Goal: Task Accomplishment & Management: Use online tool/utility

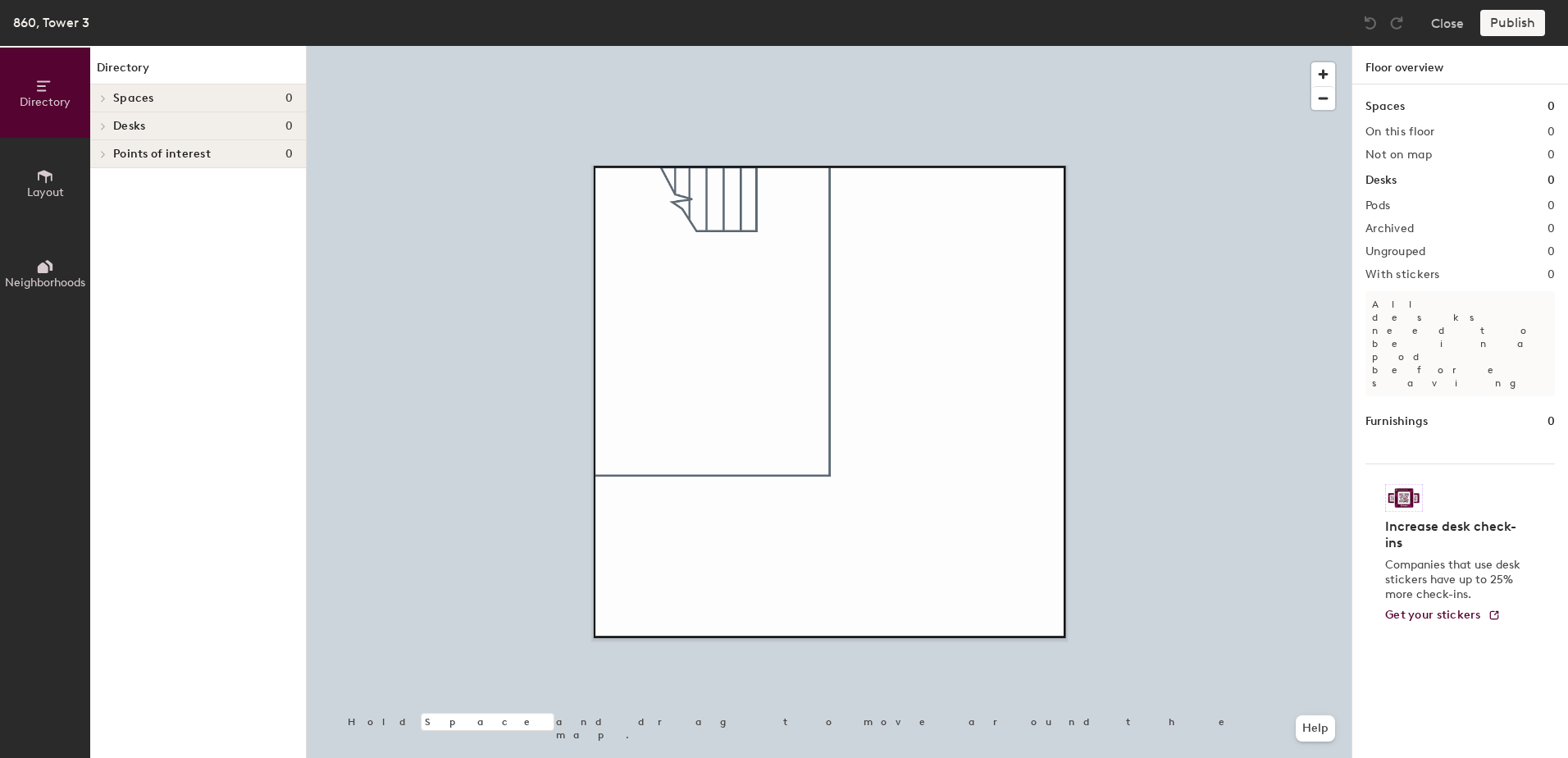
click at [139, 123] on span "Desks" at bounding box center [129, 126] width 32 height 13
click at [104, 127] on icon at bounding box center [101, 128] width 9 height 7
click at [104, 127] on icon at bounding box center [103, 126] width 3 height 7
click at [38, 185] on icon at bounding box center [44, 176] width 18 height 18
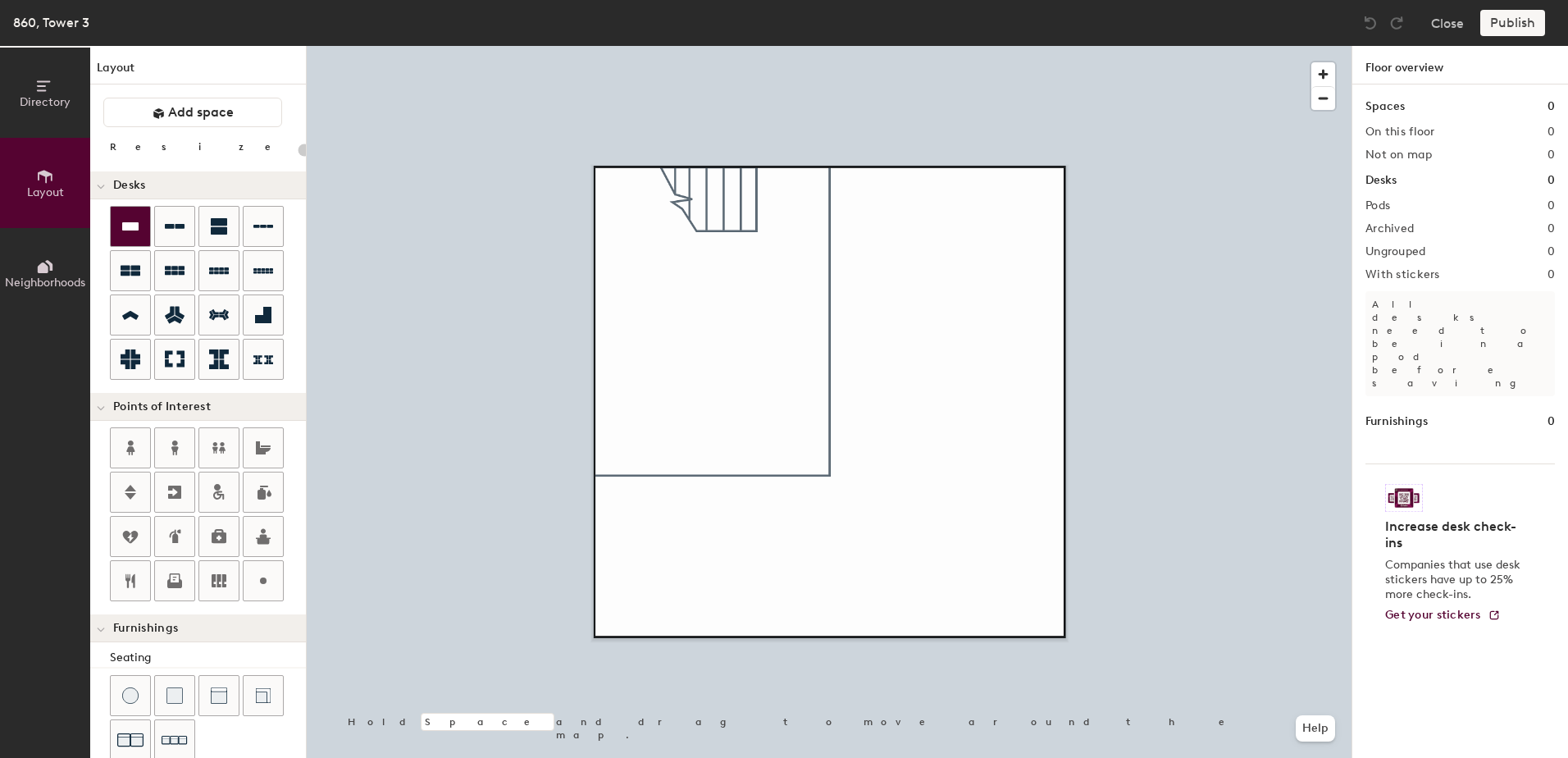
click at [128, 224] on icon at bounding box center [130, 226] width 16 height 9
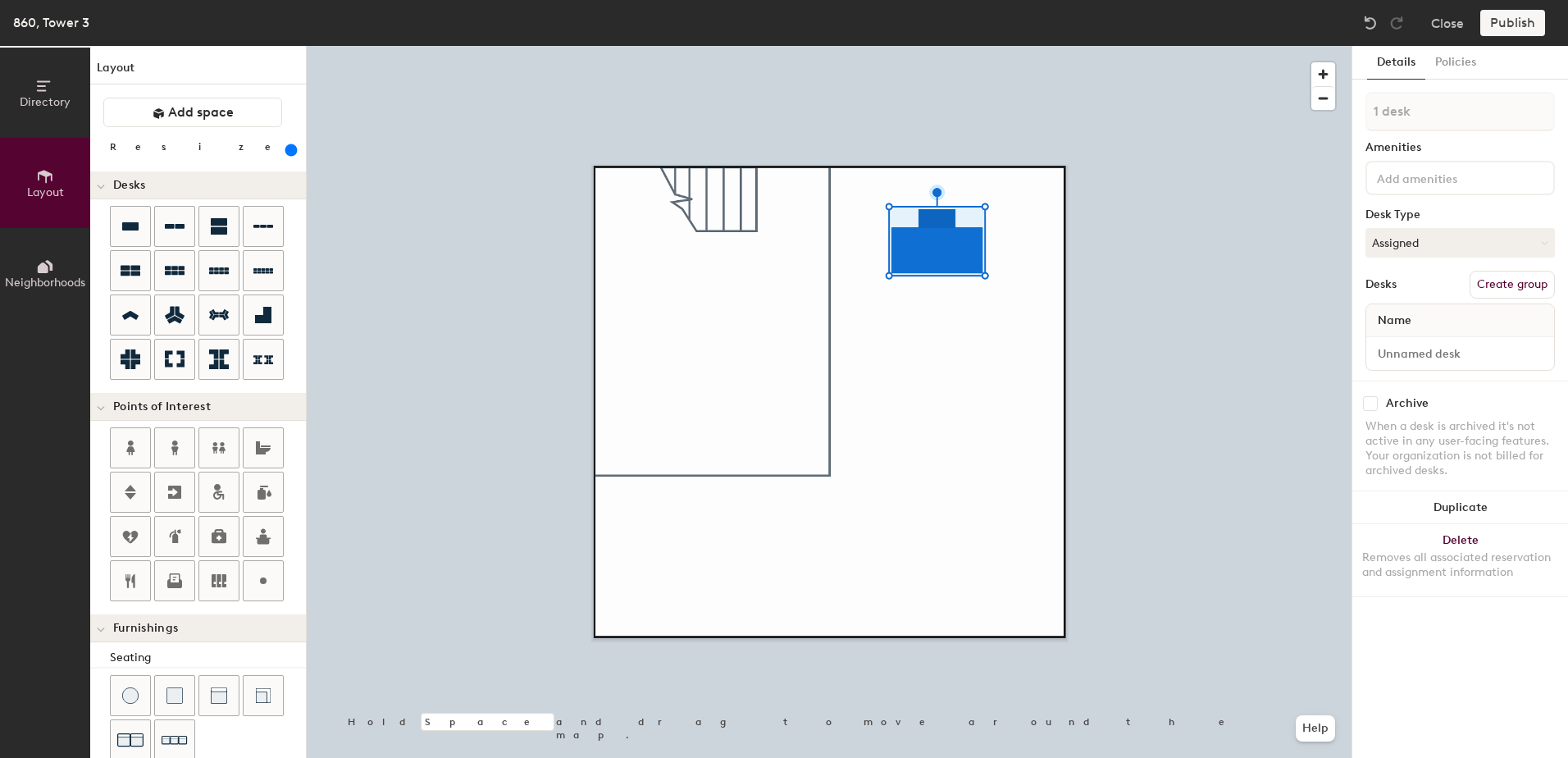
click at [779, 46] on div at bounding box center [828, 46] width 1044 height 0
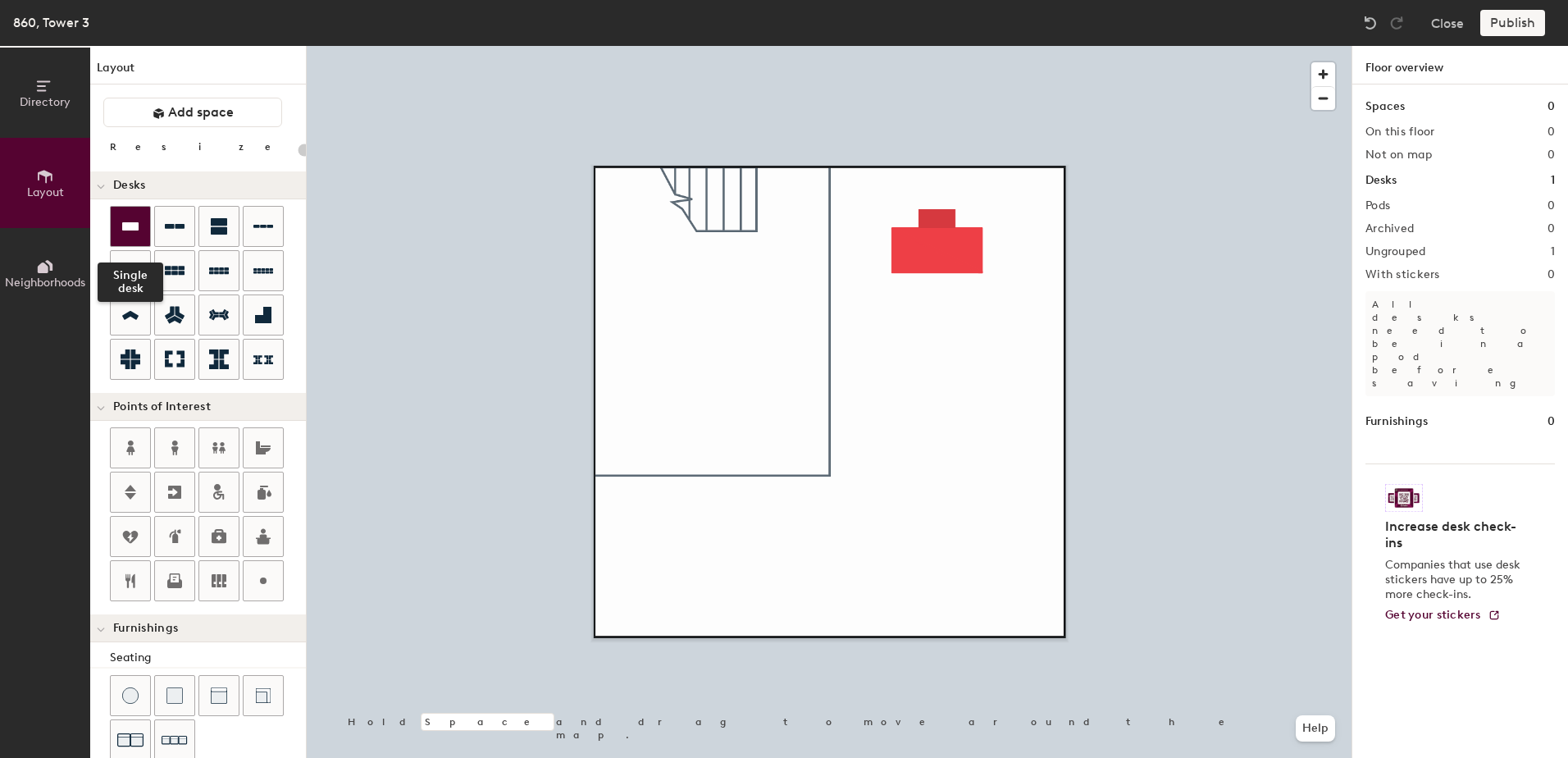
click at [126, 238] on div at bounding box center [131, 226] width 39 height 39
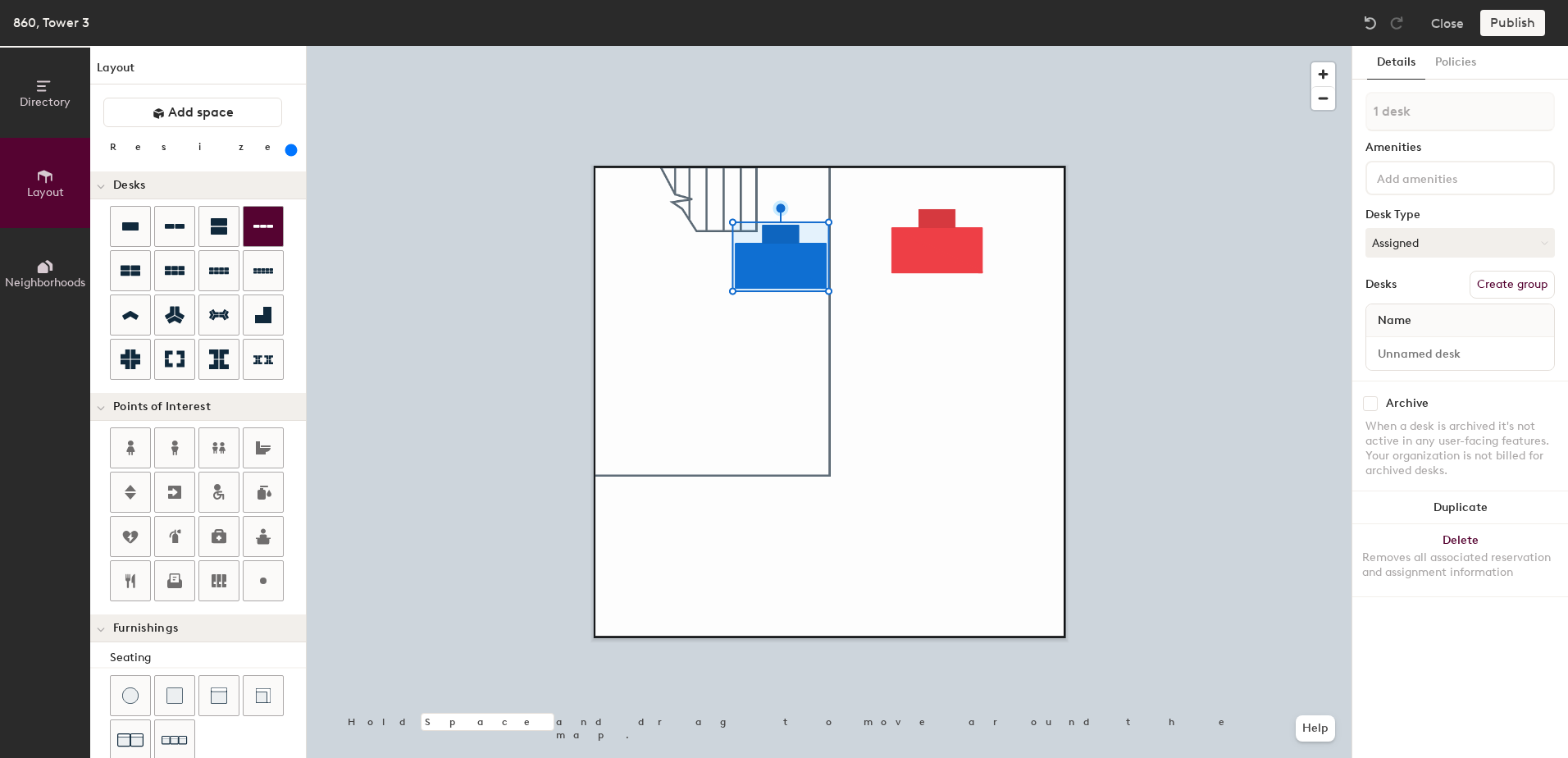
click at [771, 46] on div at bounding box center [828, 46] width 1044 height 0
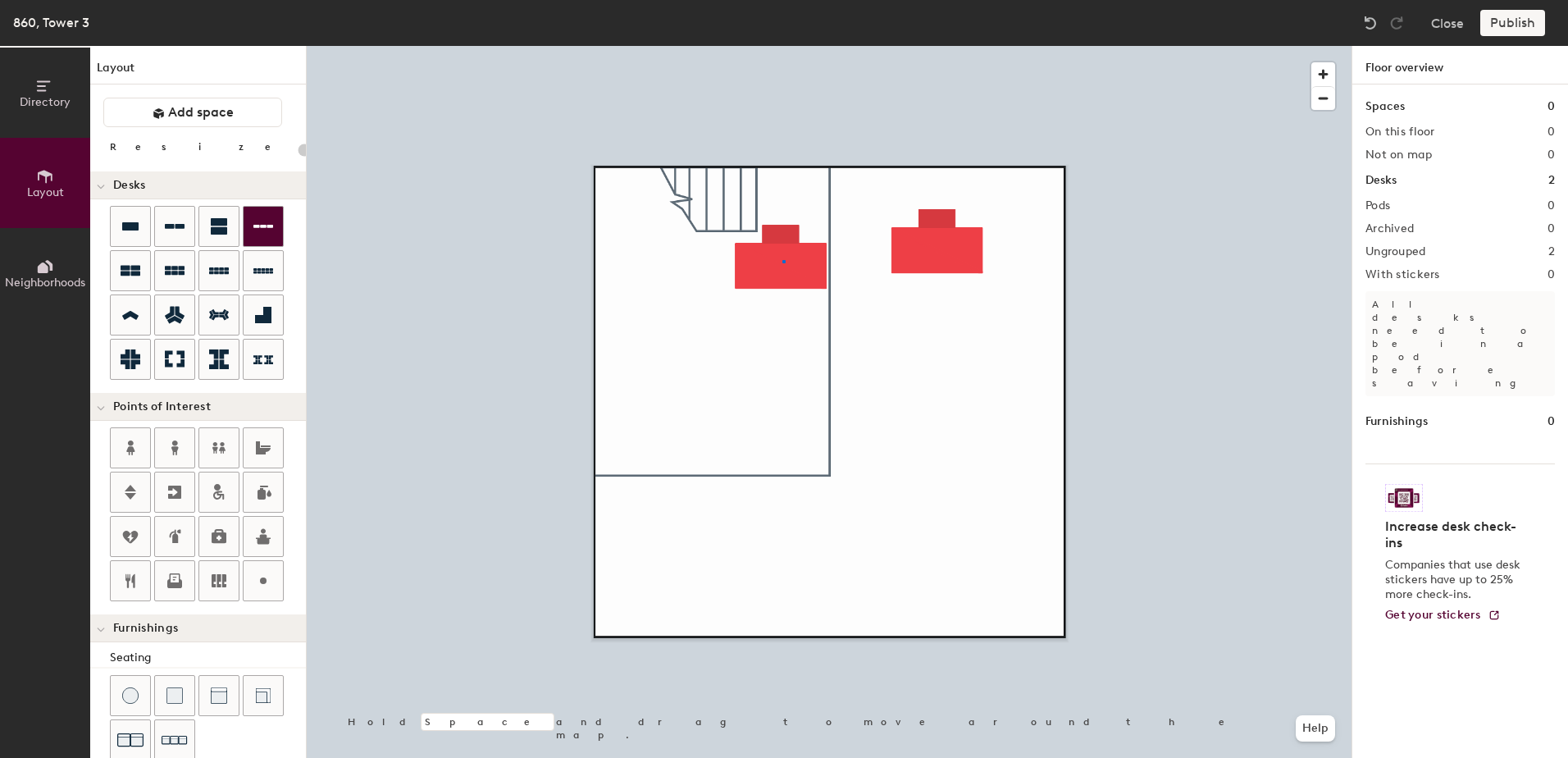
click at [782, 46] on div at bounding box center [828, 46] width 1044 height 0
click at [937, 46] on div at bounding box center [828, 46] width 1044 height 0
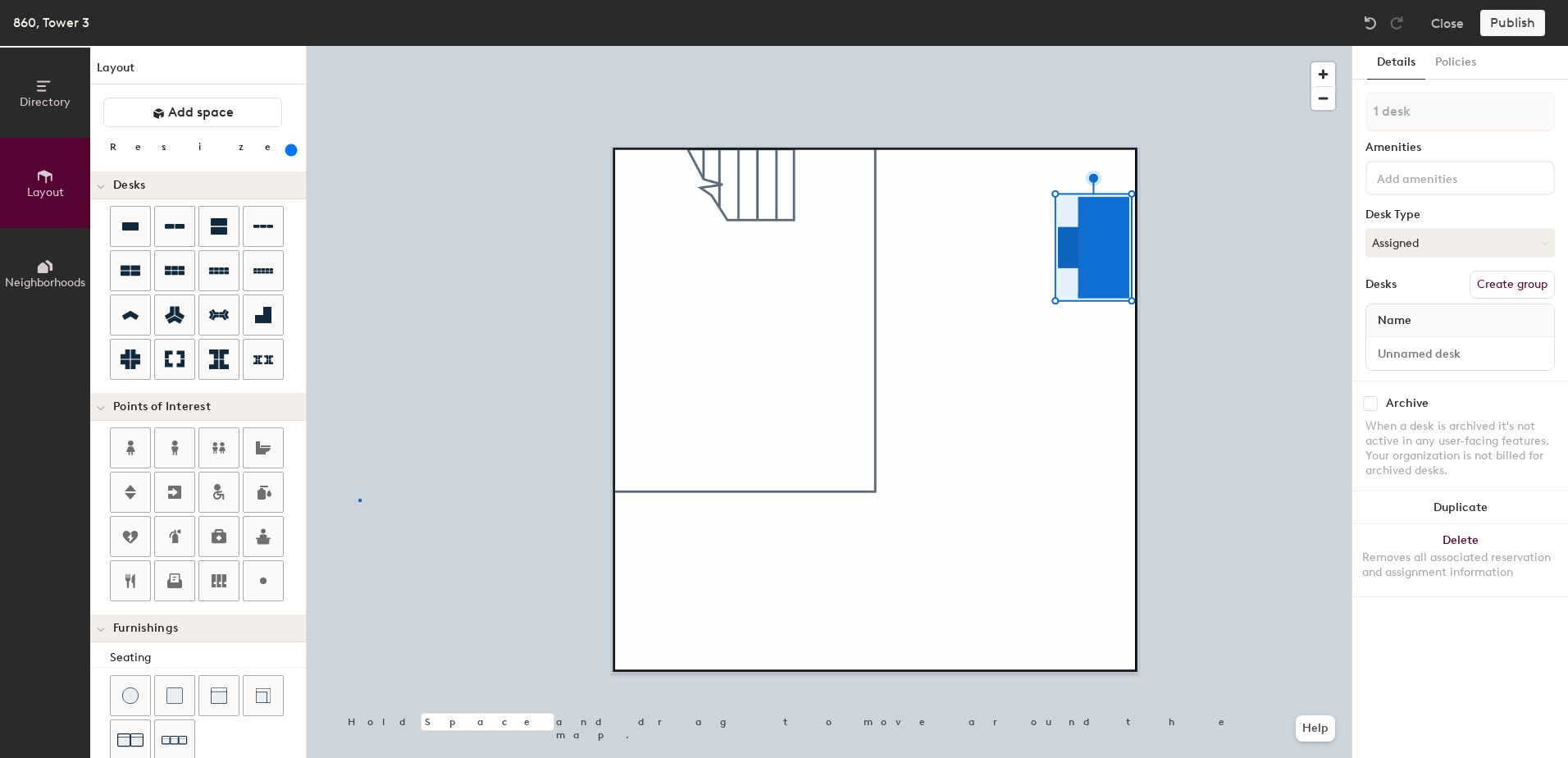
click at [359, 46] on div at bounding box center [828, 46] width 1044 height 0
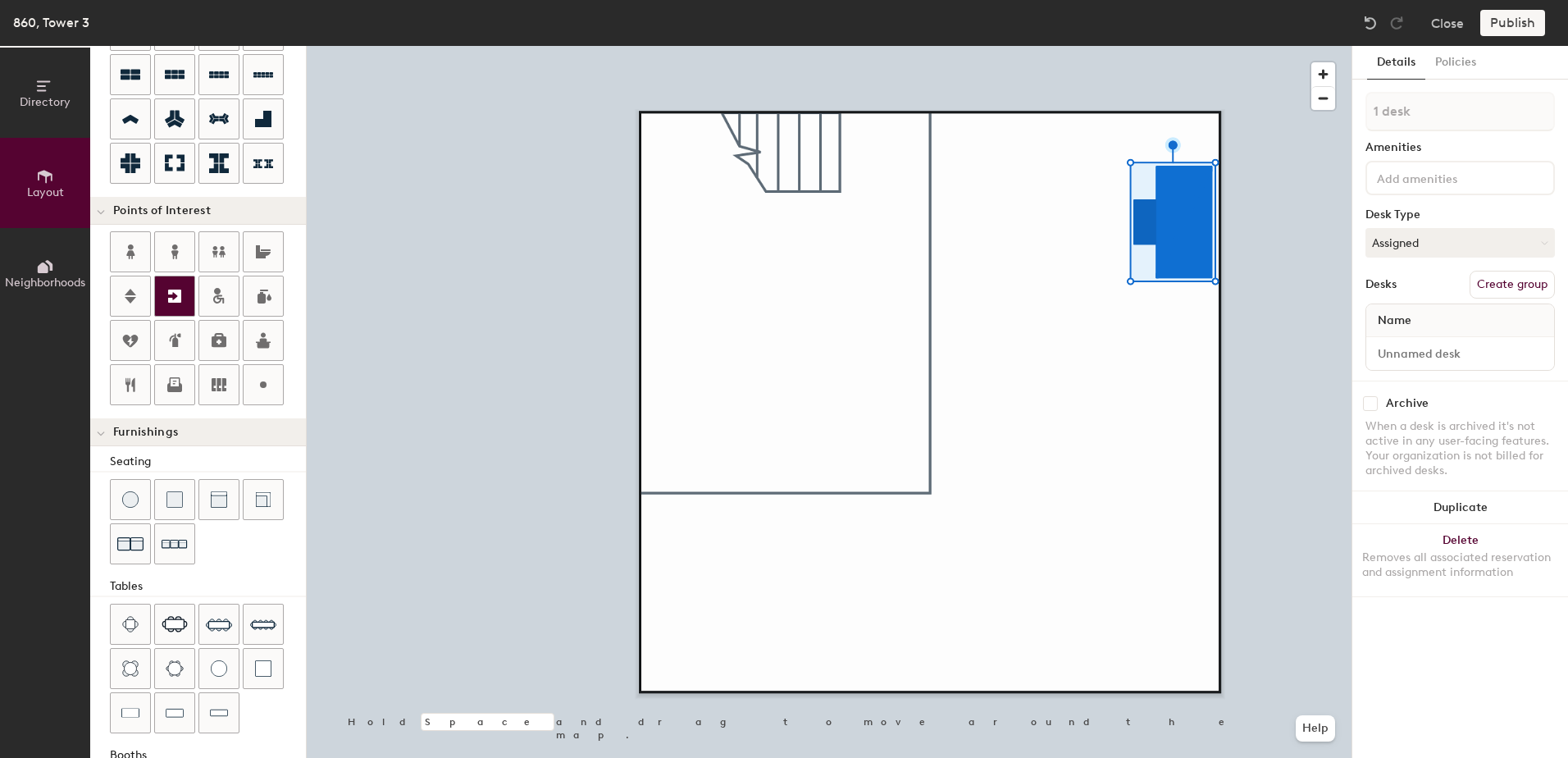
scroll to position [32, 0]
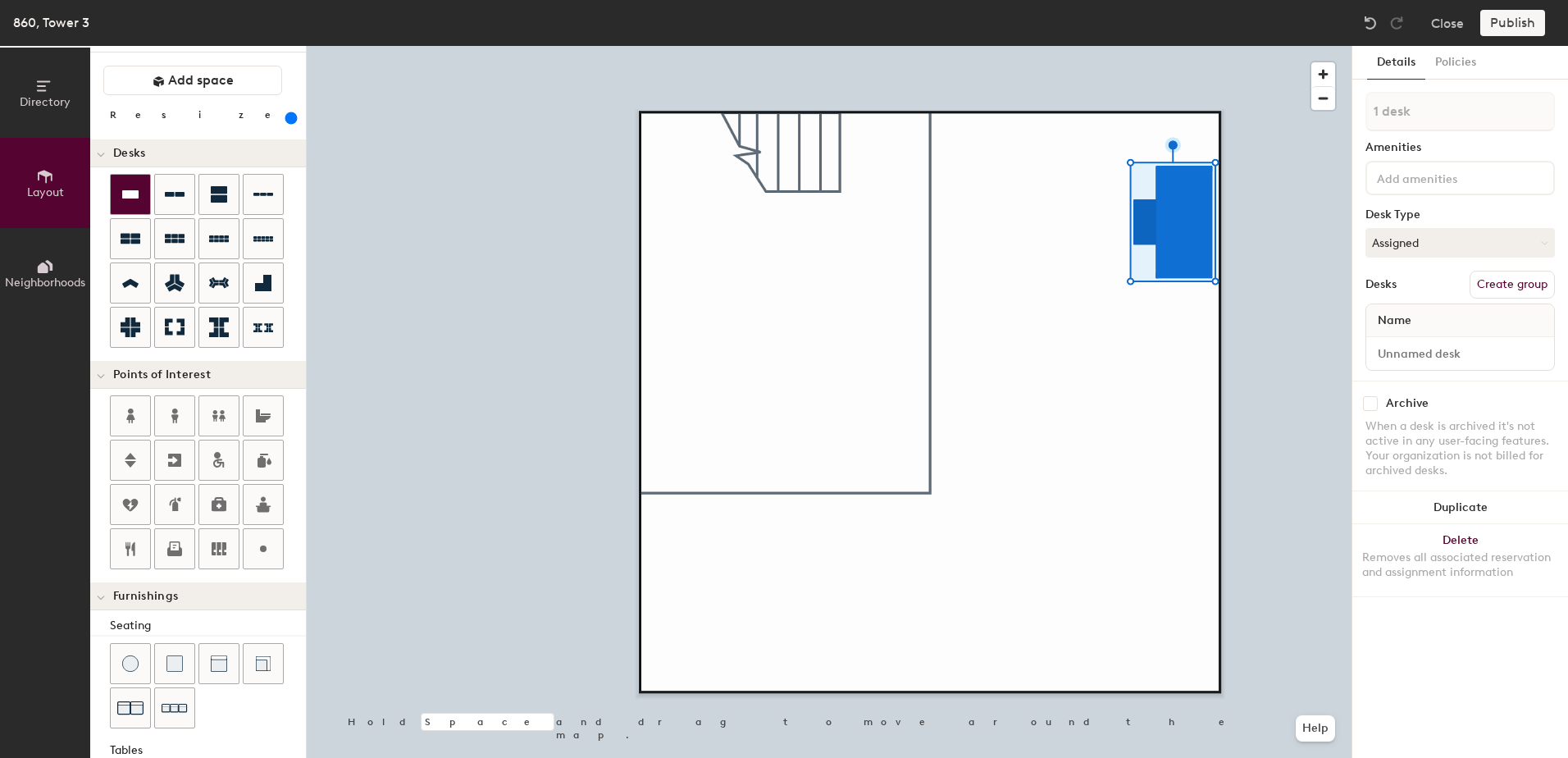
click at [132, 195] on icon at bounding box center [130, 195] width 16 height 9
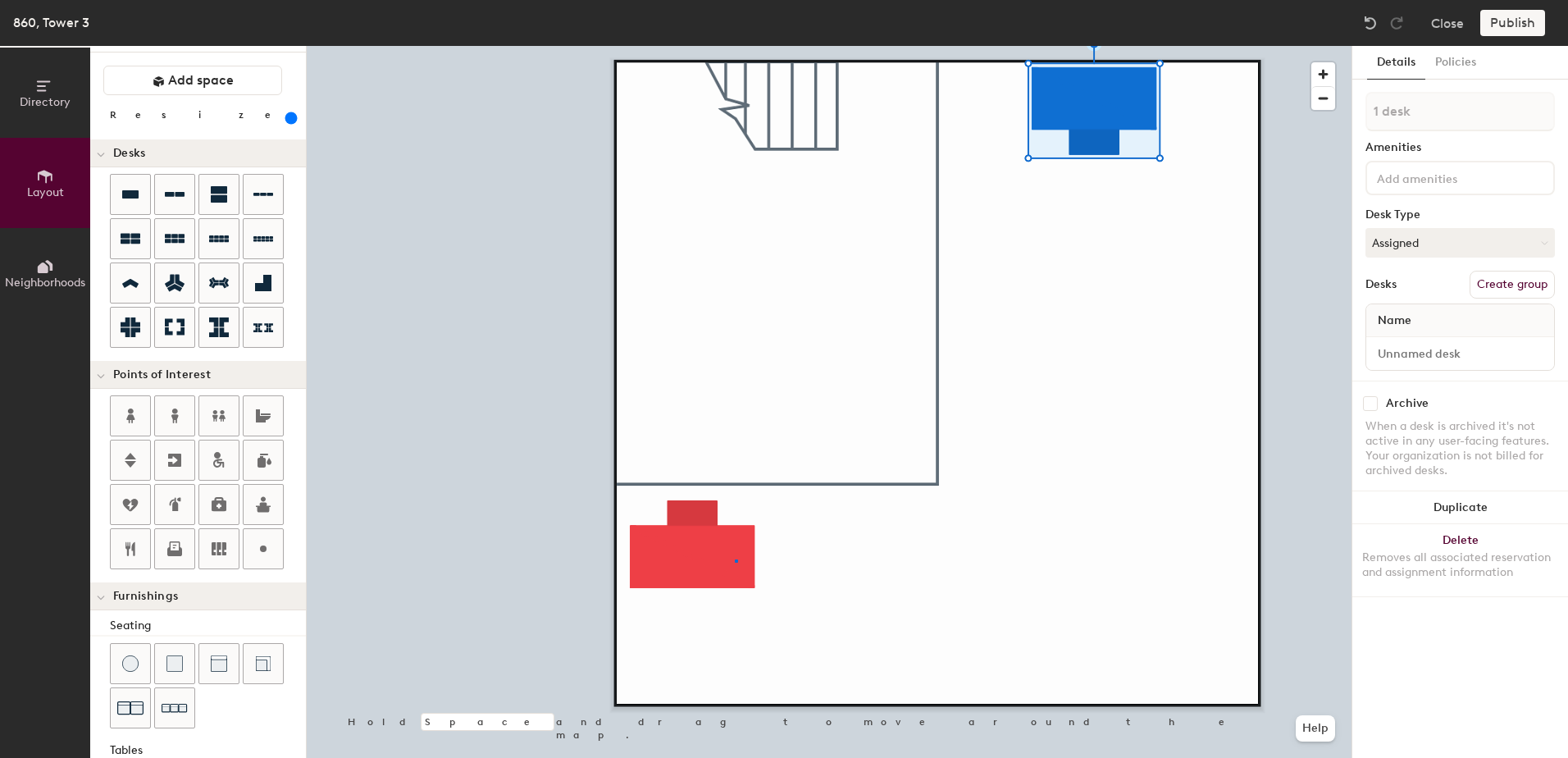
click at [734, 46] on div at bounding box center [828, 46] width 1044 height 0
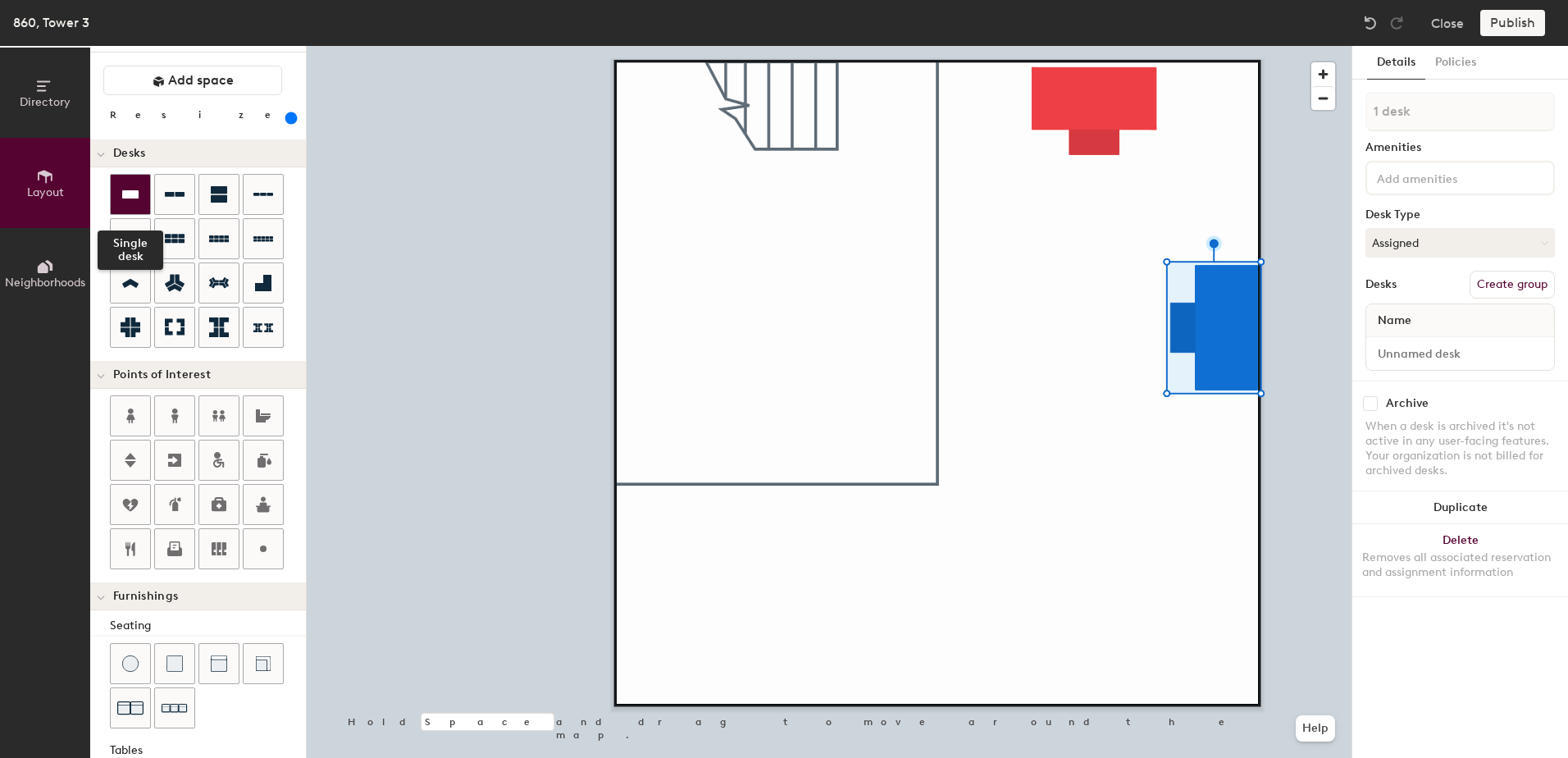
click at [132, 188] on icon at bounding box center [130, 194] width 20 height 20
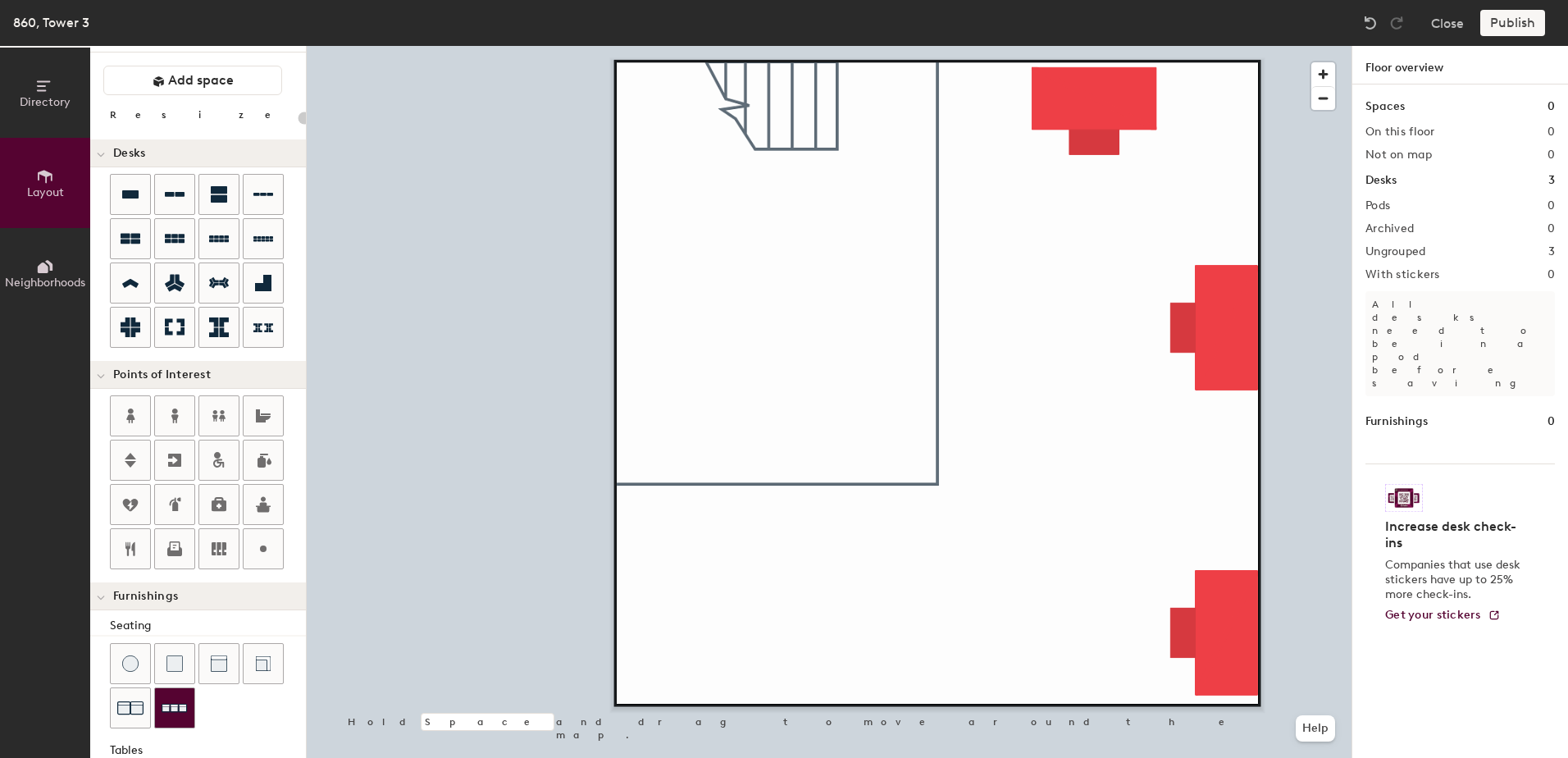
drag, startPoint x: 167, startPoint y: 706, endPoint x: 175, endPoint y: 692, distance: 16.1
click at [167, 706] on img at bounding box center [174, 708] width 26 height 26
type input "600"
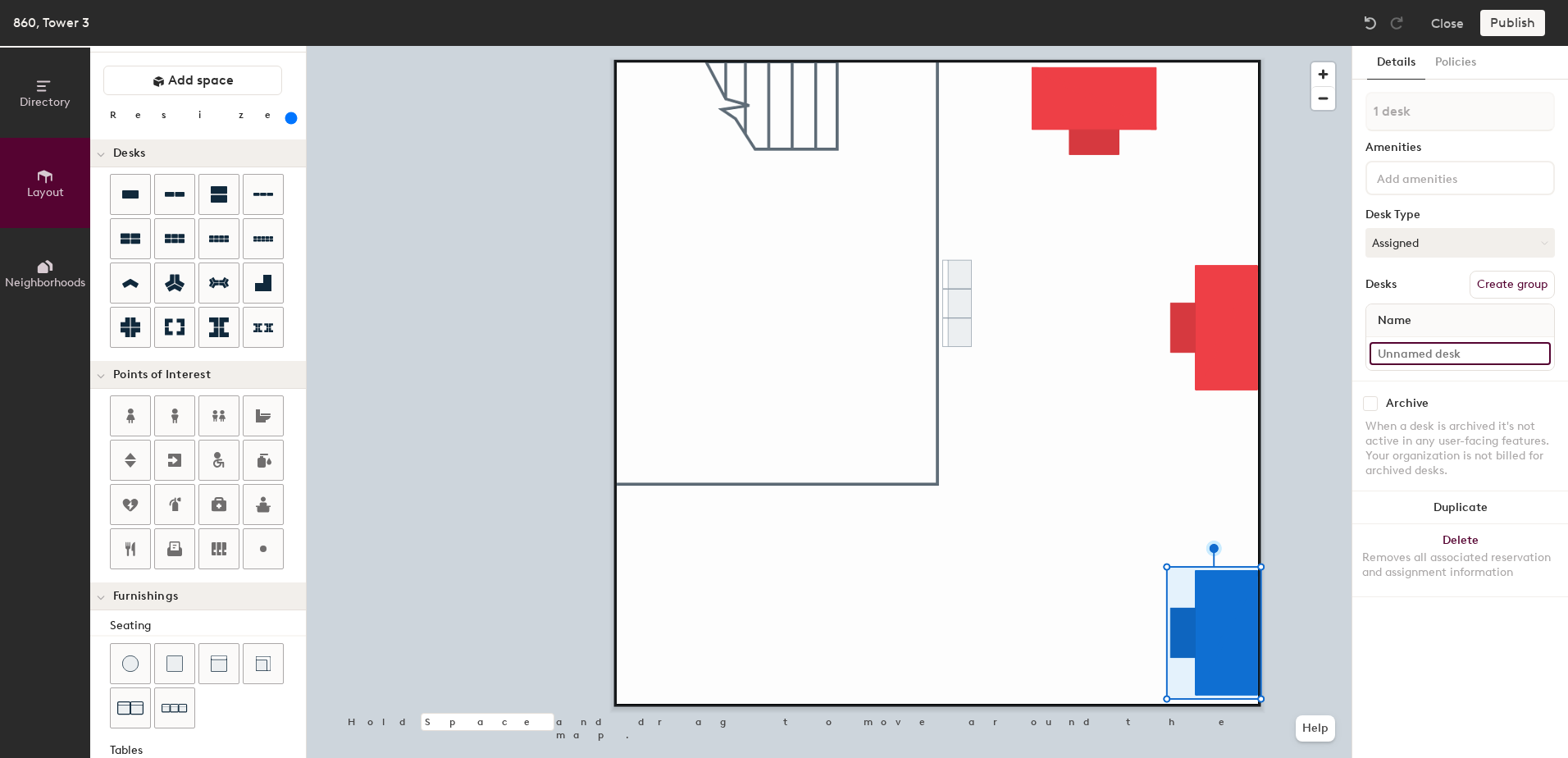
click at [1421, 354] on input at bounding box center [1460, 353] width 181 height 23
drag, startPoint x: 1520, startPoint y: 279, endPoint x: 1386, endPoint y: 346, distance: 149.8
click at [1390, 351] on div "1 desk Amenities Desk Type Assigned Desks Create group Name 8660 - Shared 19A" at bounding box center [1460, 237] width 190 height 289
click at [1394, 353] on input "8660 - Shared 19A" at bounding box center [1460, 353] width 181 height 23
click at [1394, 357] on input "8660 - Shared 19A" at bounding box center [1460, 353] width 181 height 23
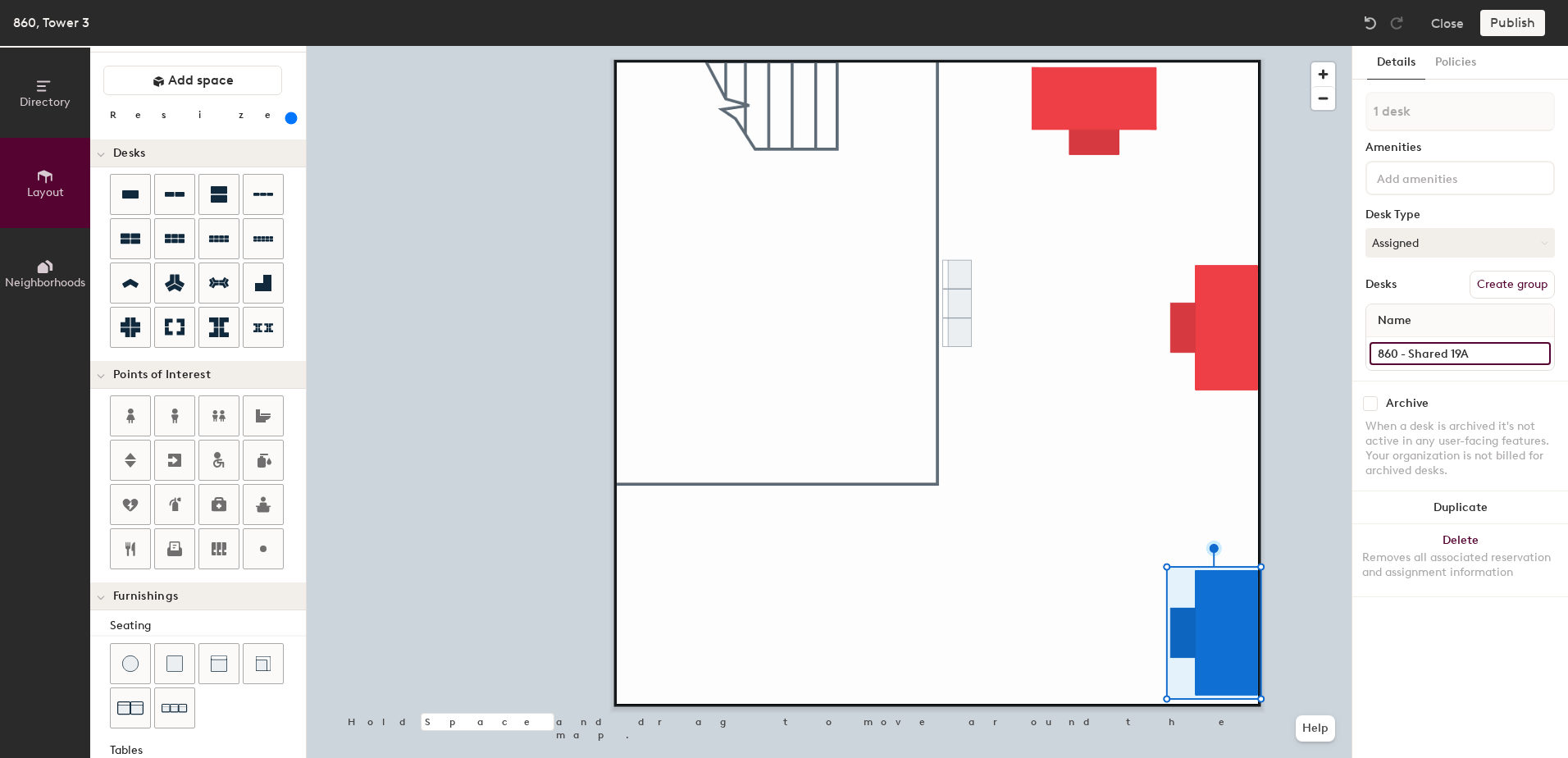
type input "860 - Shared 19A"
click at [1514, 281] on button "Create group" at bounding box center [1512, 285] width 85 height 28
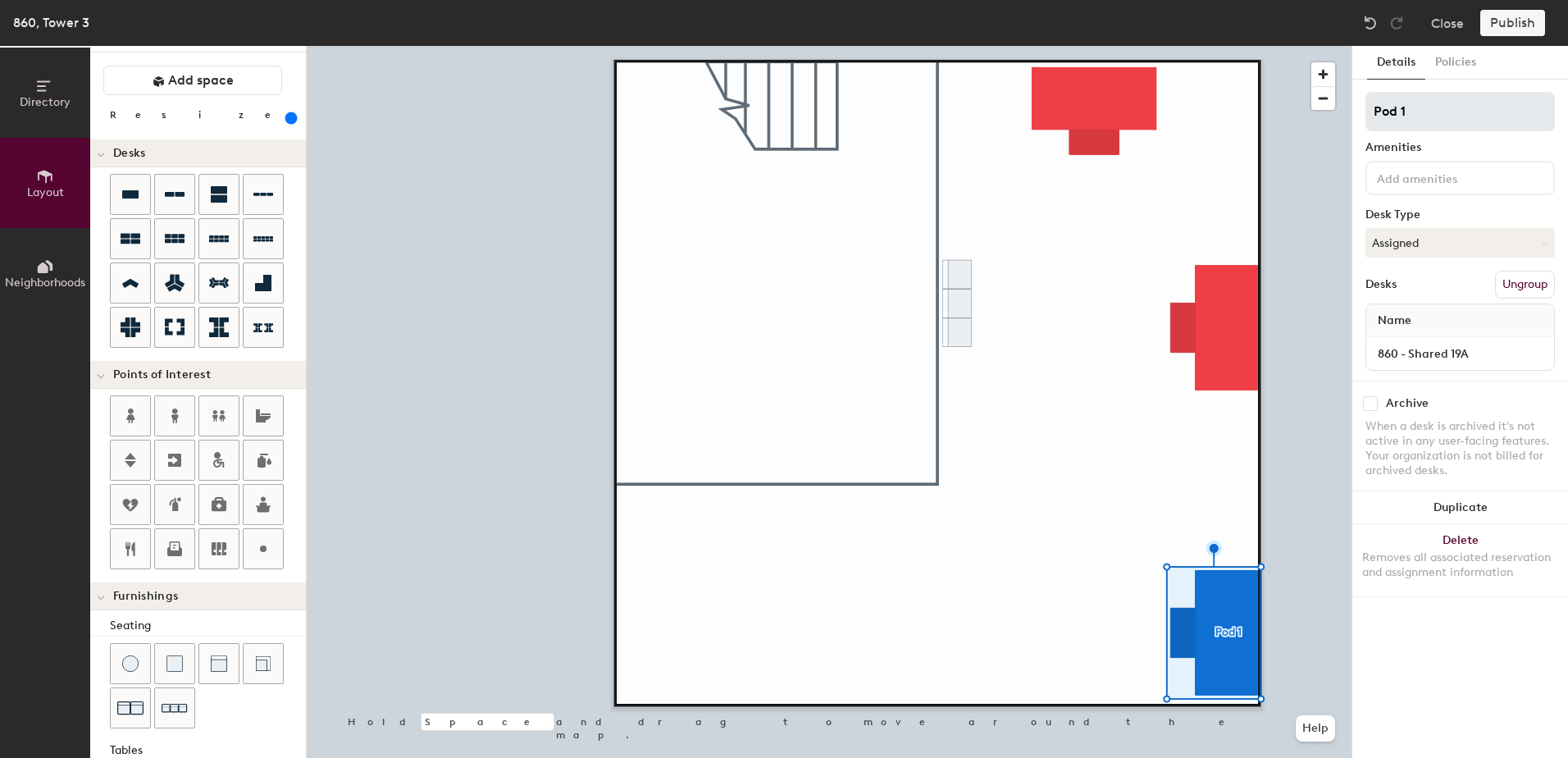
drag, startPoint x: 1478, startPoint y: 102, endPoint x: 1369, endPoint y: 93, distance: 109.4
click at [1369, 93] on input "Pod 1" at bounding box center [1460, 112] width 190 height 39
type input "Shared 19A"
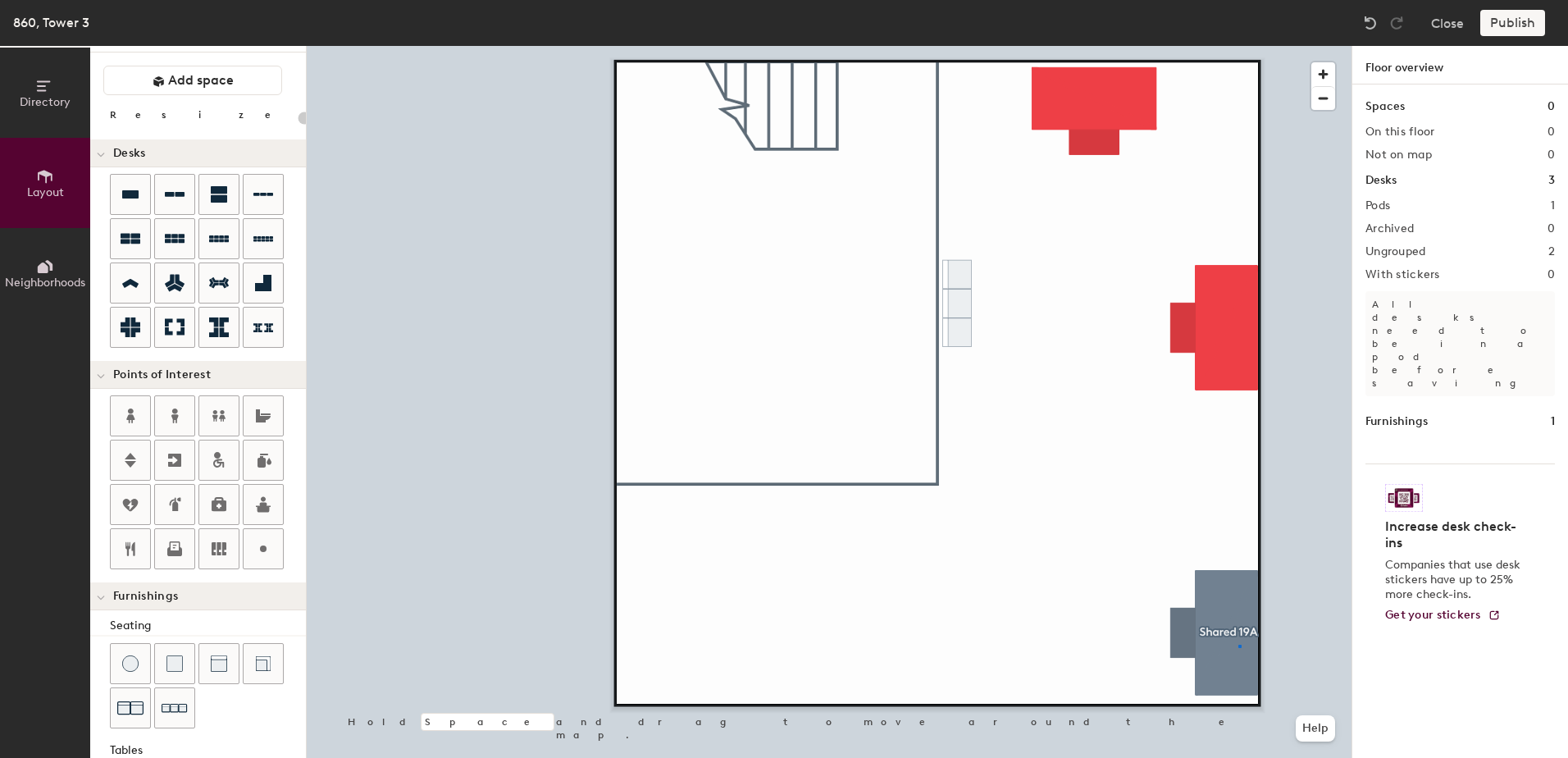
click at [1239, 46] on div at bounding box center [828, 46] width 1044 height 0
type input "600"
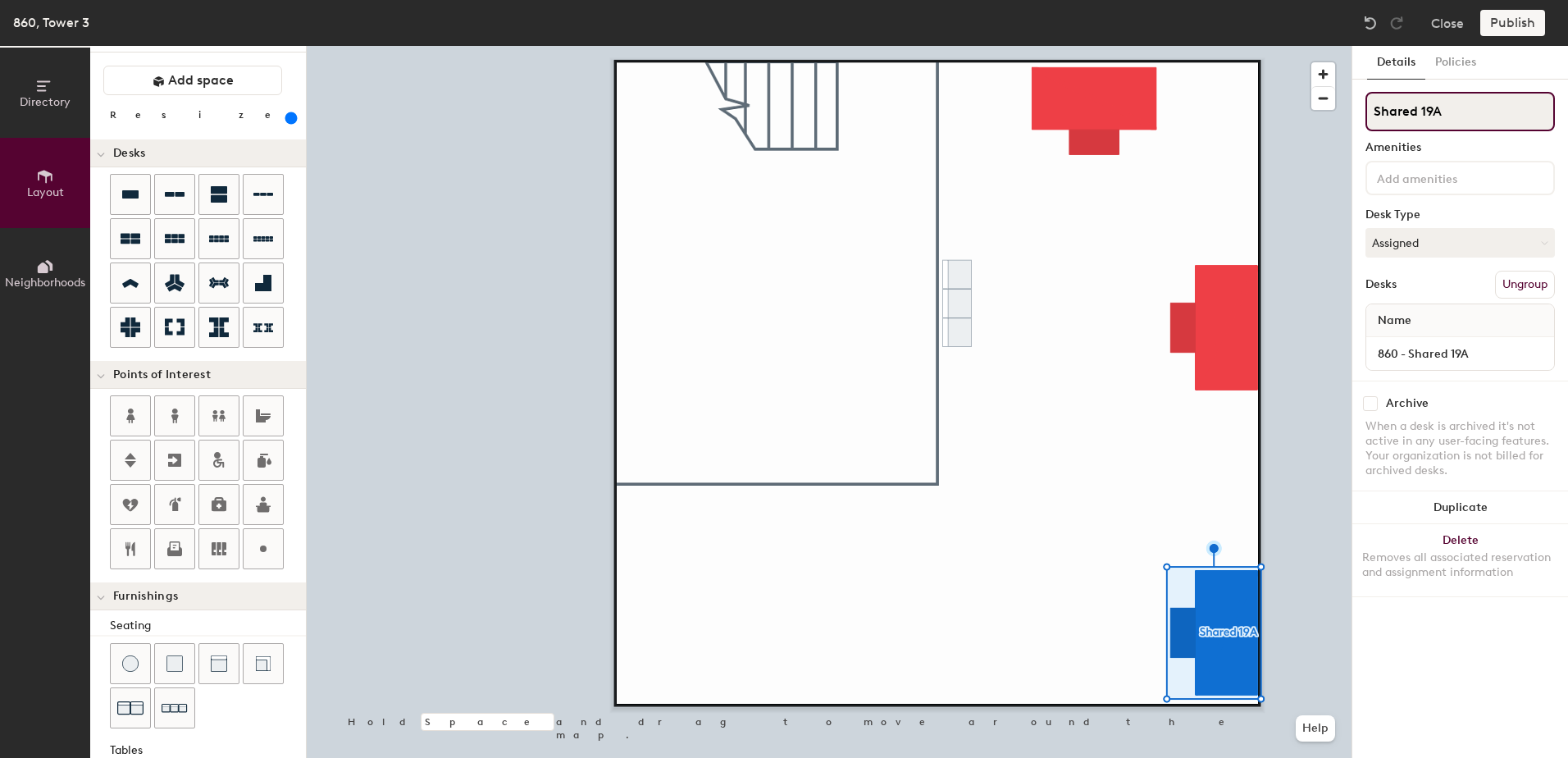
click at [1420, 111] on input "Shared 19A" at bounding box center [1460, 112] width 190 height 39
type input "19A"
click at [1318, 46] on div at bounding box center [828, 46] width 1044 height 0
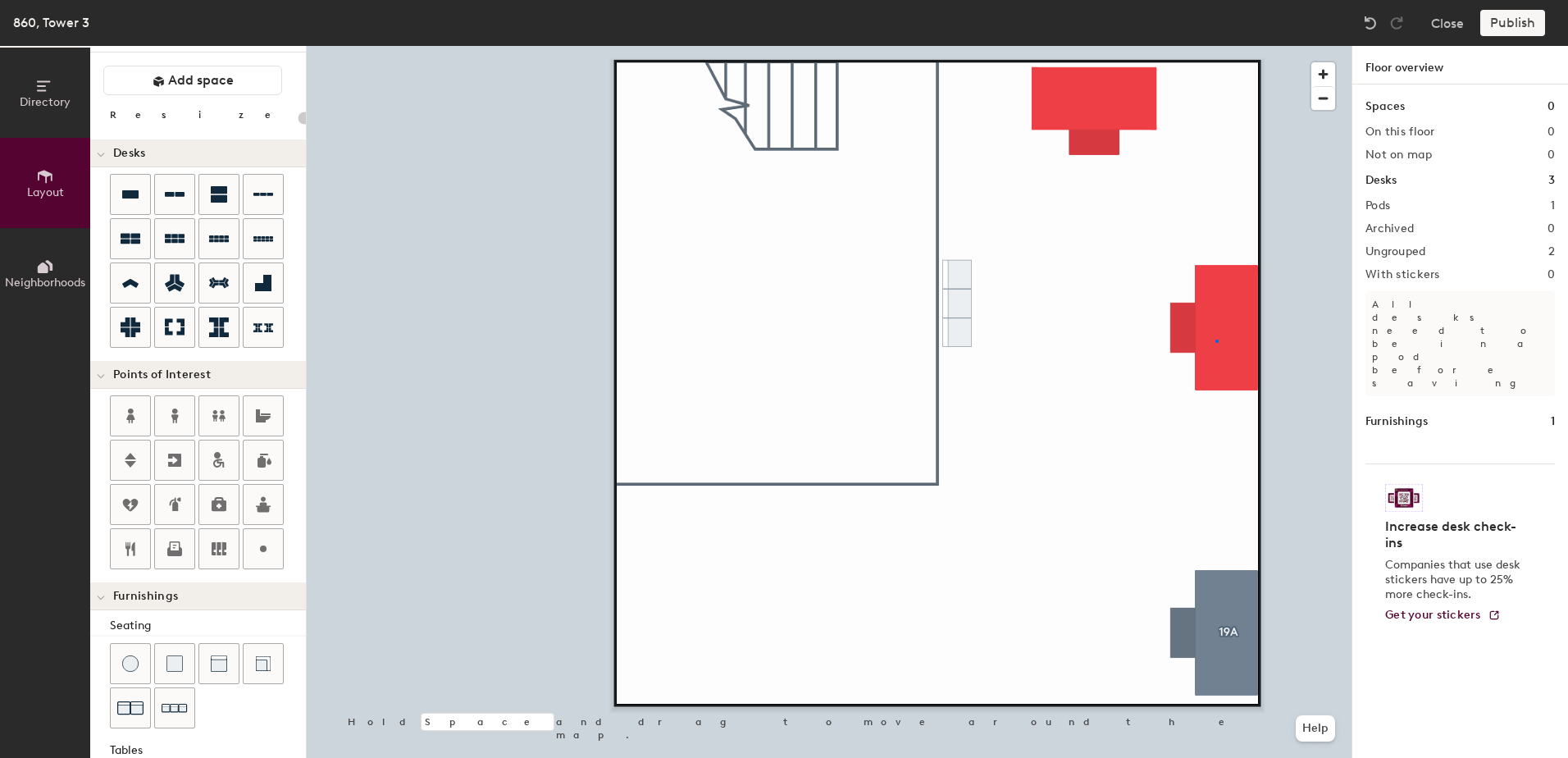
type input "600"
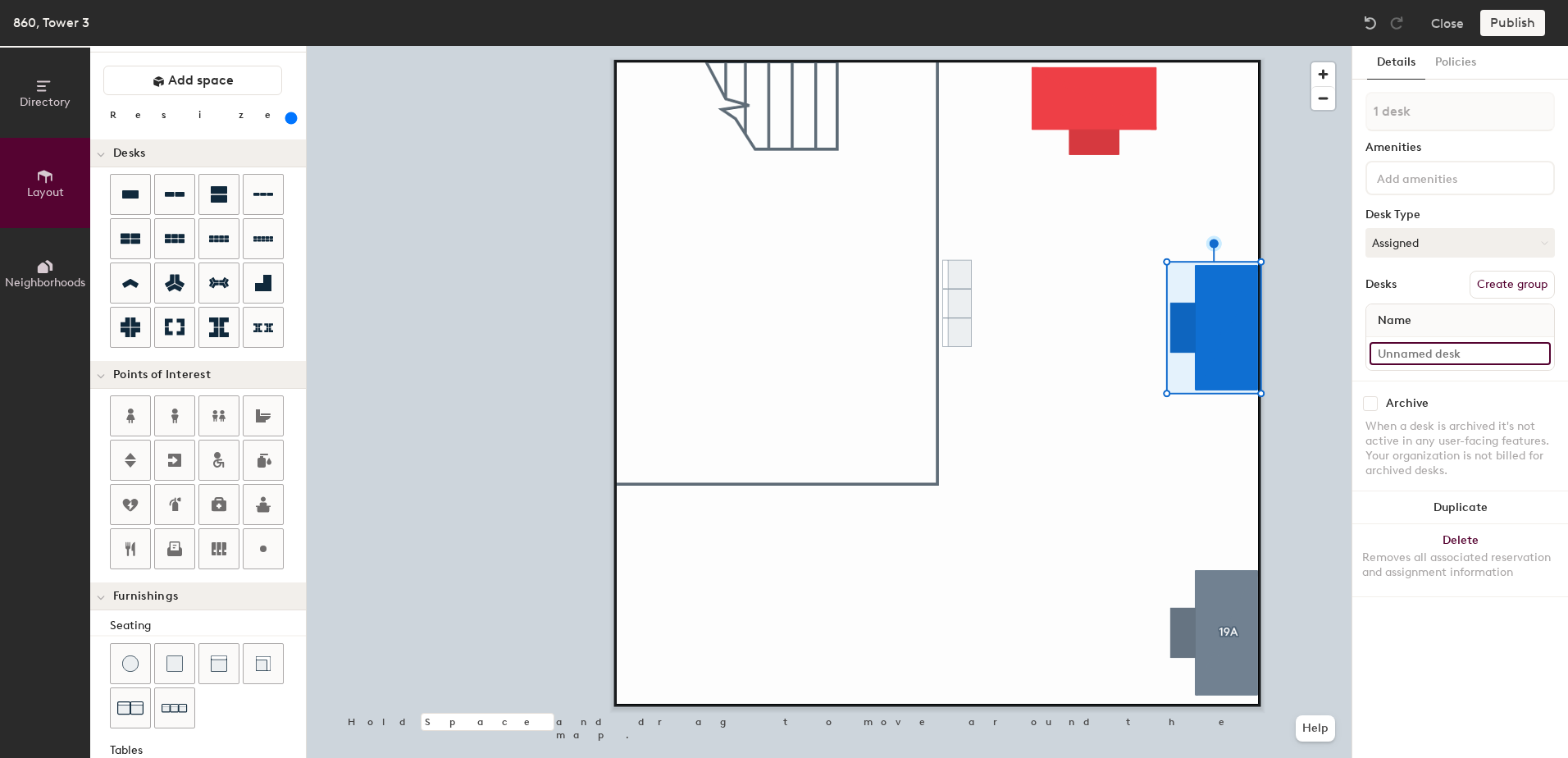
click at [1454, 353] on input at bounding box center [1460, 353] width 181 height 23
type input "860 - Shared 19B"
click at [1528, 281] on button "Create group" at bounding box center [1512, 285] width 85 height 28
drag, startPoint x: 1428, startPoint y: 118, endPoint x: 1311, endPoint y: 103, distance: 118.0
click at [1311, 104] on div "Directory Layout Neighborhoods Layout Add space Resize Desks Points of Interest…" at bounding box center [784, 403] width 1568 height 713
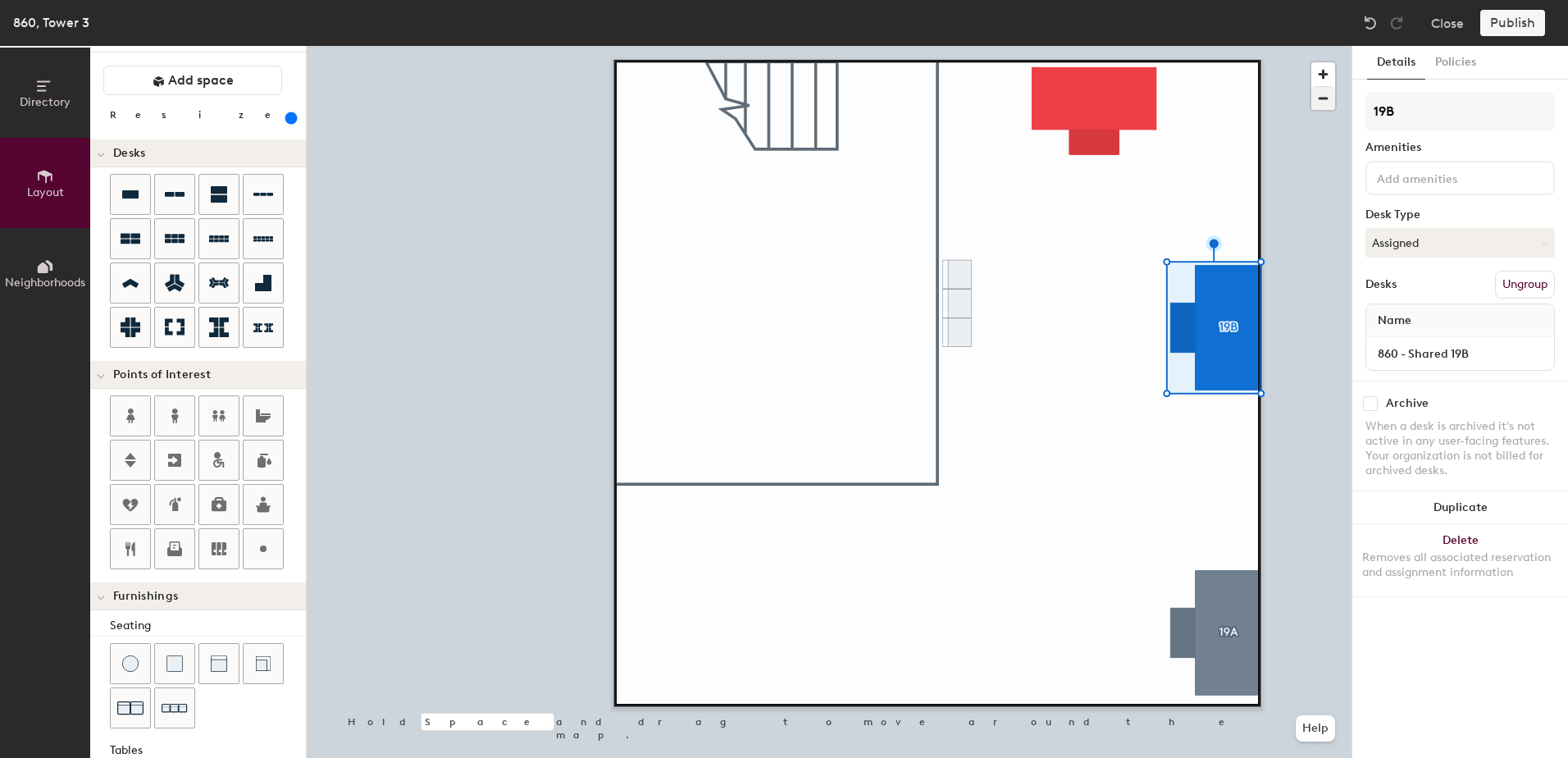
type input "19B"
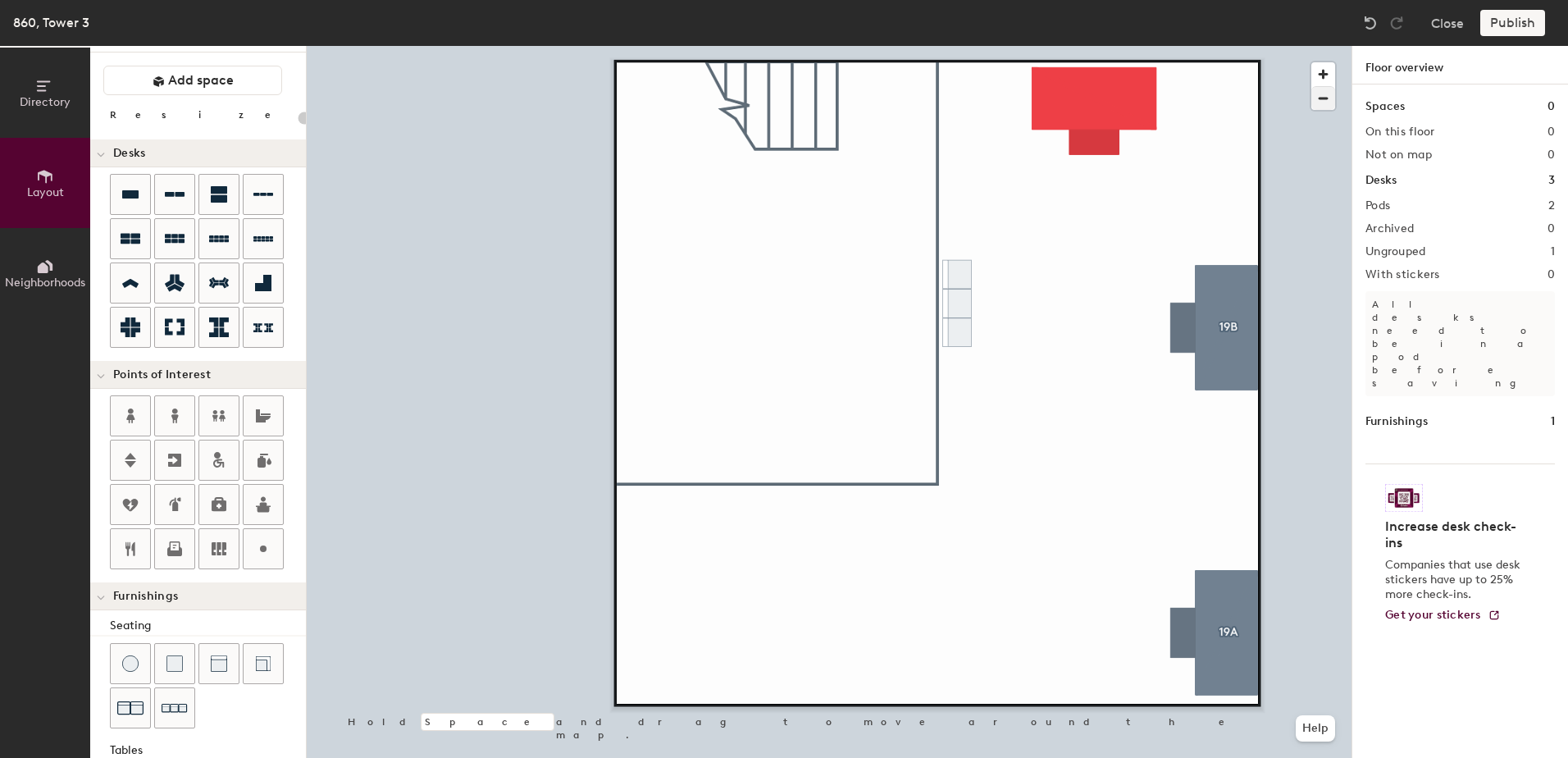
type input "600"
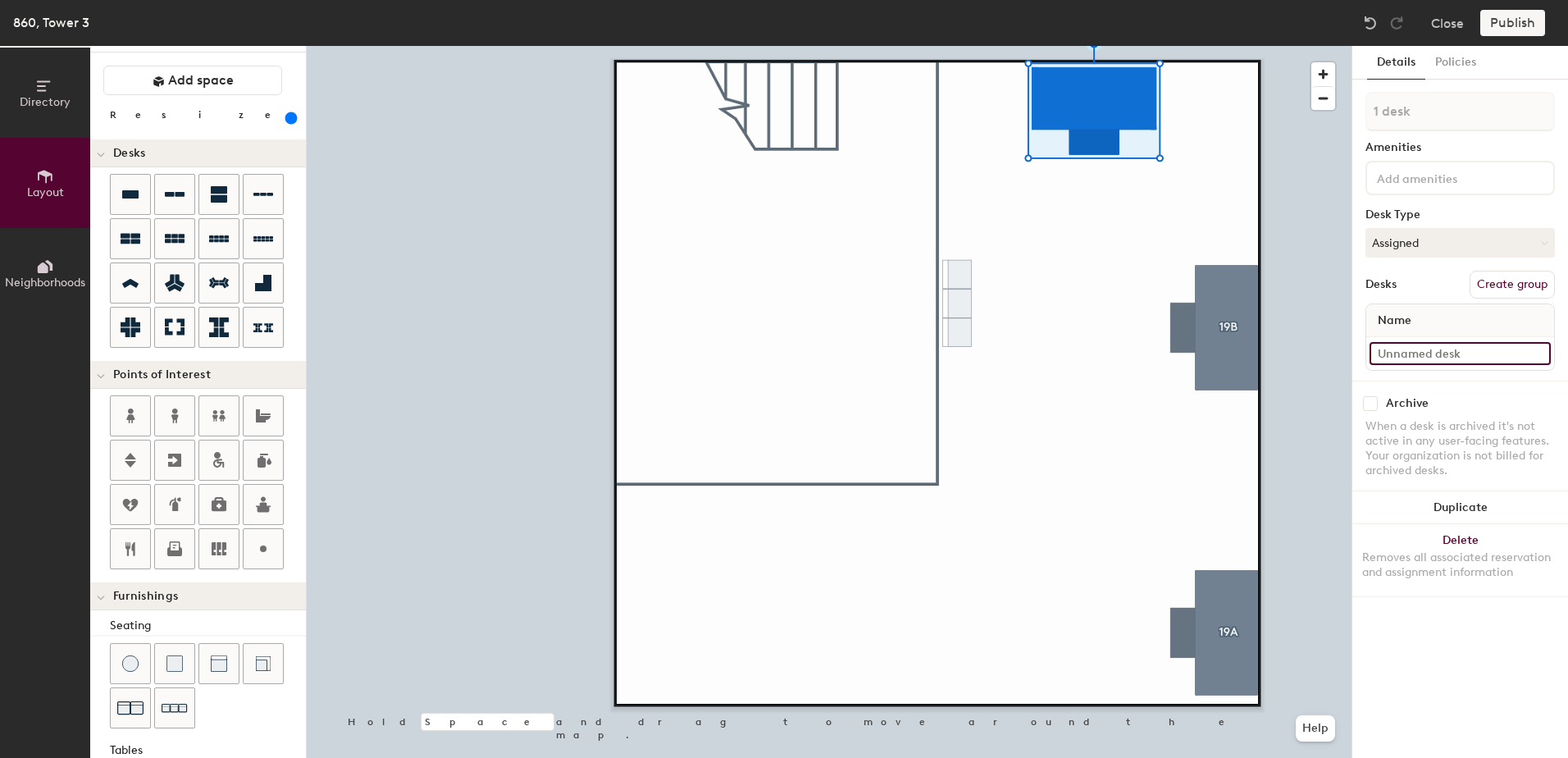
click at [1474, 355] on input at bounding box center [1460, 353] width 181 height 23
type input "860 - Shared 19C"
click at [1499, 287] on button "Create group" at bounding box center [1512, 285] width 85 height 28
drag, startPoint x: 1451, startPoint y: 112, endPoint x: 1356, endPoint y: 101, distance: 95.6
click at [1357, 101] on div "Details Policies Pod 3 Amenities Desk Type Assigned Desks Ungroup Name 860 - Sh…" at bounding box center [1460, 403] width 216 height 713
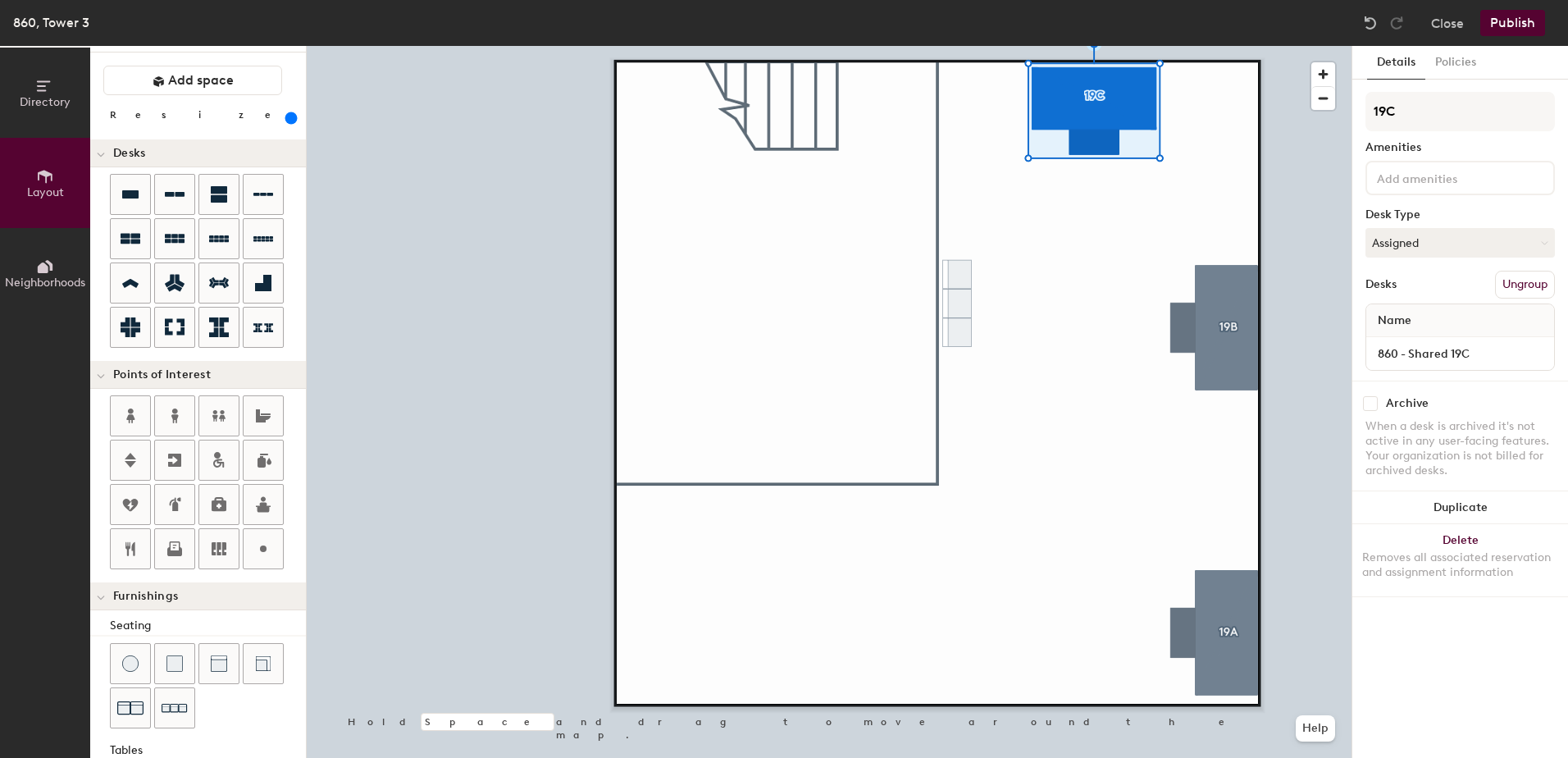
type input "19C"
click at [1089, 46] on div at bounding box center [828, 46] width 1044 height 0
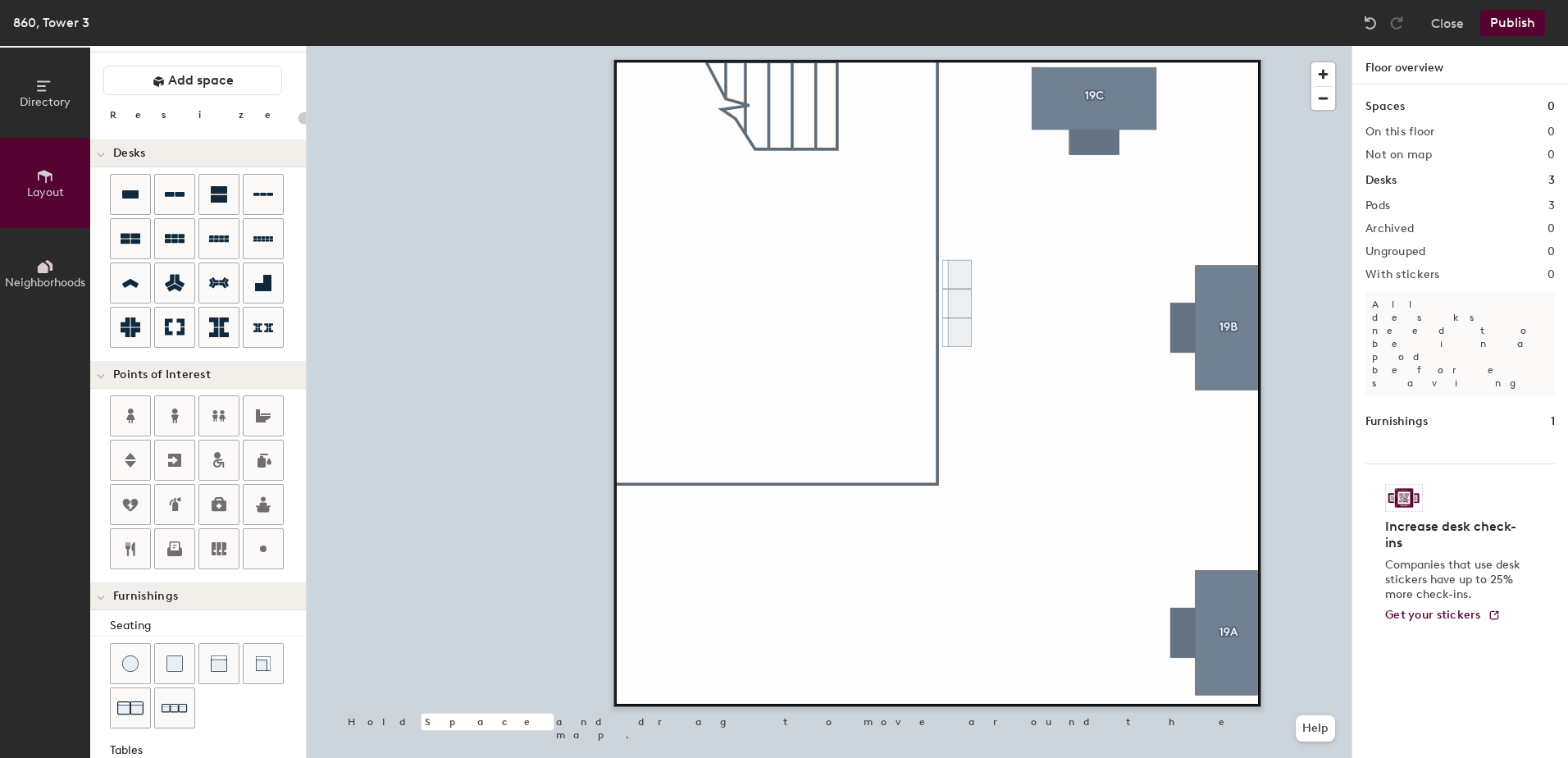
click at [1519, 27] on button "Publish" at bounding box center [1512, 23] width 65 height 26
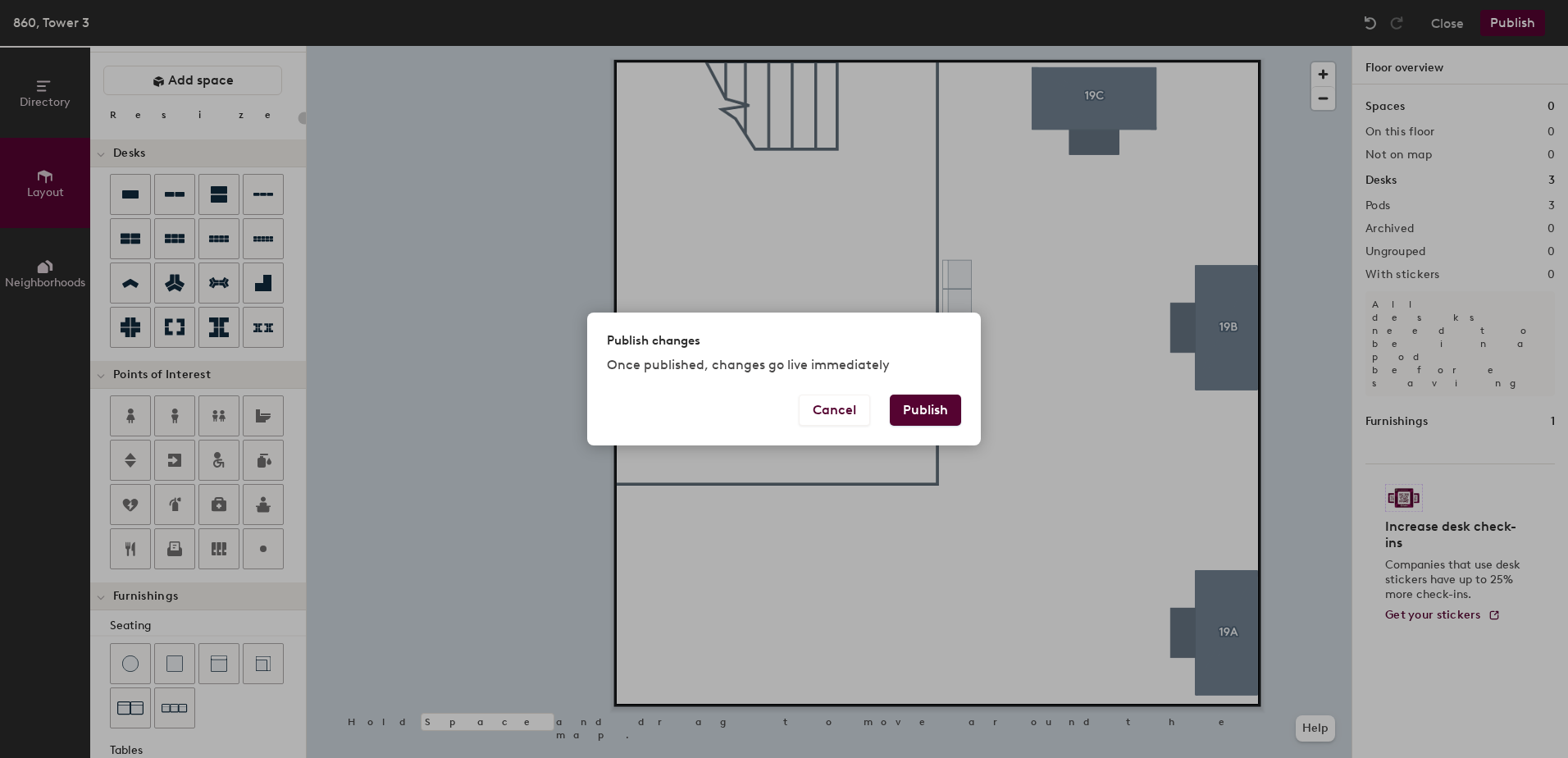
click at [927, 403] on button "Publish" at bounding box center [926, 410] width 72 height 31
type input "20"
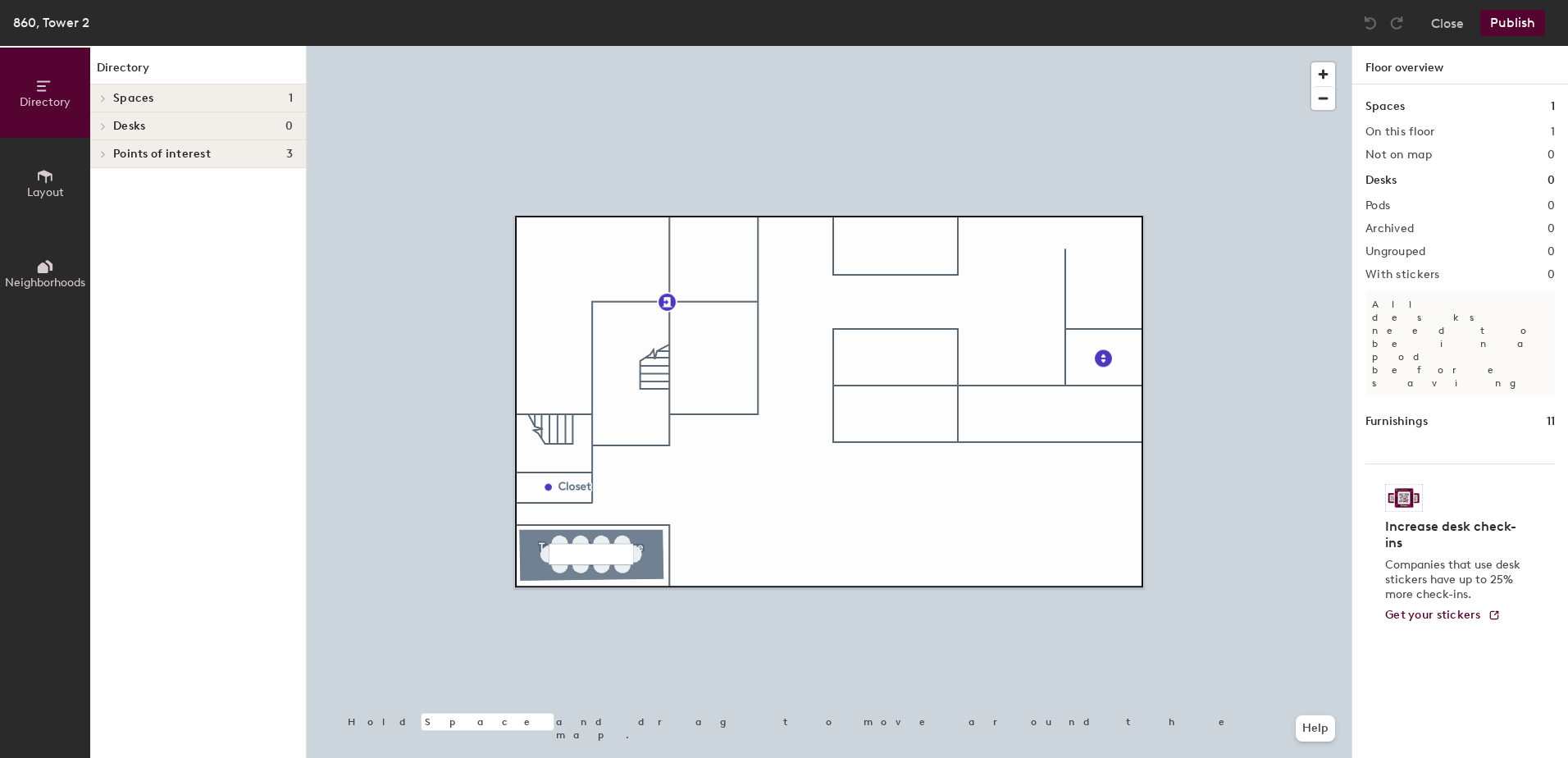
click at [136, 132] on span "Desks" at bounding box center [129, 126] width 32 height 13
click at [46, 193] on span "Layout" at bounding box center [45, 192] width 37 height 14
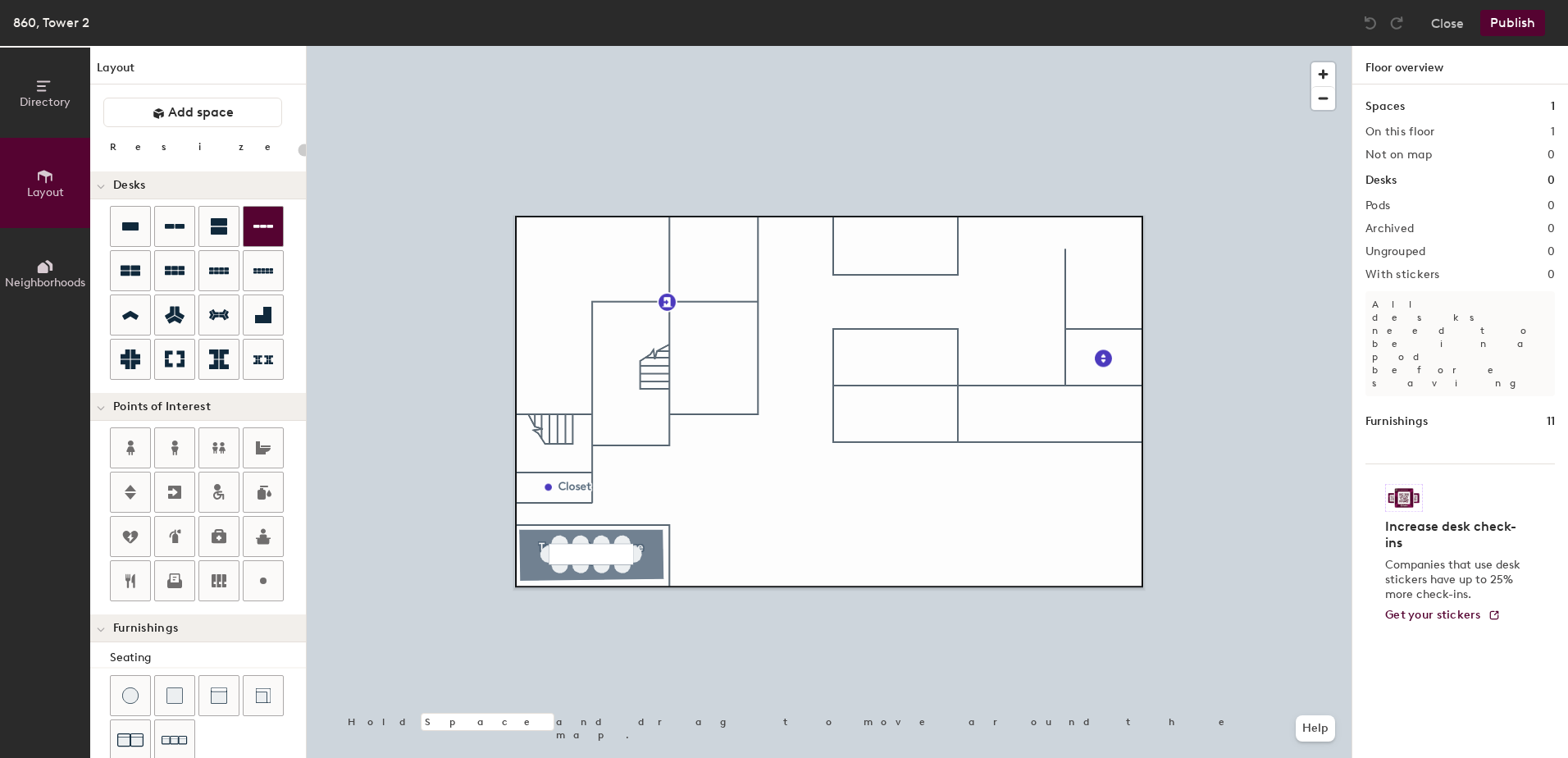
click at [272, 234] on icon at bounding box center [263, 226] width 20 height 20
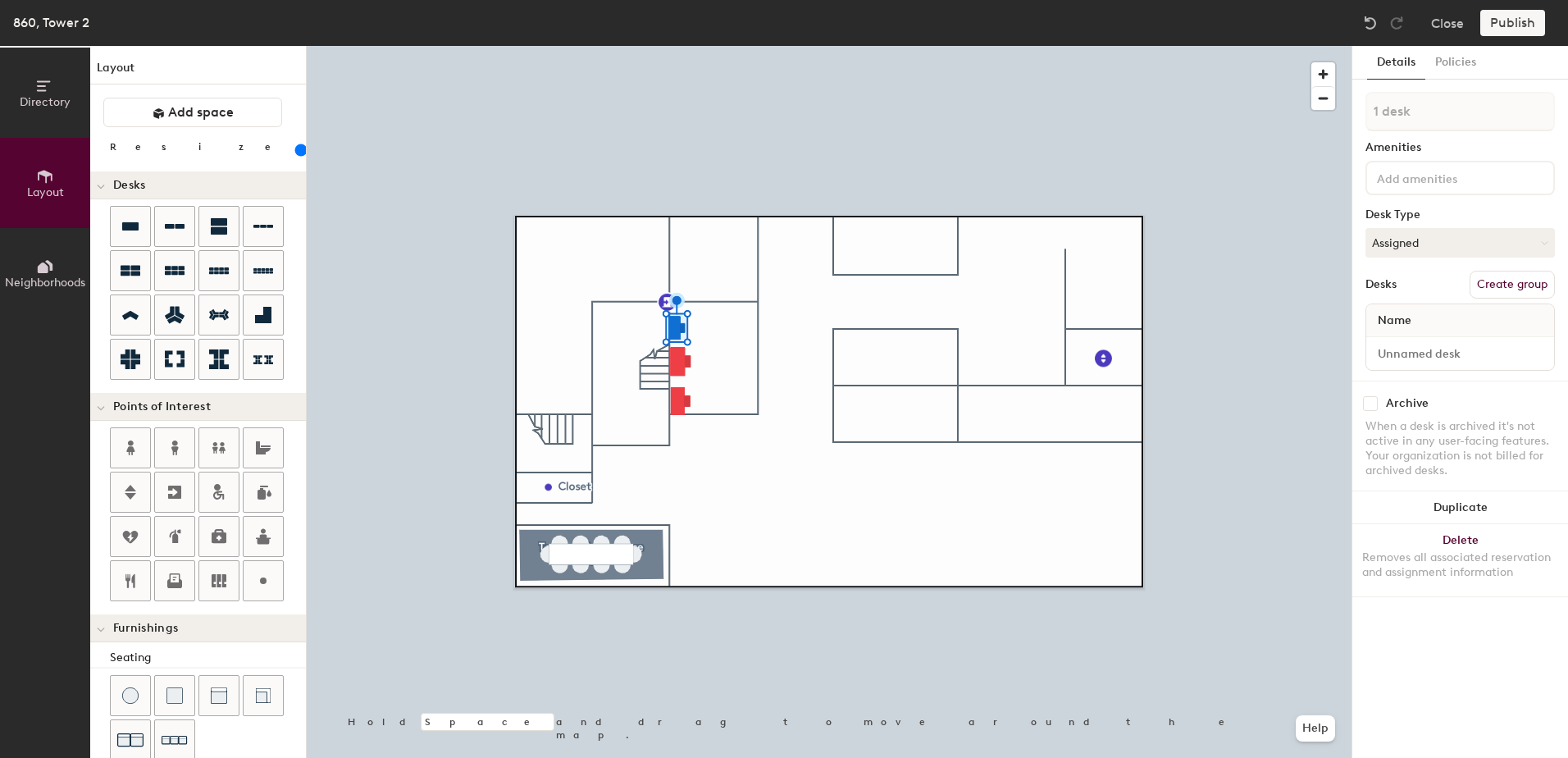
click at [723, 46] on div at bounding box center [828, 46] width 1044 height 0
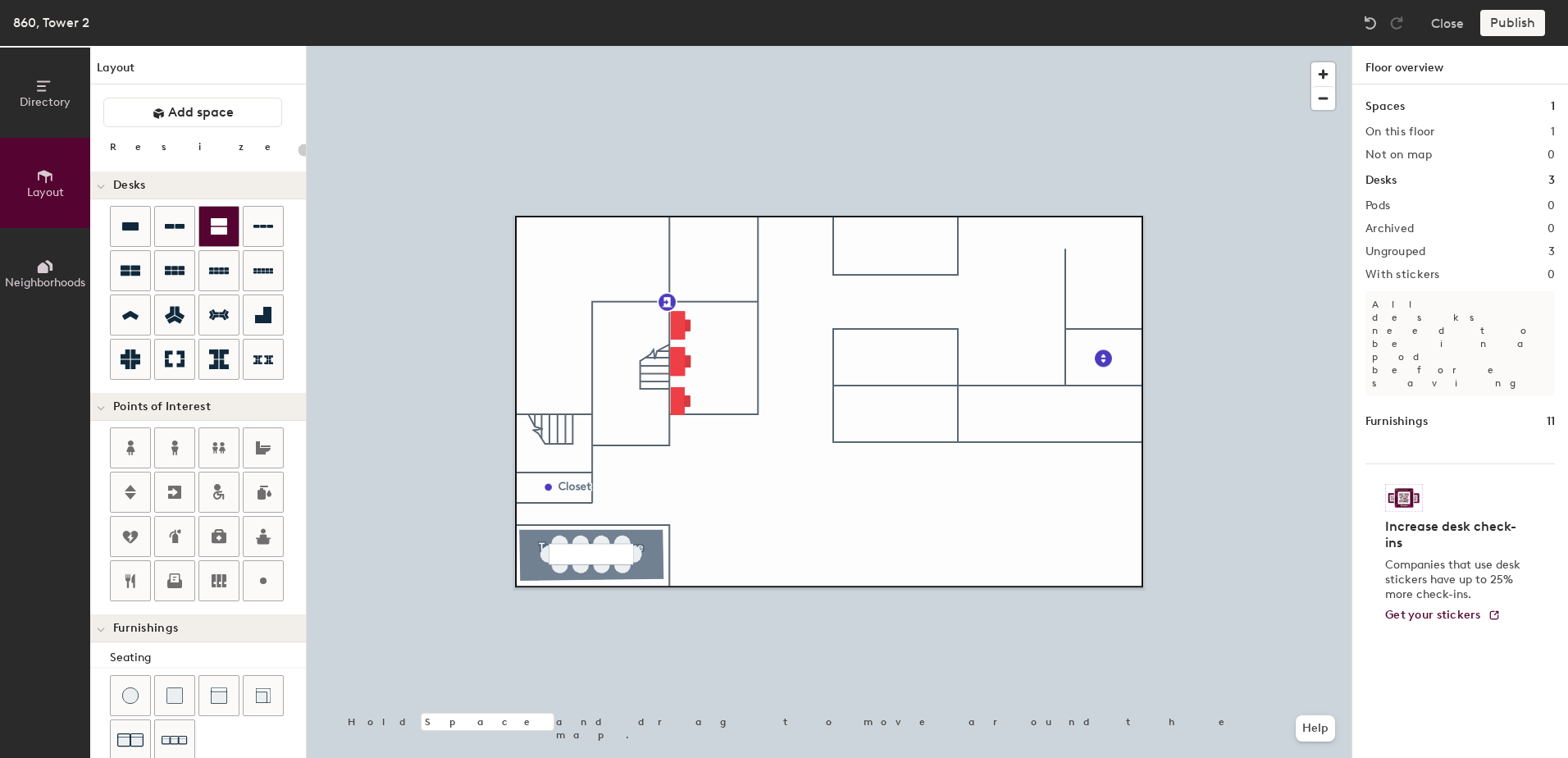
type input "180"
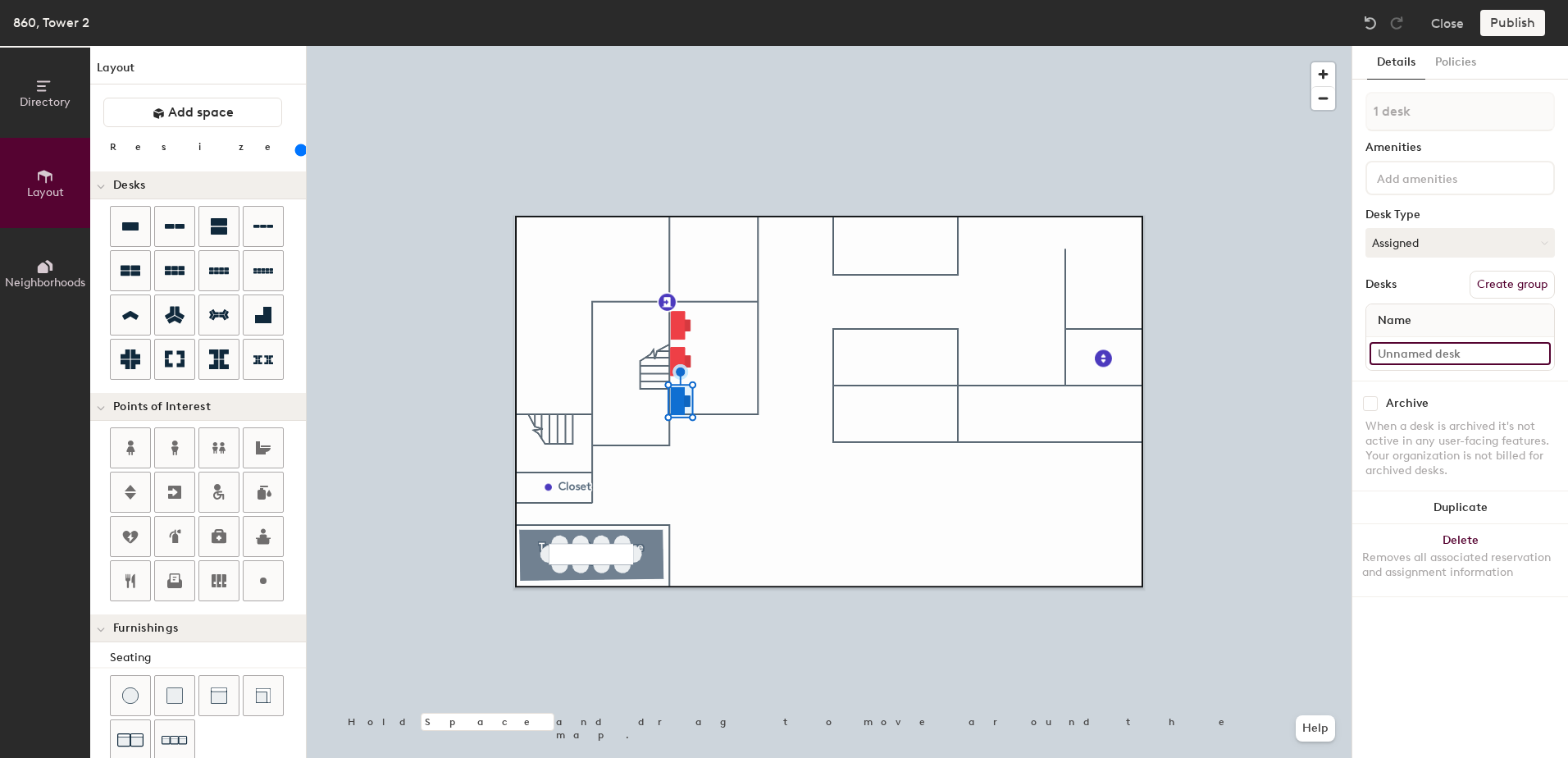
click at [1481, 350] on input at bounding box center [1460, 353] width 181 height 23
type input "860 - Shared 18A"
click at [1505, 290] on button "Create group" at bounding box center [1512, 285] width 85 height 28
click at [1332, 117] on div "Directory Layout Neighborhoods Layout Add space Resize Desks Points of Interest…" at bounding box center [784, 403] width 1568 height 713
type input "18A"
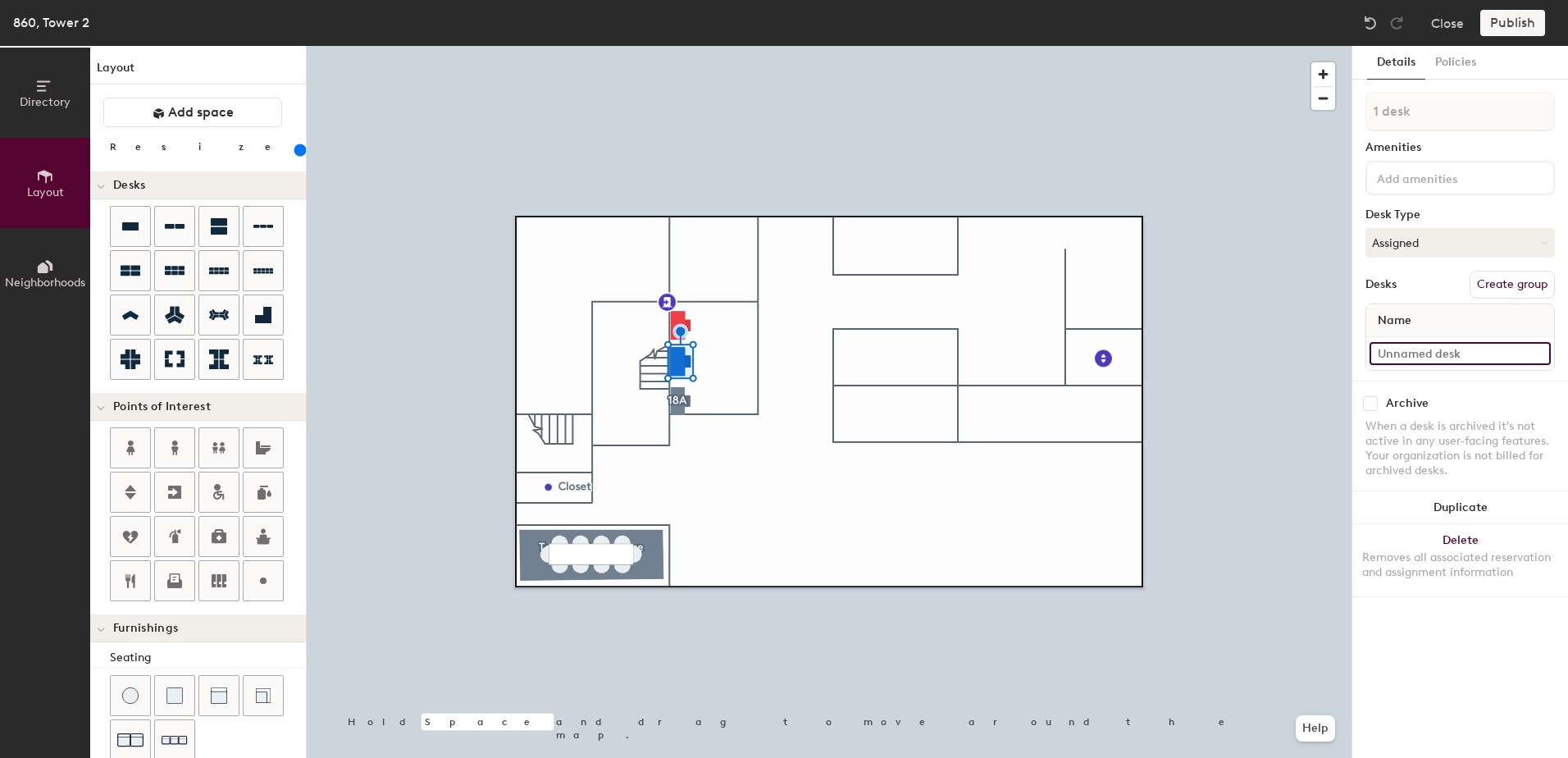
type input "200"
click at [1483, 359] on input at bounding box center [1460, 353] width 181 height 23
type input "S"
type input "200"
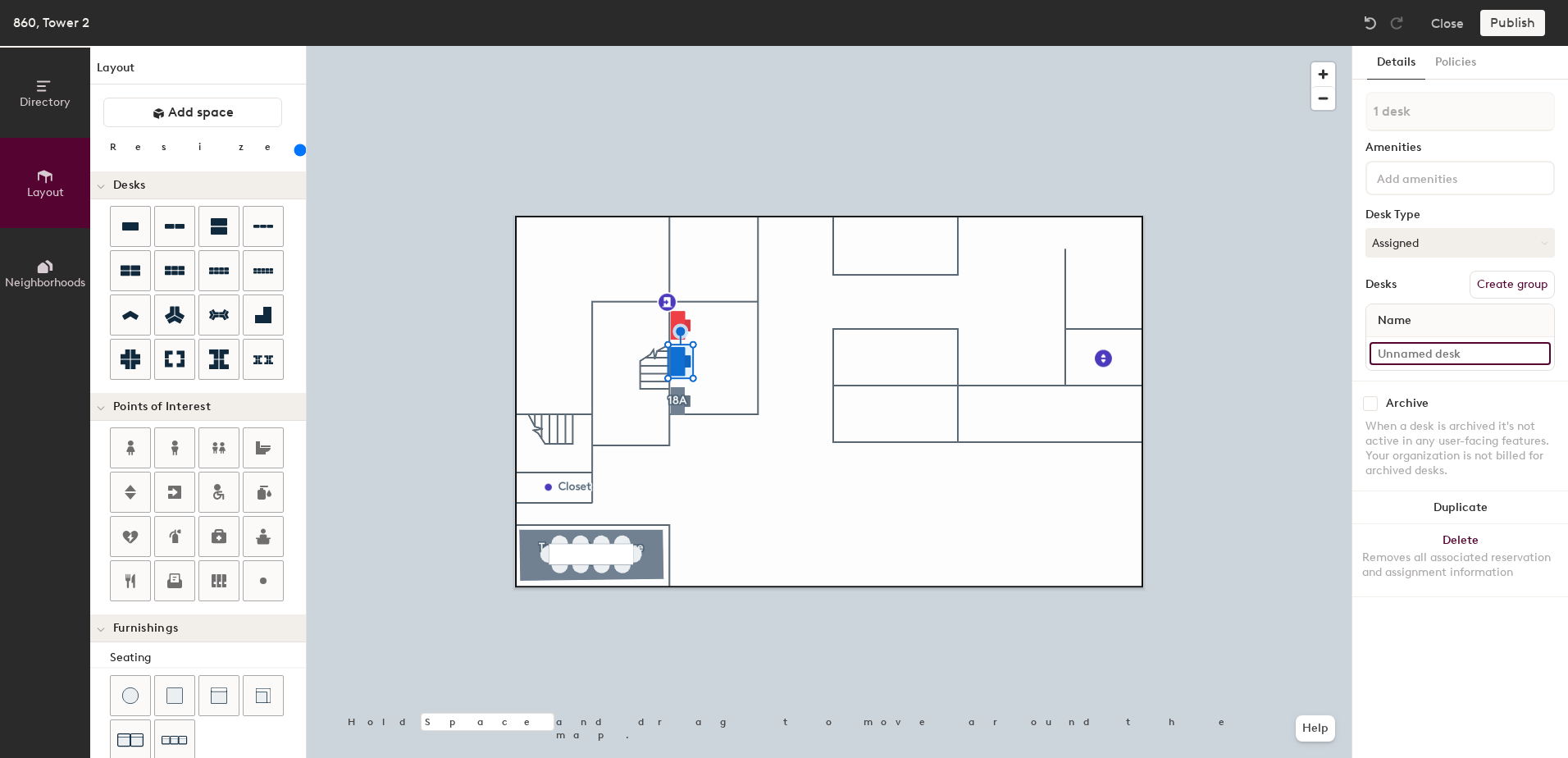
type input "8"
type input "200"
type input "86"
type input "200"
type input "860"
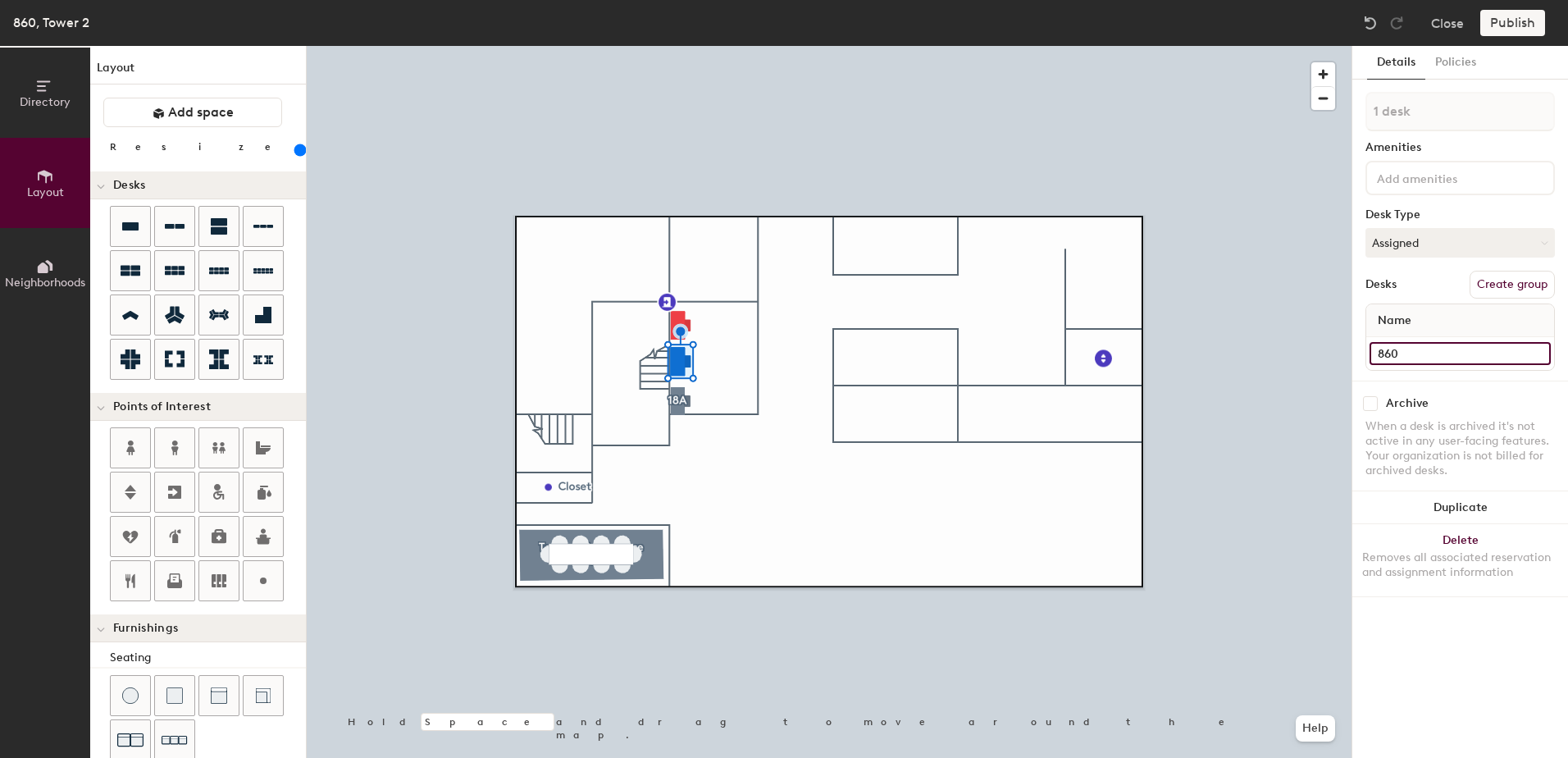
type input "200"
type input "860"
type input "200"
type input "860 -"
type input "200"
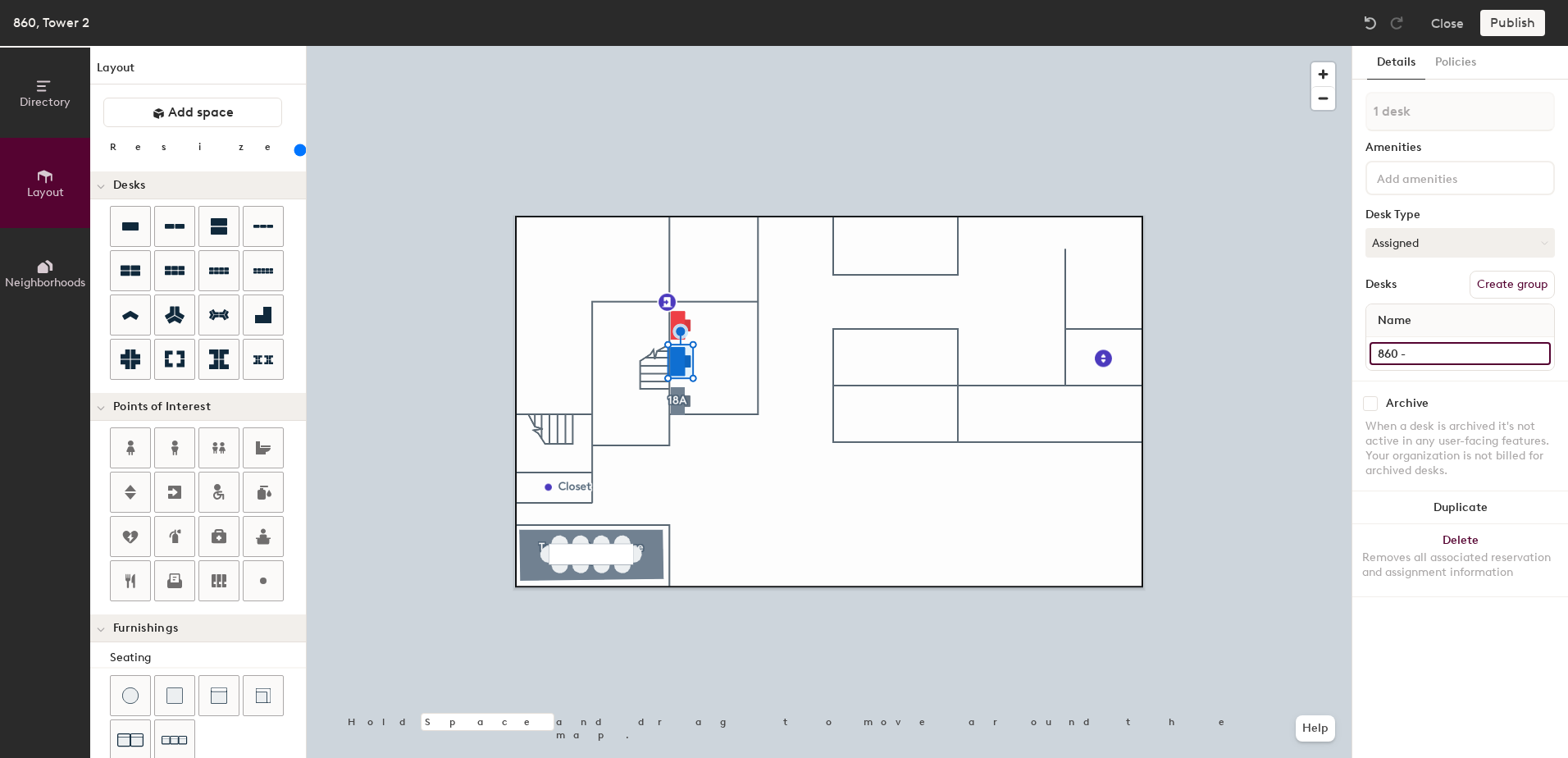
type input "860 -"
type input "200"
type input "860 - S"
type input "200"
type input "860 - Share"
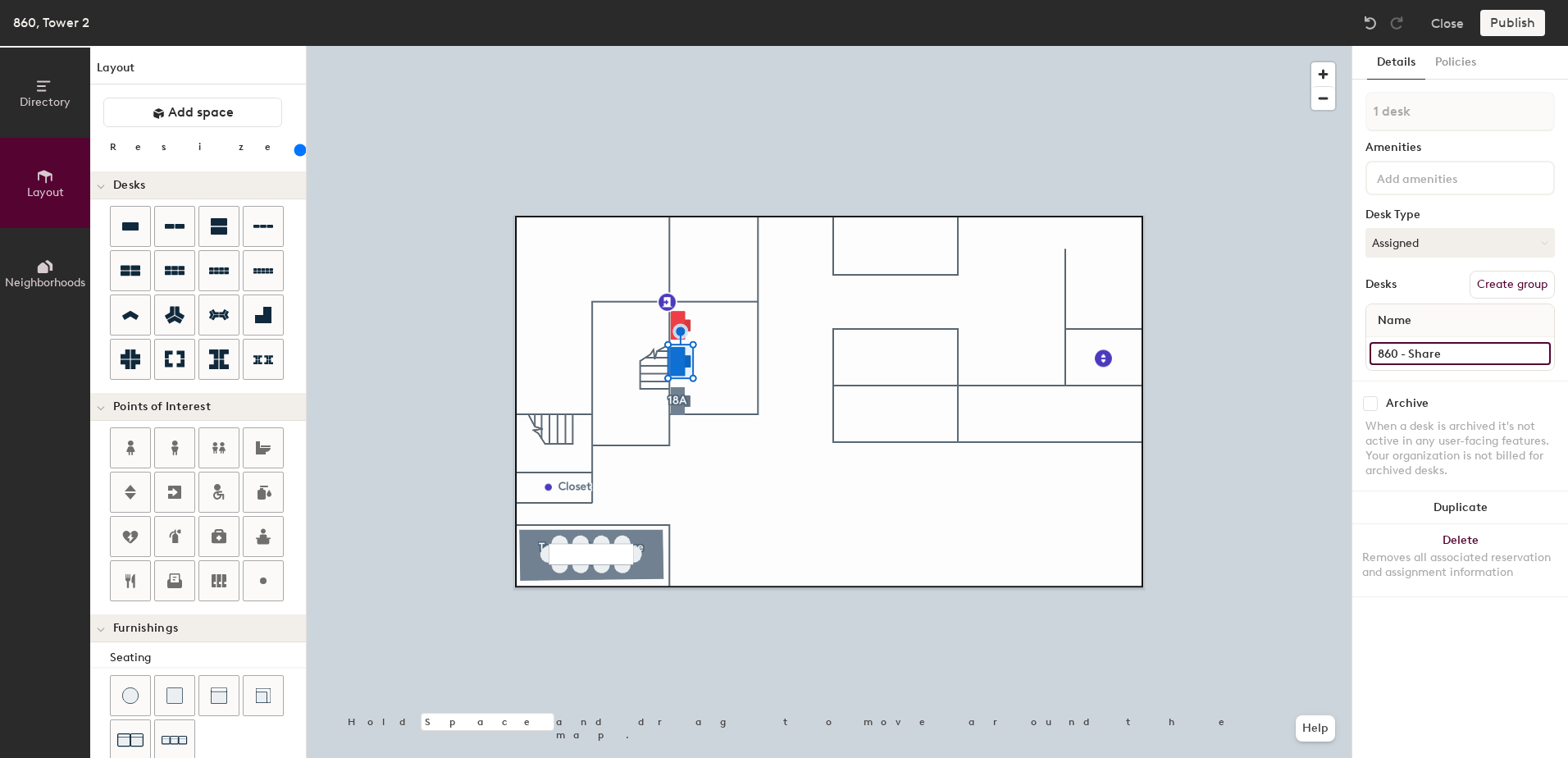
type input "200"
type input "860 - Shared"
type input "200"
type input "860 - Shared"
type input "200"
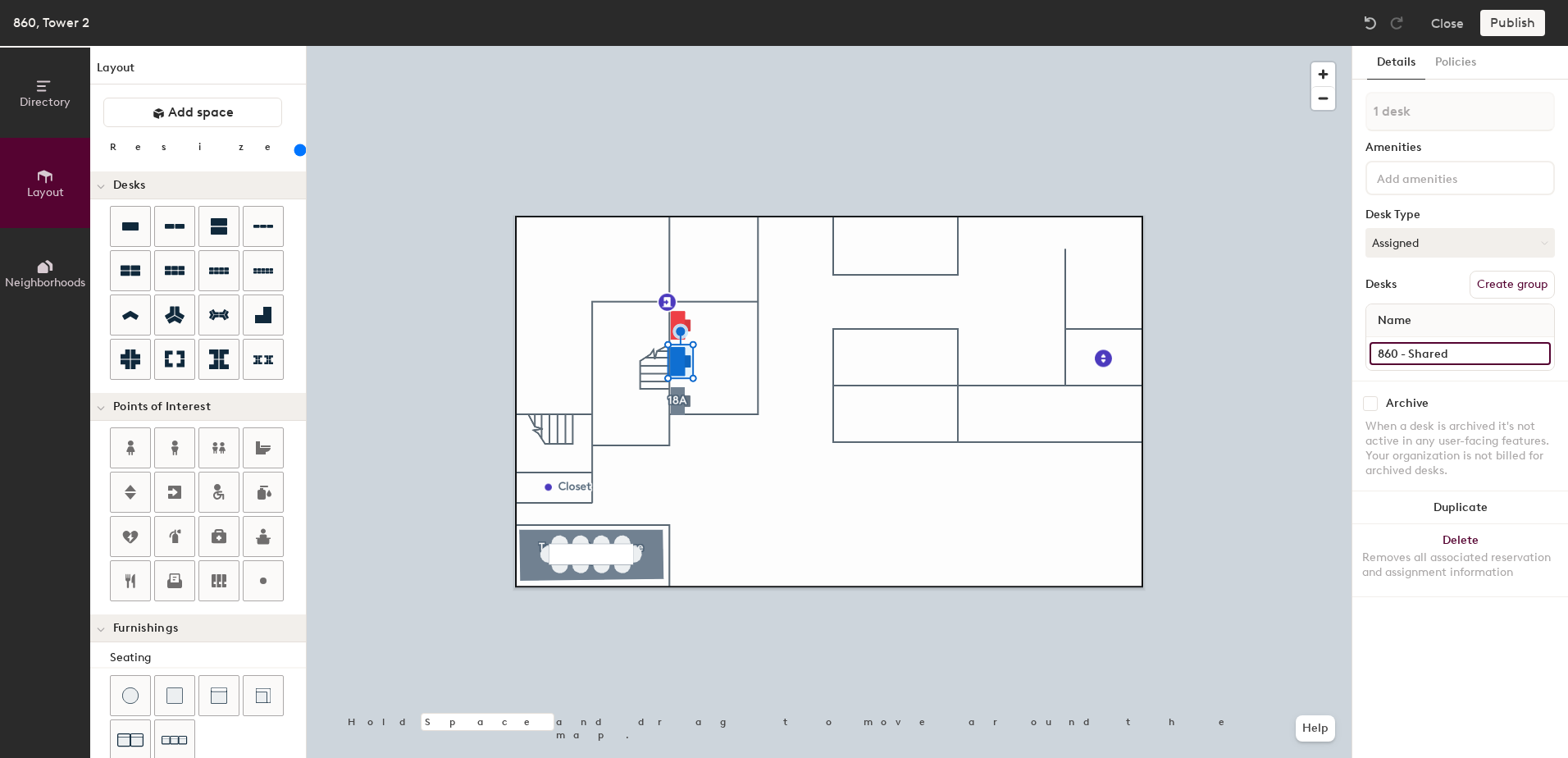
type input "860 - Shared 1"
type input "200"
type input "860 - Shared 18"
type input "200"
type input "860 - Shared 18B"
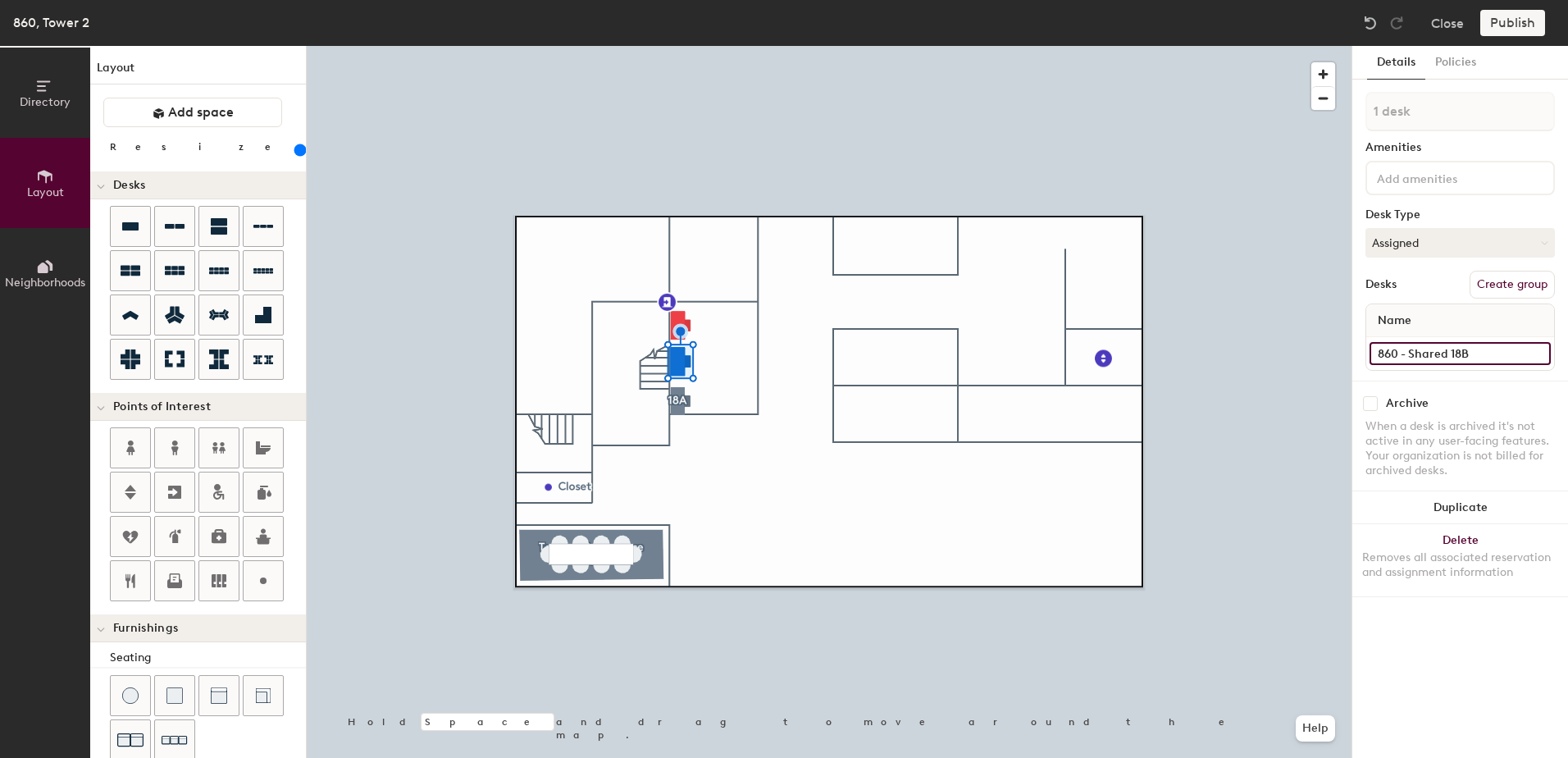
type input "200"
type input "860 - Shared 18B"
click at [1505, 284] on button "Create group" at bounding box center [1512, 285] width 85 height 28
type input "200"
click at [1270, 126] on div "Directory Layout Neighborhoods Layout Add space Resize Desks Points of Interest…" at bounding box center [784, 403] width 1568 height 713
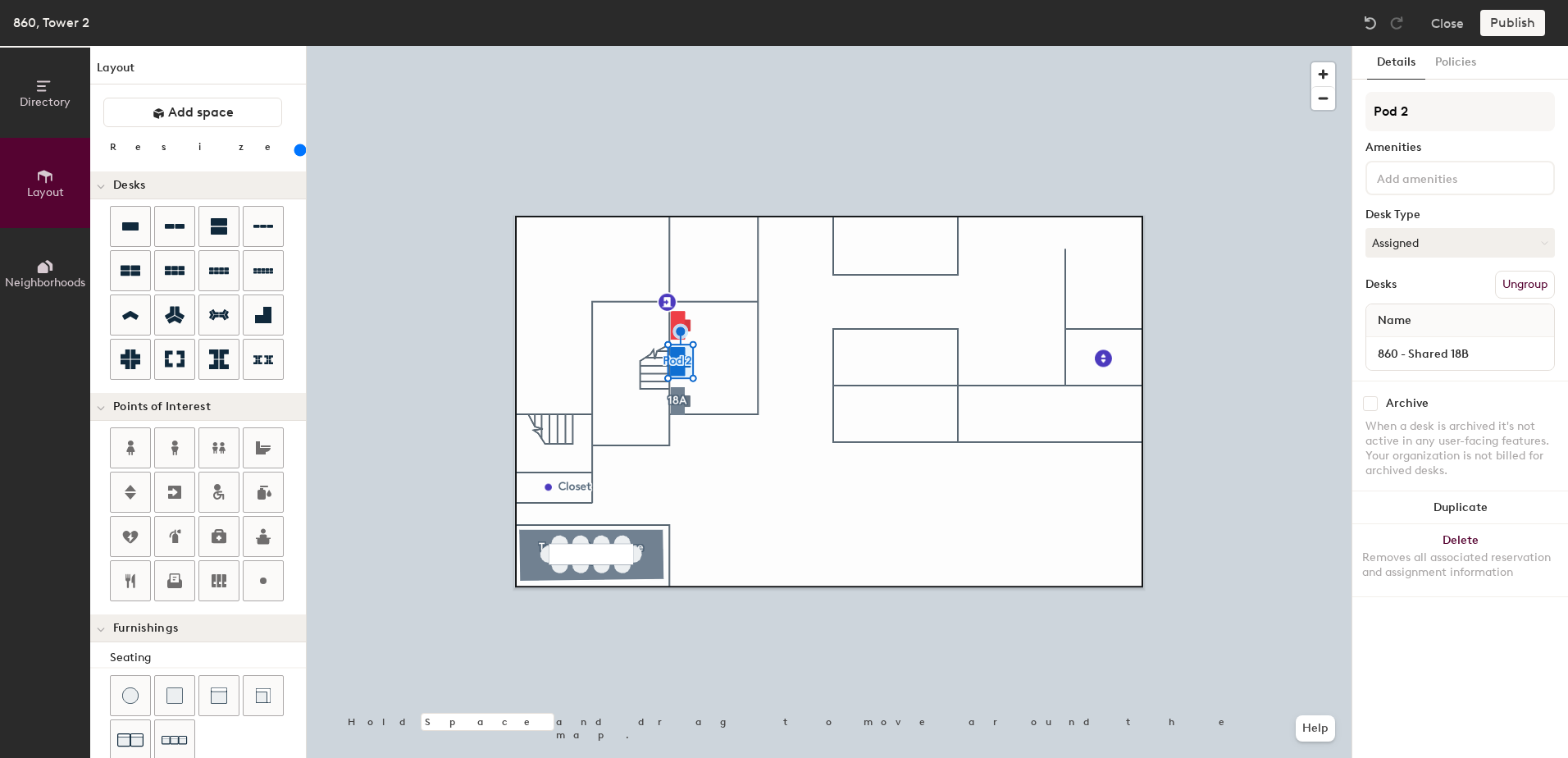
type input "1"
type input "200"
type input "18"
type input "200"
type input "18B"
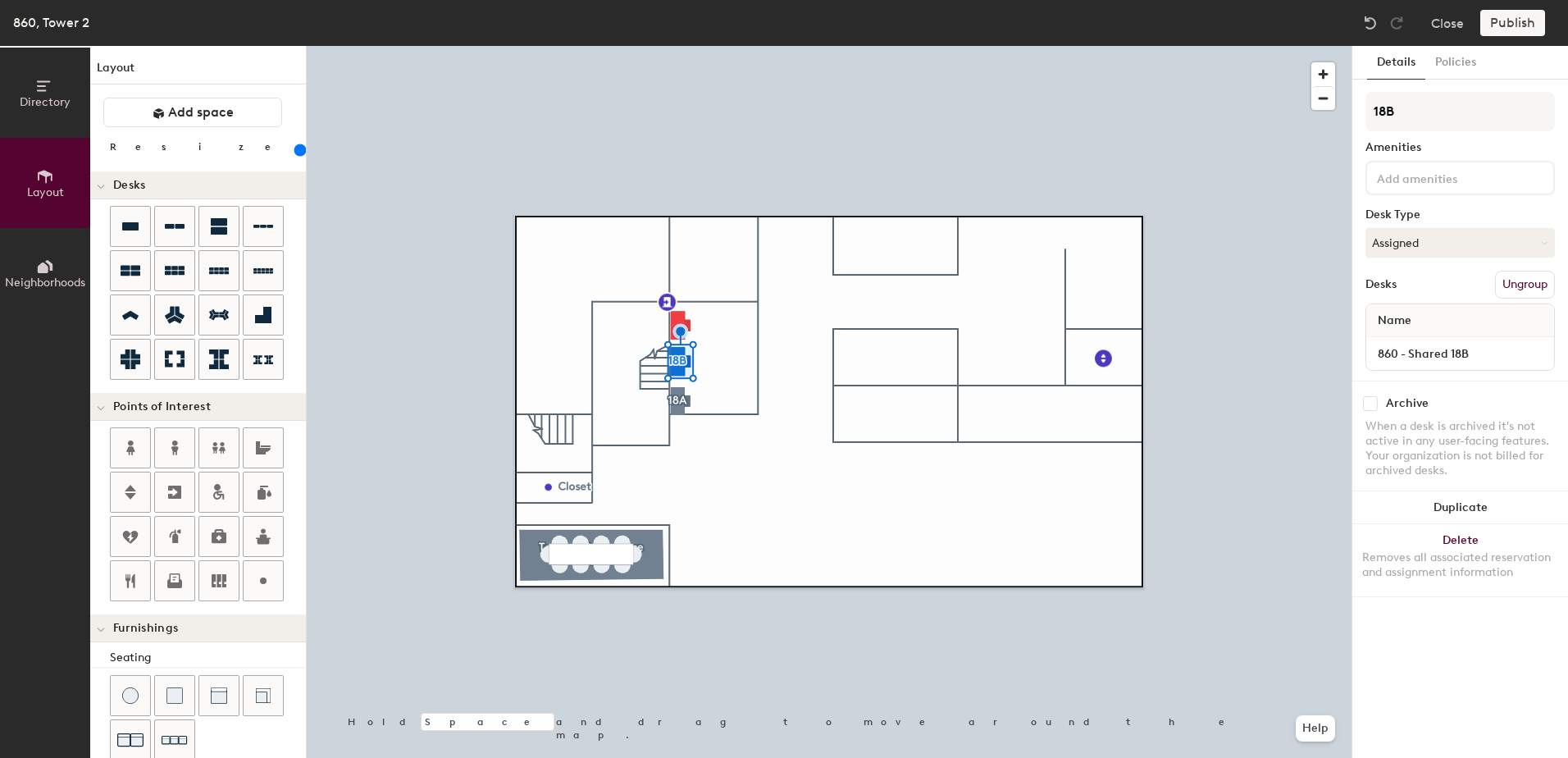
type input "200"
type input "18B"
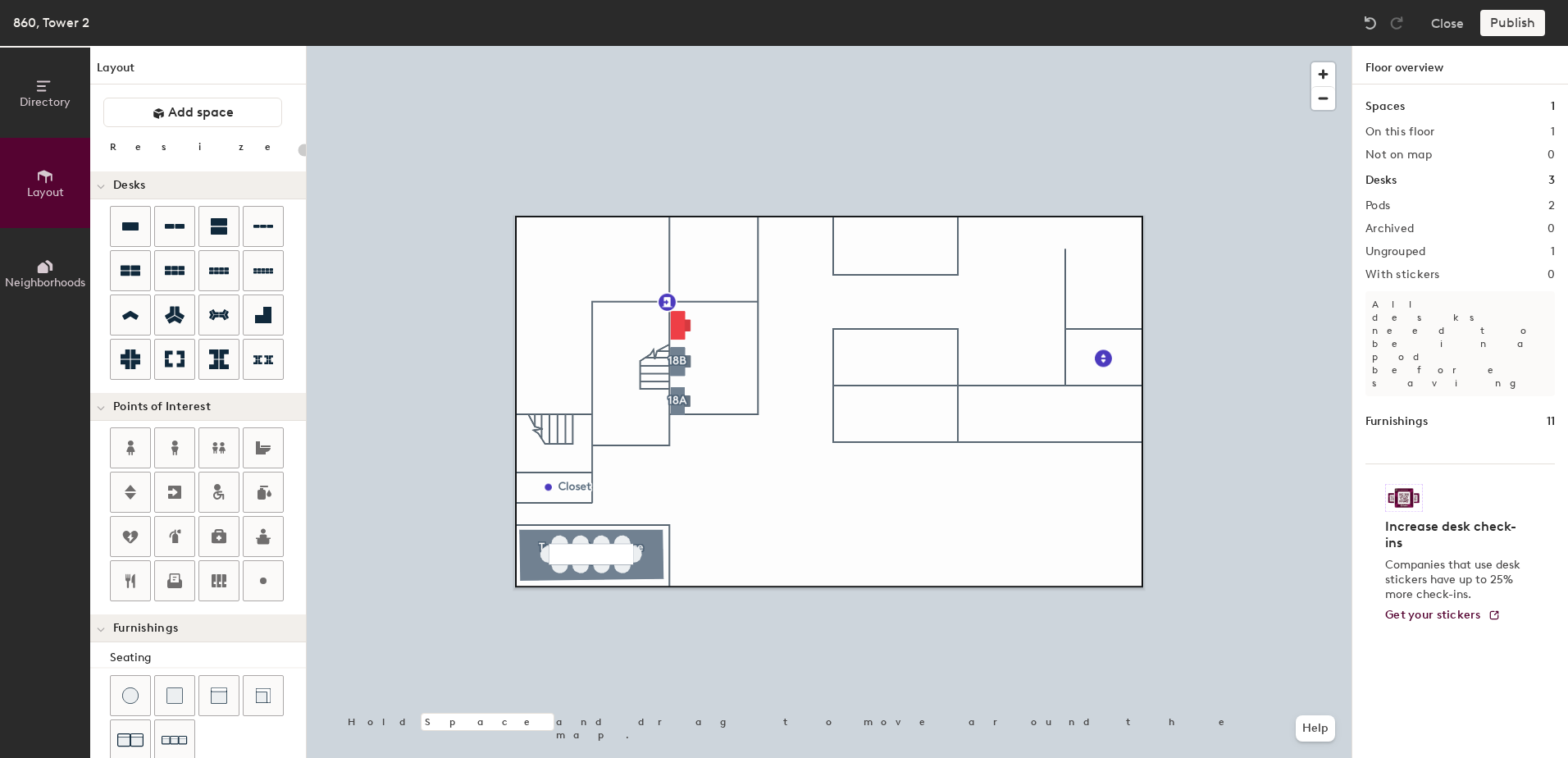
drag, startPoint x: 1433, startPoint y: 116, endPoint x: 1364, endPoint y: 117, distance: 69.0
click at [678, 46] on div at bounding box center [828, 46] width 1044 height 0
type input "180"
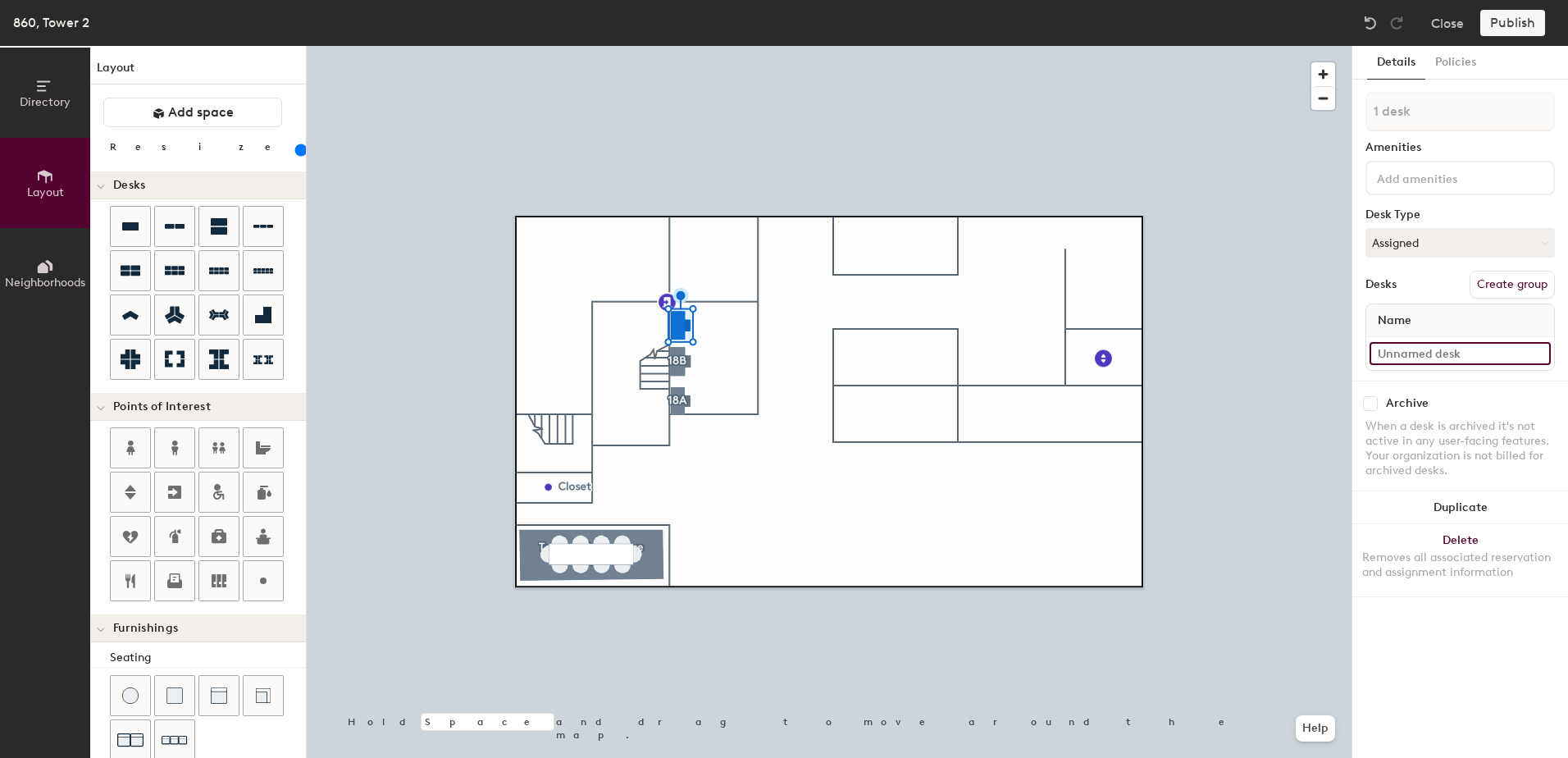
click at [1434, 344] on input at bounding box center [1460, 353] width 181 height 23
type input "860 - Shared 18C"
click at [1493, 298] on button "Create group" at bounding box center [1512, 285] width 85 height 28
click at [1311, 115] on div "Directory Layout Neighborhoods Layout Add space Resize Desks Points of Interest…" at bounding box center [784, 403] width 1568 height 713
type input "18C"
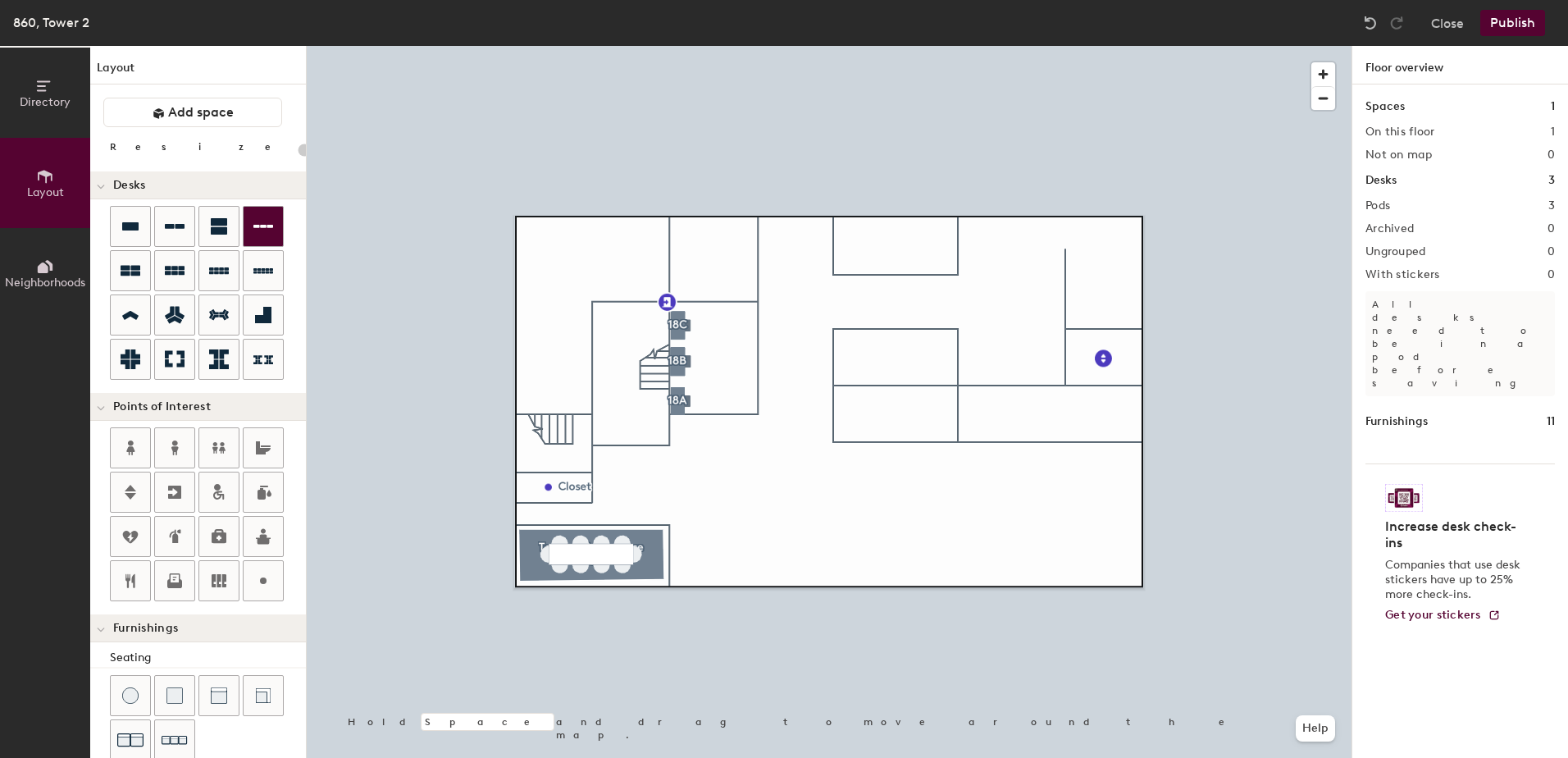
click at [264, 229] on icon at bounding box center [263, 226] width 20 height 20
type input "180"
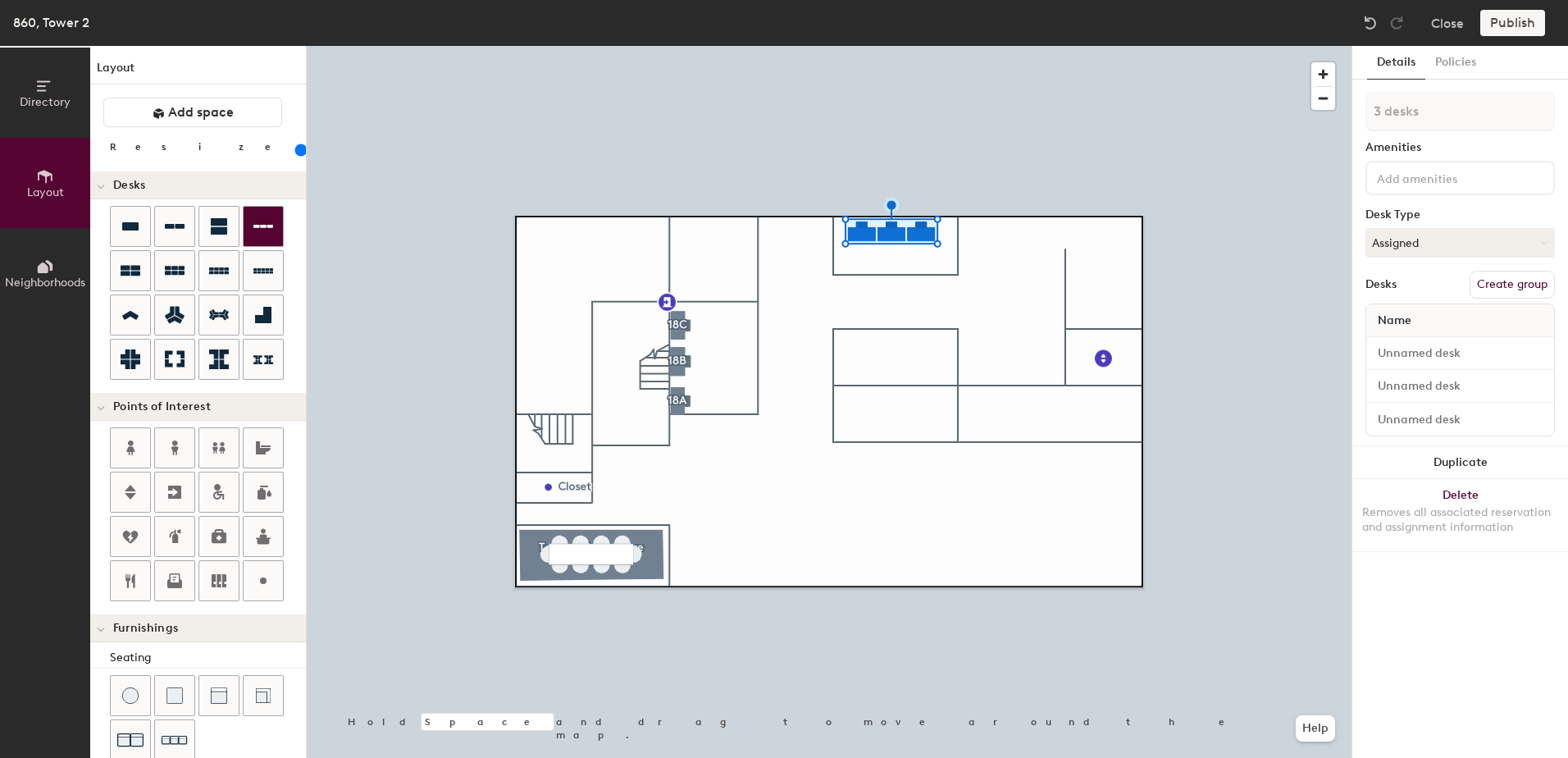
type input "1 desk"
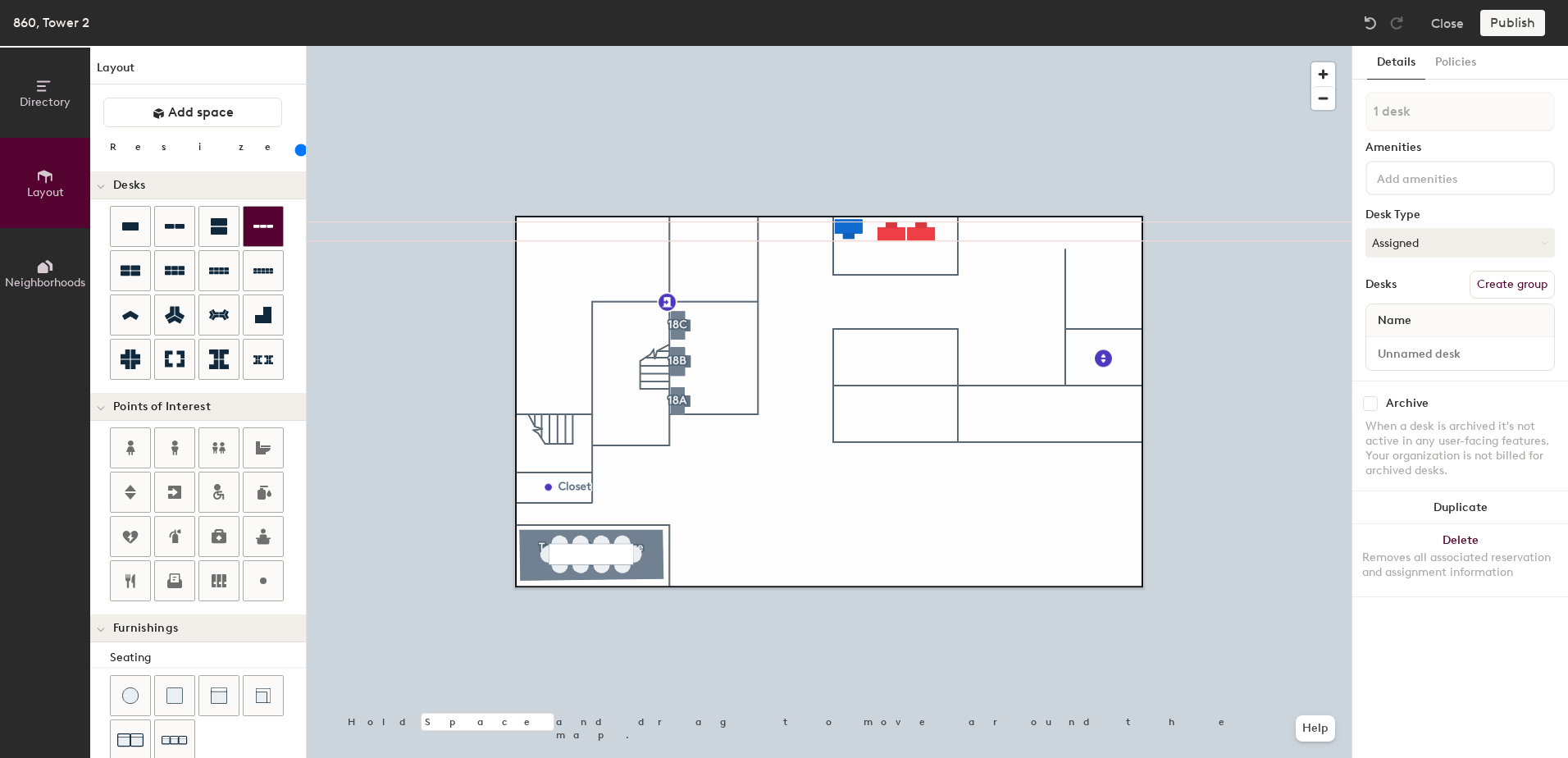
click at [884, 46] on div at bounding box center [828, 46] width 1044 height 0
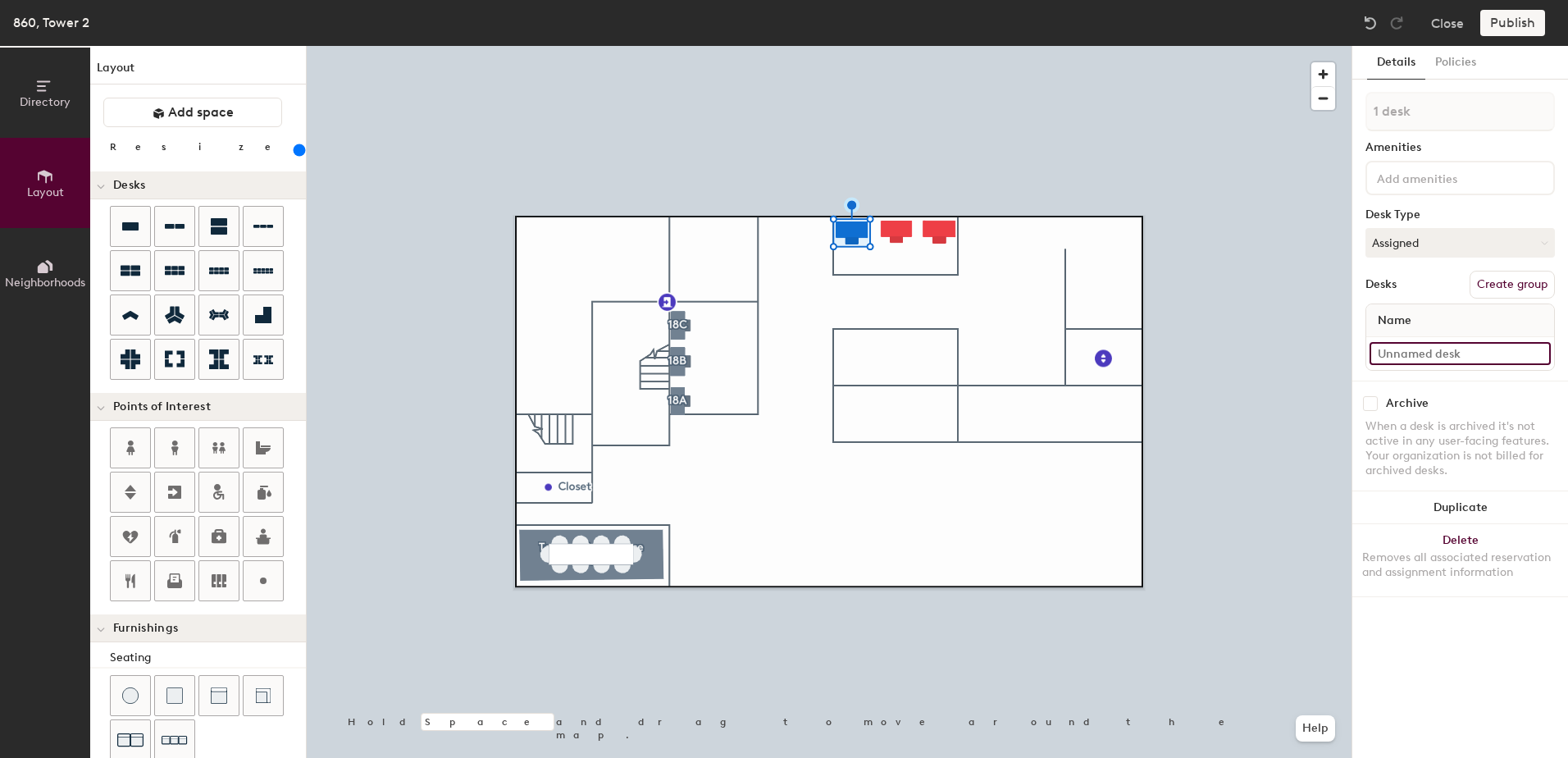
type input "220"
click at [1443, 355] on input at bounding box center [1460, 353] width 181 height 23
type input "8"
type input "220"
type input "86"
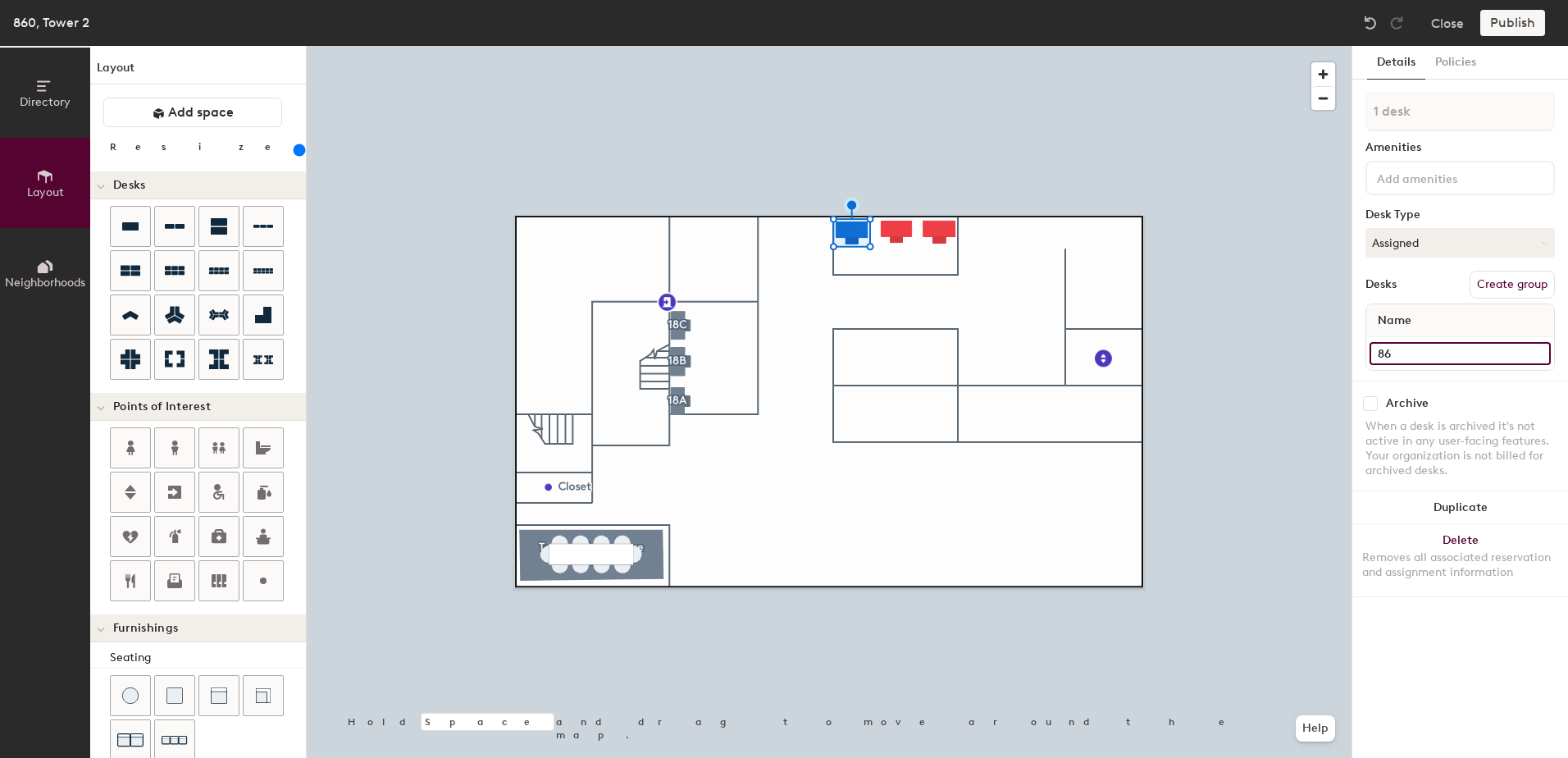
type input "220"
type input "860"
type input "220"
type input "860-"
type input "220"
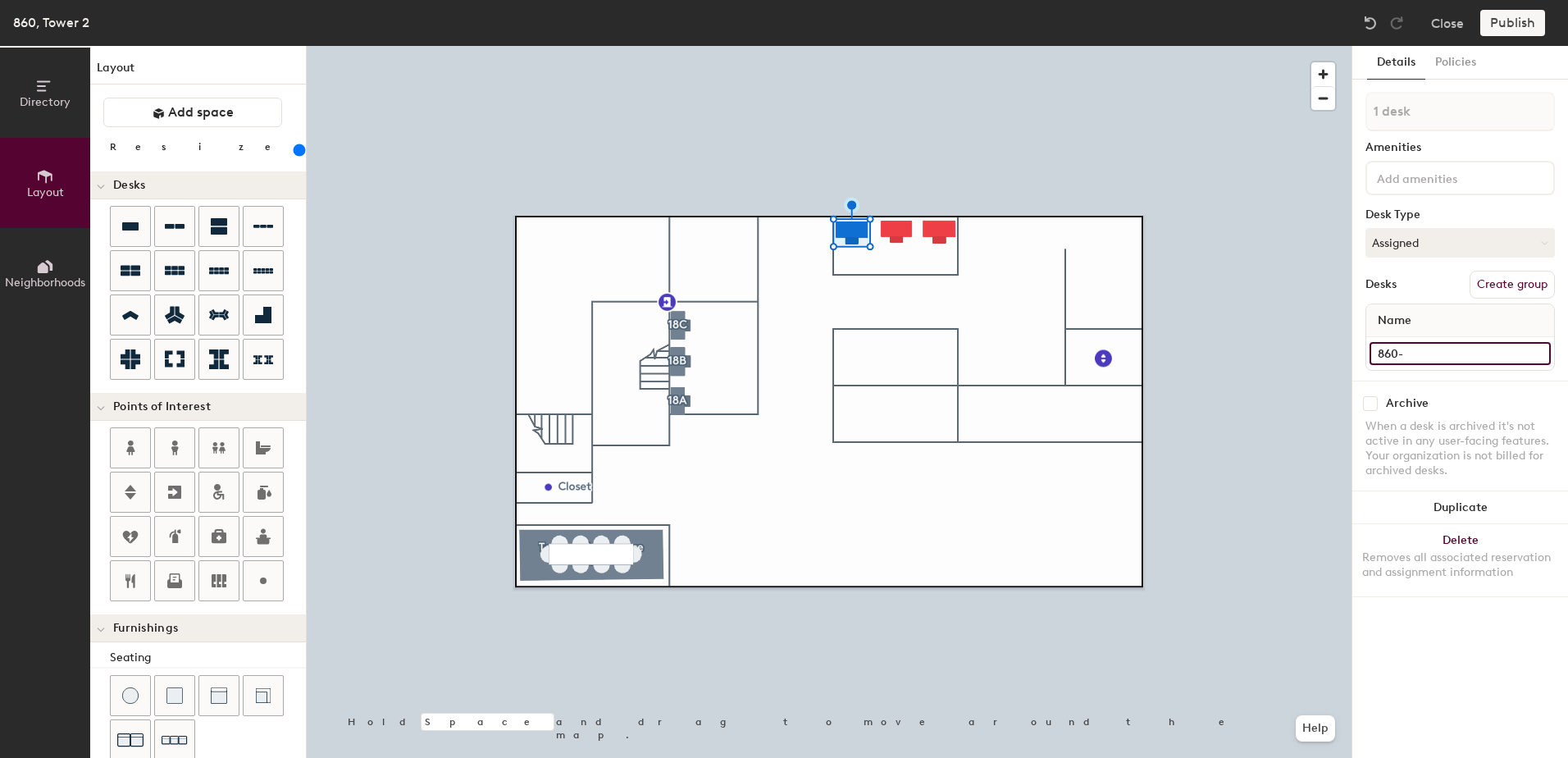
type input "860"
type input "220"
type input "860"
type input "220"
type input "860 -"
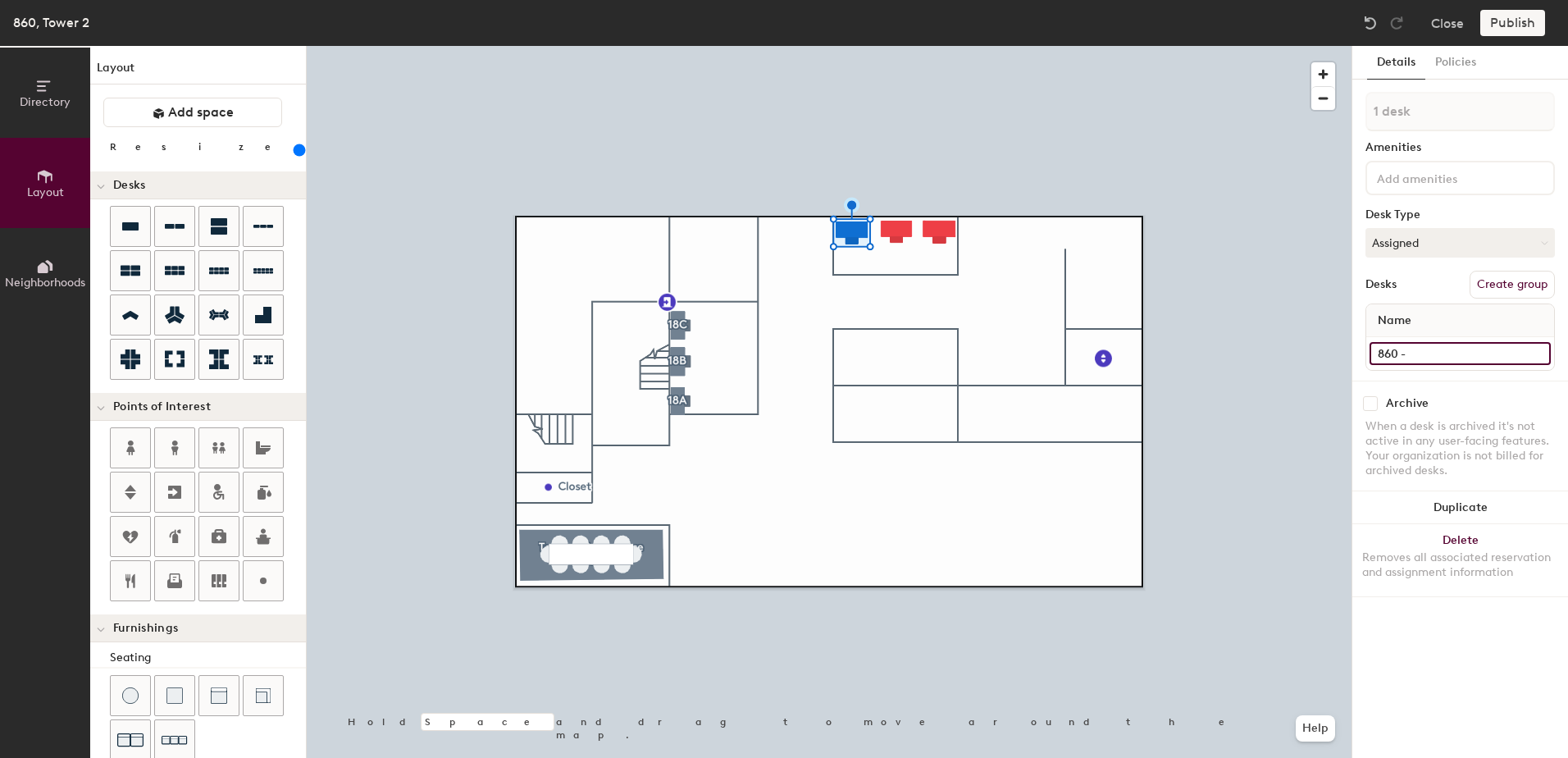
type input "220"
type input "860 -"
type input "220"
type input "860 - S"
type input "220"
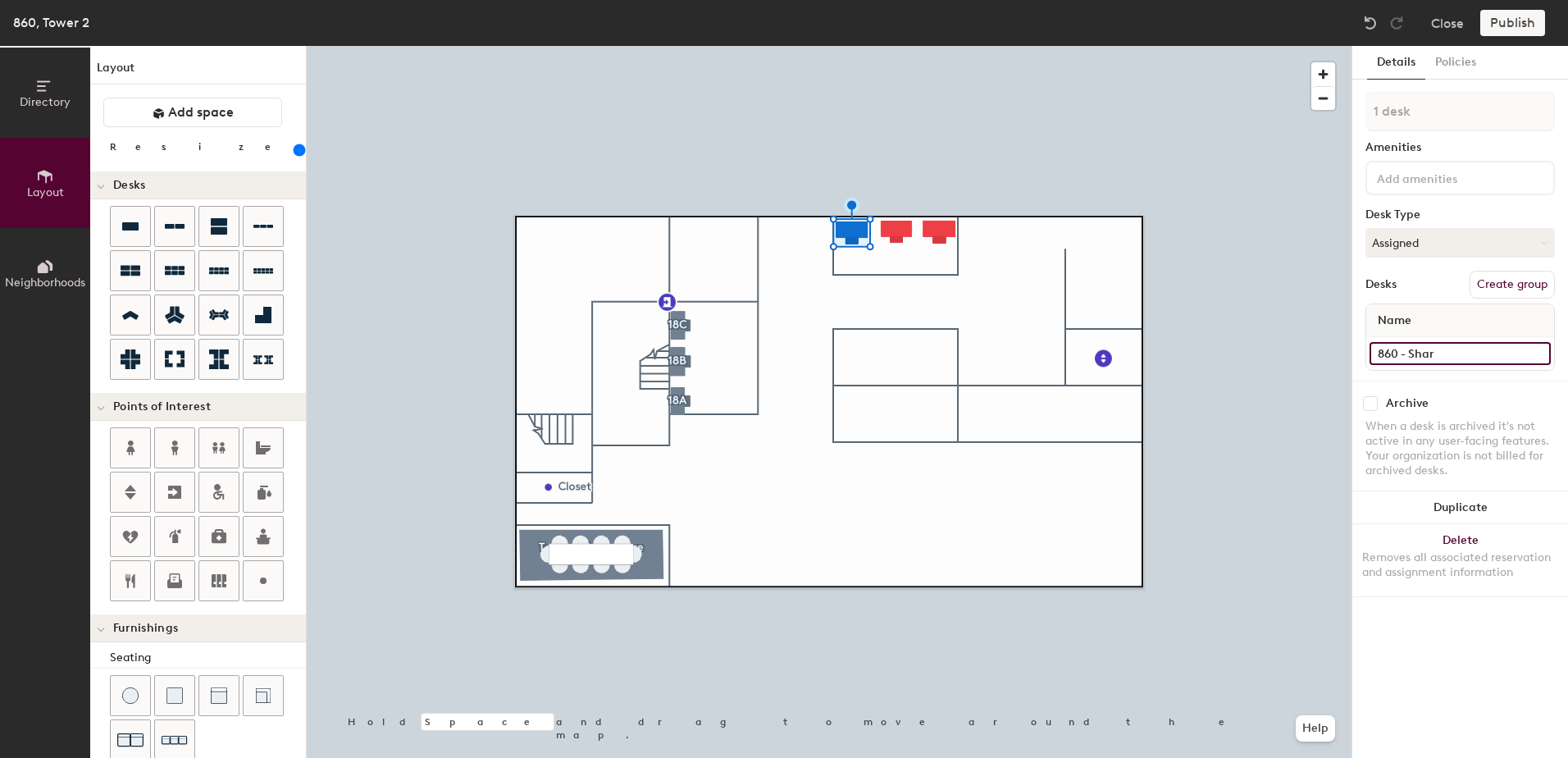
type input "860 - Share"
type input "220"
type input "860 - Shared"
type input "220"
type input "860 - Shared"
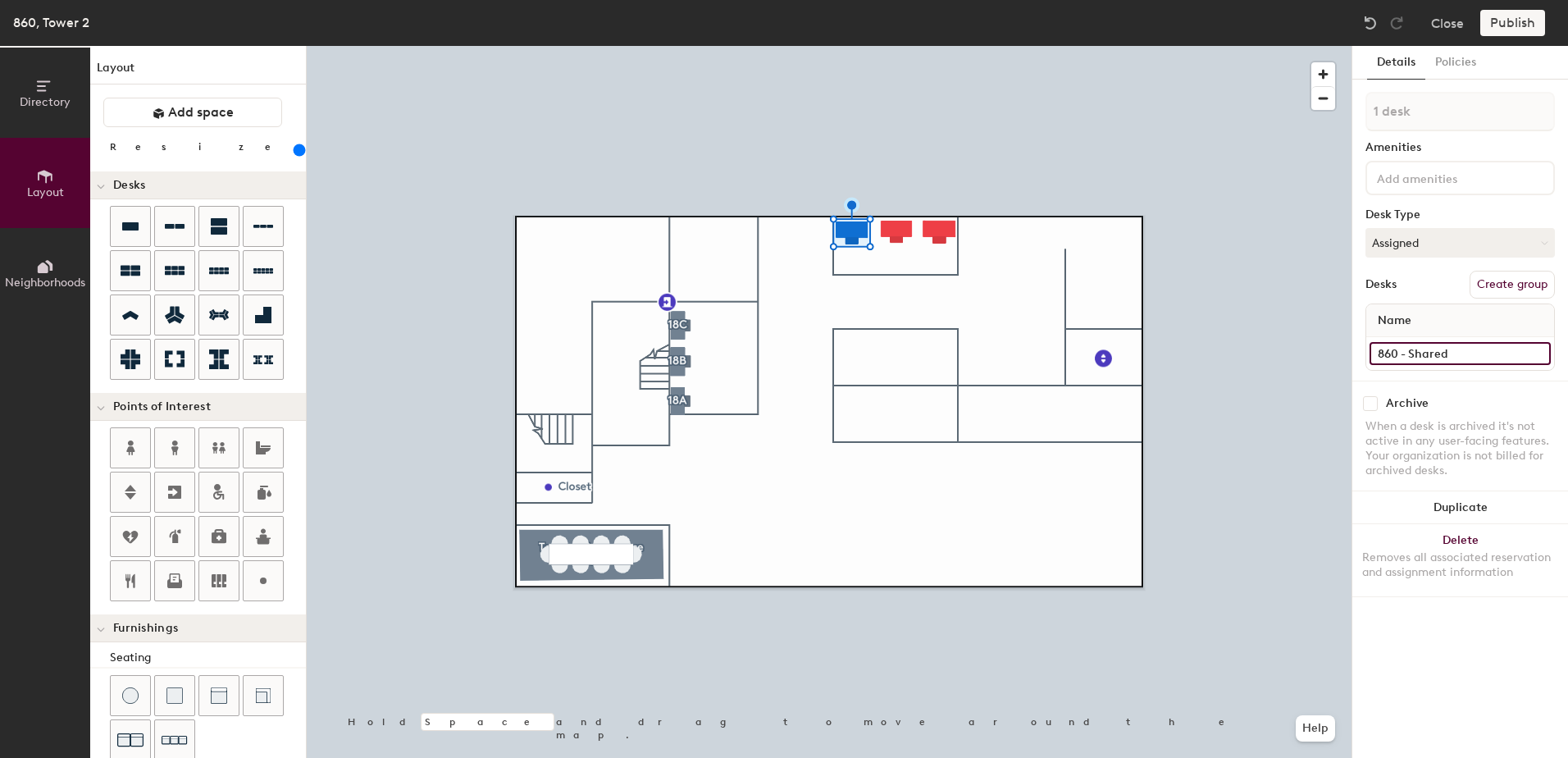
type input "220"
type input "860 - Shared 1"
type input "220"
type input "860 - Shared 18"
type input "220"
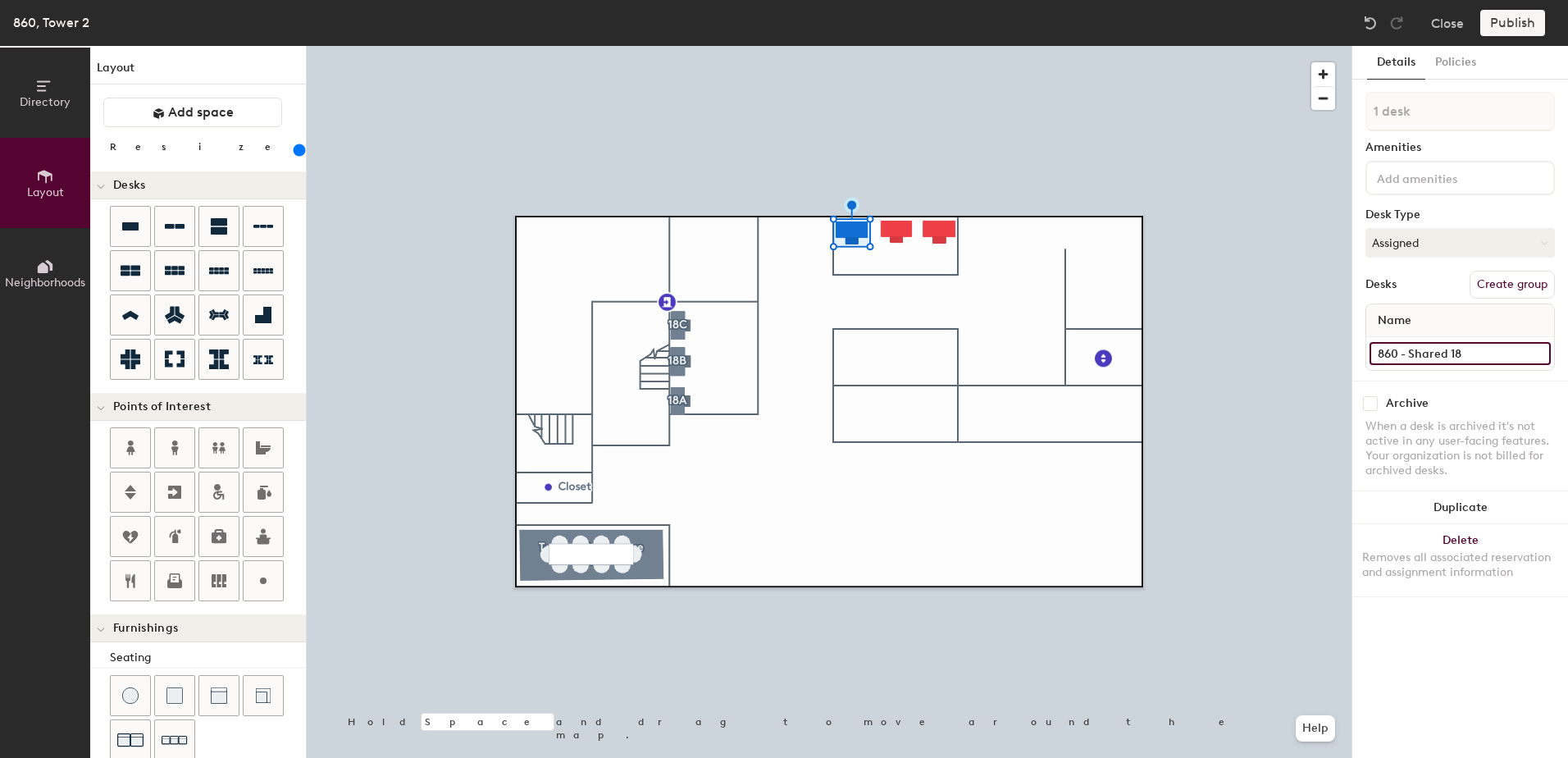
type input "860 - Shared 18F"
type input "220"
type input "860 - Shared 18F"
click at [1519, 284] on button "Create group" at bounding box center [1512, 285] width 85 height 28
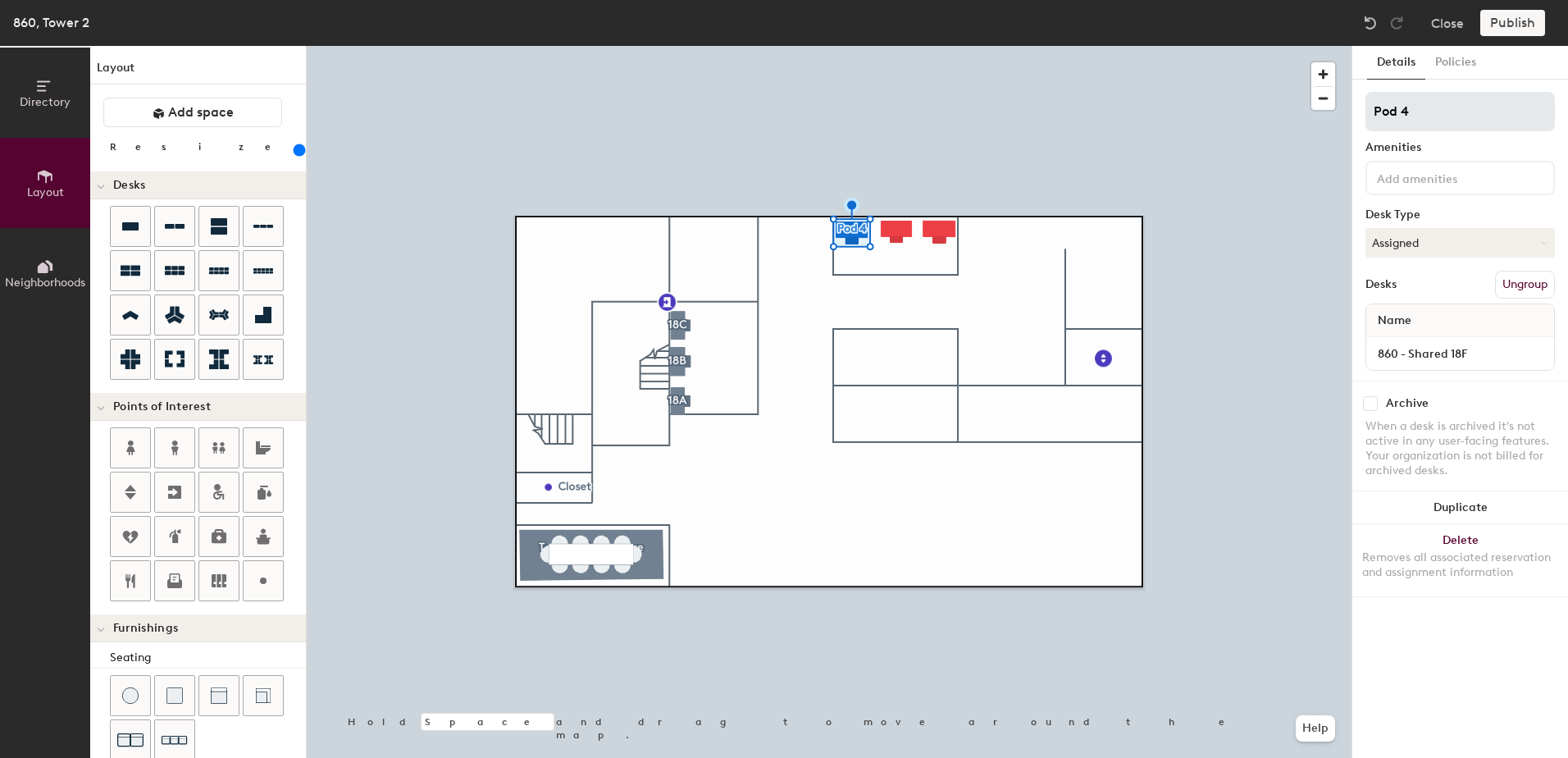
type input "220"
click at [1300, 133] on div "Directory Layout Neighborhoods Layout Add space Resize Desks Points of Interest…" at bounding box center [784, 403] width 1568 height 713
type input "1"
type input "220"
type input "18"
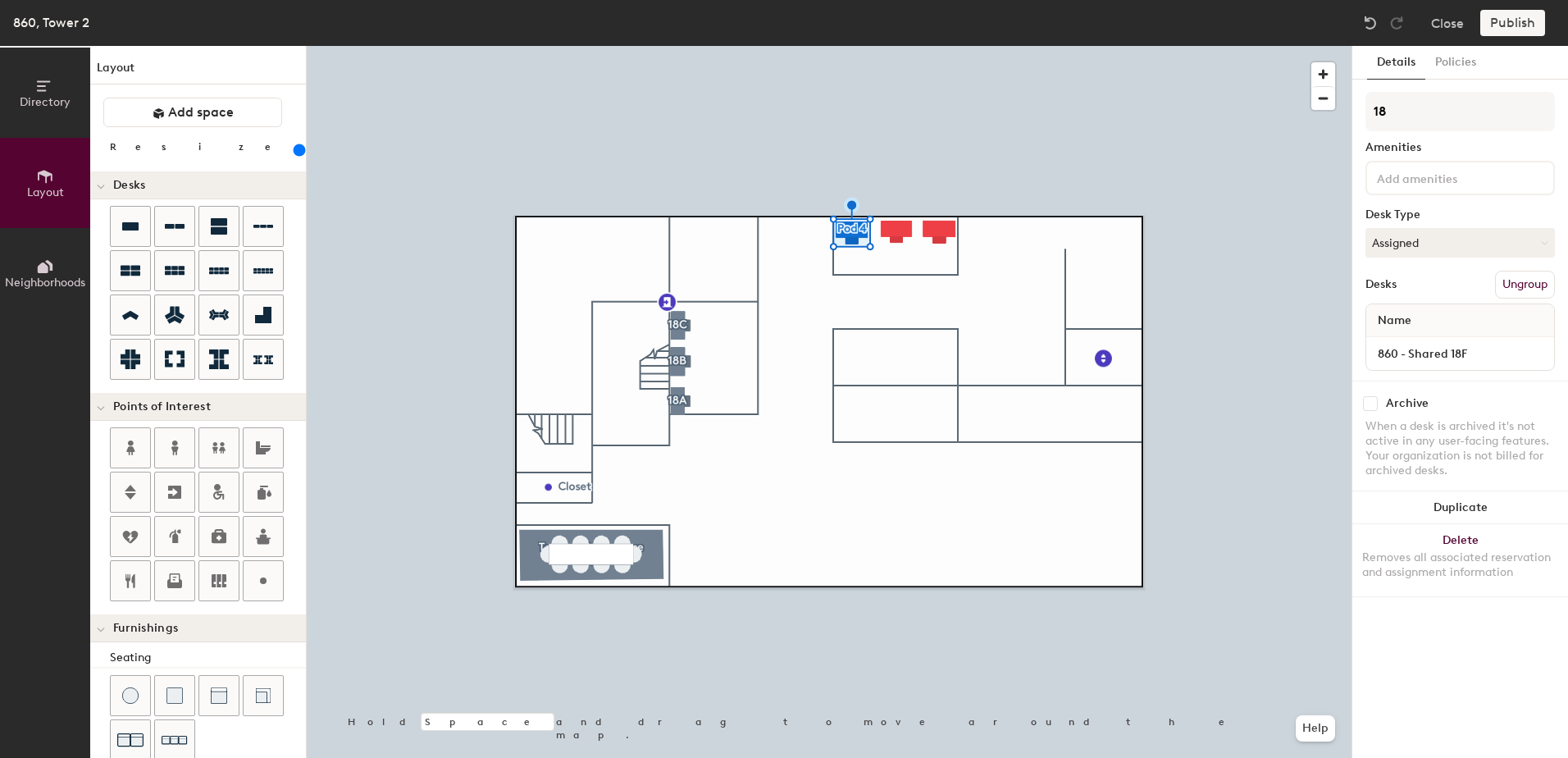
type input "220"
type input "18F"
type input "220"
type input "18F"
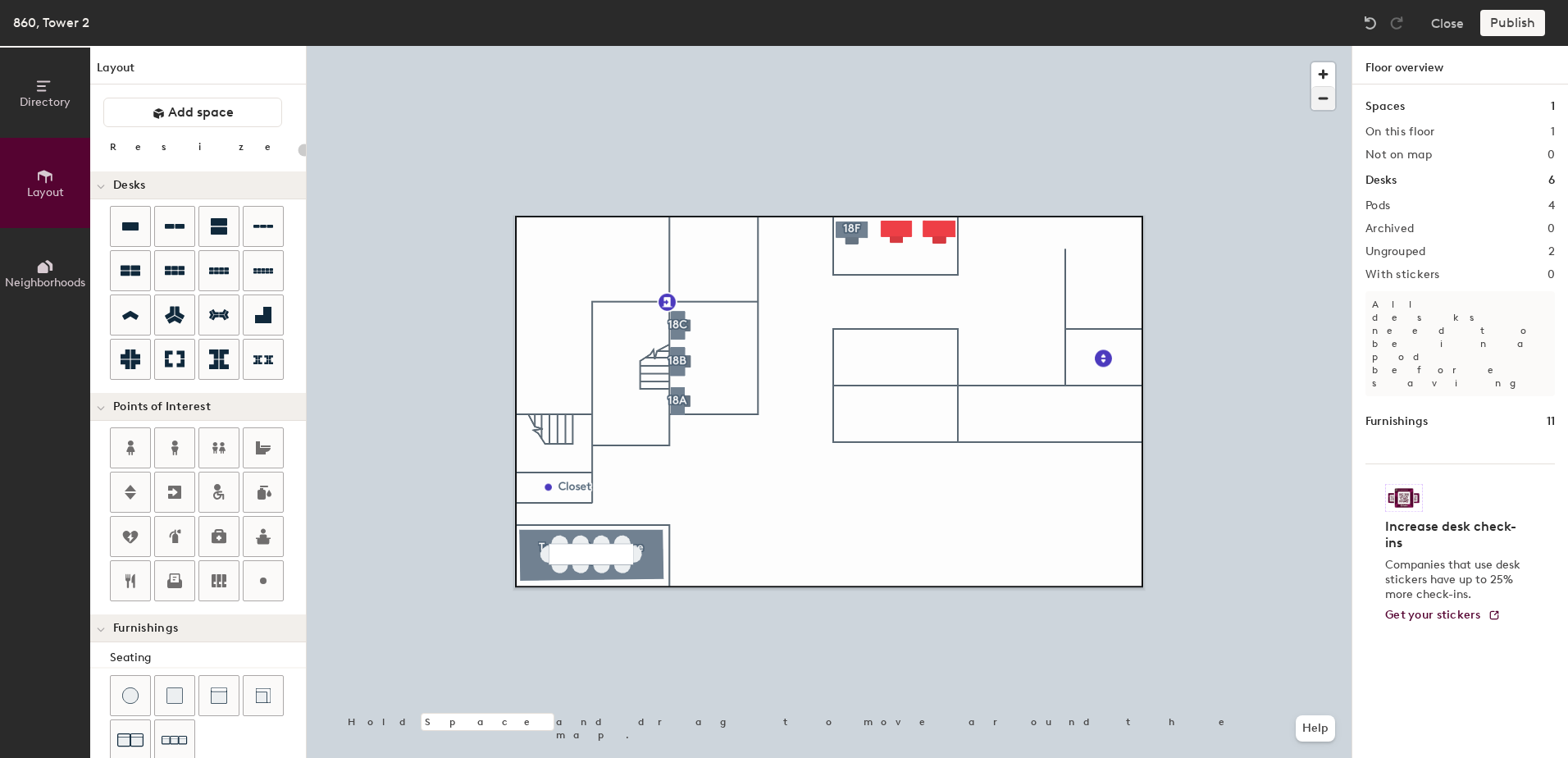
type input "200"
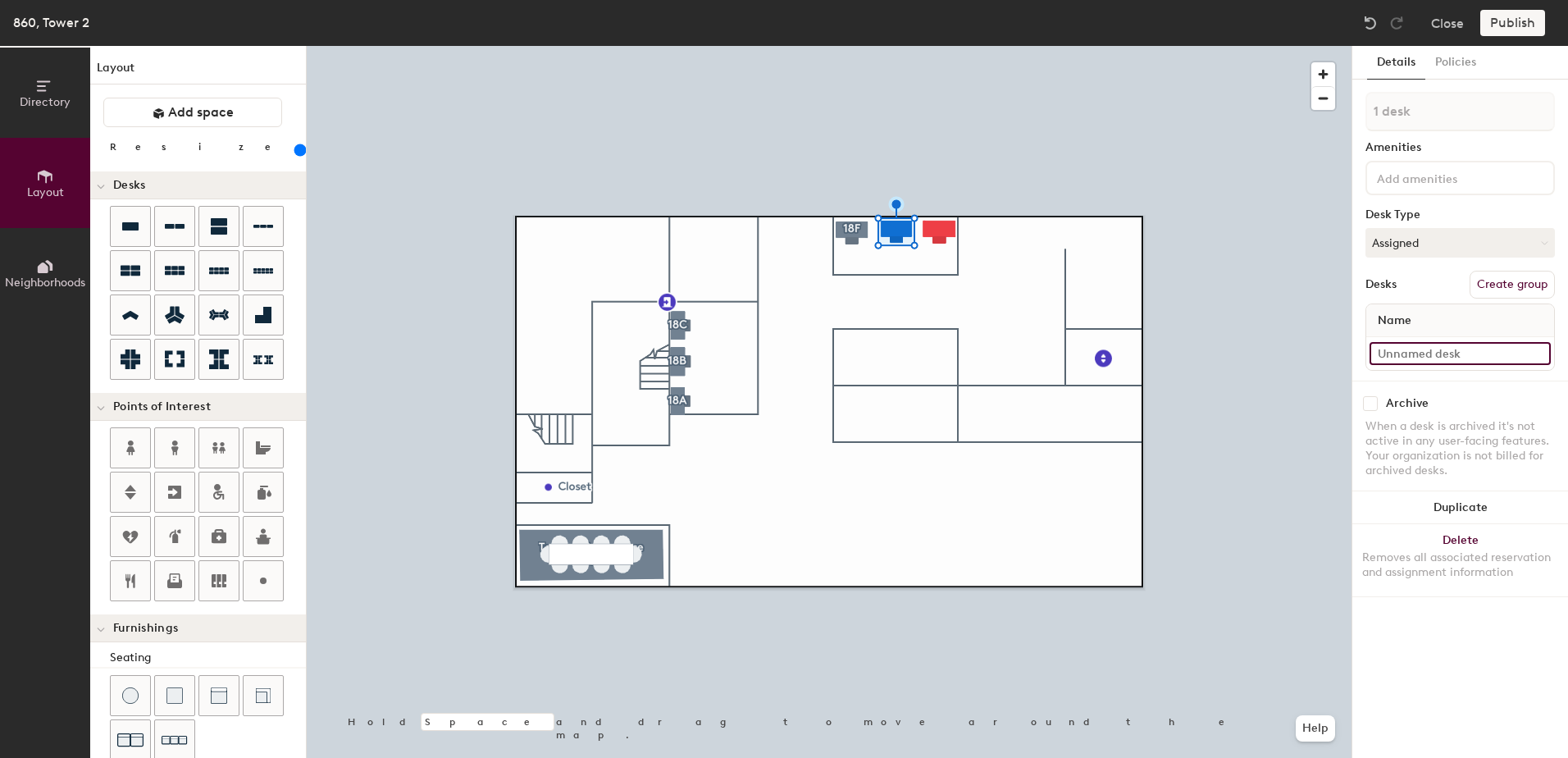
click at [1437, 349] on input at bounding box center [1460, 353] width 181 height 23
type input "860 - Shared 18G"
click at [1496, 279] on button "Create group" at bounding box center [1512, 285] width 85 height 28
click at [1262, 115] on div "Directory Layout Neighborhoods Layout Add space Resize Desks Points of Interest…" at bounding box center [784, 403] width 1568 height 713
type input "18G"
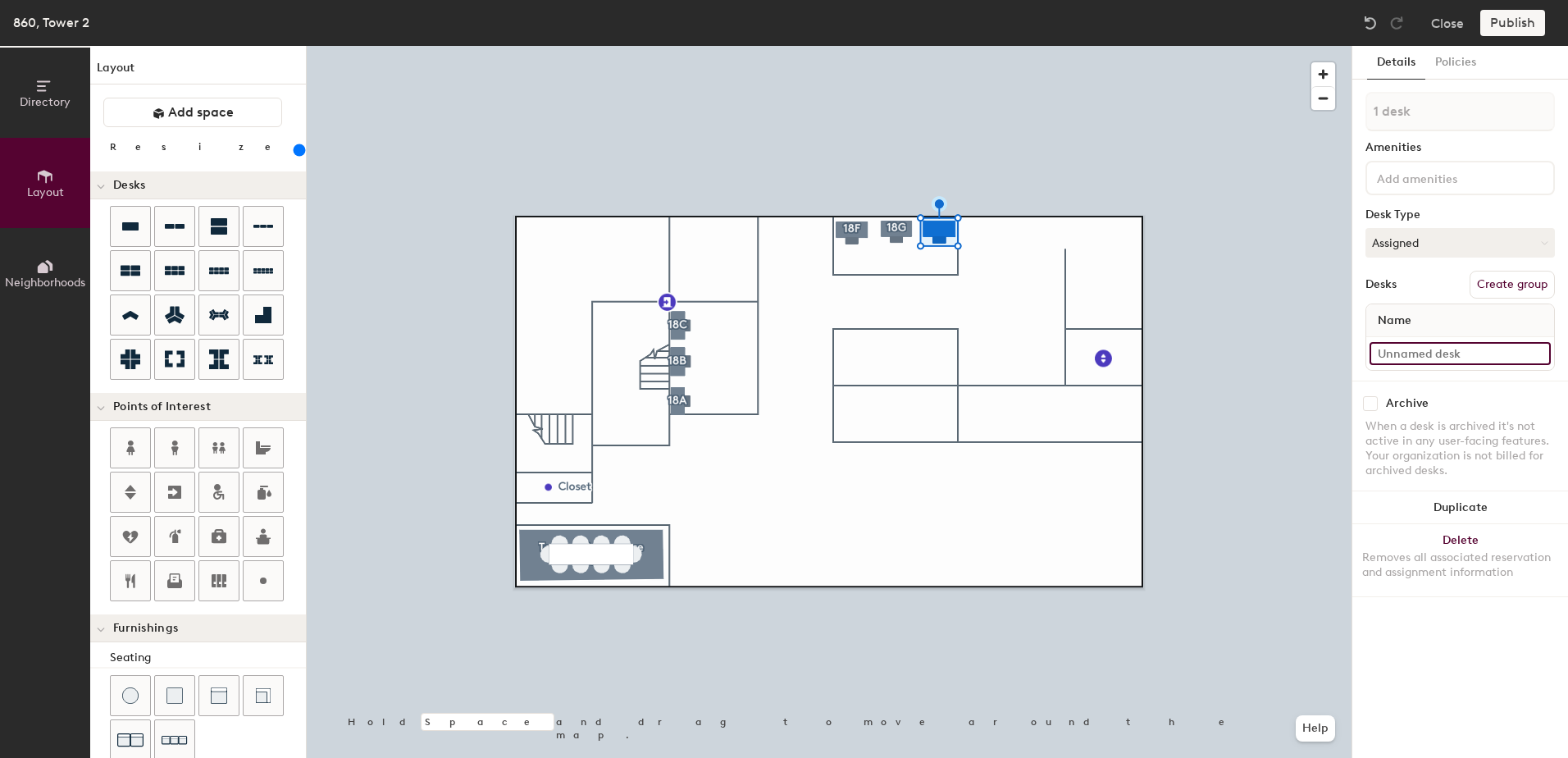
type input "220"
click at [1448, 354] on input at bounding box center [1460, 353] width 181 height 23
type input "8"
type input "220"
type input "86"
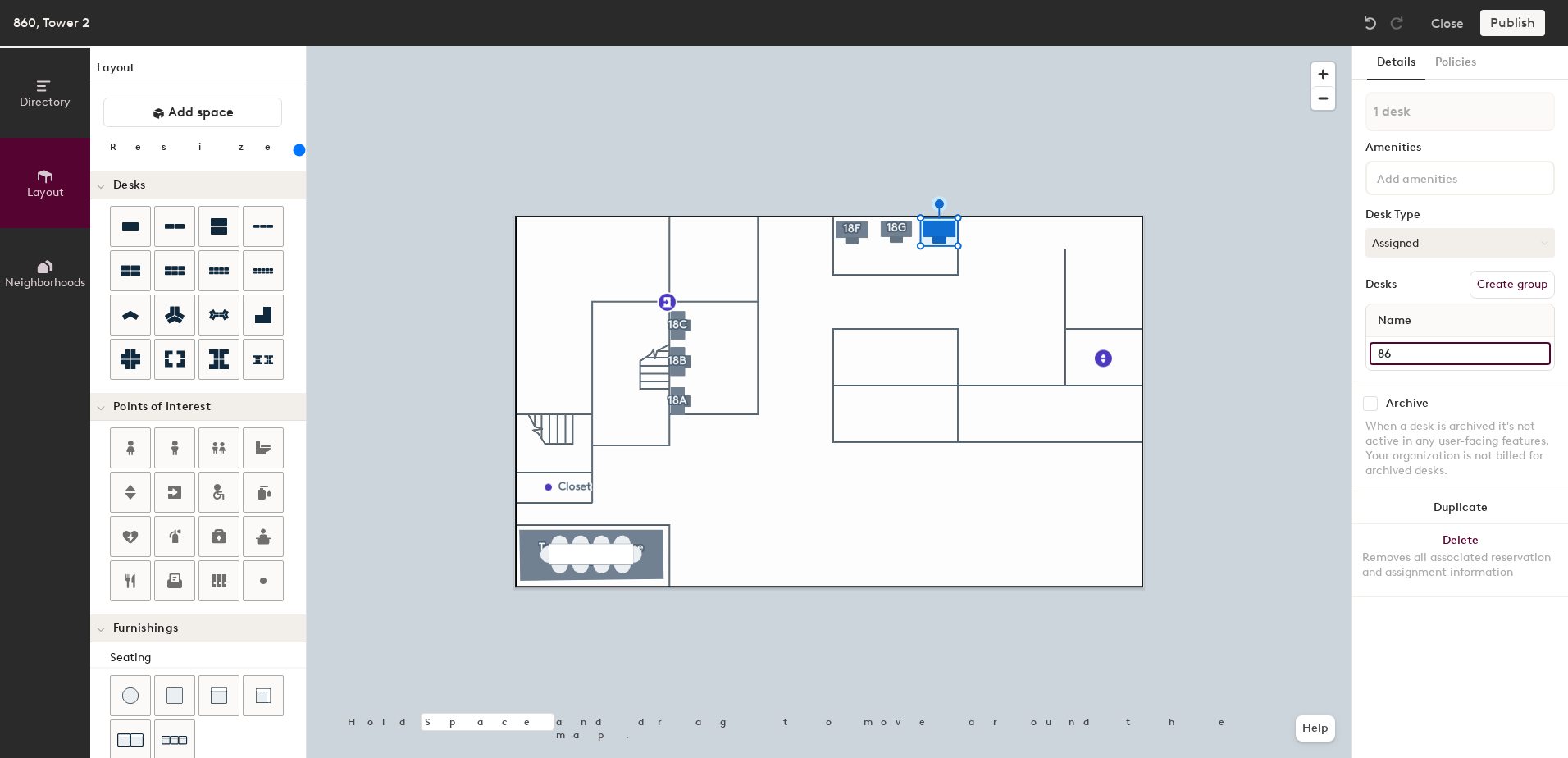
type input "220"
type input "860"
type input "220"
type input "860-"
type input "220"
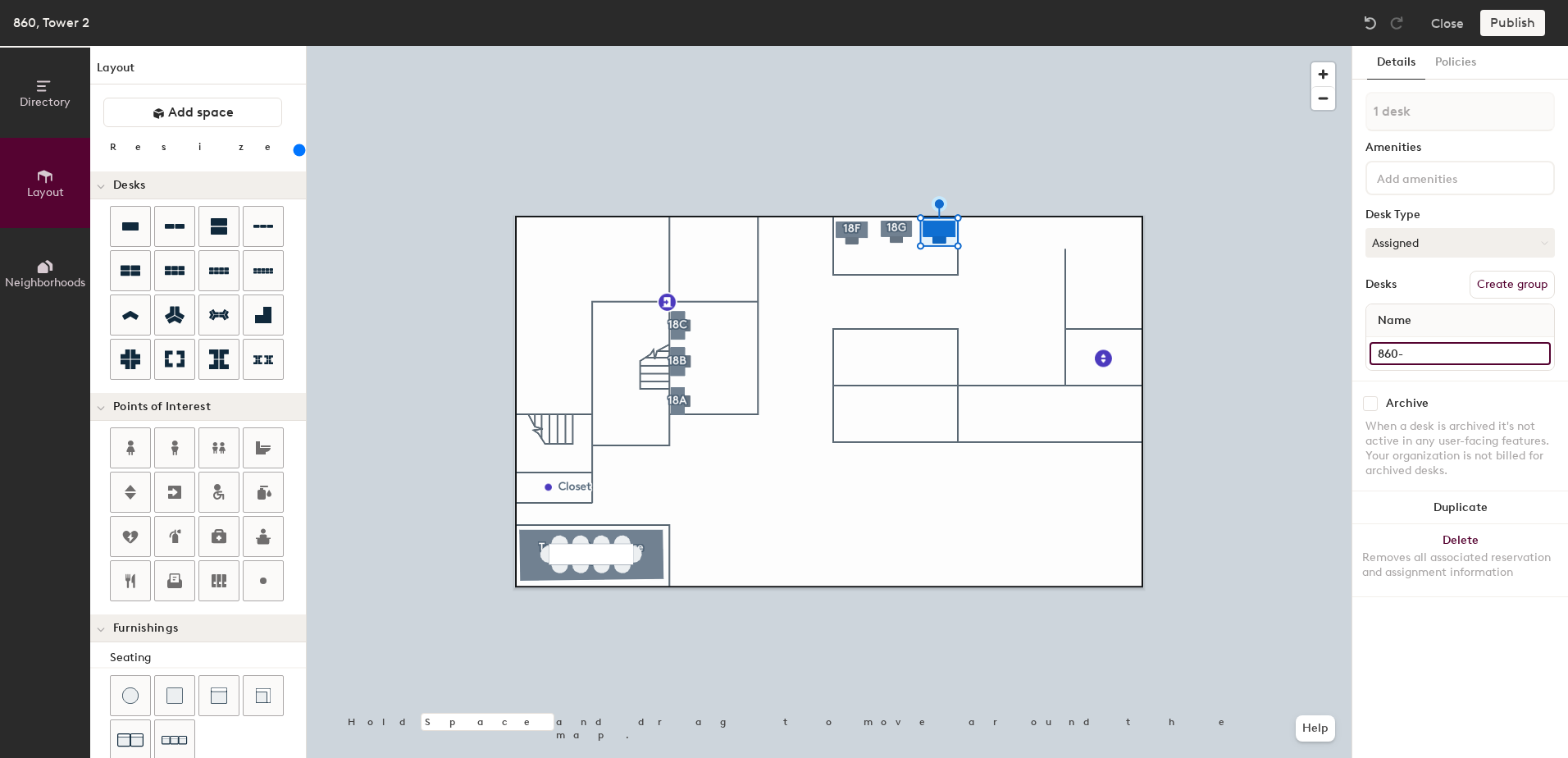
type input "860"
type input "220"
type input "860"
type input "220"
type input "860 -"
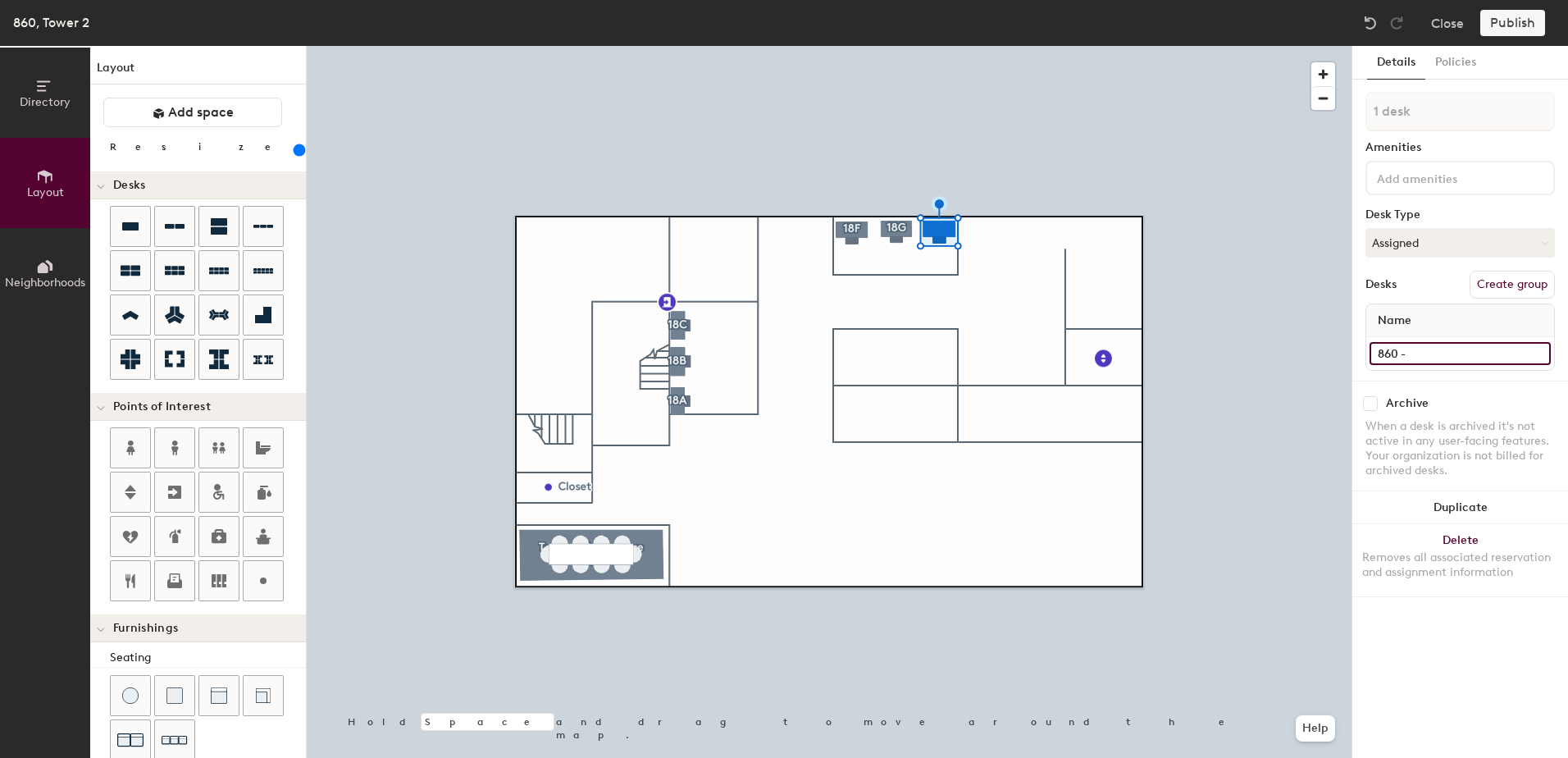
type input "220"
type input "860 -"
type input "220"
type input "860 - Shar"
type input "220"
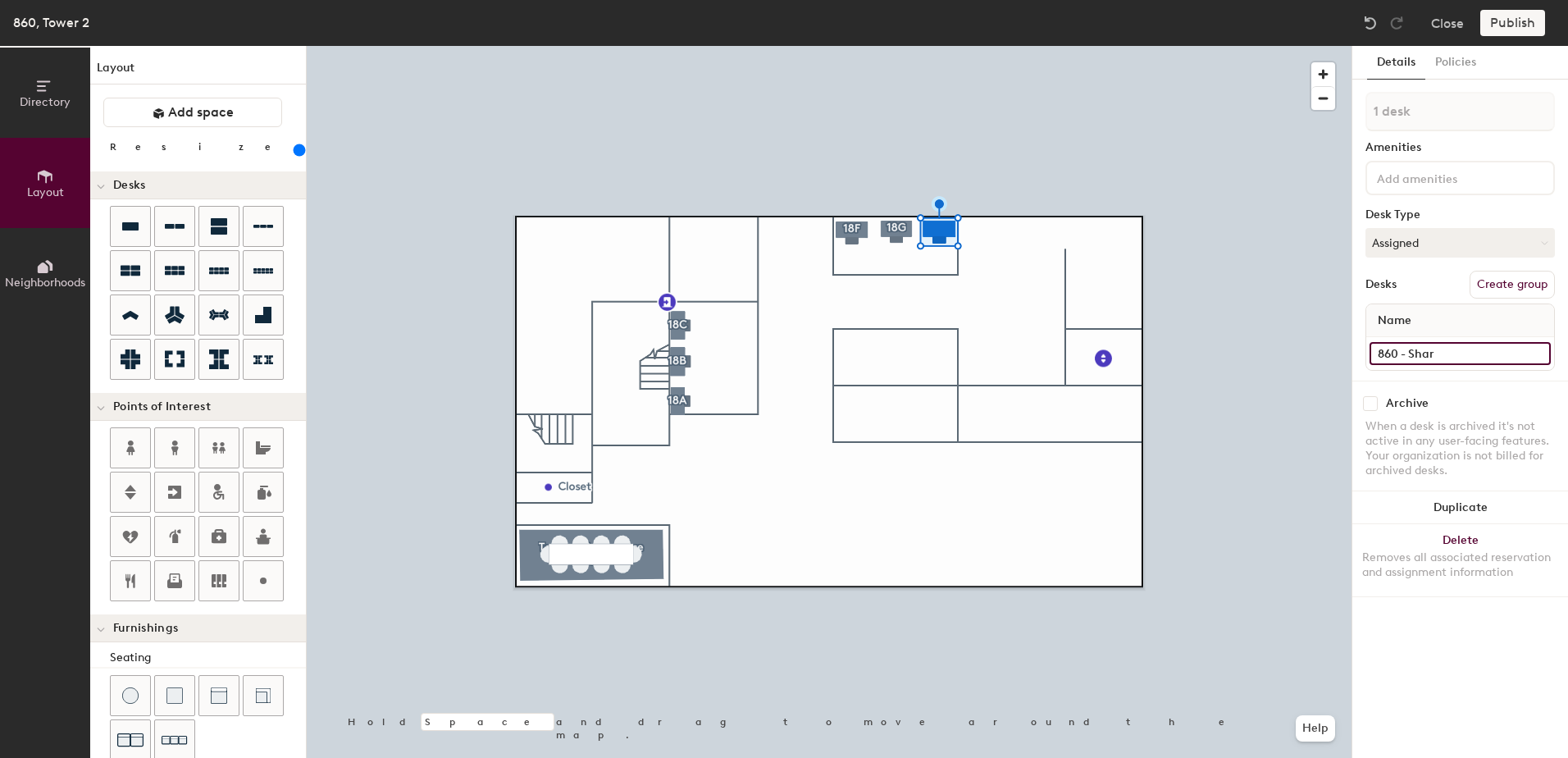
type input "860 - Share"
type input "220"
type input "860 - Shared"
type input "220"
type input "860 - Shared"
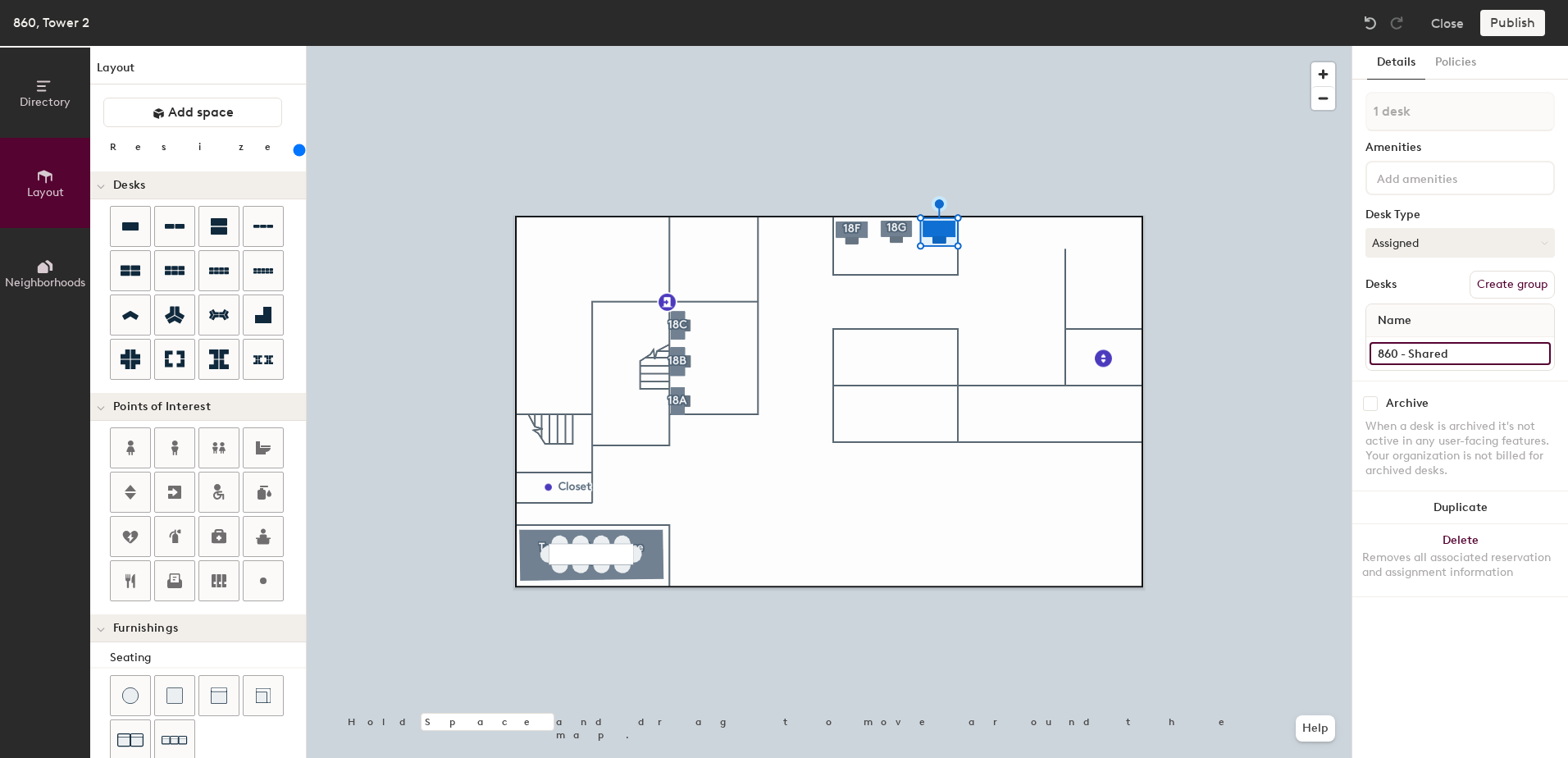
type input "220"
type input "860 - Shared 1"
type input "220"
type input "860 - Shared 18"
type input "220"
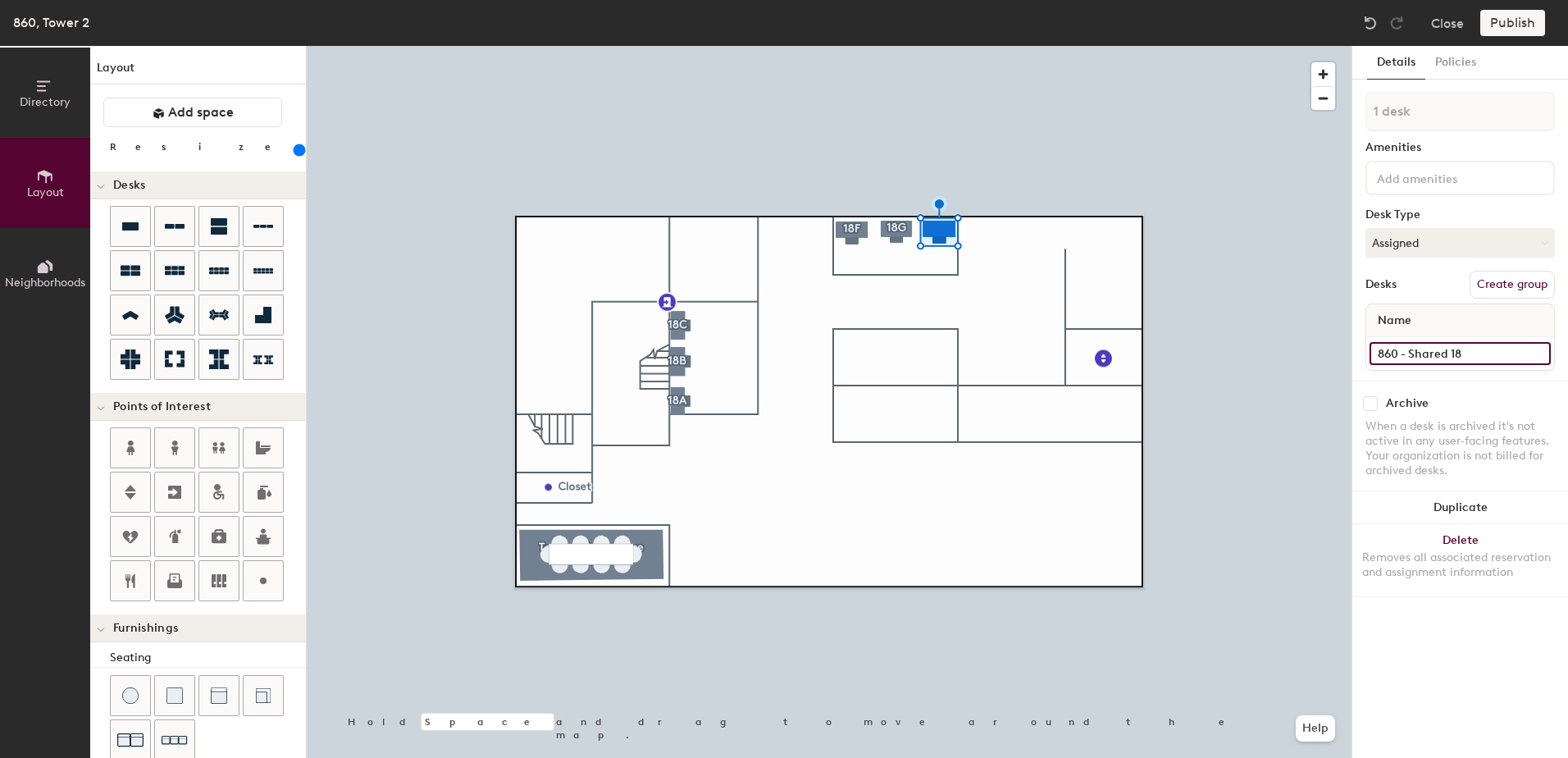
type input "860 - Shared 18H"
type input "220"
type input "860 - Shared 18H"
click at [1519, 285] on button "Create group" at bounding box center [1512, 285] width 85 height 28
type input "220"
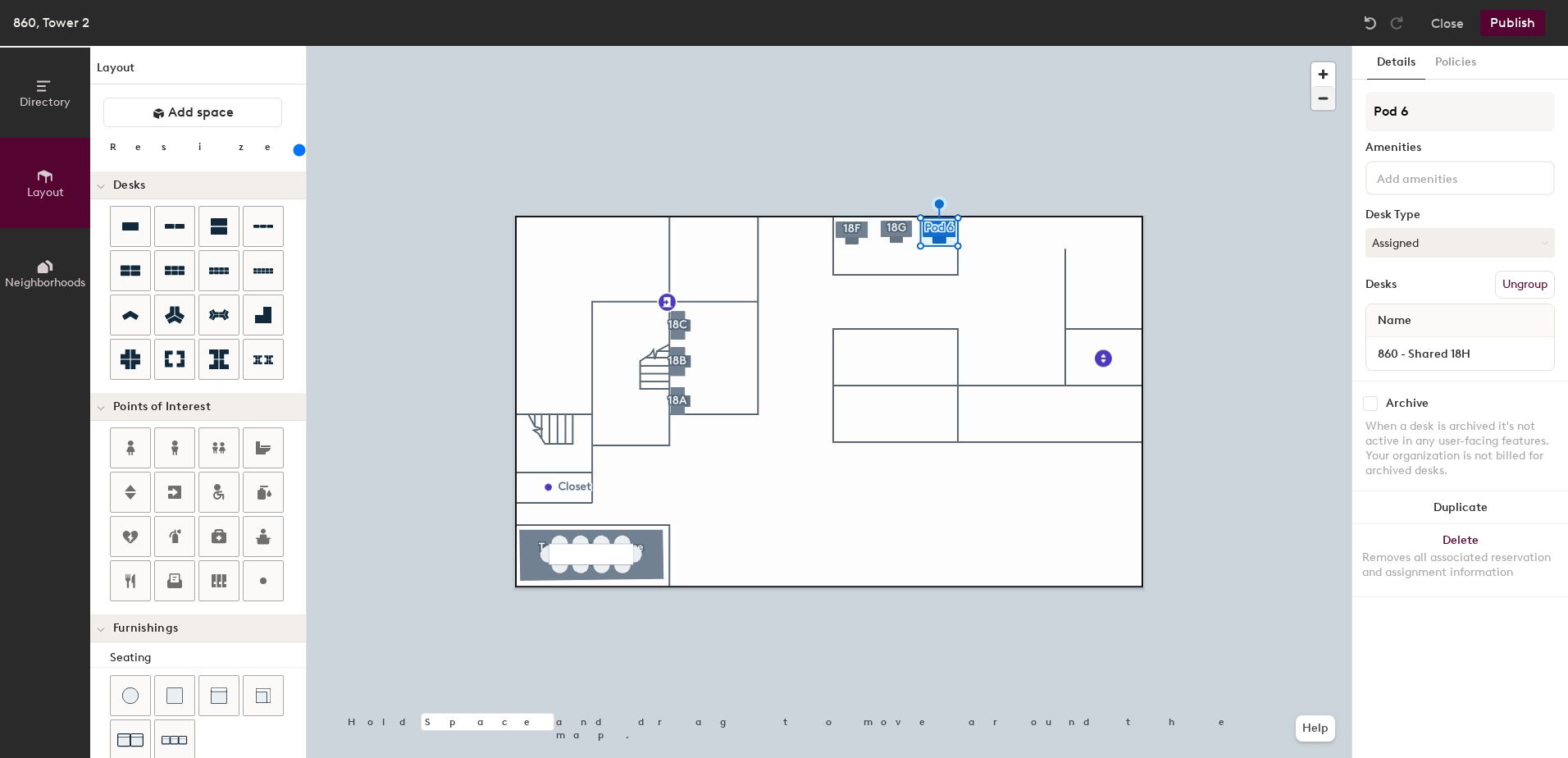
click at [1267, 110] on div "Directory Layout Neighborhoods Layout Add space Resize Desks Points of Interest…" at bounding box center [784, 403] width 1568 height 713
type input "1"
type input "220"
type input "18"
type input "220"
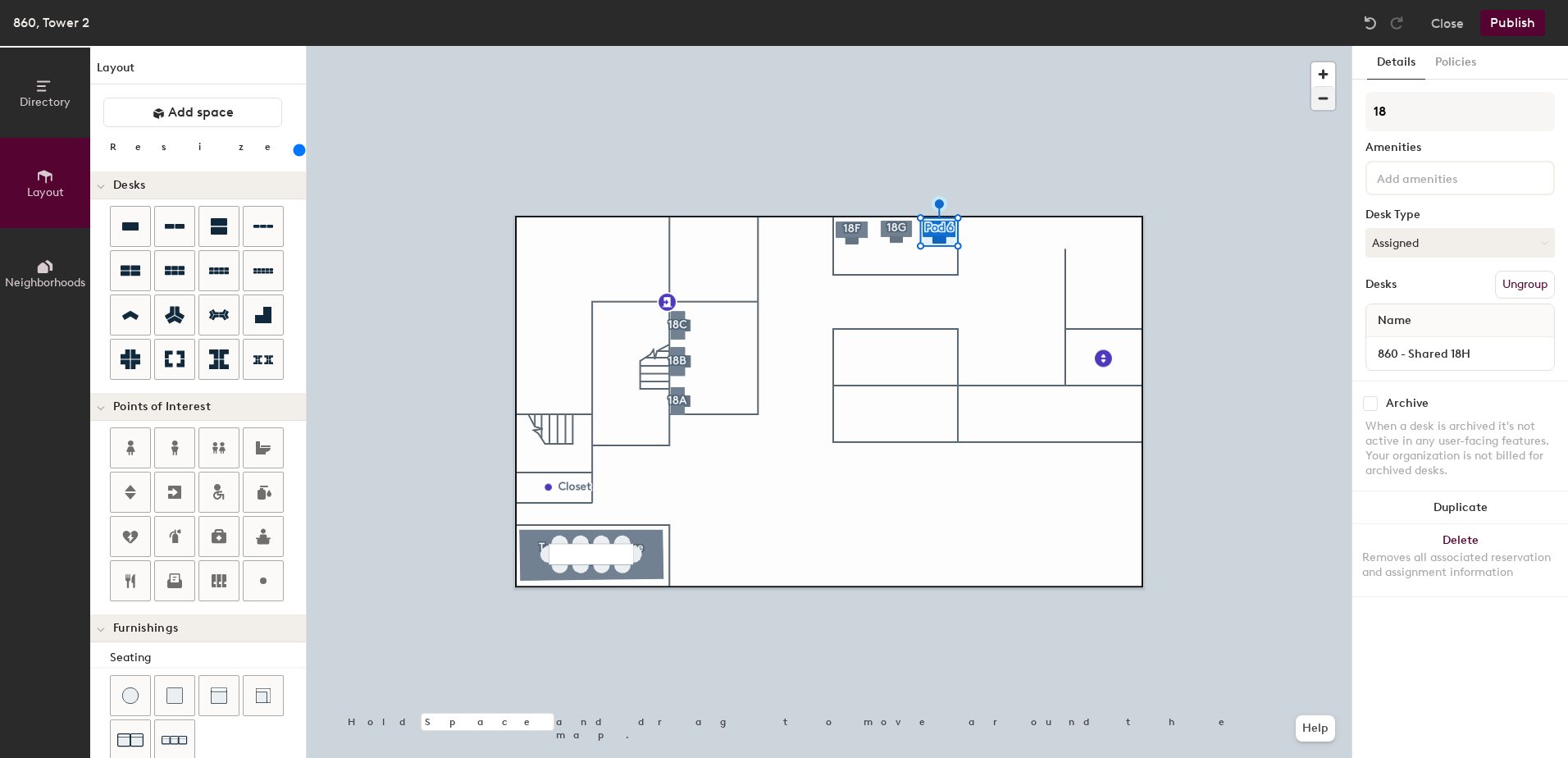
type input "18H"
type input "220"
type input "18H"
drag, startPoint x: 1440, startPoint y: 112, endPoint x: 1315, endPoint y: 109, distance: 125.0
click at [1257, 46] on div at bounding box center [828, 46] width 1044 height 0
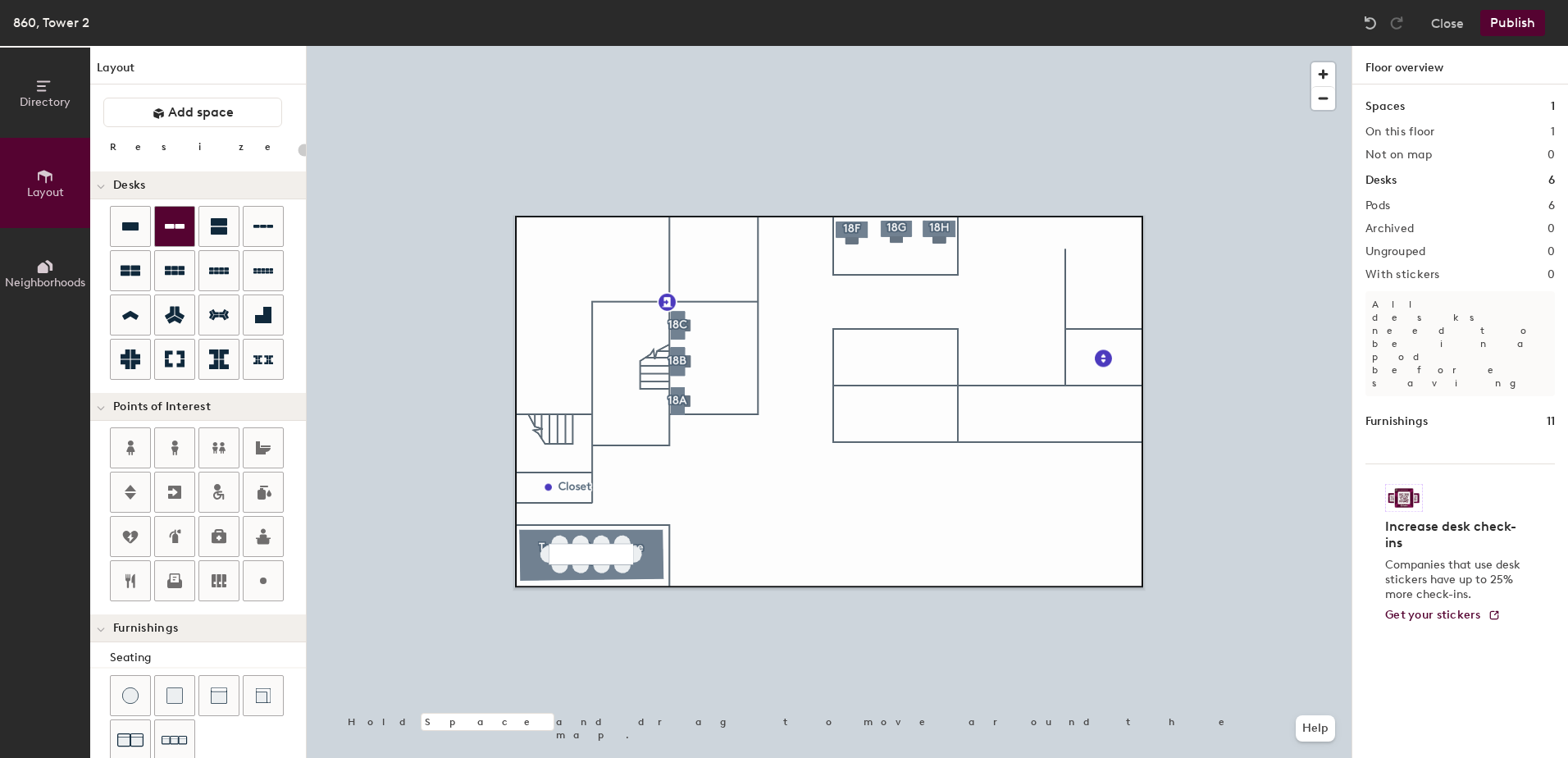
click at [176, 238] on div at bounding box center [174, 226] width 39 height 39
type input "180"
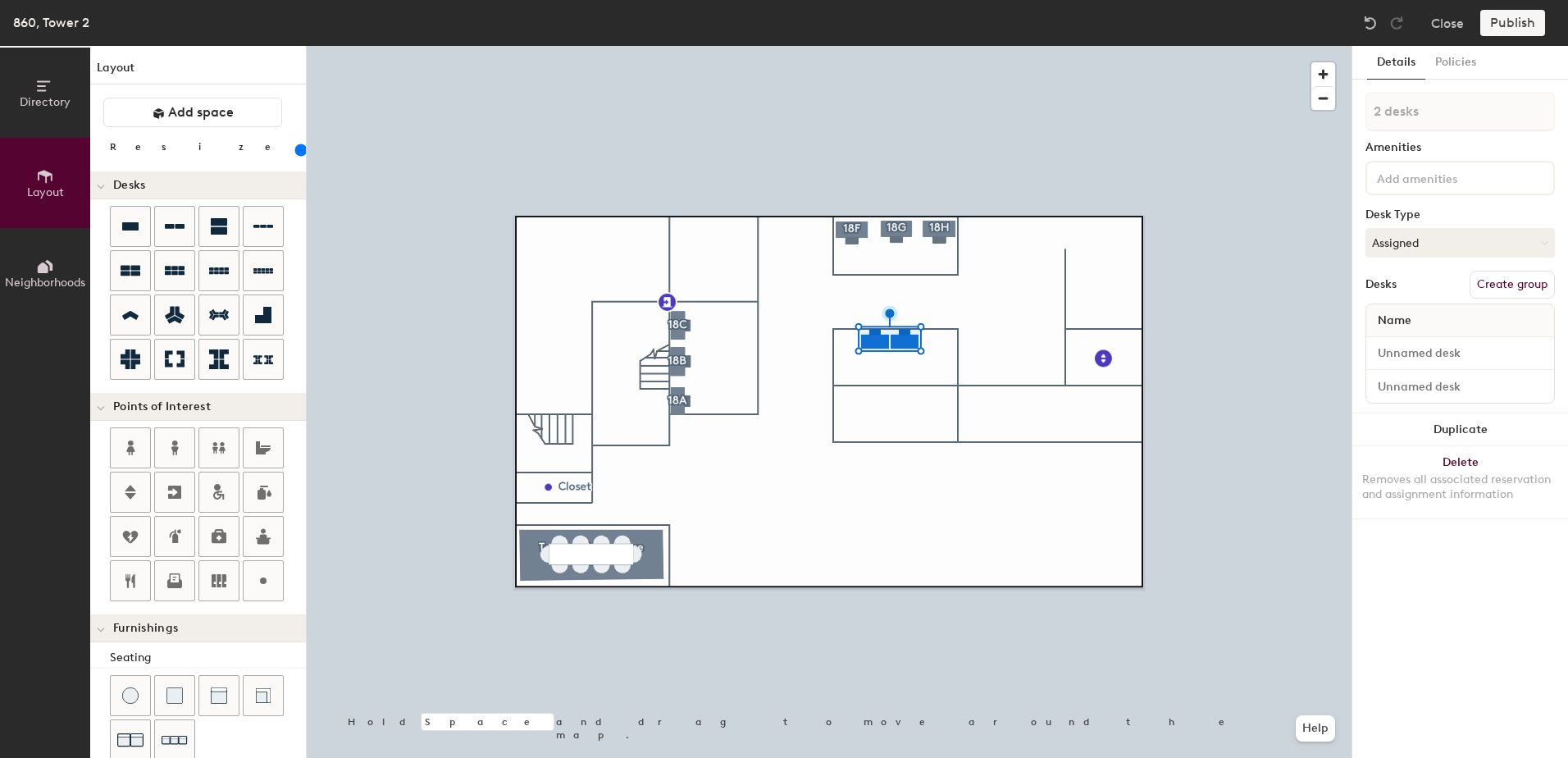
type input "1 desk"
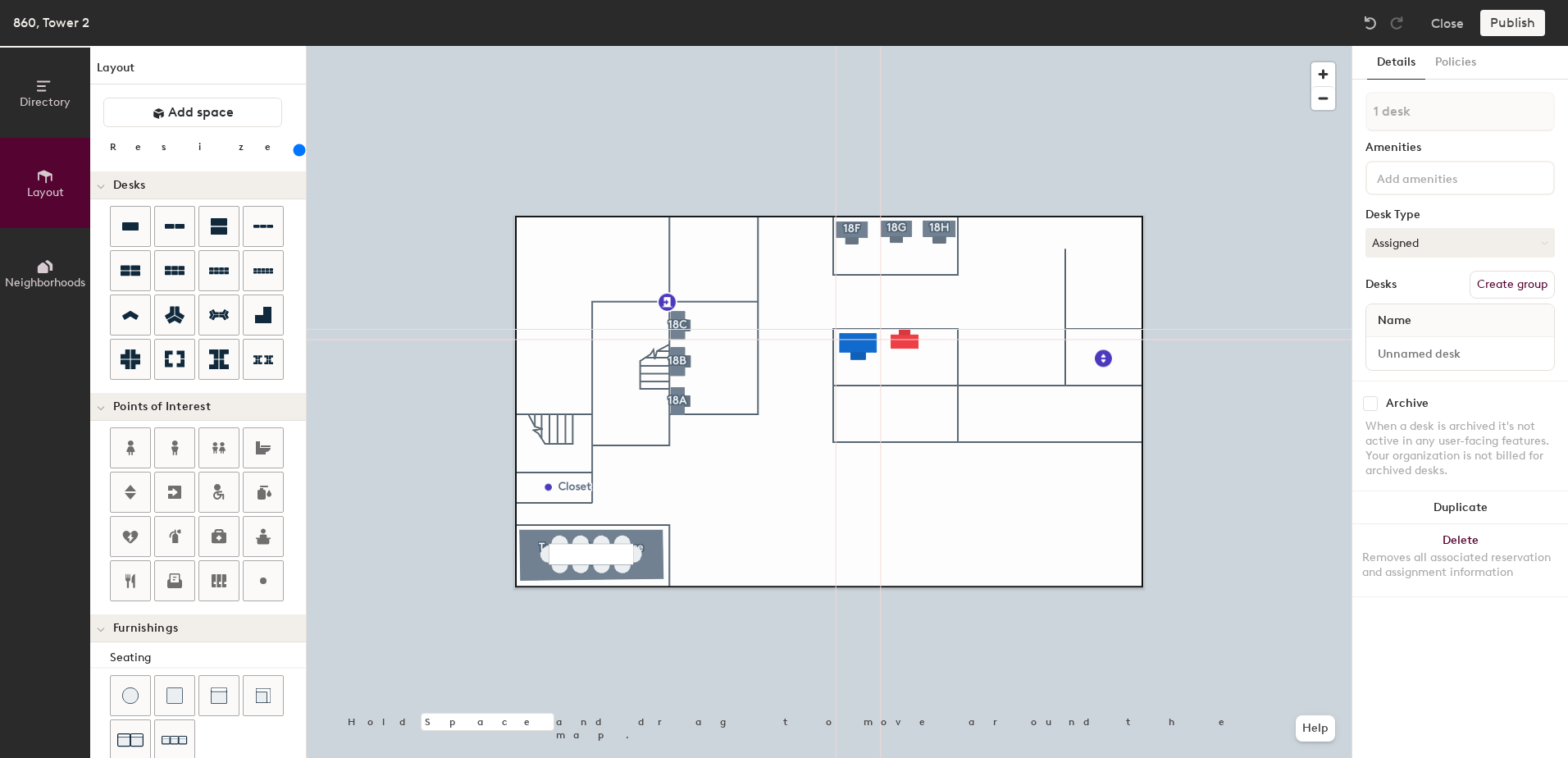
click at [909, 46] on div at bounding box center [828, 46] width 1044 height 0
click at [850, 46] on div at bounding box center [828, 46] width 1044 height 0
click at [857, 46] on div at bounding box center [828, 46] width 1044 height 0
click at [923, 46] on div at bounding box center [828, 46] width 1044 height 0
type input "280"
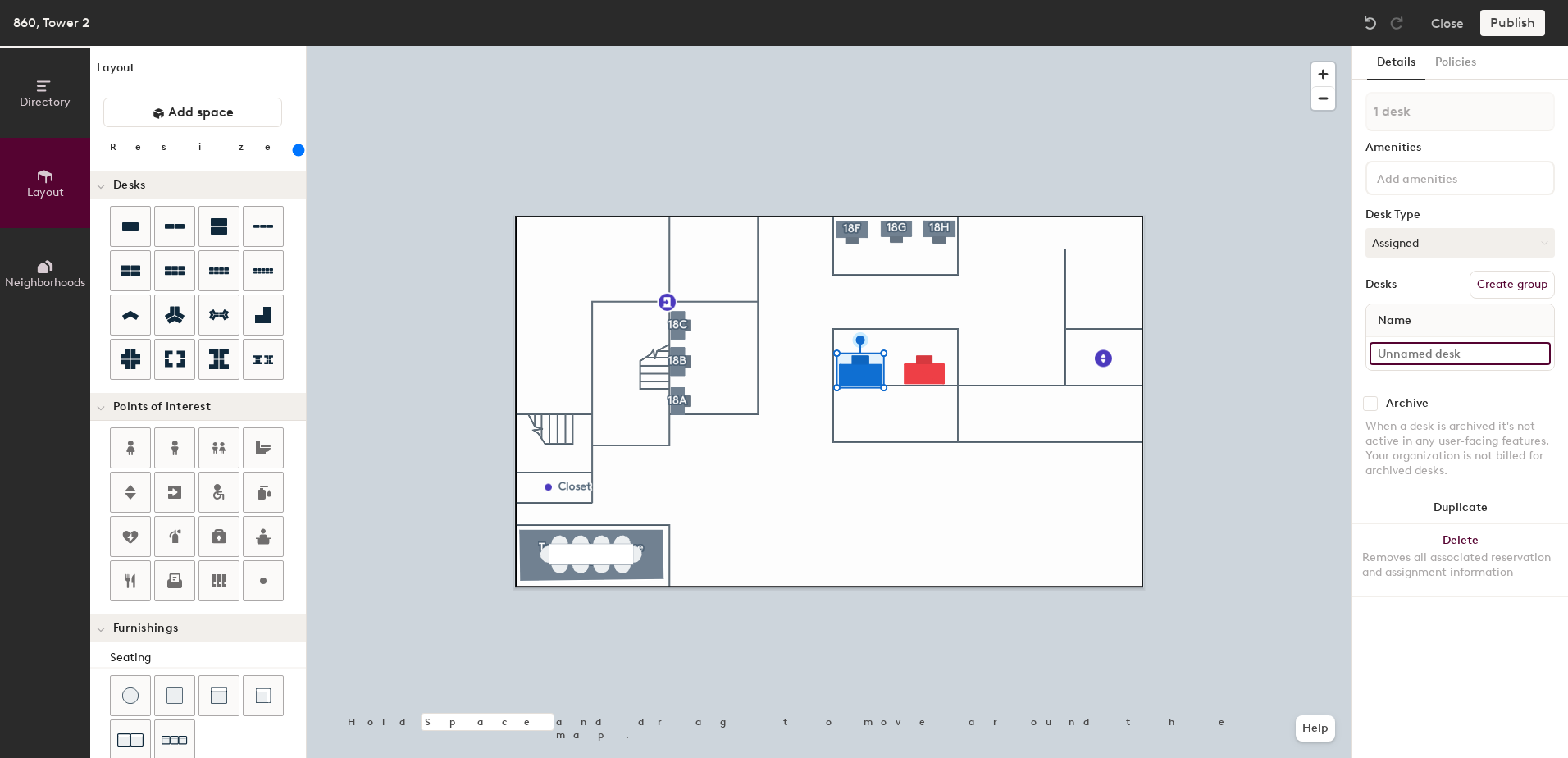
click at [1440, 350] on input at bounding box center [1460, 353] width 181 height 23
type input "860 - Shared 18D"
click at [1526, 285] on button "Create group" at bounding box center [1512, 285] width 85 height 28
click at [1290, 119] on div "Directory Layout Neighborhoods Layout Add space Resize Desks Points of Interest…" at bounding box center [784, 403] width 1568 height 713
type input "18D"
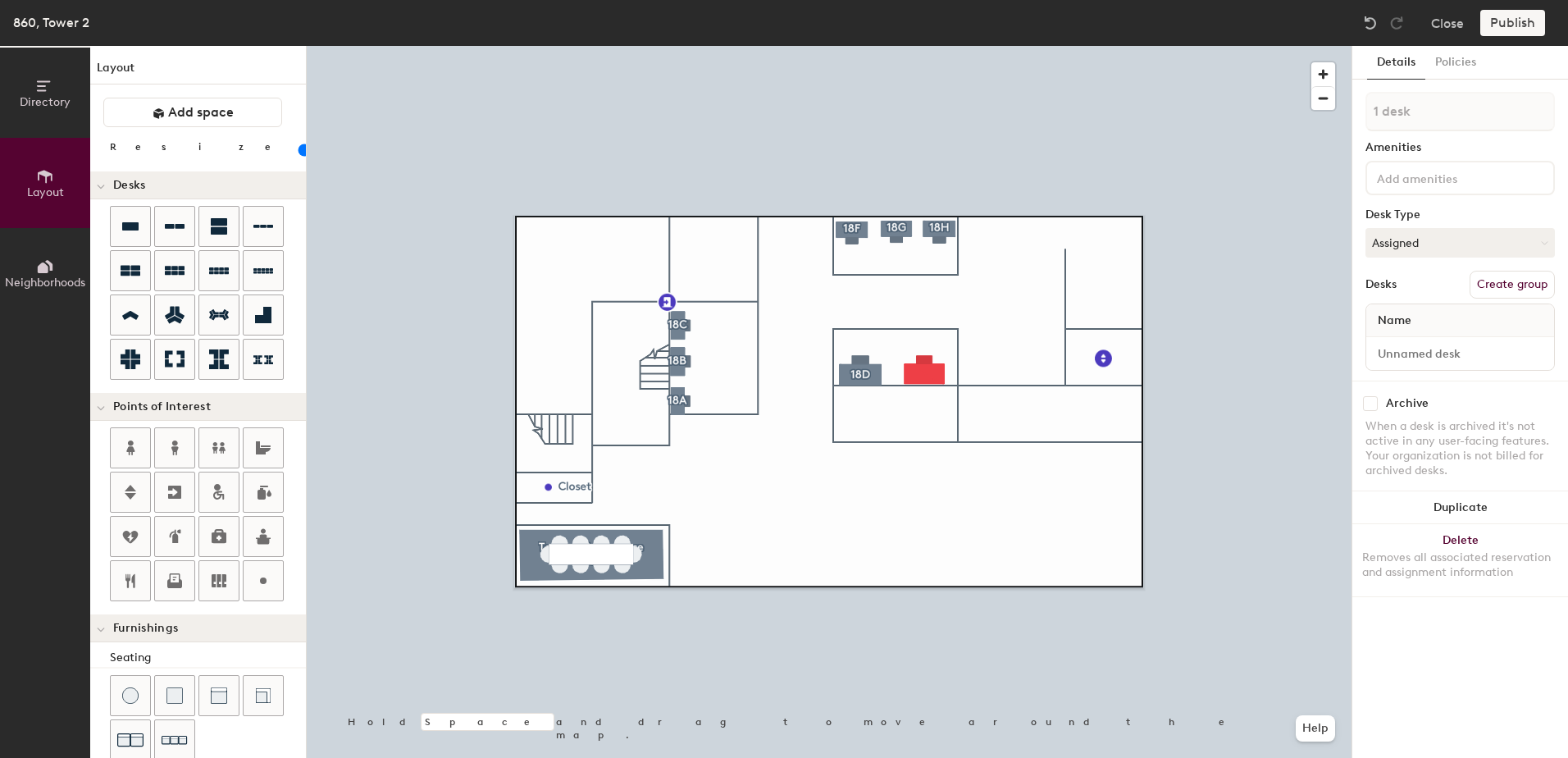
type input "260"
click at [1424, 350] on input at bounding box center [1460, 353] width 181 height 23
type input "860 - Shared 18E"
click at [1491, 289] on button "Create group" at bounding box center [1512, 285] width 85 height 28
click at [1290, 95] on div "Directory Layout Neighborhoods Layout Add space Resize Desks Points of Interest…" at bounding box center [784, 403] width 1568 height 713
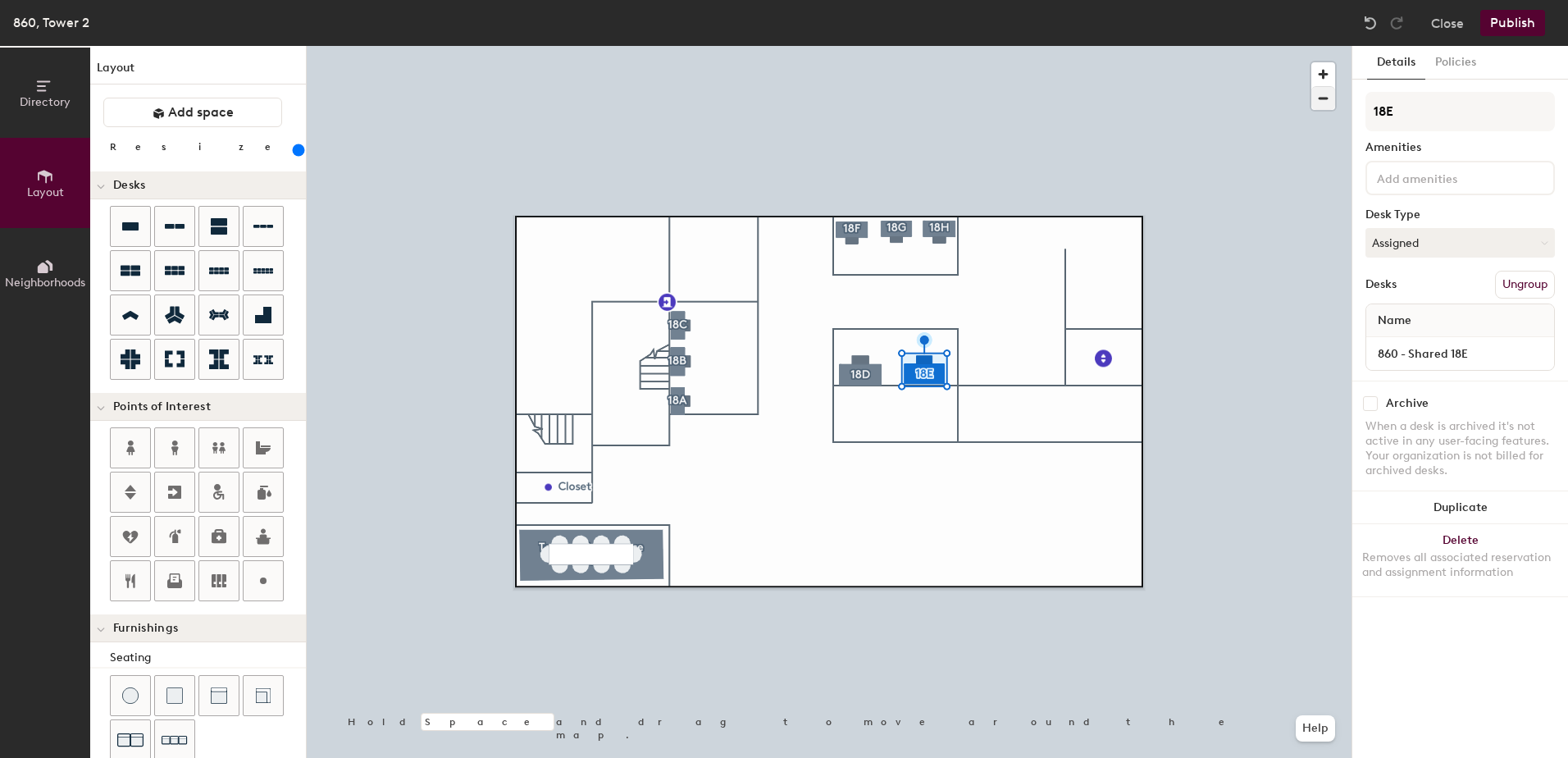
type input "18E"
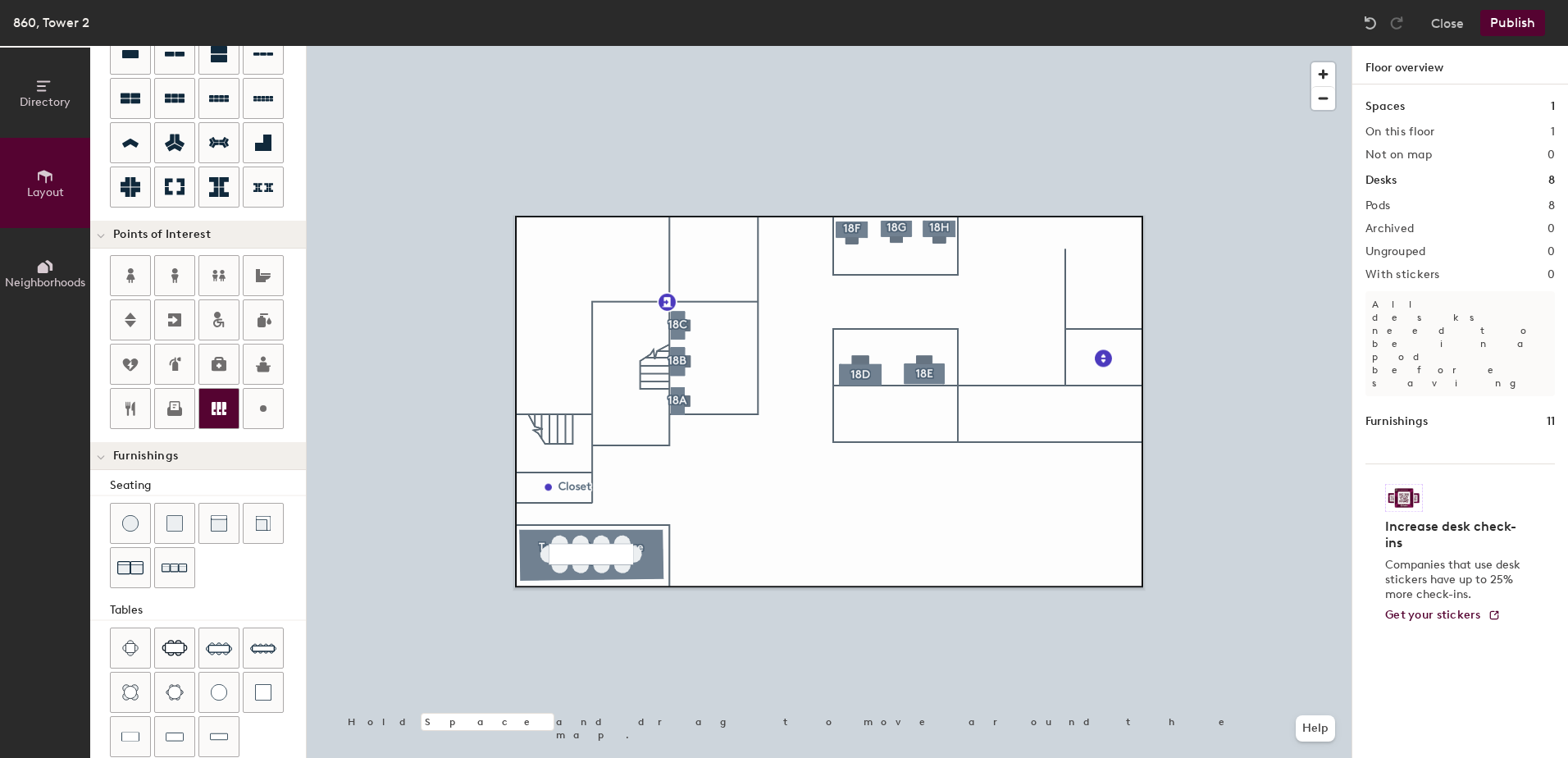
scroll to position [114, 0]
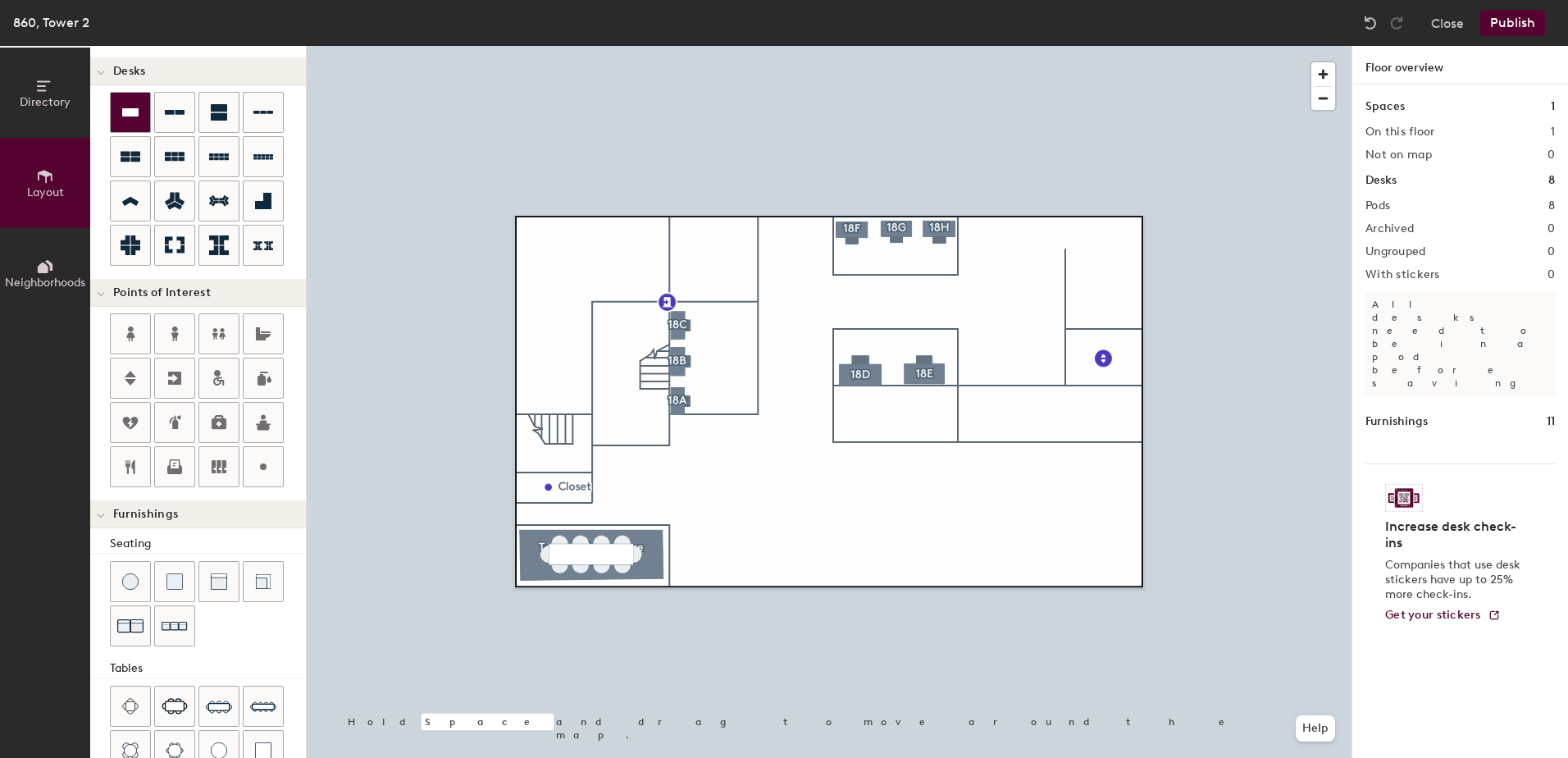
click at [135, 120] on icon at bounding box center [130, 112] width 20 height 20
click at [235, 575] on div at bounding box center [219, 582] width 39 height 39
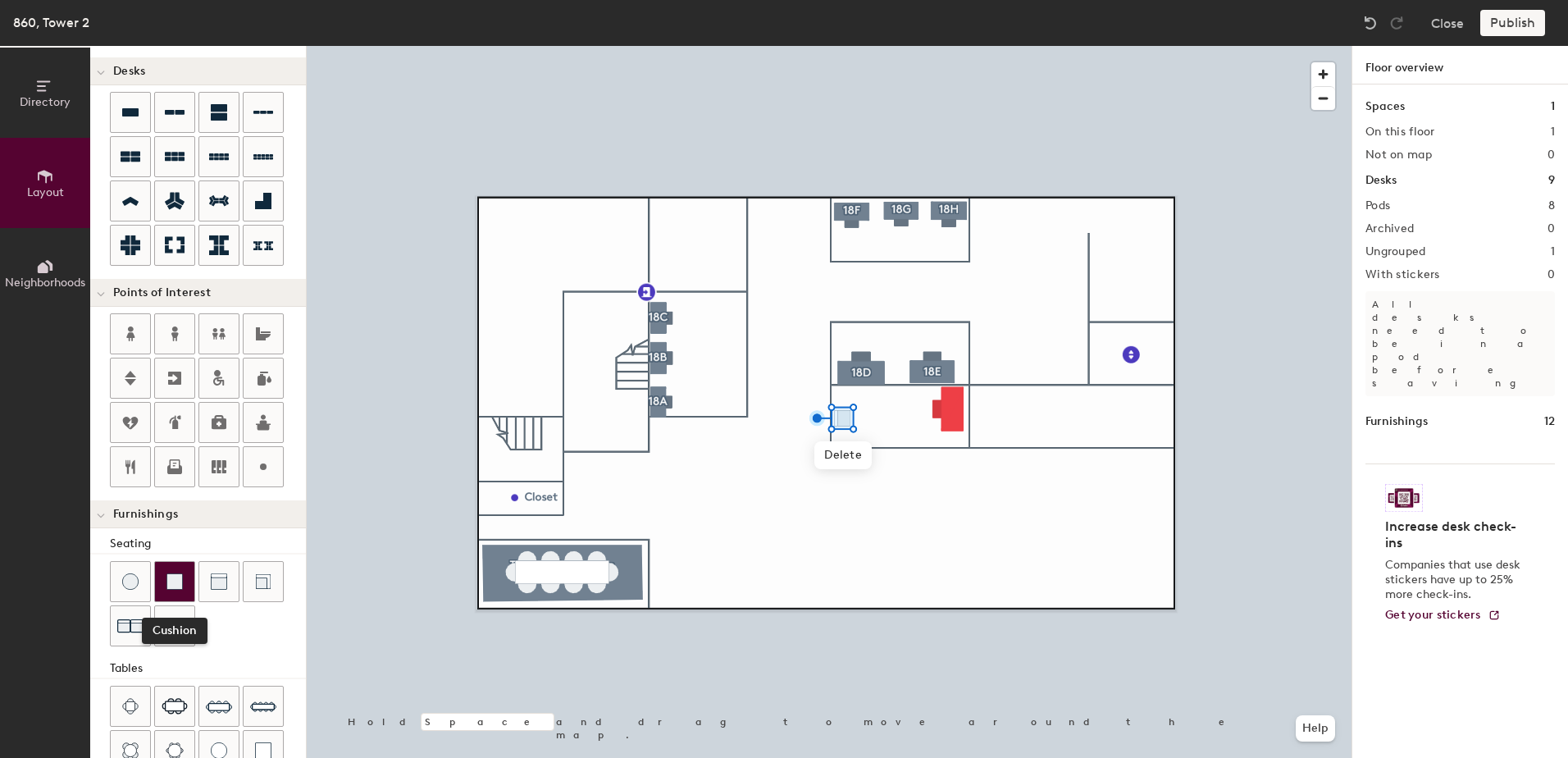
click at [184, 583] on div at bounding box center [174, 582] width 39 height 39
click at [230, 589] on div at bounding box center [219, 582] width 39 height 39
type input "20"
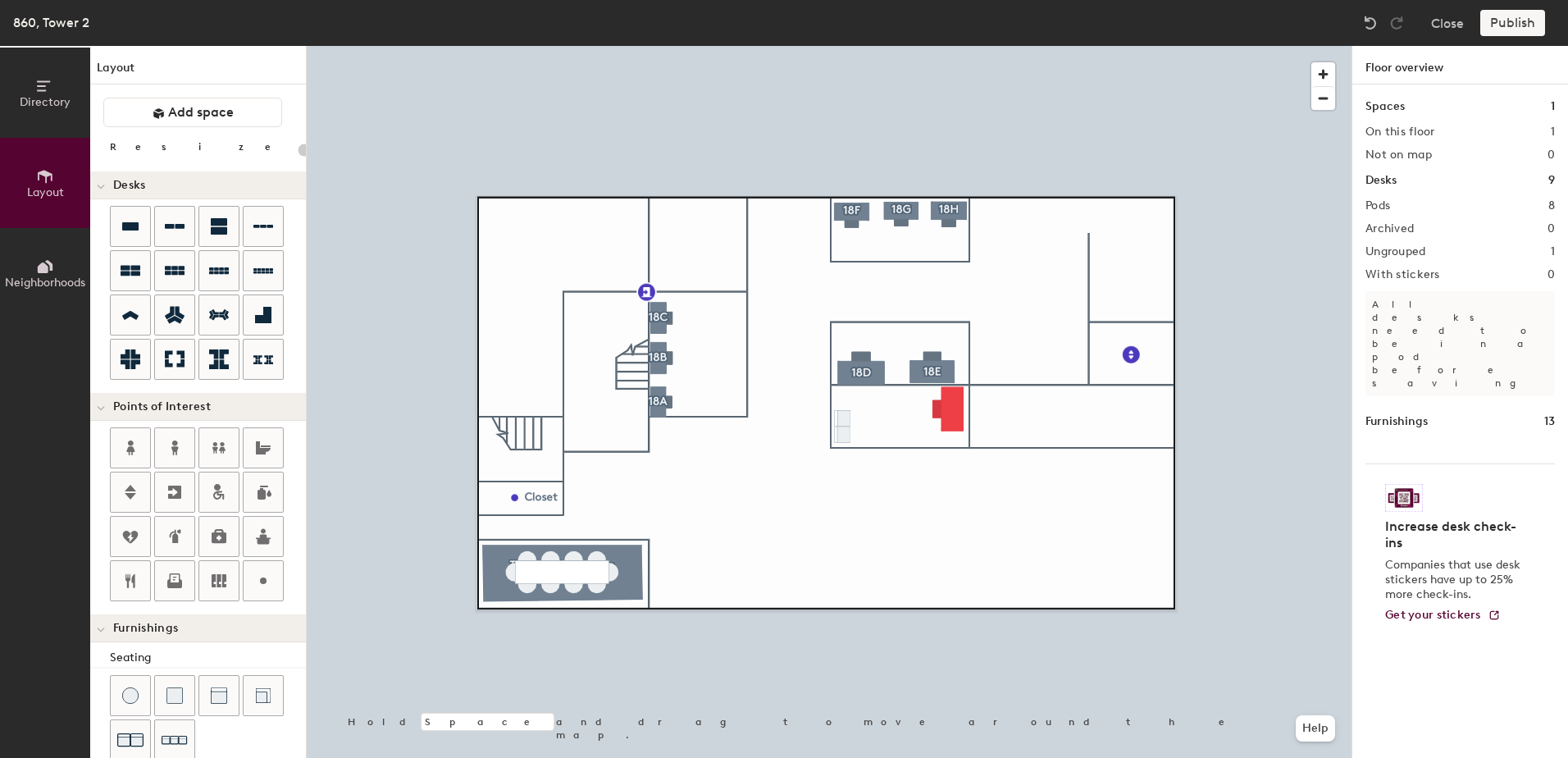
scroll to position [114, 0]
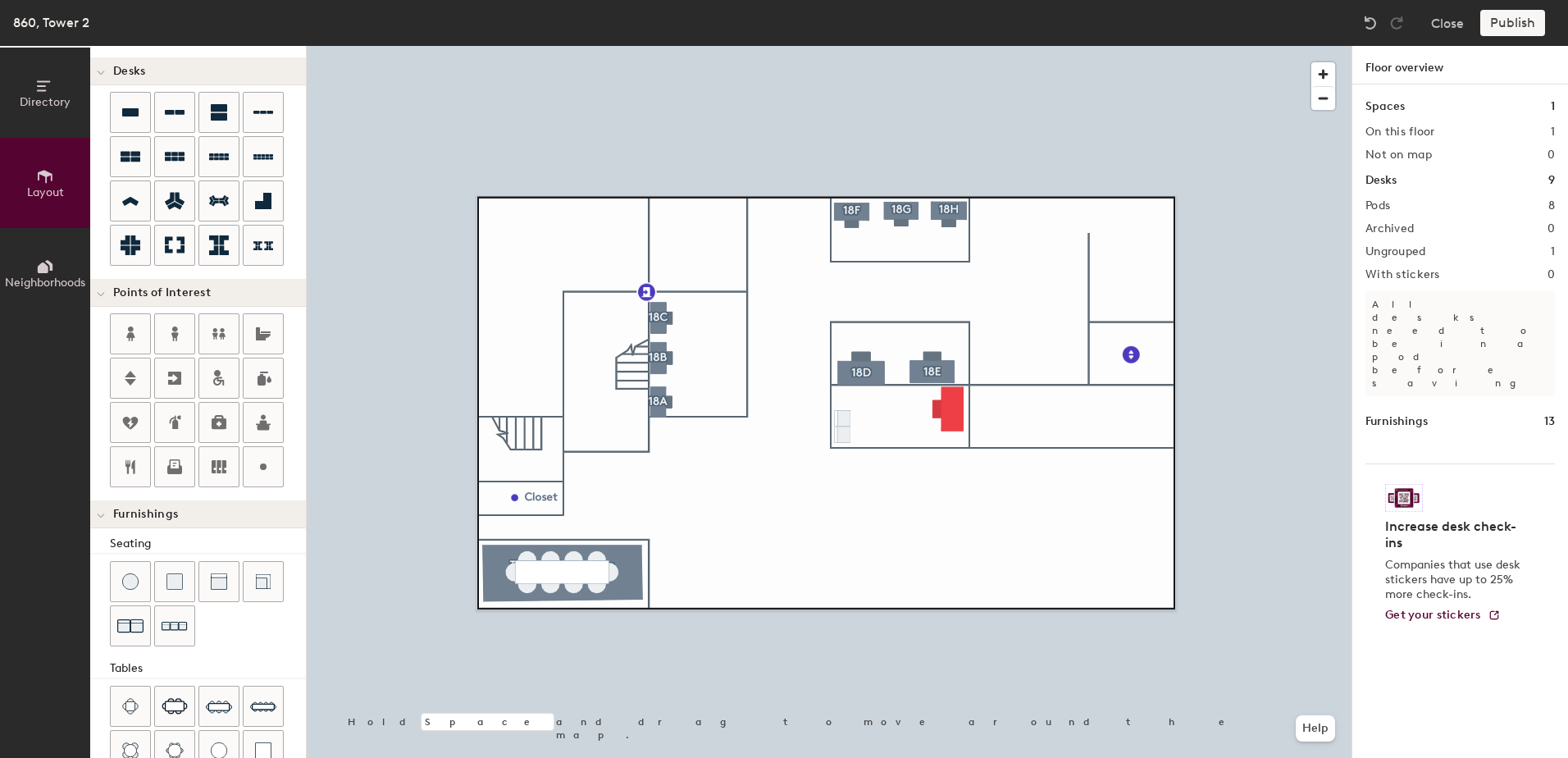
type input "260"
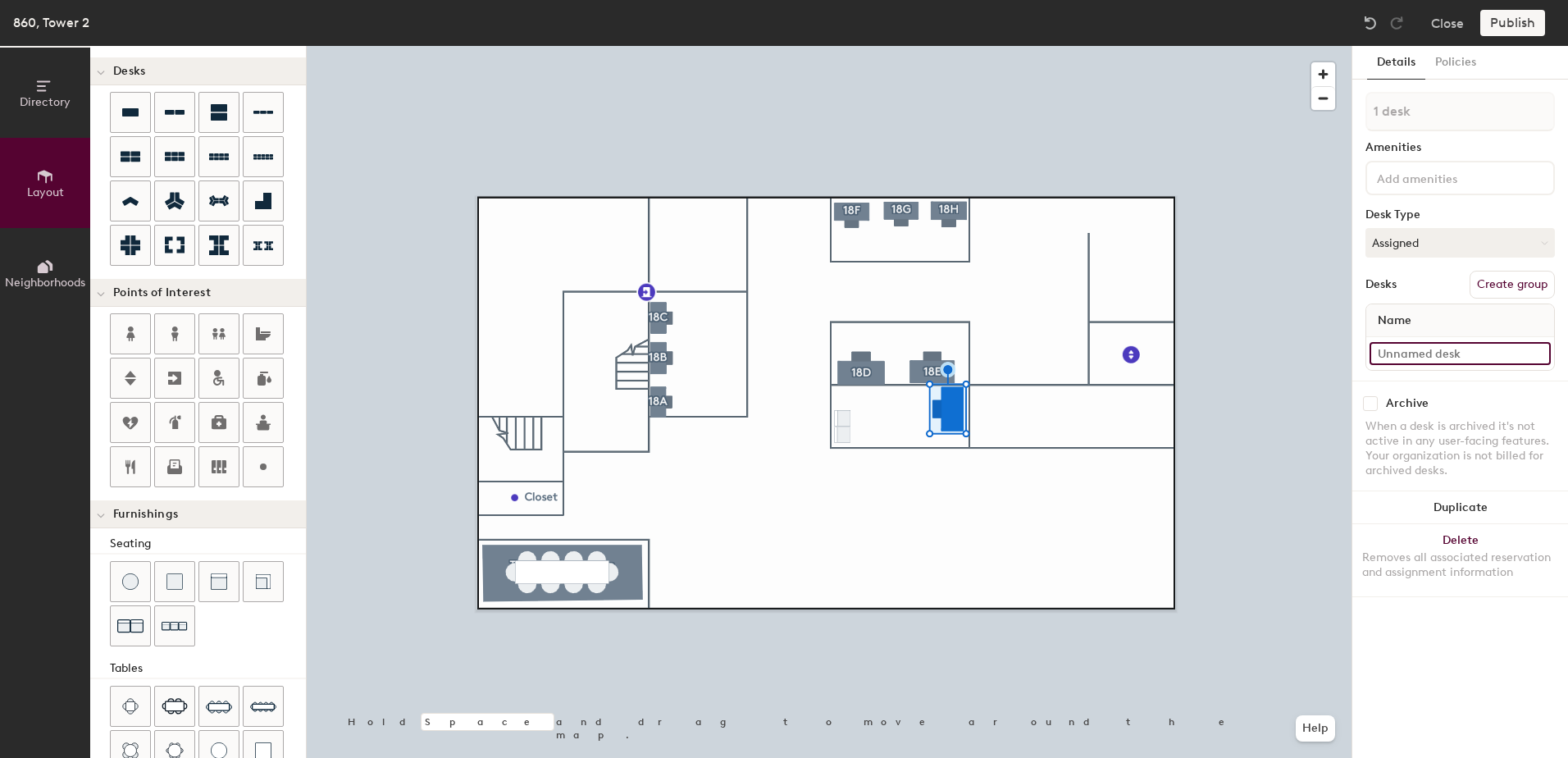
click at [1401, 346] on input at bounding box center [1460, 353] width 181 height 23
type input "860 - Office 17"
click at [1507, 285] on button "Create group" at bounding box center [1512, 285] width 85 height 28
click at [1326, 135] on div "Directory Layout Neighborhoods Layout Add space Resize Desks Points of Interest…" at bounding box center [784, 403] width 1568 height 713
type input "Office 17"
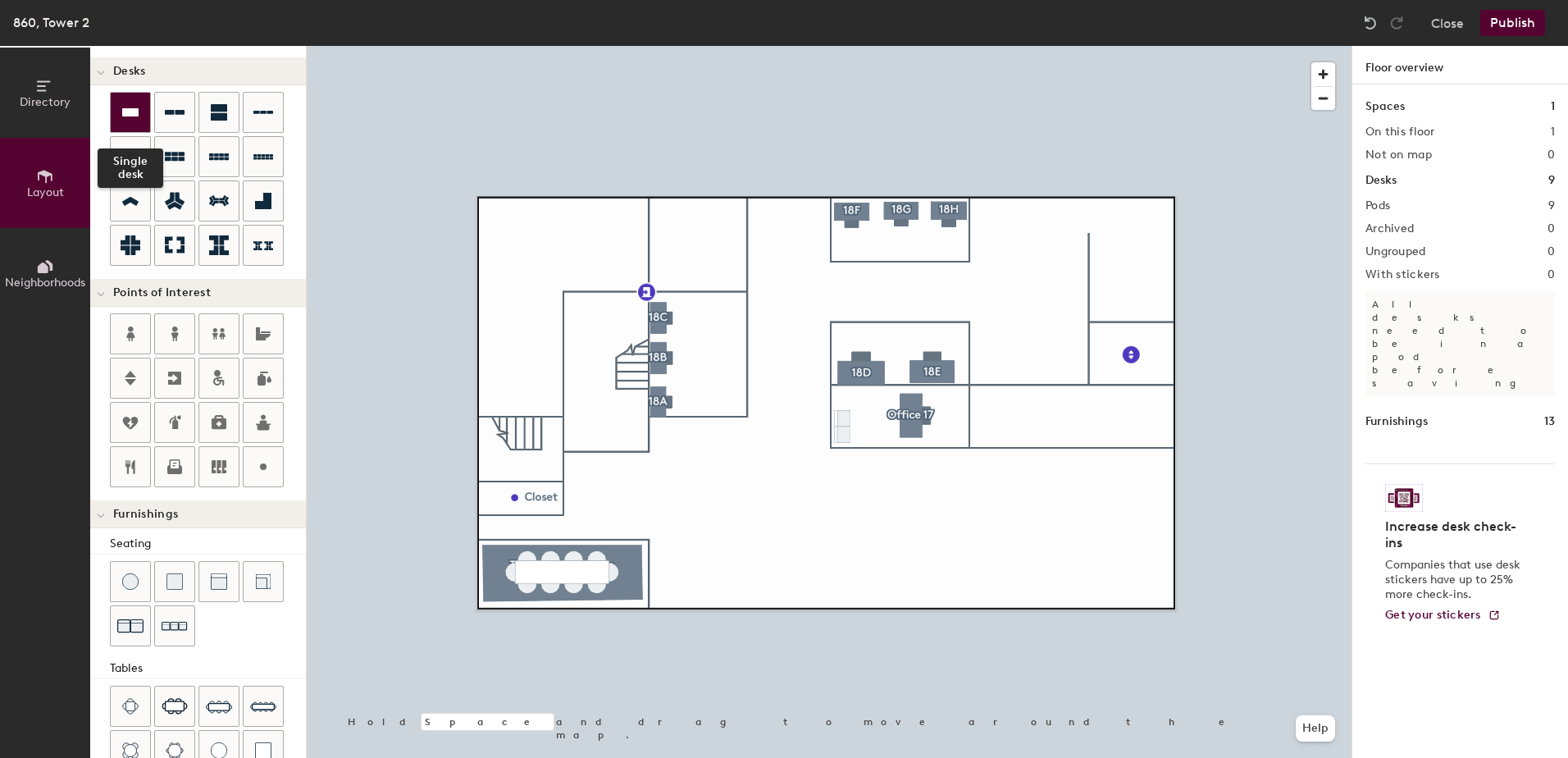
click at [128, 107] on icon at bounding box center [130, 112] width 20 height 20
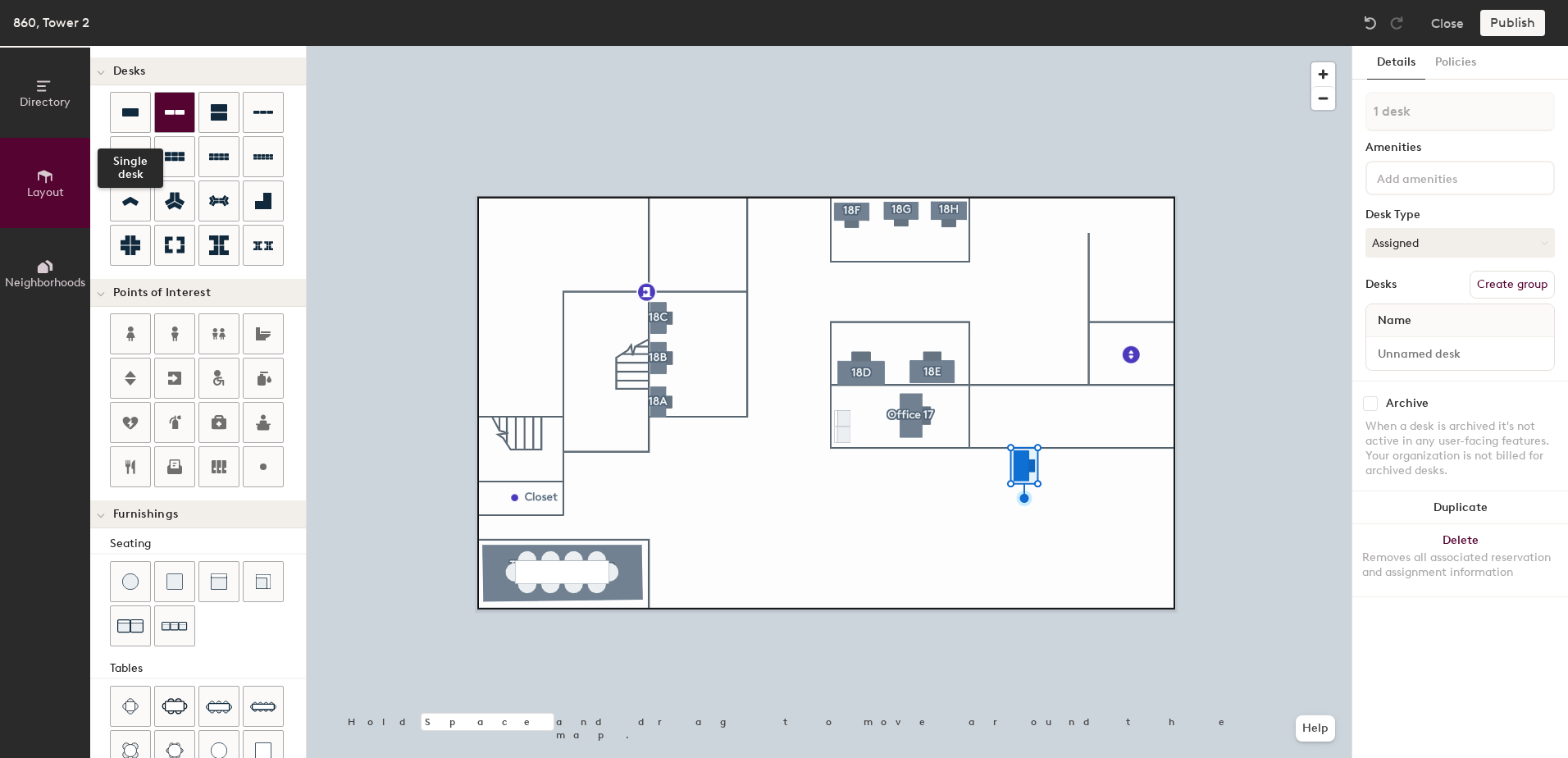
drag, startPoint x: 134, startPoint y: 114, endPoint x: 157, endPoint y: 122, distance: 24.4
click at [134, 114] on icon at bounding box center [130, 113] width 16 height 9
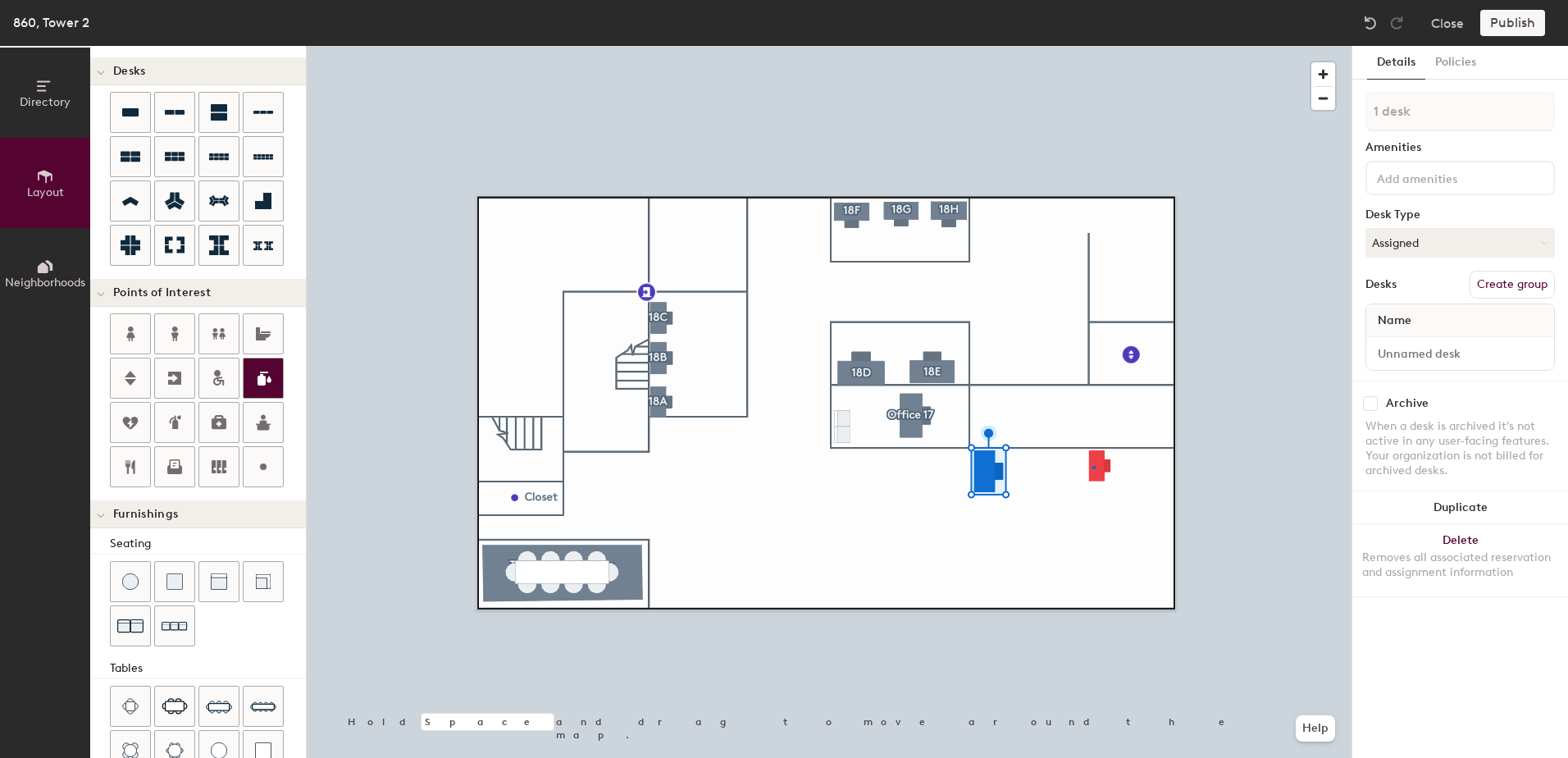
click at [1092, 46] on div at bounding box center [828, 46] width 1044 height 0
click at [1070, 46] on div at bounding box center [828, 46] width 1044 height 0
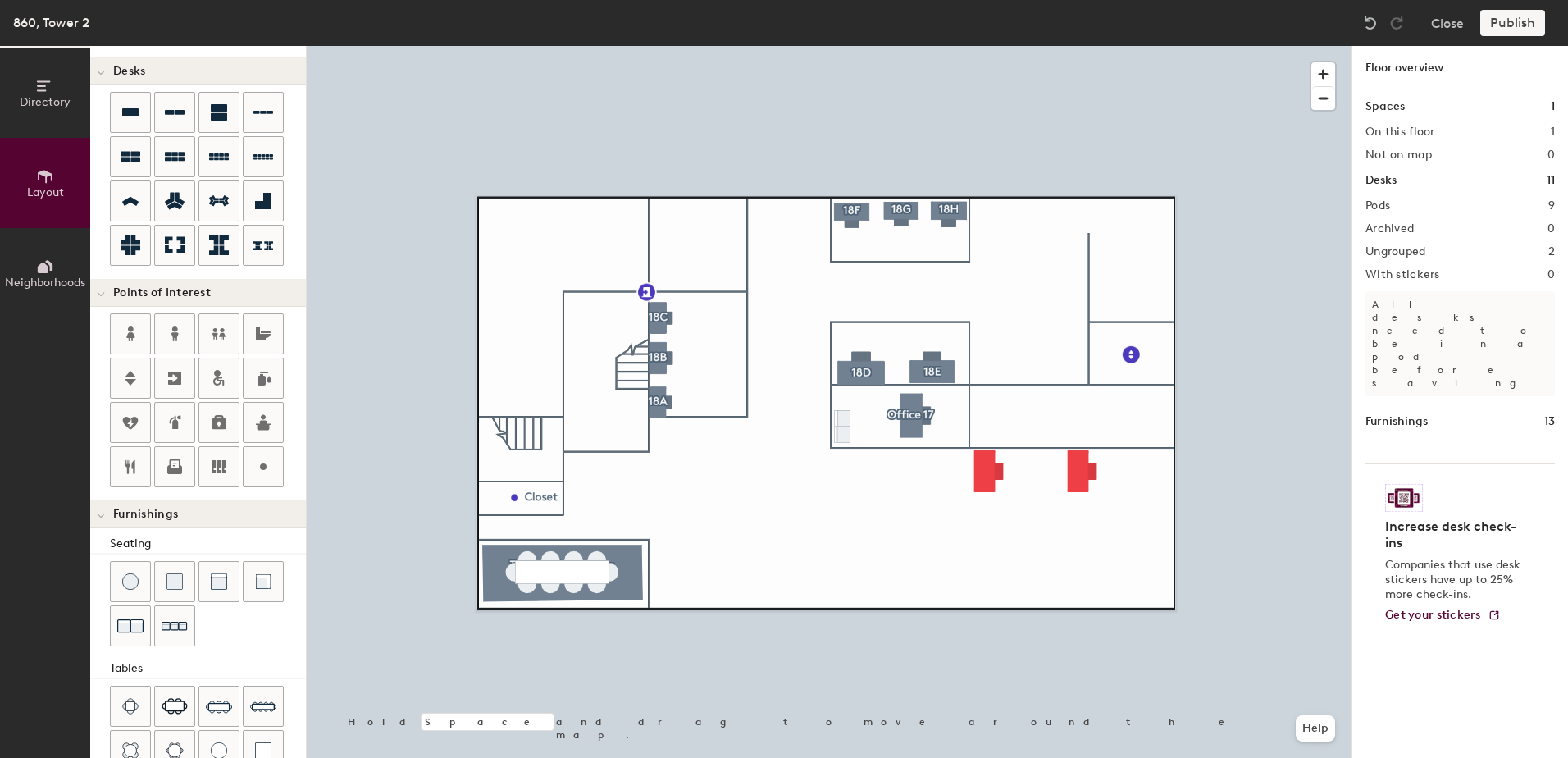
drag, startPoint x: 134, startPoint y: 109, endPoint x: 167, endPoint y: 133, distance: 40.8
click at [135, 108] on icon at bounding box center [130, 112] width 20 height 20
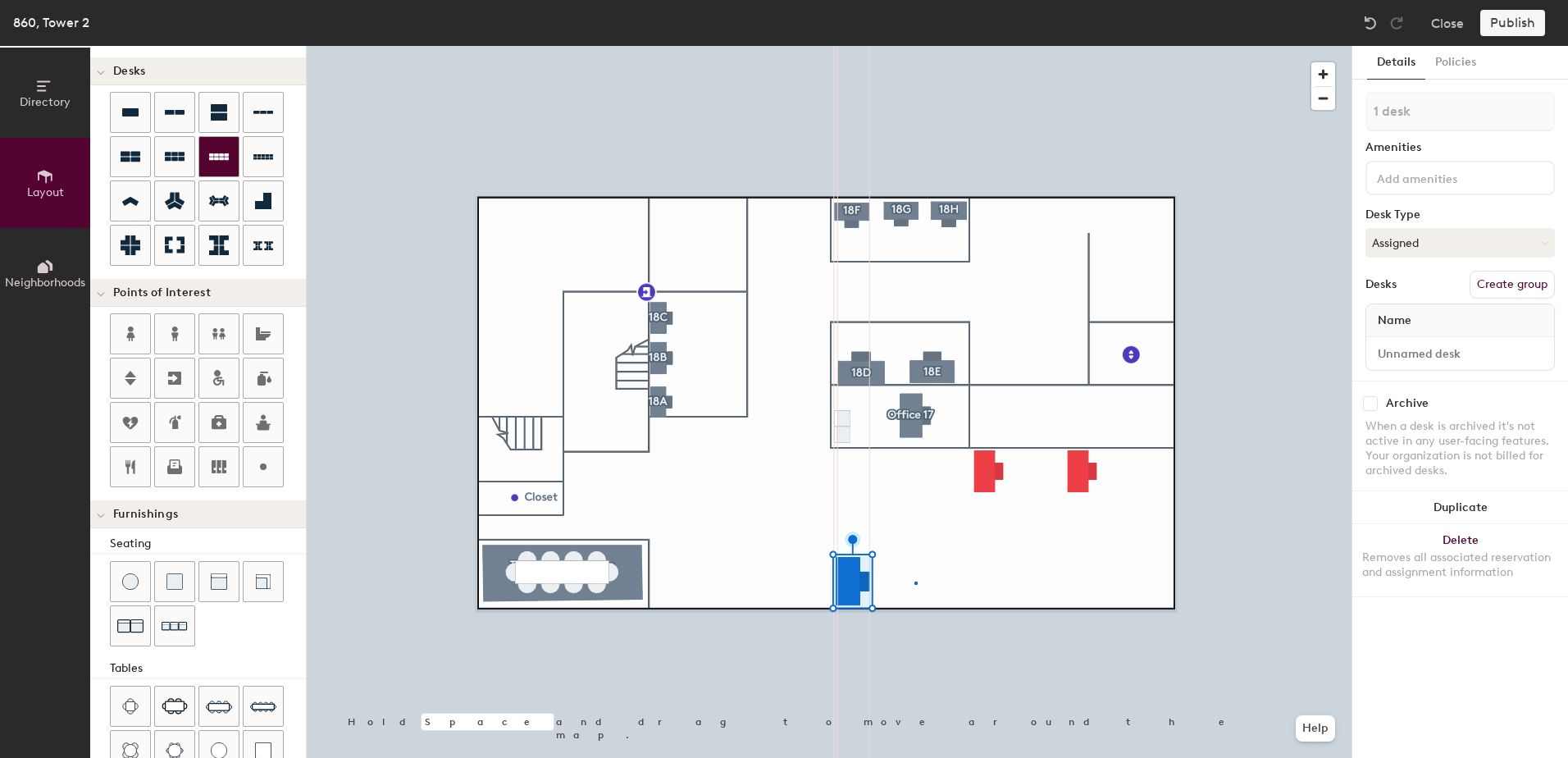
click at [915, 46] on div at bounding box center [828, 46] width 1044 height 0
click at [132, 103] on icon at bounding box center [130, 112] width 20 height 20
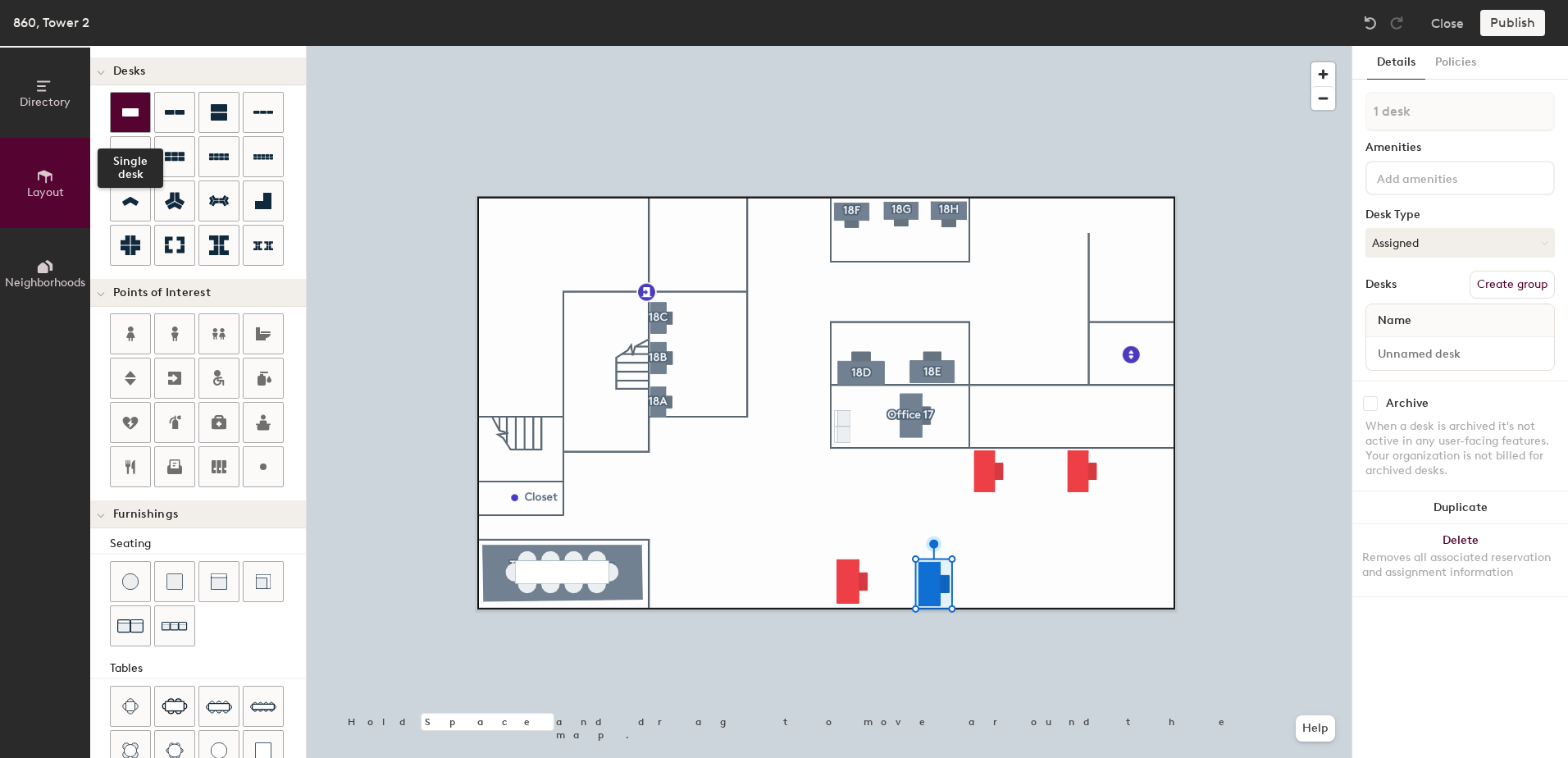
click at [137, 117] on icon at bounding box center [130, 112] width 20 height 20
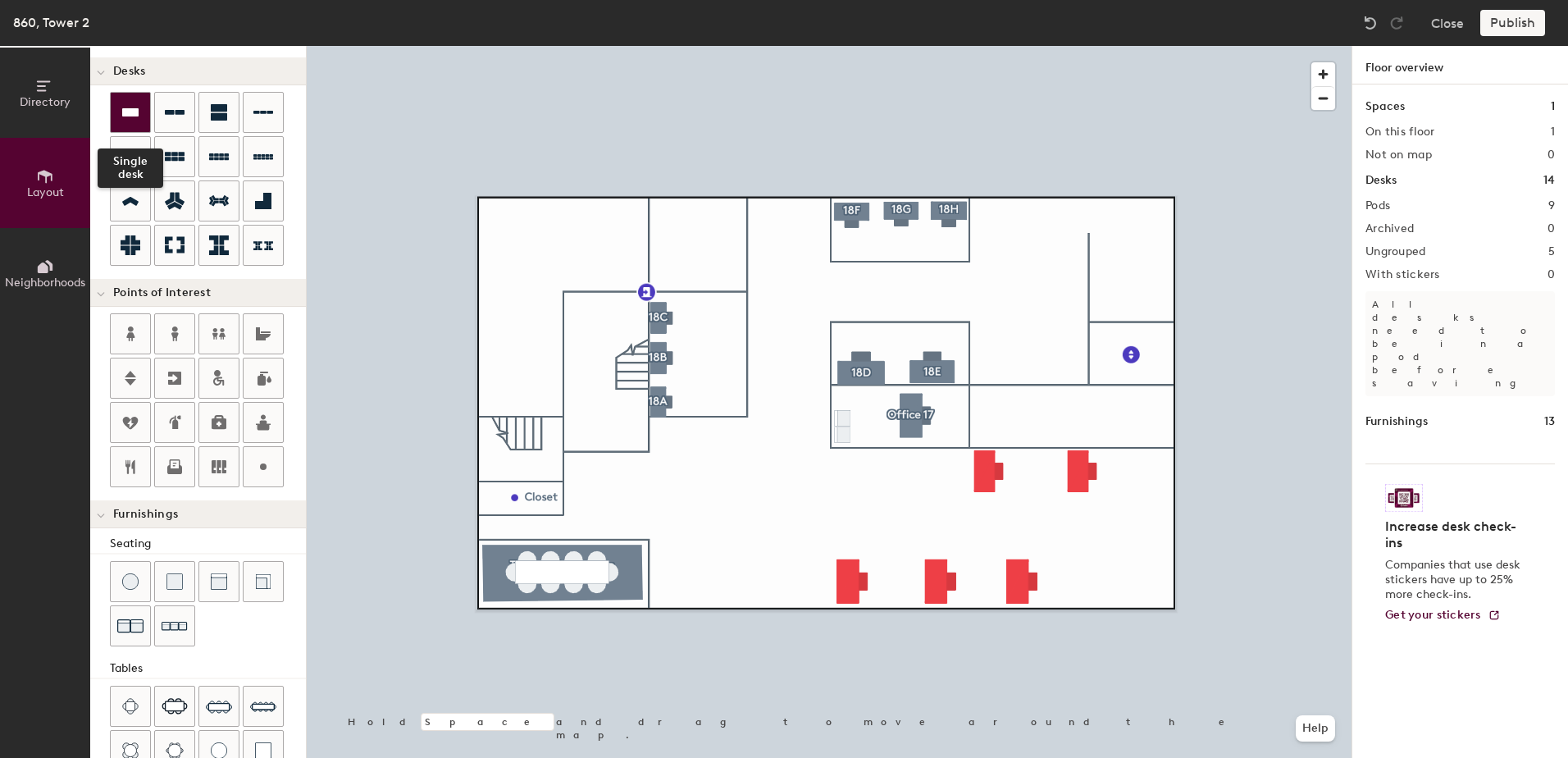
click at [141, 109] on div at bounding box center [131, 113] width 39 height 39
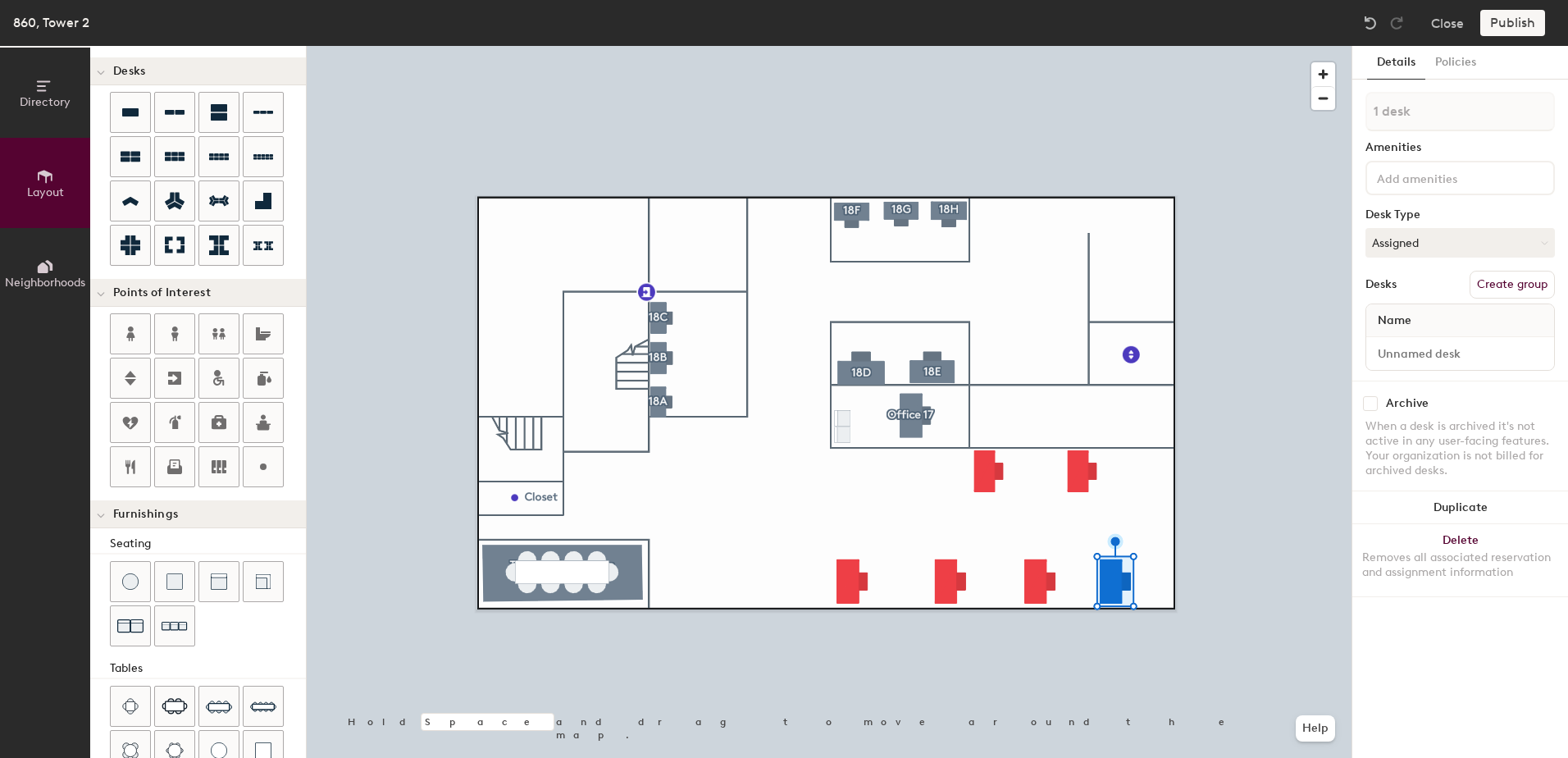
type input "240"
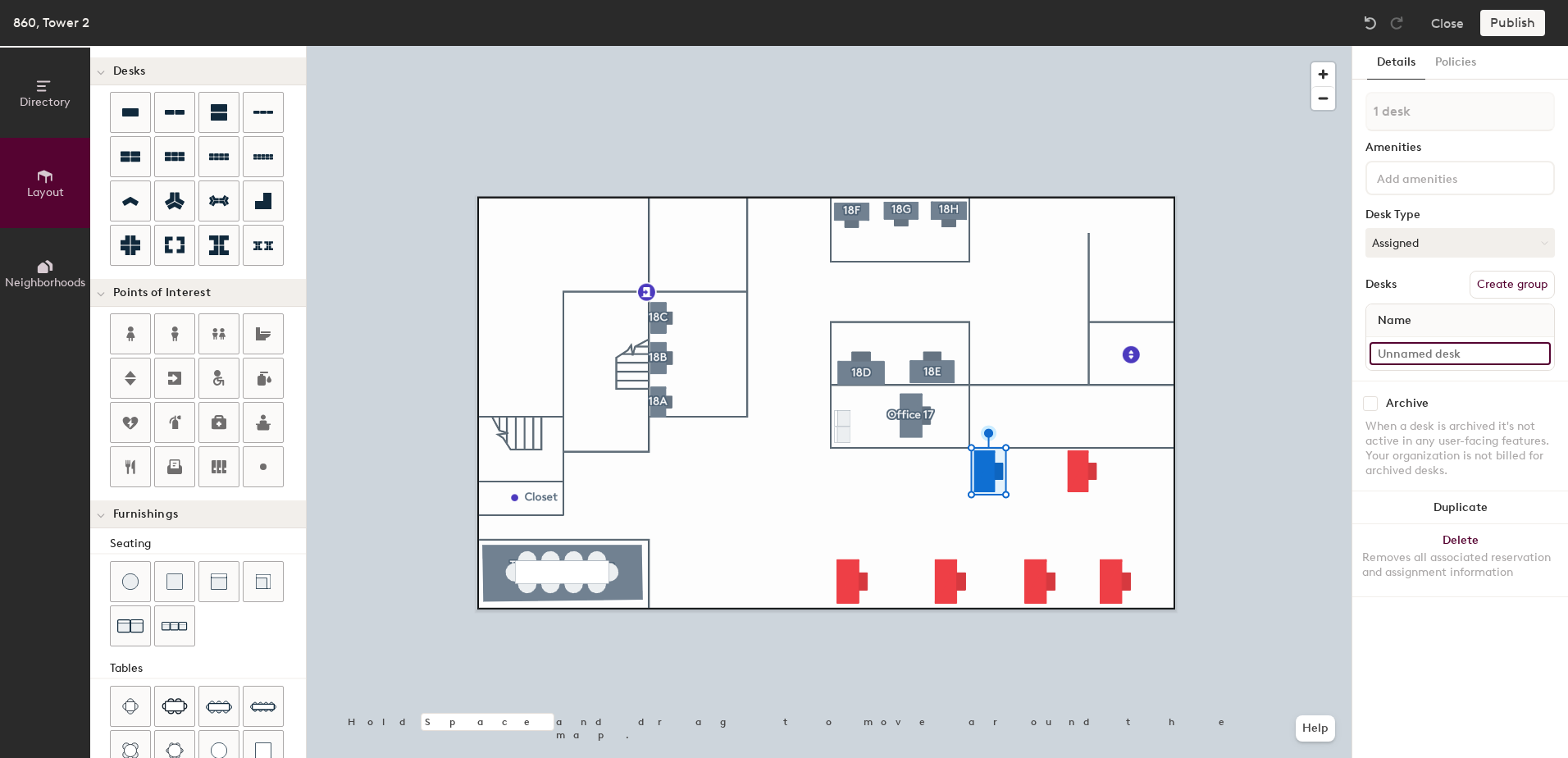
click at [1425, 357] on input at bounding box center [1460, 353] width 181 height 23
type input "860 - Cube 64"
click at [1502, 279] on button "Create group" at bounding box center [1512, 285] width 85 height 28
click at [1313, 132] on div "Directory Layout Neighborhoods Layout Add space Resize Desks Points of Interest…" at bounding box center [784, 403] width 1568 height 713
type input "Cube 64"
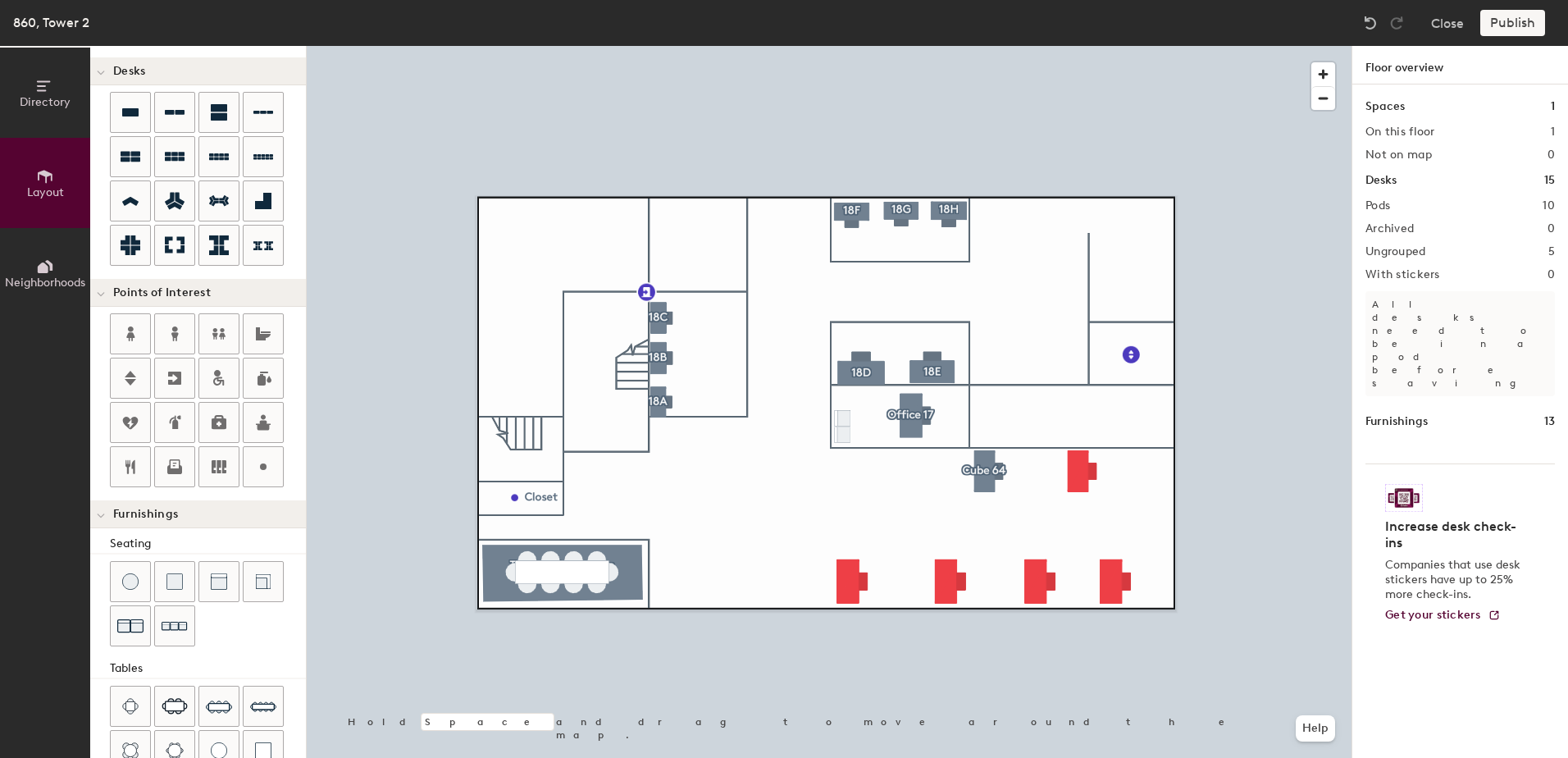
type input "240"
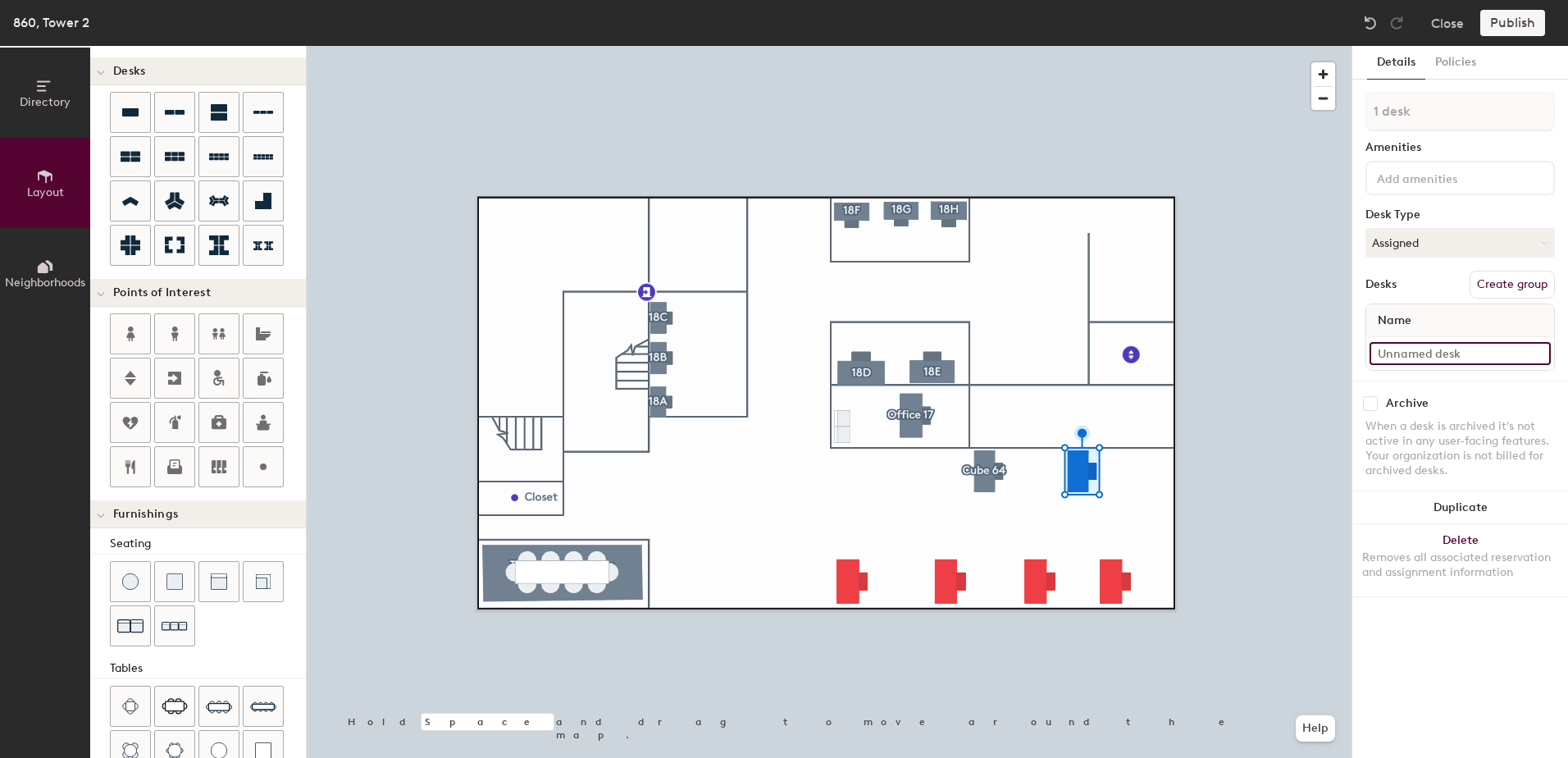
click at [1394, 350] on input at bounding box center [1460, 353] width 181 height 23
type input "860 - Cube 65"
click at [1523, 287] on button "Create group" at bounding box center [1512, 285] width 85 height 28
click at [1318, 110] on div "Directory Layout Neighborhoods Layout Add space Resize Desks Points of Interest…" at bounding box center [784, 403] width 1568 height 713
type input "Cube 65"
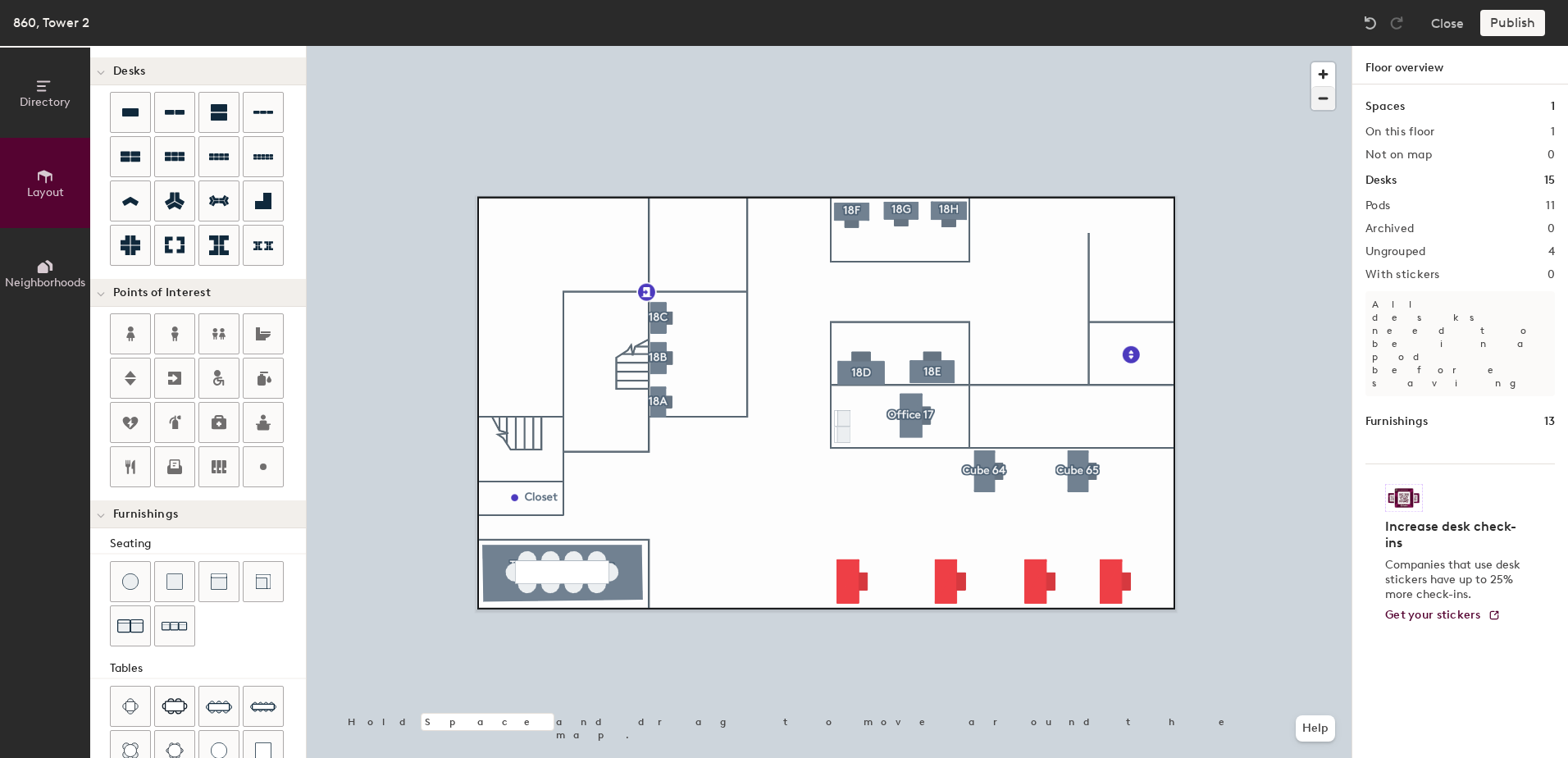
type input "260"
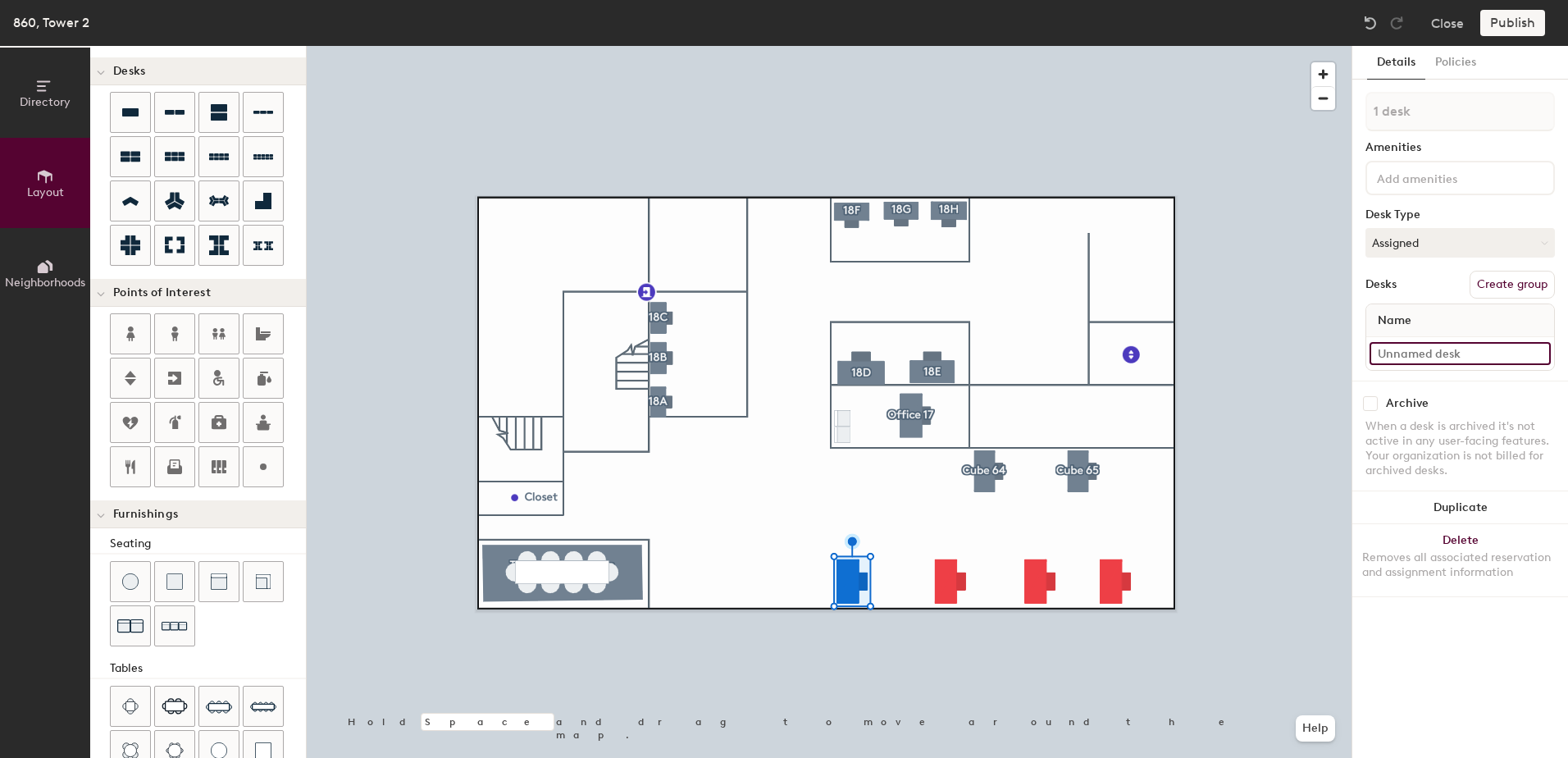
click at [1454, 355] on input at bounding box center [1460, 353] width 181 height 23
type input "860 - Cube 60"
click at [1515, 291] on button "Create group" at bounding box center [1512, 285] width 85 height 28
click at [1301, 117] on div "Directory Layout Neighborhoods Layout Add space Resize Desks Points of Interest…" at bounding box center [784, 403] width 1568 height 713
type input "Cube 60"
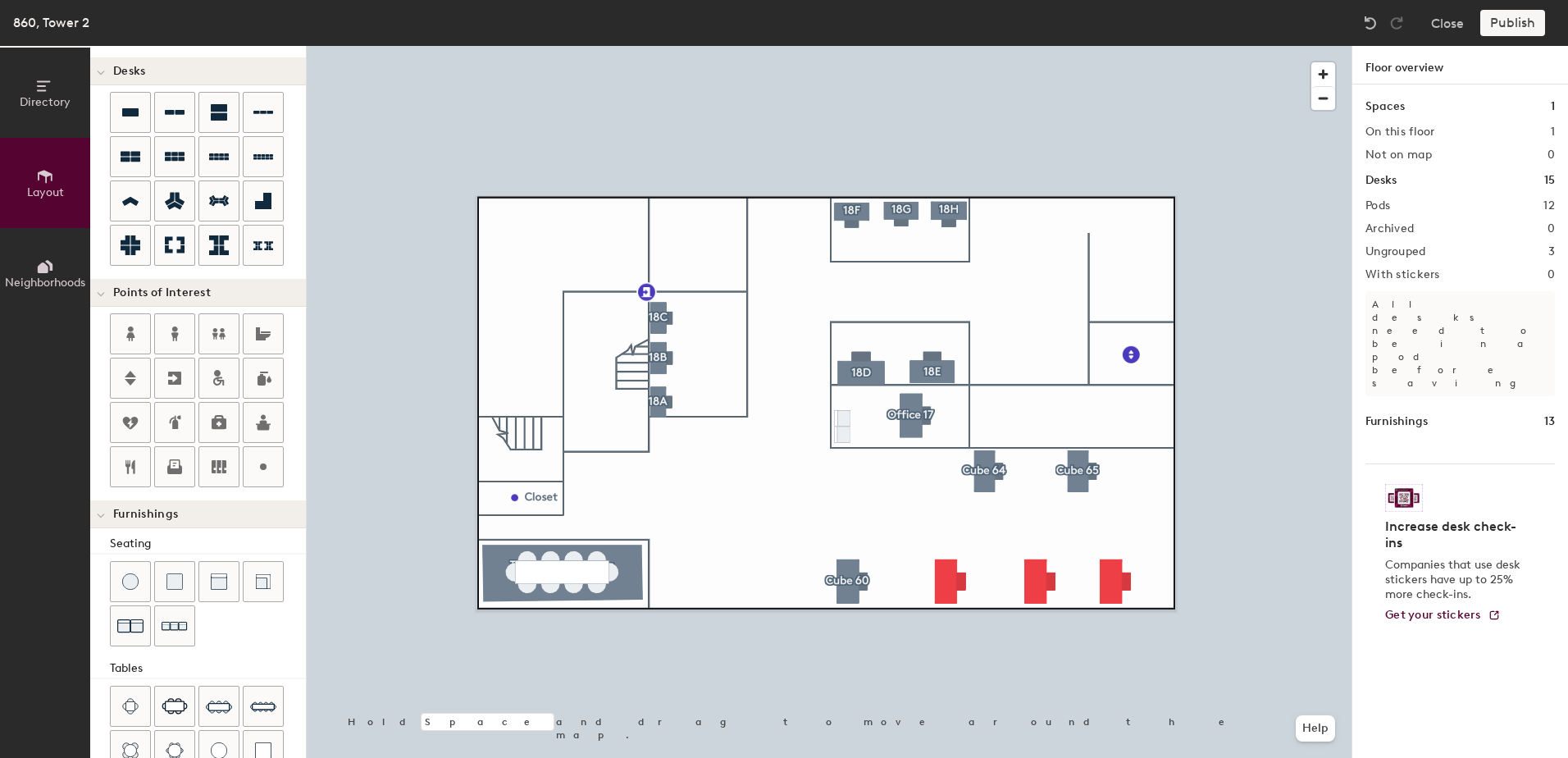
type input "260"
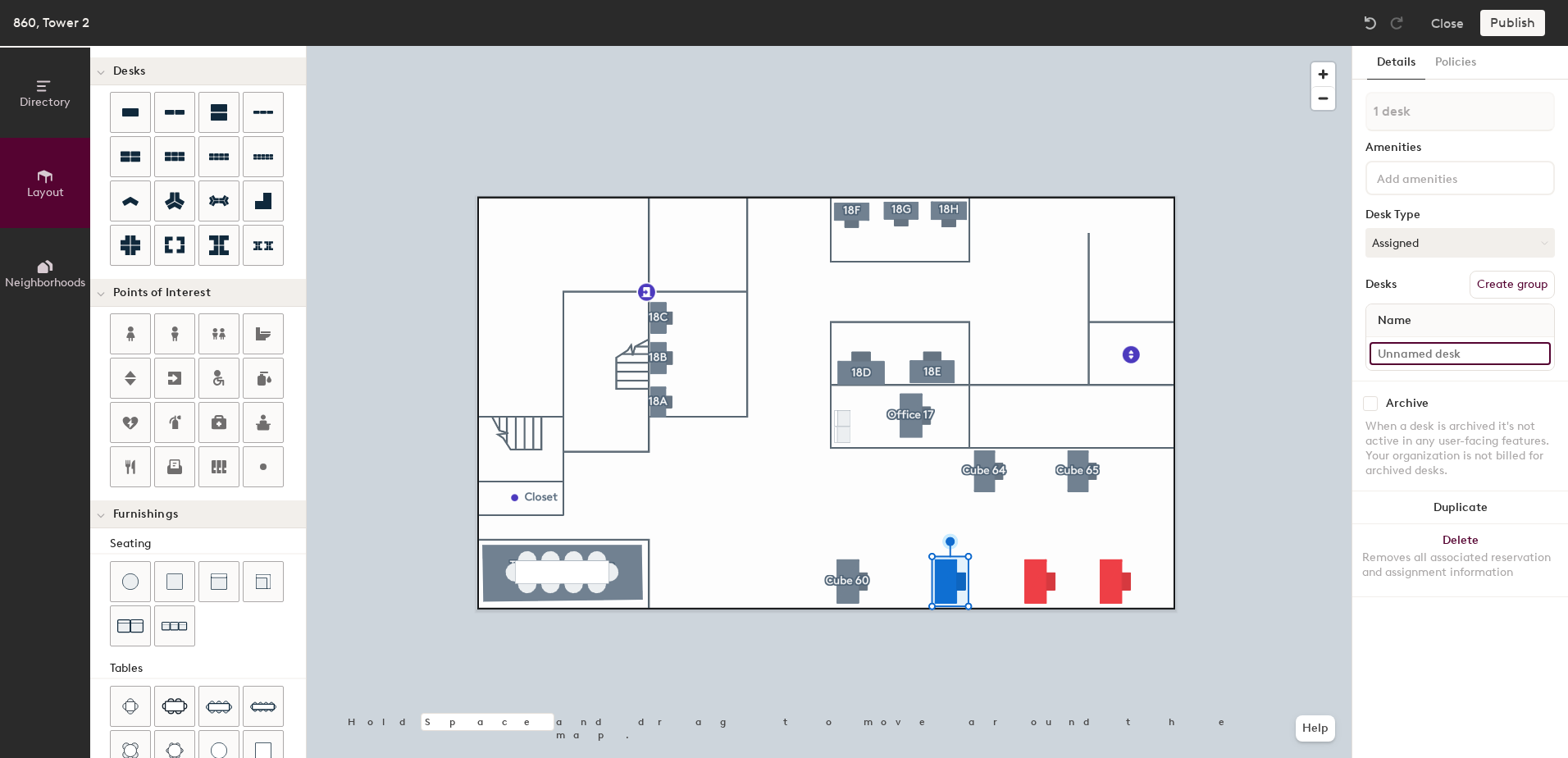
click at [1394, 344] on input at bounding box center [1460, 353] width 181 height 23
type input "860 - Cube 61"
click at [1527, 286] on button "Create group" at bounding box center [1512, 285] width 85 height 28
click at [1330, 116] on div "Directory Layout Neighborhoods Layout Add space Resize Desks Points of Interest…" at bounding box center [784, 403] width 1568 height 713
type input "Cube 61"
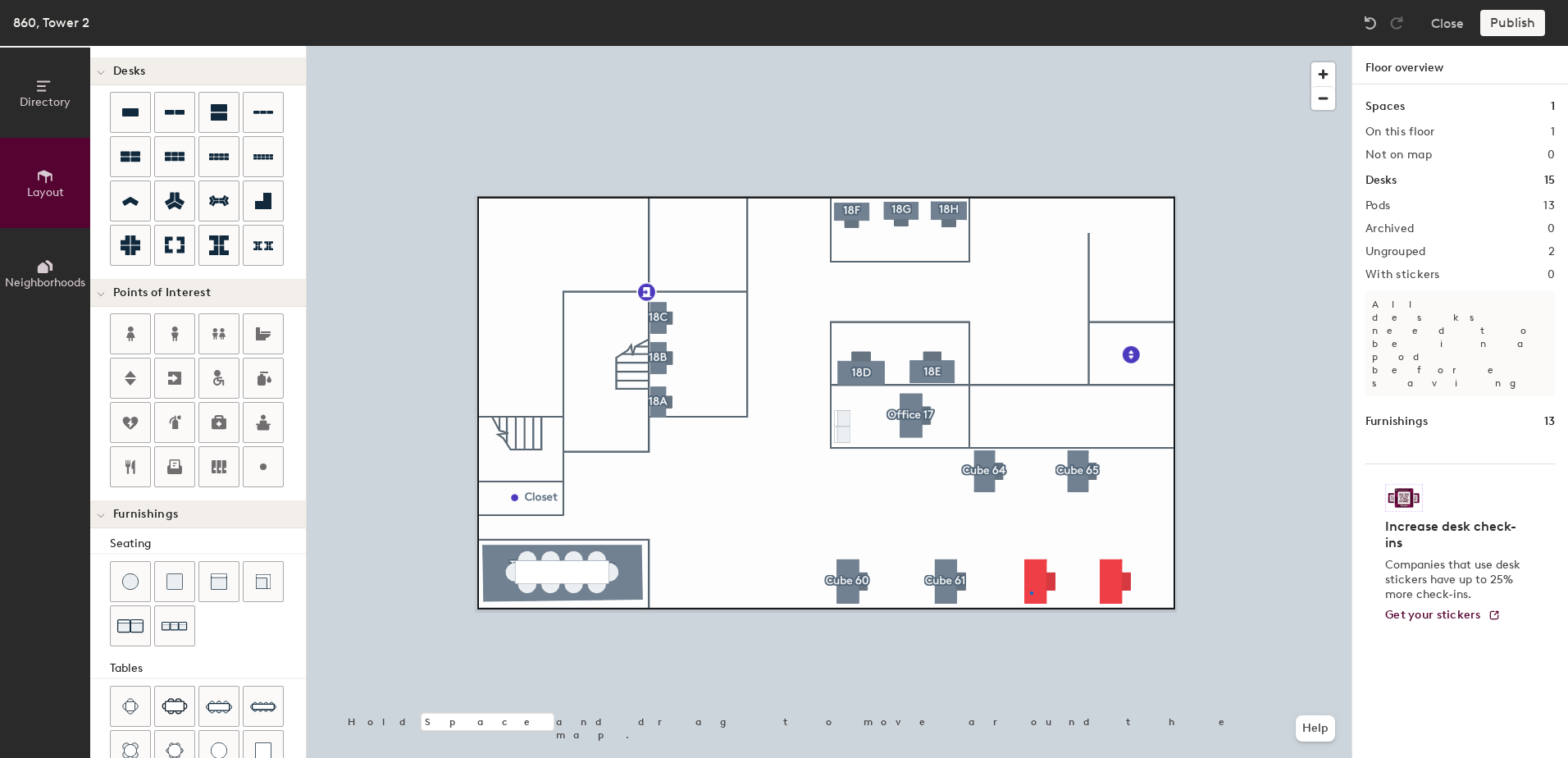
drag, startPoint x: 1419, startPoint y: 115, endPoint x: 1360, endPoint y: 116, distance: 59.0
click at [1031, 46] on div at bounding box center [828, 46] width 1044 height 0
type input "260"
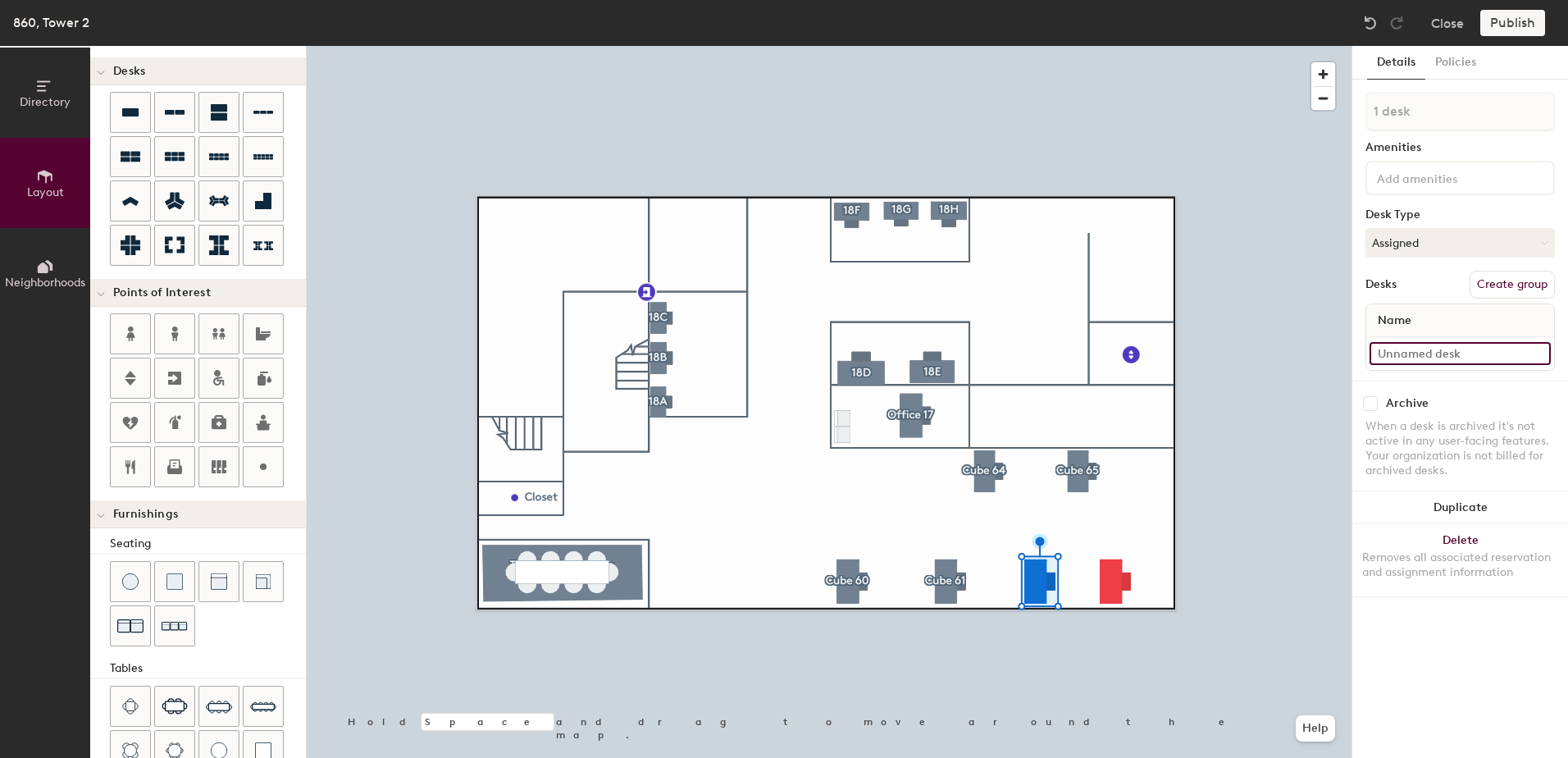
click at [1461, 352] on input at bounding box center [1460, 353] width 181 height 23
type input "860 - Cube 62"
click at [1508, 288] on button "Create group" at bounding box center [1512, 285] width 85 height 28
click at [1320, 125] on div "Directory Layout Neighborhoods Layout Add space Resize Desks Points of Interest…" at bounding box center [784, 403] width 1568 height 713
type input "Cube 62"
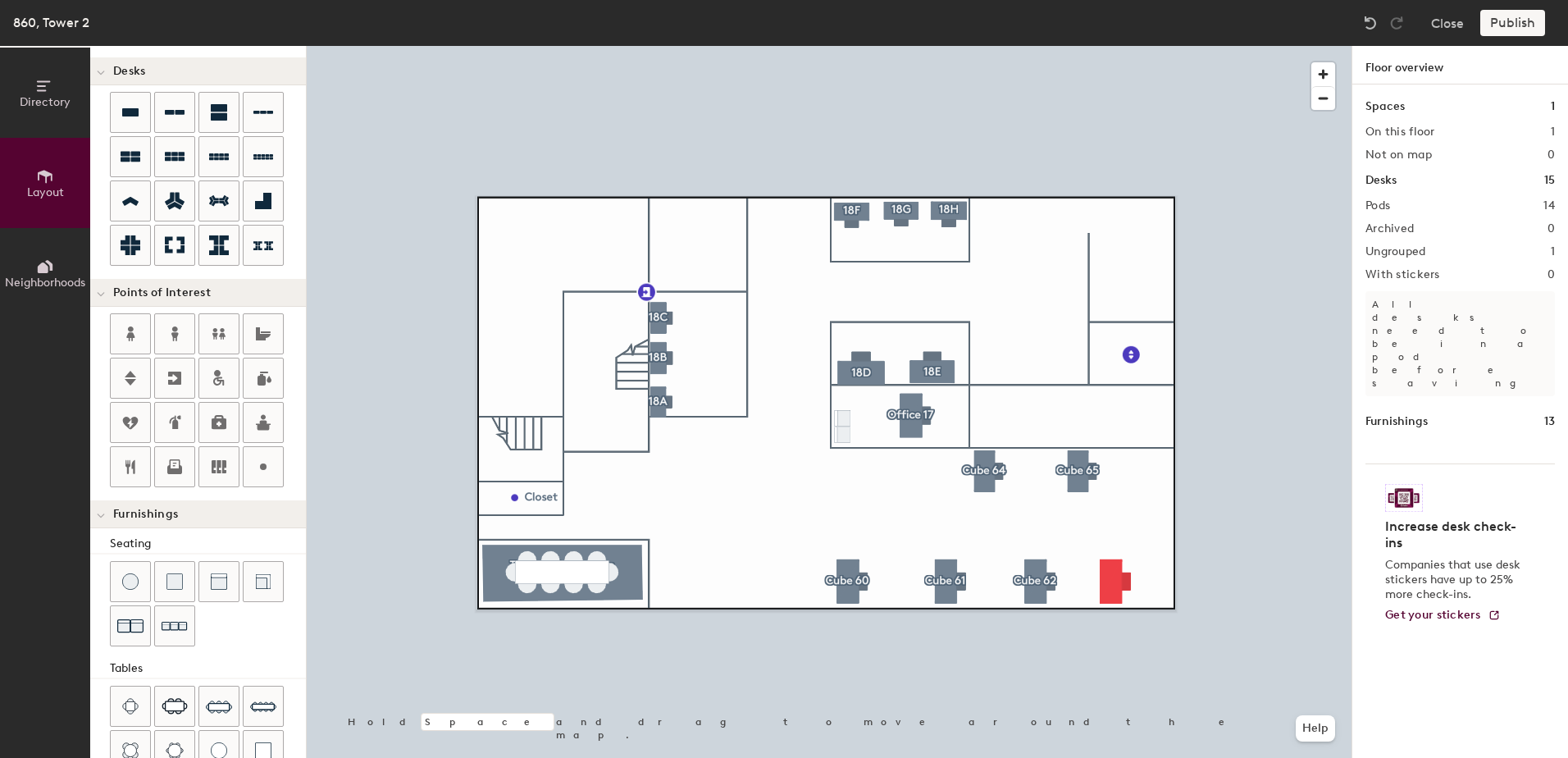
type input "260"
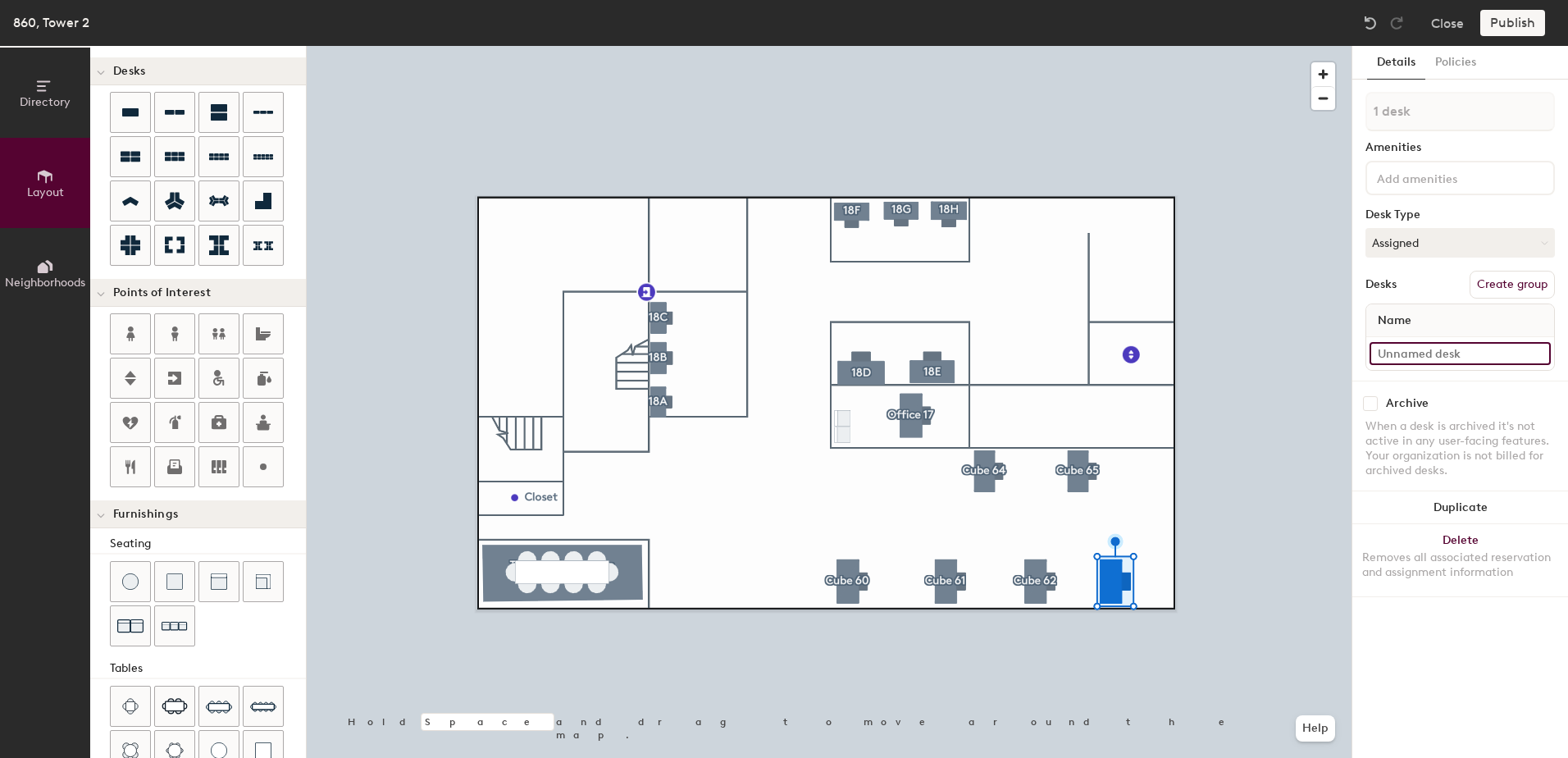
click at [1407, 355] on input at bounding box center [1460, 353] width 181 height 23
type input "860 - Cube 63"
click at [1495, 281] on button "Create group" at bounding box center [1512, 285] width 85 height 28
click at [1334, 114] on div "Directory Layout Neighborhoods Layout Add space Resize Desks Points of Interest…" at bounding box center [784, 403] width 1568 height 713
type input "Cube 63"
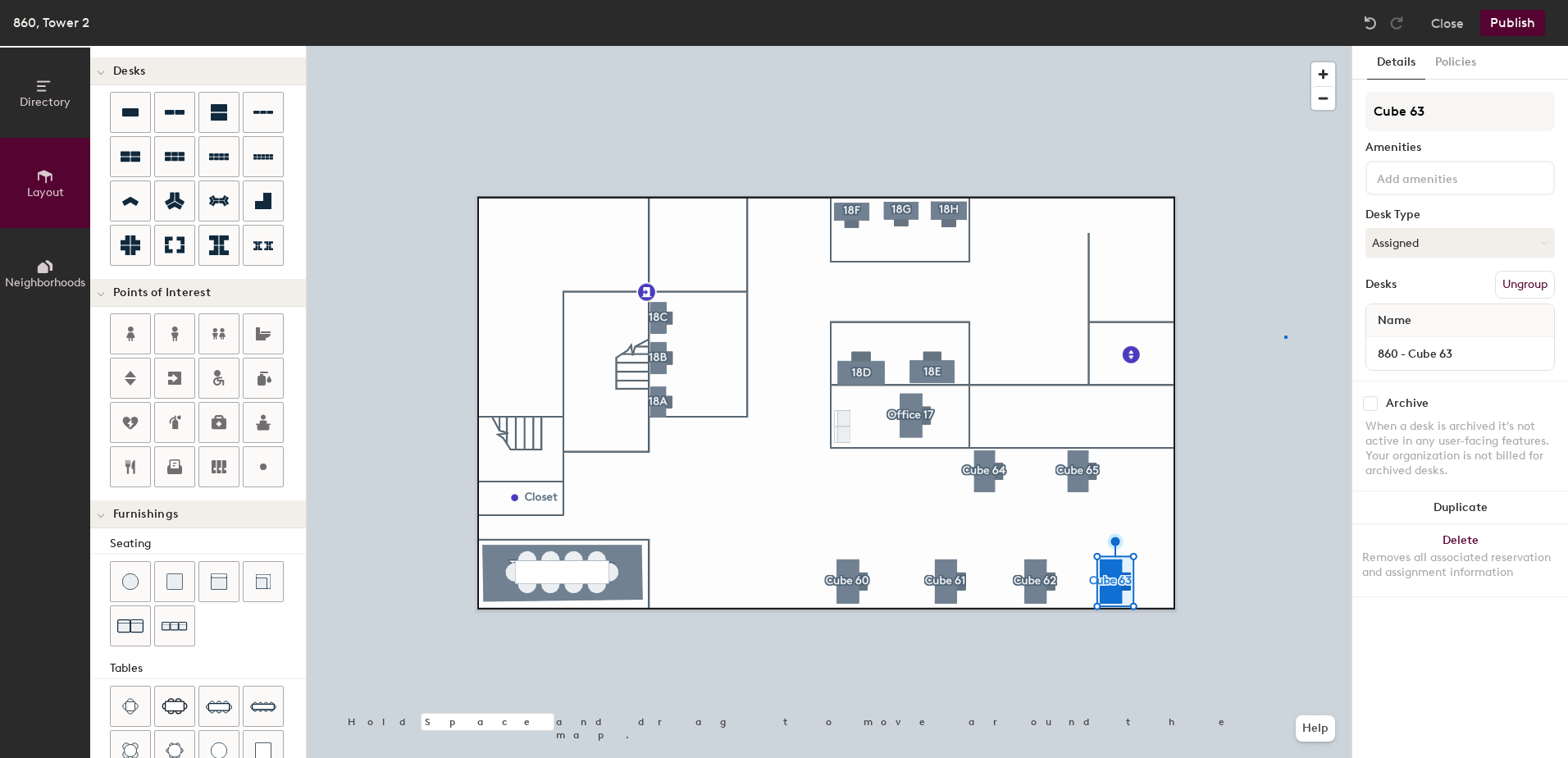
drag, startPoint x: 1431, startPoint y: 123, endPoint x: 1284, endPoint y: 335, distance: 258.0
click at [1285, 46] on div at bounding box center [828, 46] width 1044 height 0
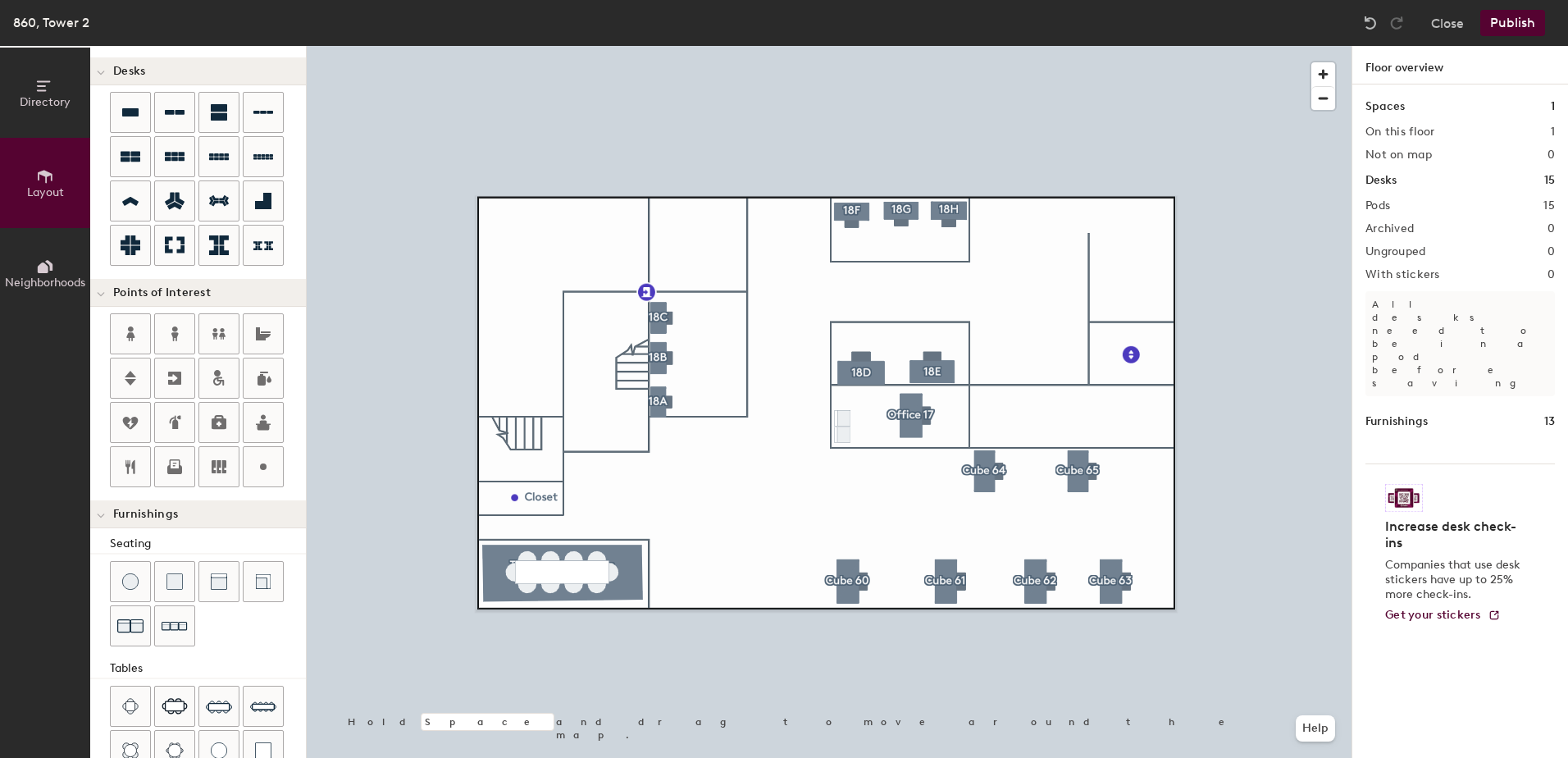
click at [1530, 22] on button "Publish" at bounding box center [1512, 23] width 65 height 26
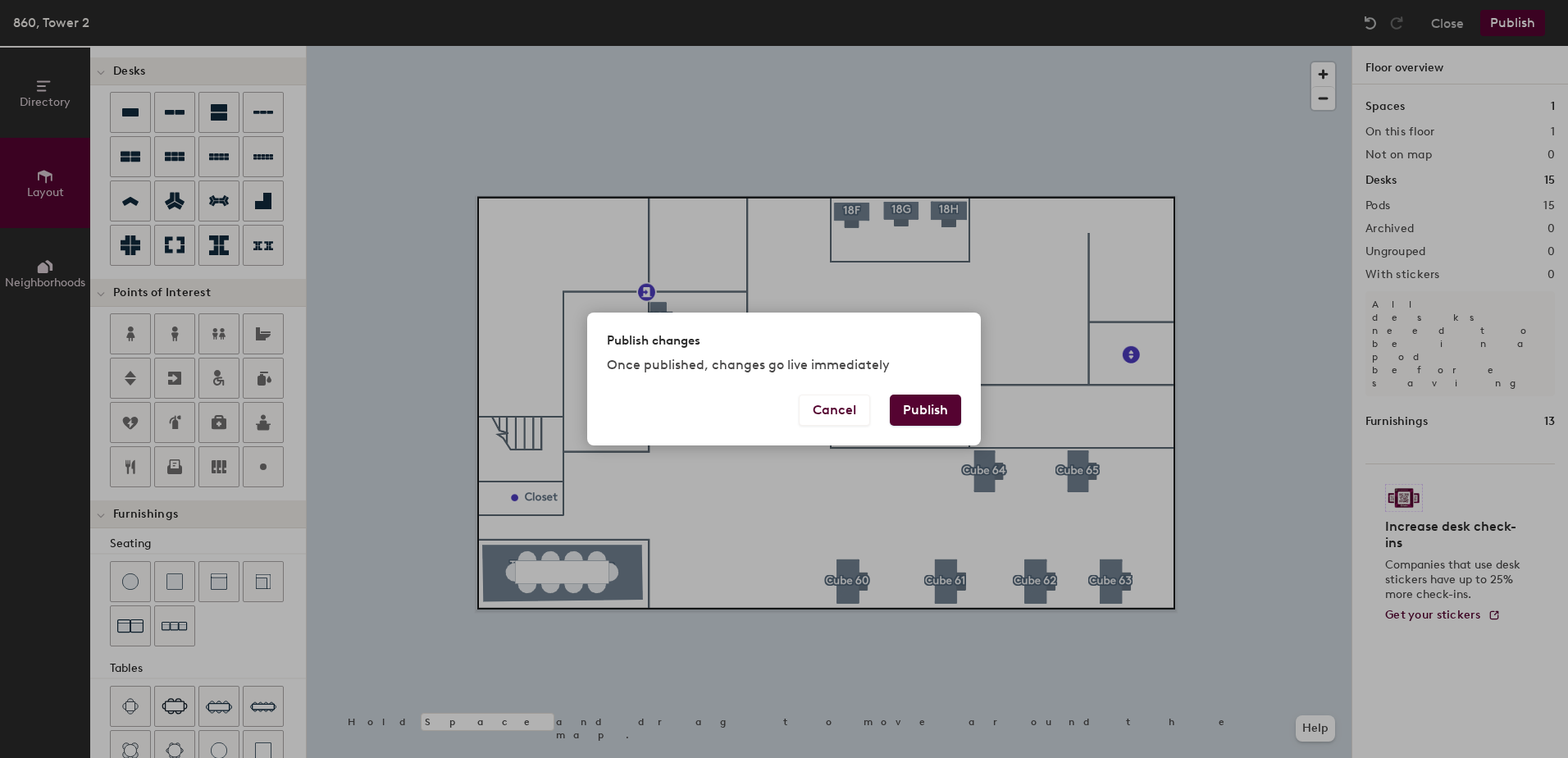
click at [920, 414] on button "Publish" at bounding box center [926, 410] width 72 height 31
type input "20"
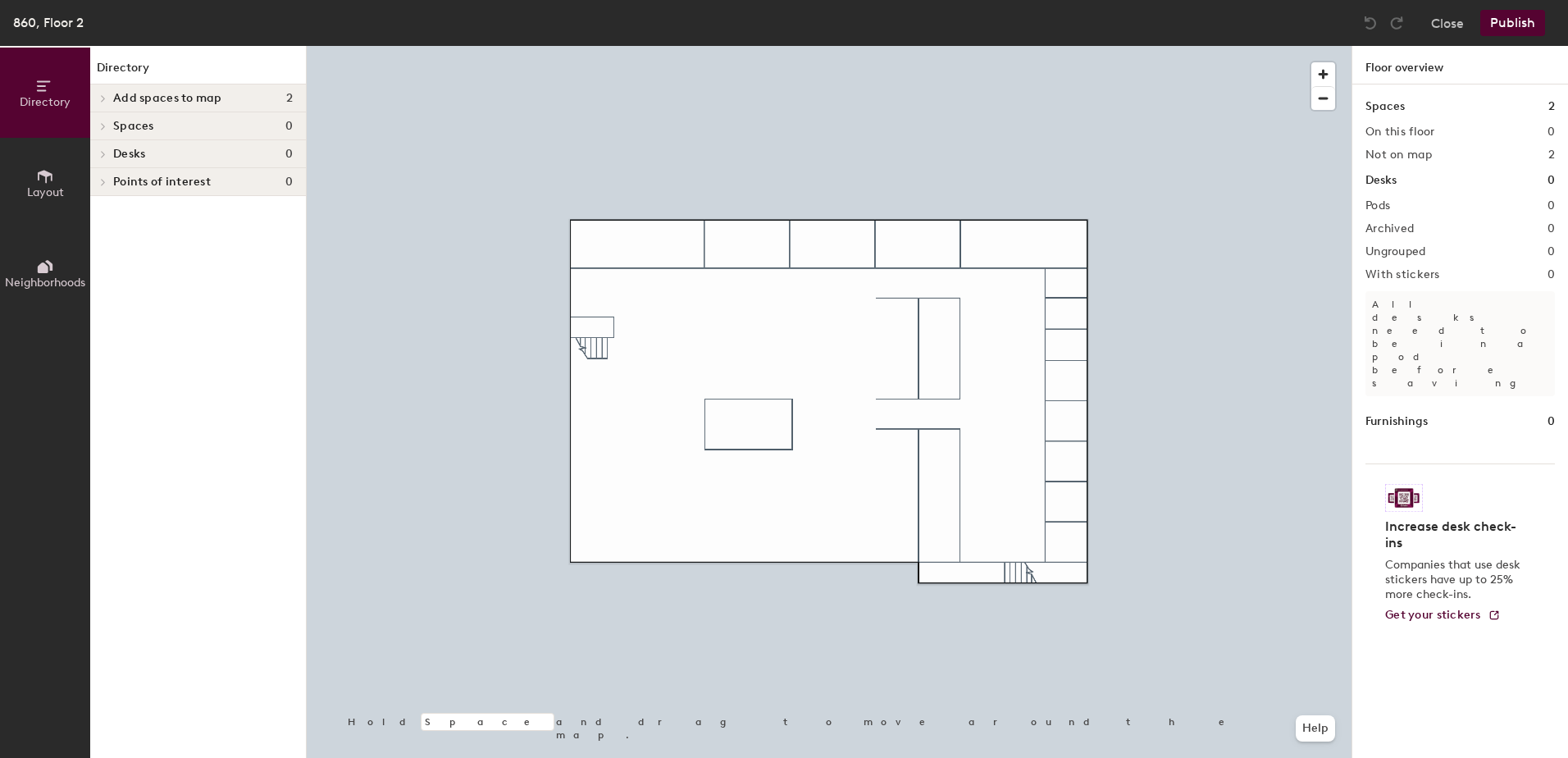
click at [614, 46] on div at bounding box center [828, 46] width 1044 height 0
click at [161, 156] on h4 "Desks 0" at bounding box center [203, 154] width 179 height 13
click at [45, 178] on icon at bounding box center [44, 176] width 18 height 18
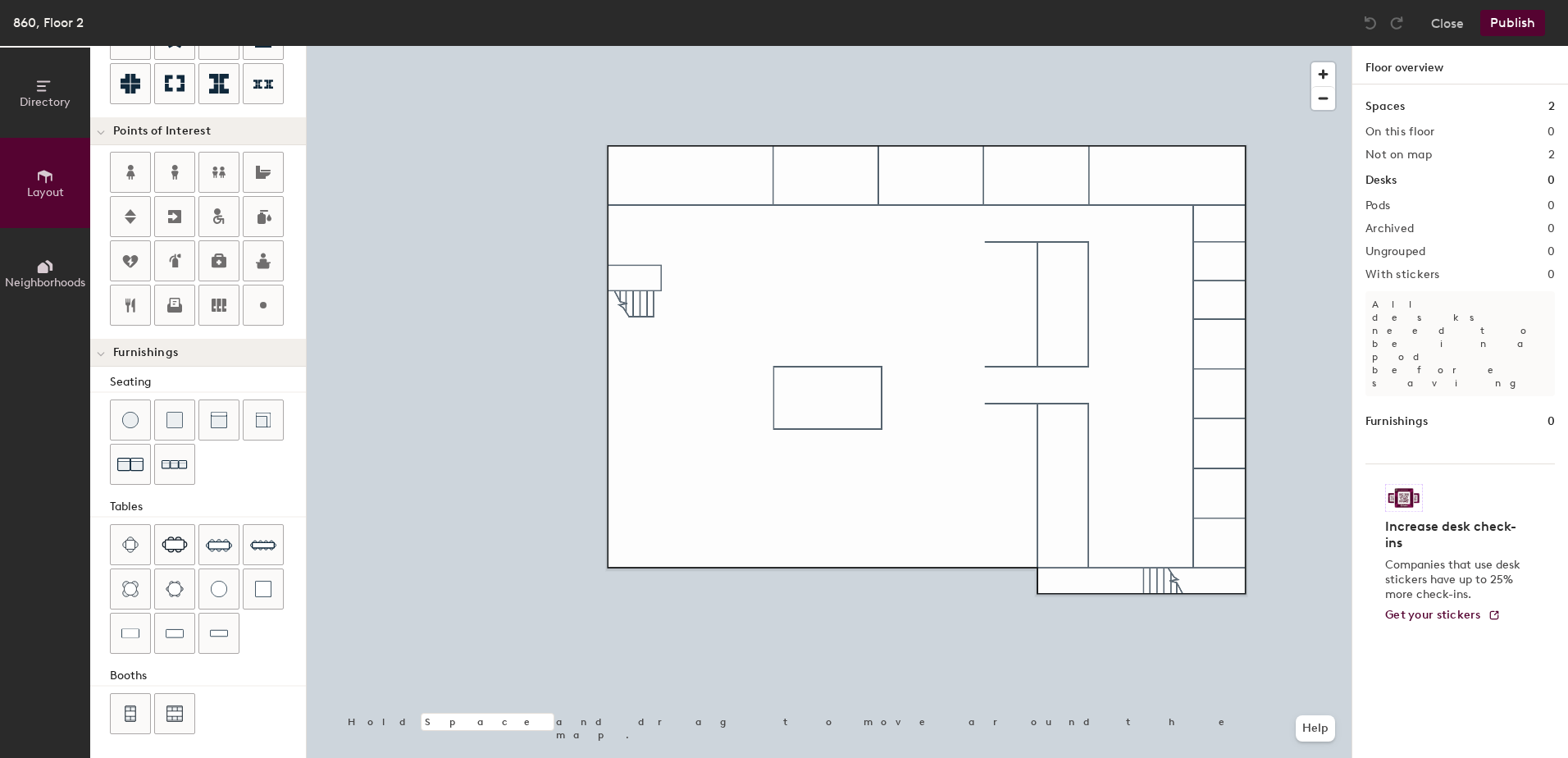
scroll to position [279, 0]
click at [214, 547] on img at bounding box center [219, 542] width 26 height 26
click at [214, 542] on img at bounding box center [219, 542] width 26 height 26
click at [173, 461] on img at bounding box center [174, 462] width 26 height 26
click at [182, 463] on img at bounding box center [174, 462] width 26 height 26
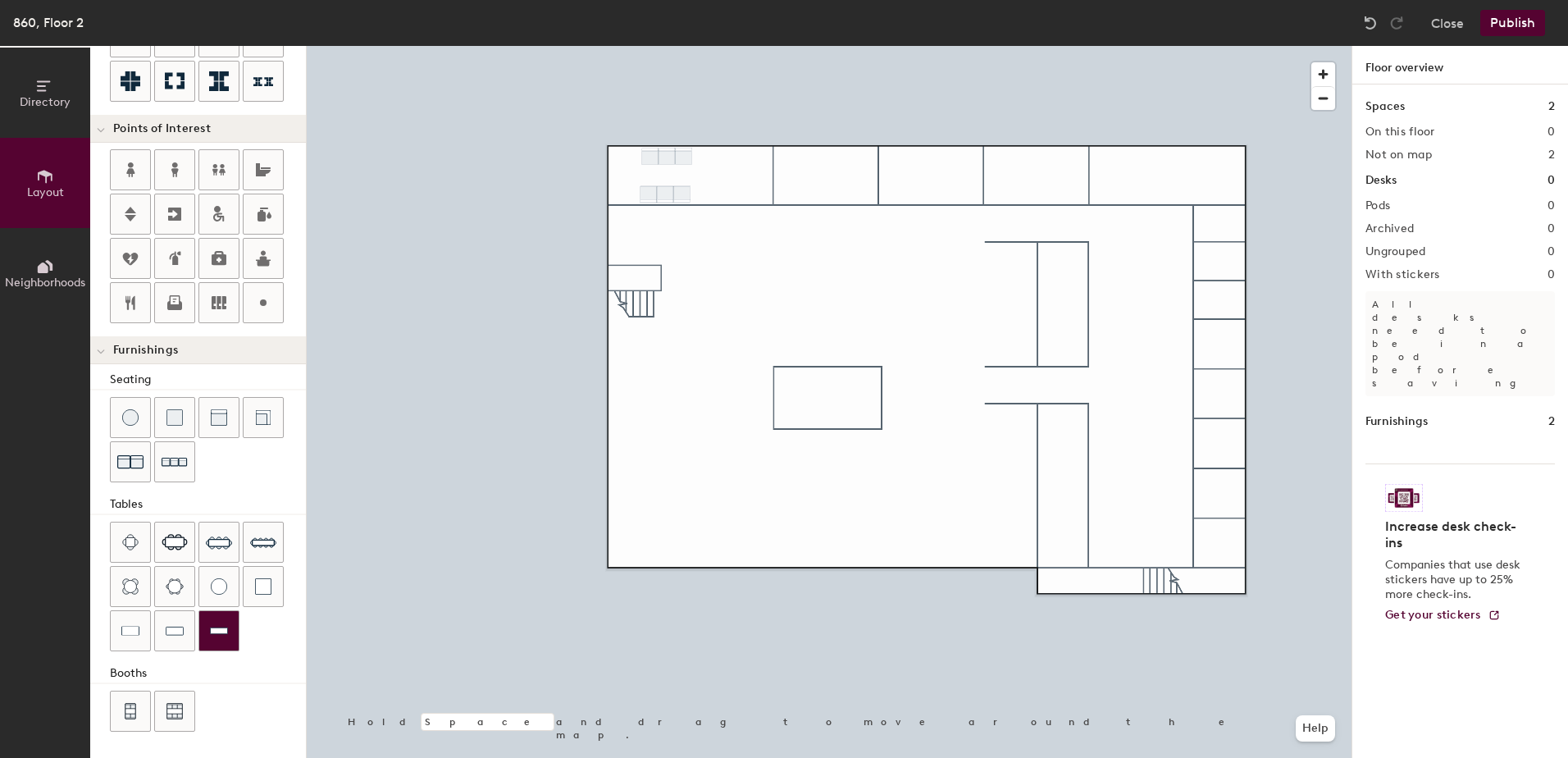
click at [213, 635] on img at bounding box center [219, 631] width 18 height 16
click at [452, 46] on div at bounding box center [828, 46] width 1044 height 0
click at [224, 423] on img at bounding box center [219, 417] width 16 height 16
click at [228, 430] on div at bounding box center [219, 418] width 39 height 39
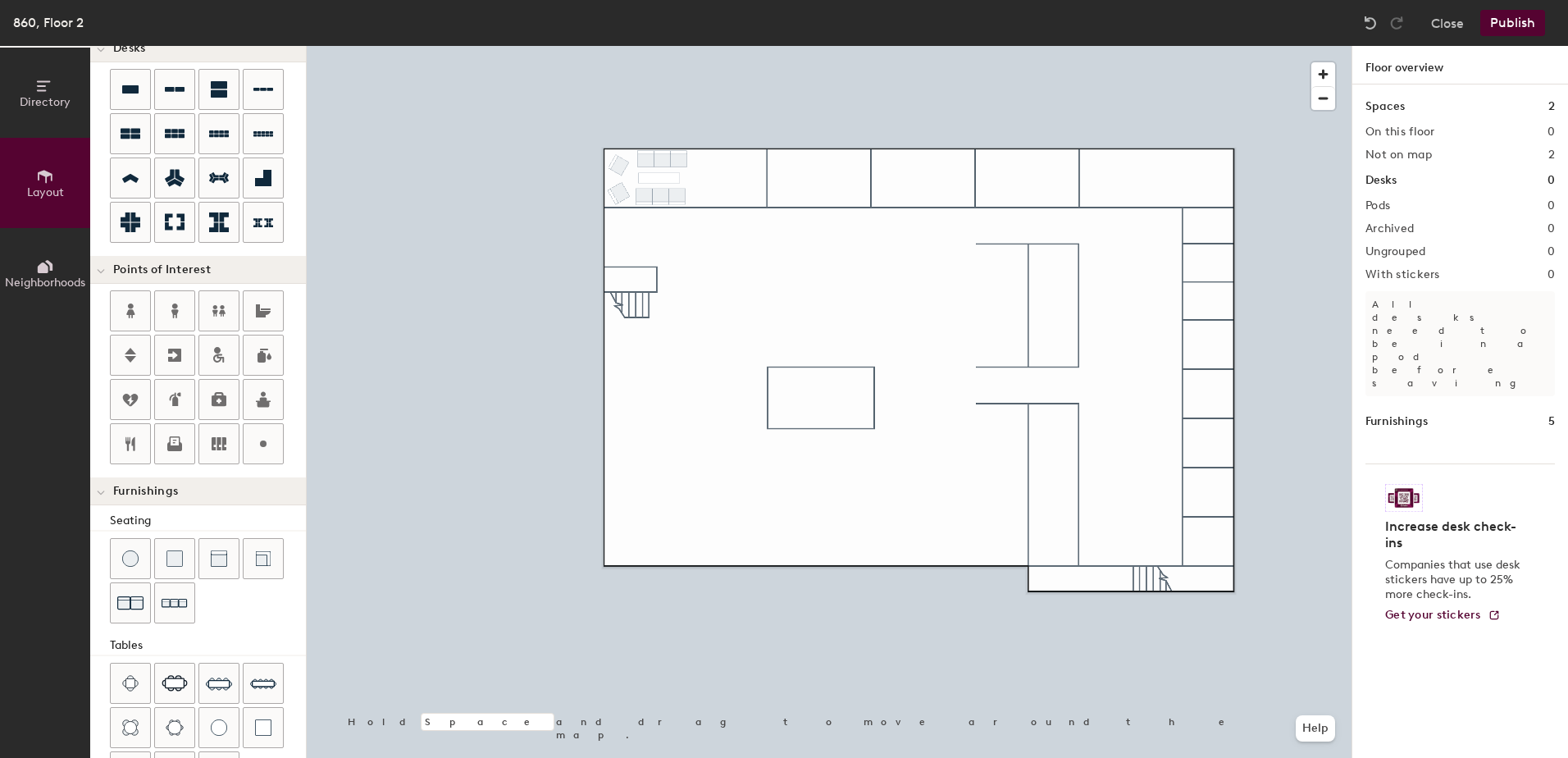
scroll to position [0, 0]
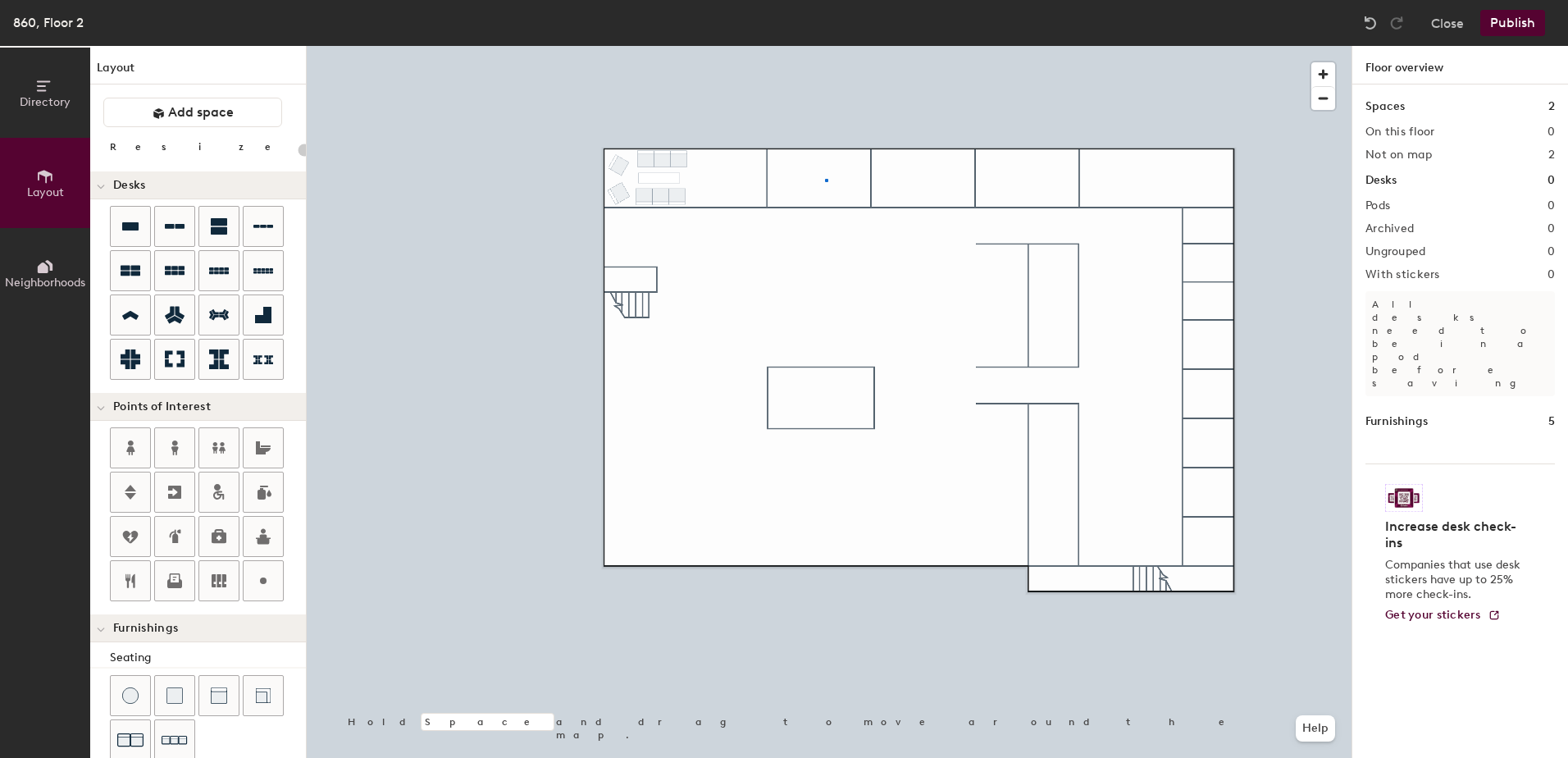
click at [827, 46] on div at bounding box center [828, 46] width 1044 height 0
click at [135, 279] on icon at bounding box center [130, 270] width 20 height 20
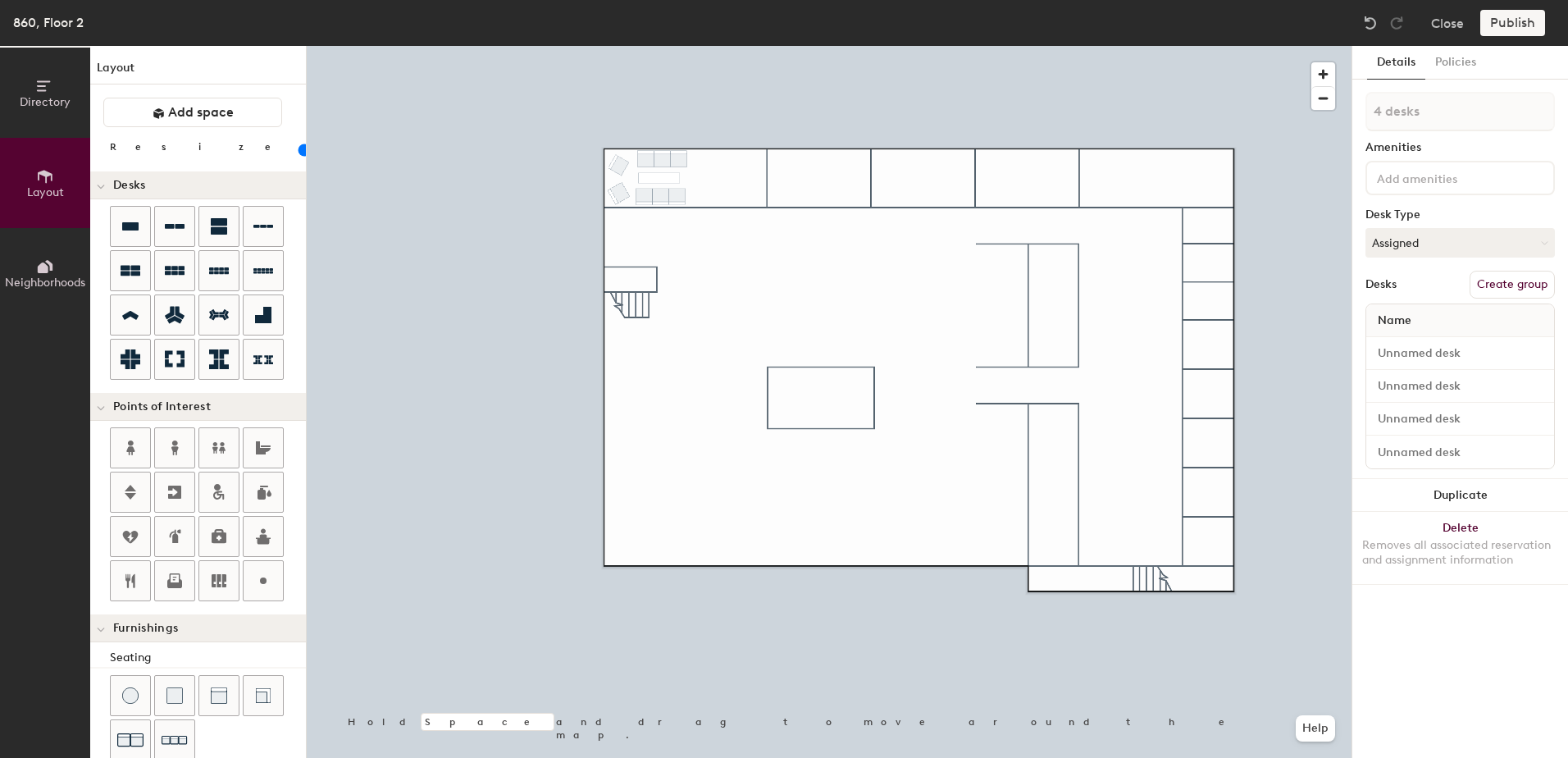
type input "100"
type input "1 desk"
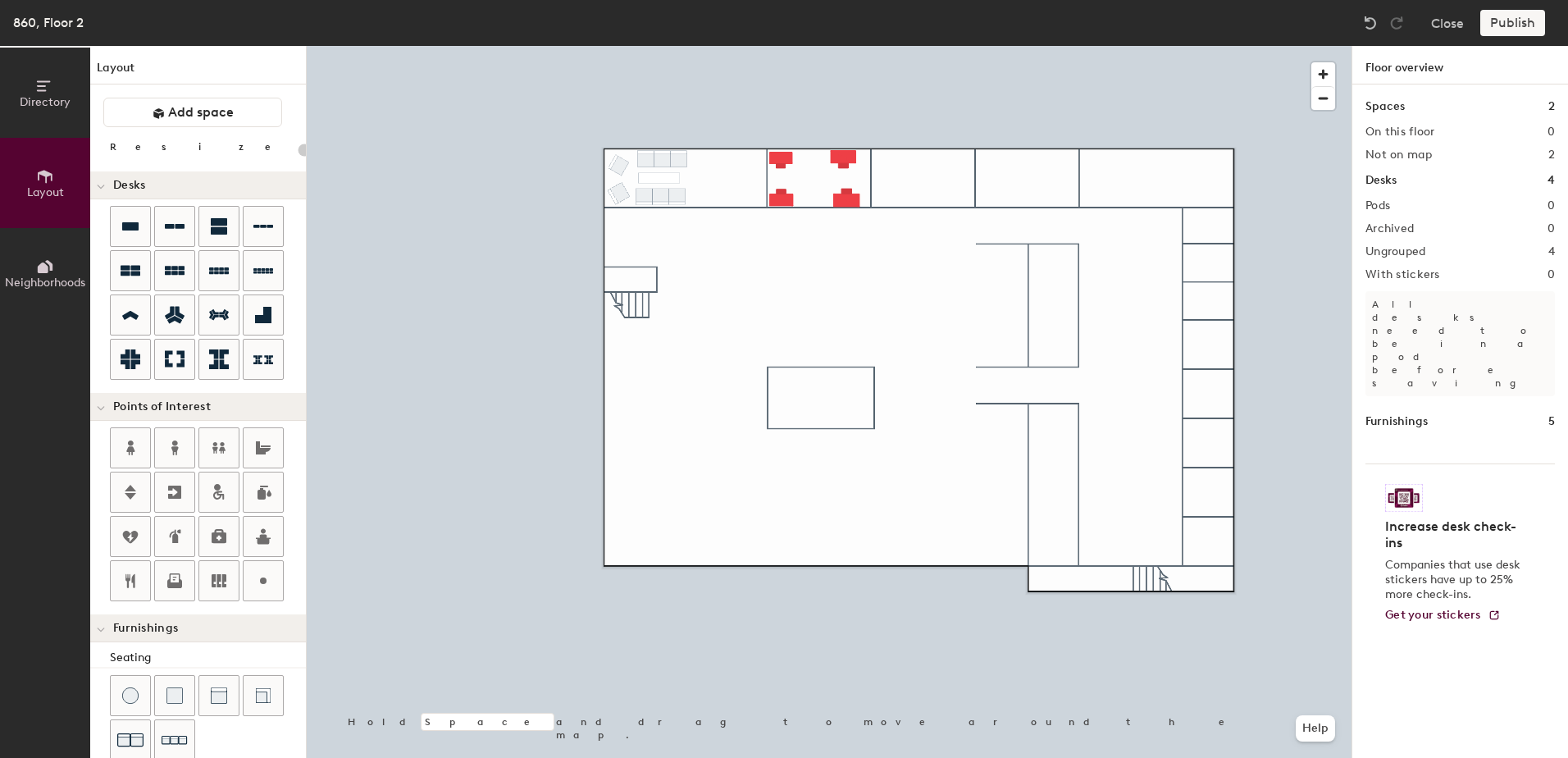
click at [782, 46] on div at bounding box center [828, 46] width 1044 height 0
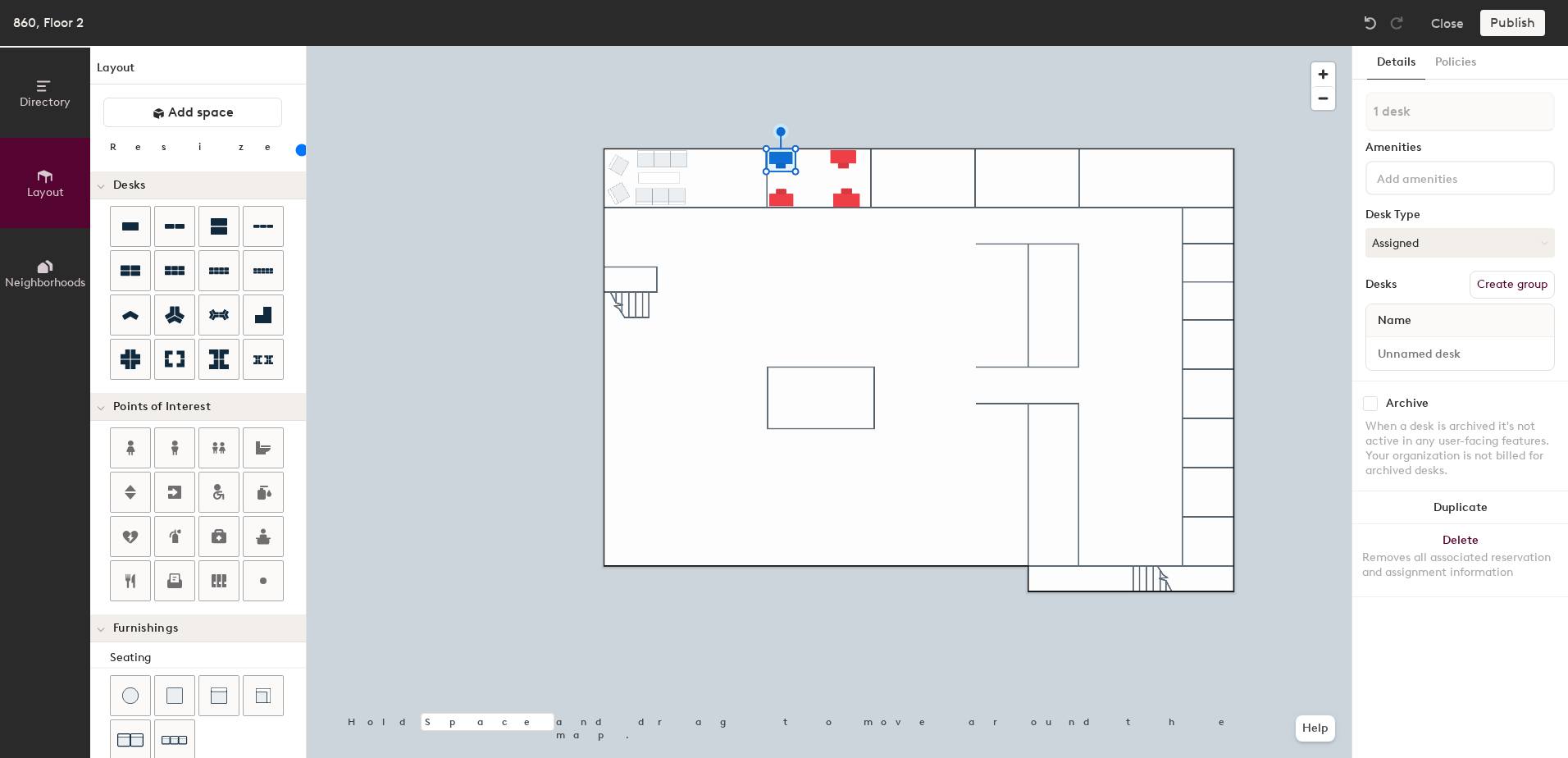
type input "140"
click at [1395, 348] on input at bounding box center [1460, 353] width 181 height 23
type input "S"
type input "860 - Shared Exec - A"
click at [1518, 280] on button "Create group" at bounding box center [1512, 285] width 85 height 28
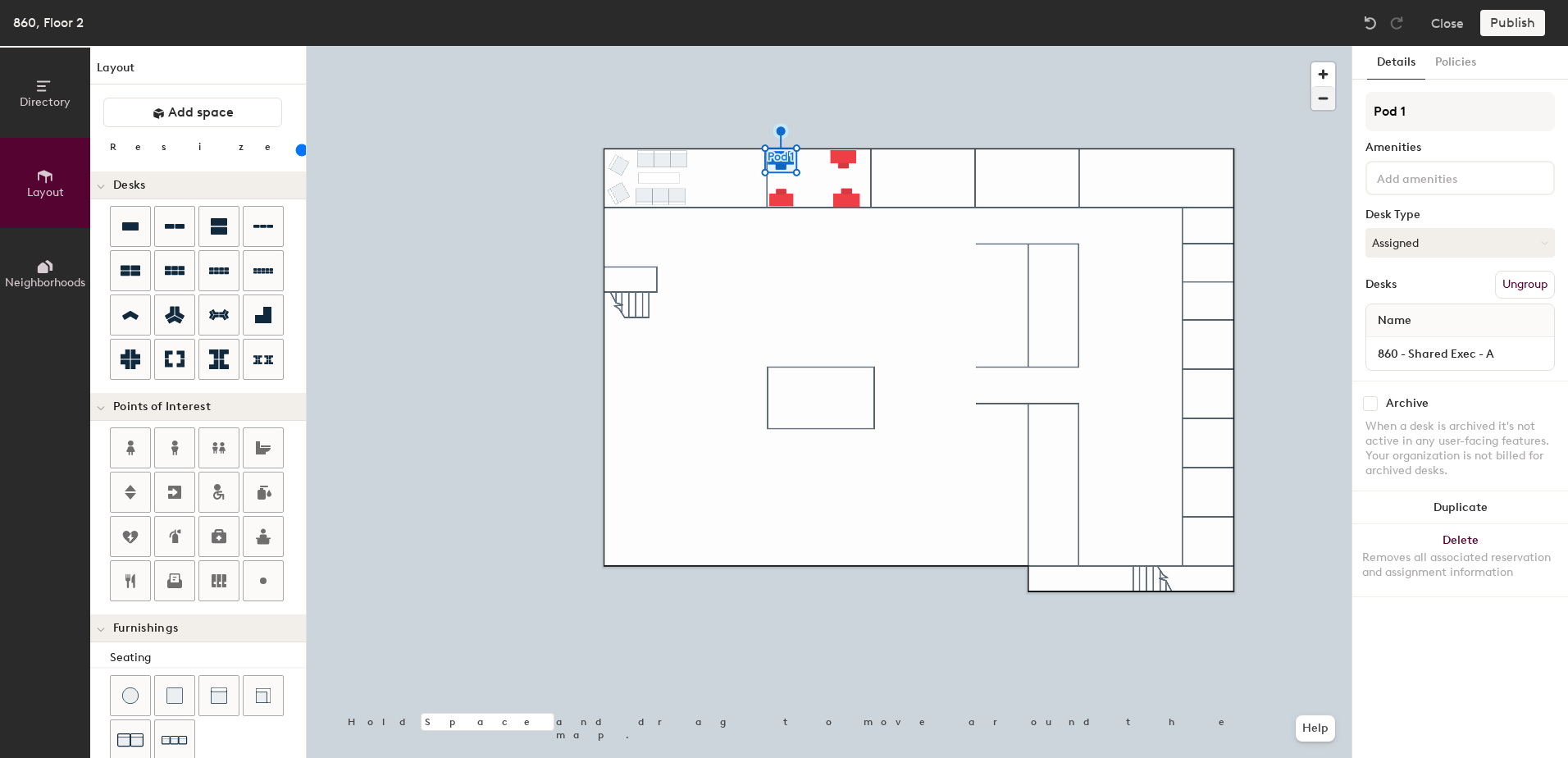
drag, startPoint x: 1436, startPoint y: 113, endPoint x: 1330, endPoint y: 103, distance: 106.5
click at [1331, 104] on div "Directory Layout Neighborhoods Layout Add space Resize Desks Points of Interest…" at bounding box center [784, 403] width 1568 height 713
type input "Shared Exec- A"
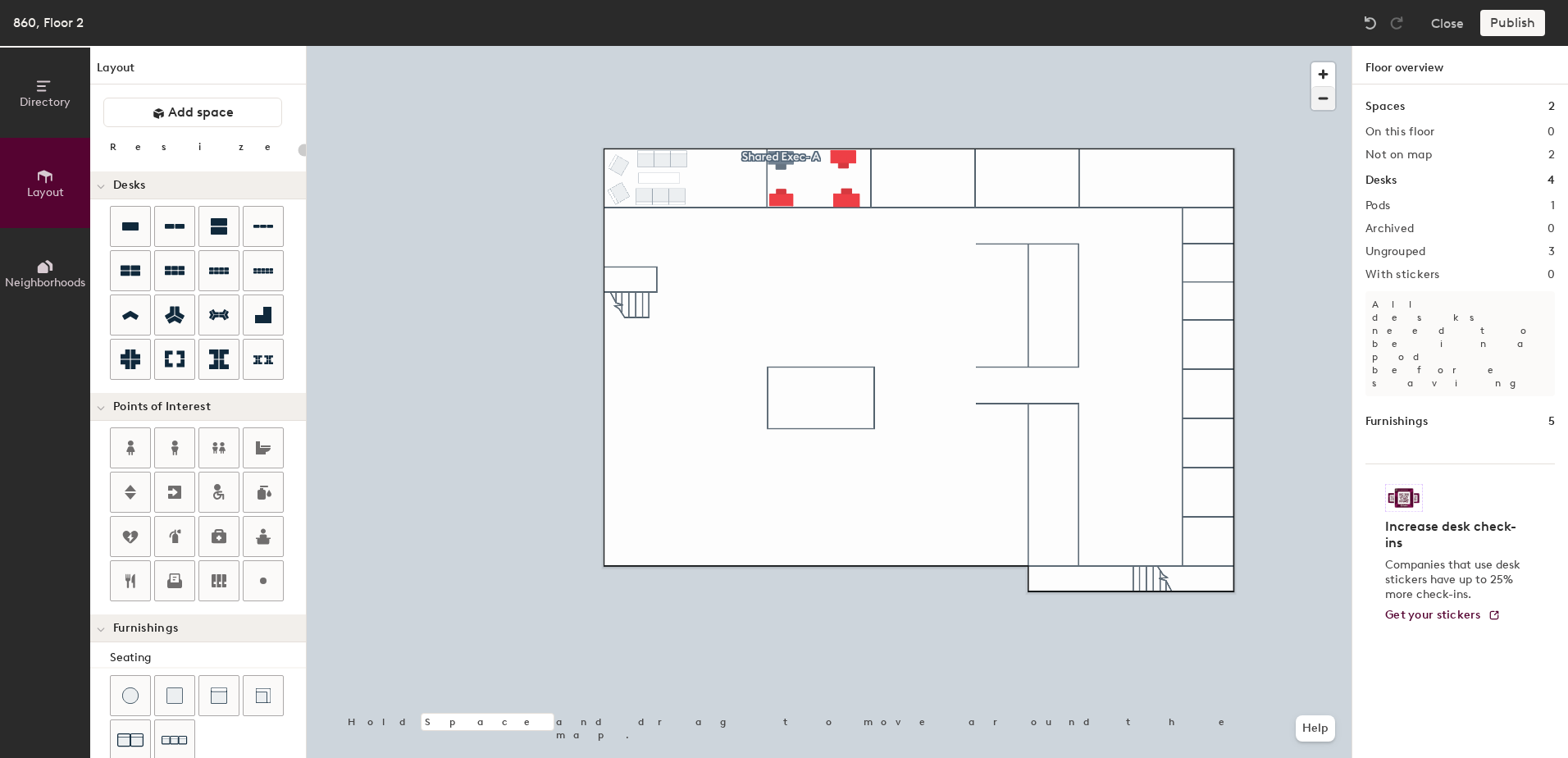
type input "140"
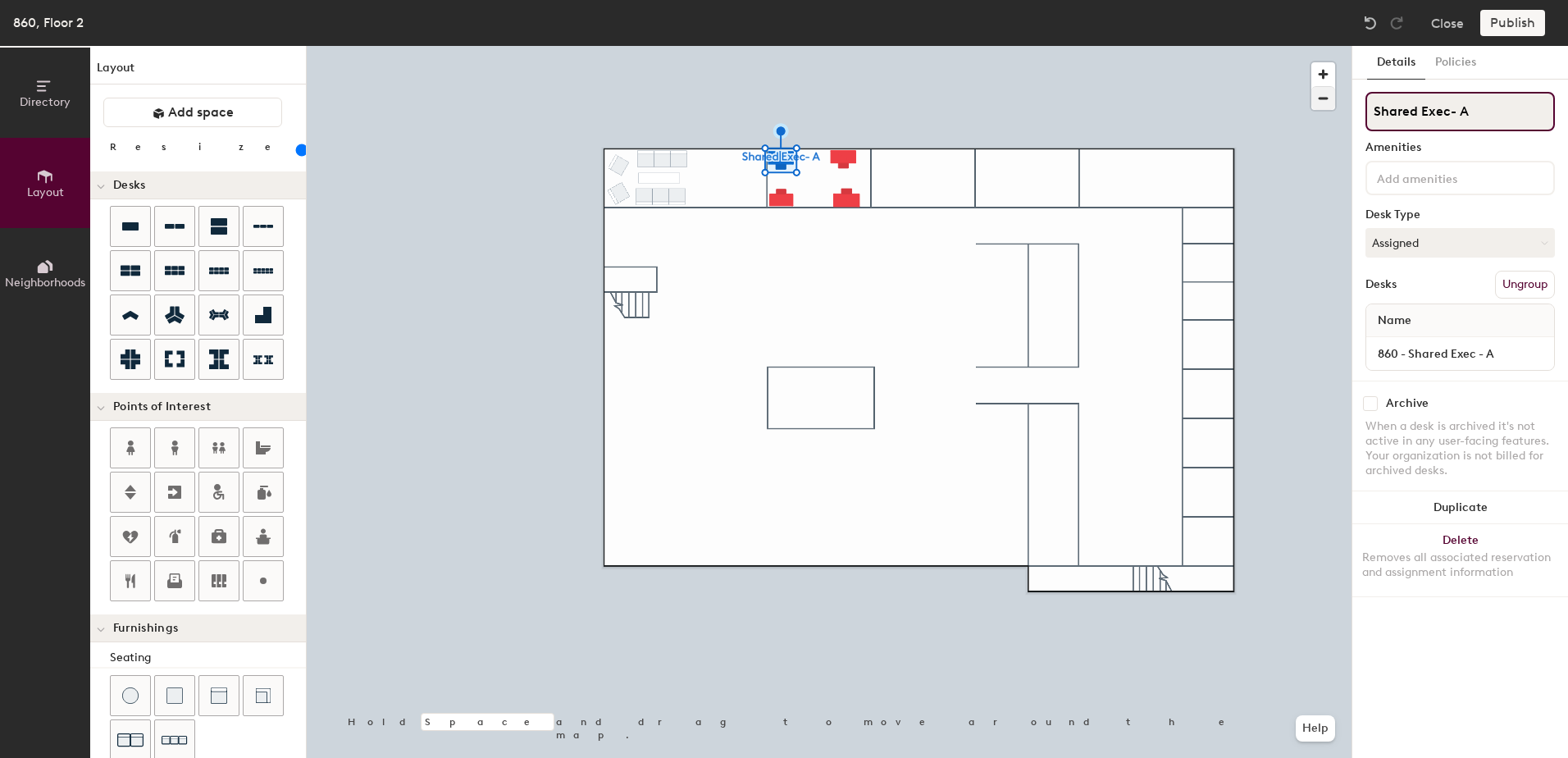
drag, startPoint x: 1489, startPoint y: 108, endPoint x: 1317, endPoint y: 107, distance: 172.0
click at [1317, 107] on div "Directory Layout Neighborhoods Layout Add space Resize Desks Points of Interest…" at bounding box center [784, 403] width 1568 height 713
type input "E"
type input "Shared Exec - A"
click at [841, 46] on div at bounding box center [828, 46] width 1044 height 0
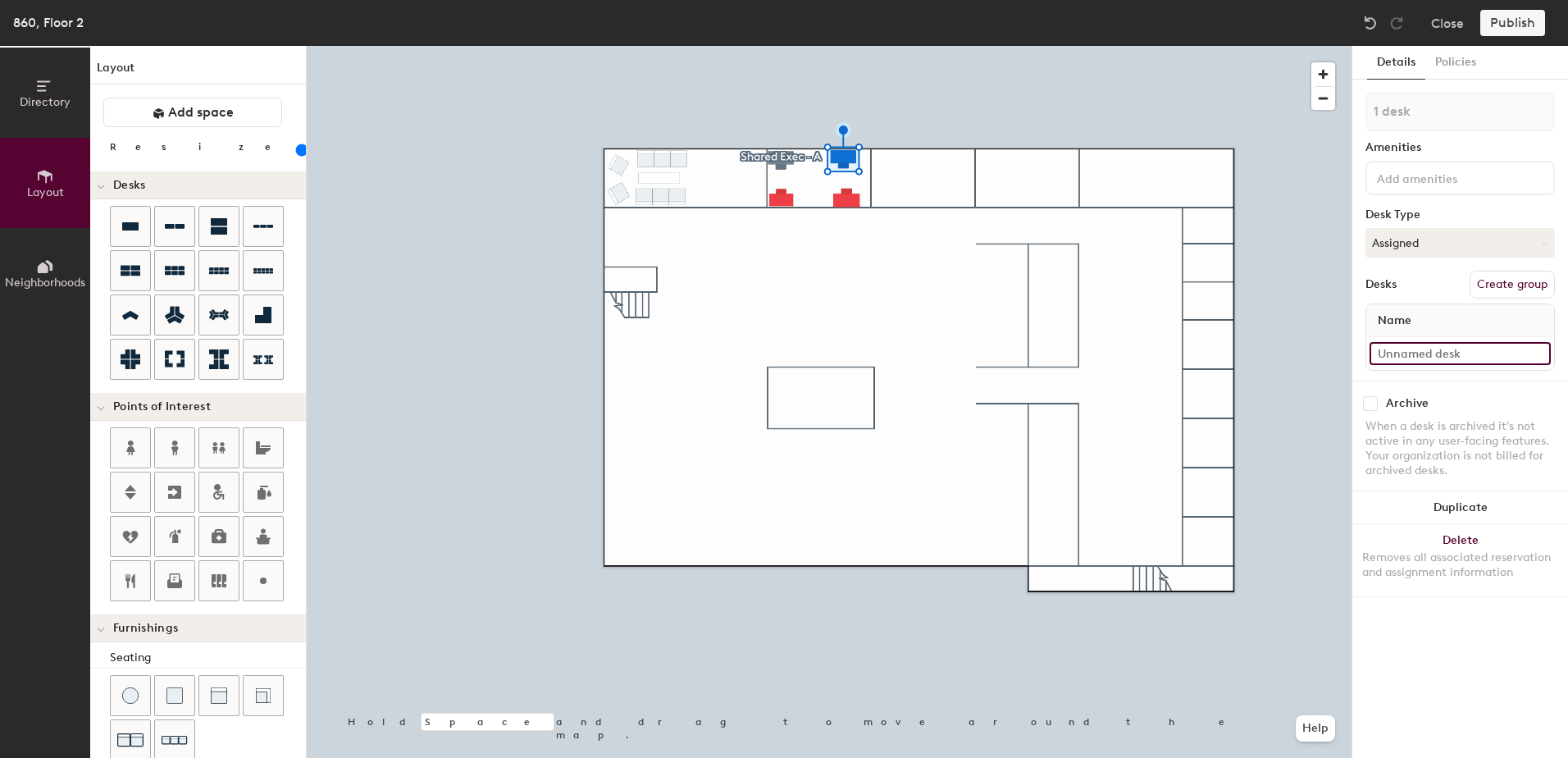
click at [1468, 355] on input at bounding box center [1460, 353] width 181 height 23
type input "860 - Shared Exec - B"
click at [1510, 282] on button "Create group" at bounding box center [1512, 285] width 85 height 28
click at [1314, 120] on div "Directory Layout Neighborhoods Layout Add space Resize Desks Points of Interest…" at bounding box center [784, 403] width 1568 height 713
type input "Shared Exec - B"
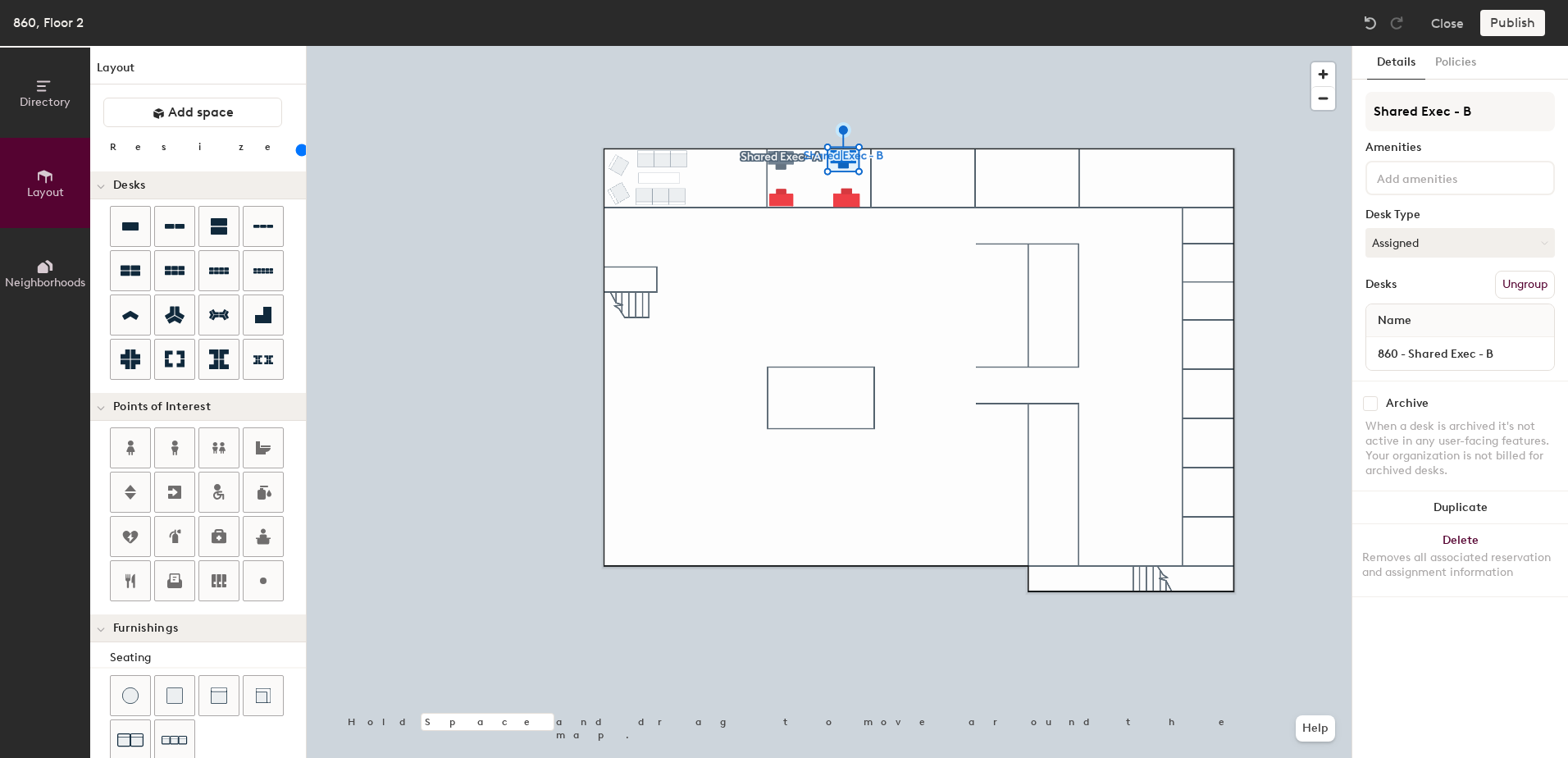
click at [1329, 46] on div at bounding box center [828, 46] width 1044 height 0
type input "140"
click at [1440, 349] on input at bounding box center [1460, 353] width 181 height 23
type input "8"
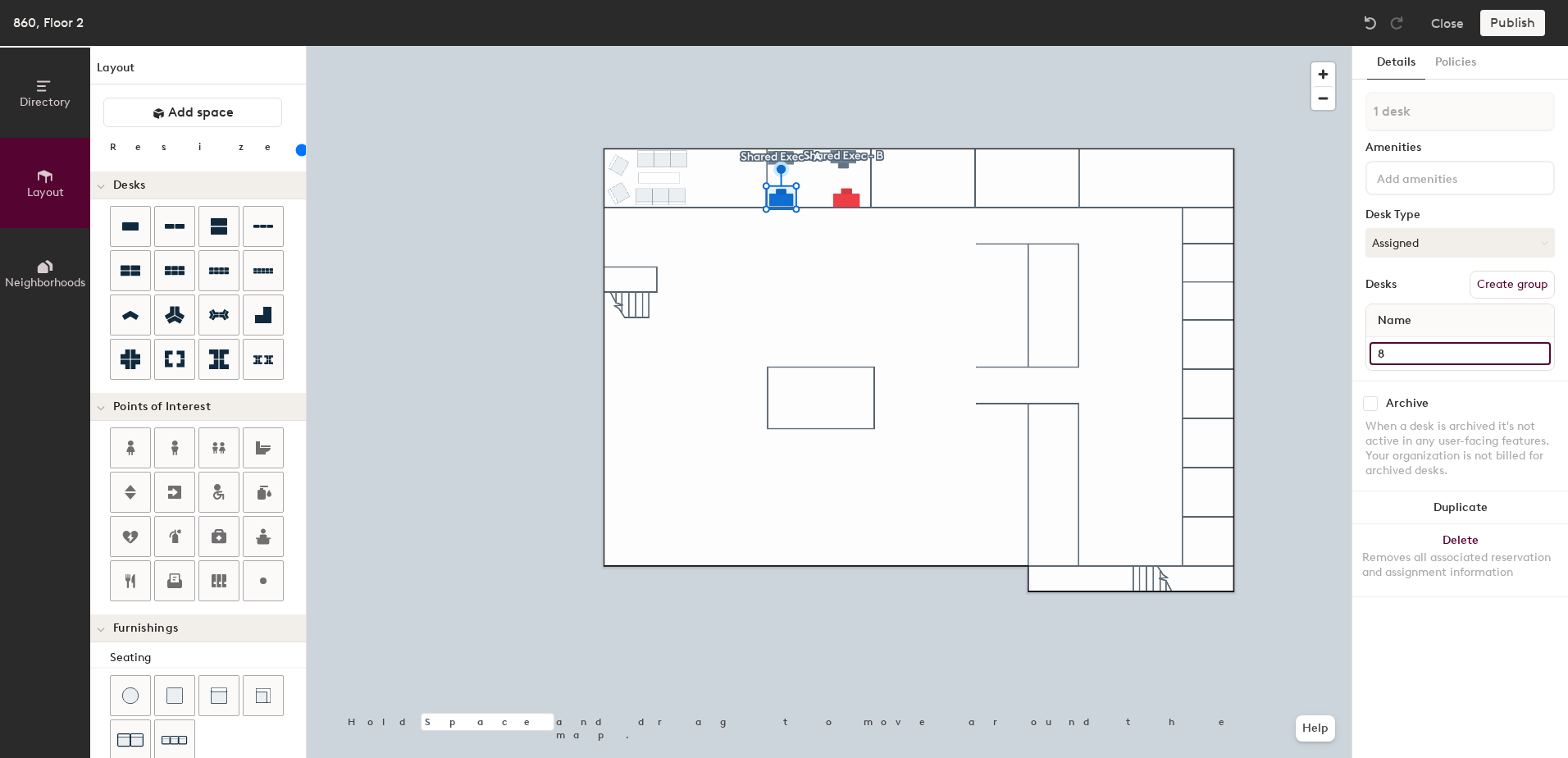
type input "140"
type input "86"
type input "140"
type input "860"
type input "140"
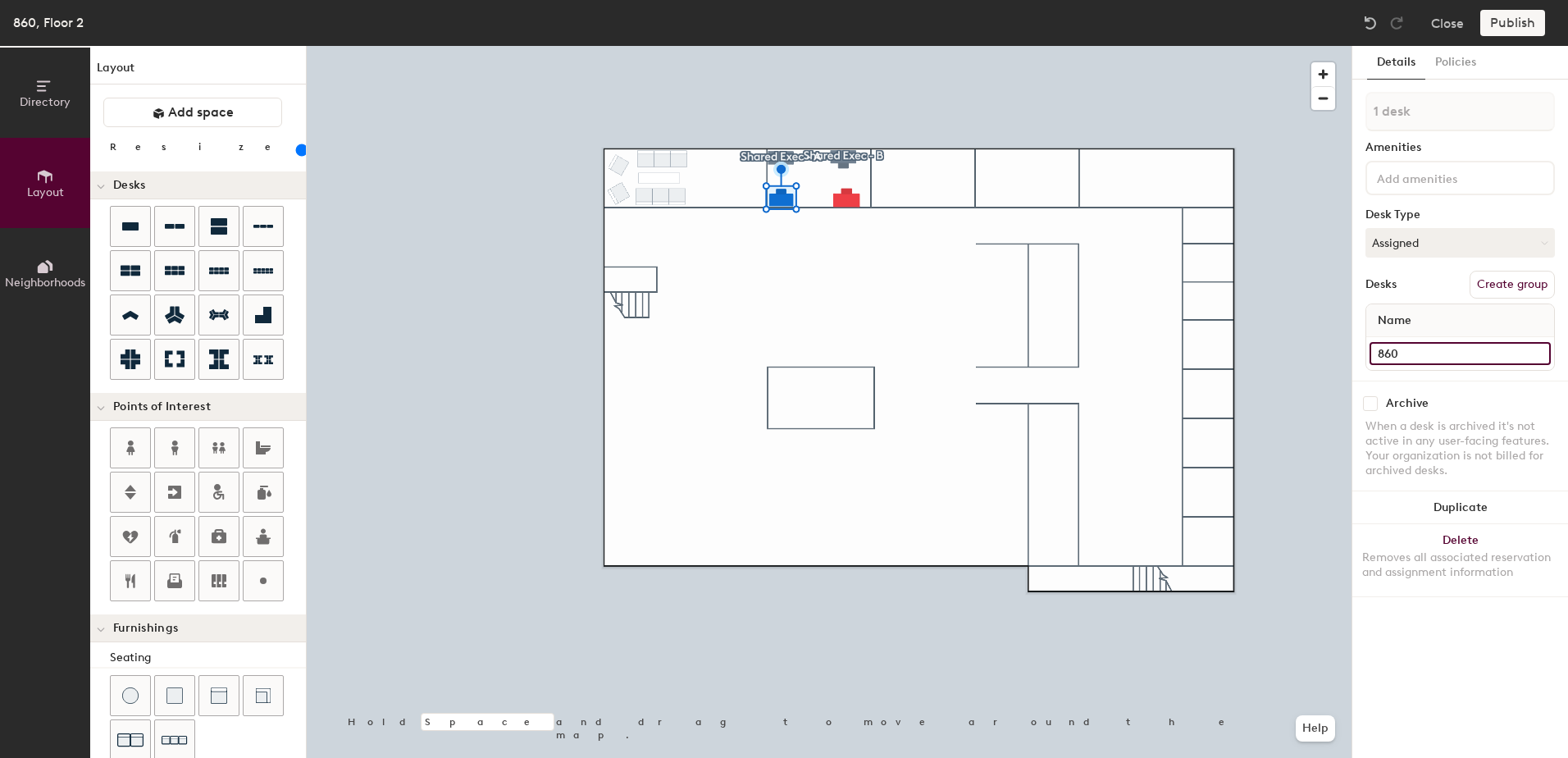
type input "860"
type input "140"
type input "860 -"
type input "140"
type input "860 -"
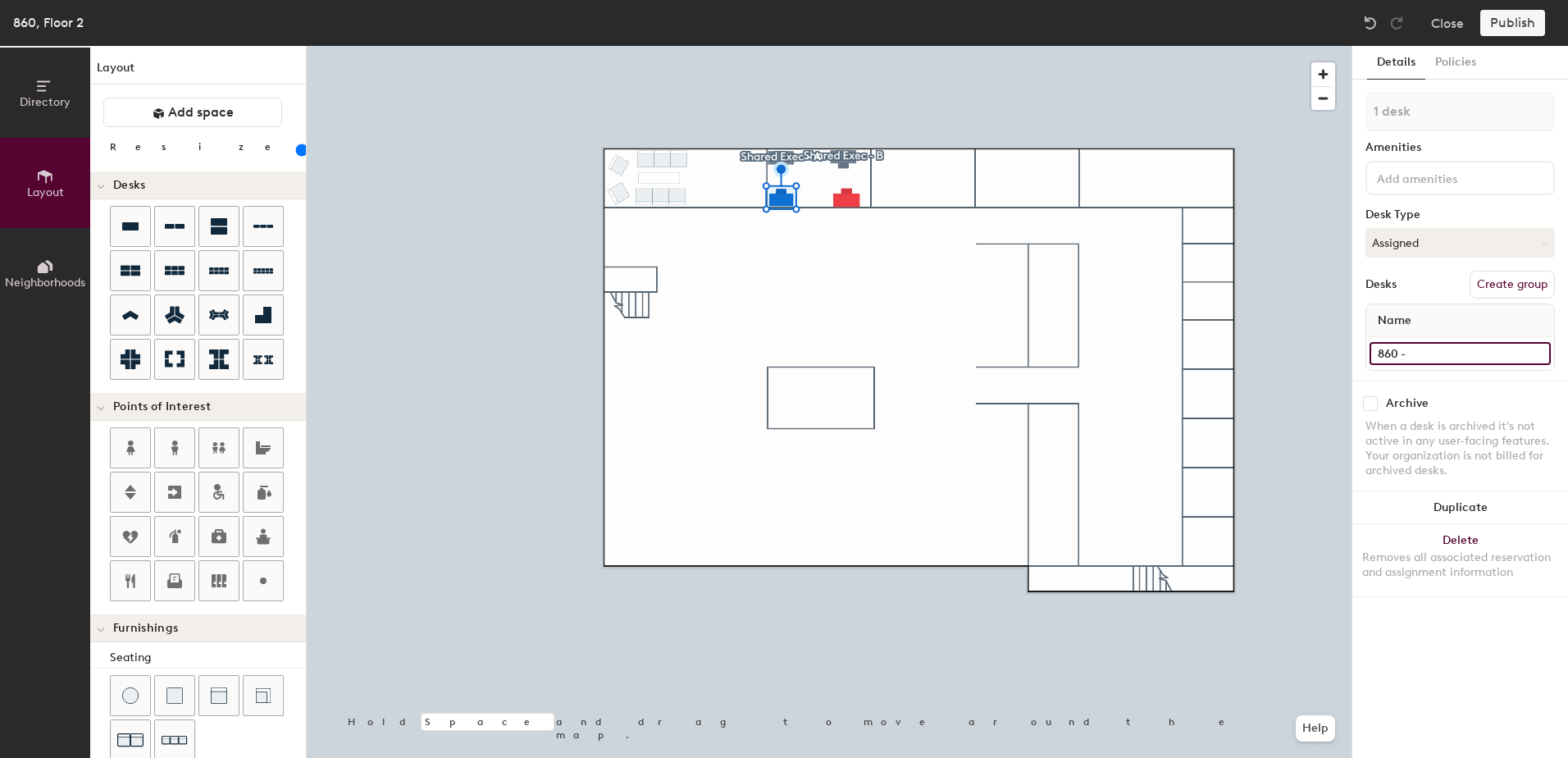
type input "140"
type input "860 - S"
type input "140"
type input "860 - Sh"
type input "140"
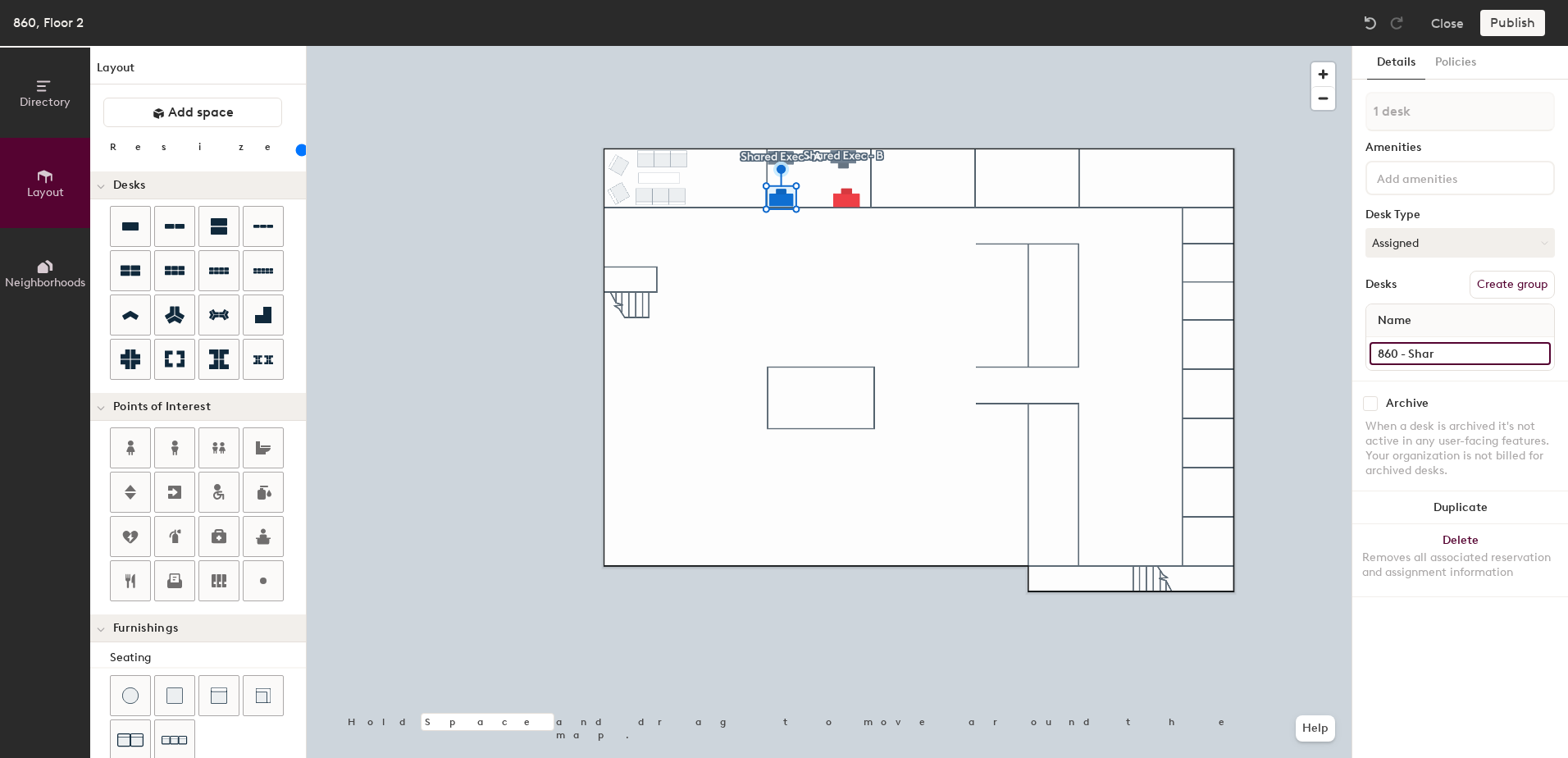
type input "860 - Share"
type input "140"
type input "860 - Shared"
type input "140"
type input "860 - Shared"
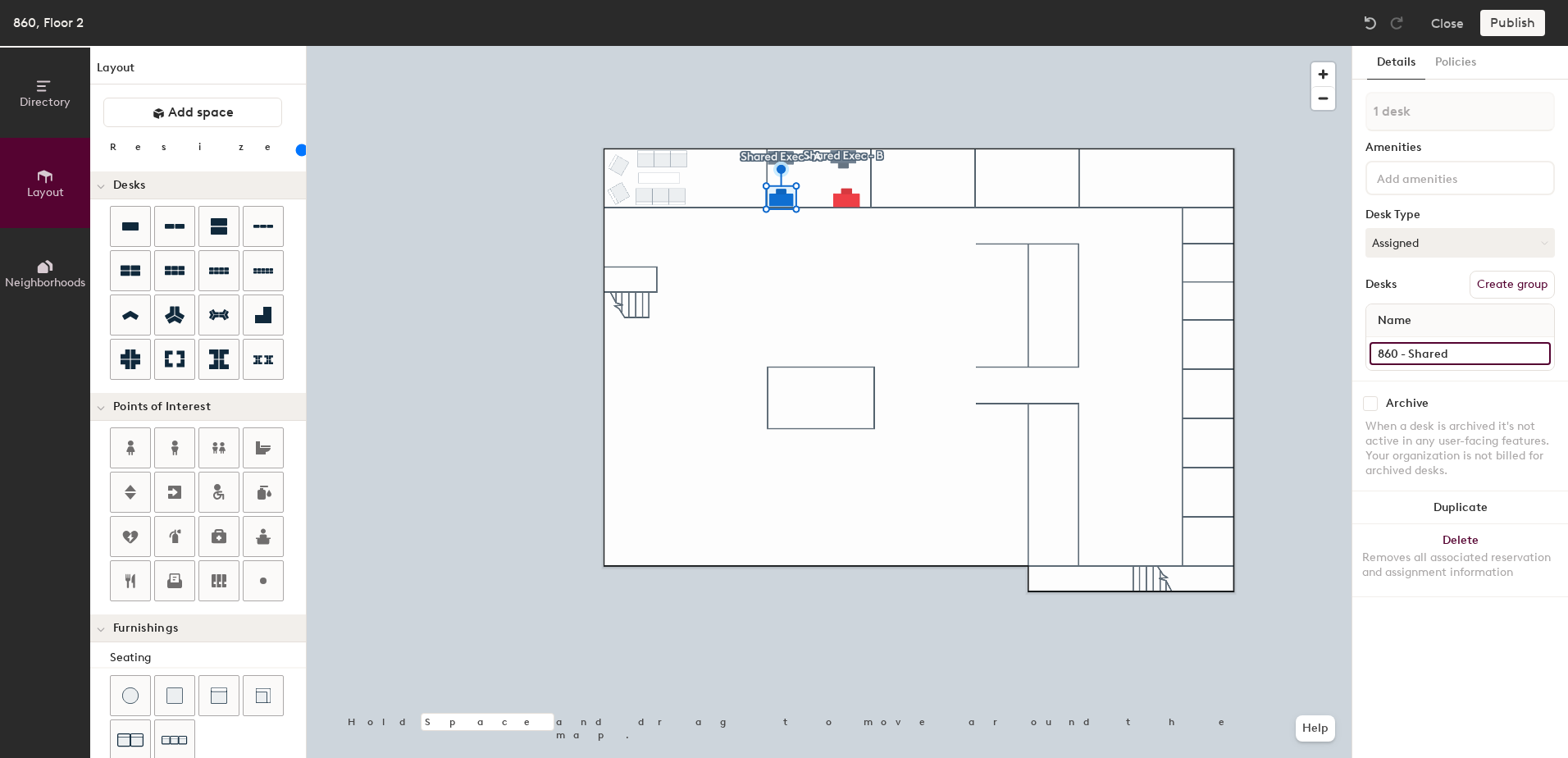
type input "140"
type input "860 - Shared E"
type input "140"
type input "860 - Shared Ex"
type input "140"
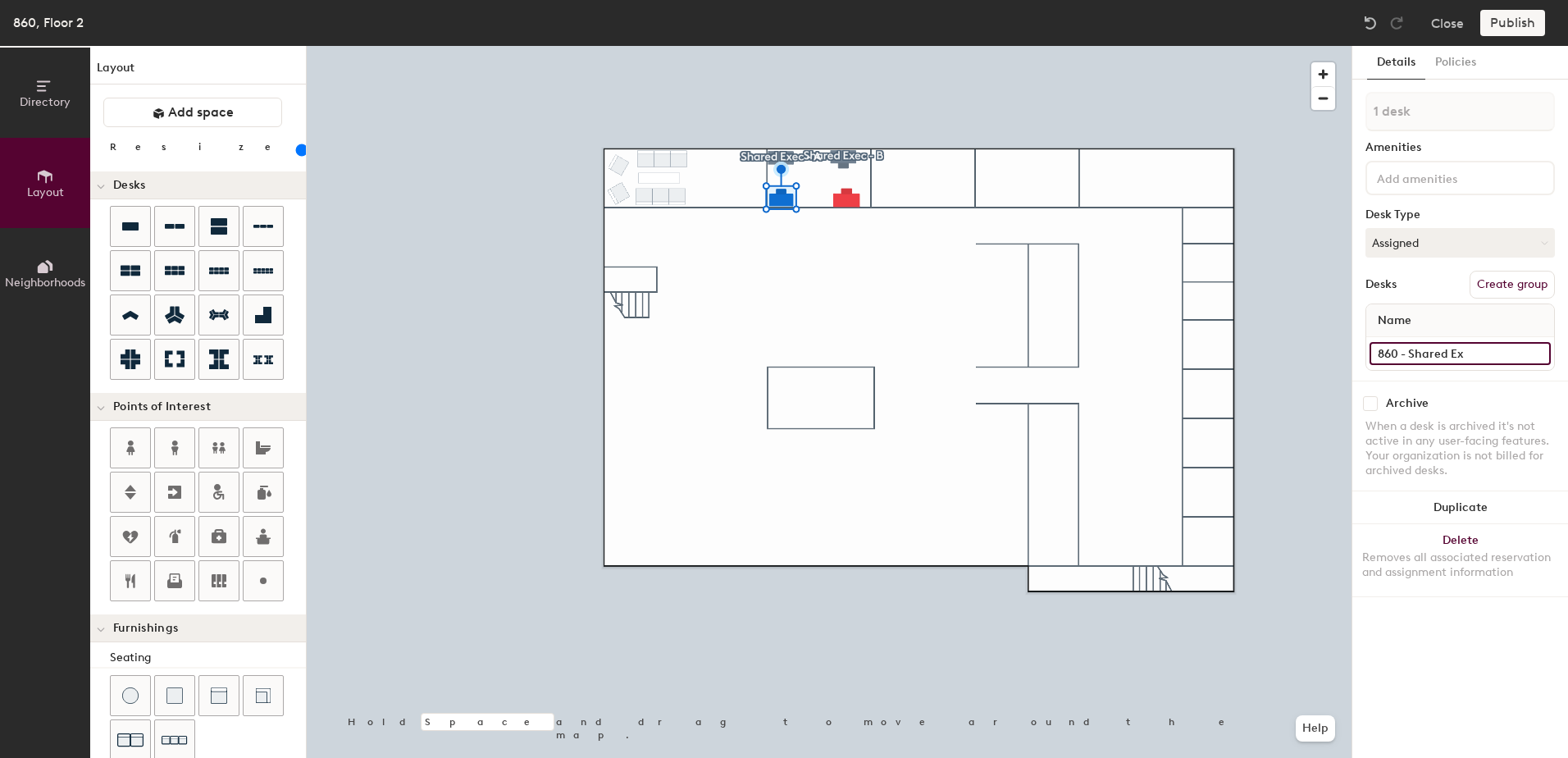
type input "860 - Shared Exe"
type input "140"
type input "860 - Shared Exec"
type input "140"
type input "860 - Shared Exec"
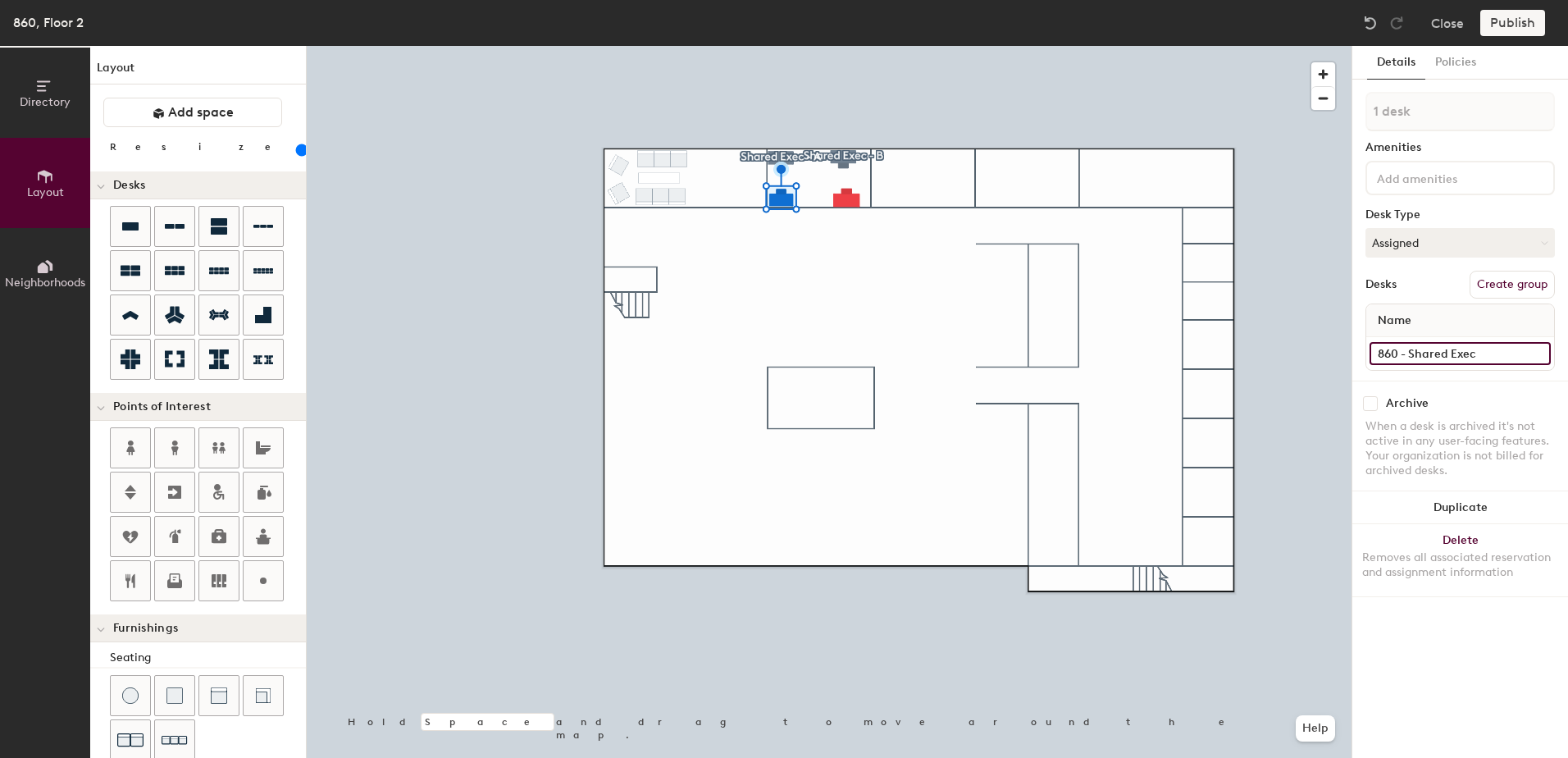
type input "140"
type input "860 - Shared Exec"
type input "140"
type input "860 - Shared Exec"
type input "140"
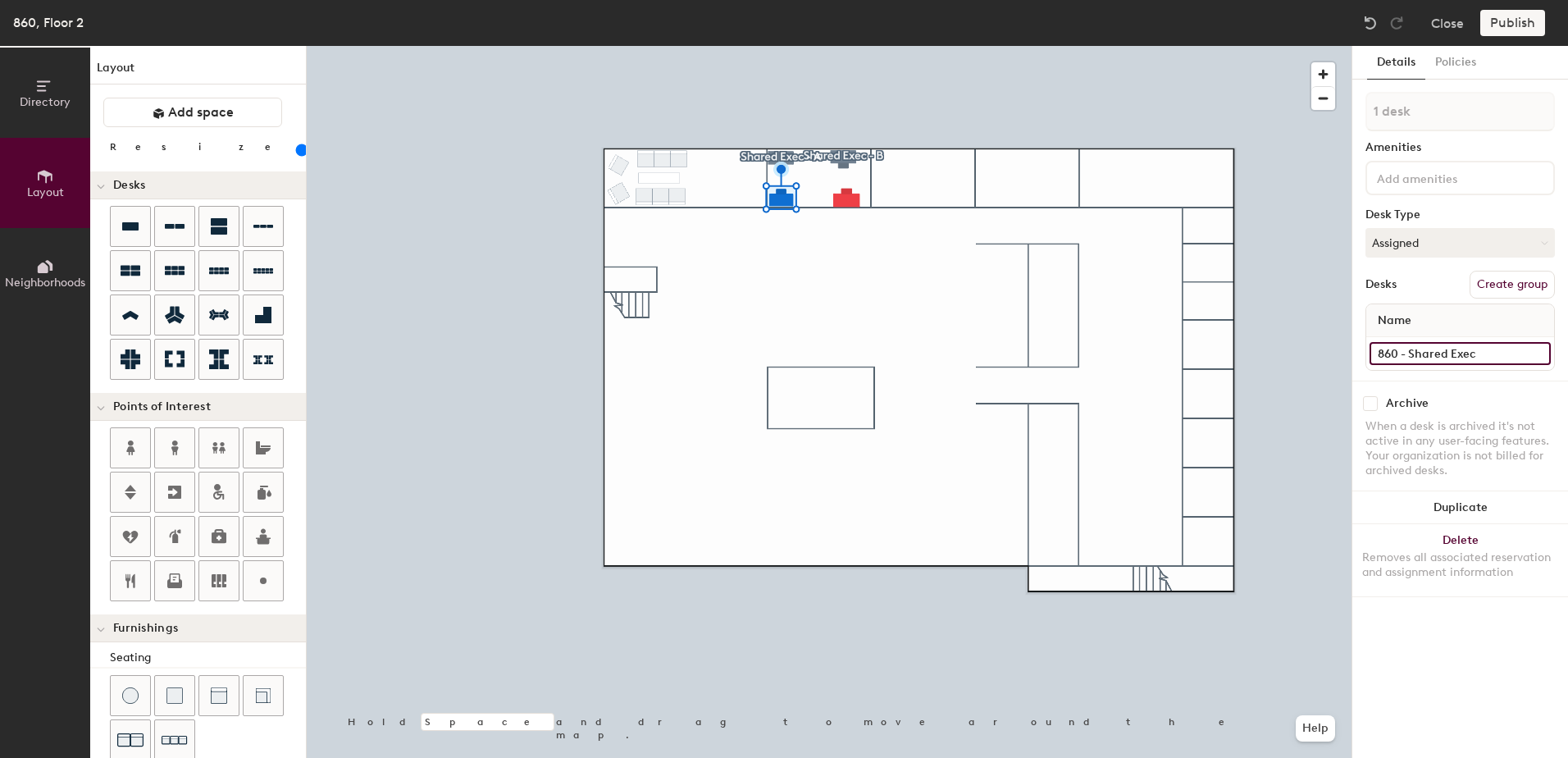
type input "860 - Shared Exec -"
type input "140"
type input "860 - Shared Exec -"
type input "140"
type input "860 - Shared Exec - C"
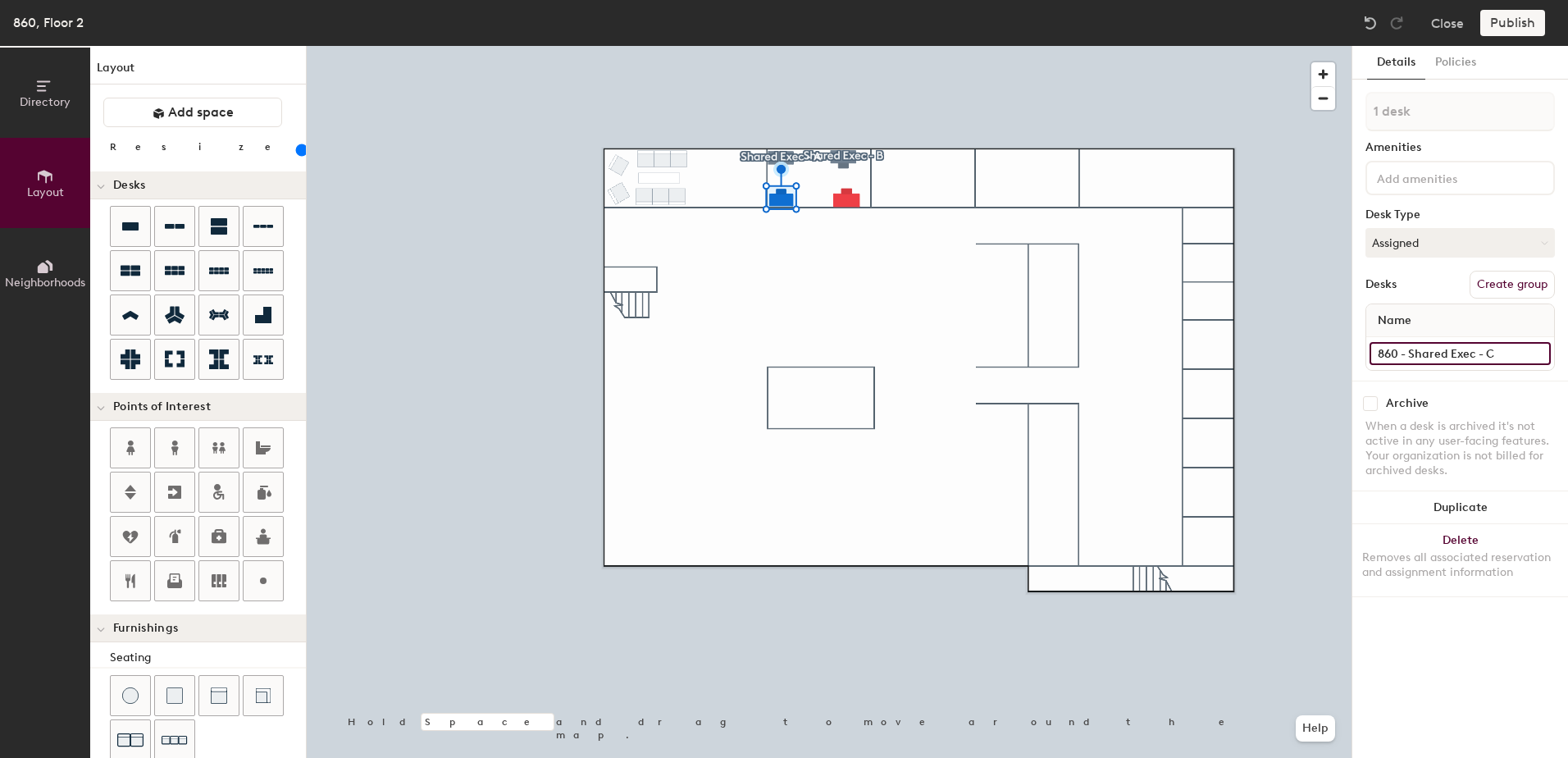
type input "140"
type input "860 - Shared Exec - C"
click at [1529, 282] on button "Create group" at bounding box center [1512, 285] width 85 height 28
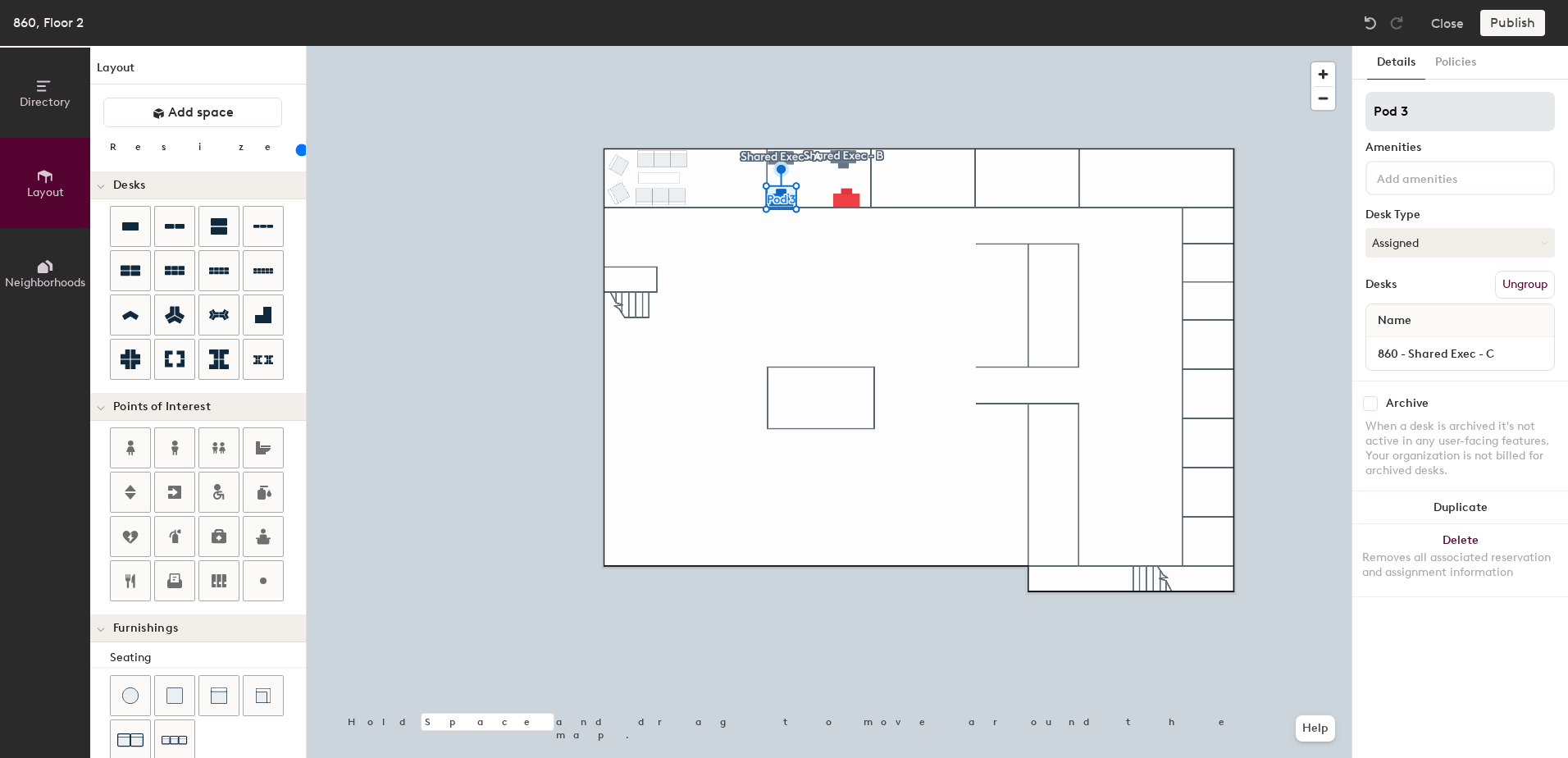
type input "140"
drag, startPoint x: 1436, startPoint y: 105, endPoint x: 1366, endPoint y: 115, distance: 70.7
click at [1366, 115] on input "Pod 3" at bounding box center [1460, 112] width 190 height 39
type input "E"
type input "140"
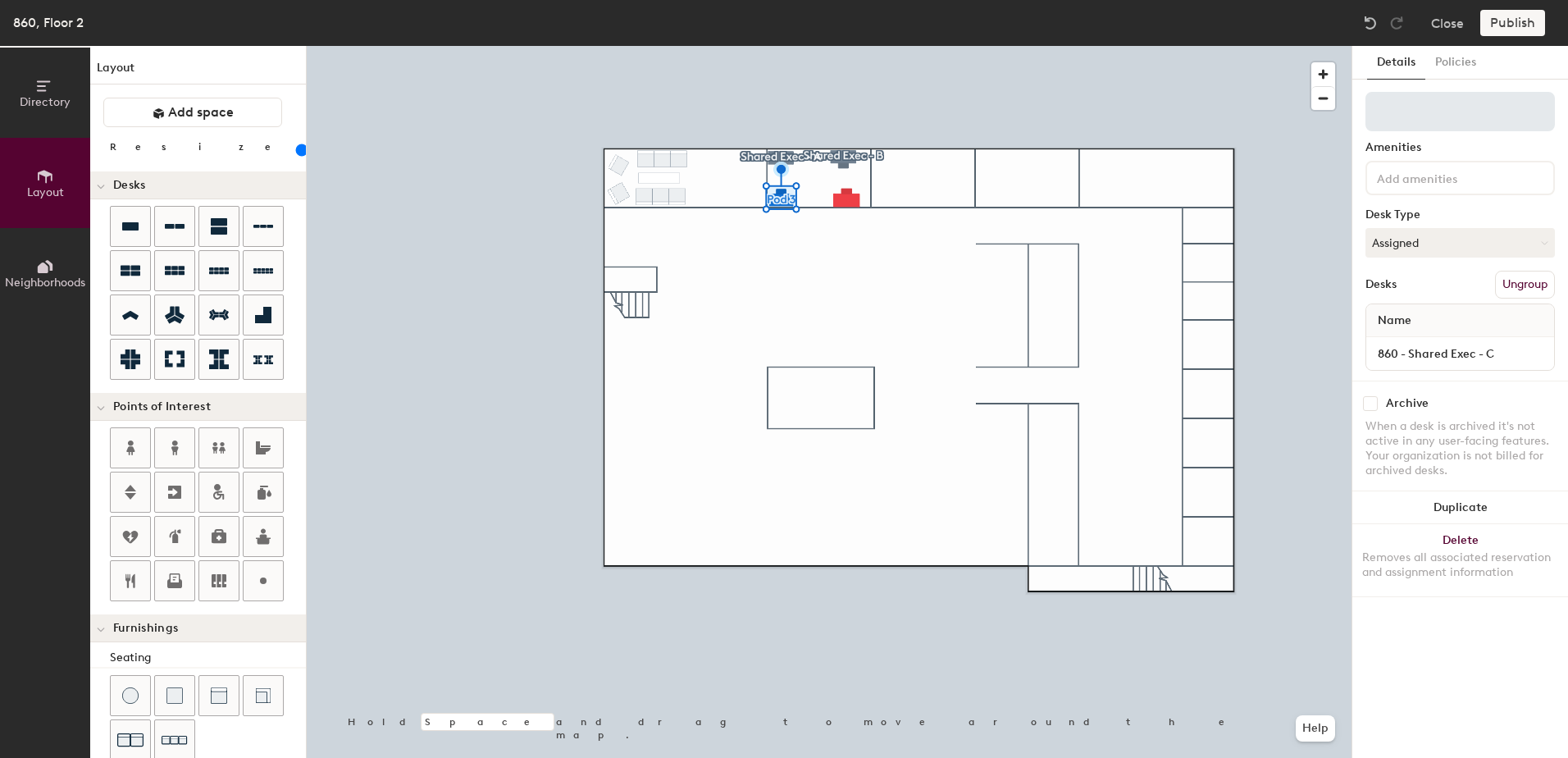
type input "140"
type input "S"
type input "140"
type input "S"
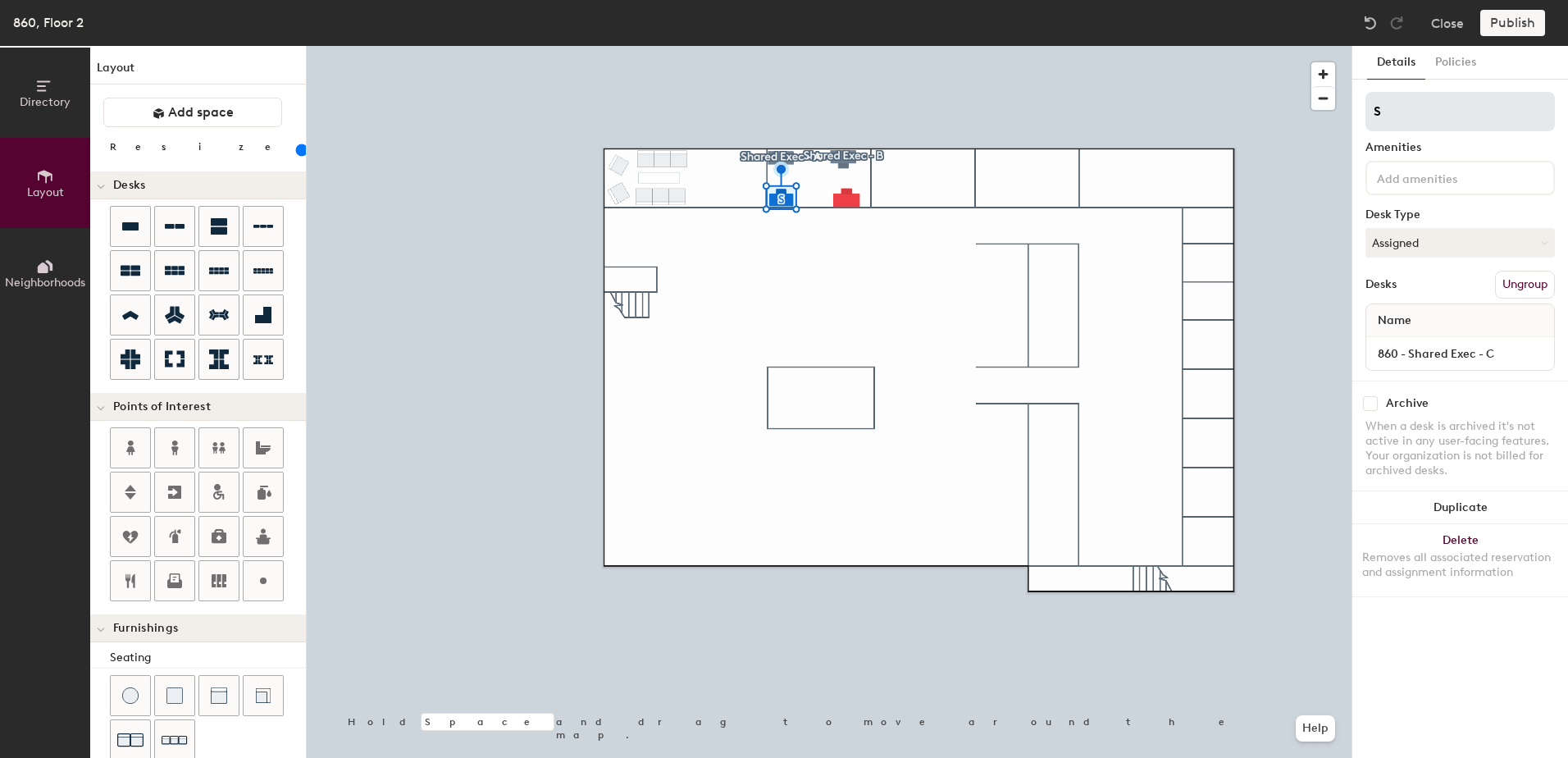
type input "140"
type input "Share"
type input "140"
type input "Shared"
type input "140"
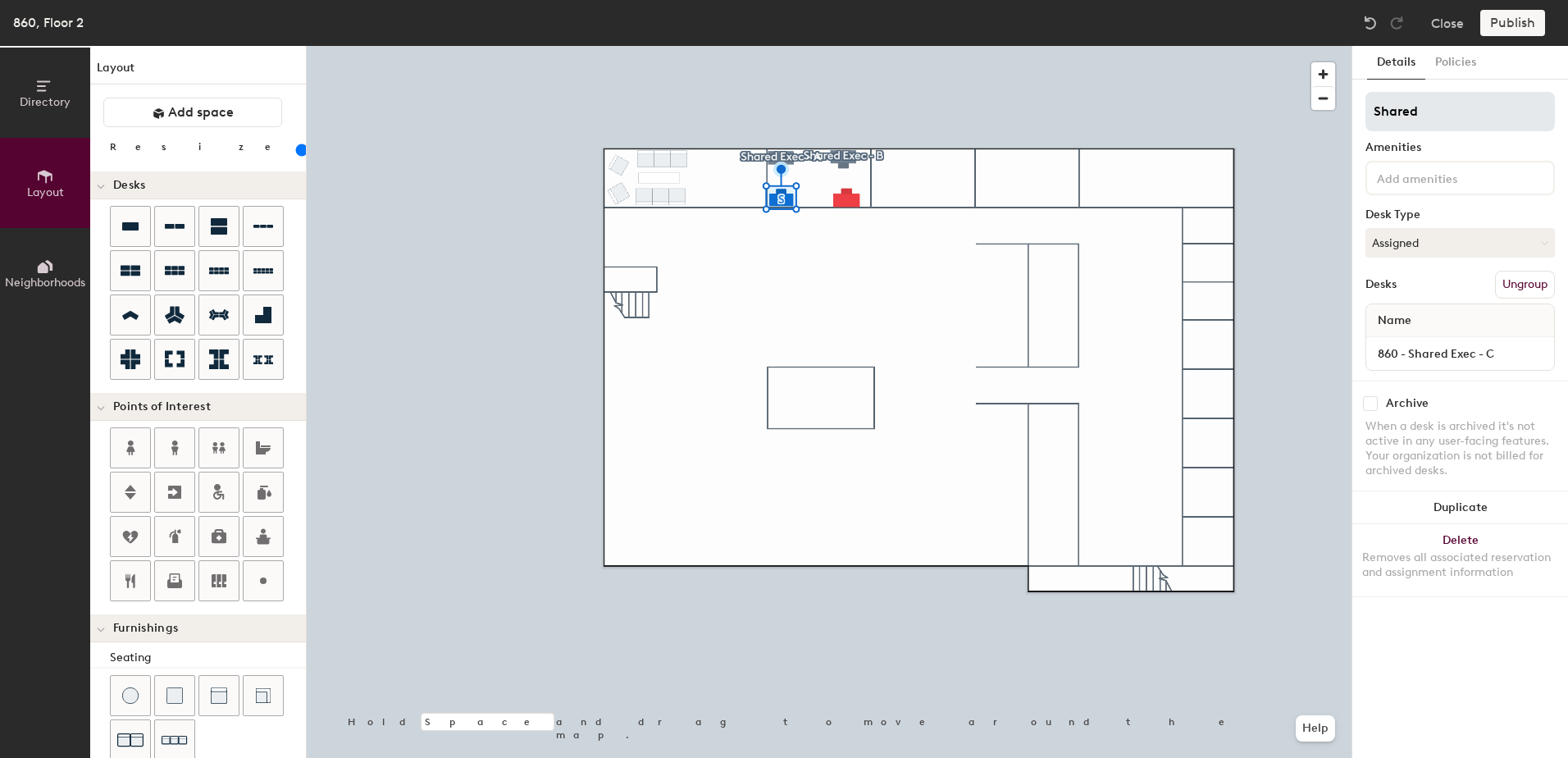
type input "Shared"
type input "140"
type input "Shared E"
type input "140"
type input "Shared Ex"
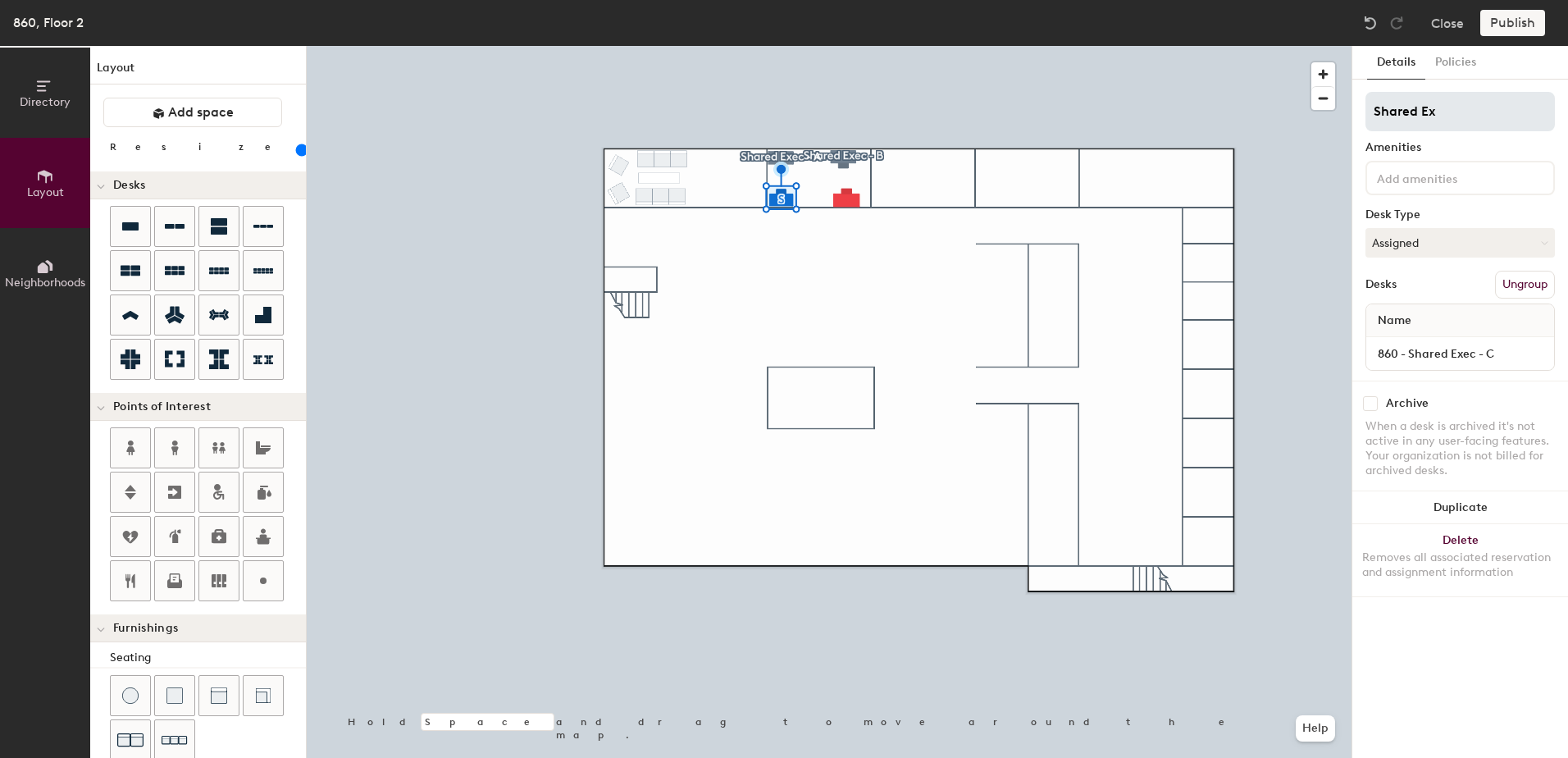
type input "140"
type input "Shared Exe"
type input "140"
type input "Shared Exec"
type input "140"
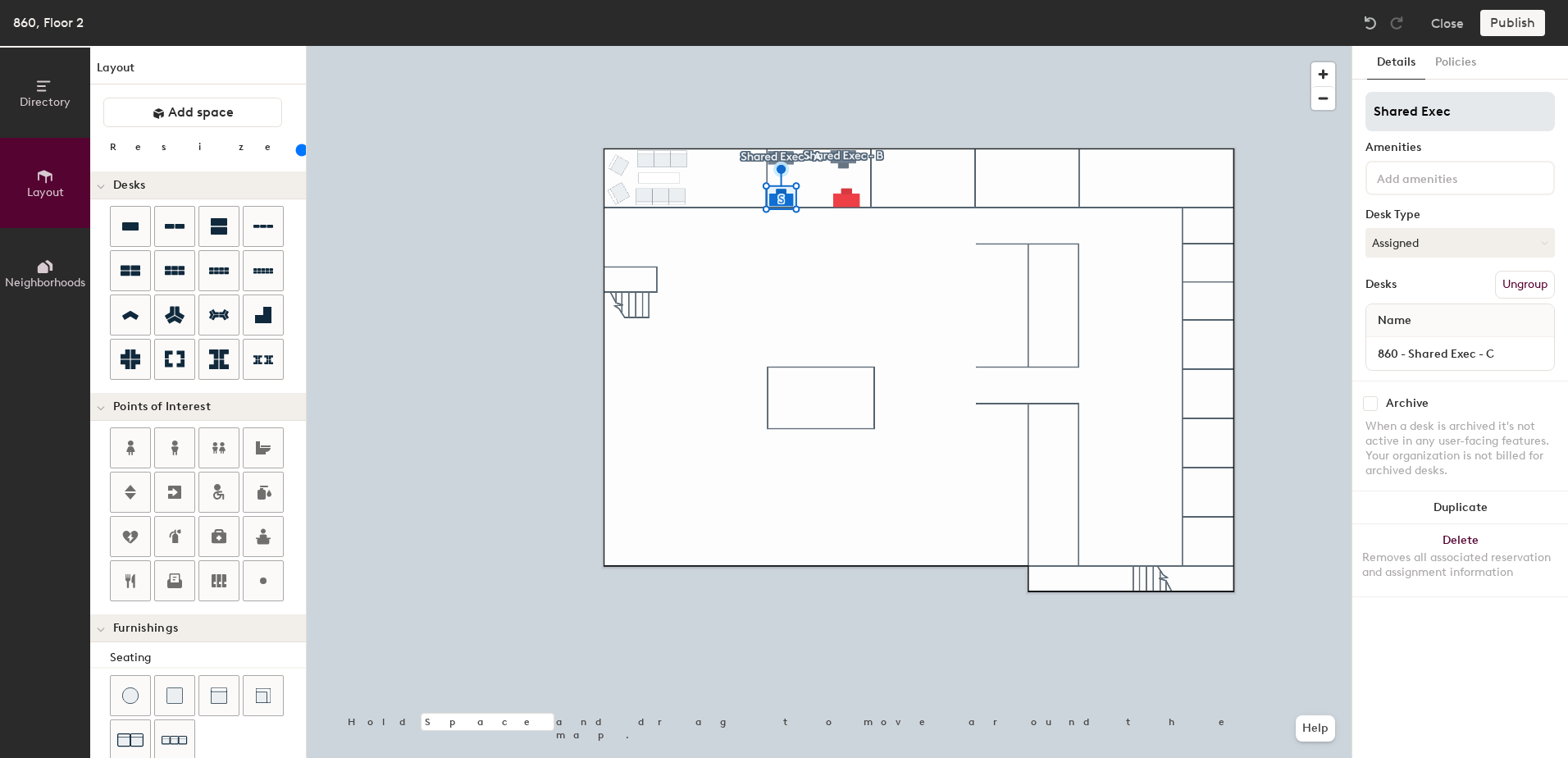
type input "Shared Exec"
type input "140"
type input "Shared Exec -"
type input "140"
type input "Shared Exec -"
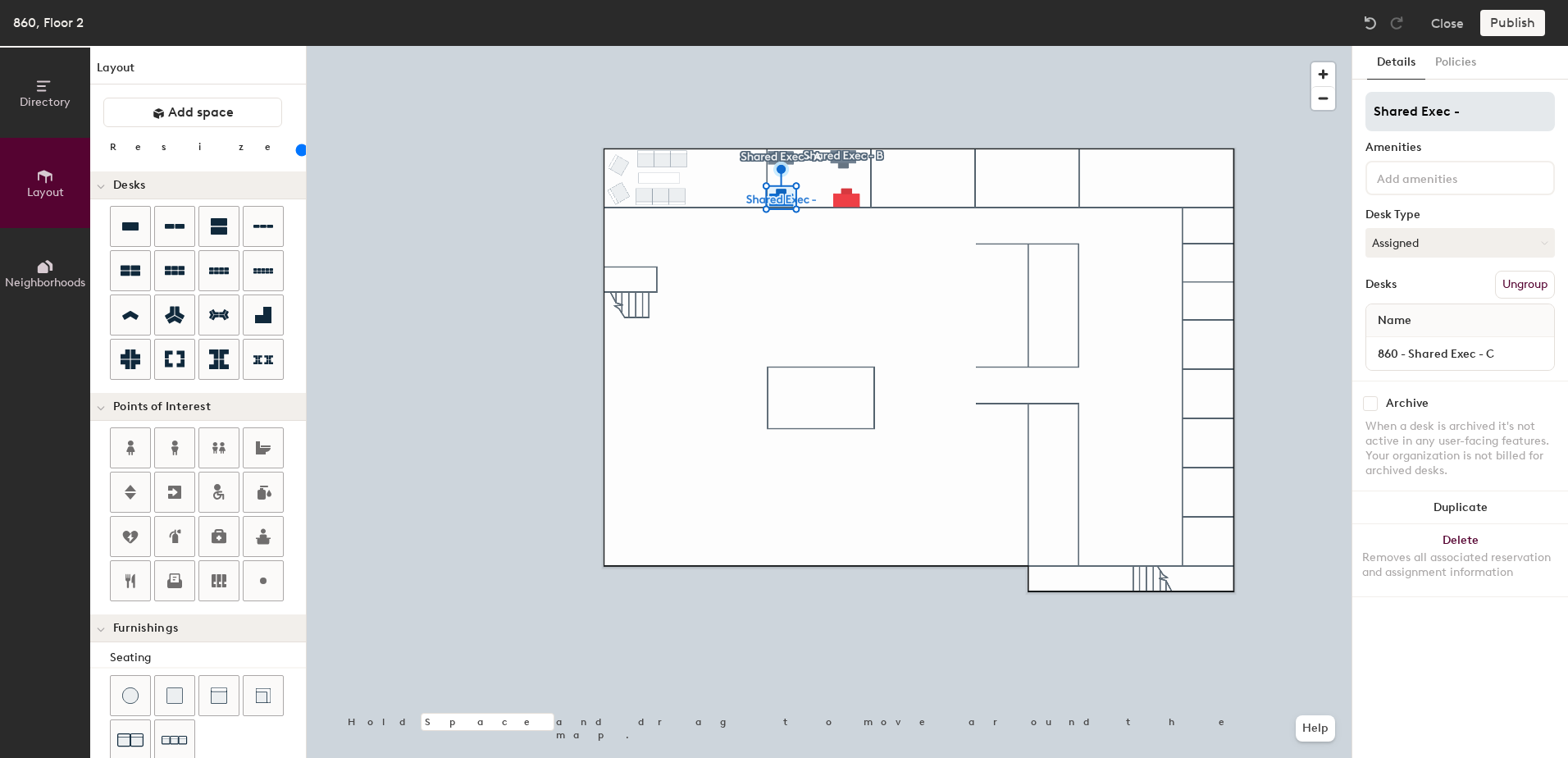
type input "140"
type input "Shared Exec - D"
type input "140"
type input "Shared Exec -"
type input "140"
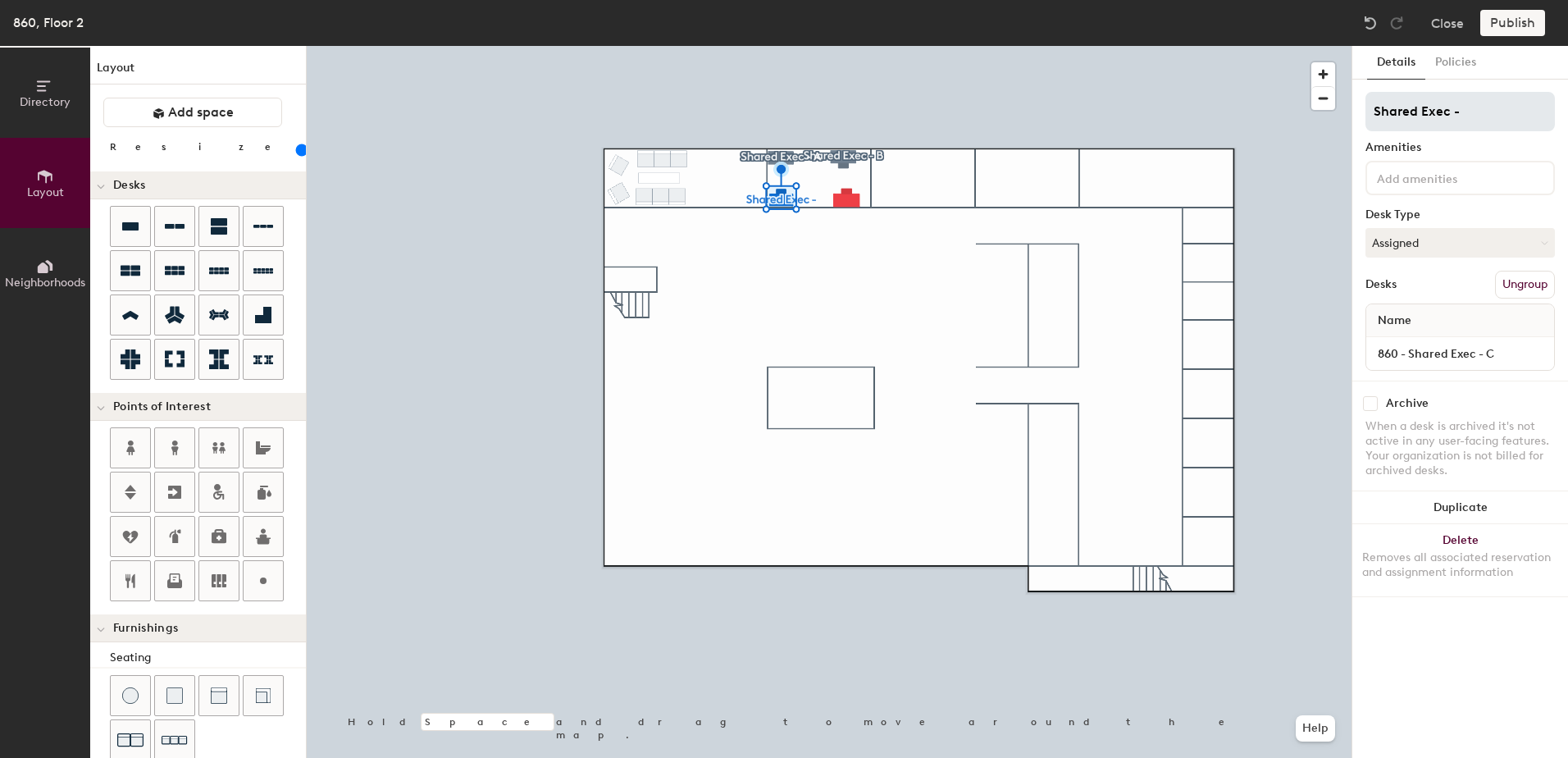
type input "Shared Exec - C"
type input "140"
type input "Shared Exec - C"
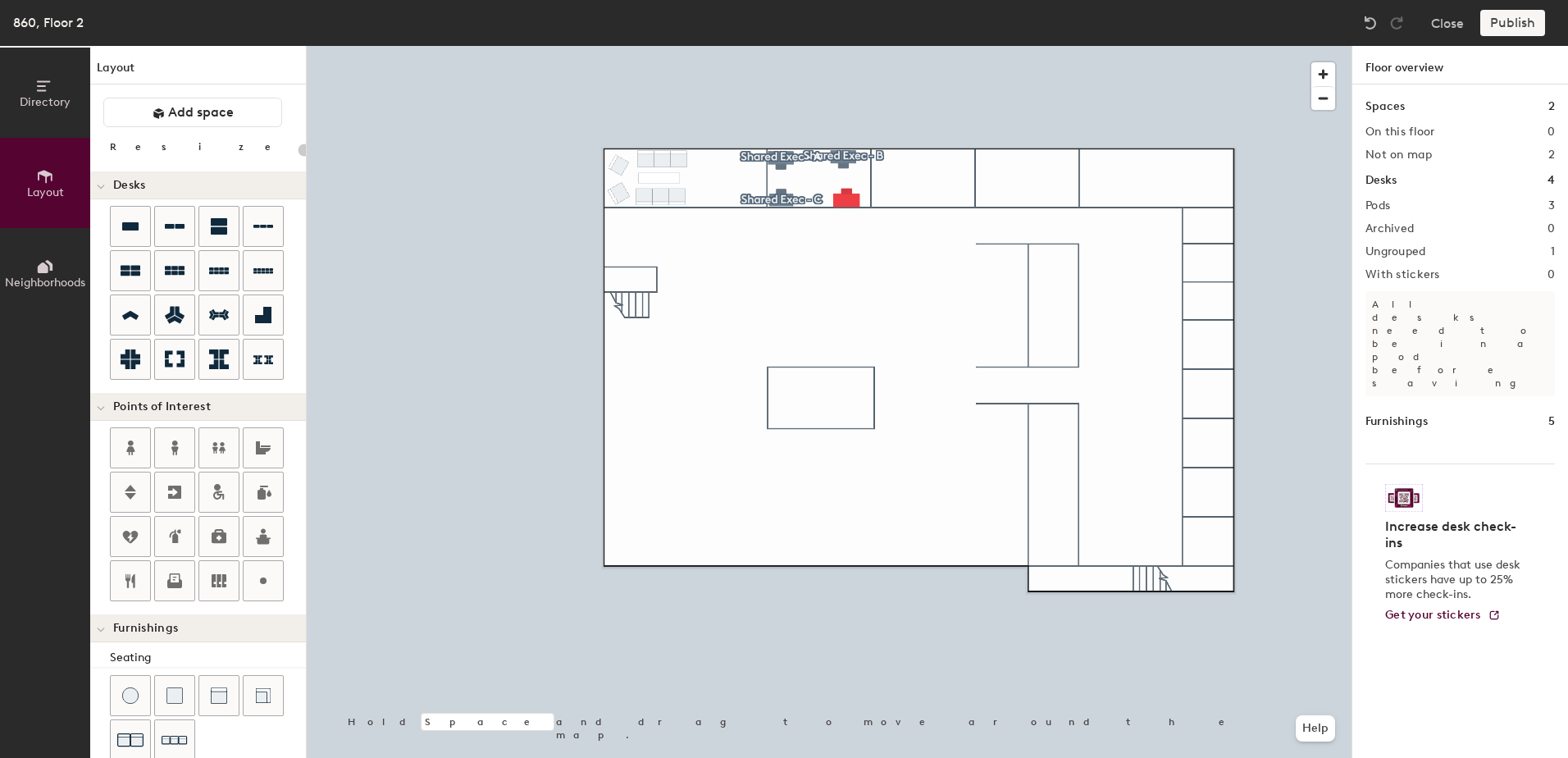
type input "140"
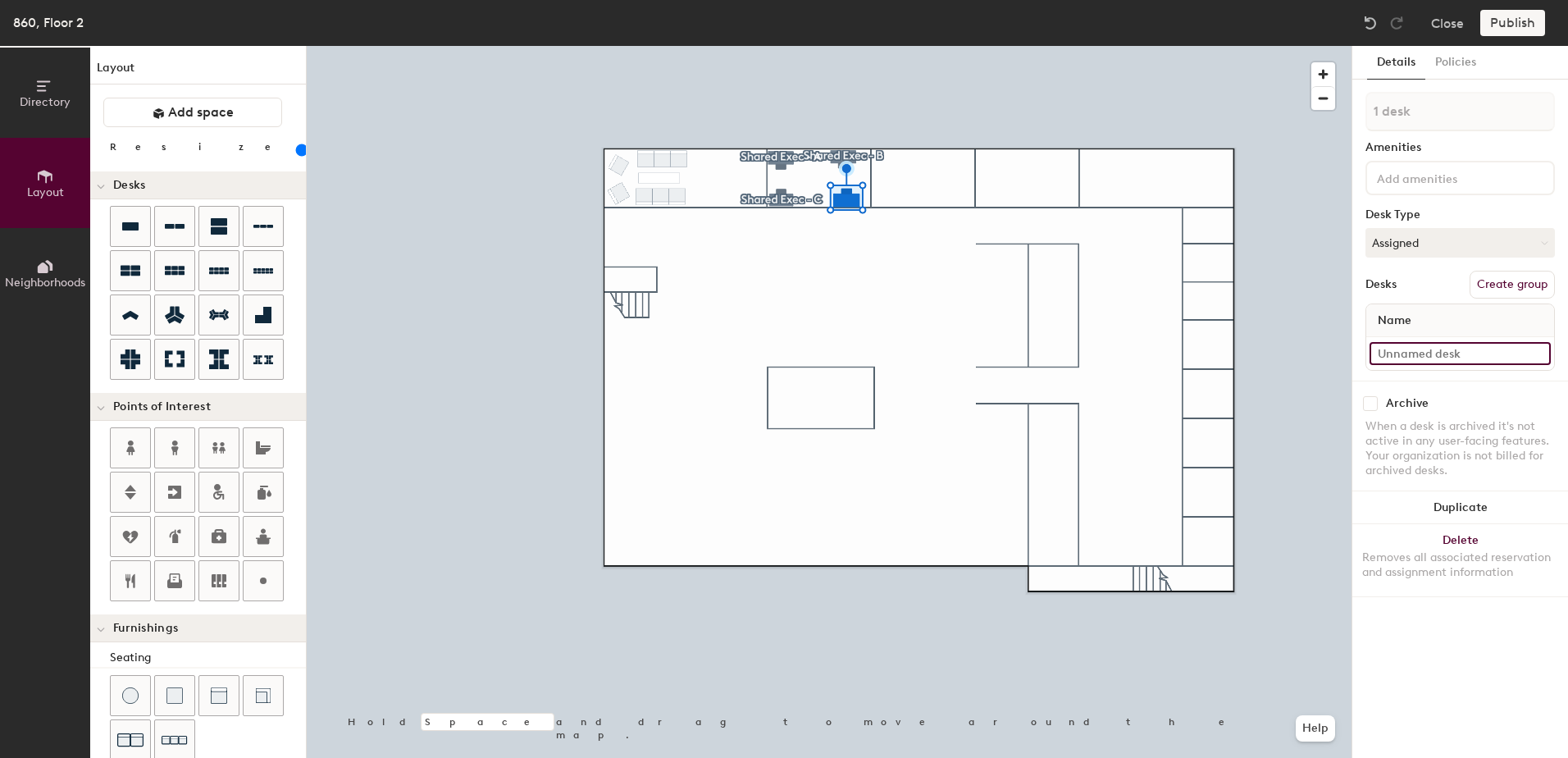
click at [1447, 353] on input at bounding box center [1460, 353] width 181 height 23
type input "860 - Shared Exec - D"
click at [1495, 291] on button "Create group" at bounding box center [1512, 285] width 85 height 28
click at [1298, 109] on div "Directory Layout Neighborhoods Layout Add space Resize Desks Points of Interest…" at bounding box center [784, 403] width 1568 height 713
type input "Shared Exec - D"
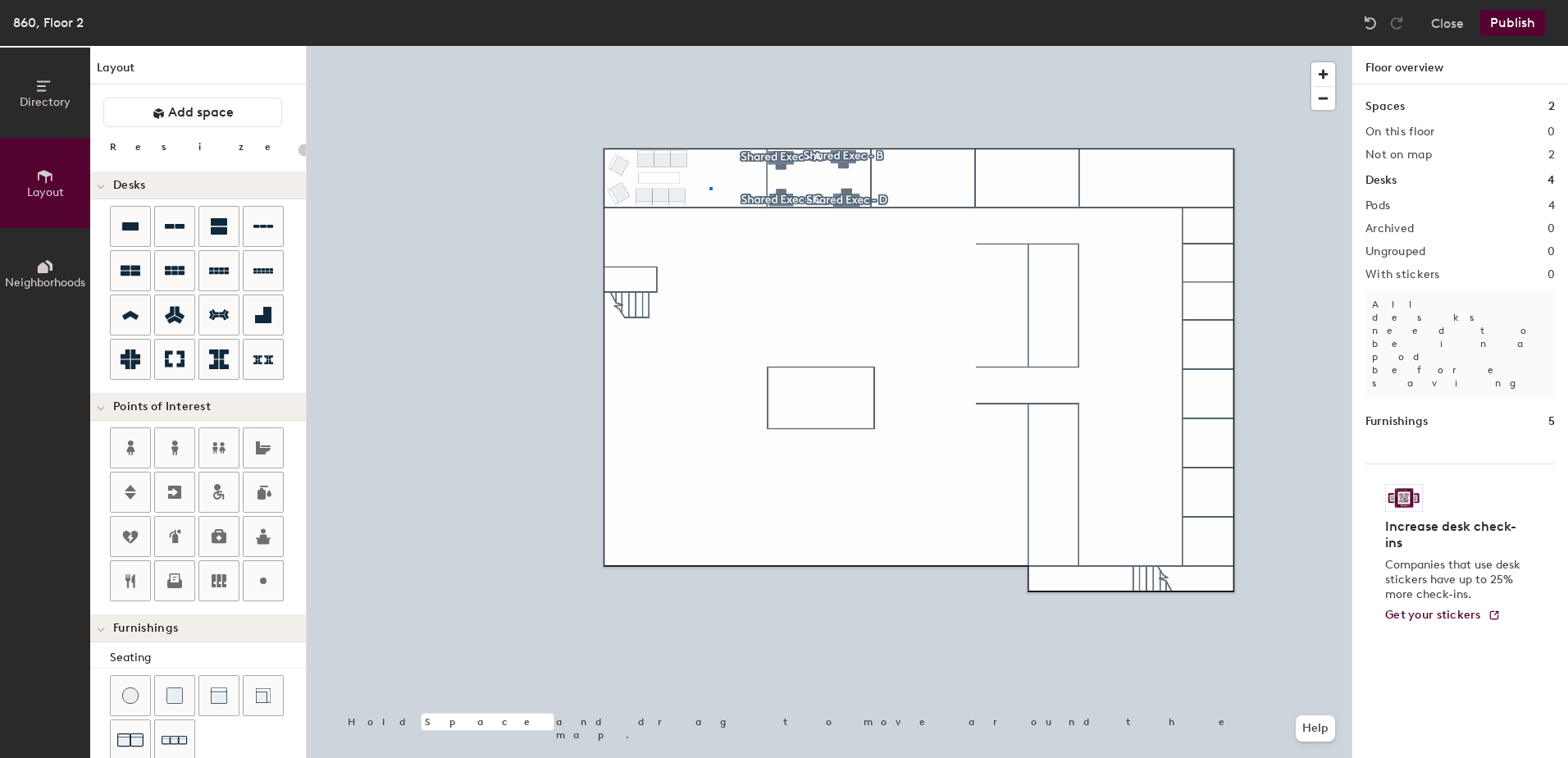
drag, startPoint x: 1424, startPoint y: 114, endPoint x: 1386, endPoint y: 357, distance: 246.0
click at [928, 46] on div at bounding box center [828, 46] width 1044 height 0
click at [220, 232] on icon at bounding box center [219, 226] width 16 height 16
type input "140"
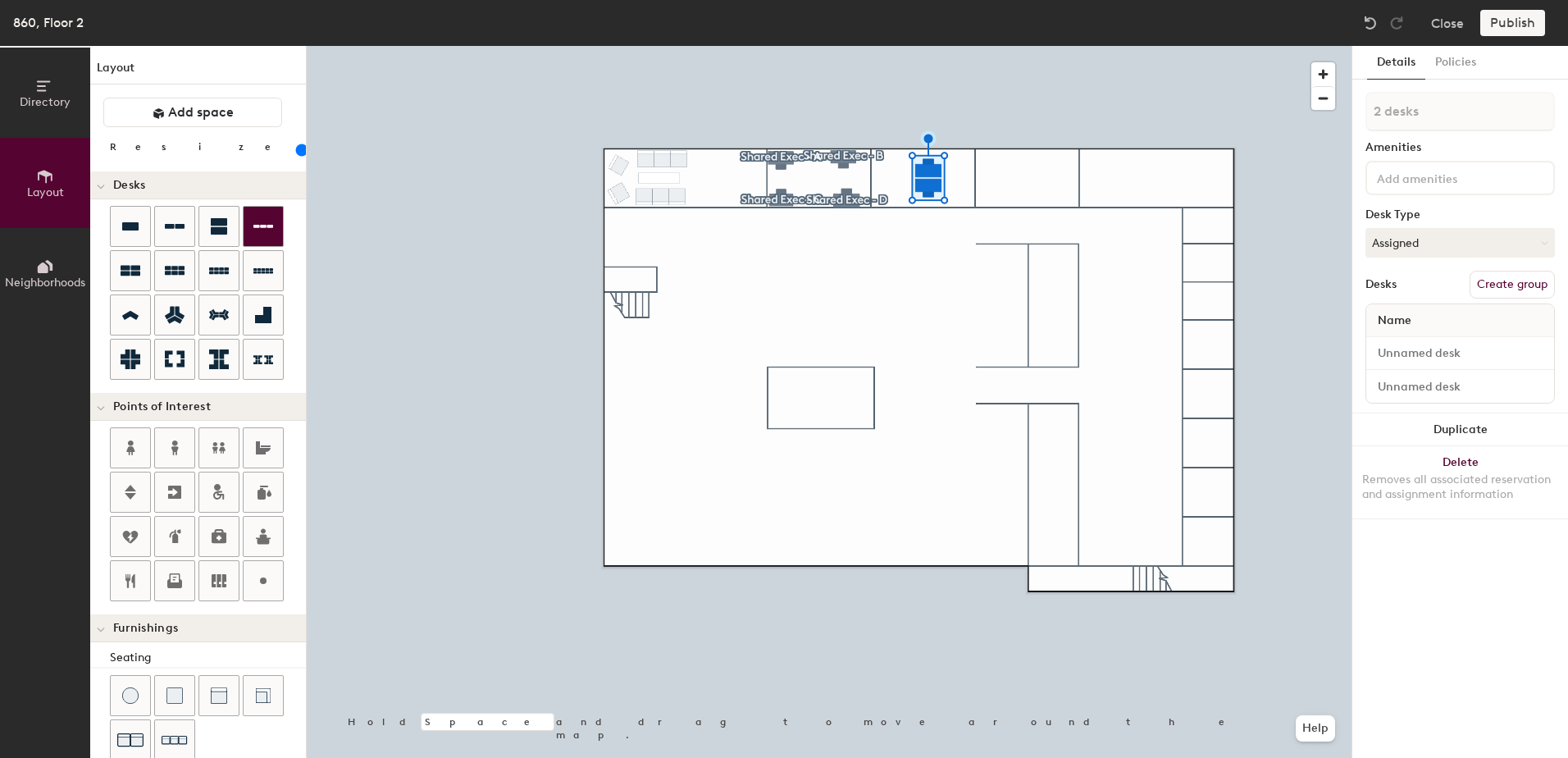
type input "1 desk"
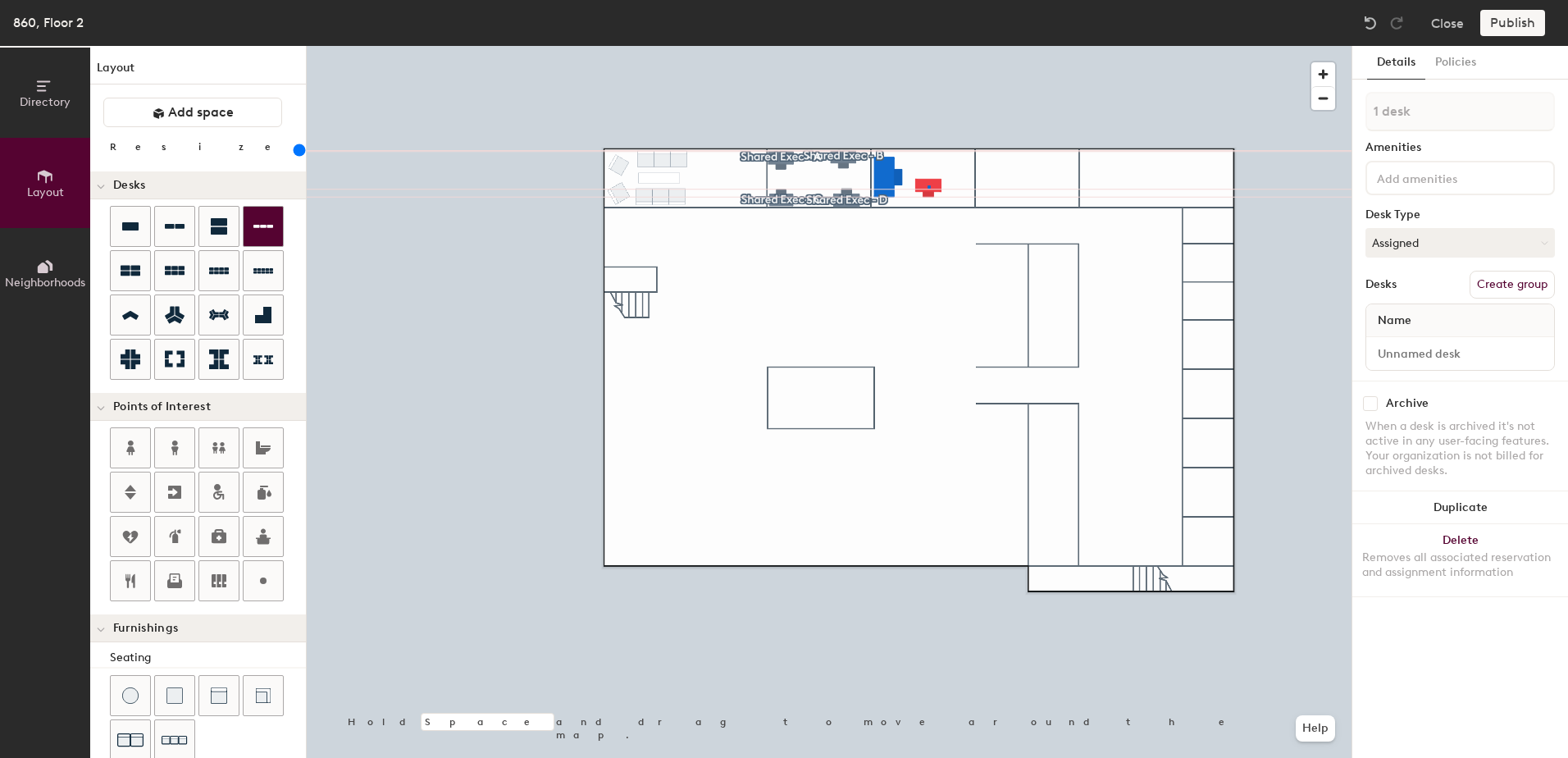
click at [928, 46] on div at bounding box center [828, 46] width 1044 height 0
click at [1330, 101] on span "button" at bounding box center [1323, 98] width 24 height 23
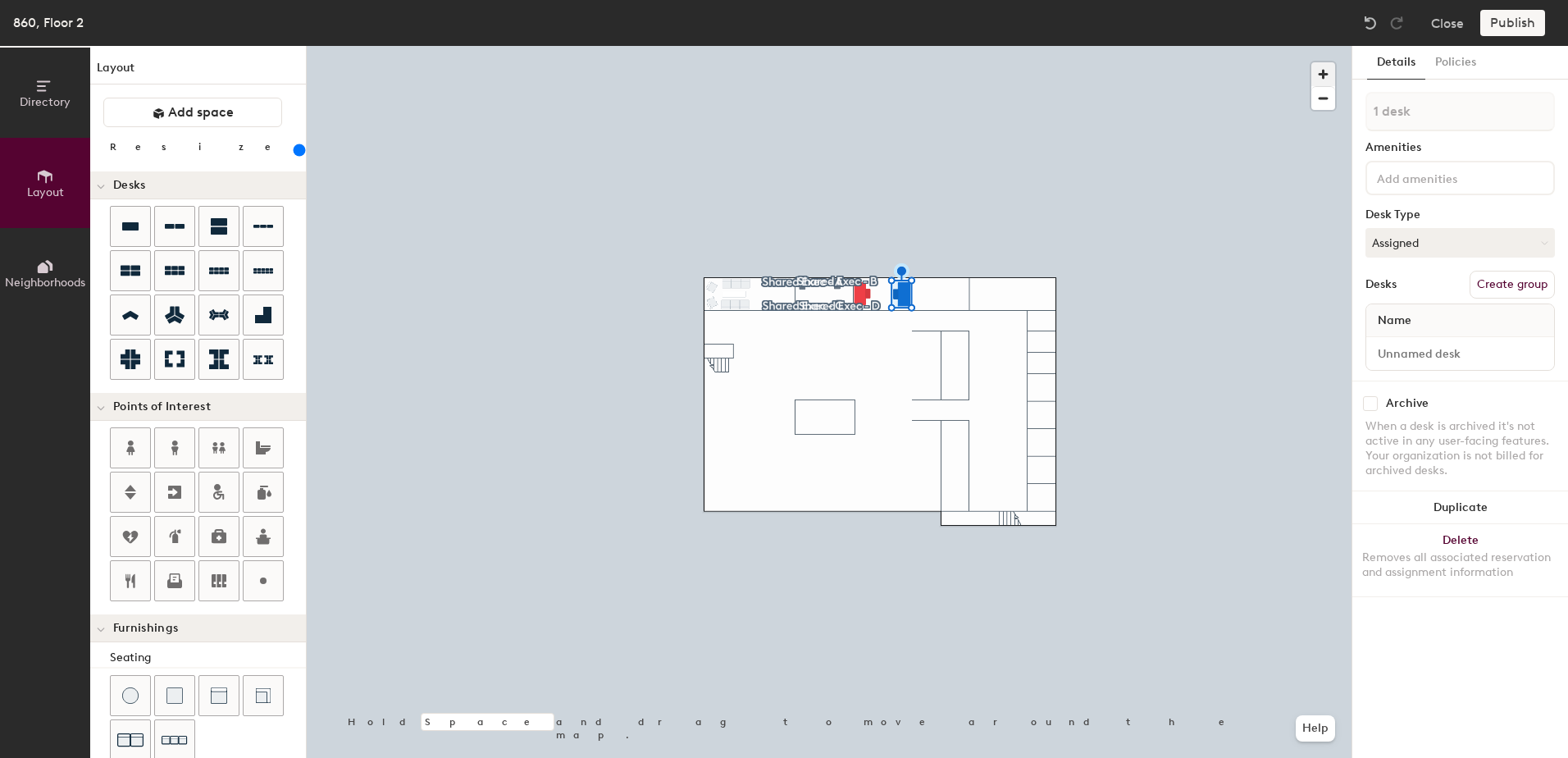
click at [1319, 75] on span "button" at bounding box center [1323, 74] width 24 height 24
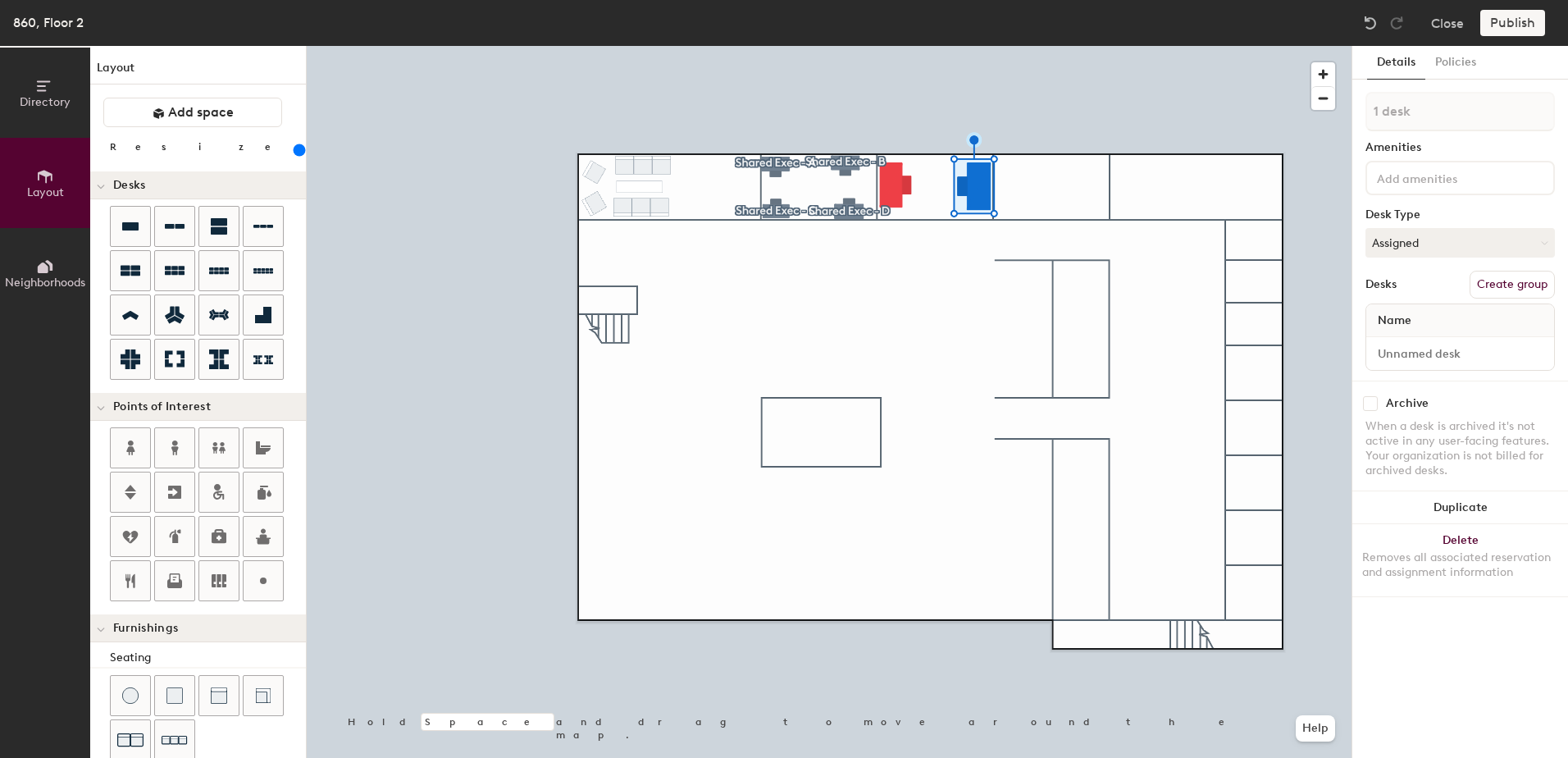
type input "220"
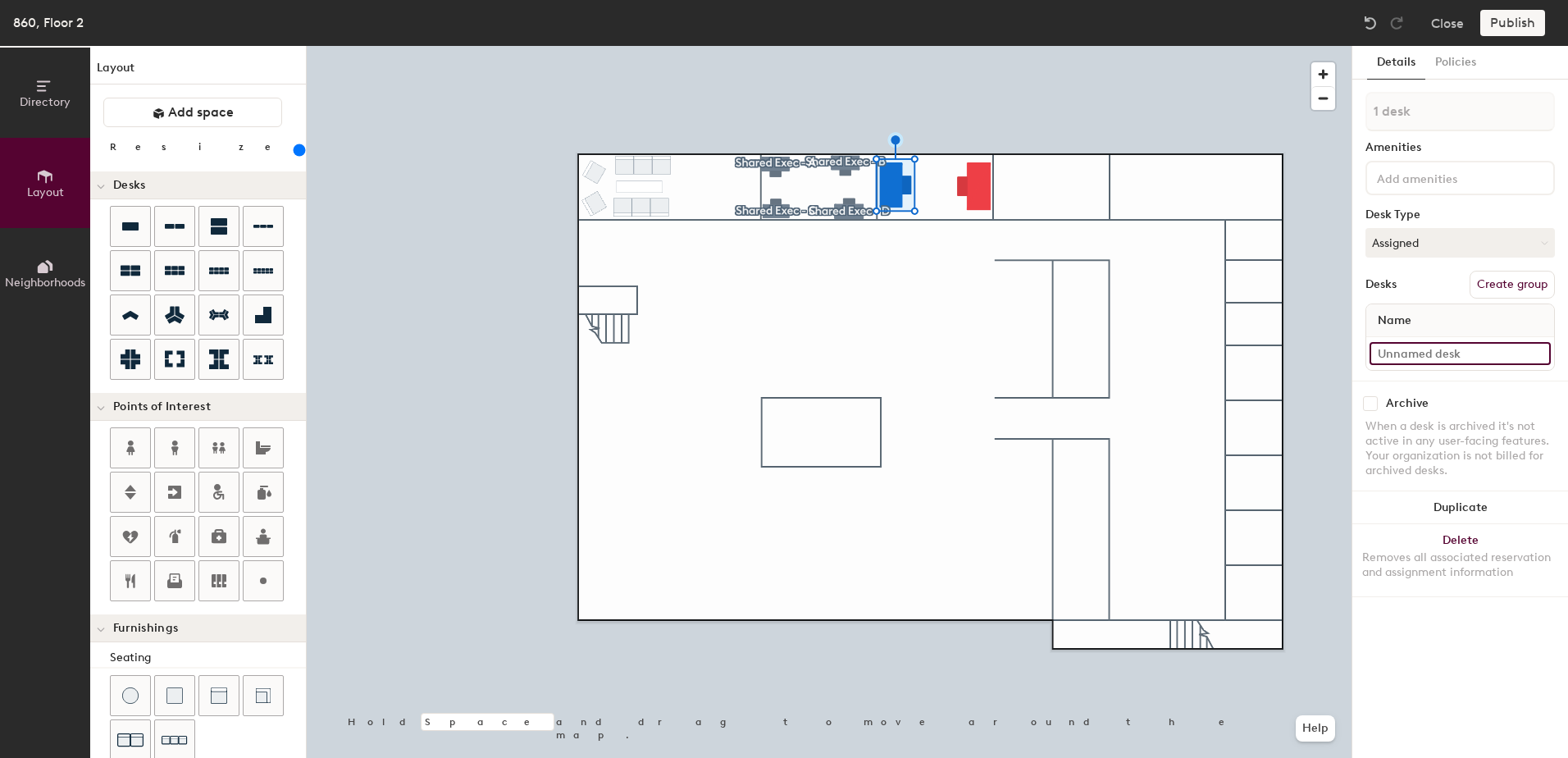
click at [1451, 344] on input at bounding box center [1460, 353] width 181 height 23
type input "860 - Shared 10A"
click at [1535, 279] on button "Create group" at bounding box center [1512, 285] width 85 height 28
click at [1336, 114] on div "Directory Layout Neighborhoods Layout Add space Resize Desks Points of Interest…" at bounding box center [784, 403] width 1568 height 713
type input "Shared 10A"
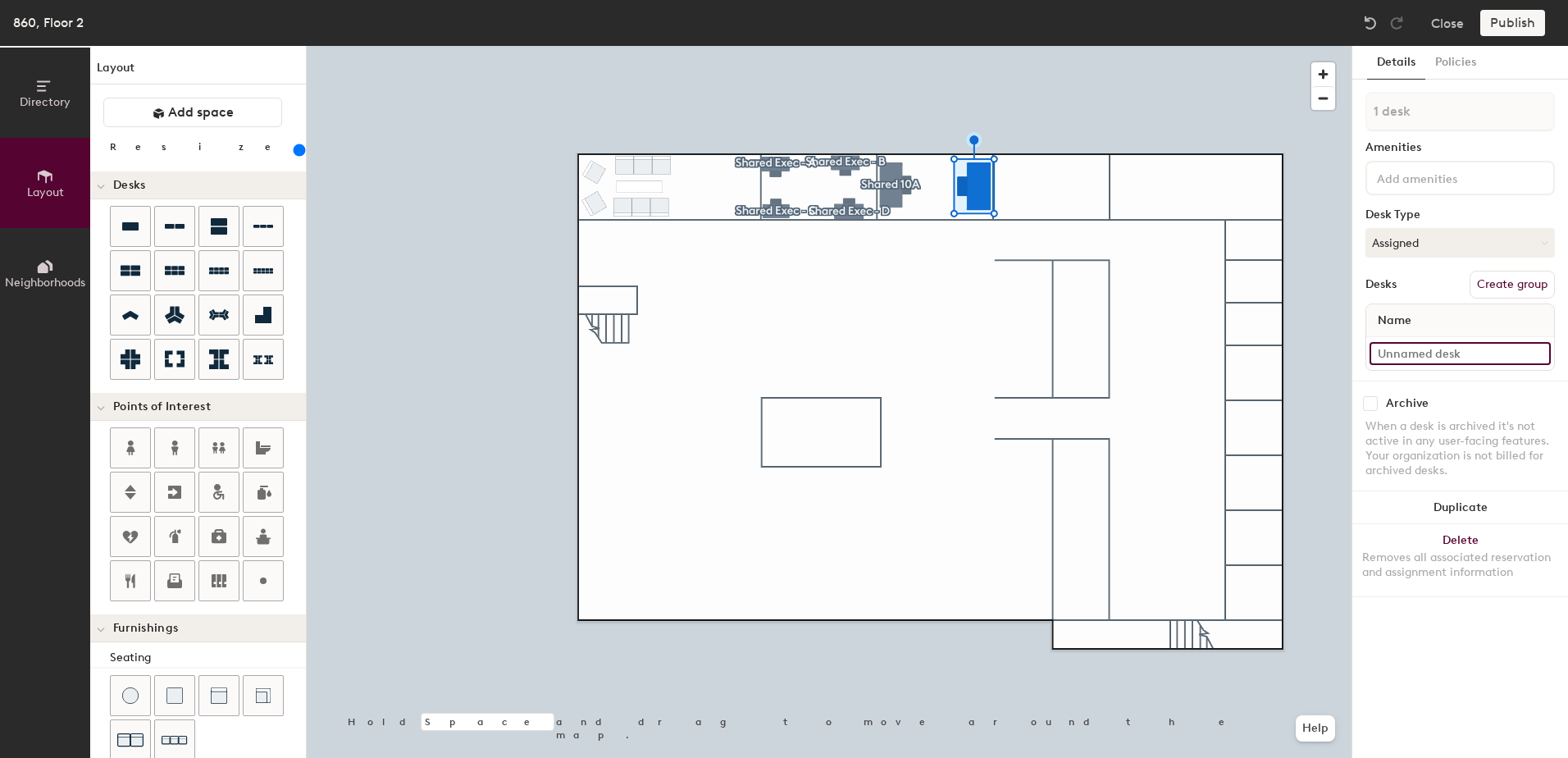
type input "240"
click at [1441, 351] on input at bounding box center [1460, 353] width 181 height 23
type input "S"
type input "240"
type input "Sh"
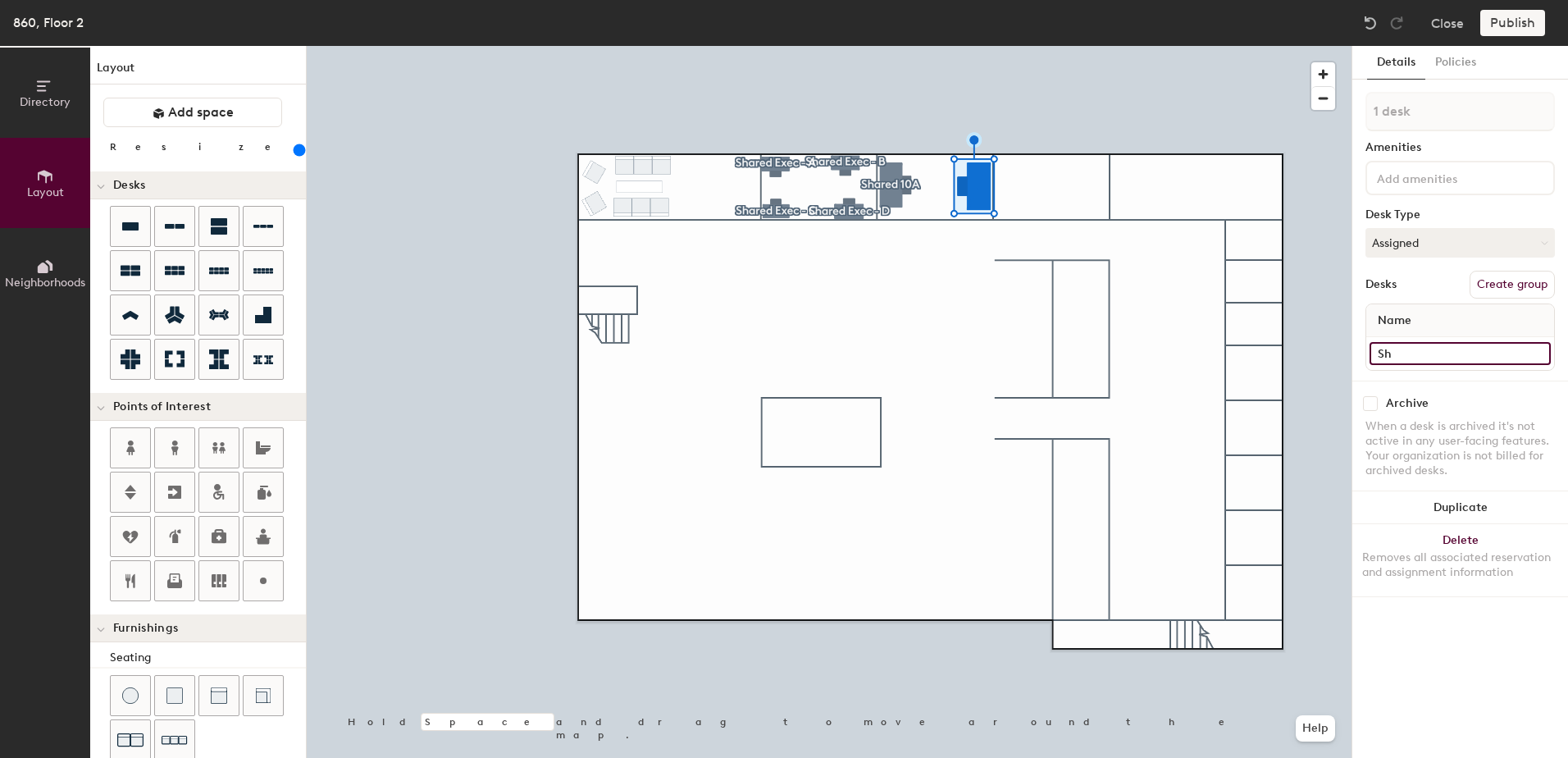
type input "240"
type input "Sha"
type input "240"
type input "Share"
type input "240"
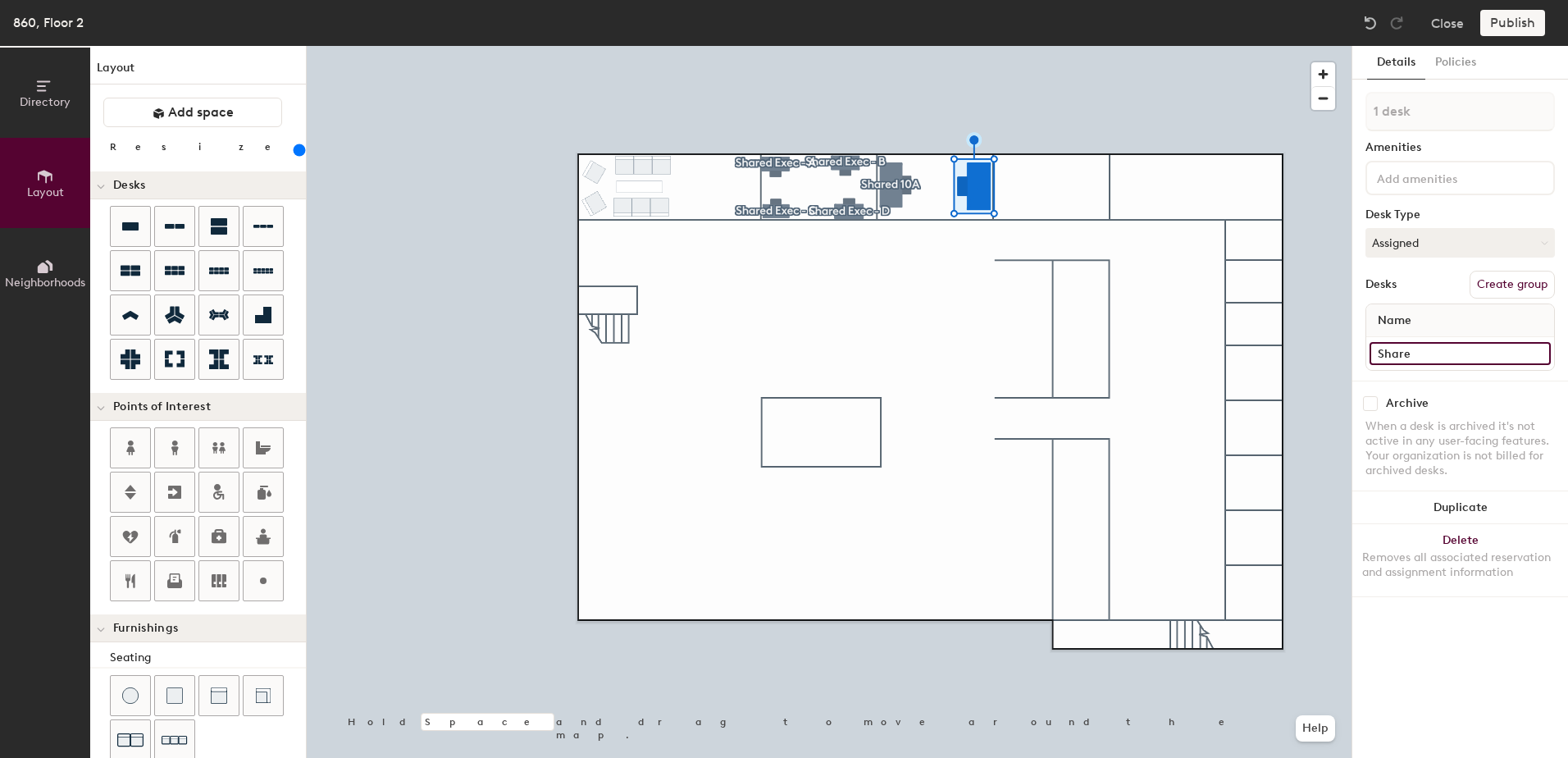
type input "Shared"
type input "240"
type input "Shared"
type input "240"
type input "Shared 1"
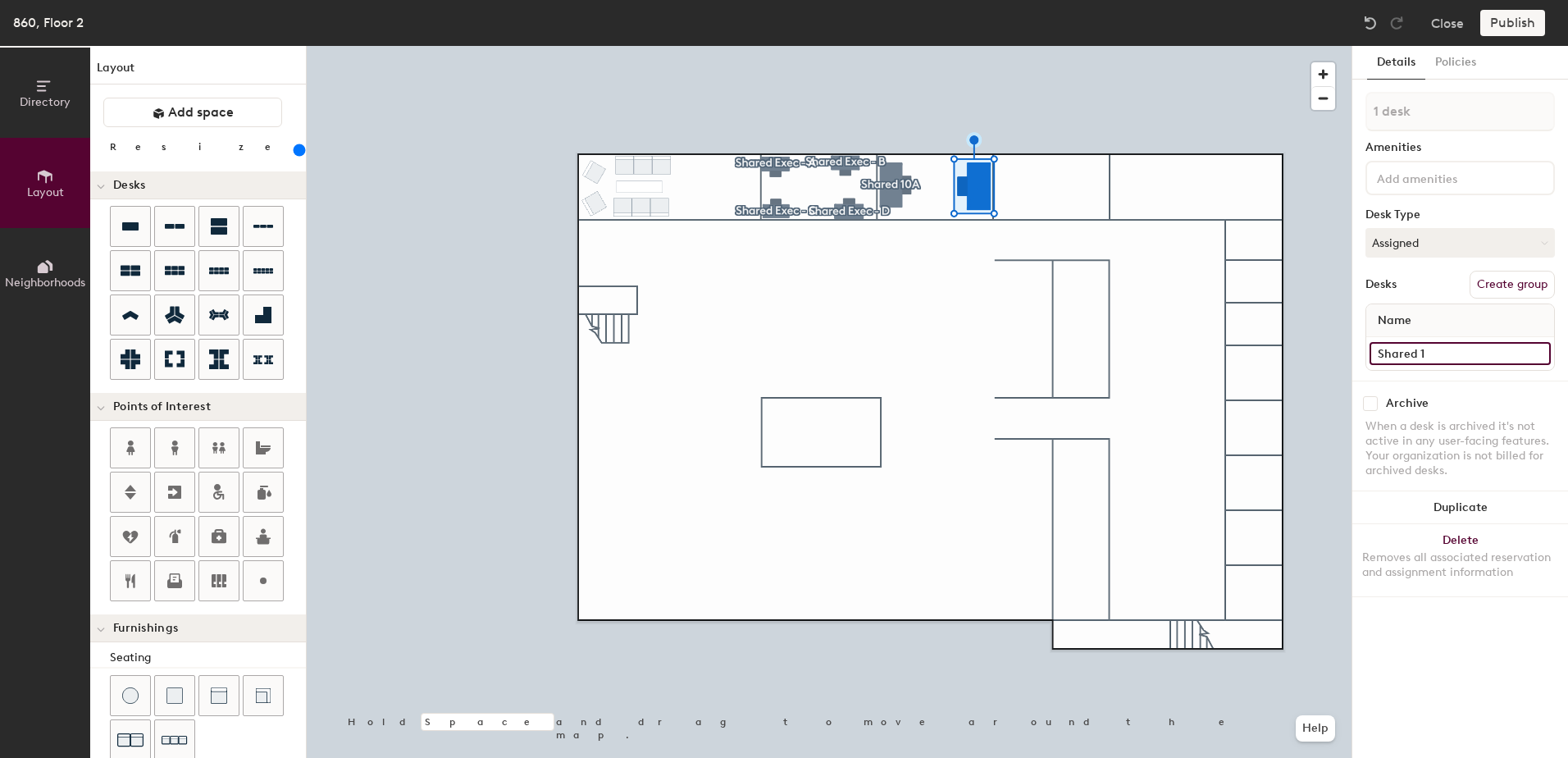
type input "240"
type input "Shared 10"
type input "240"
type input "Shared 10B"
type input "240"
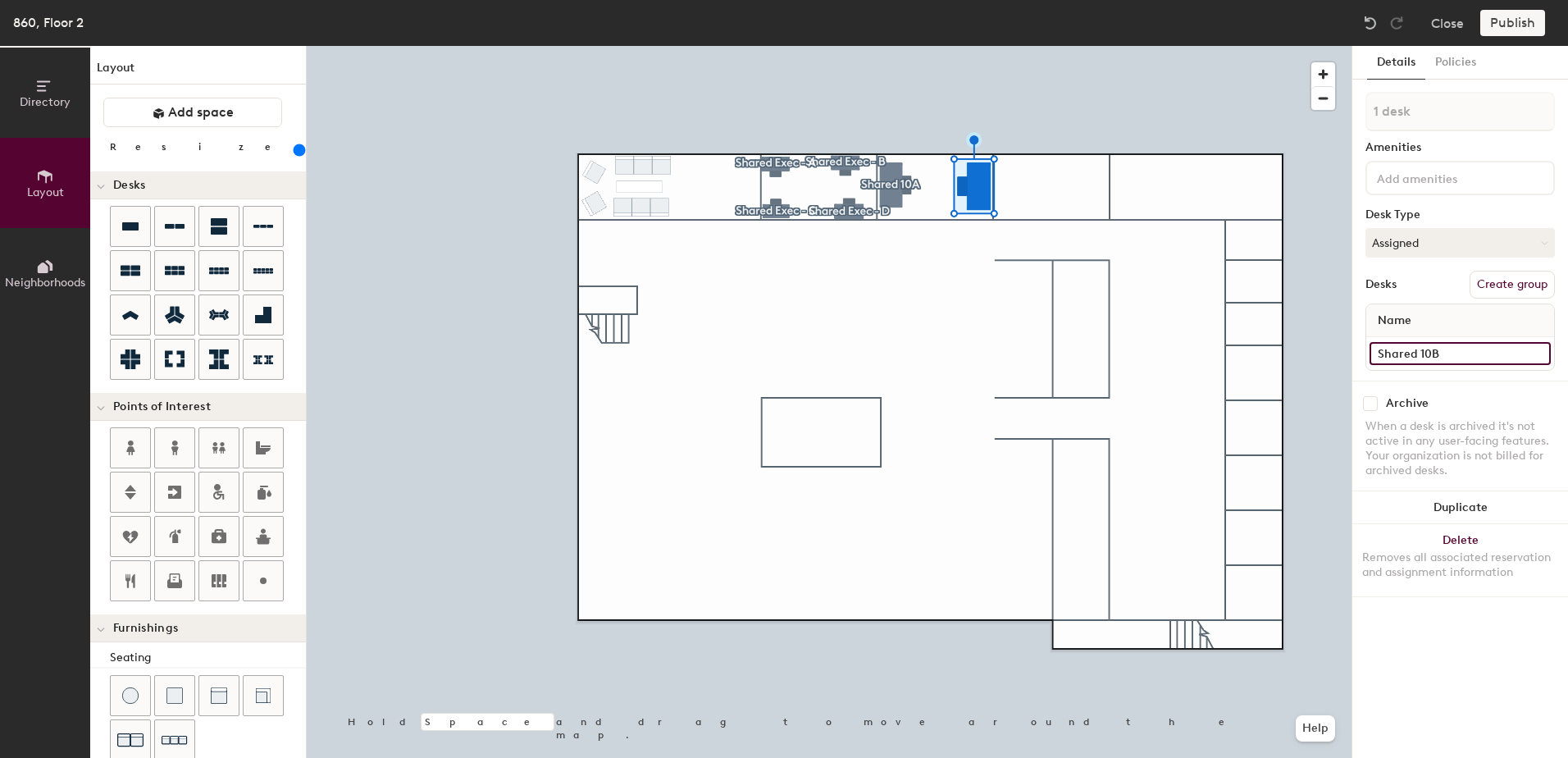
type input "Shared 10"
type input "240"
type input "Shared 1"
type input "240"
type input "Shared"
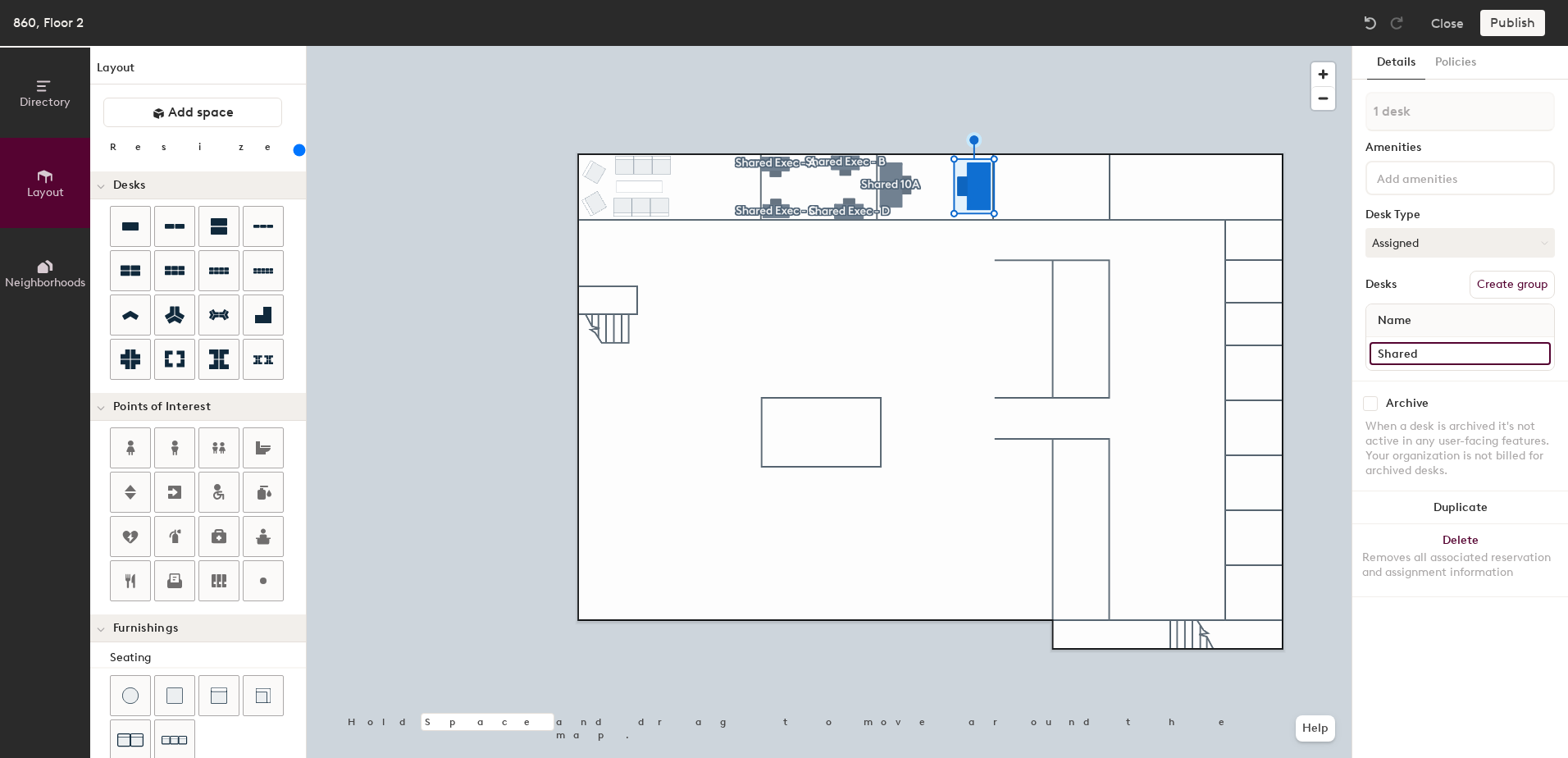
type input "240"
type input "Shar"
type input "240"
type input "Sha"
type input "240"
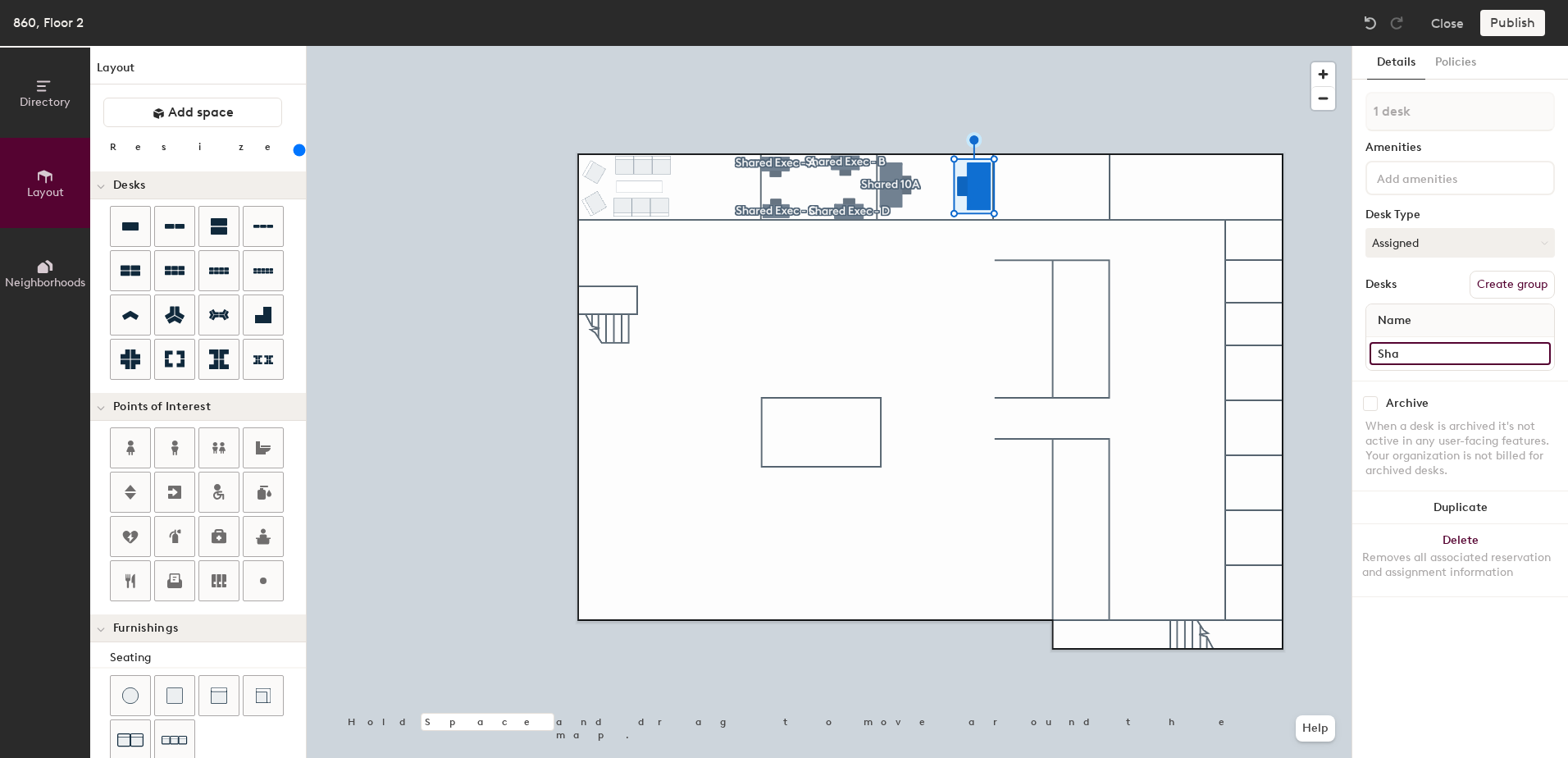
type input "Sh"
type input "240"
type input "S"
type input "240"
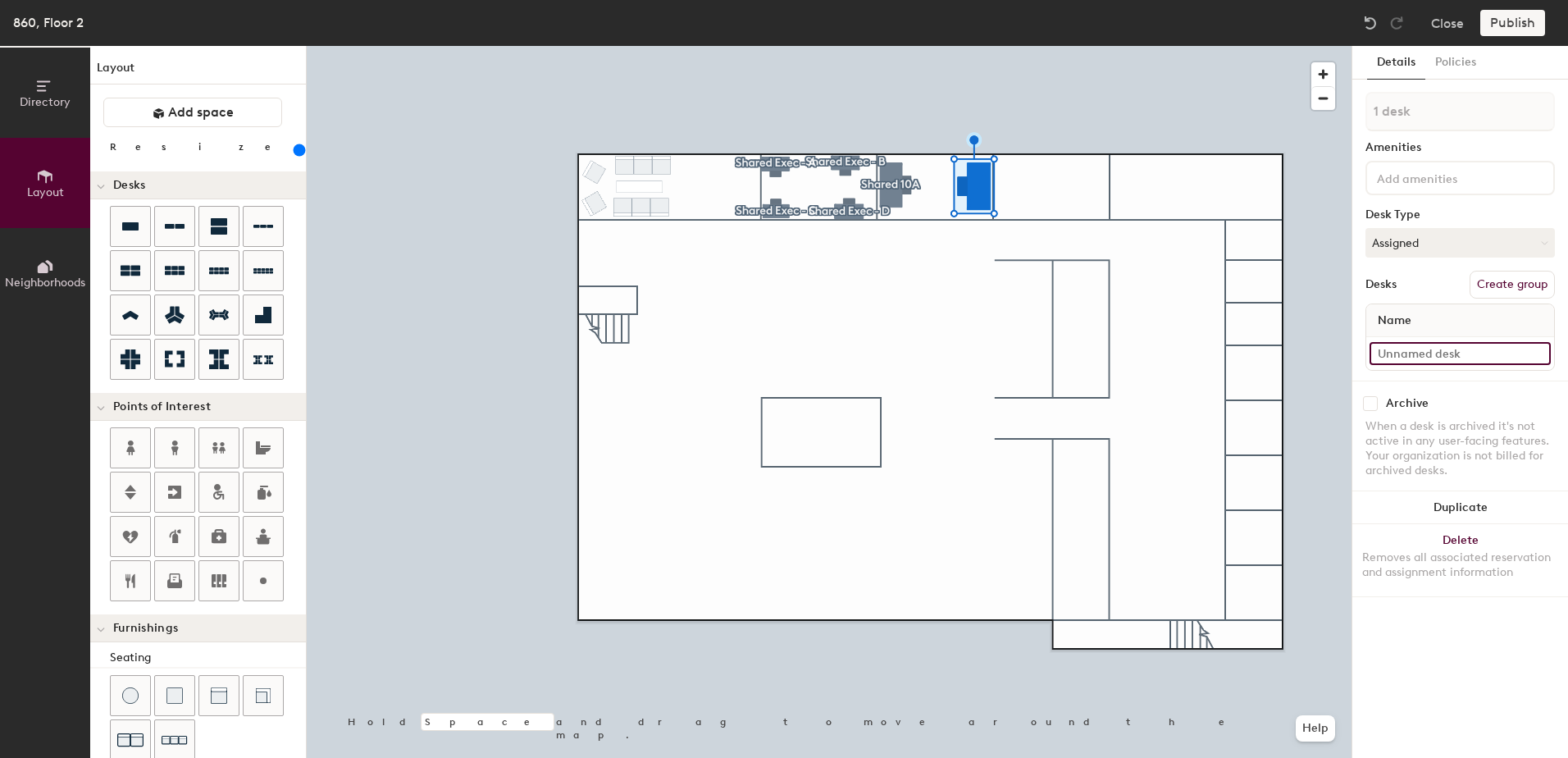
type input "8"
type input "240"
type input "86"
type input "240"
type input "860"
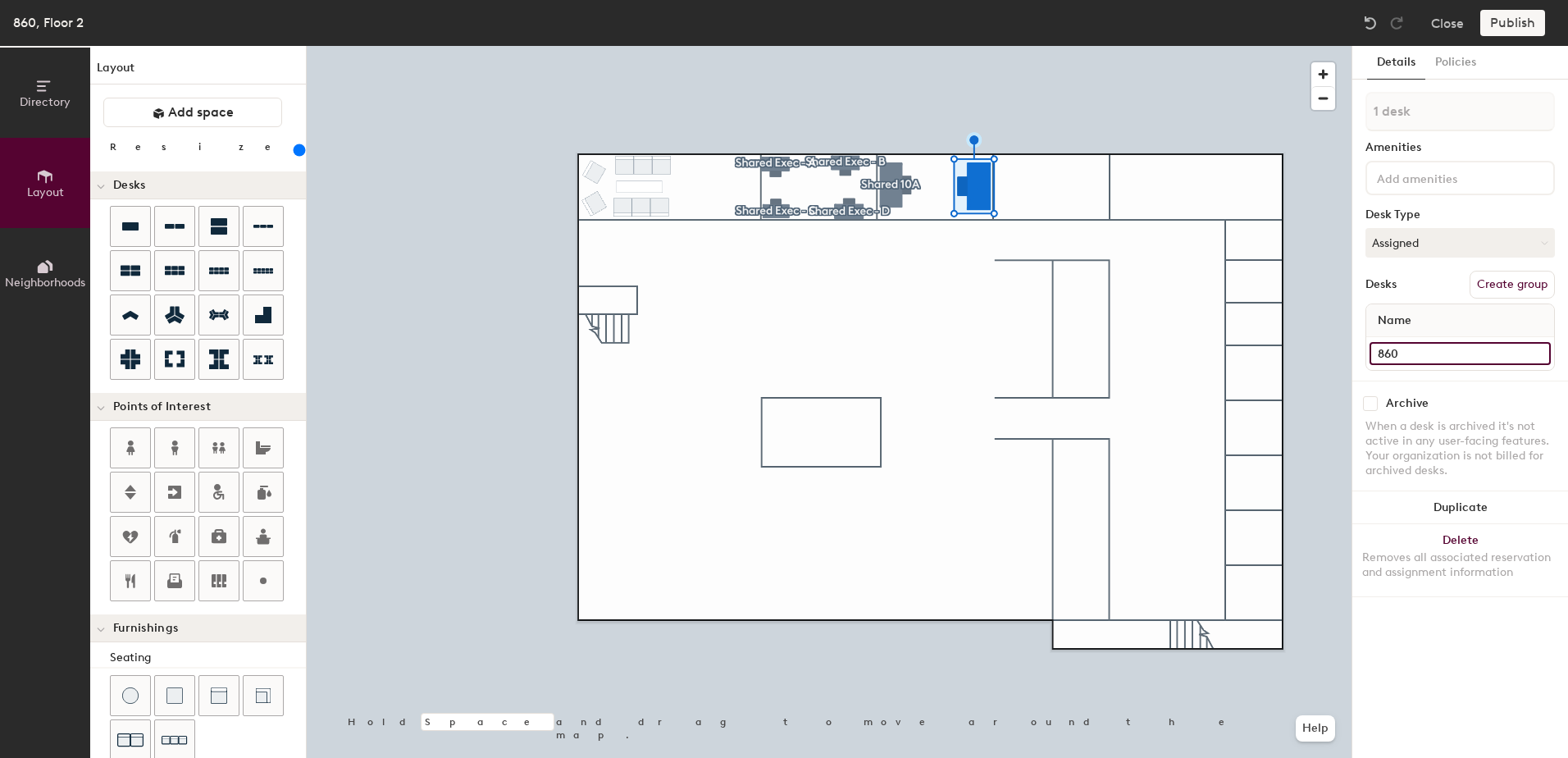
type input "240"
type input "860"
type input "240"
type input "860 -"
type input "240"
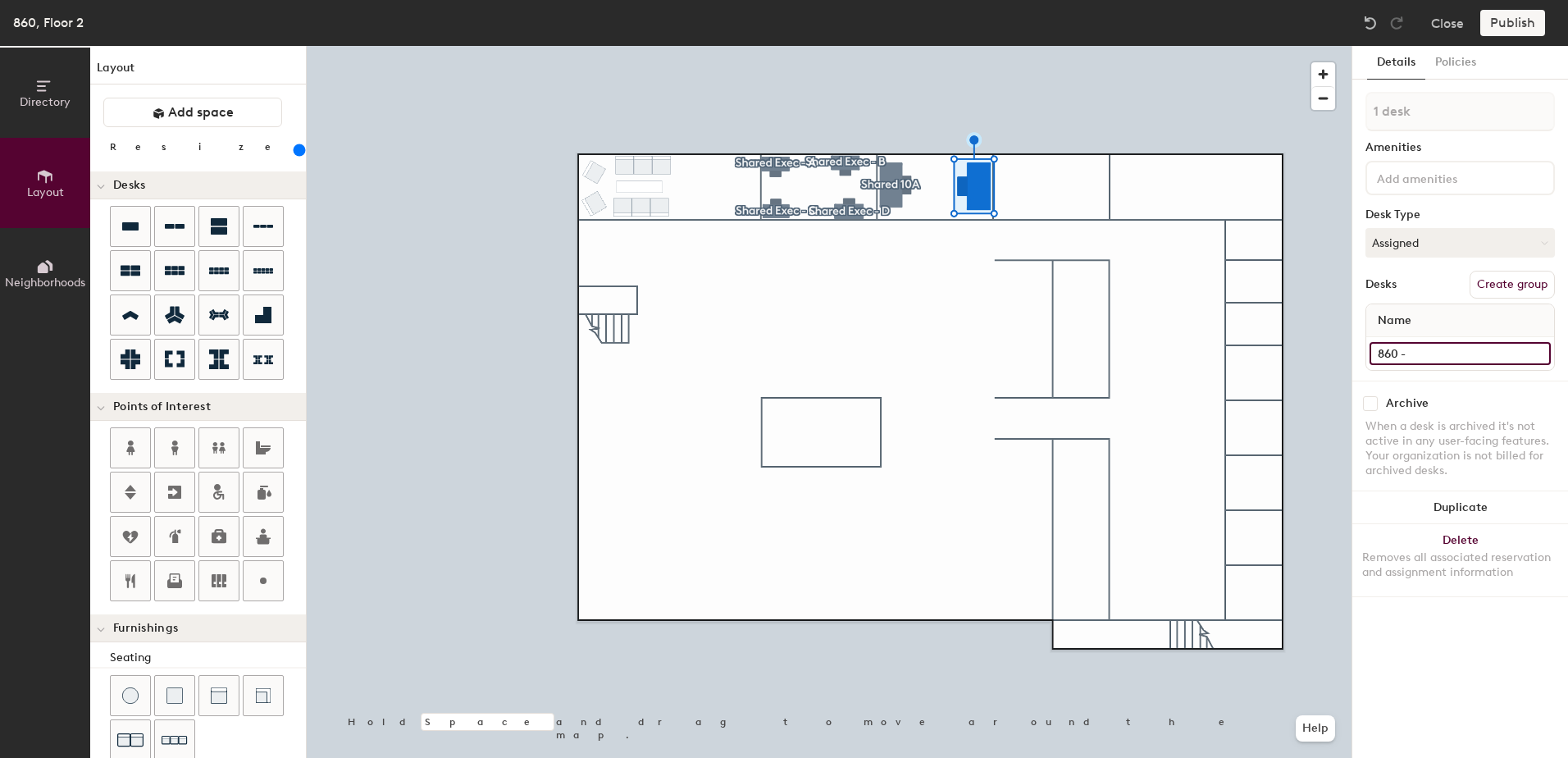
type input "860 -"
type input "240"
type input "860 - S"
type input "240"
type input "860 - Share"
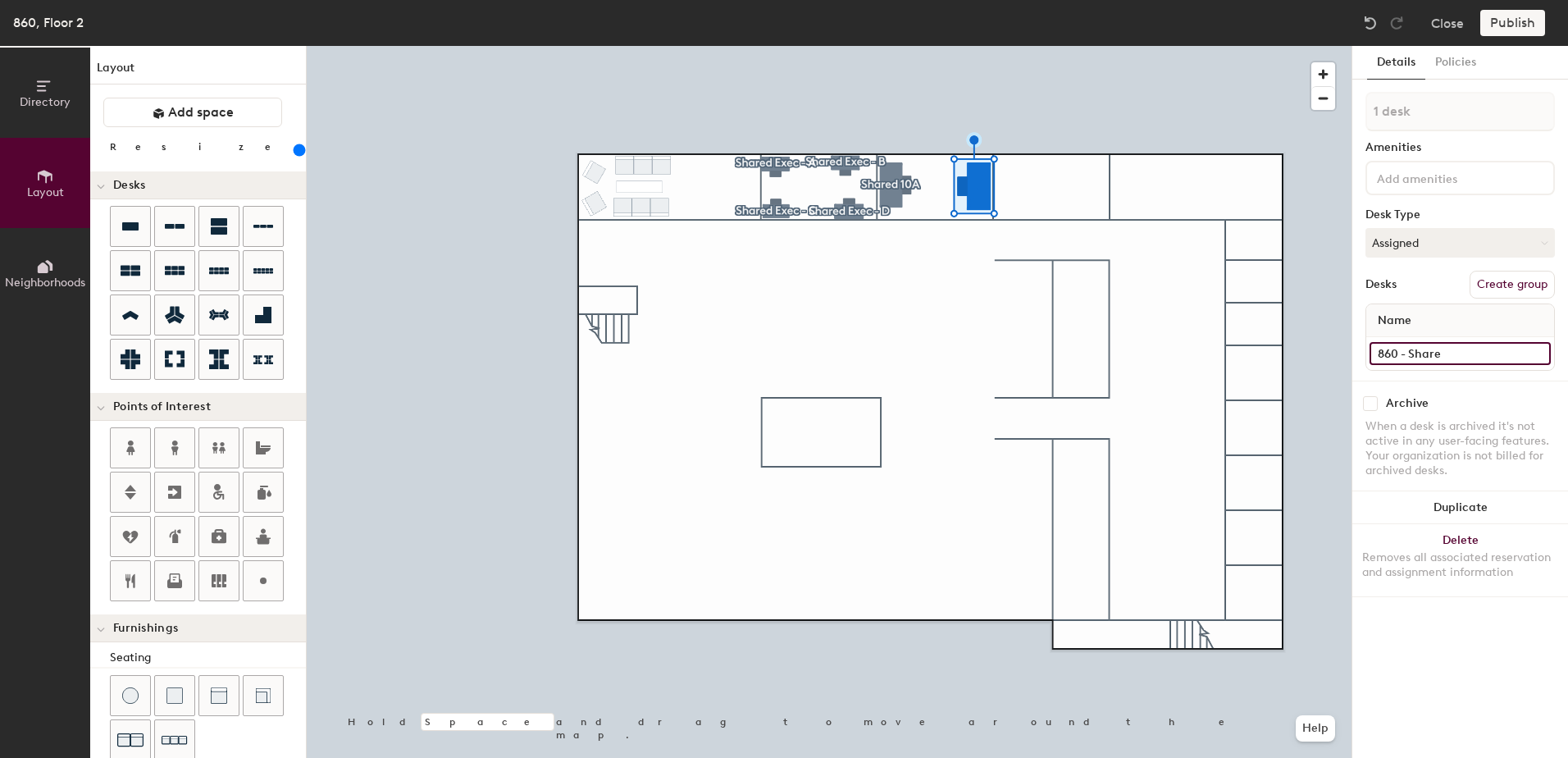
type input "240"
type input "860 - Shared"
type input "240"
type input "860 - Shared"
type input "240"
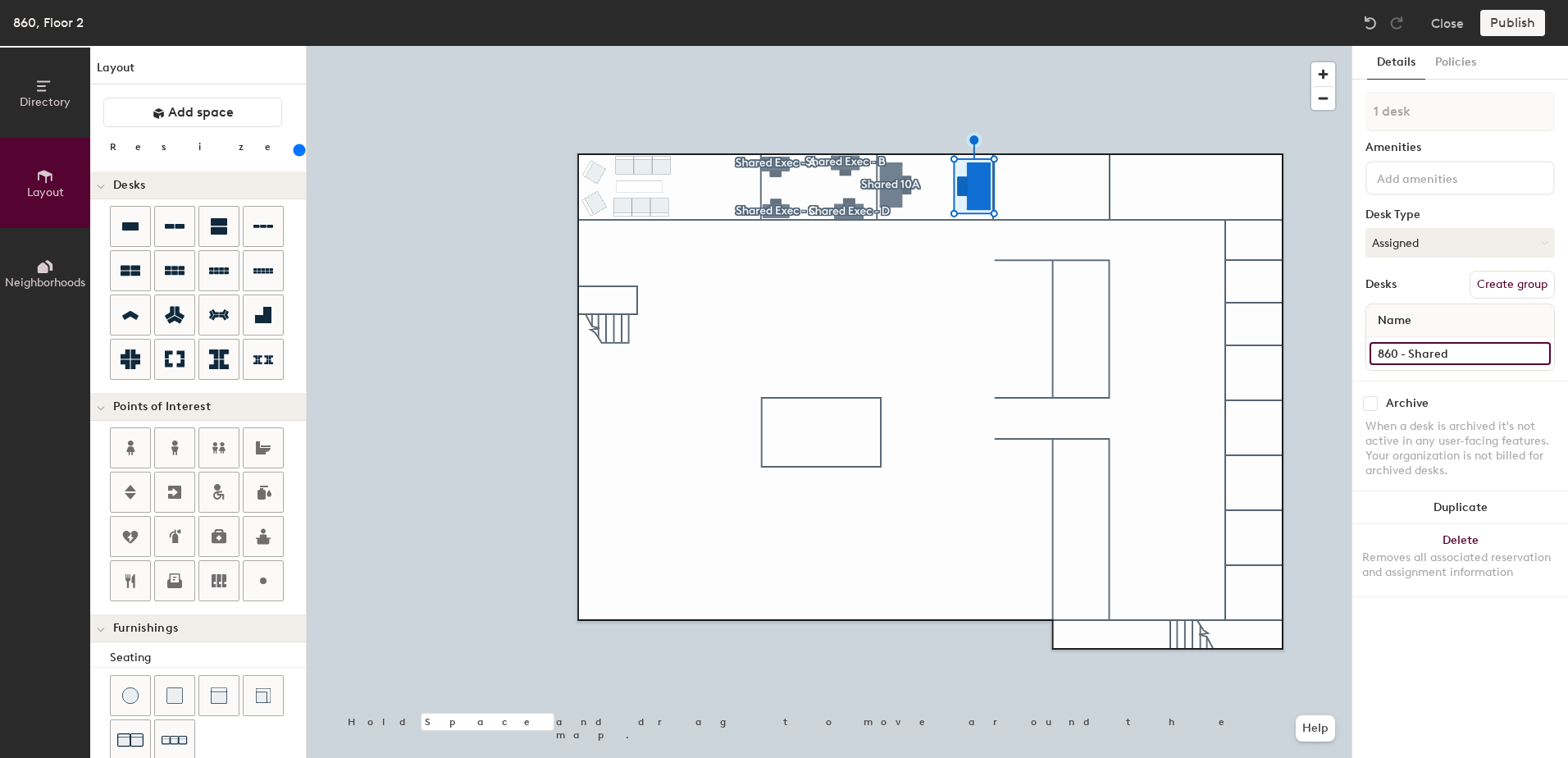
type input "860 - Shared 1"
type input "240"
type input "860 - Shared 10"
type input "240"
type input "860 - Shared 10B"
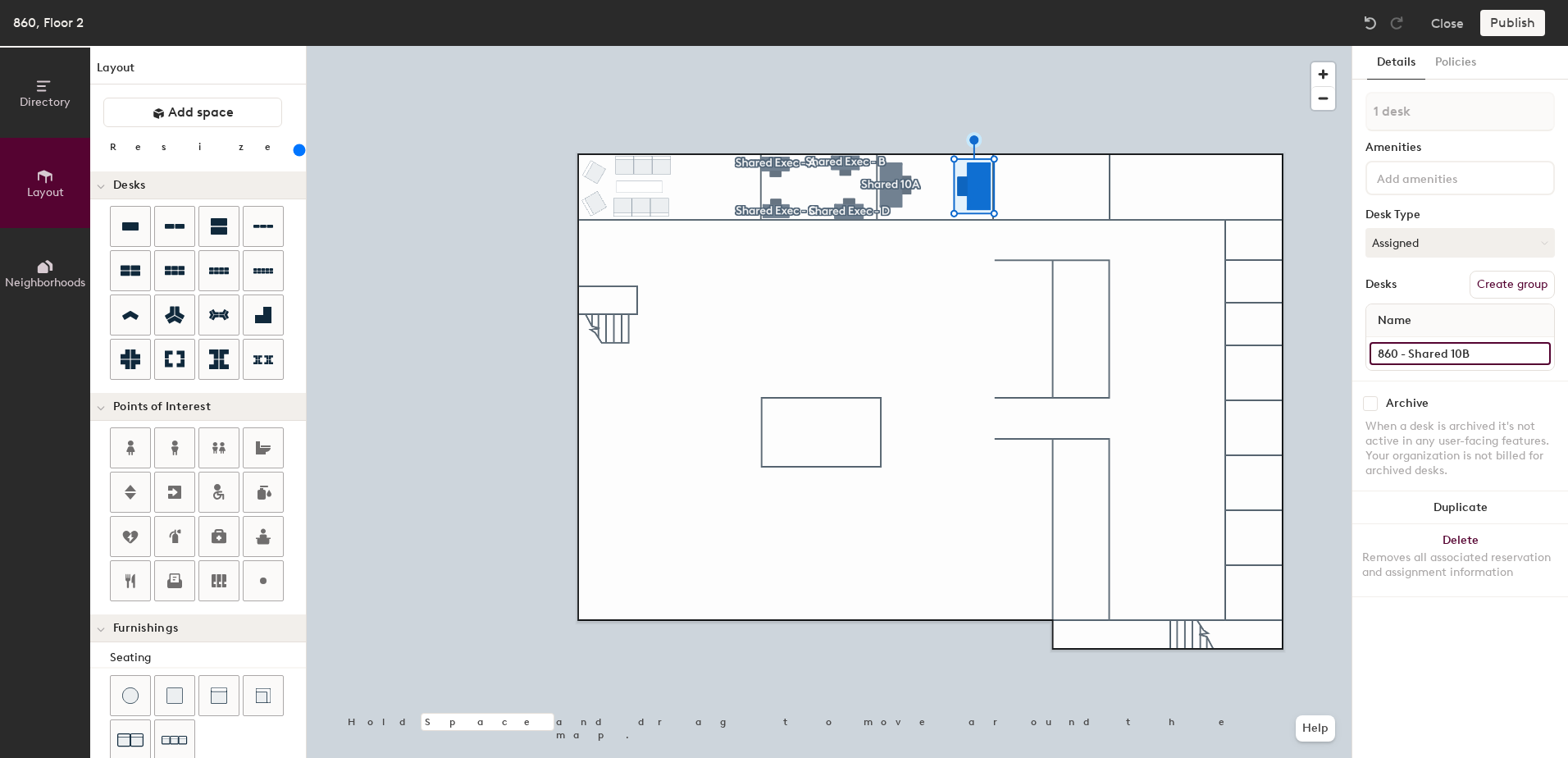
type input "240"
type input "860 - Shared 10B"
click at [1501, 280] on button "Create group" at bounding box center [1512, 285] width 85 height 28
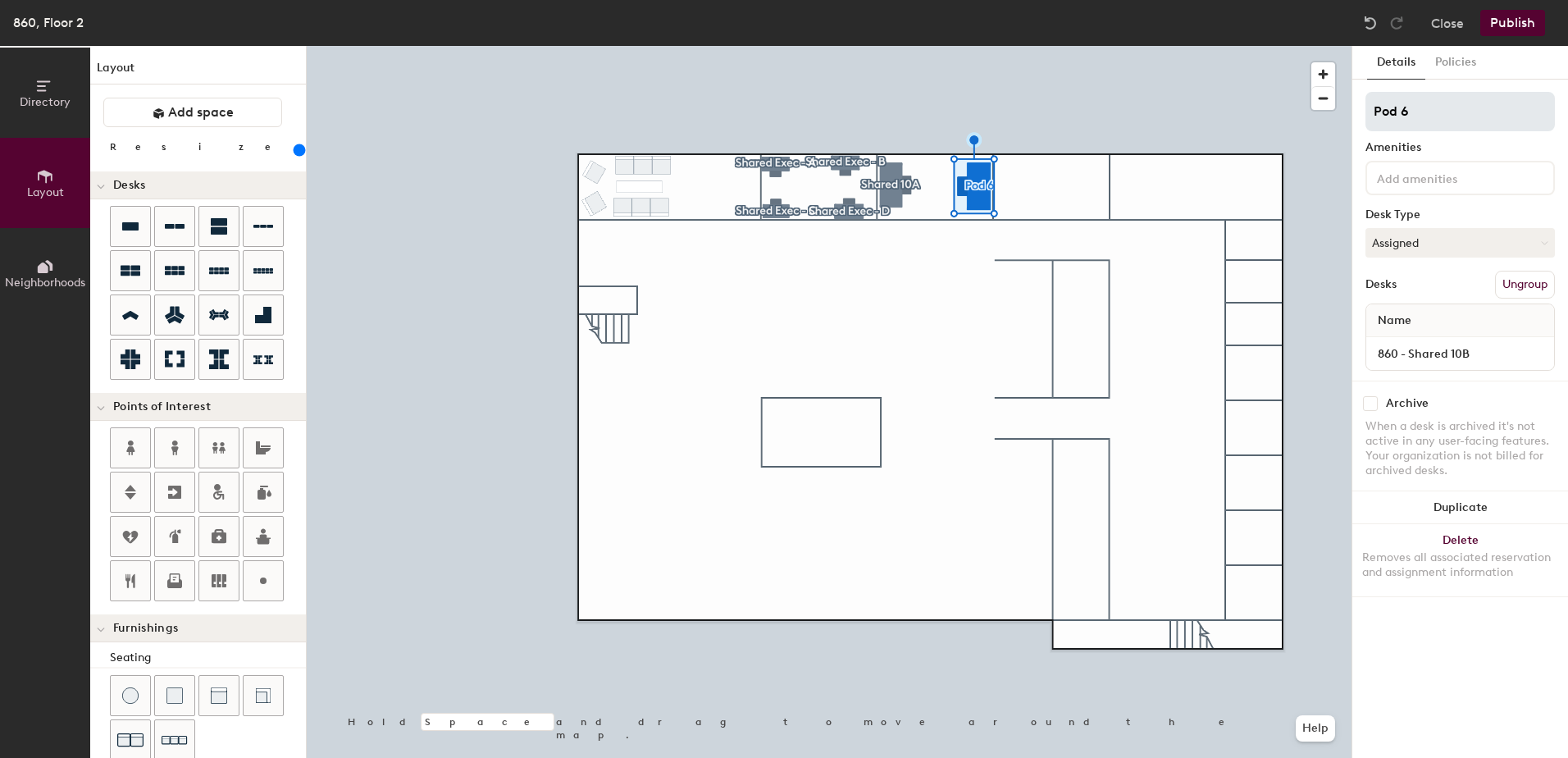
type input "240"
click at [1325, 119] on div "Directory Layout Neighborhoods Layout Add space Resize Desks Points of Interest…" at bounding box center [784, 403] width 1568 height 713
type input "S"
type input "240"
type input "Share"
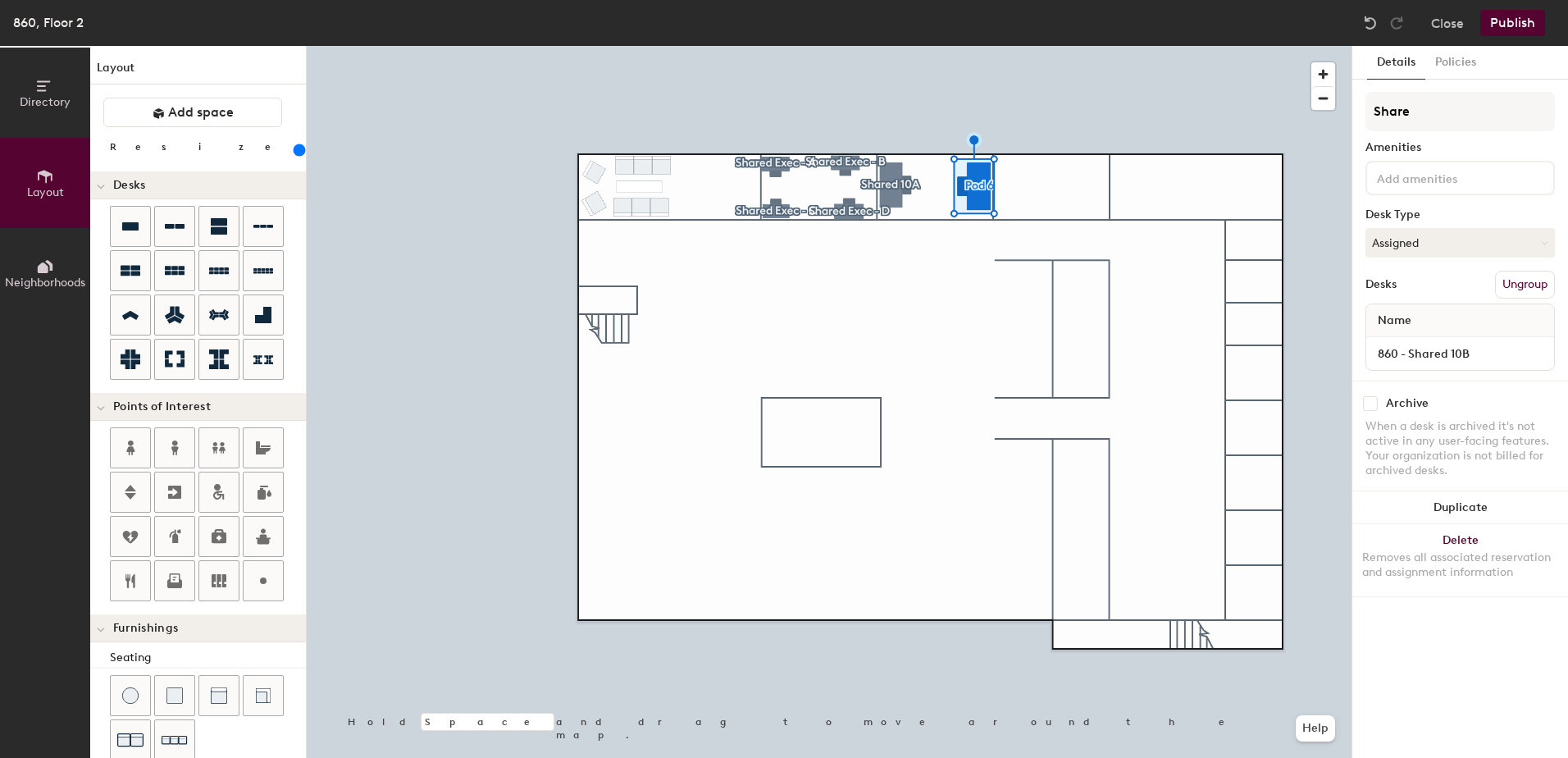
type input "240"
type input "Shared"
type input "240"
type input "Shared"
type input "240"
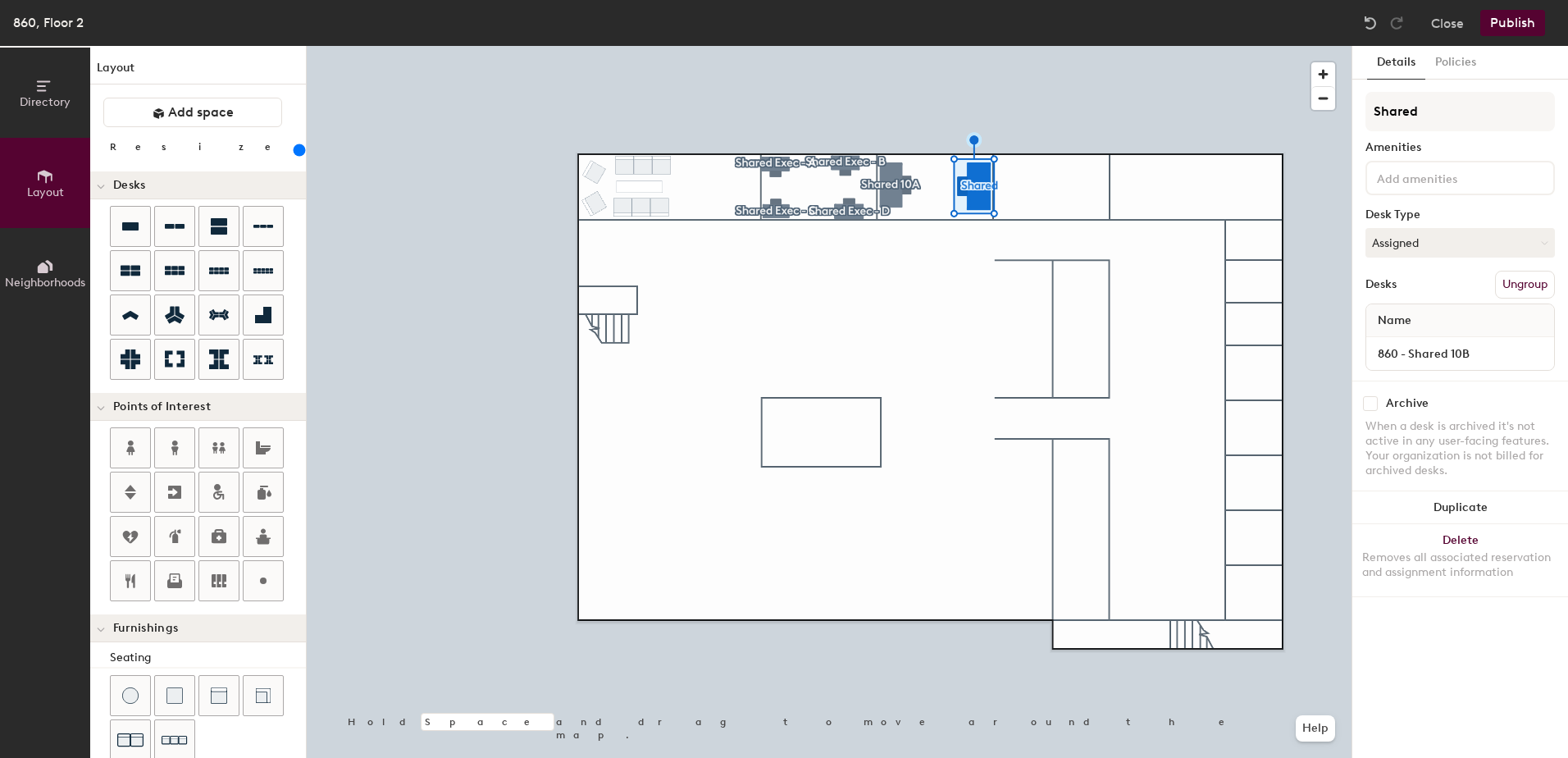
type input "Shared 1"
type input "240"
type input "Shared 10"
type input "240"
type input "Shared 10B"
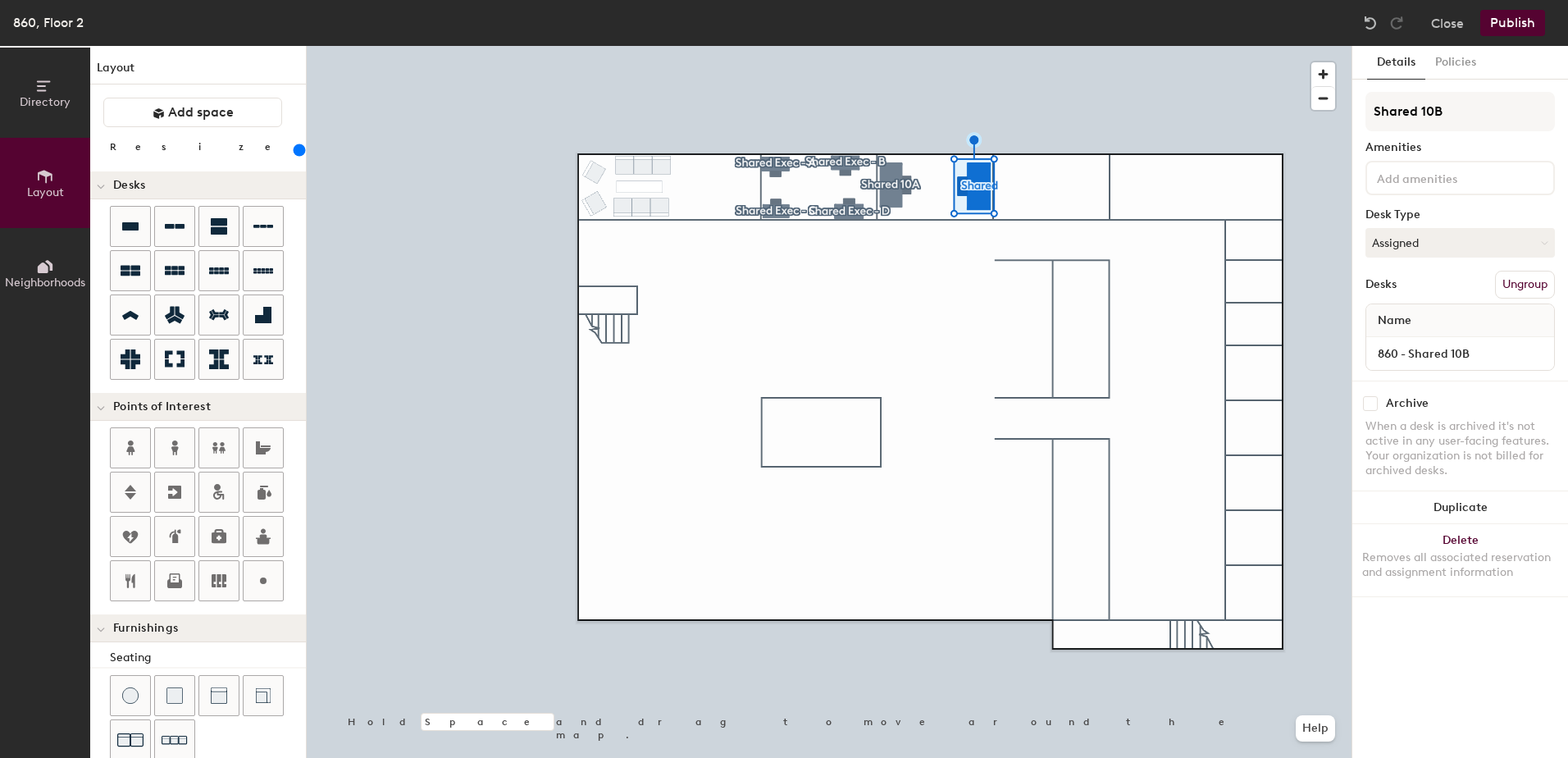
type input "240"
type input "Shared 10B"
drag, startPoint x: 1446, startPoint y: 112, endPoint x: 1354, endPoint y: 120, distance: 92.3
click at [653, 46] on div at bounding box center [828, 46] width 1044 height 0
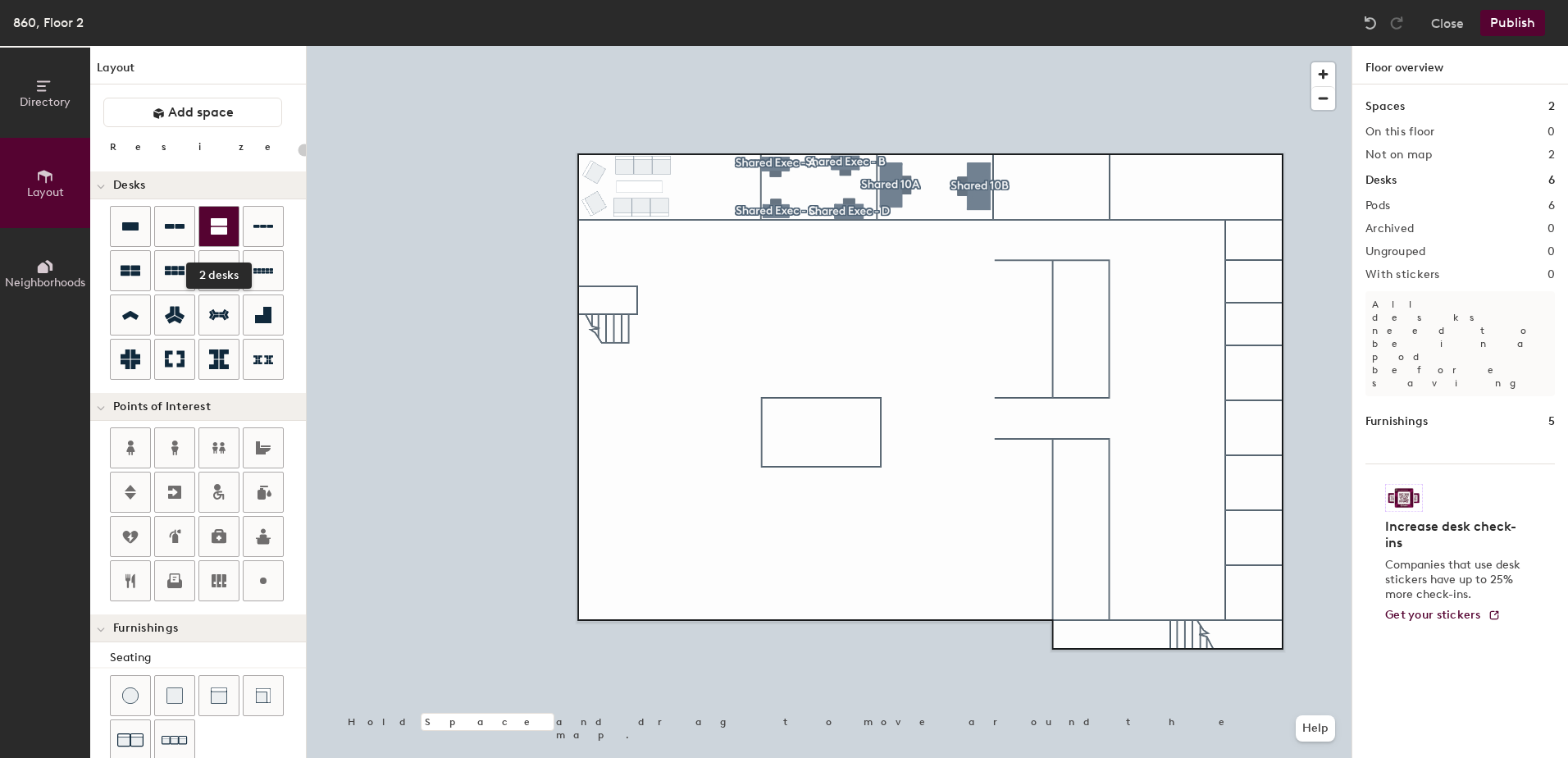
click at [227, 215] on div at bounding box center [219, 226] width 39 height 39
type input "140"
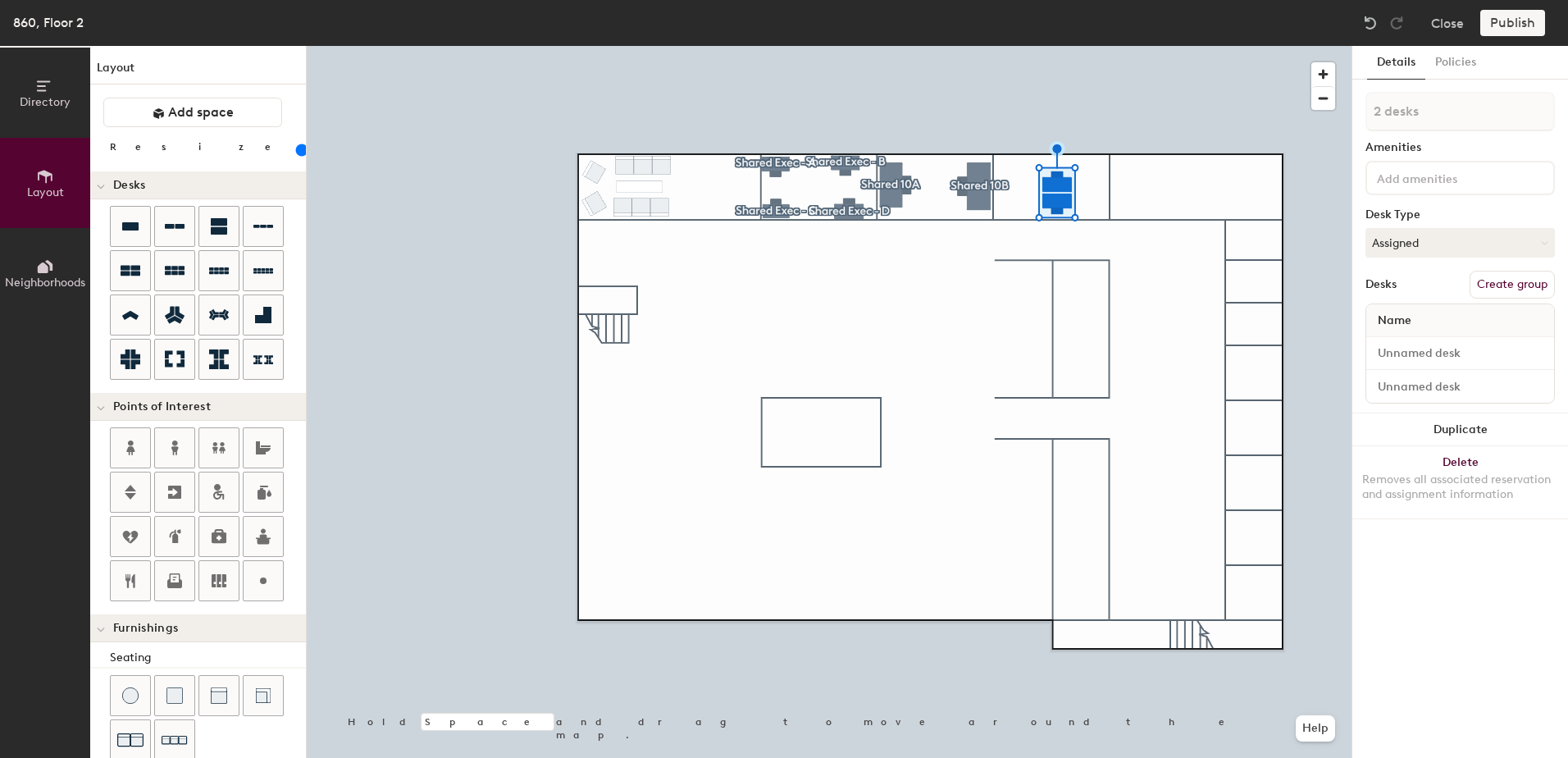
type input "1 desk"
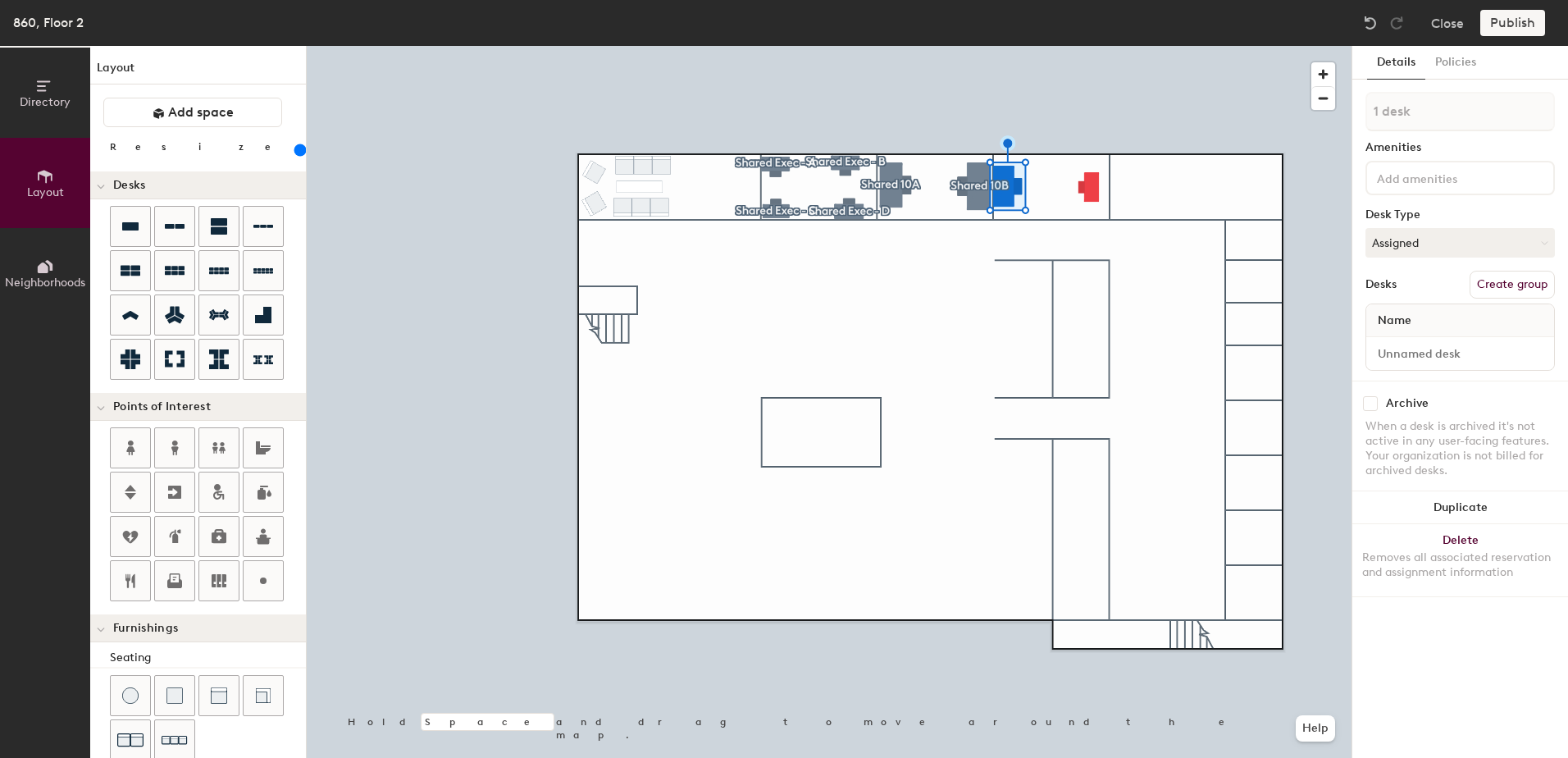
click at [1089, 46] on div at bounding box center [828, 46] width 1044 height 0
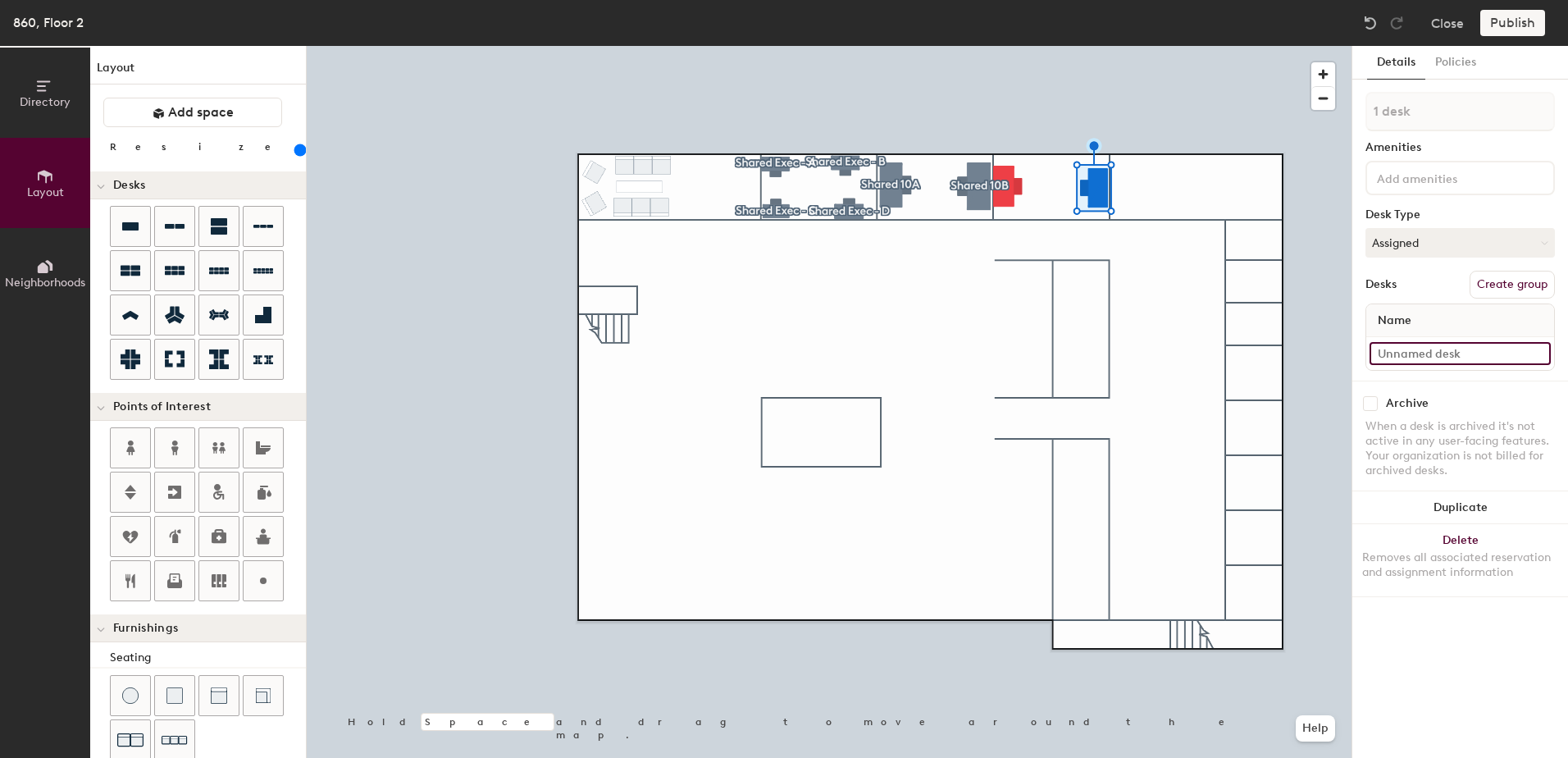
type input "200"
click at [1475, 350] on input at bounding box center [1460, 353] width 181 height 23
type input "S"
type input "200"
type input "Share"
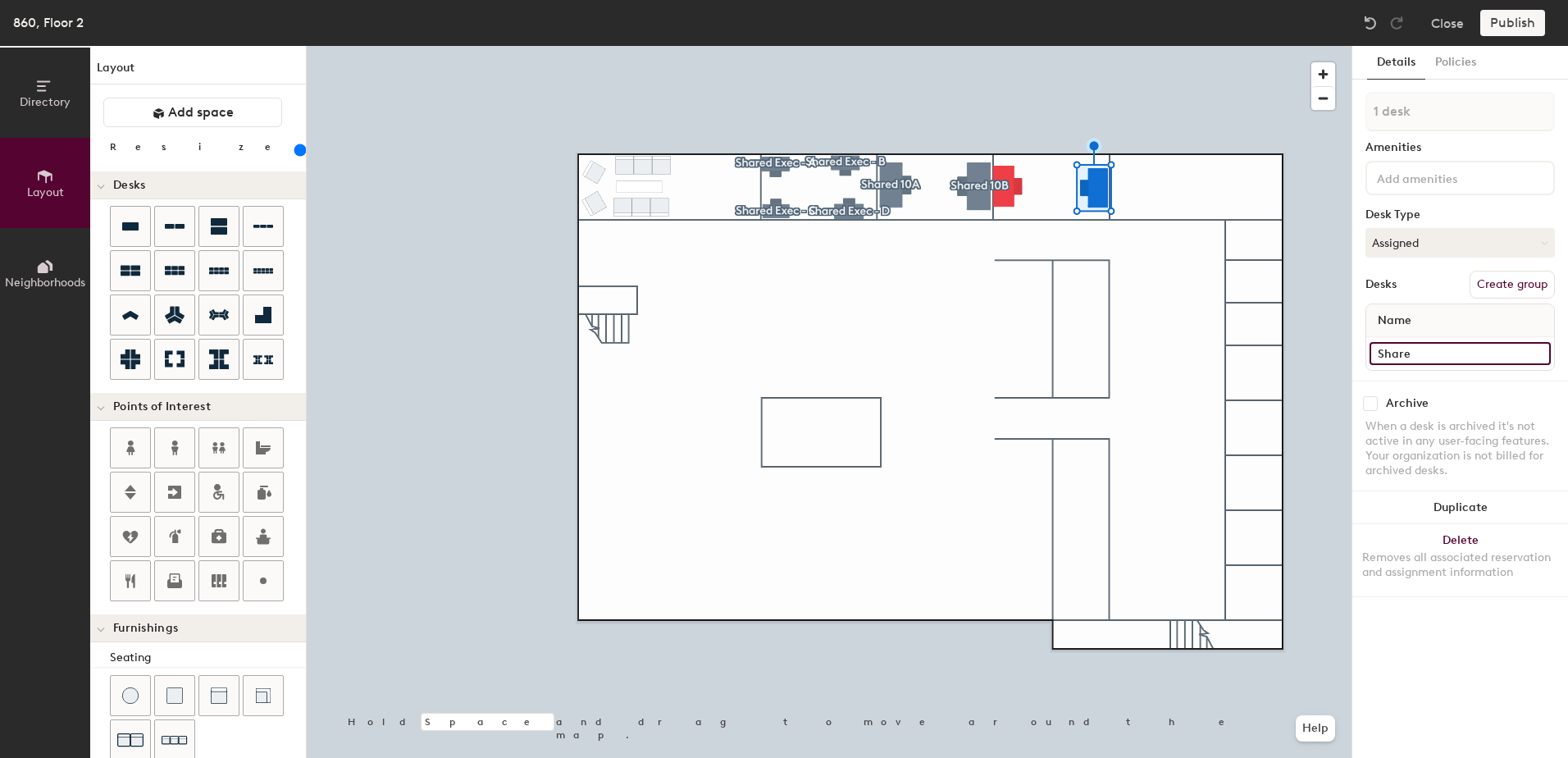
type input "200"
type input "Shared"
type input "200"
type input "Share"
type input "200"
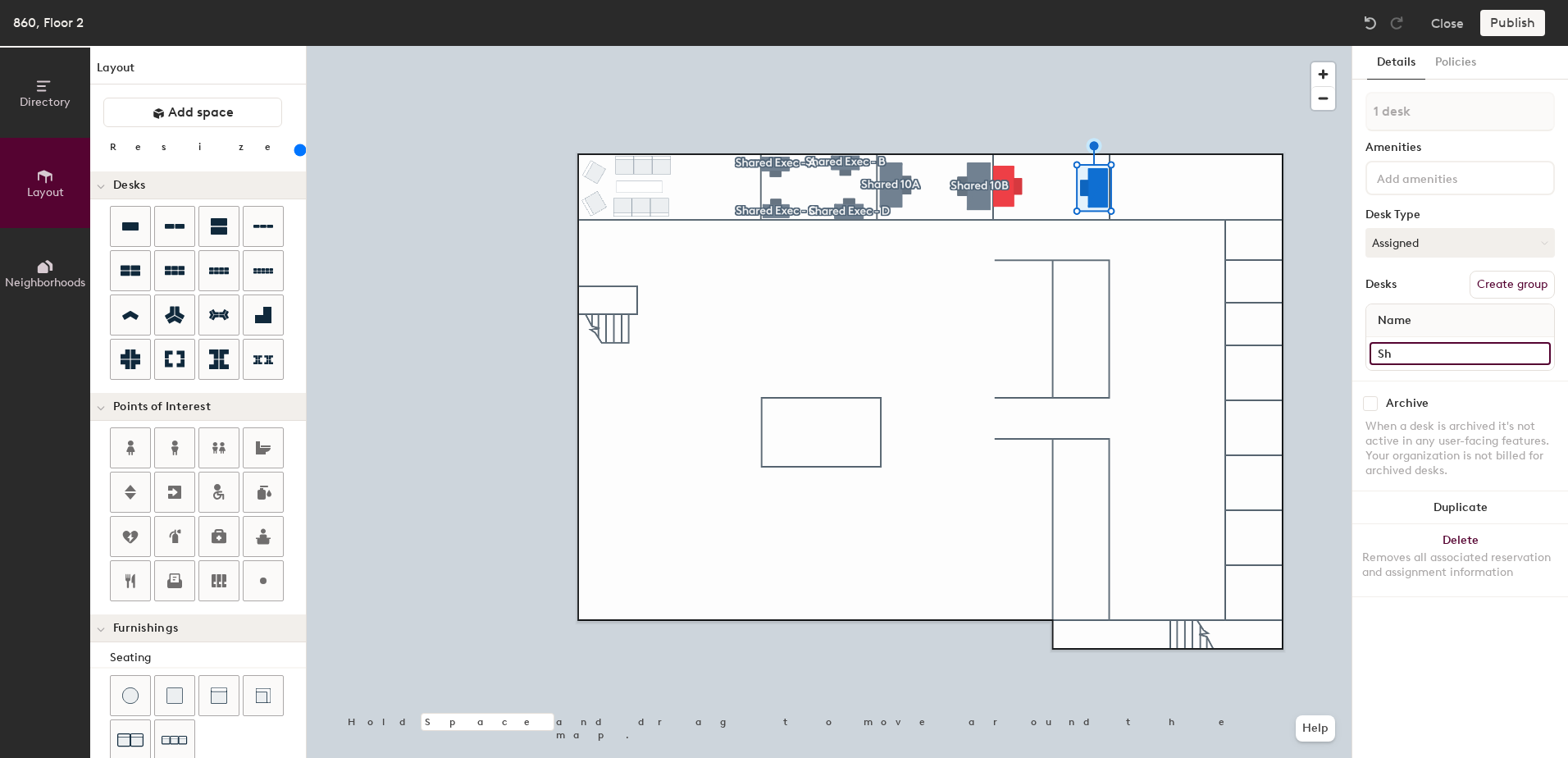
type input "S"
type input "200"
type input "8"
type input "200"
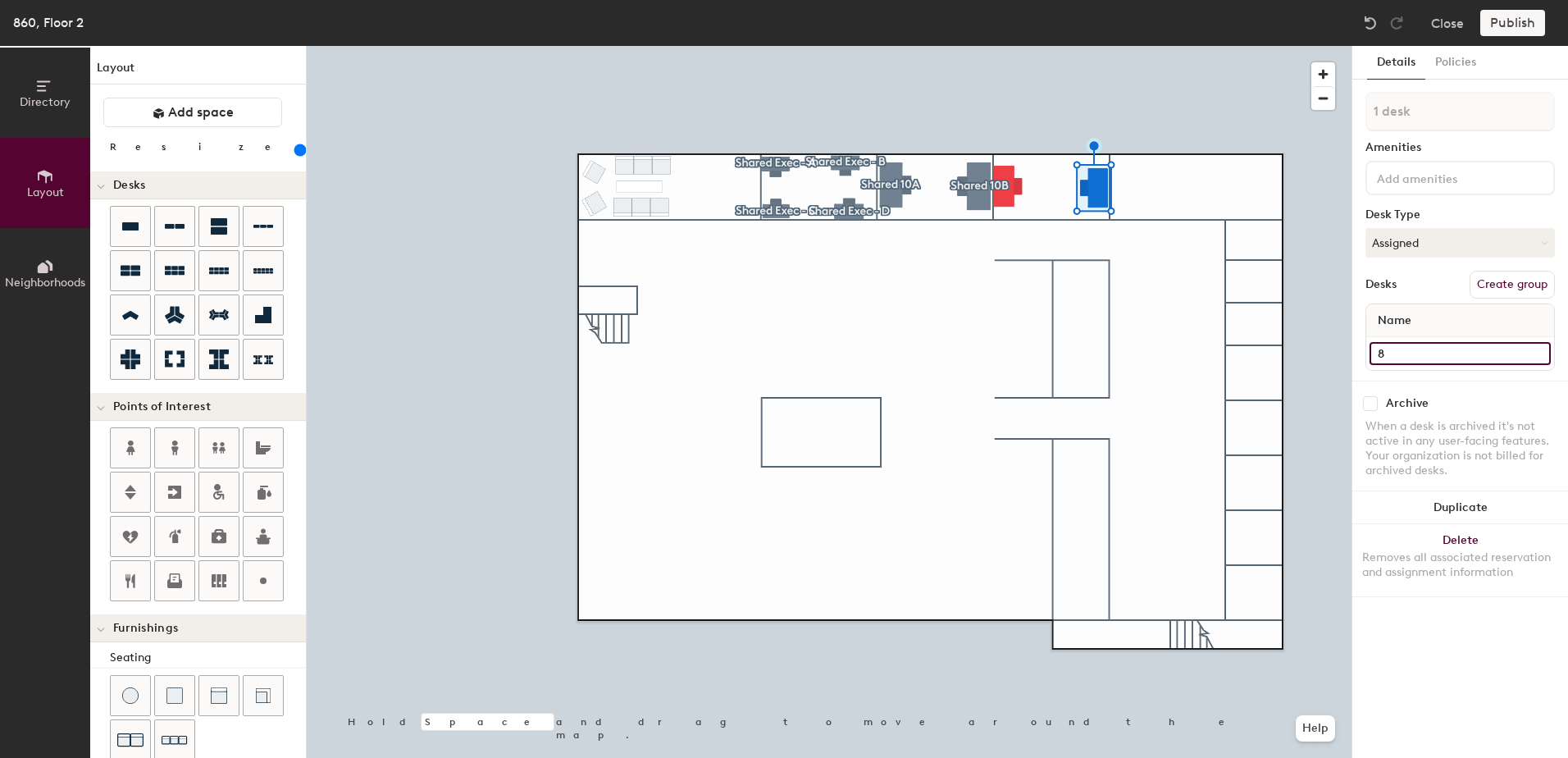
type input "86"
type input "200"
type input "860"
type input "200"
click at [1494, 285] on button "Create group" at bounding box center [1512, 285] width 85 height 28
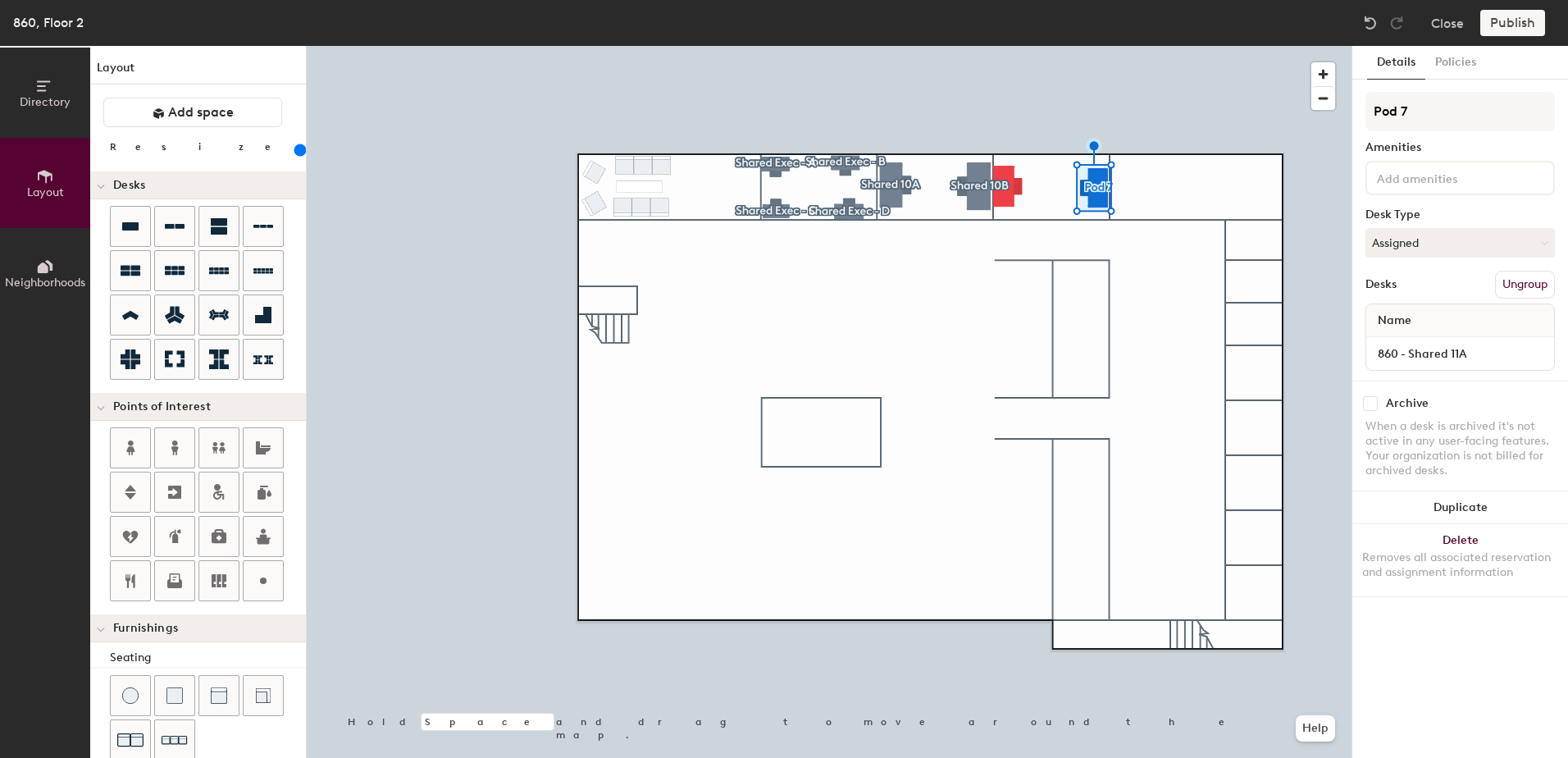
click at [1325, 123] on div "Directory Layout Neighborhoods Layout Add space Resize Desks Points of Interest…" at bounding box center [784, 403] width 1568 height 713
click at [1492, 350] on input "860 - Shared 11A" at bounding box center [1460, 353] width 181 height 23
click at [1533, 283] on button "Ungroup" at bounding box center [1525, 285] width 60 height 28
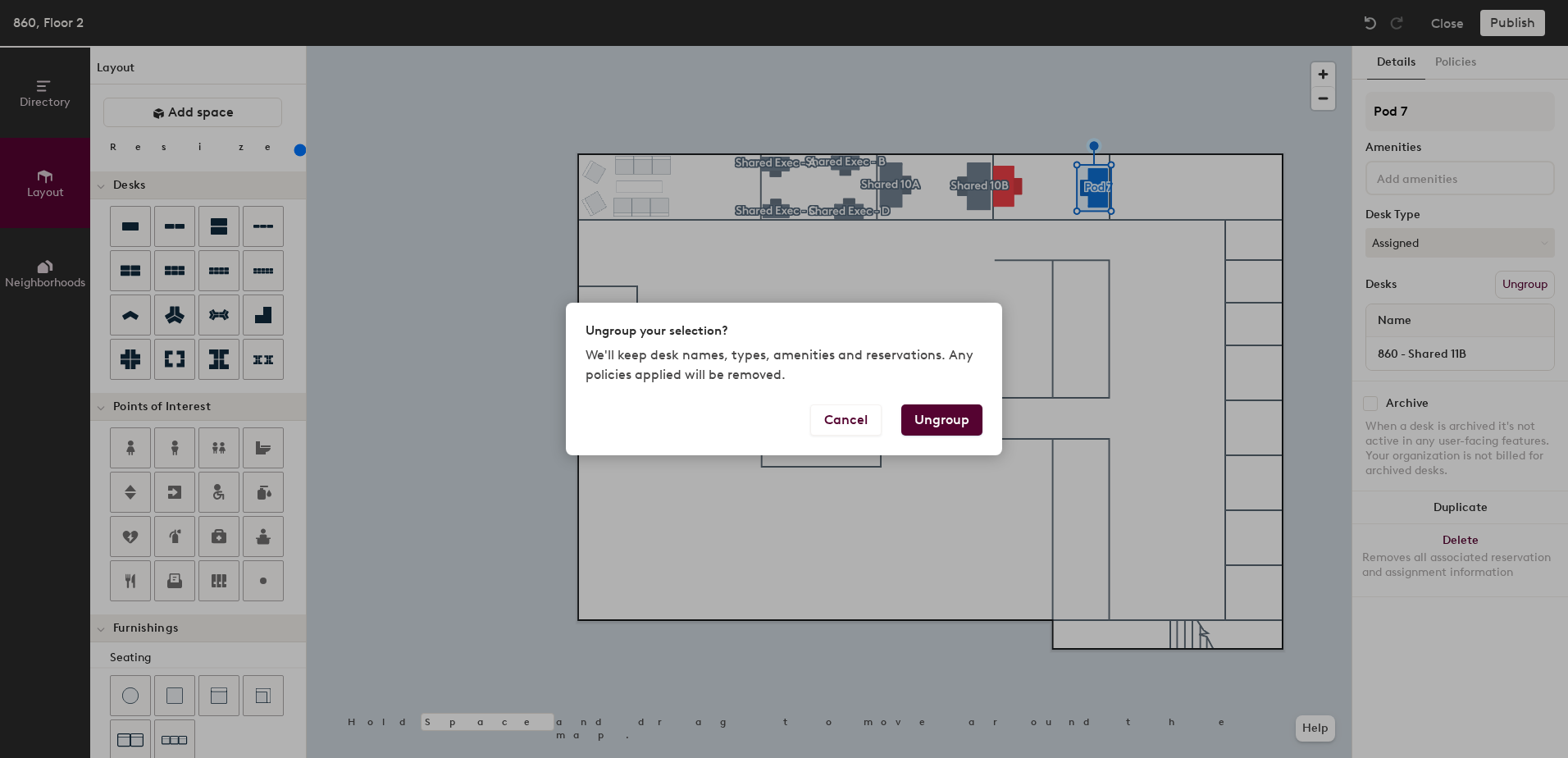
click at [956, 420] on button "Ungroup" at bounding box center [941, 420] width 81 height 31
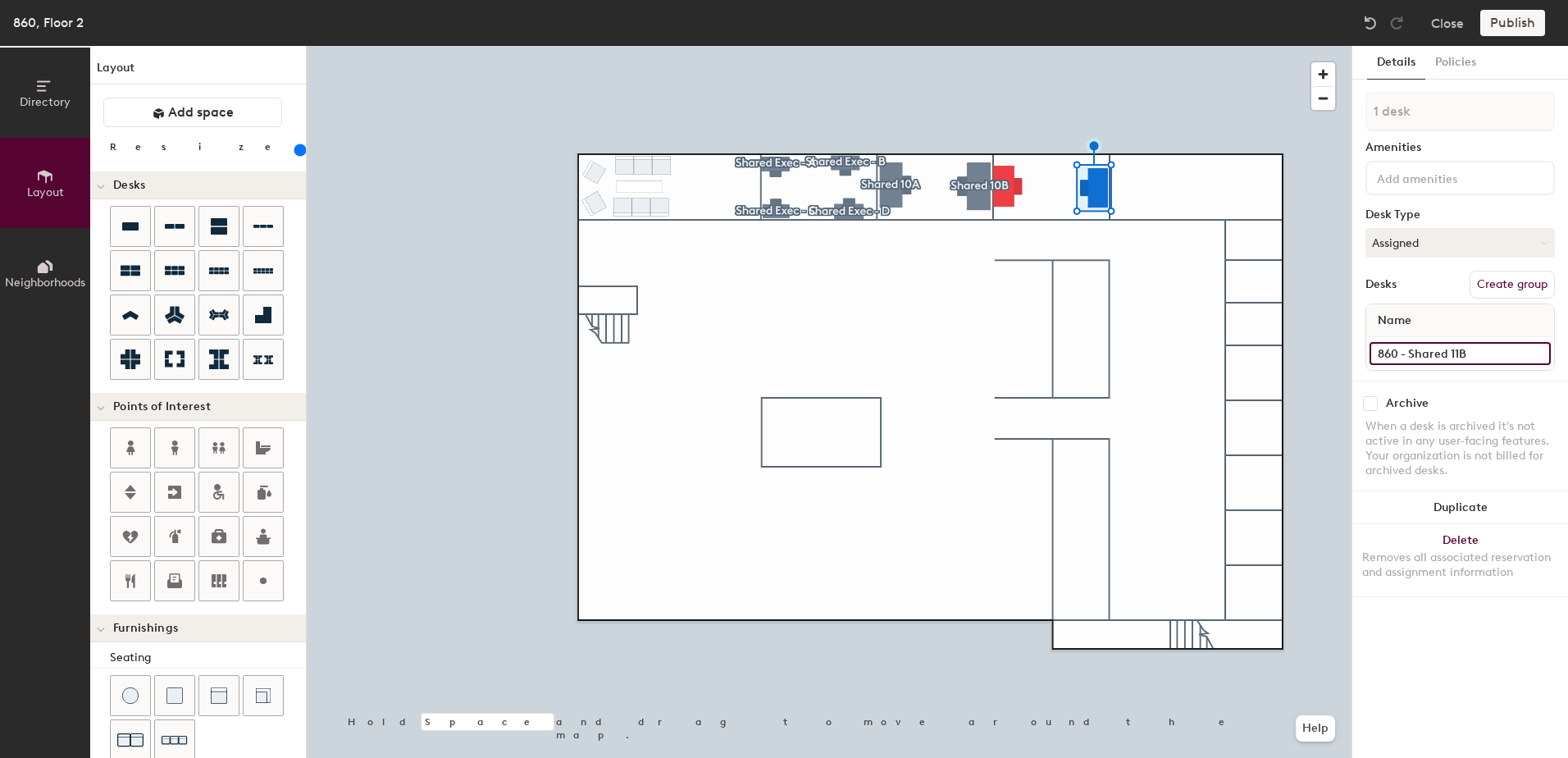
click at [1477, 350] on input "860 - Shared 11B" at bounding box center [1460, 353] width 181 height 23
click at [1507, 285] on button "Create group" at bounding box center [1512, 285] width 85 height 28
drag, startPoint x: 1460, startPoint y: 114, endPoint x: 1331, endPoint y: 105, distance: 129.3
click at [1331, 105] on div "Directory Layout Neighborhoods Layout Add space Resize Desks Points of Interest…" at bounding box center [784, 403] width 1568 height 713
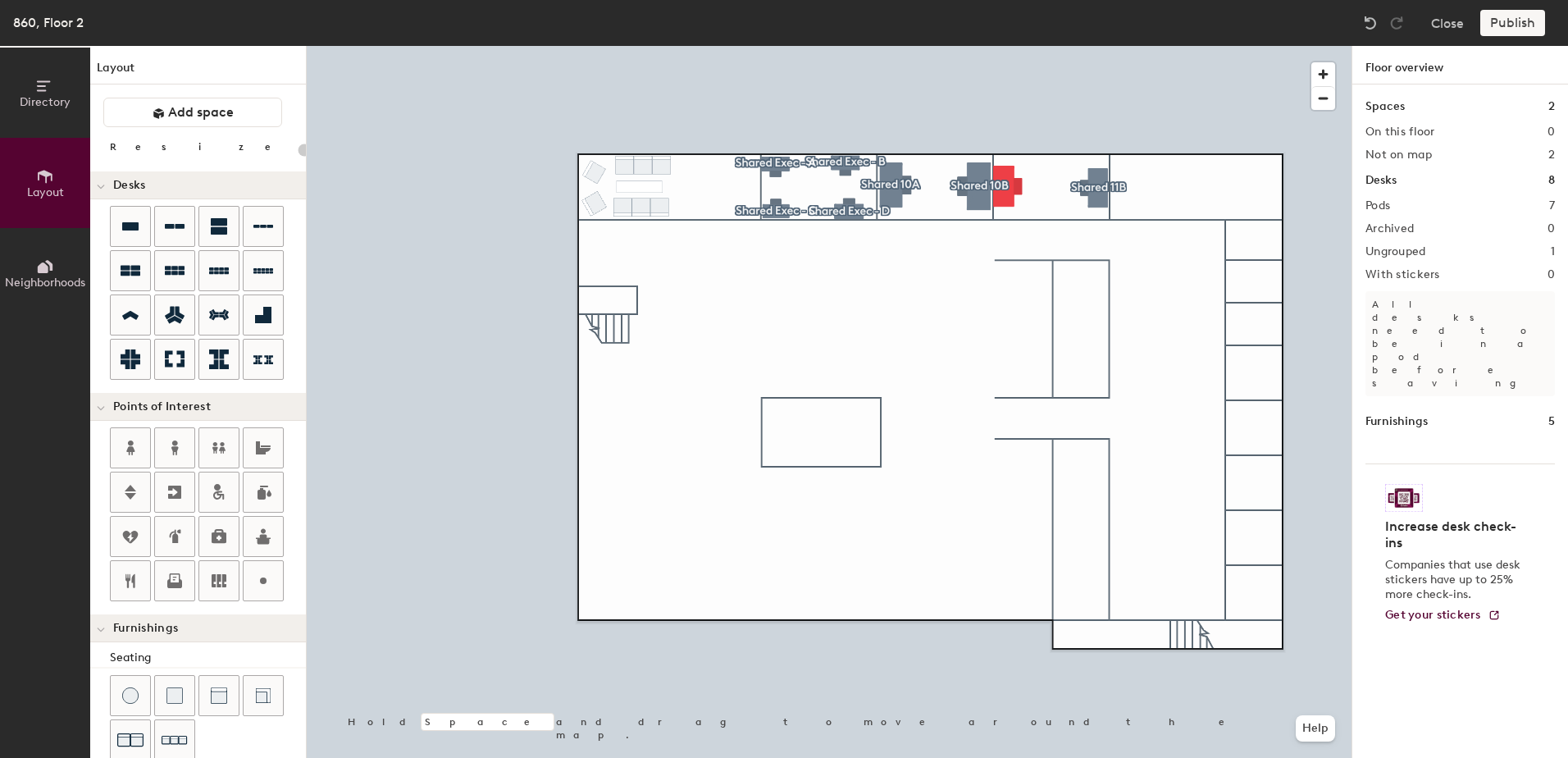
click at [1012, 46] on div at bounding box center [828, 46] width 1044 height 0
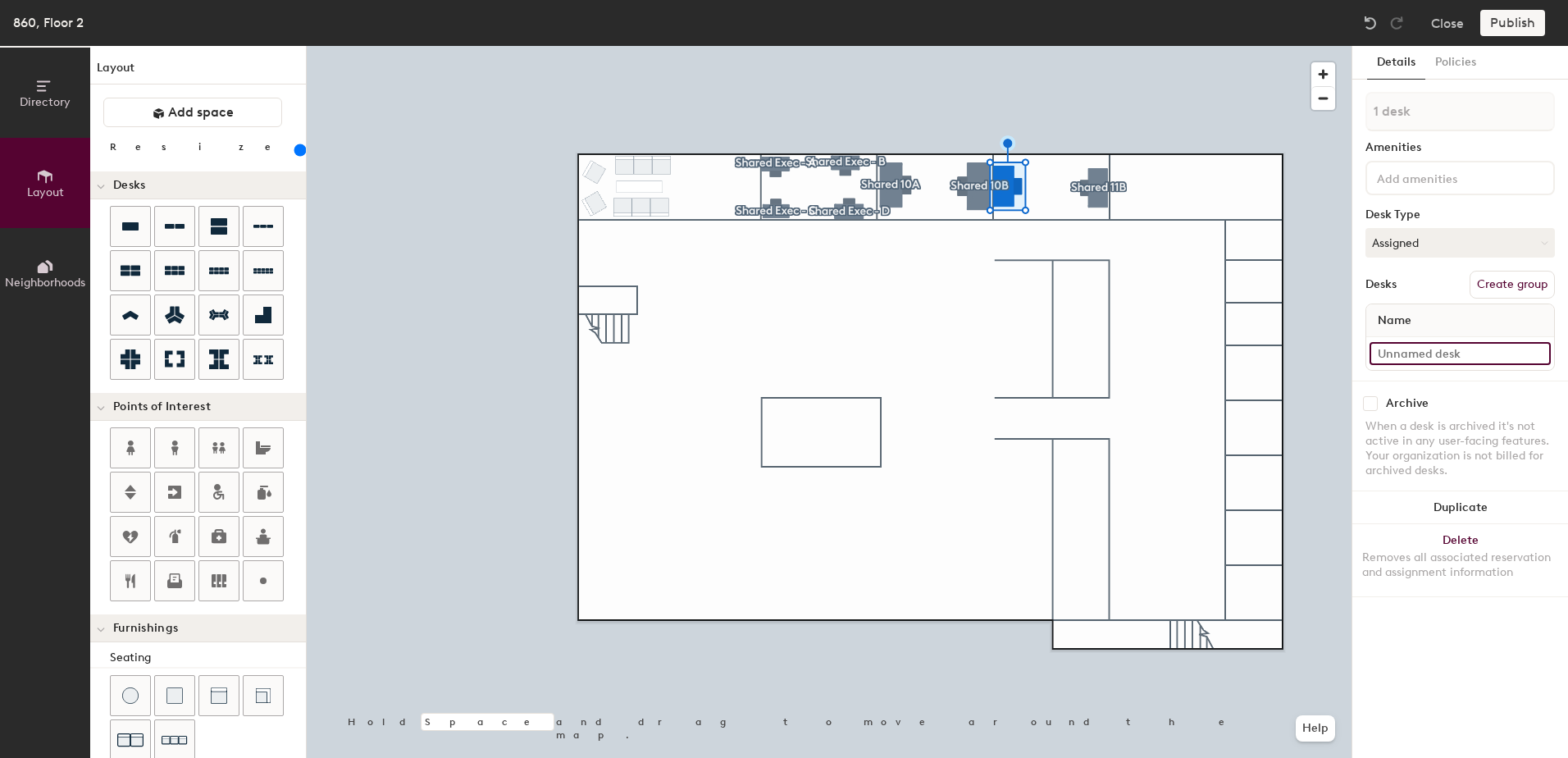
click at [1456, 354] on input at bounding box center [1460, 353] width 181 height 23
click at [1539, 279] on button "Create group" at bounding box center [1512, 285] width 85 height 28
drag, startPoint x: 1448, startPoint y: 116, endPoint x: 1331, endPoint y: 106, distance: 117.4
click at [1331, 106] on div "Directory Layout Neighborhoods Layout Add space Resize Desks Points of Interest…" at bounding box center [784, 403] width 1568 height 713
click at [1186, 46] on div at bounding box center [828, 46] width 1044 height 0
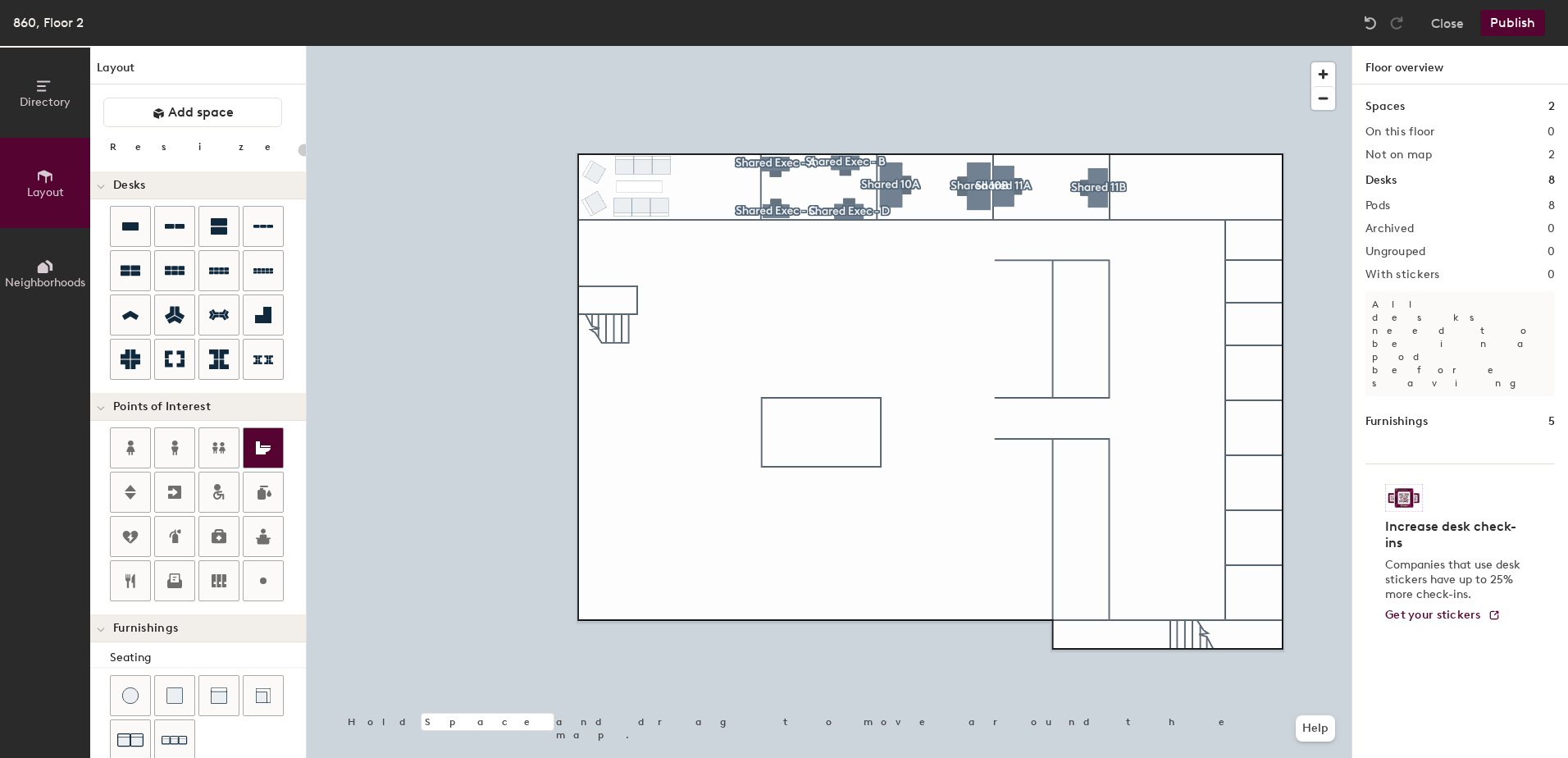
click at [262, 448] on icon at bounding box center [263, 448] width 15 height 13
click at [258, 452] on icon at bounding box center [263, 448] width 15 height 13
click at [1254, 46] on div at bounding box center [828, 46] width 1044 height 0
click at [1258, 46] on div at bounding box center [828, 46] width 1044 height 0
click at [224, 225] on icon at bounding box center [219, 226] width 16 height 16
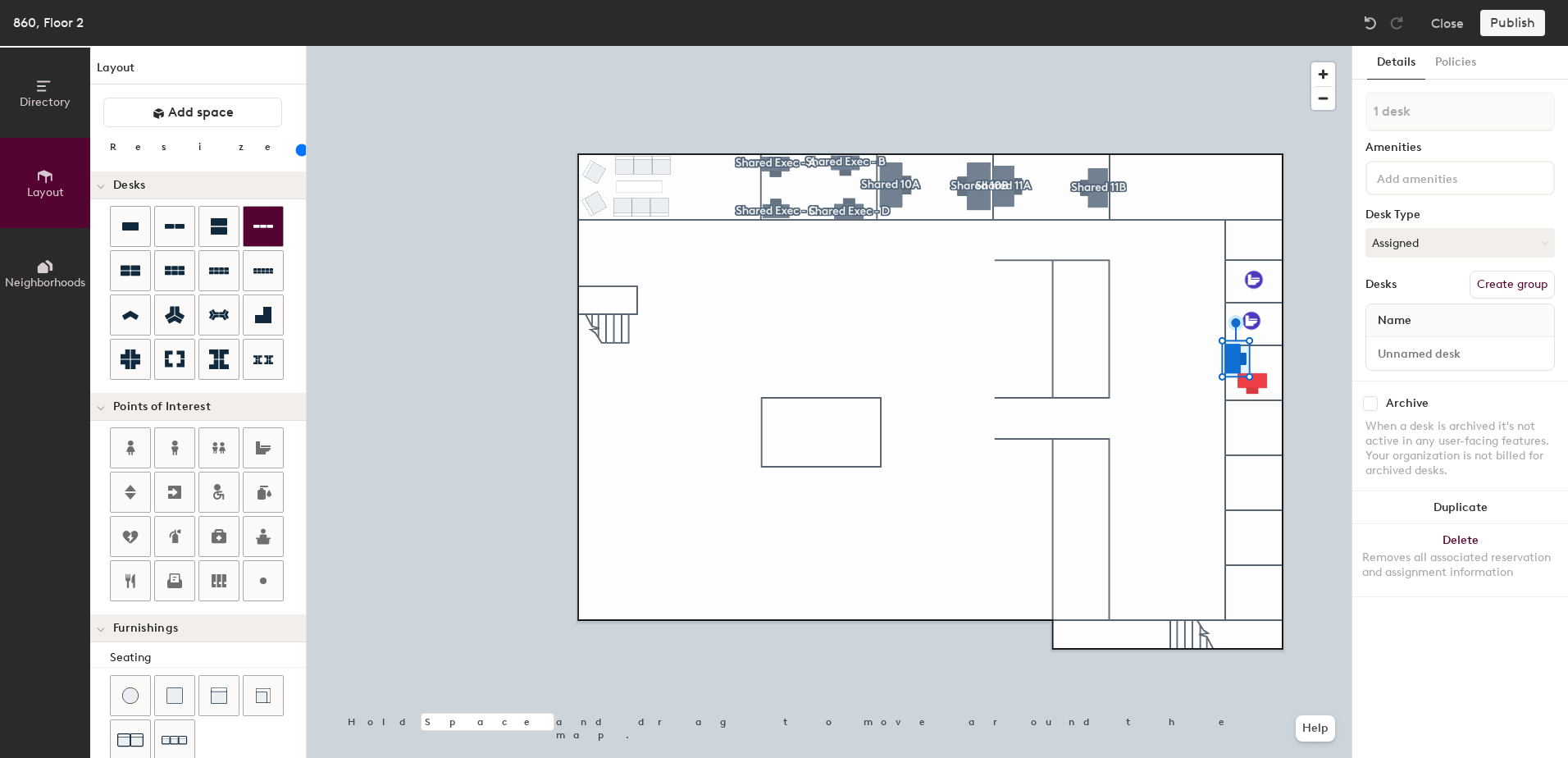
click at [1253, 46] on div at bounding box center [828, 46] width 1044 height 0
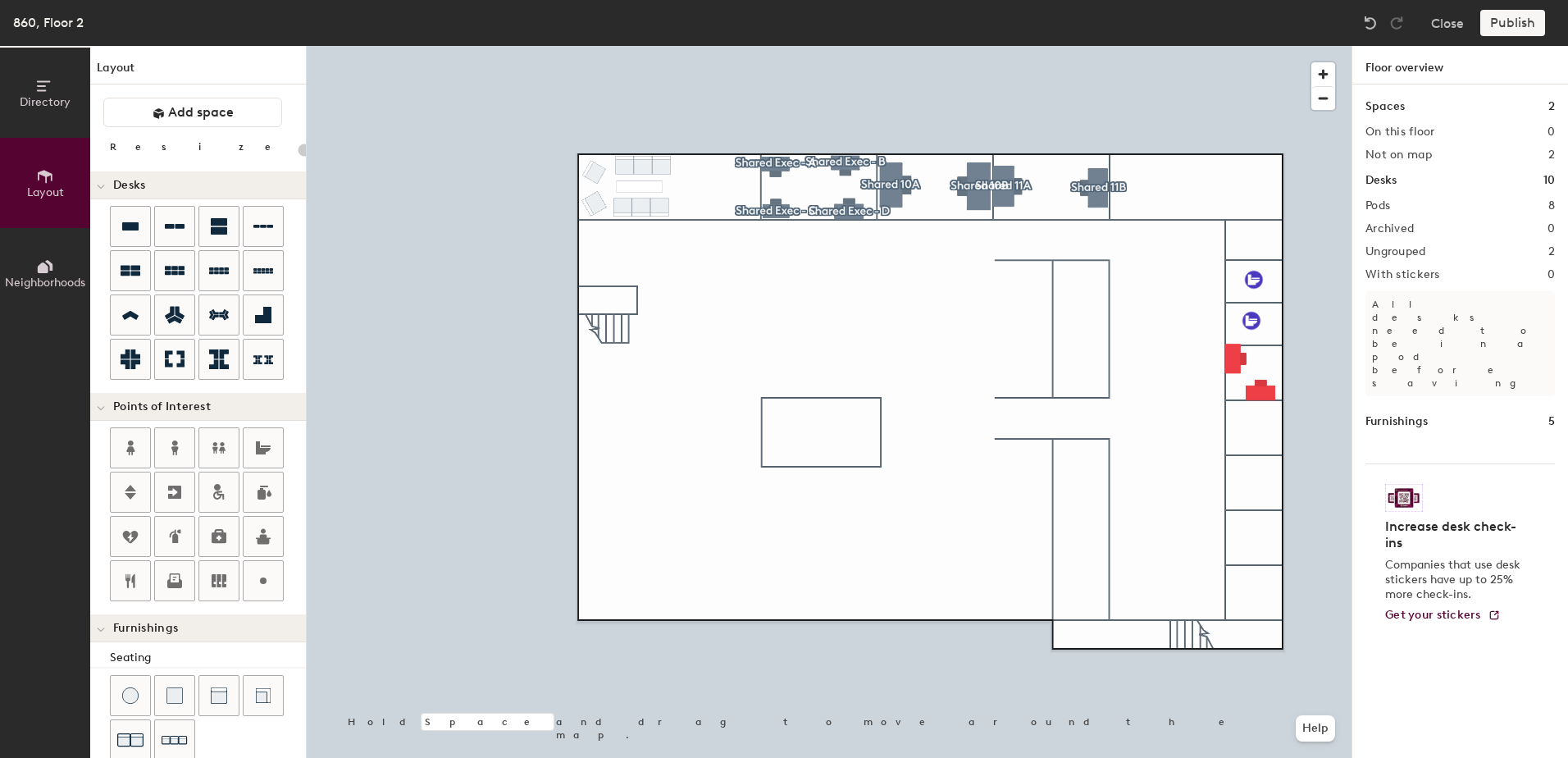
type input "140"
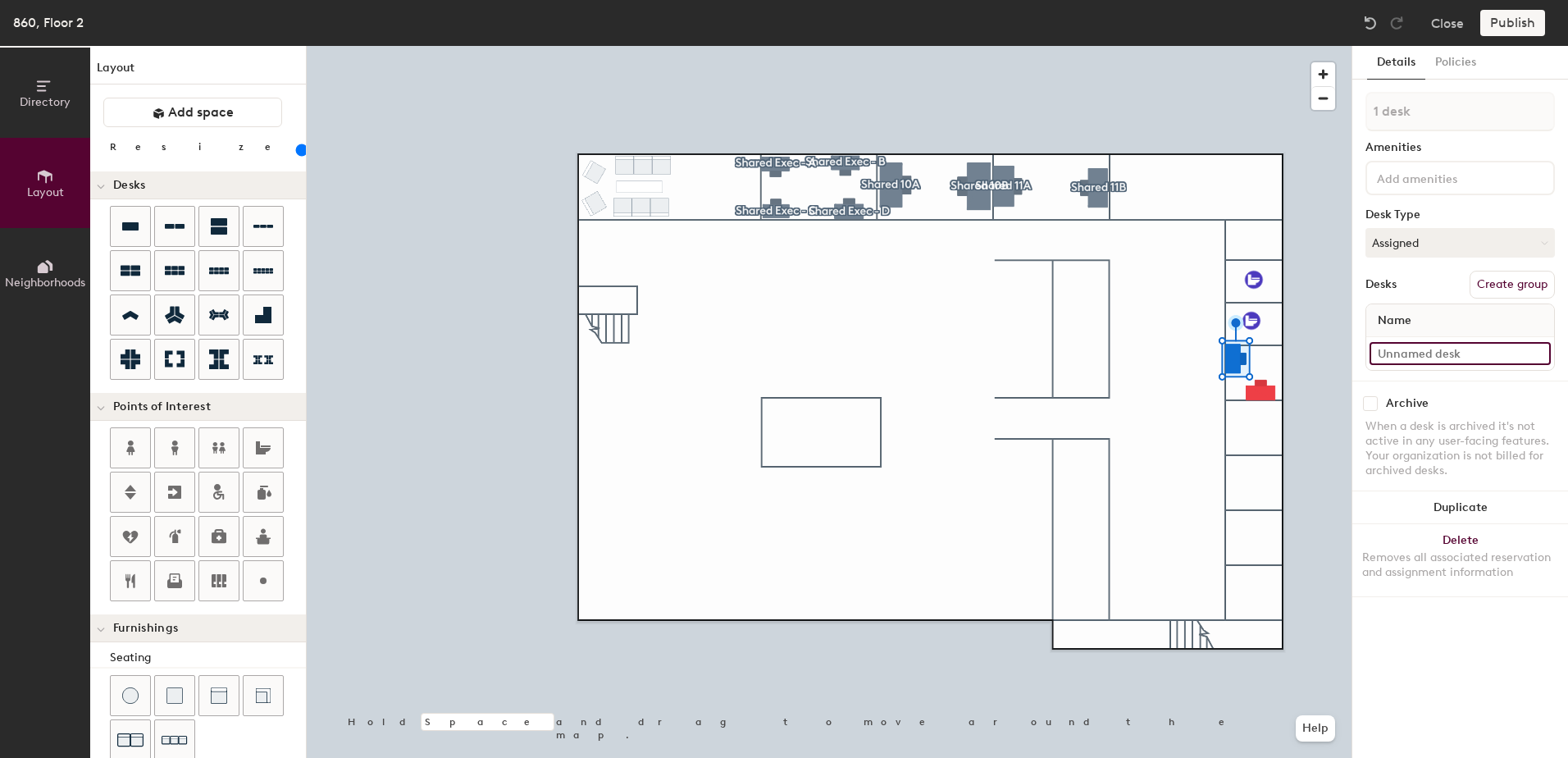
click at [1433, 361] on input at bounding box center [1460, 353] width 181 height 23
type input "860 - Shared 14A"
click at [1518, 290] on button "Create group" at bounding box center [1512, 285] width 85 height 28
click at [1318, 126] on div "Directory Layout Neighborhoods Layout Add space Resize Desks Points of Interest…" at bounding box center [784, 403] width 1568 height 713
type input "Shared 14A"
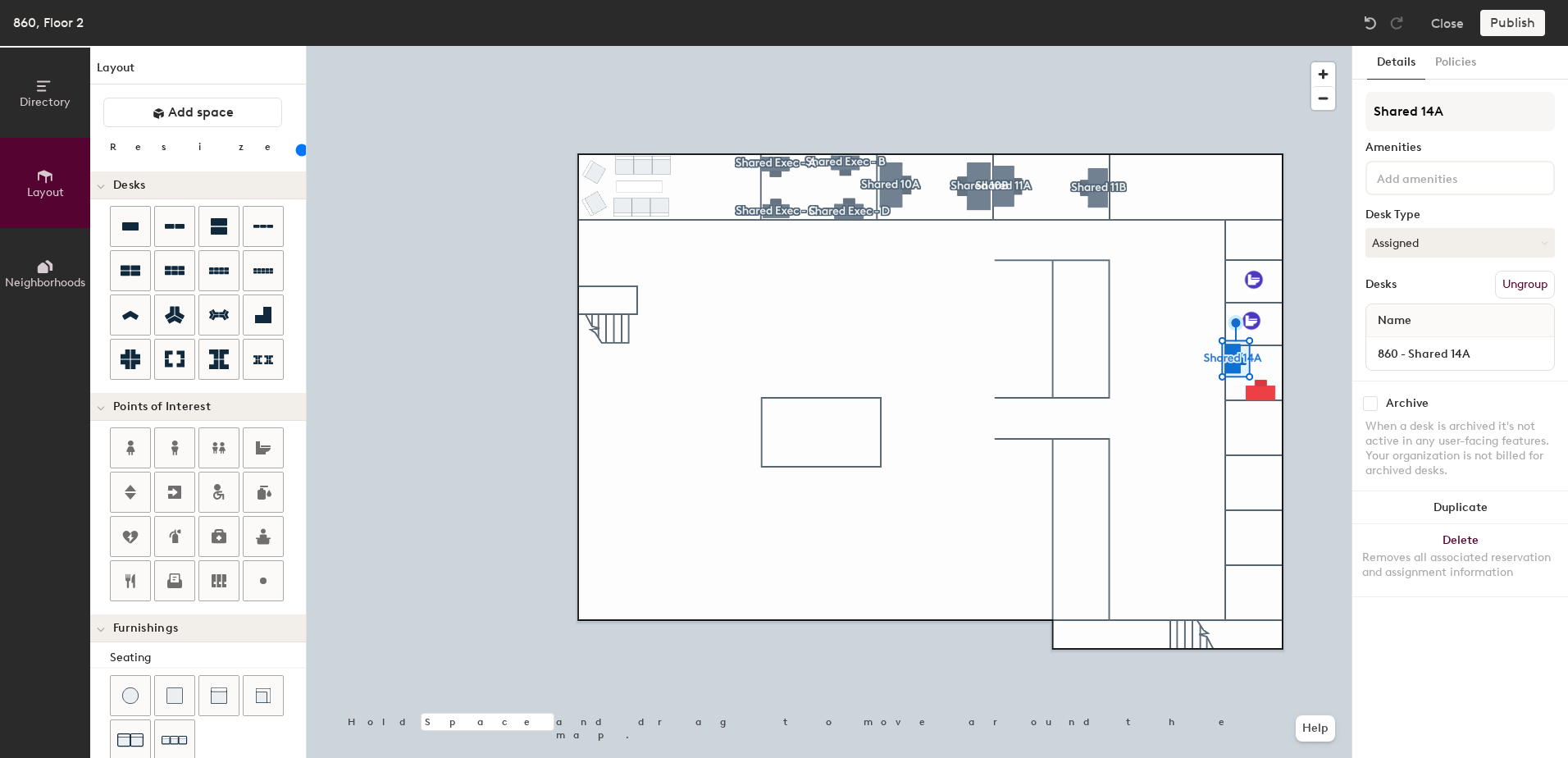
click at [1208, 46] on div at bounding box center [828, 46] width 1044 height 0
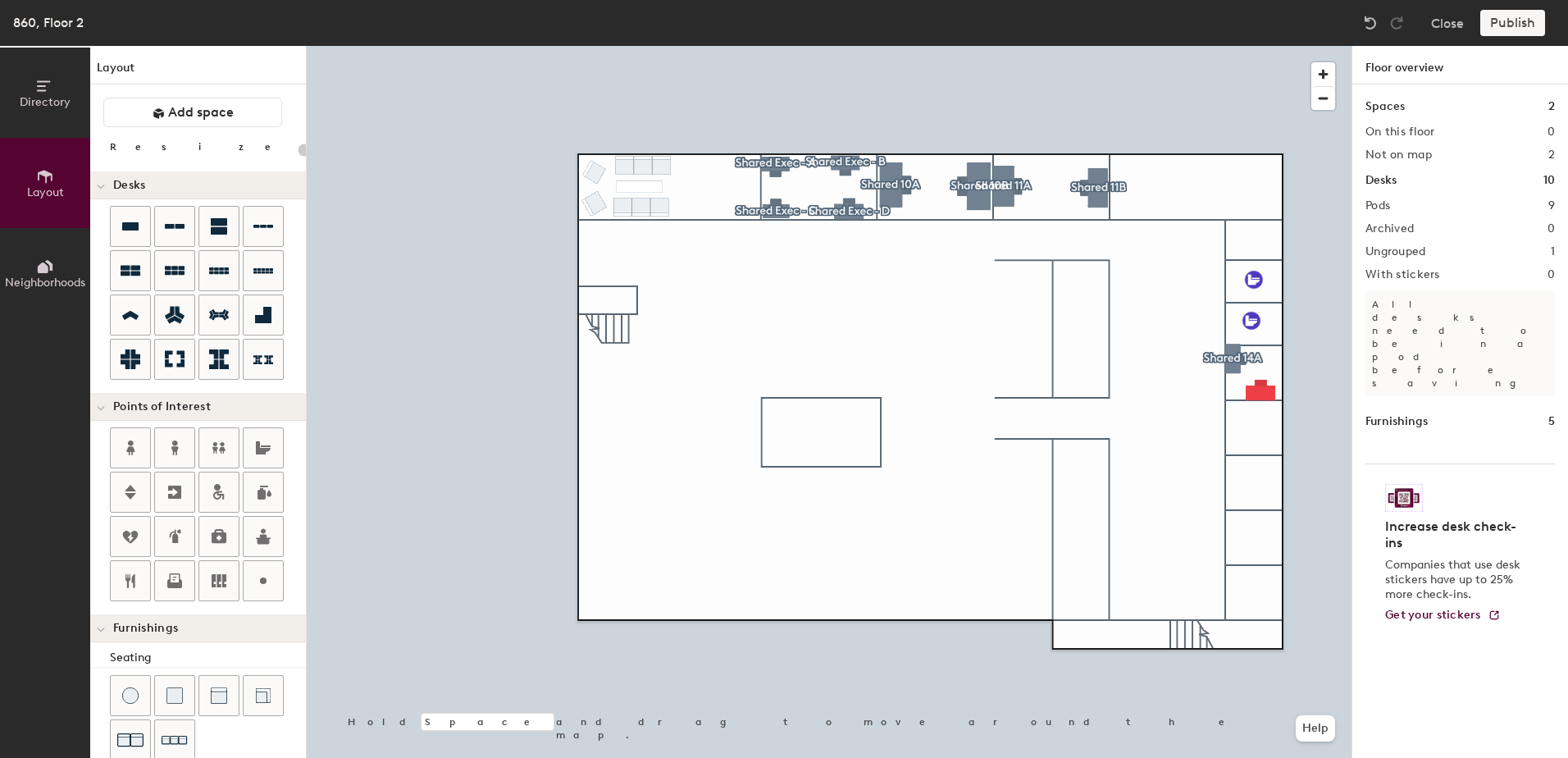
type input "140"
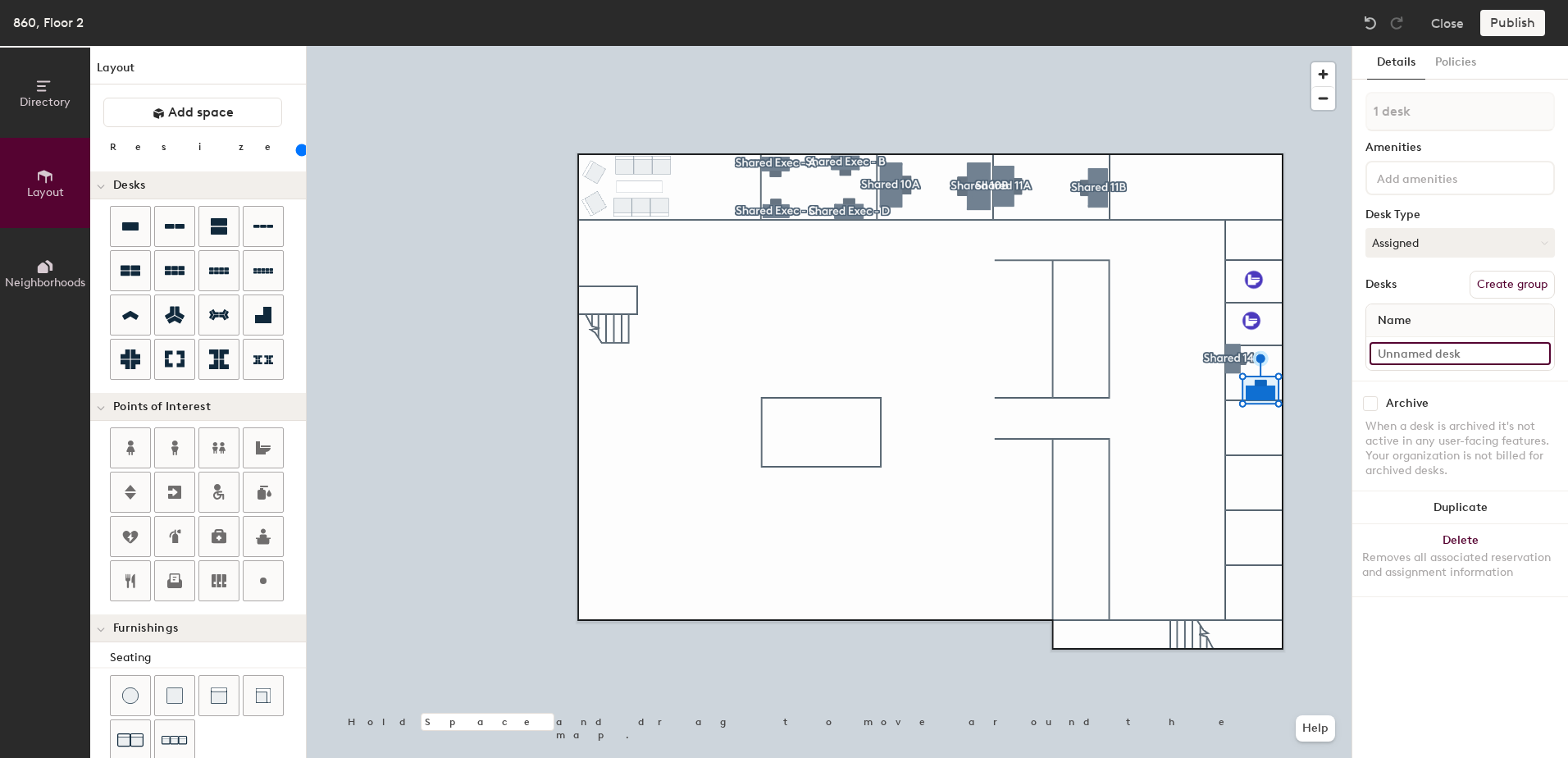
click at [1471, 351] on input at bounding box center [1460, 353] width 181 height 23
type input "860 - Shared 14B"
click at [1518, 289] on button "Create group" at bounding box center [1512, 285] width 85 height 28
click at [1336, 113] on div "Directory Layout Neighborhoods Layout Add space Resize Desks Points of Interest…" at bounding box center [784, 403] width 1568 height 713
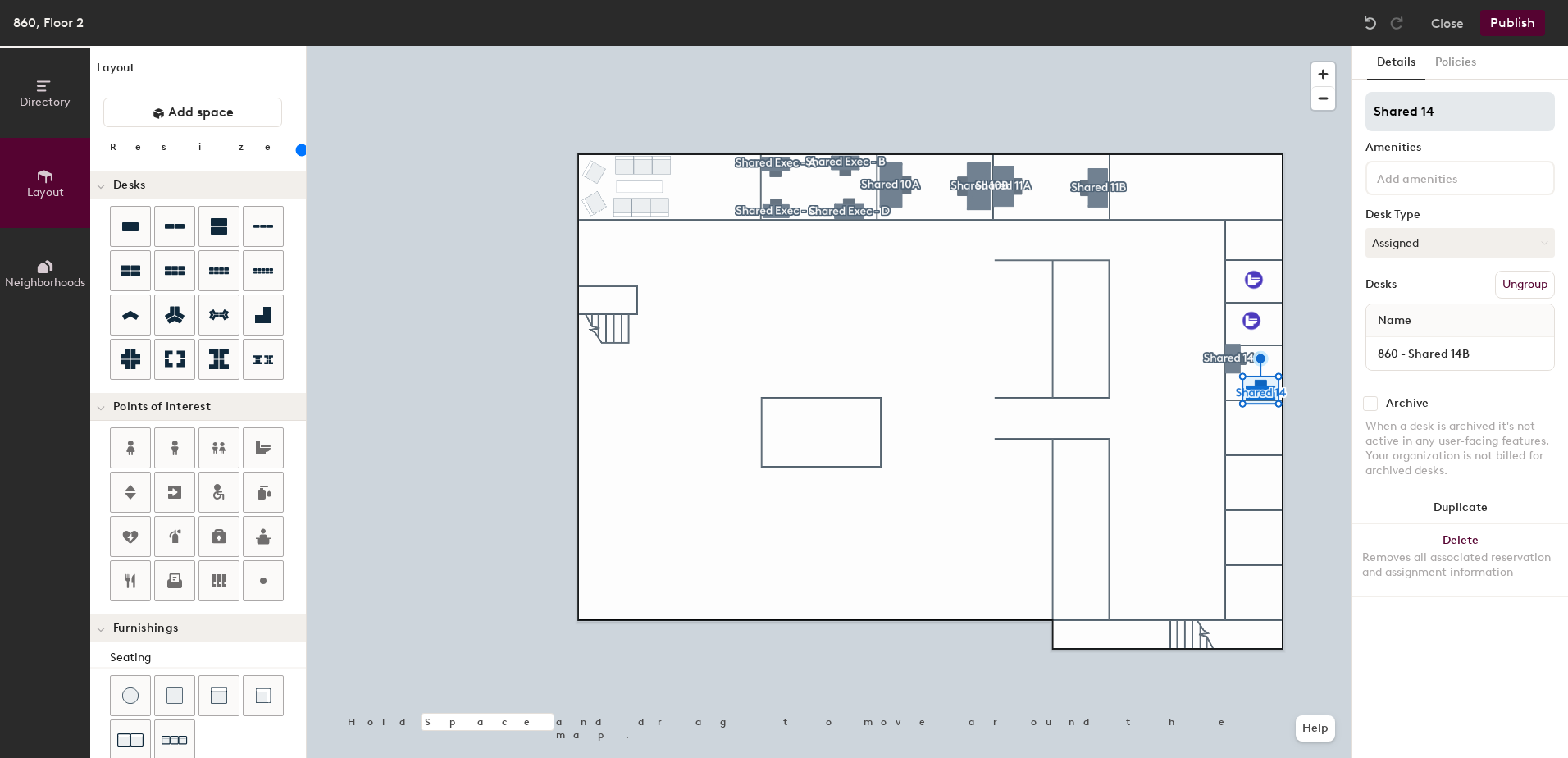
click at [1454, 108] on input "Shared 14" at bounding box center [1460, 112] width 190 height 39
type input "Shared 12B"
click at [1240, 46] on div at bounding box center [828, 46] width 1044 height 0
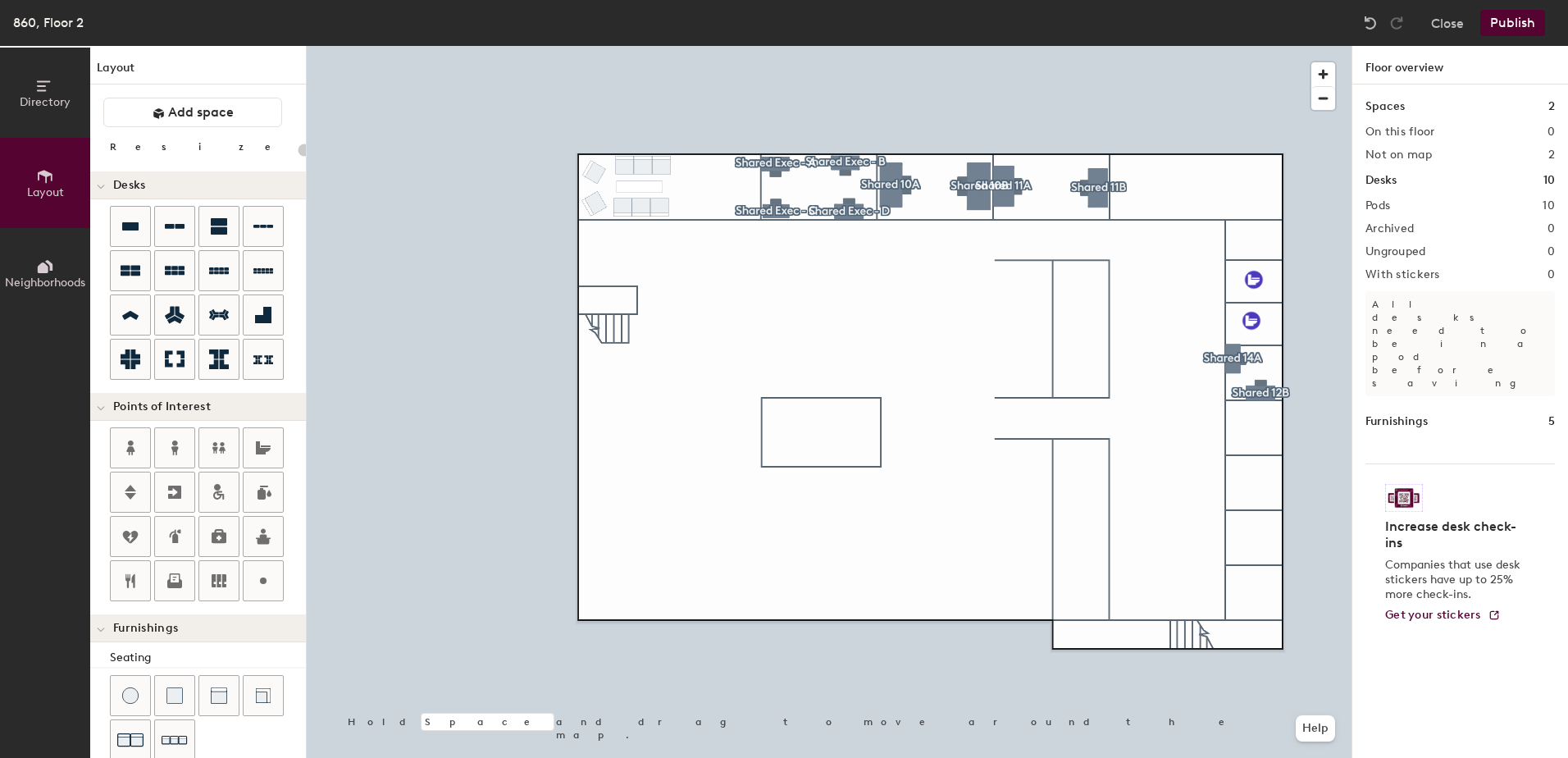
click at [1262, 46] on div at bounding box center [828, 46] width 1044 height 0
type input "140"
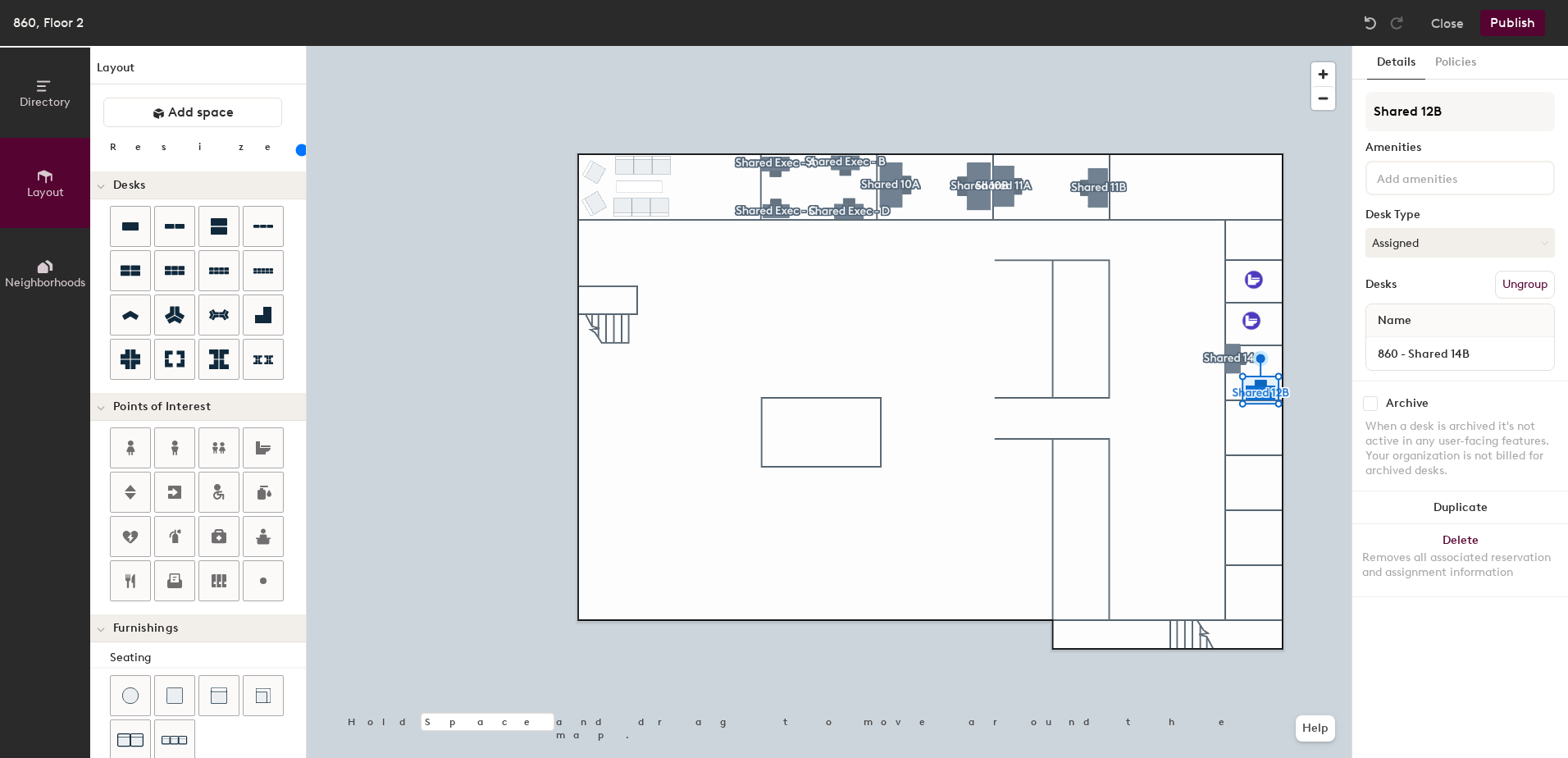
click at [1525, 279] on button "Ungroup" at bounding box center [1525, 285] width 60 height 28
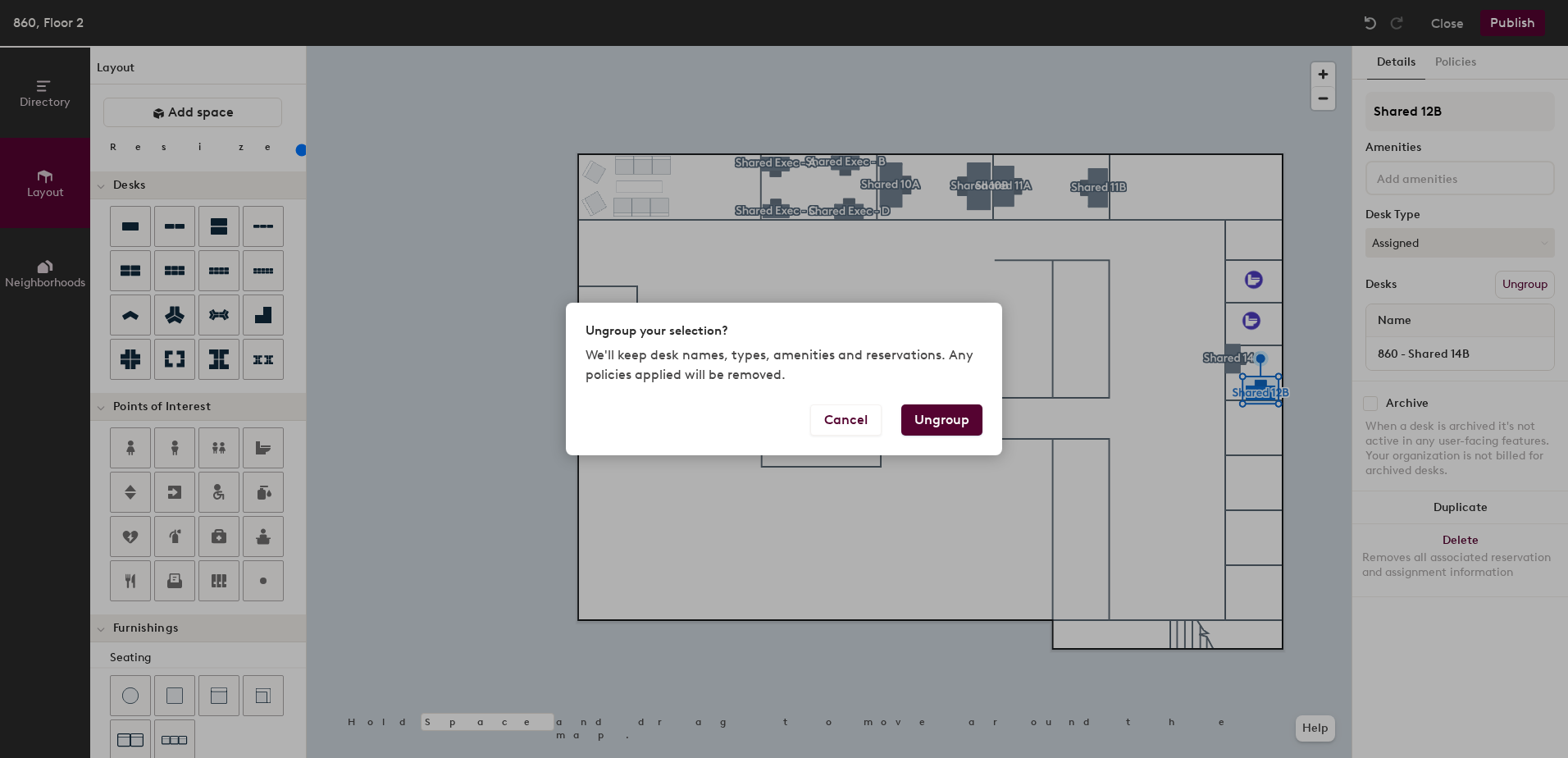
click at [968, 416] on button "Ungroup" at bounding box center [941, 420] width 81 height 31
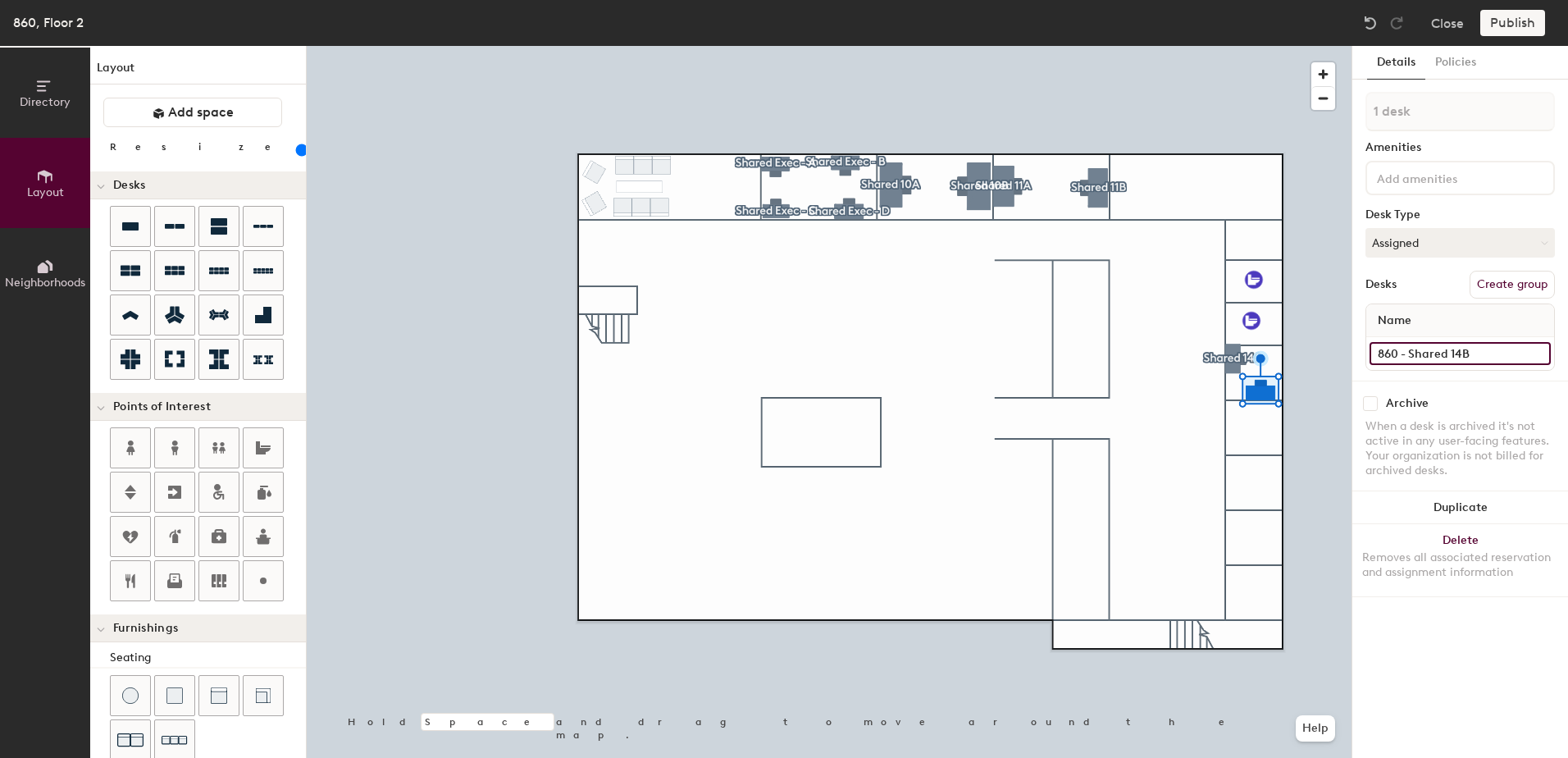
click at [1488, 351] on input "860 - Shared 14B" at bounding box center [1460, 353] width 181 height 23
type input "860 - Shared 12B"
click at [1232, 46] on div at bounding box center [828, 46] width 1044 height 0
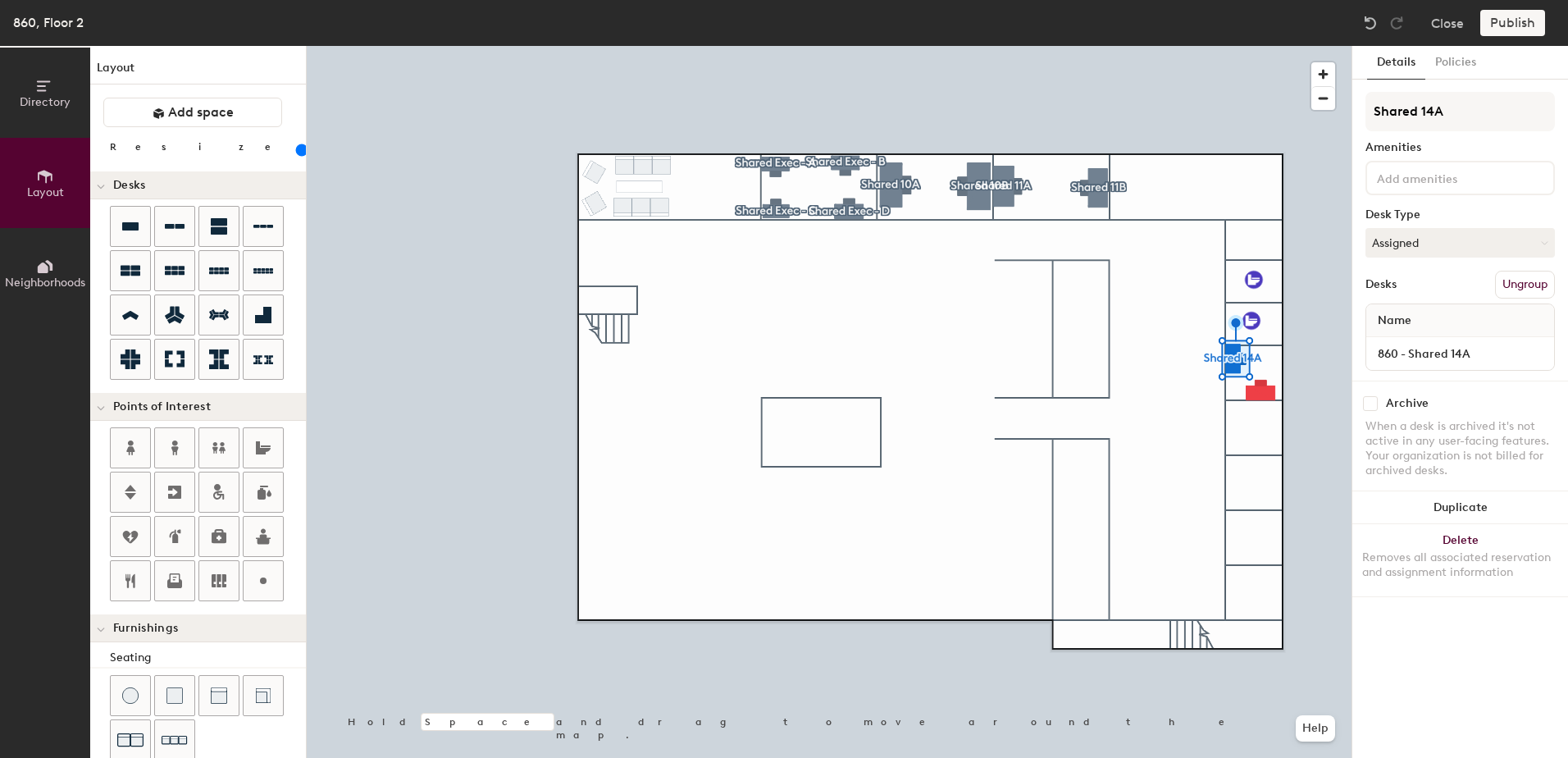
click at [1528, 279] on button "Ungroup" at bounding box center [1525, 285] width 60 height 28
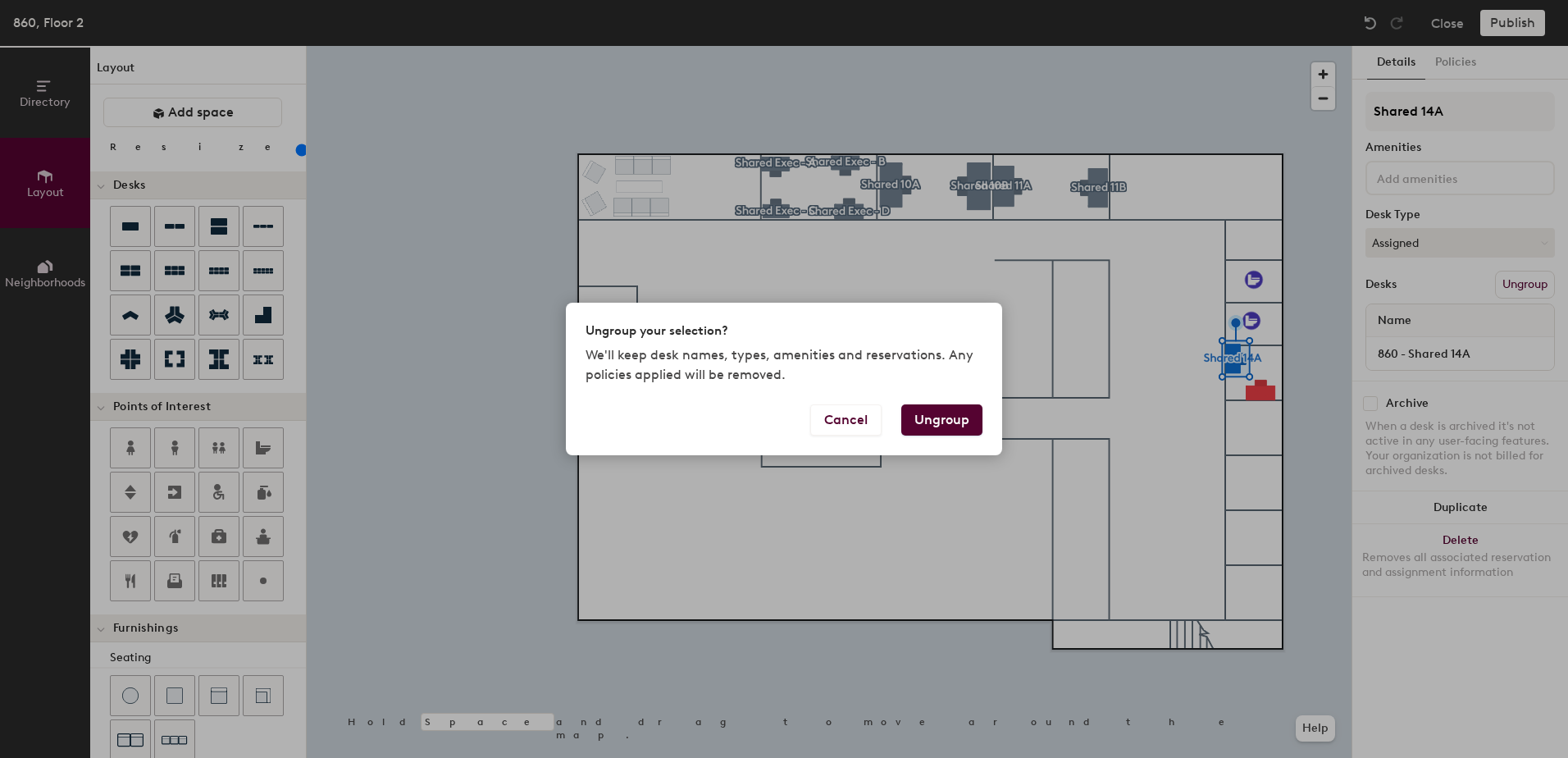
click at [968, 421] on button "Ungroup" at bounding box center [941, 420] width 81 height 31
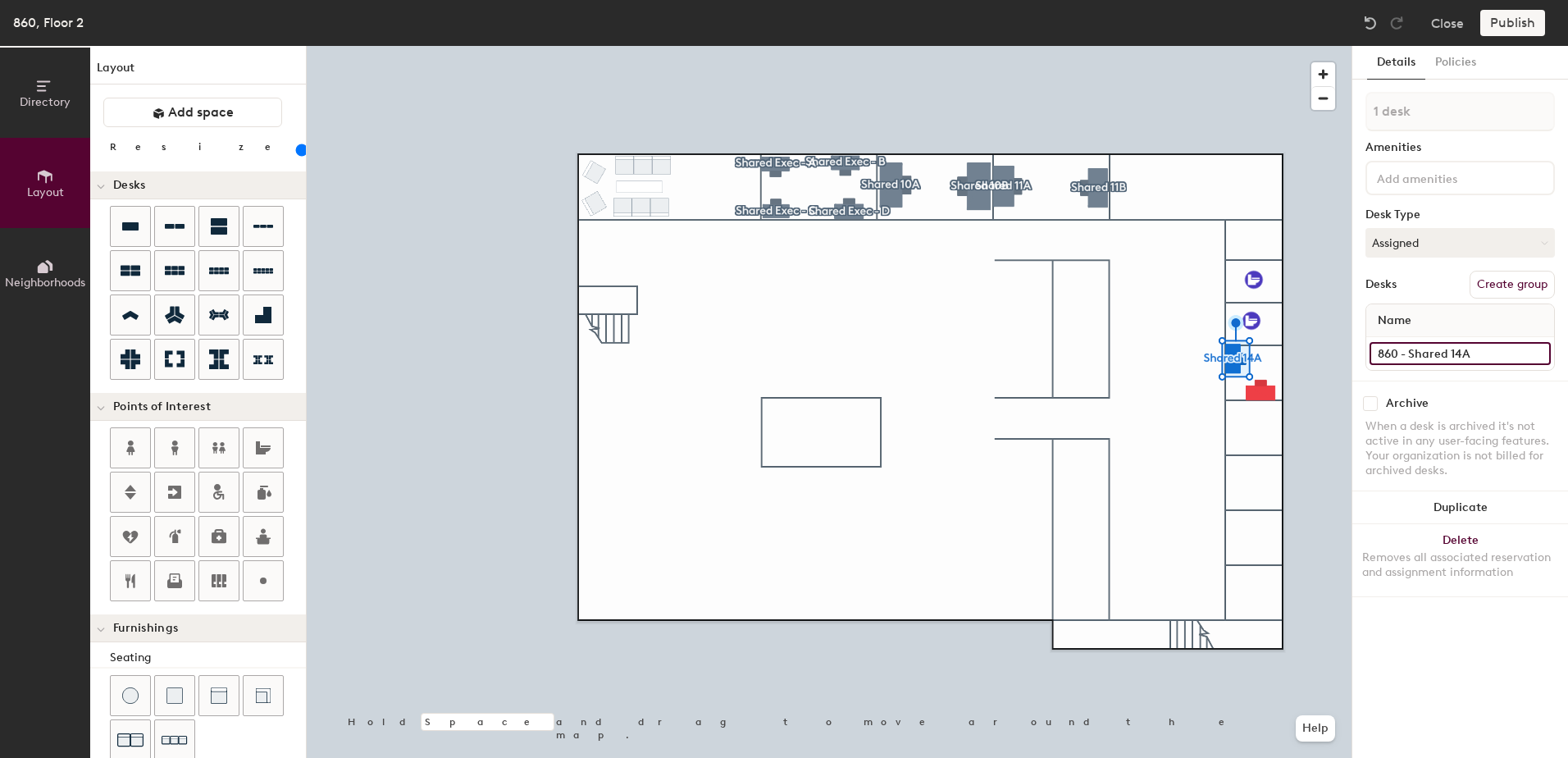
click at [1482, 355] on input "860 - Shared 14A" at bounding box center [1460, 353] width 181 height 23
type input "860 - Shared 12A"
click at [1492, 282] on button "Create group" at bounding box center [1512, 285] width 85 height 28
click at [1293, 119] on div "Directory Layout Neighborhoods Layout Add space Resize Desks Points of Interest…" at bounding box center [784, 403] width 1568 height 713
type input "Shared 12A"
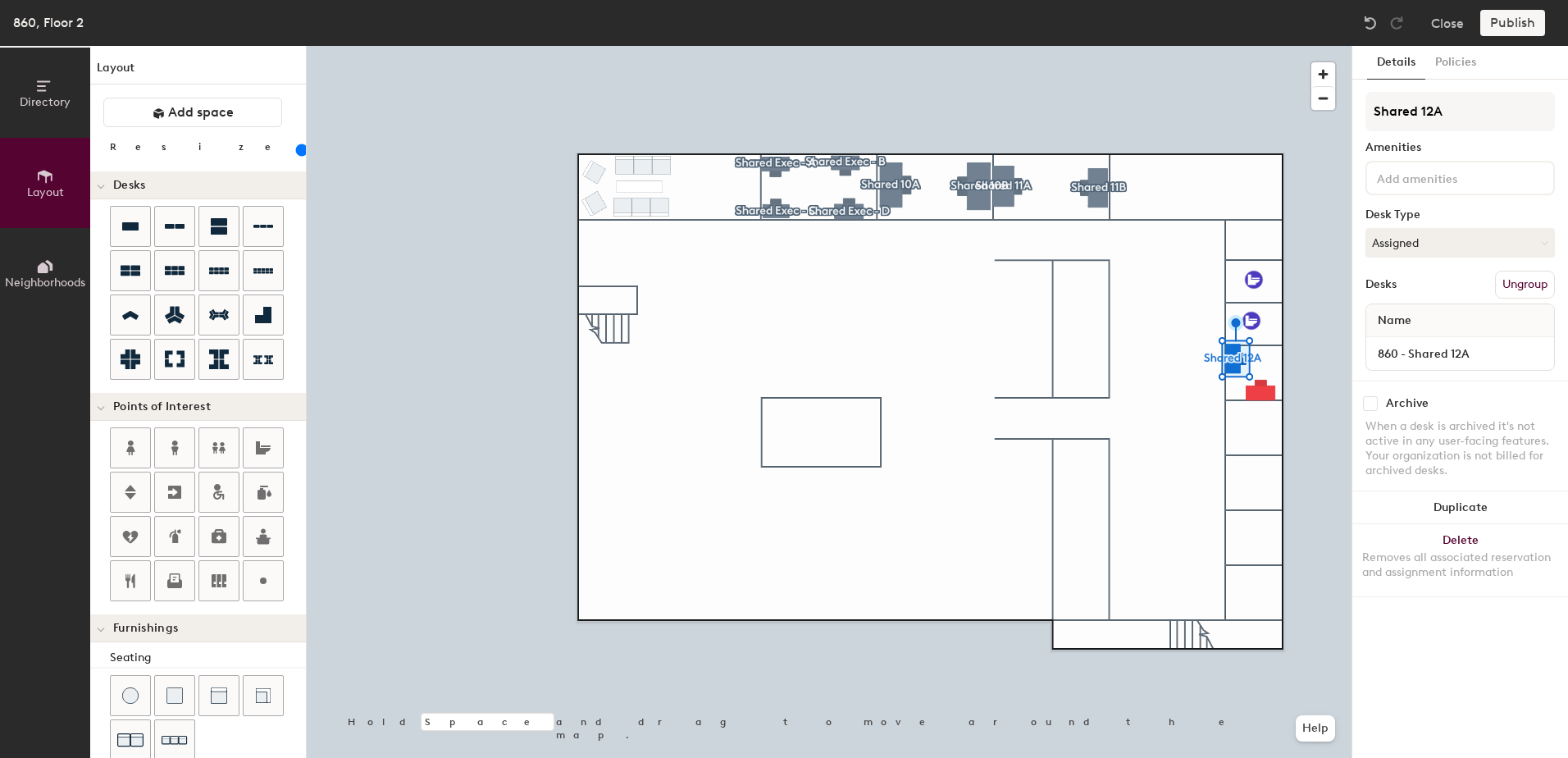
drag, startPoint x: 1431, startPoint y: 114, endPoint x: 1201, endPoint y: 93, distance: 231.0
click at [1201, 46] on div at bounding box center [828, 46] width 1044 height 0
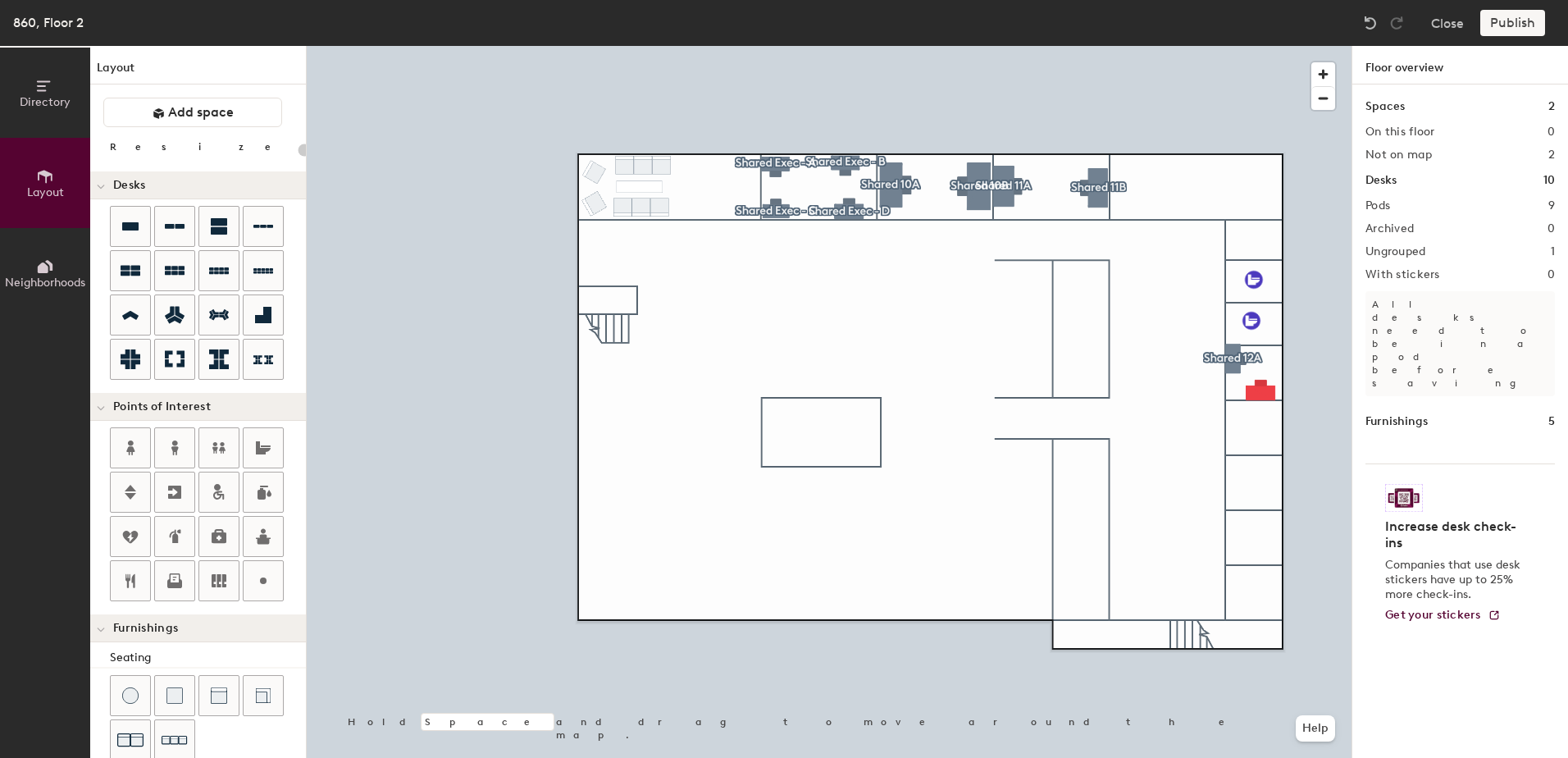
type input "140"
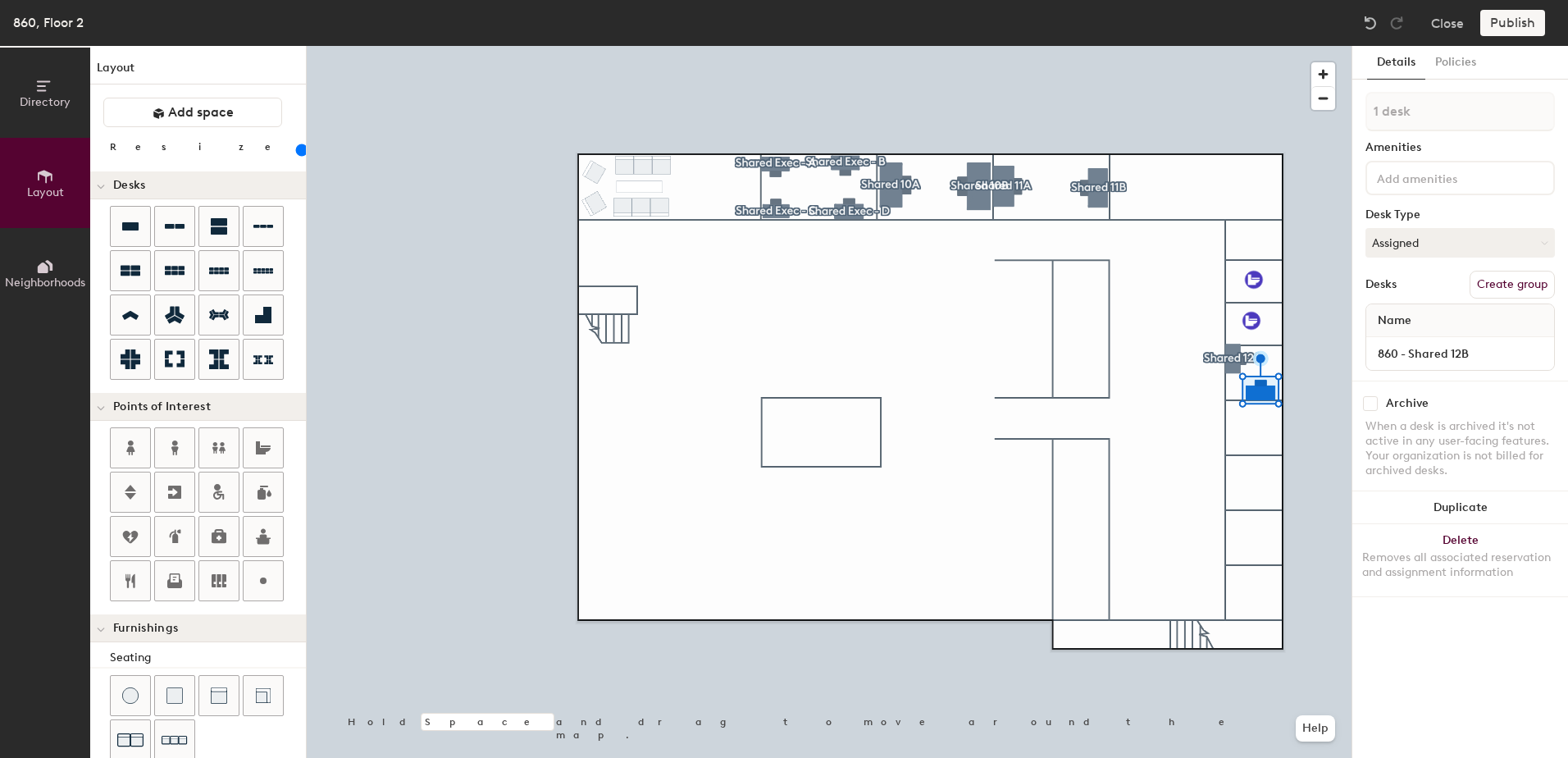
click at [1524, 283] on button "Create group" at bounding box center [1512, 285] width 85 height 28
drag, startPoint x: 1441, startPoint y: 114, endPoint x: 1316, endPoint y: 108, distance: 125.1
click at [1317, 107] on div "Directory Layout Neighborhoods Layout Add space Resize Desks Points of Interest…" at bounding box center [784, 403] width 1568 height 713
type input "Shared 12B"
click at [1230, 46] on div at bounding box center [828, 46] width 1044 height 0
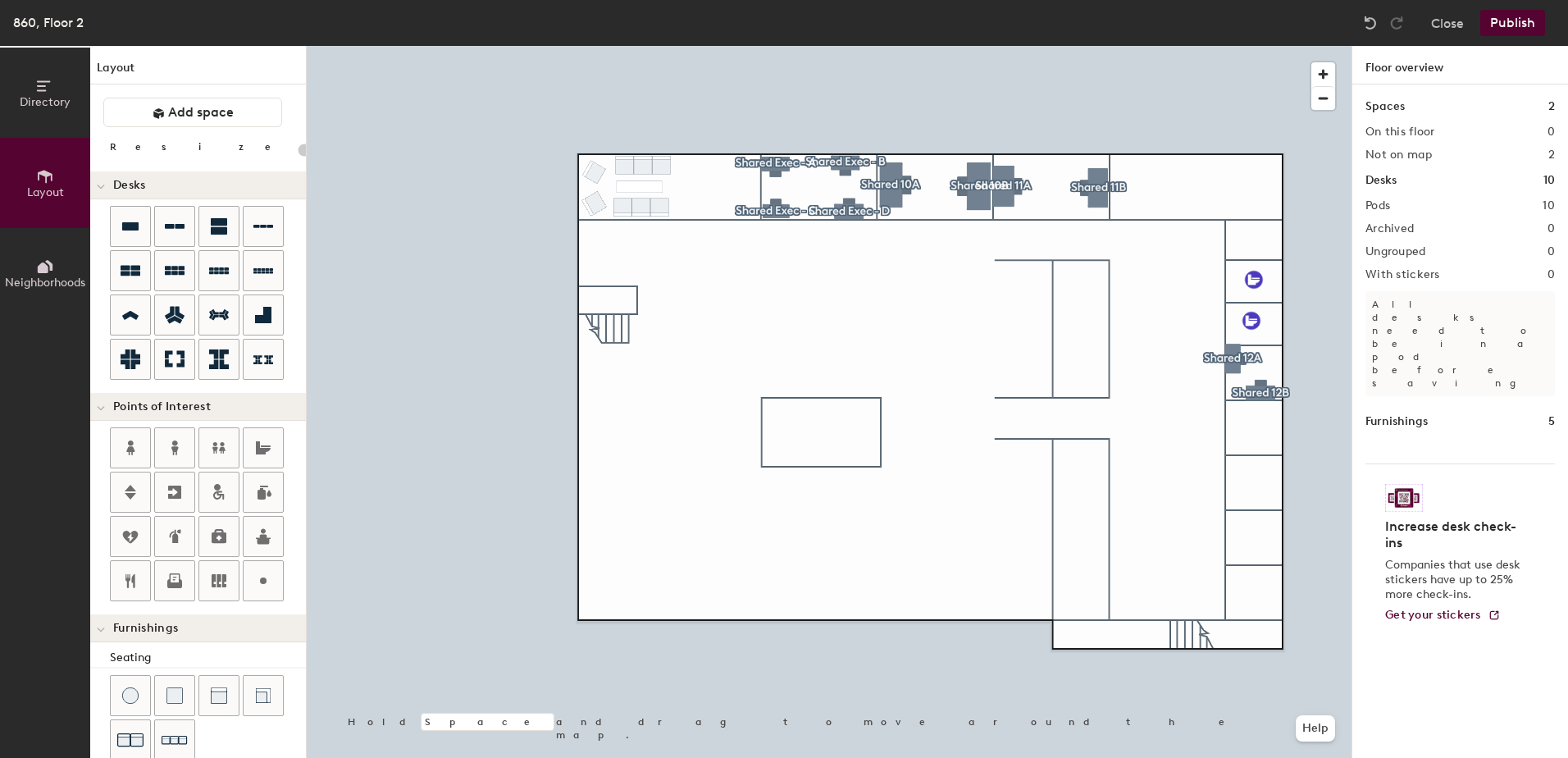
click at [1522, 19] on button "Publish" at bounding box center [1512, 23] width 65 height 26
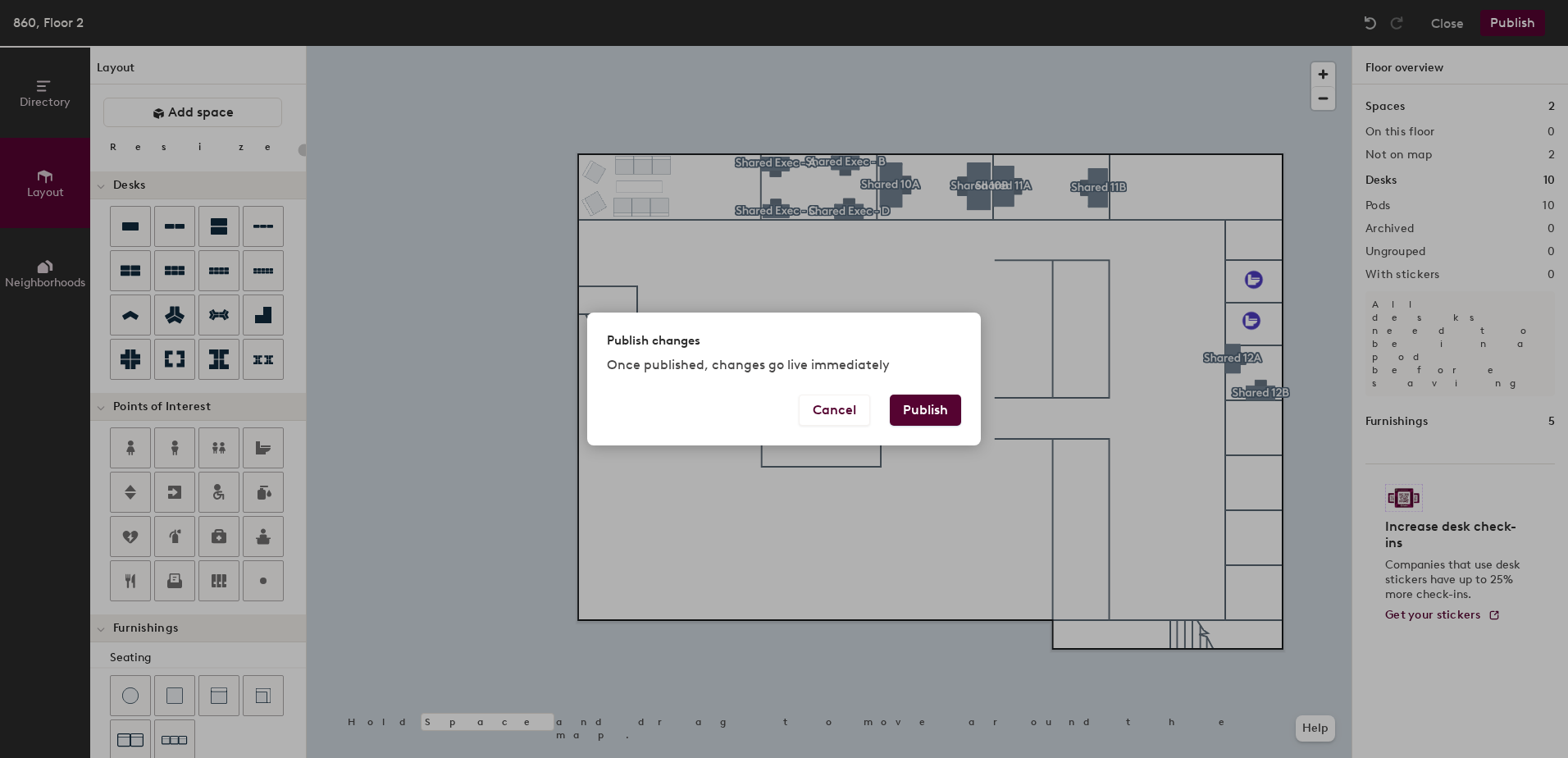
click at [931, 411] on button "Publish" at bounding box center [926, 410] width 72 height 31
type input "20"
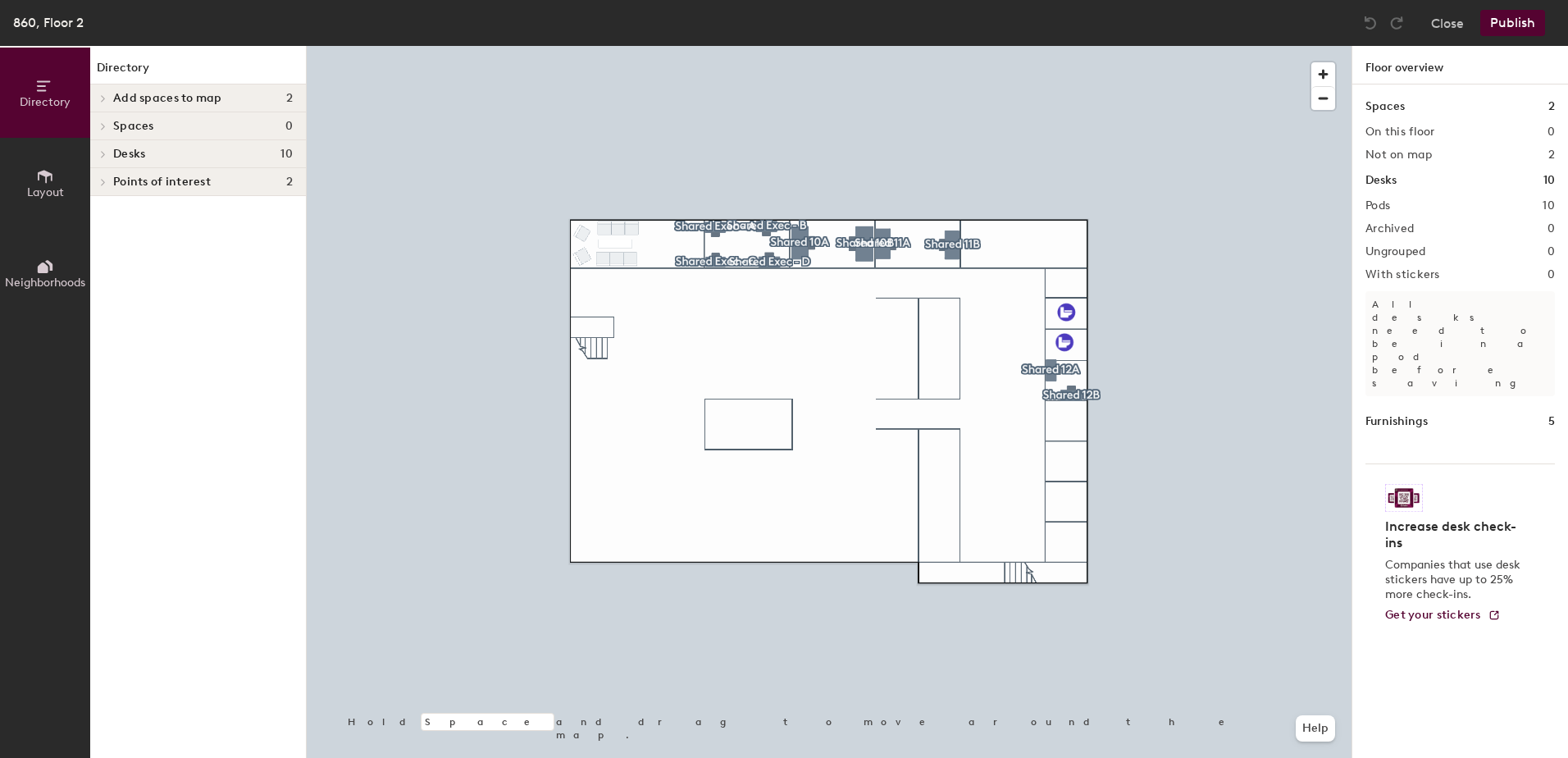
click at [179, 99] on span "Add spaces to map" at bounding box center [168, 98] width 109 height 13
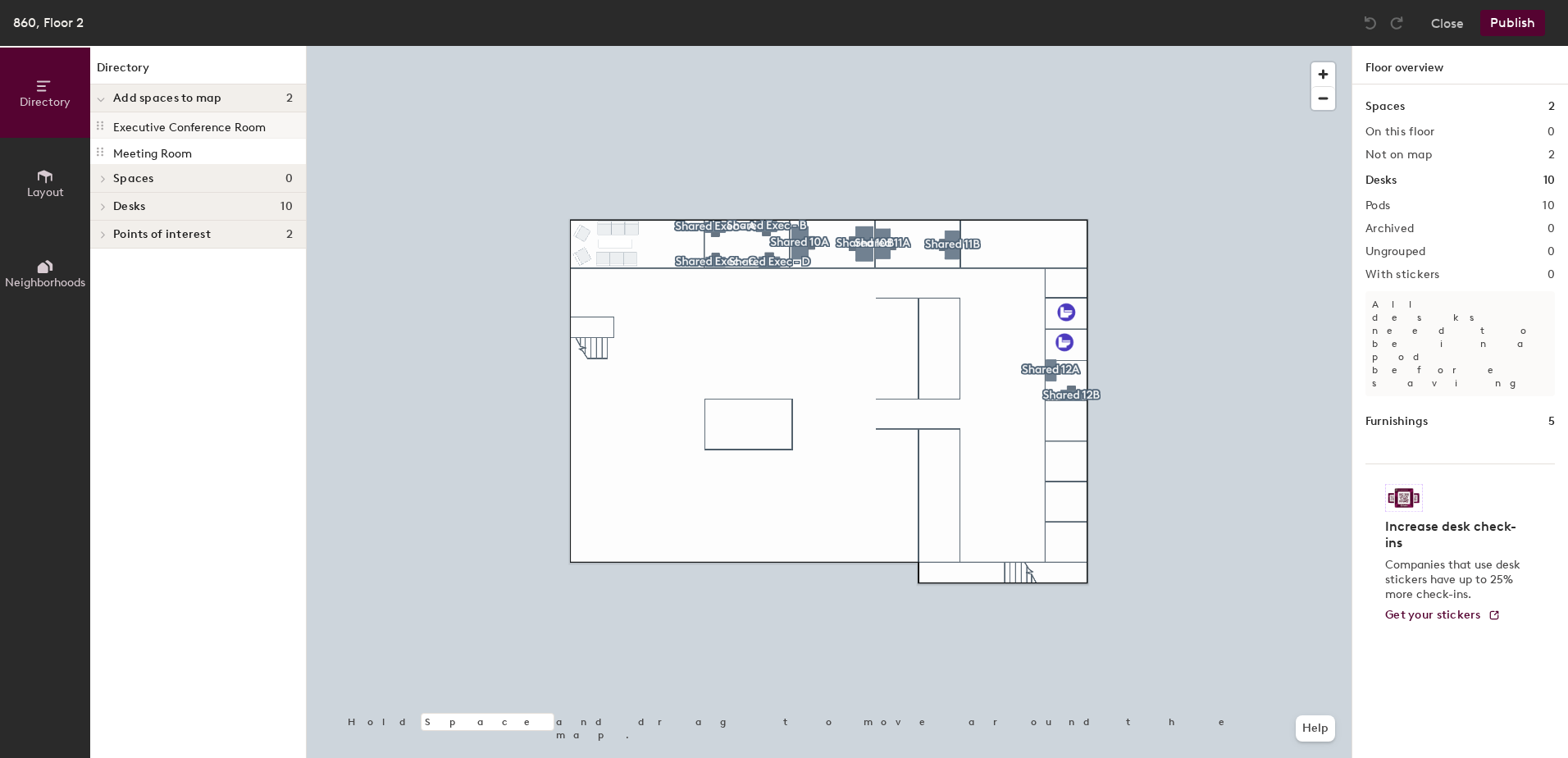
click at [186, 122] on p "Executive Conference Room" at bounding box center [190, 125] width 153 height 19
drag, startPoint x: 236, startPoint y: 124, endPoint x: 298, endPoint y: 148, distance: 66.5
click at [650, 46] on div at bounding box center [828, 46] width 1044 height 0
click at [618, 46] on div at bounding box center [828, 46] width 1044 height 0
click at [652, 46] on div at bounding box center [828, 46] width 1044 height 0
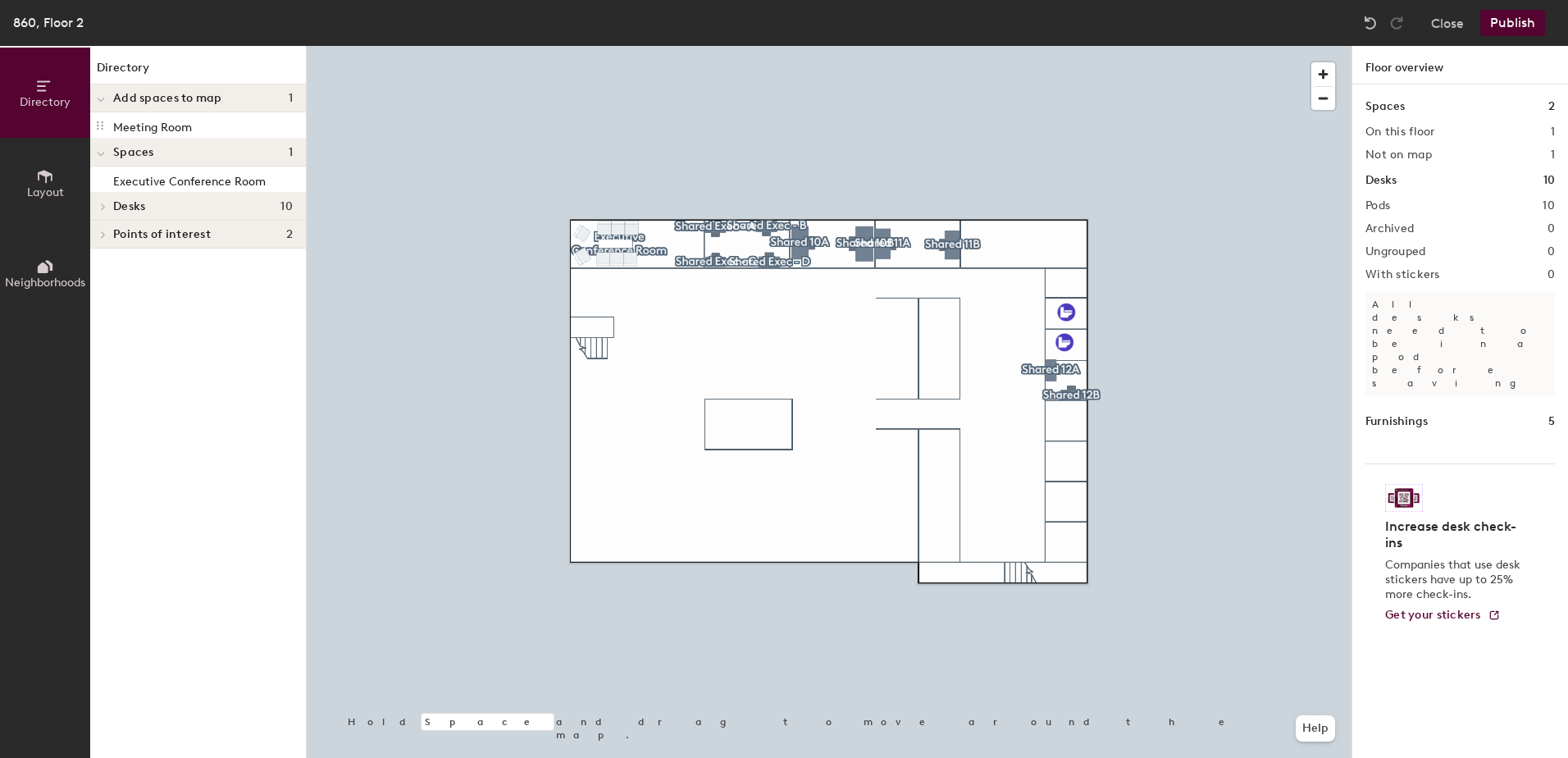
click at [649, 46] on div at bounding box center [828, 46] width 1044 height 0
click at [649, 248] on div at bounding box center [651, 250] width 3 height 3
click at [654, 46] on div at bounding box center [828, 46] width 1044 height 0
click at [588, 46] on div at bounding box center [828, 46] width 1044 height 0
click at [595, 46] on div at bounding box center [828, 46] width 1044 height 0
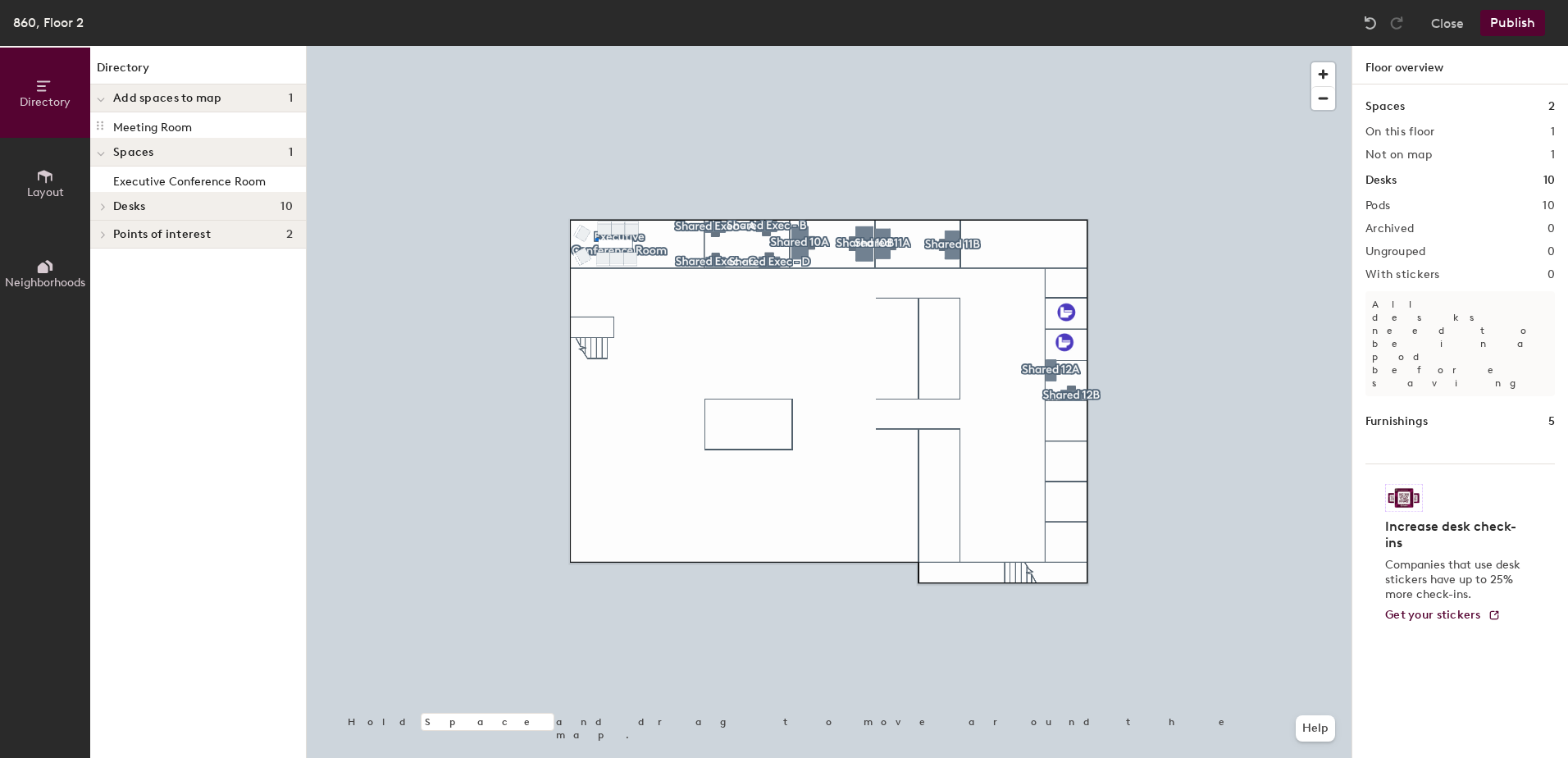
click at [595, 46] on div at bounding box center [828, 46] width 1044 height 0
click at [594, 46] on div at bounding box center [828, 46] width 1044 height 0
click at [716, 46] on div at bounding box center [828, 46] width 1044 height 0
click at [660, 46] on div at bounding box center [828, 46] width 1044 height 0
click at [1502, 26] on button "Publish" at bounding box center [1512, 23] width 65 height 26
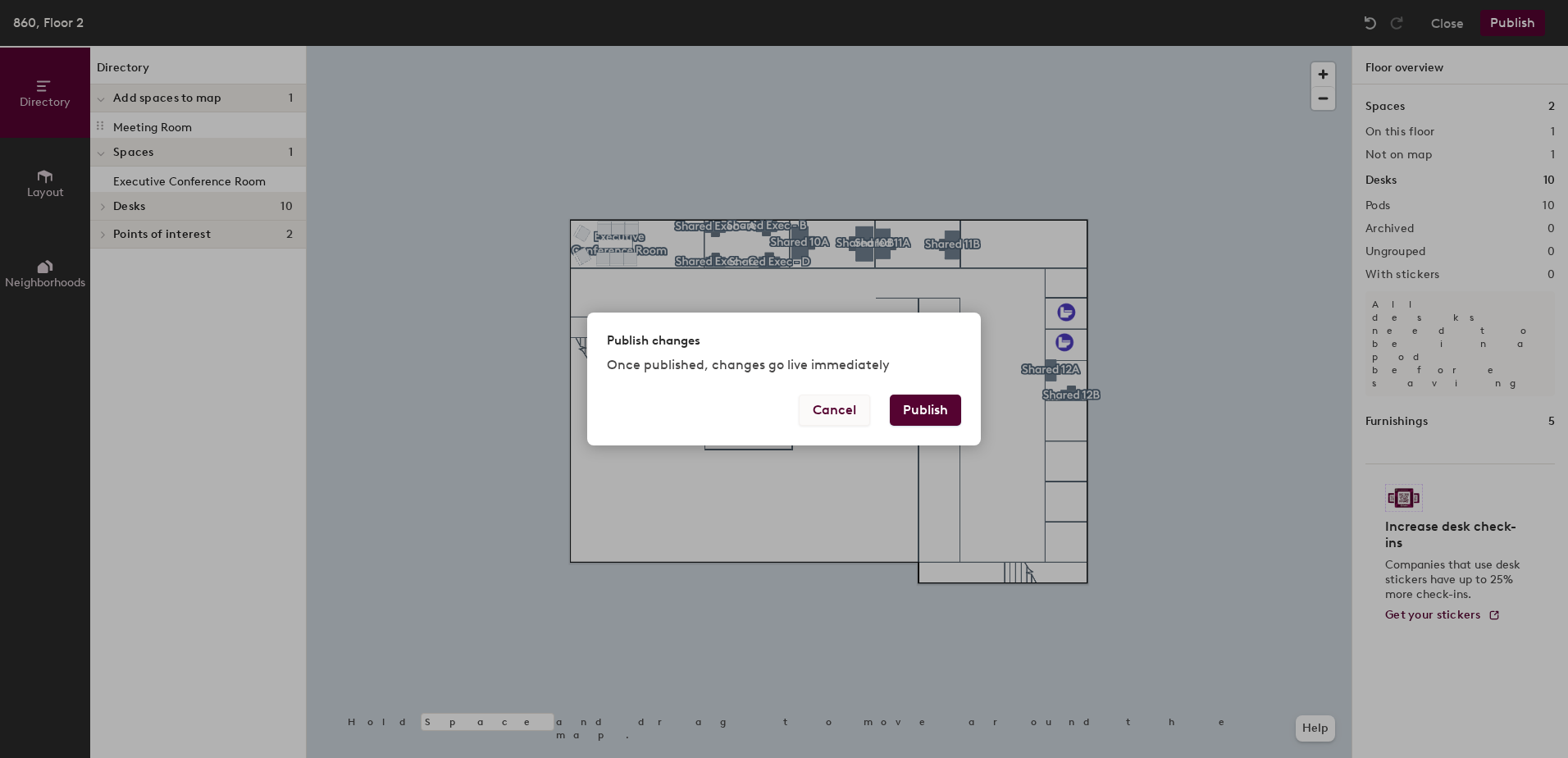
click at [837, 413] on button "Cancel" at bounding box center [834, 410] width 72 height 31
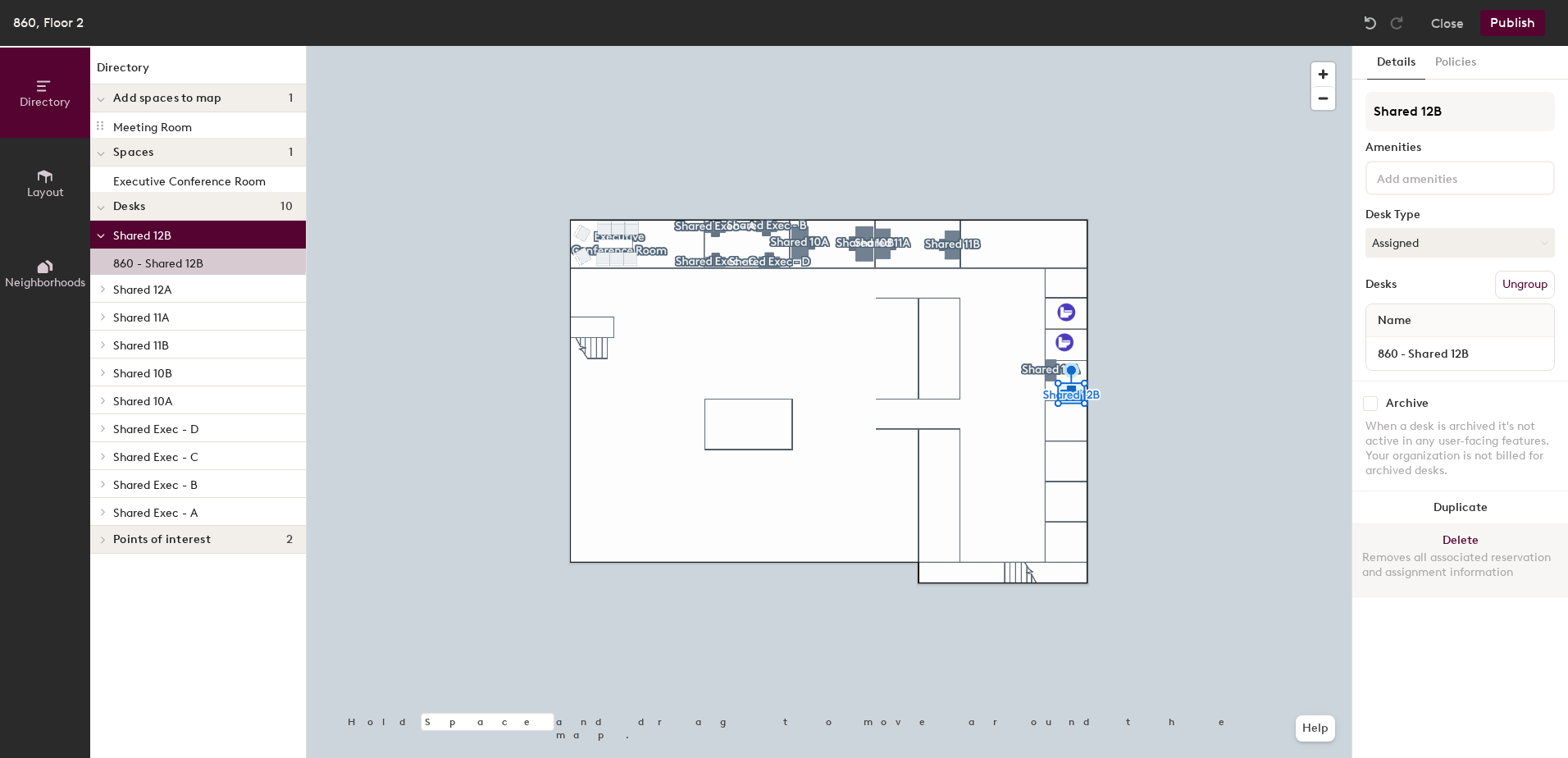
click at [1454, 540] on button "Delete Removes all associated reservation and assignment information" at bounding box center [1460, 561] width 216 height 73
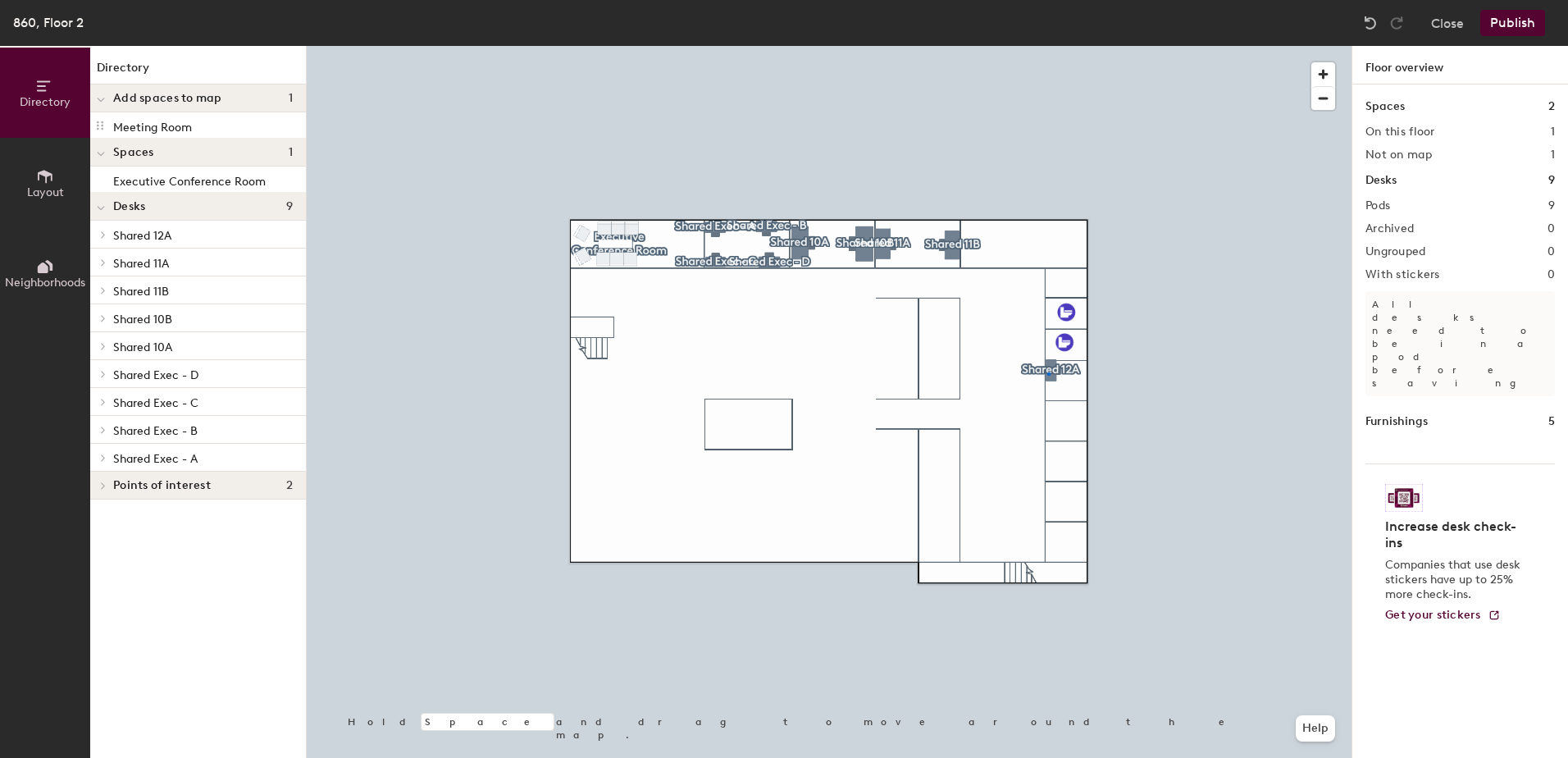
click at [1047, 46] on div at bounding box center [828, 46] width 1044 height 0
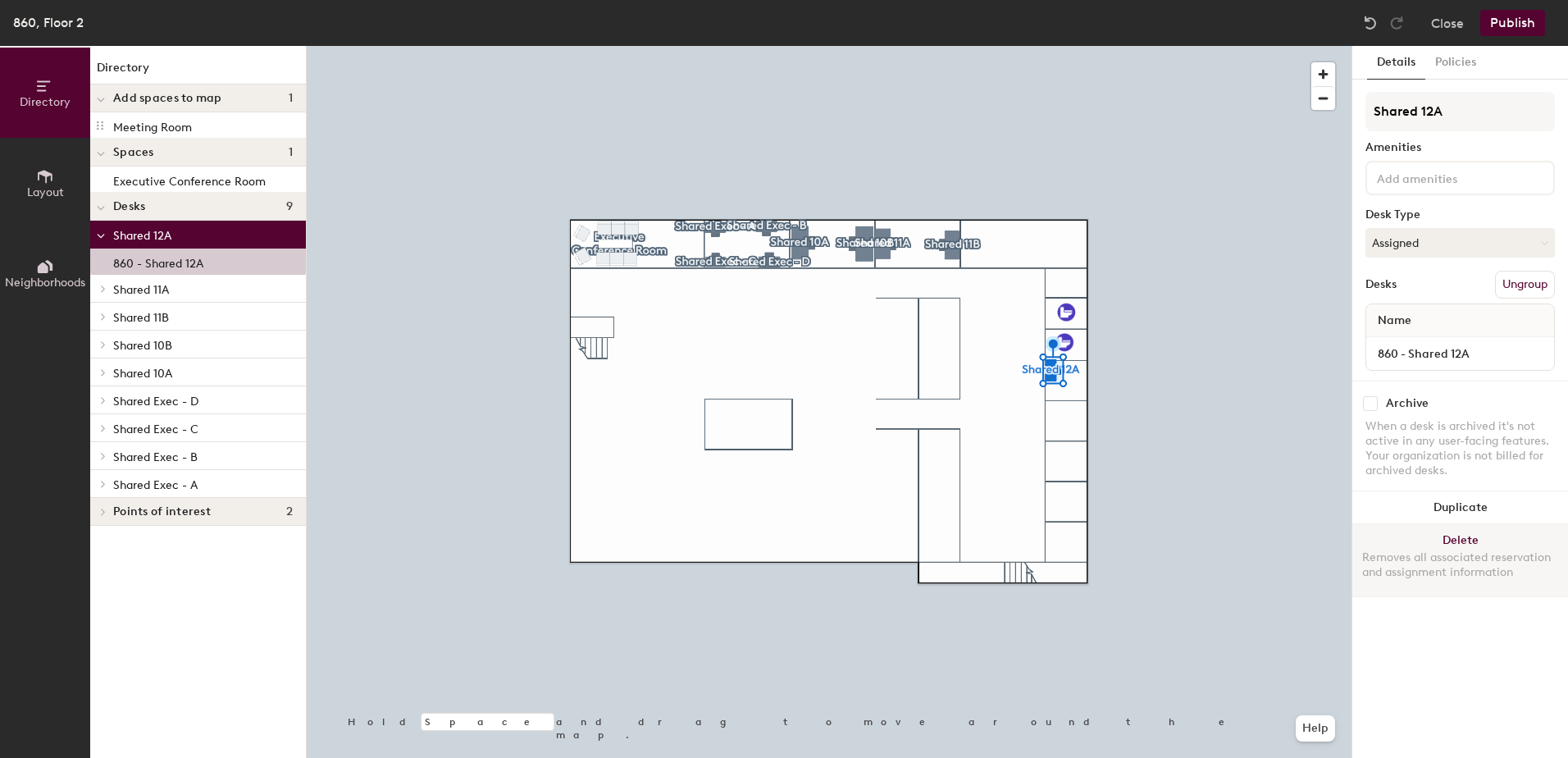
click at [1466, 532] on button "Delete Removes all associated reservation and assignment information" at bounding box center [1460, 561] width 216 height 73
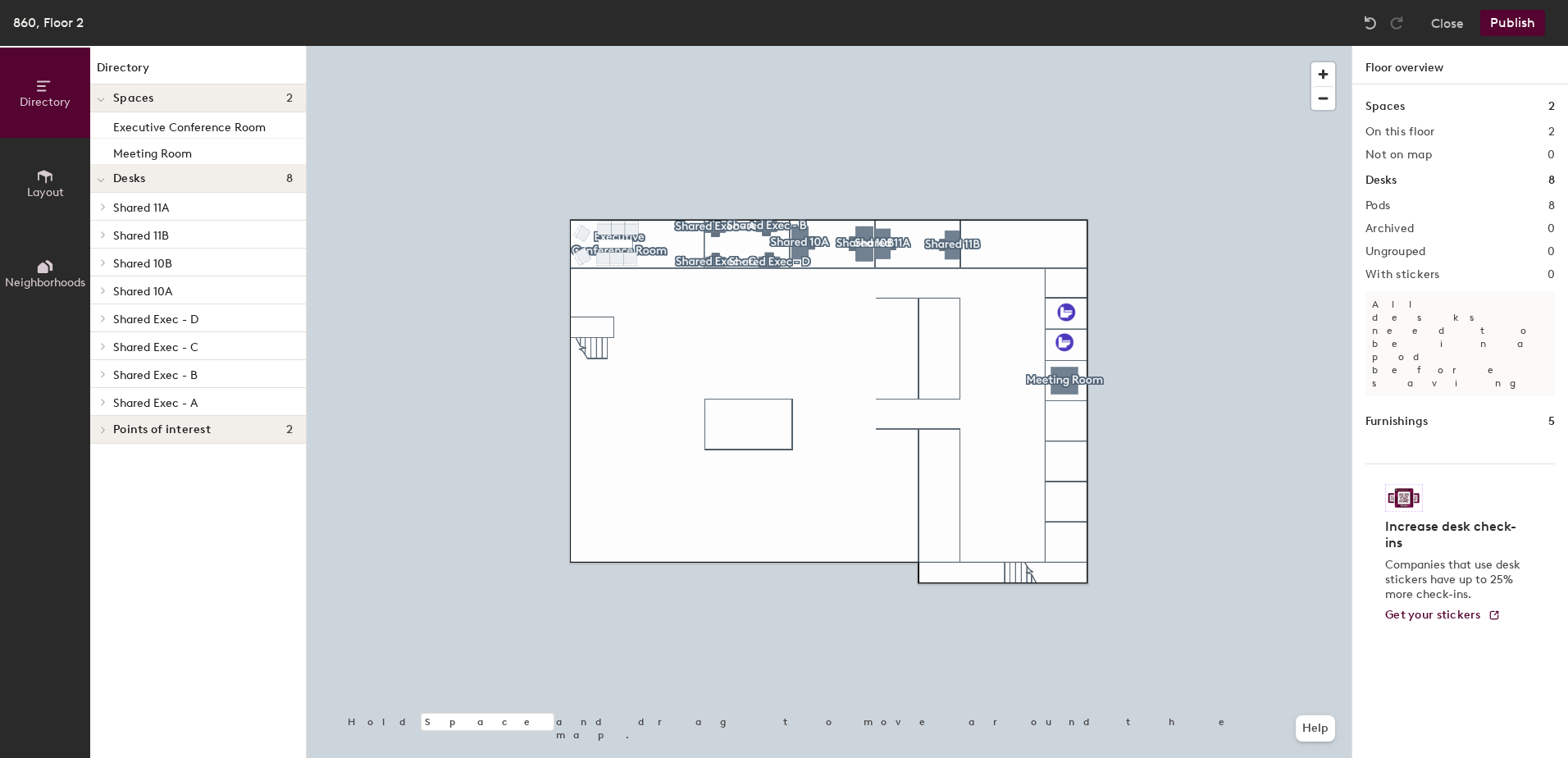
click at [629, 46] on div at bounding box center [828, 46] width 1044 height 0
click at [666, 46] on div at bounding box center [828, 46] width 1044 height 0
drag, startPoint x: 161, startPoint y: 126, endPoint x: 301, endPoint y: 165, distance: 145.3
click at [661, 46] on div at bounding box center [828, 46] width 1044 height 0
click at [659, 46] on div at bounding box center [828, 46] width 1044 height 0
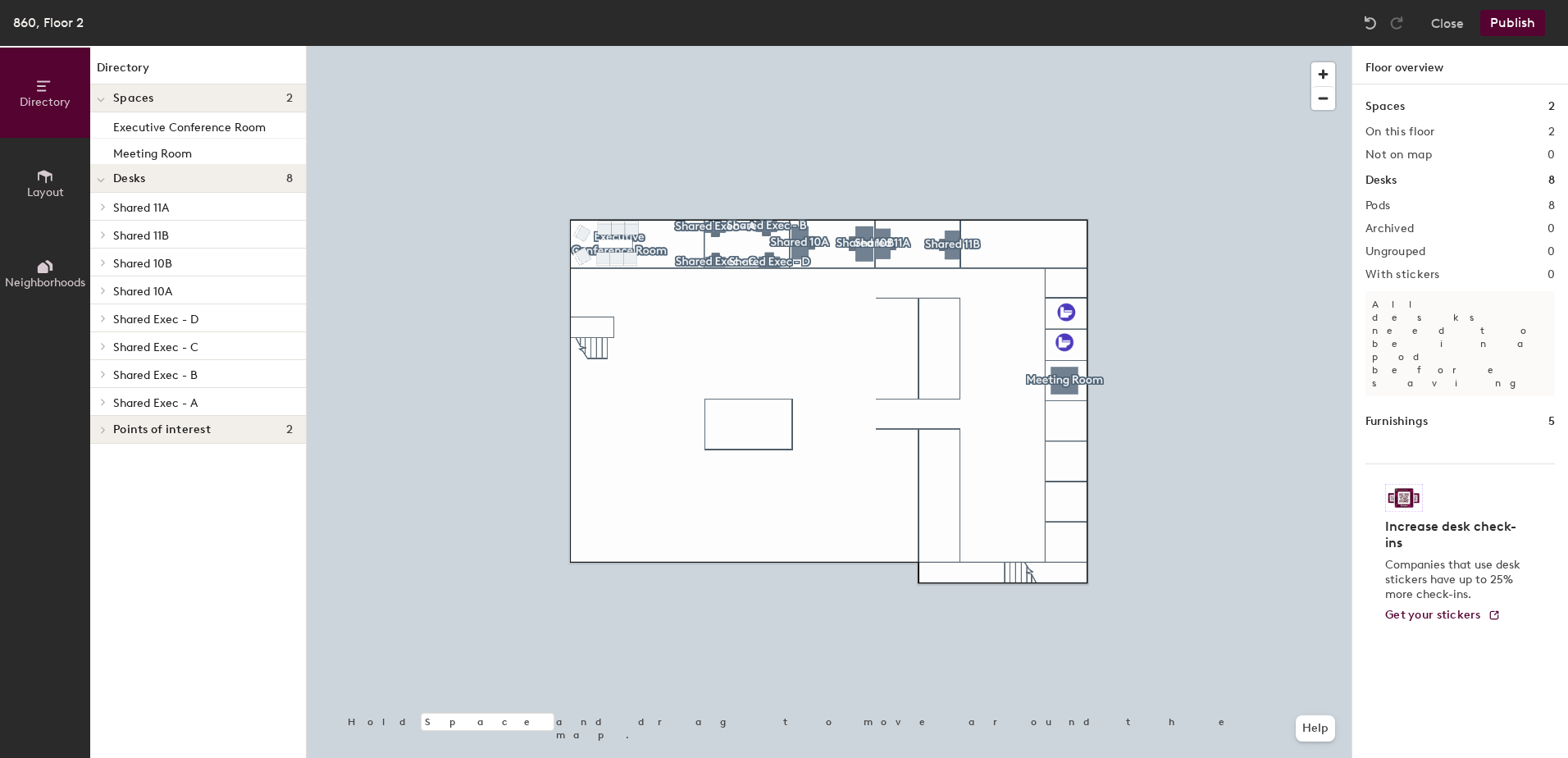
click at [1062, 46] on div at bounding box center [828, 46] width 1044 height 0
click at [1067, 46] on div at bounding box center [828, 46] width 1044 height 0
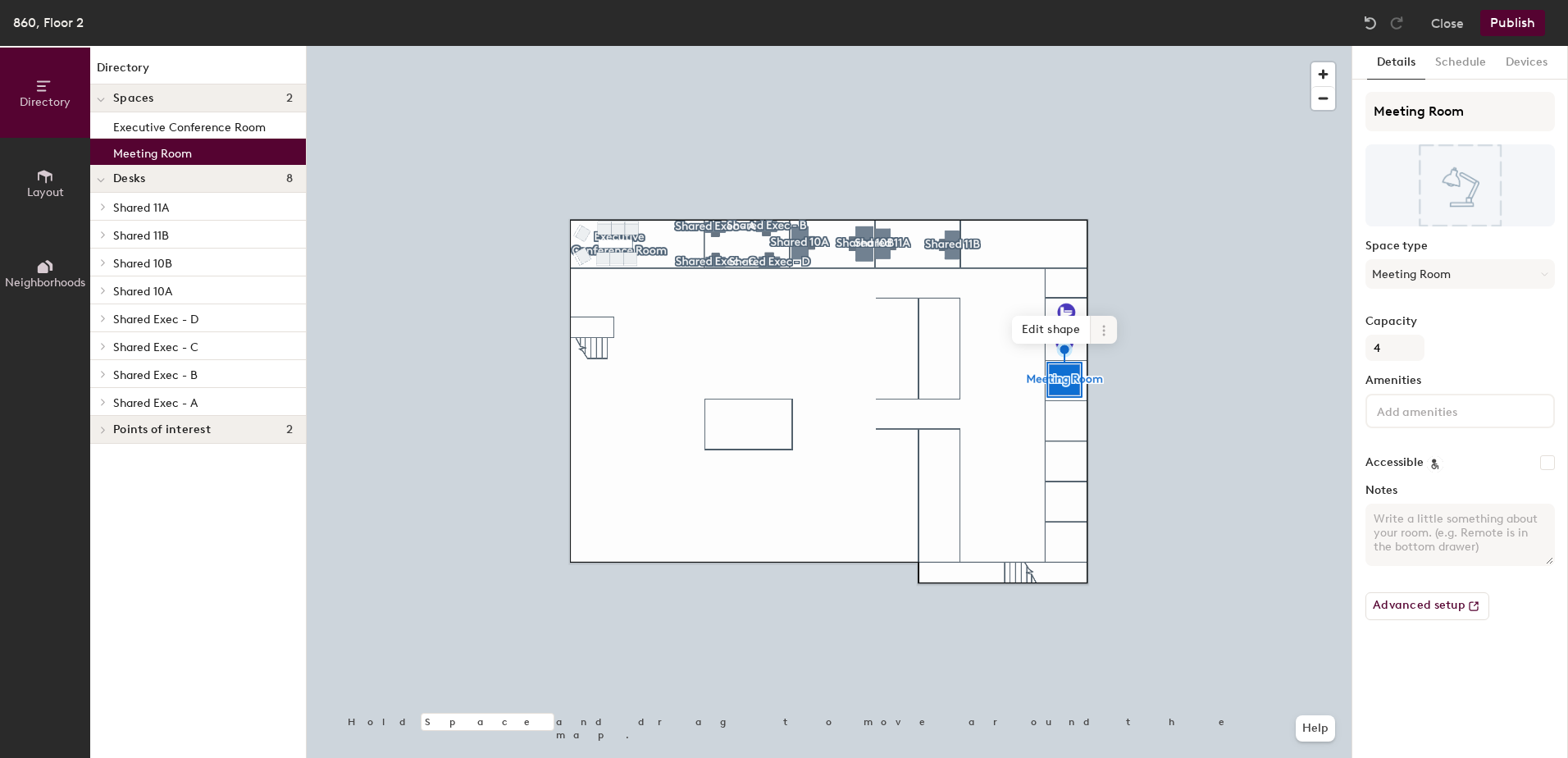
click at [1069, 331] on span "Edit shape" at bounding box center [1051, 330] width 79 height 28
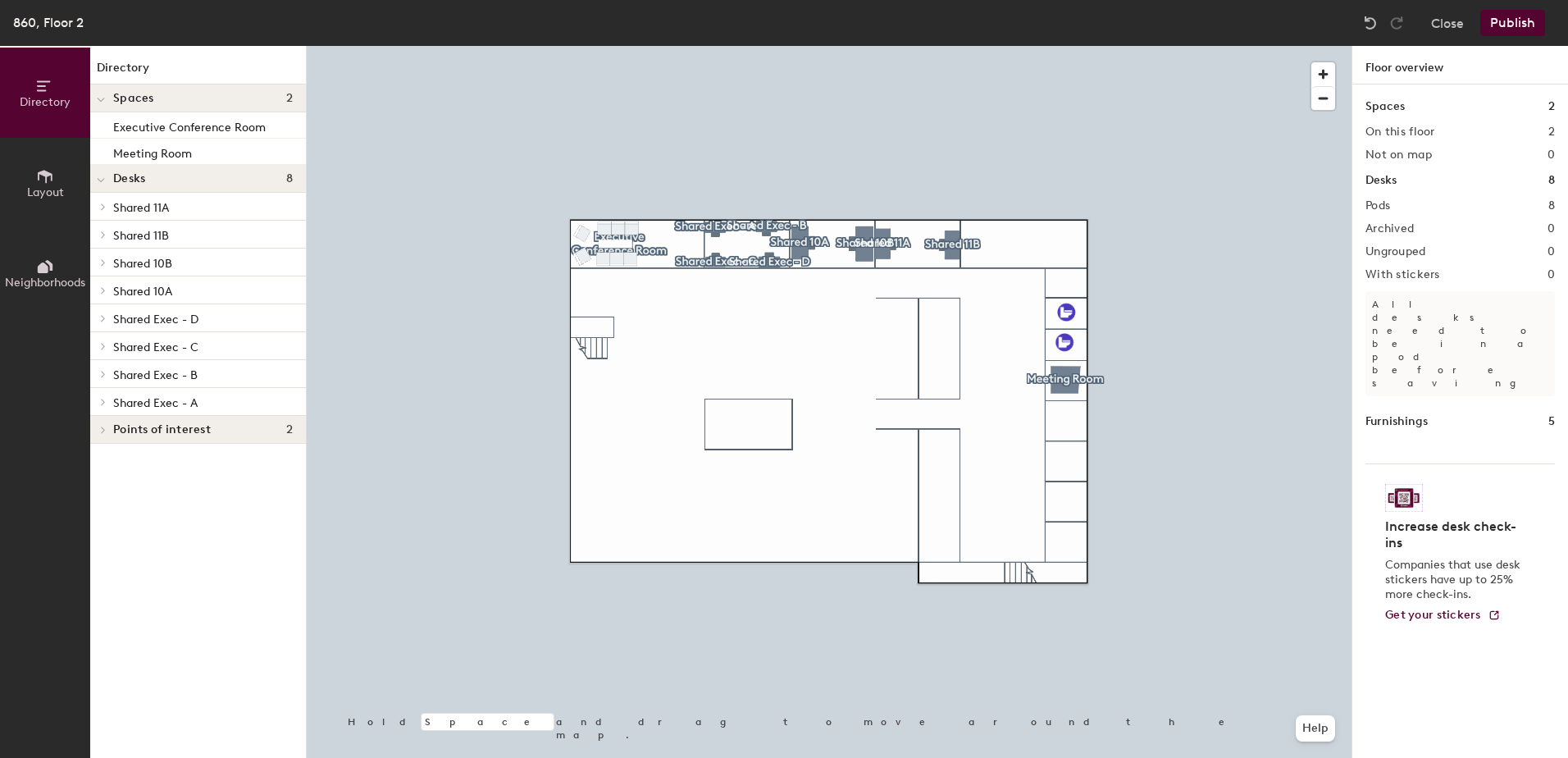
click at [644, 46] on div at bounding box center [828, 46] width 1044 height 0
click at [651, 46] on div at bounding box center [828, 46] width 1044 height 0
click at [652, 46] on div at bounding box center [828, 46] width 1044 height 0
drag, startPoint x: 1500, startPoint y: 29, endPoint x: 1495, endPoint y: 21, distance: 9.4
click at [1495, 21] on button "Publish" at bounding box center [1512, 23] width 65 height 26
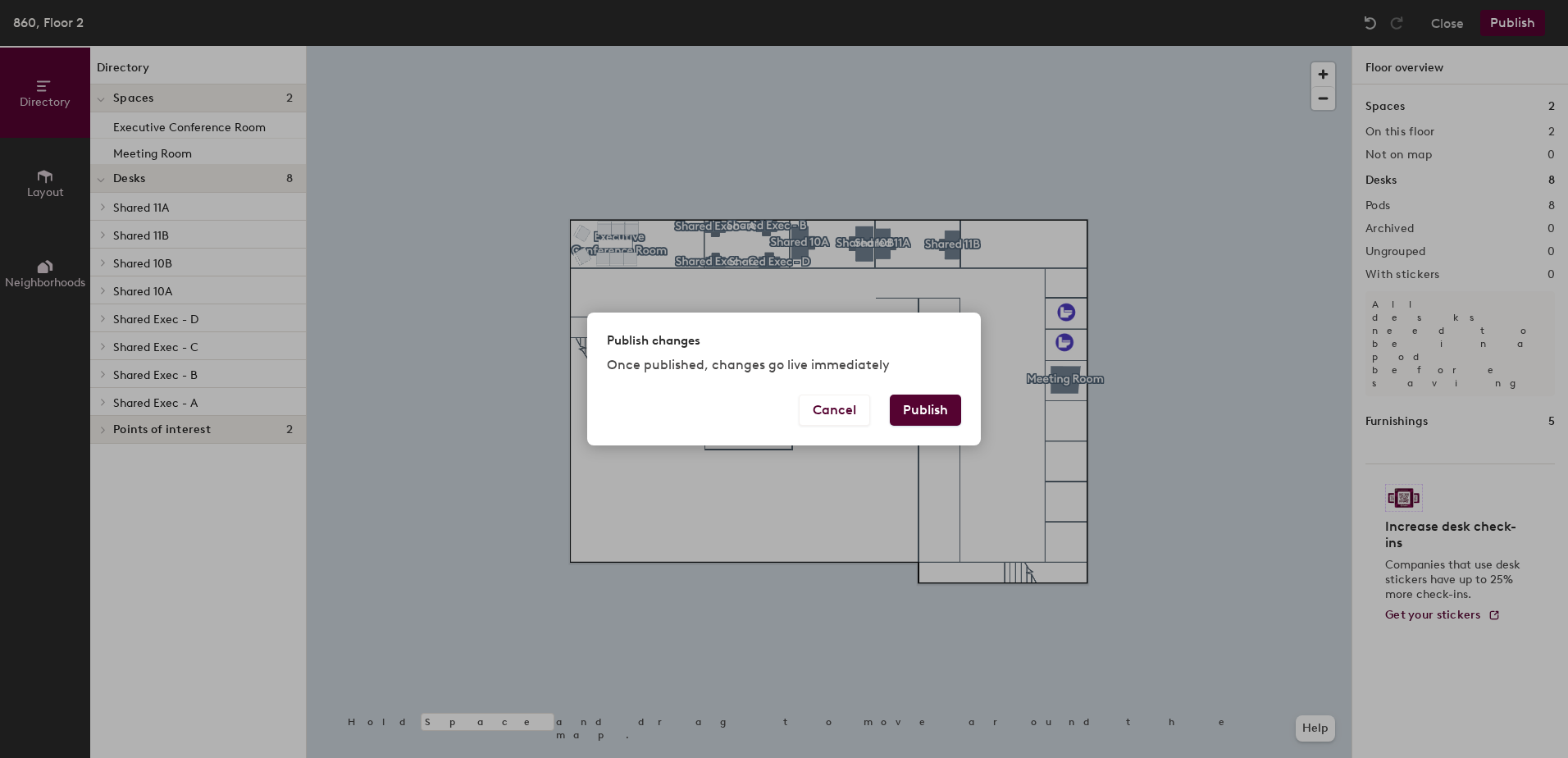
click at [928, 403] on button "Publish" at bounding box center [926, 410] width 72 height 31
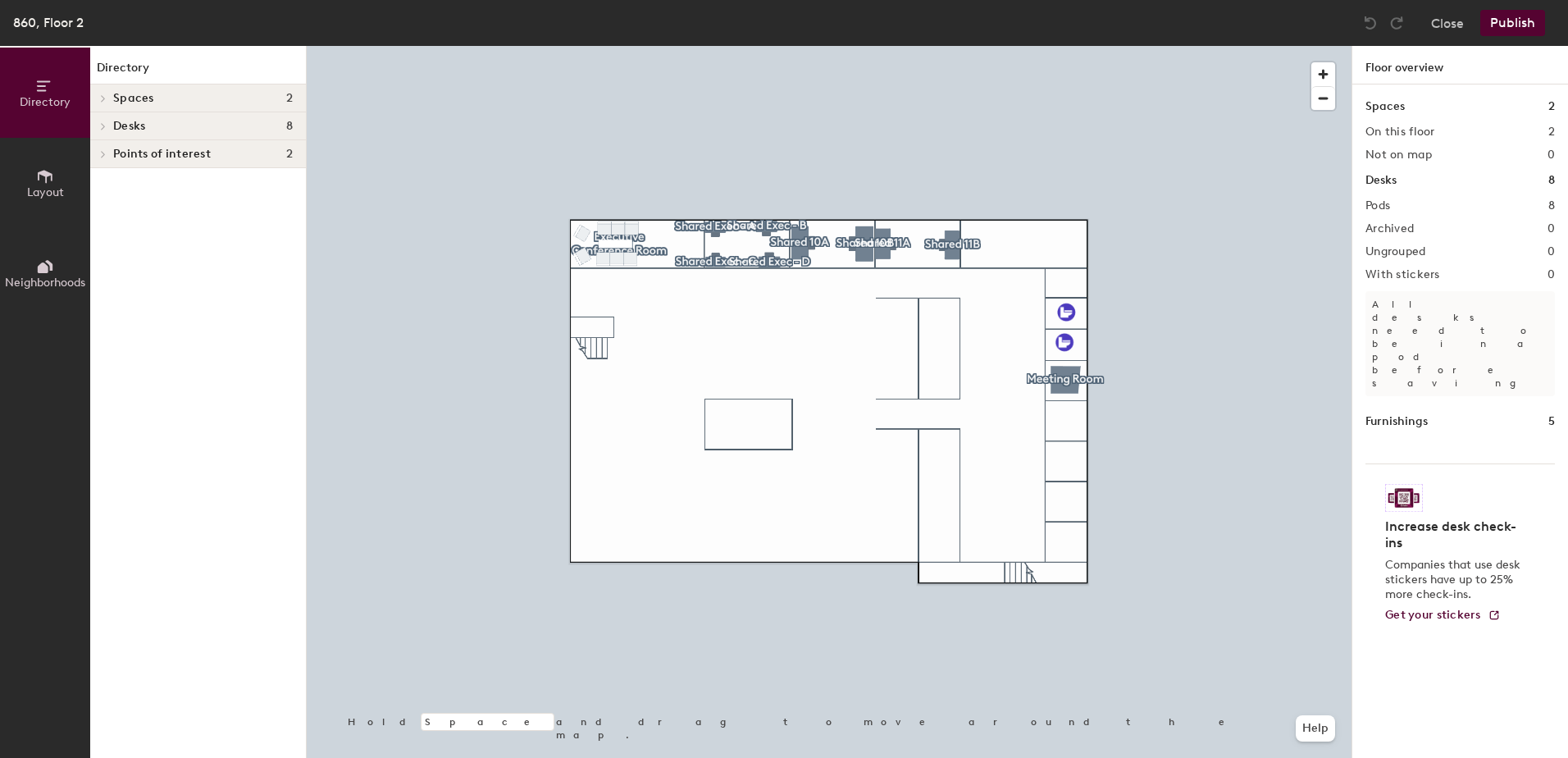
click at [657, 46] on div at bounding box center [828, 46] width 1044 height 0
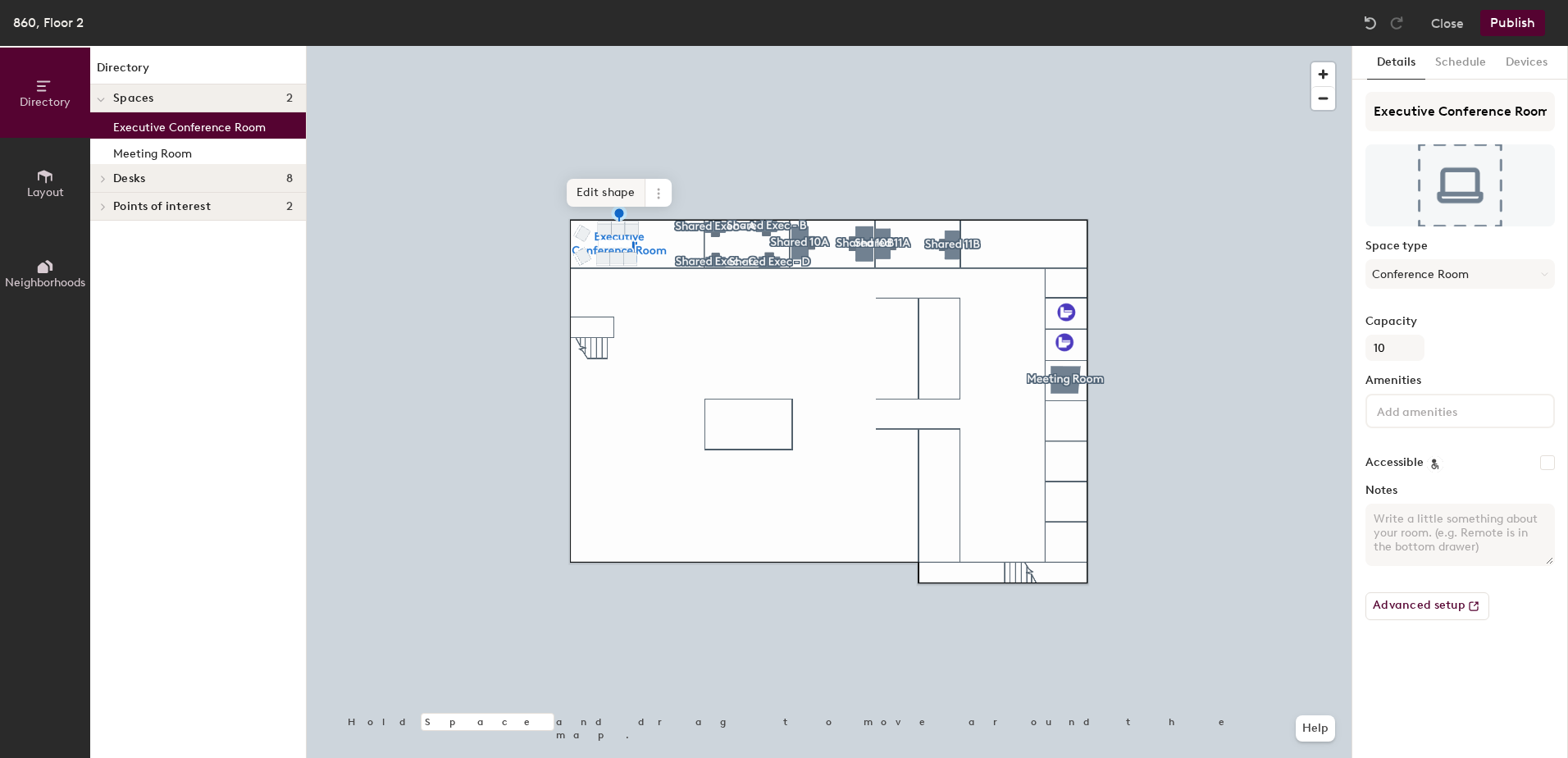
click at [623, 204] on span "Edit shape" at bounding box center [606, 192] width 79 height 28
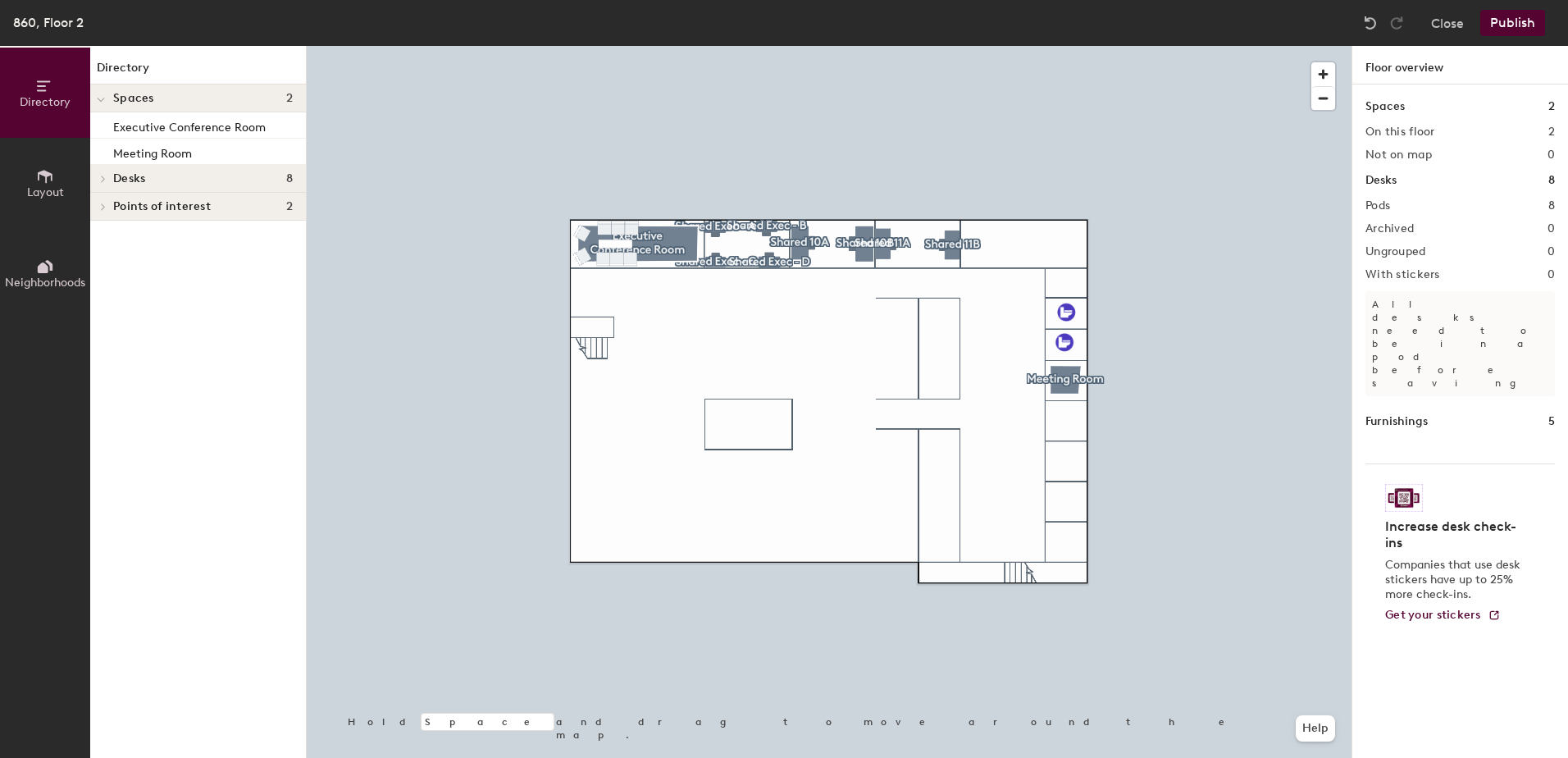
click at [1492, 20] on button "Publish" at bounding box center [1512, 23] width 65 height 26
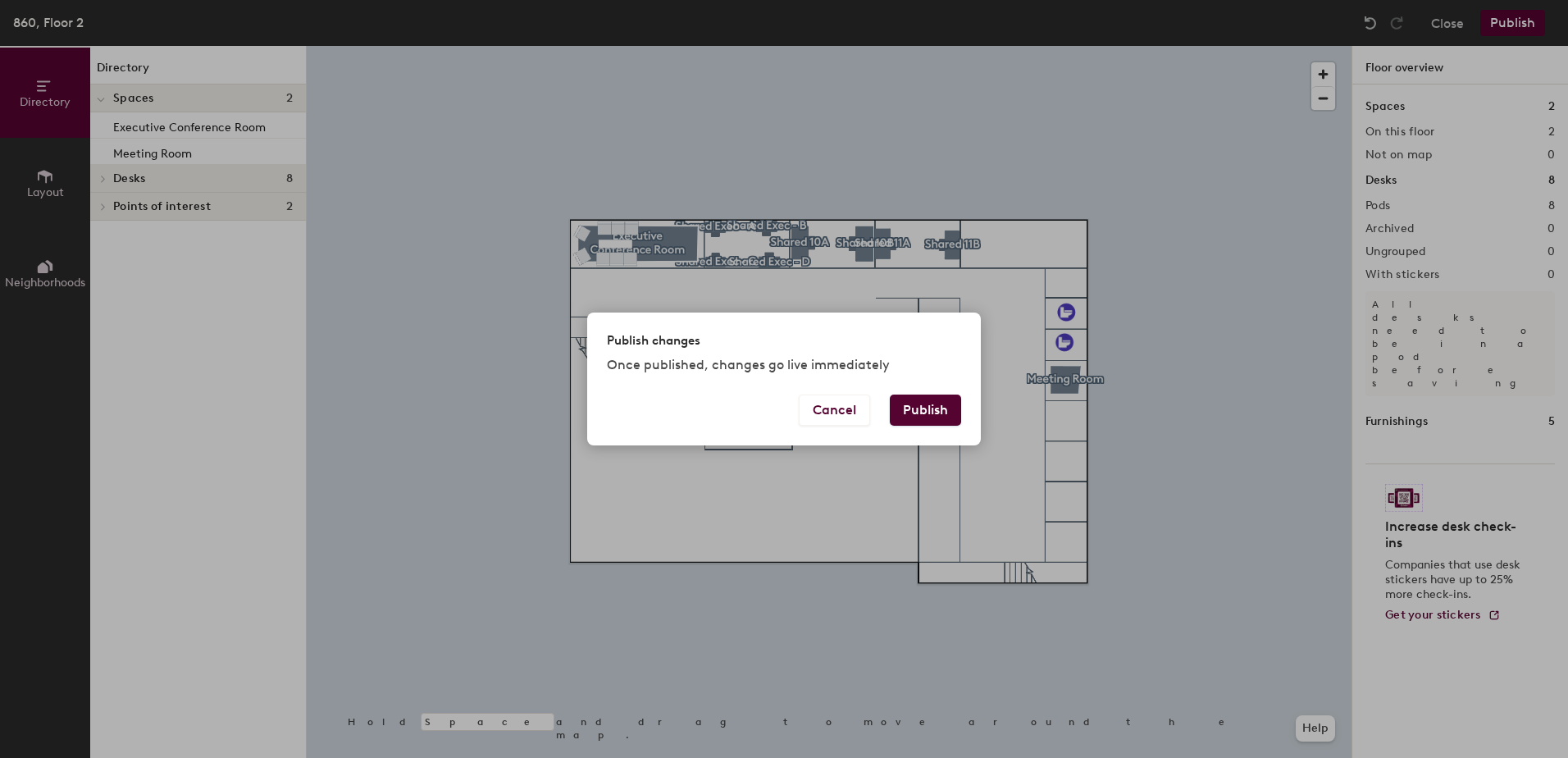
drag, startPoint x: 939, startPoint y: 407, endPoint x: 918, endPoint y: 412, distance: 21.6
click at [936, 406] on button "Publish" at bounding box center [926, 410] width 72 height 31
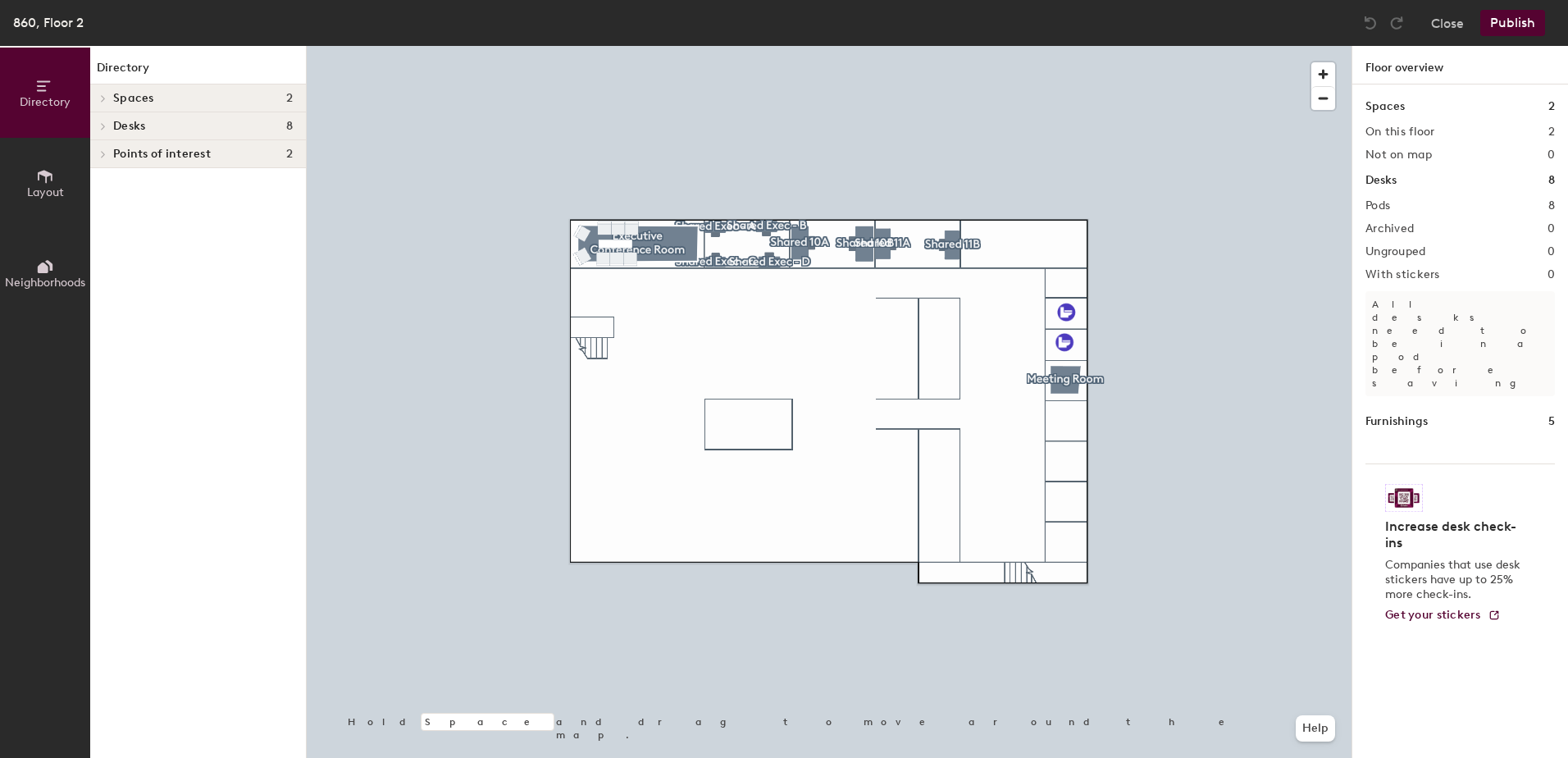
click at [43, 192] on span "Layout" at bounding box center [45, 192] width 37 height 14
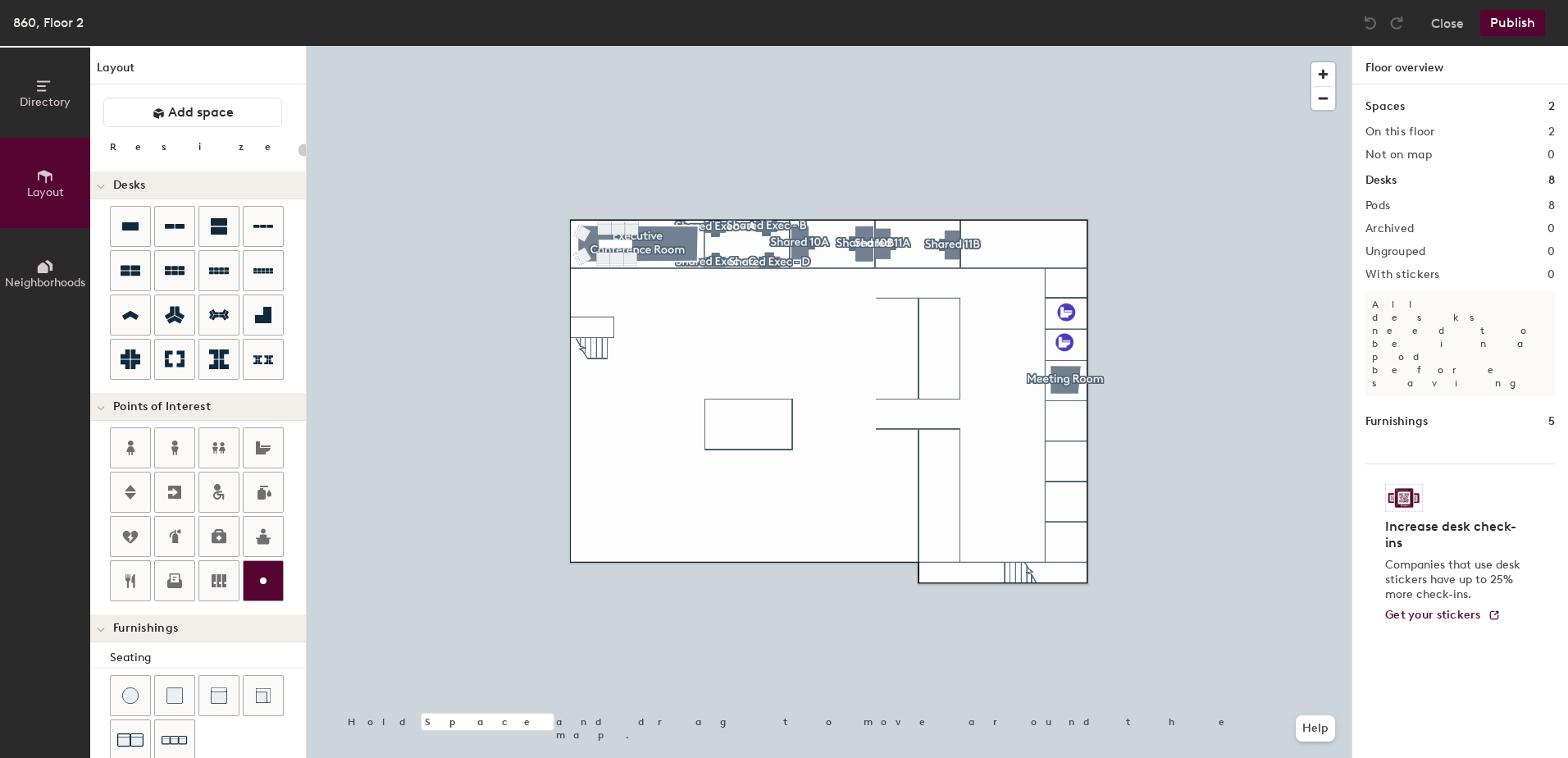
click at [261, 585] on icon at bounding box center [263, 580] width 20 height 20
type input "20"
type input "IT Closet"
click at [1149, 46] on div at bounding box center [828, 46] width 1044 height 0
click at [258, 587] on icon at bounding box center [263, 580] width 20 height 20
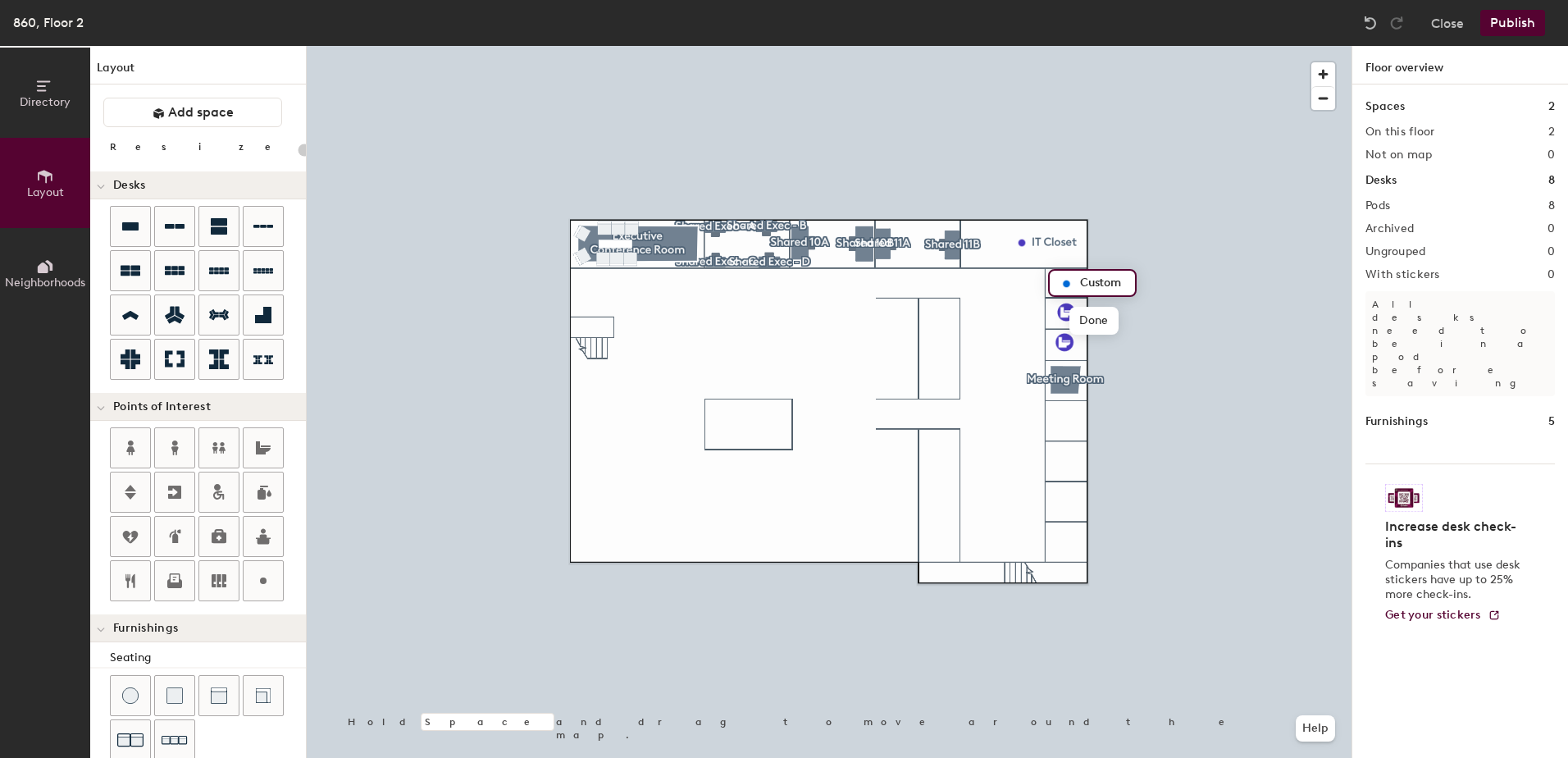
type input "20"
type input "Closet"
click at [1155, 46] on div at bounding box center [828, 46] width 1044 height 0
click at [144, 486] on div at bounding box center [131, 492] width 39 height 39
click at [178, 484] on icon at bounding box center [174, 492] width 20 height 20
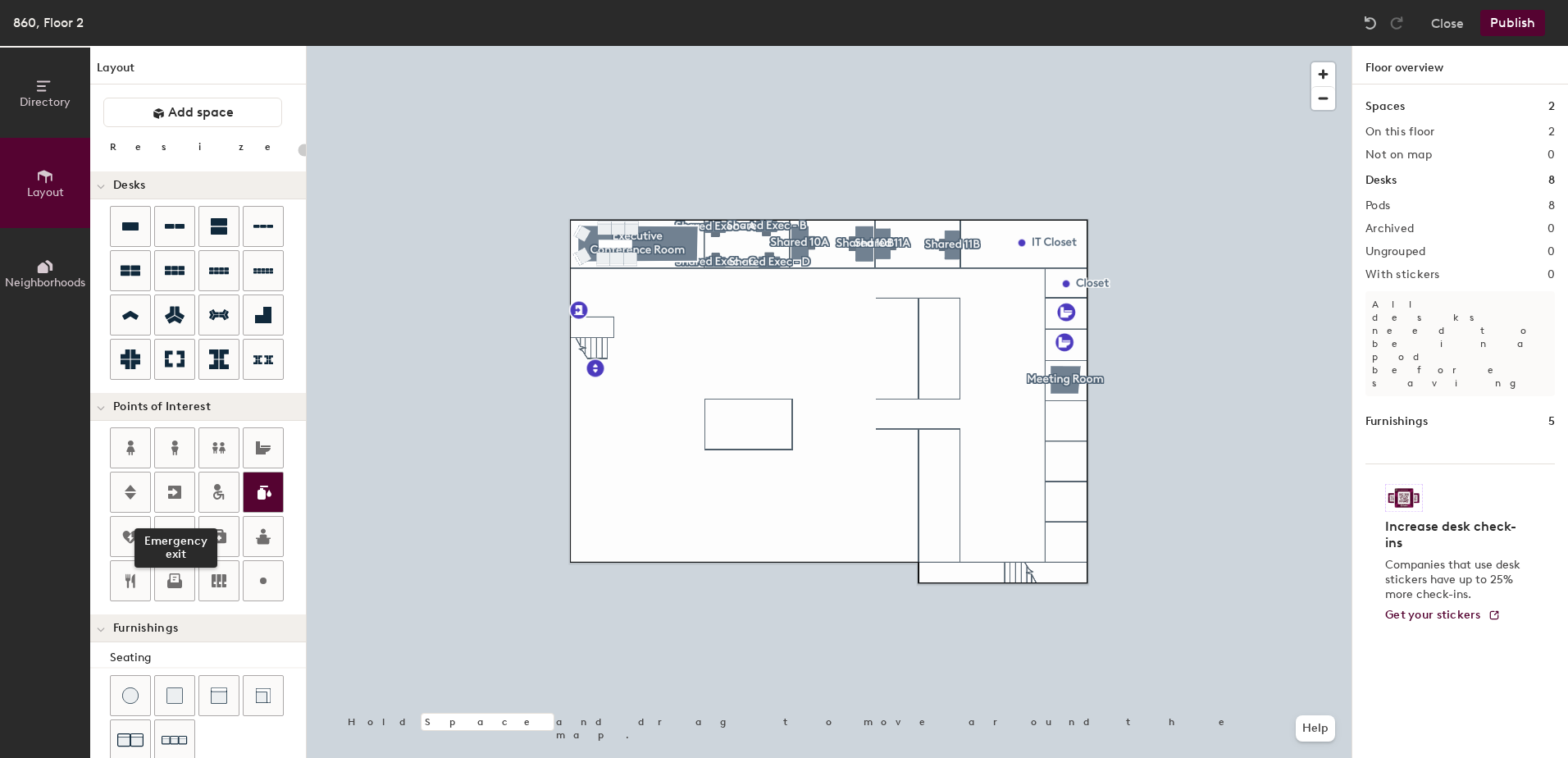
drag, startPoint x: 178, startPoint y: 489, endPoint x: 266, endPoint y: 503, distance: 89.1
click at [184, 489] on div at bounding box center [174, 492] width 39 height 39
click at [175, 583] on icon at bounding box center [175, 579] width 10 height 10
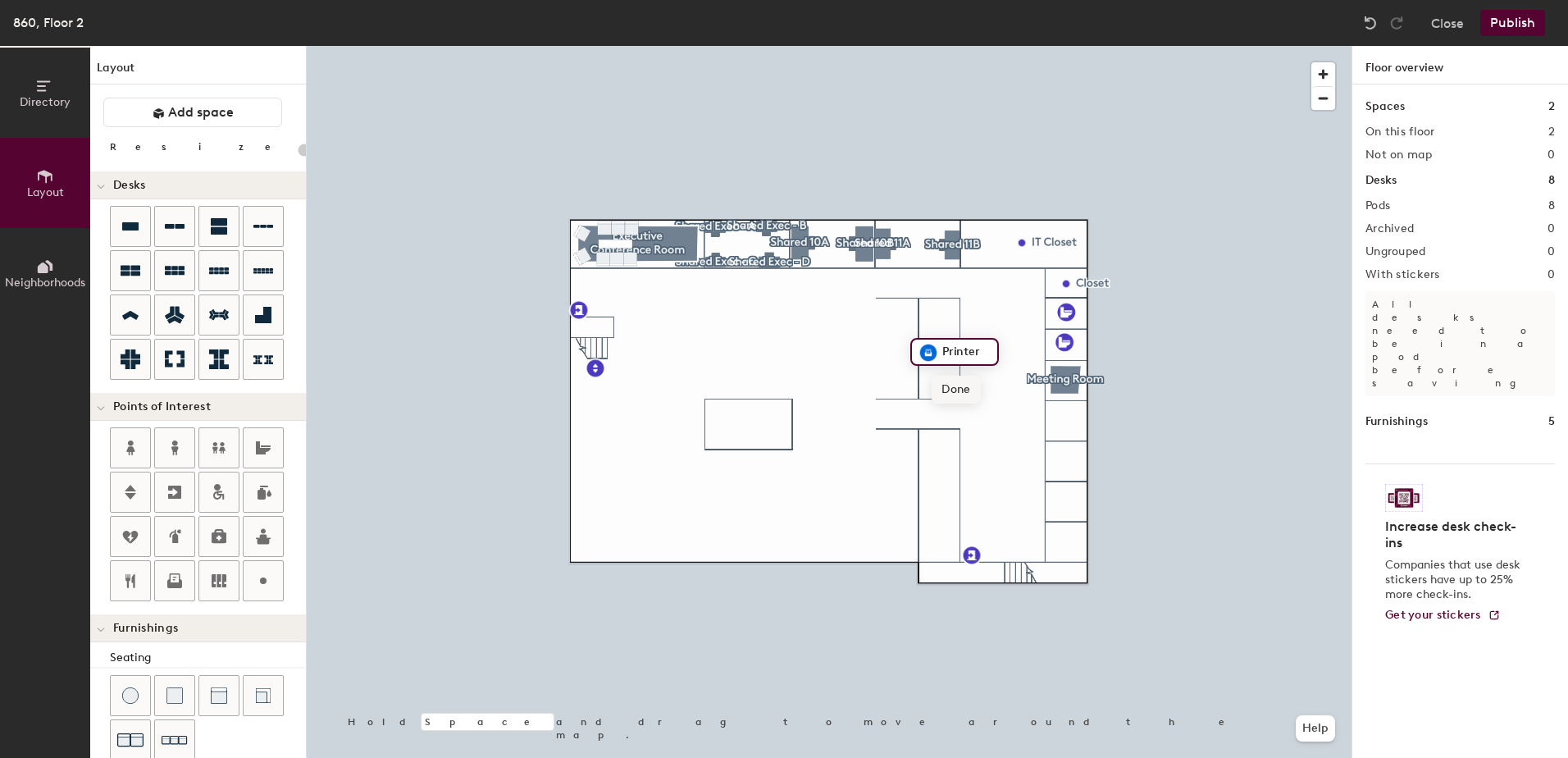
click at [940, 391] on span "Done" at bounding box center [956, 390] width 49 height 28
drag, startPoint x: 1499, startPoint y: 23, endPoint x: 1475, endPoint y: 0, distance: 33.2
click at [1483, 7] on div "860, Floor 2 Close Publish" at bounding box center [784, 23] width 1568 height 46
click at [1518, 21] on button "Publish" at bounding box center [1512, 23] width 65 height 26
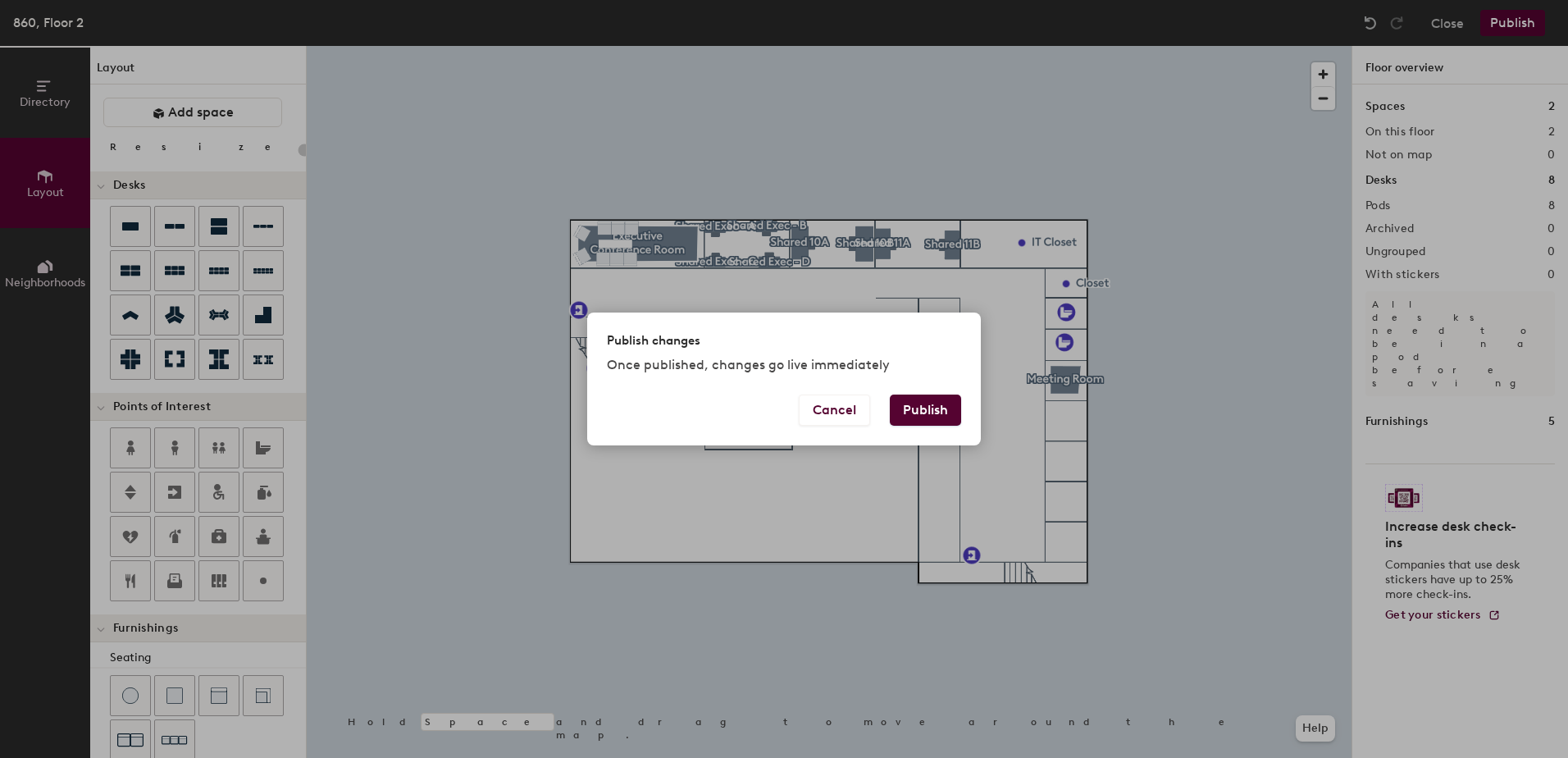
click at [916, 408] on button "Publish" at bounding box center [926, 410] width 72 height 31
type input "20"
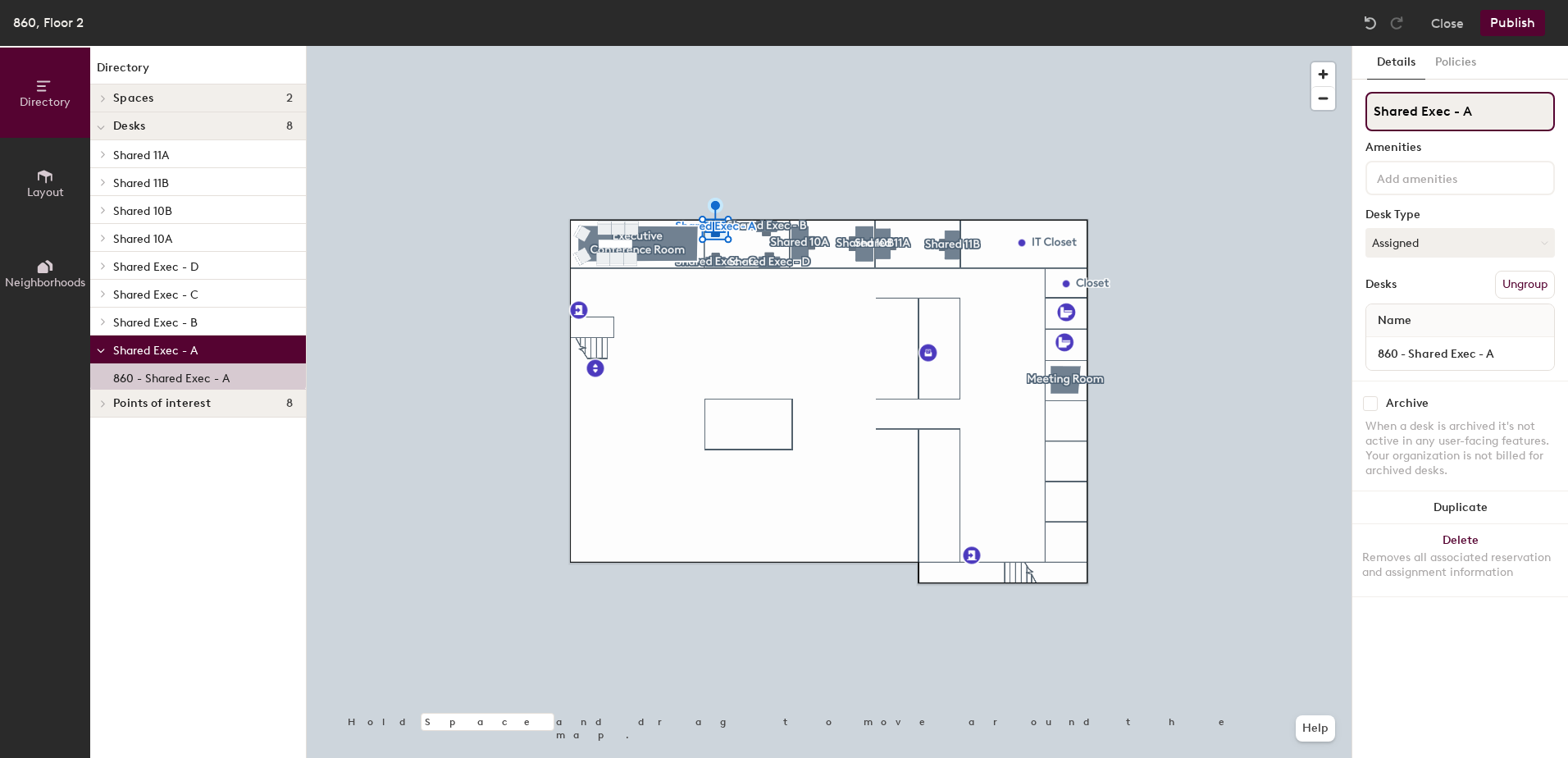
drag, startPoint x: 1455, startPoint y: 111, endPoint x: 1341, endPoint y: 101, distance: 114.4
click at [1341, 101] on div "Directory Layout Neighborhoods Directory Spaces 2 Executive Conference Room Mee…" at bounding box center [784, 403] width 1568 height 713
type input "A"
click at [1378, 114] on input "A" at bounding box center [1460, 112] width 190 height 39
type input "Exec - A"
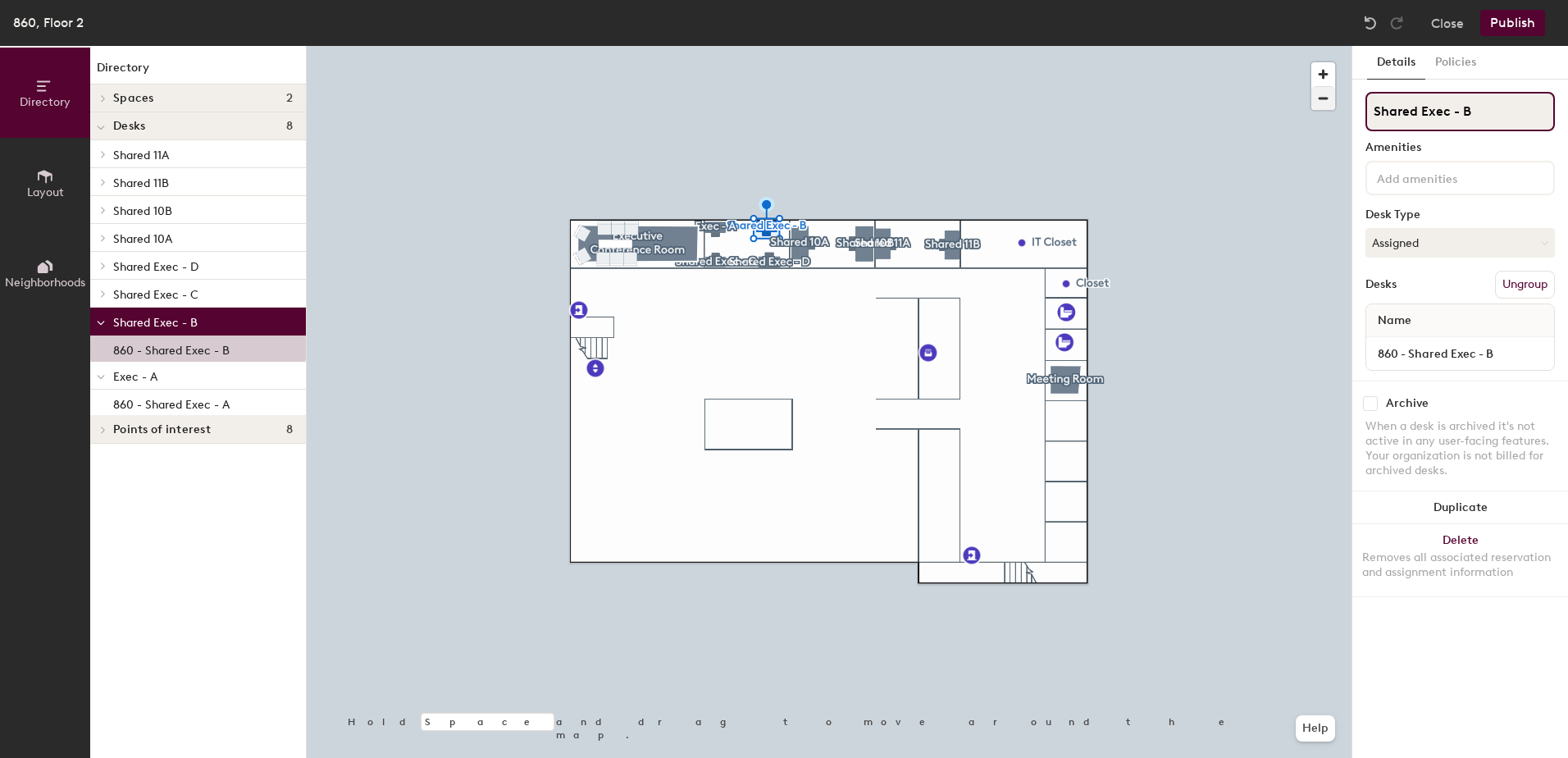
click at [1278, 113] on div "Directory Layout Neighborhoods Directory Spaces 2 Executive Conference Room Mee…" at bounding box center [784, 403] width 1568 height 713
type input "Exec - B"
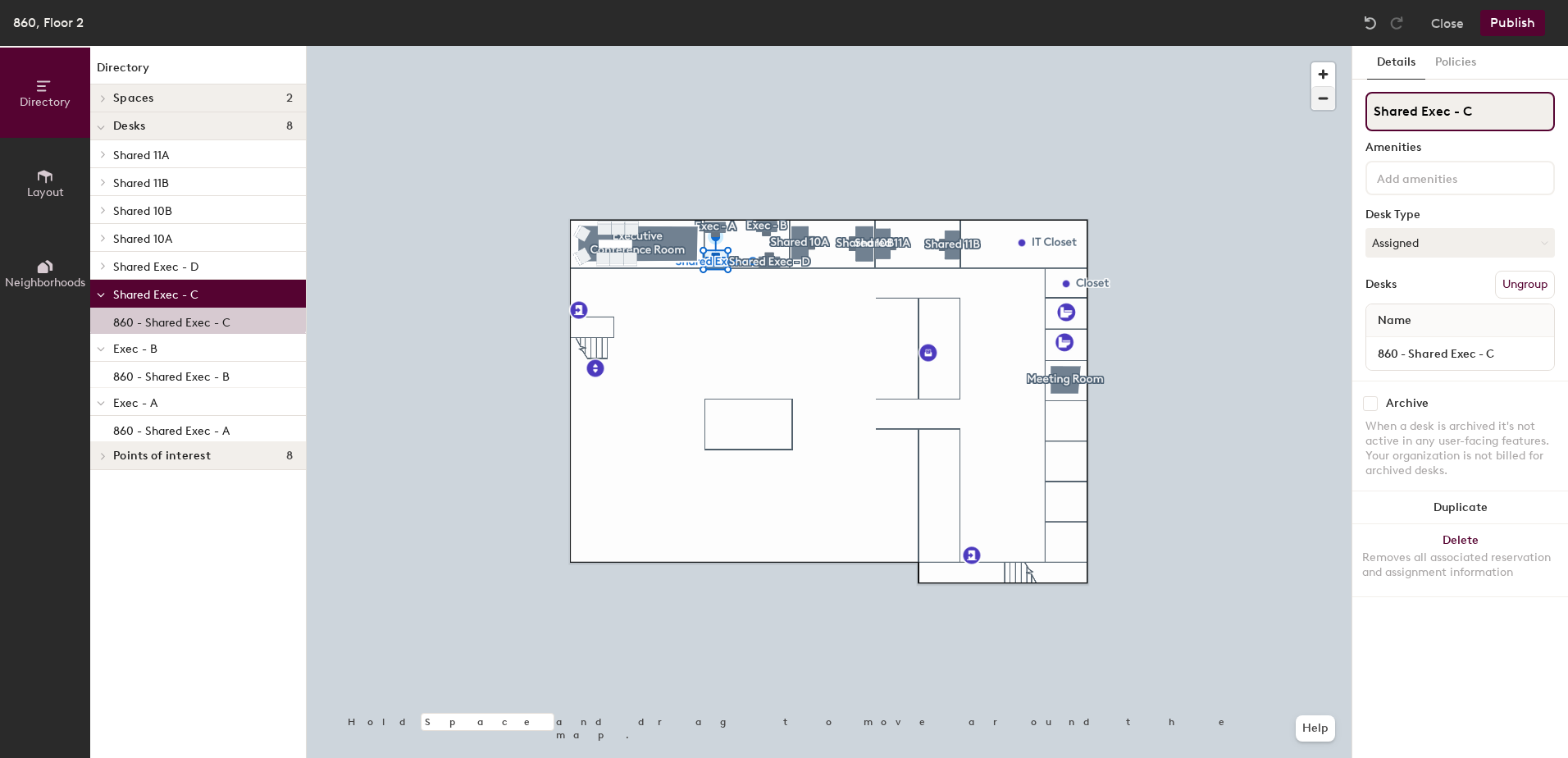
drag, startPoint x: 1419, startPoint y: 110, endPoint x: 1319, endPoint y: 107, distance: 100.0
click at [1319, 107] on div "Directory Layout Neighborhoods Directory Spaces 2 Executive Conference Room Mee…" at bounding box center [784, 403] width 1568 height 713
type input "Exec - C"
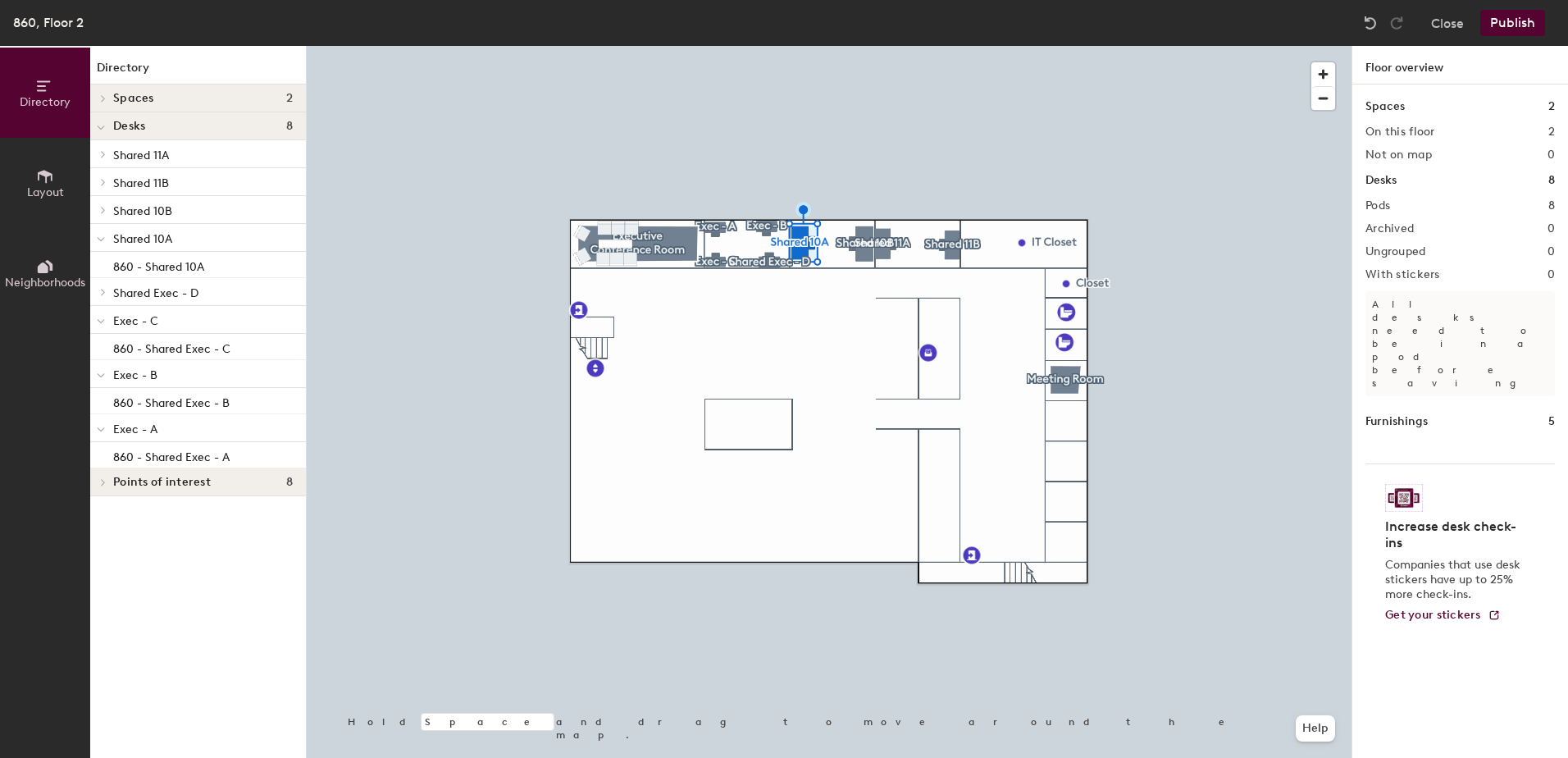
click at [780, 46] on div at bounding box center [828, 46] width 1044 height 0
click at [758, 46] on div at bounding box center [828, 46] width 1044 height 0
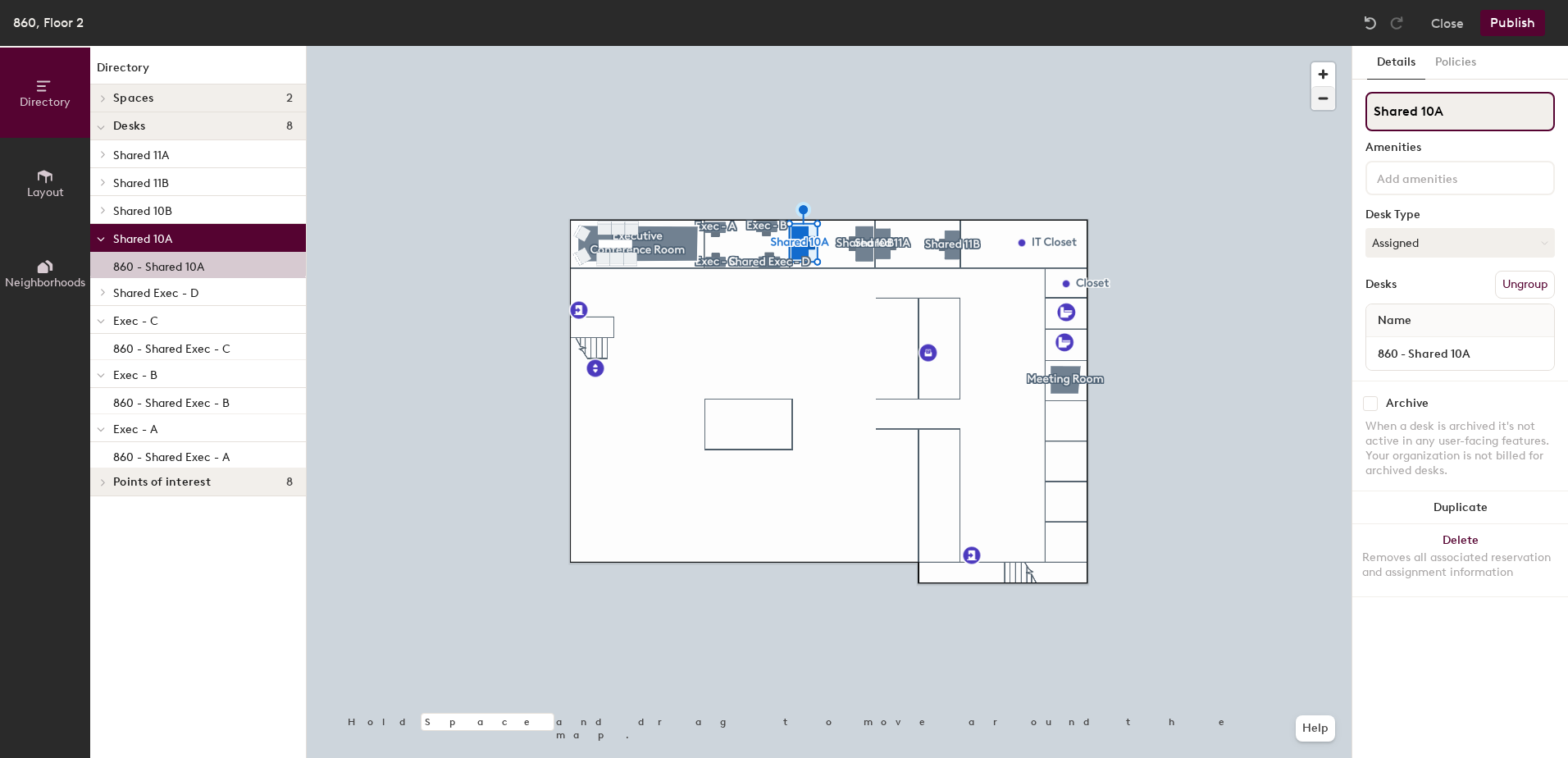
click at [1270, 102] on div "Directory Layout Neighborhoods Directory Spaces 2 Executive Conference Room Mee…" at bounding box center [784, 403] width 1568 height 713
type input "10A"
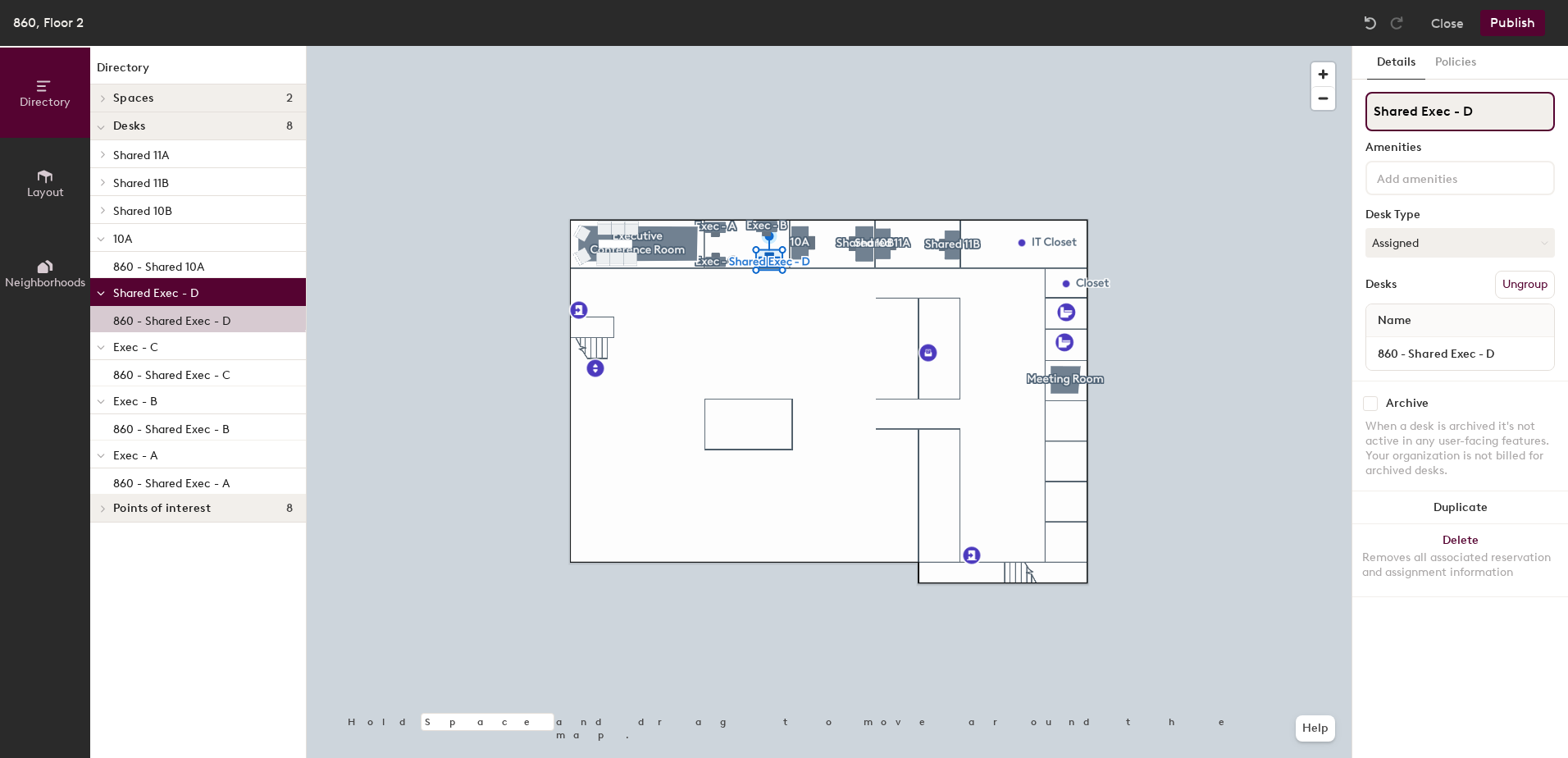
click at [1421, 113] on input "Shared Exec - D" at bounding box center [1460, 112] width 190 height 39
type input "Exec - D"
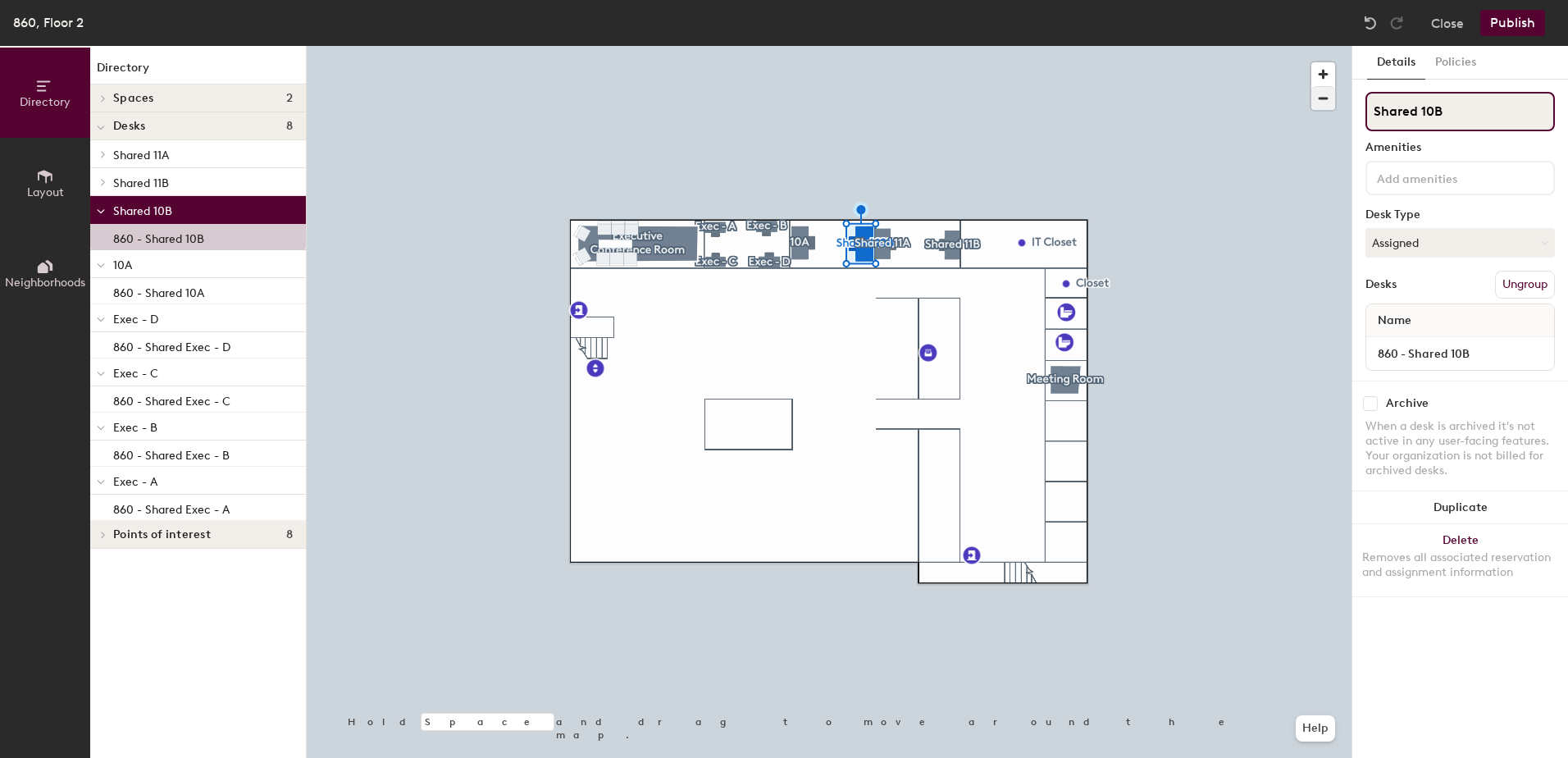
click at [1243, 113] on div "Directory Layout Neighborhoods Directory Spaces 2 Executive Conference Room Mee…" at bounding box center [784, 403] width 1568 height 713
type input "10B"
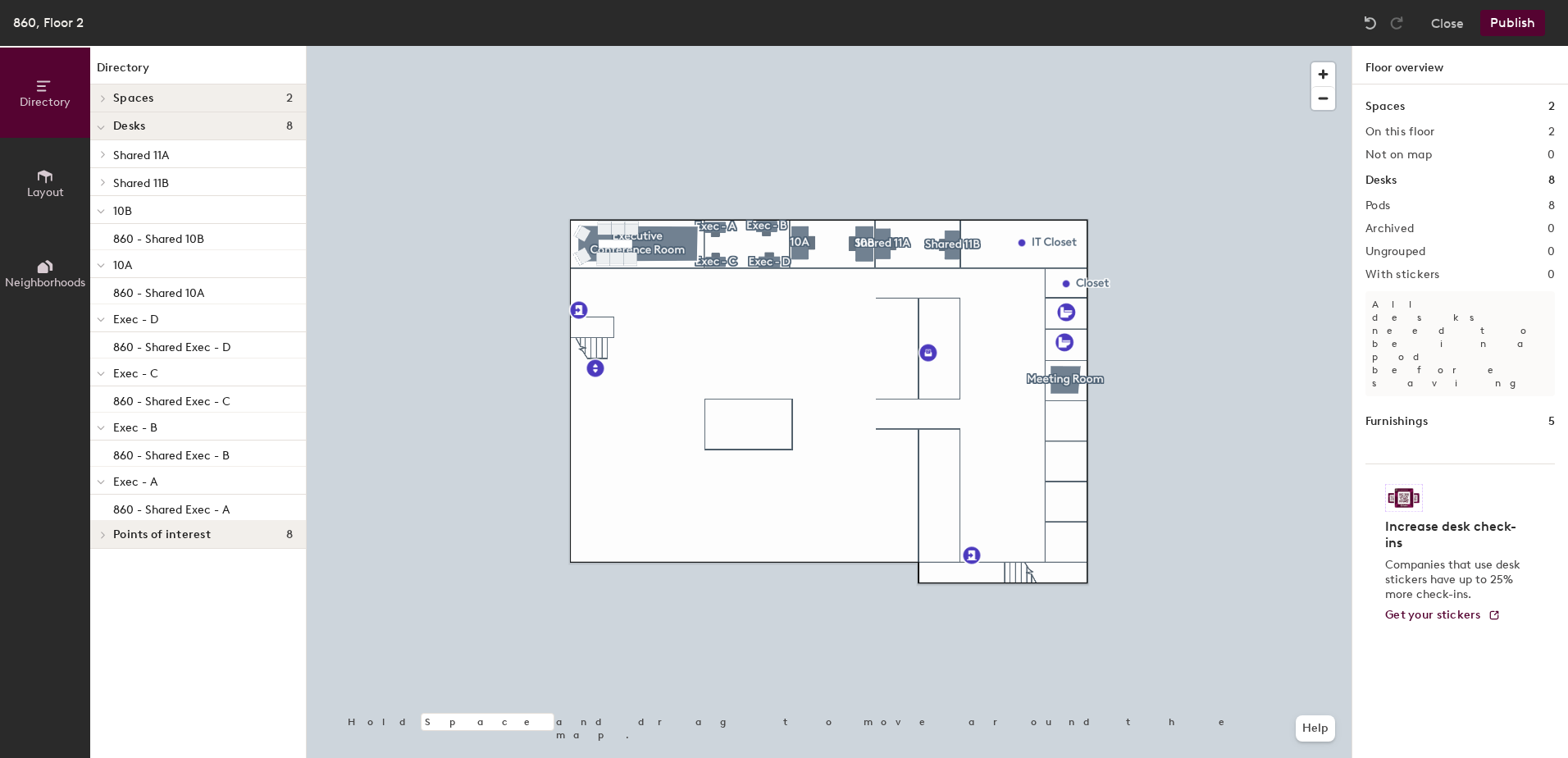
click at [891, 46] on div at bounding box center [828, 46] width 1044 height 0
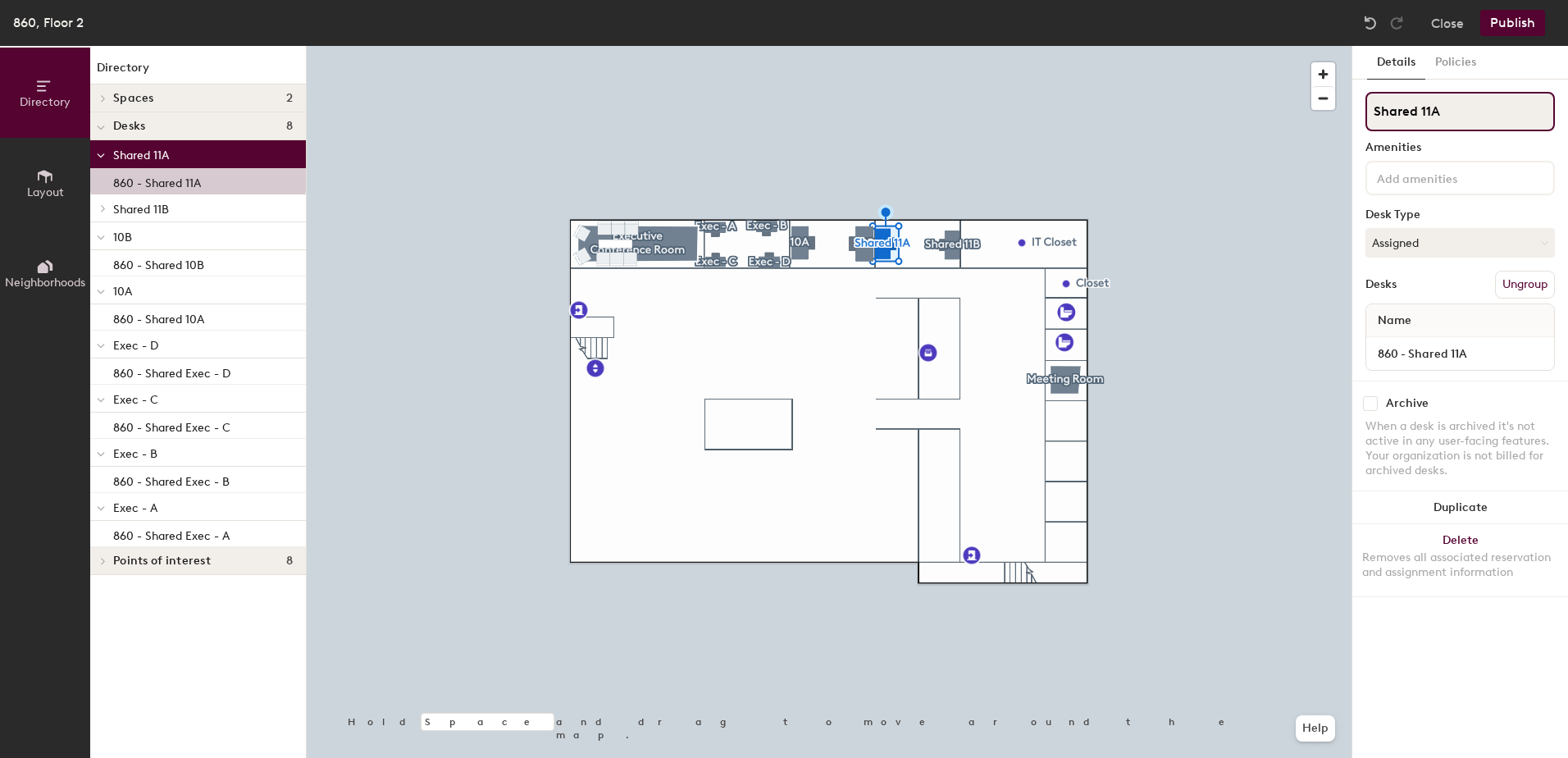
click at [1226, 114] on div "Directory Layout Neighborhoods Directory Spaces 2 Executive Conference Room Mee…" at bounding box center [784, 403] width 1568 height 713
type input "11A"
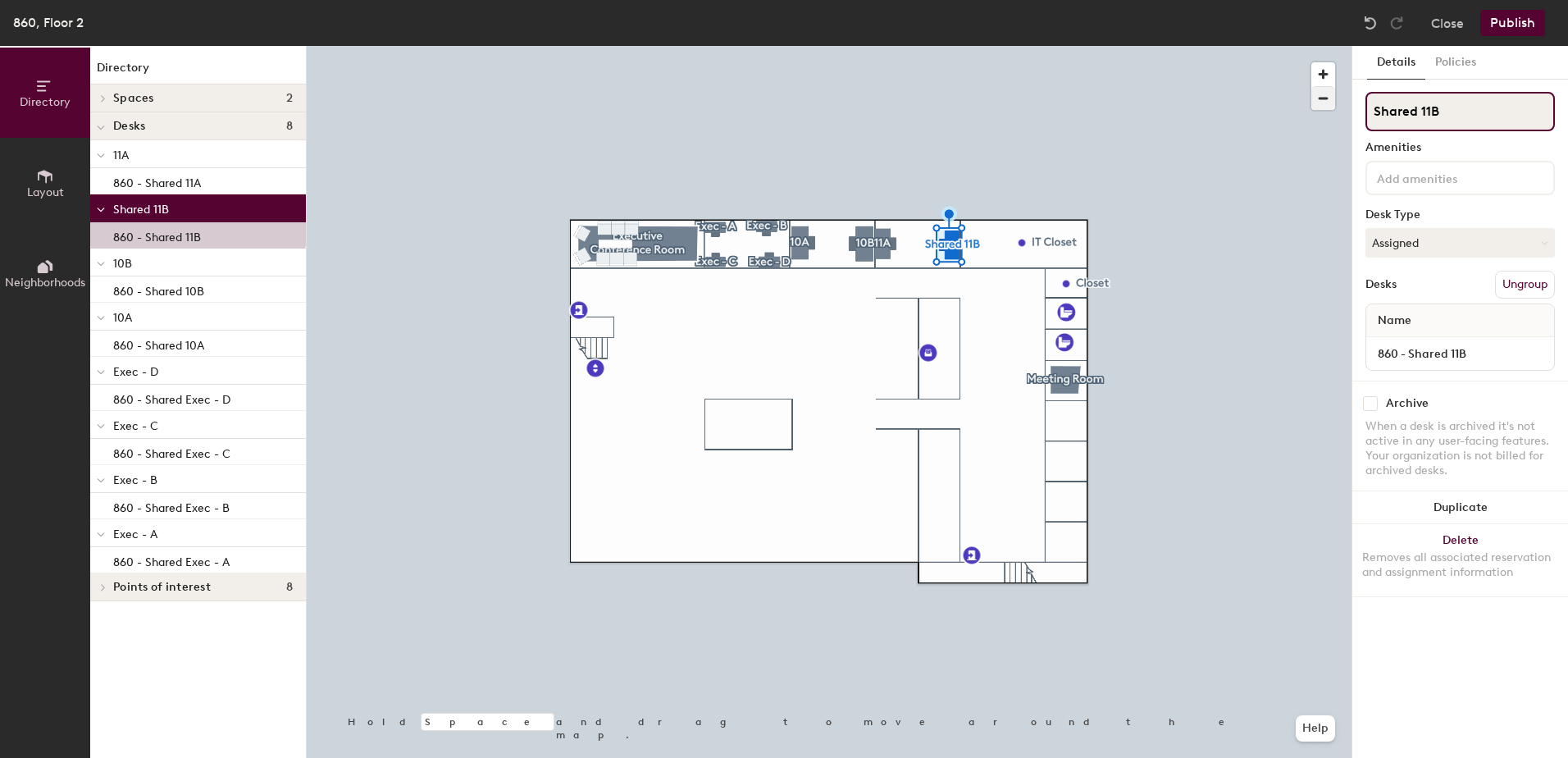
click at [1246, 94] on div "Directory Layout Neighborhoods Directory Spaces 2 Executive Conference Room Mee…" at bounding box center [784, 403] width 1568 height 713
type input "11B"
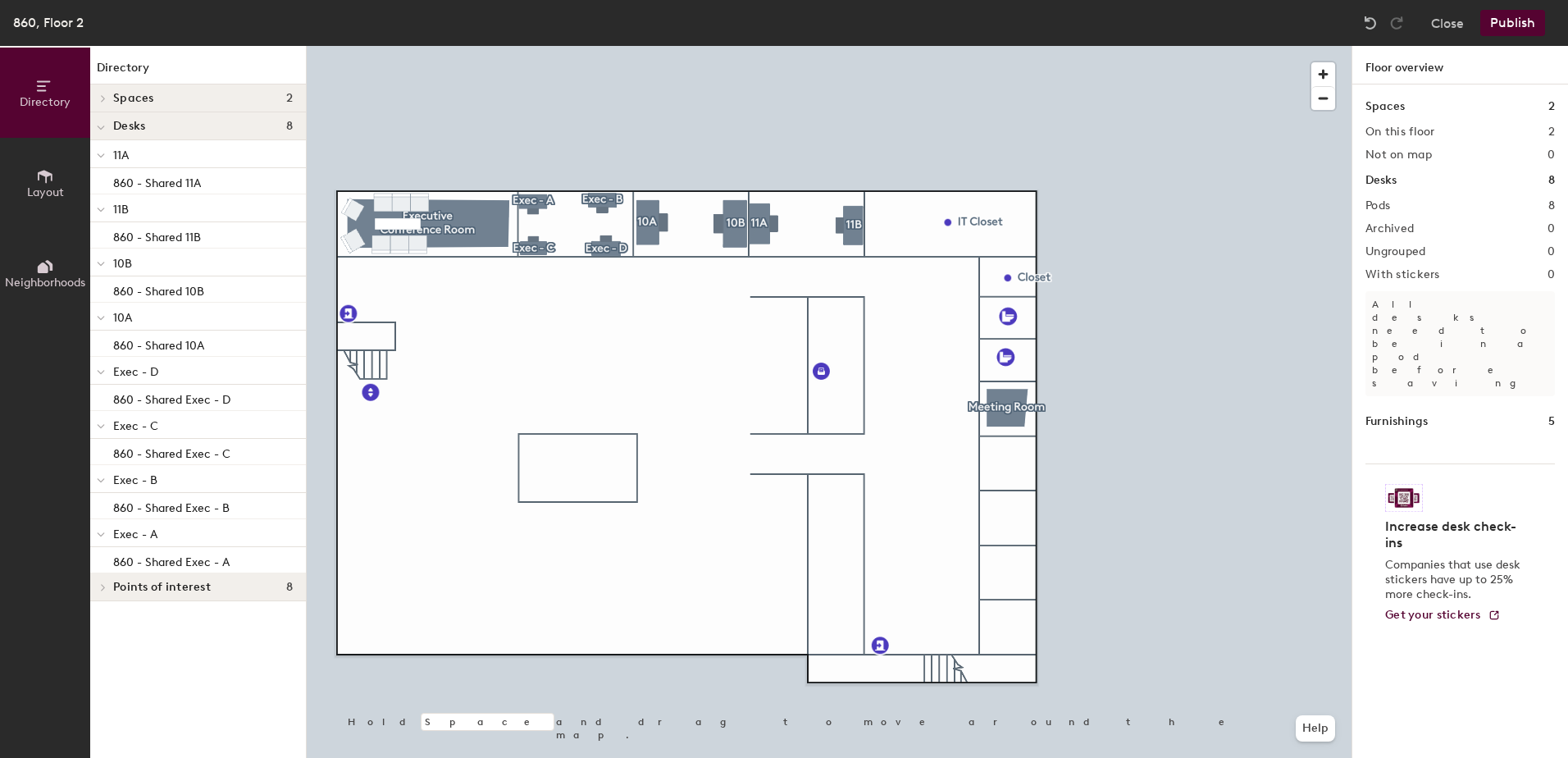
click at [44, 181] on icon at bounding box center [44, 176] width 18 height 18
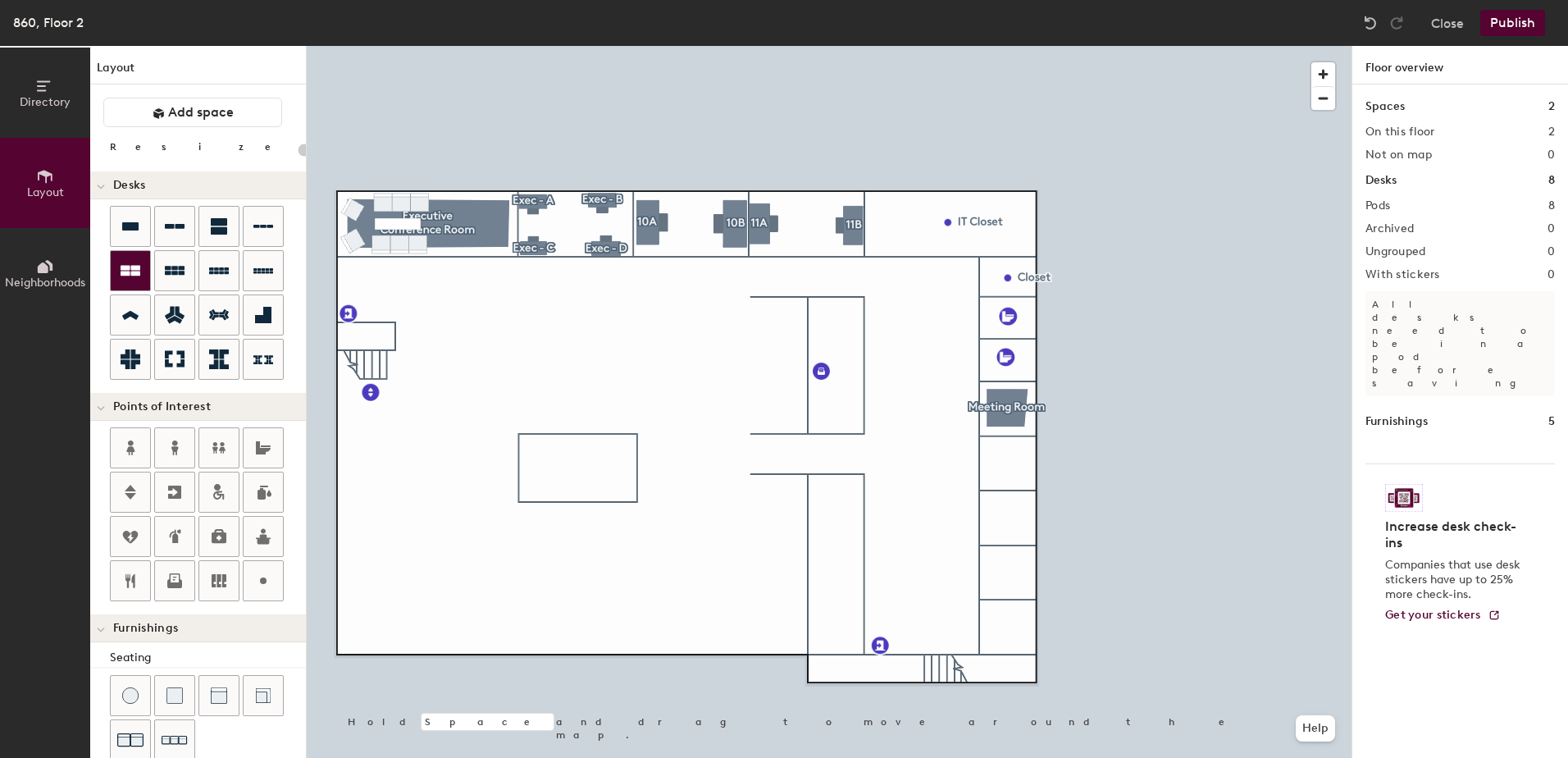
click at [134, 277] on icon at bounding box center [130, 270] width 20 height 20
type input "140"
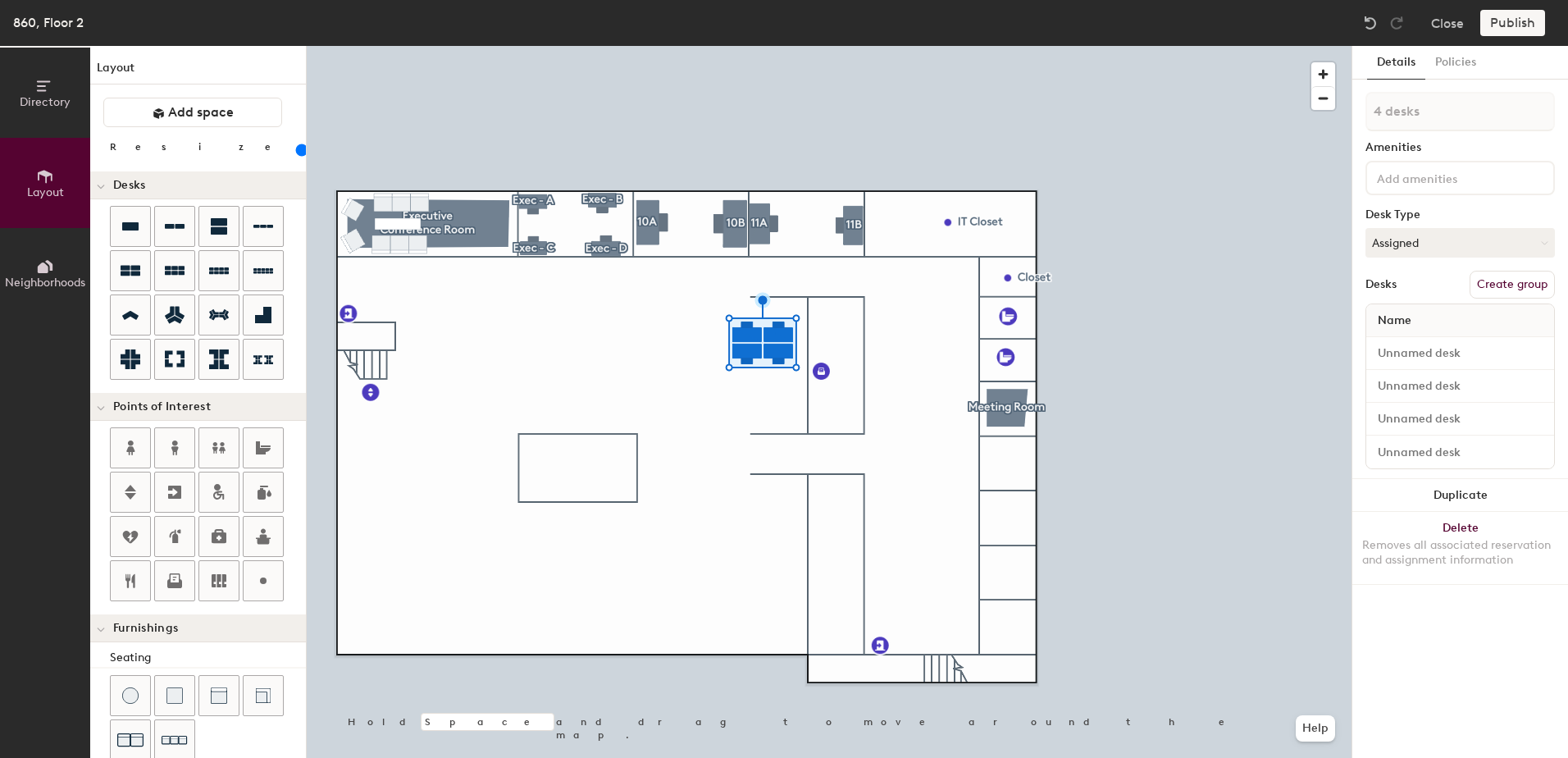
type input "1 desk"
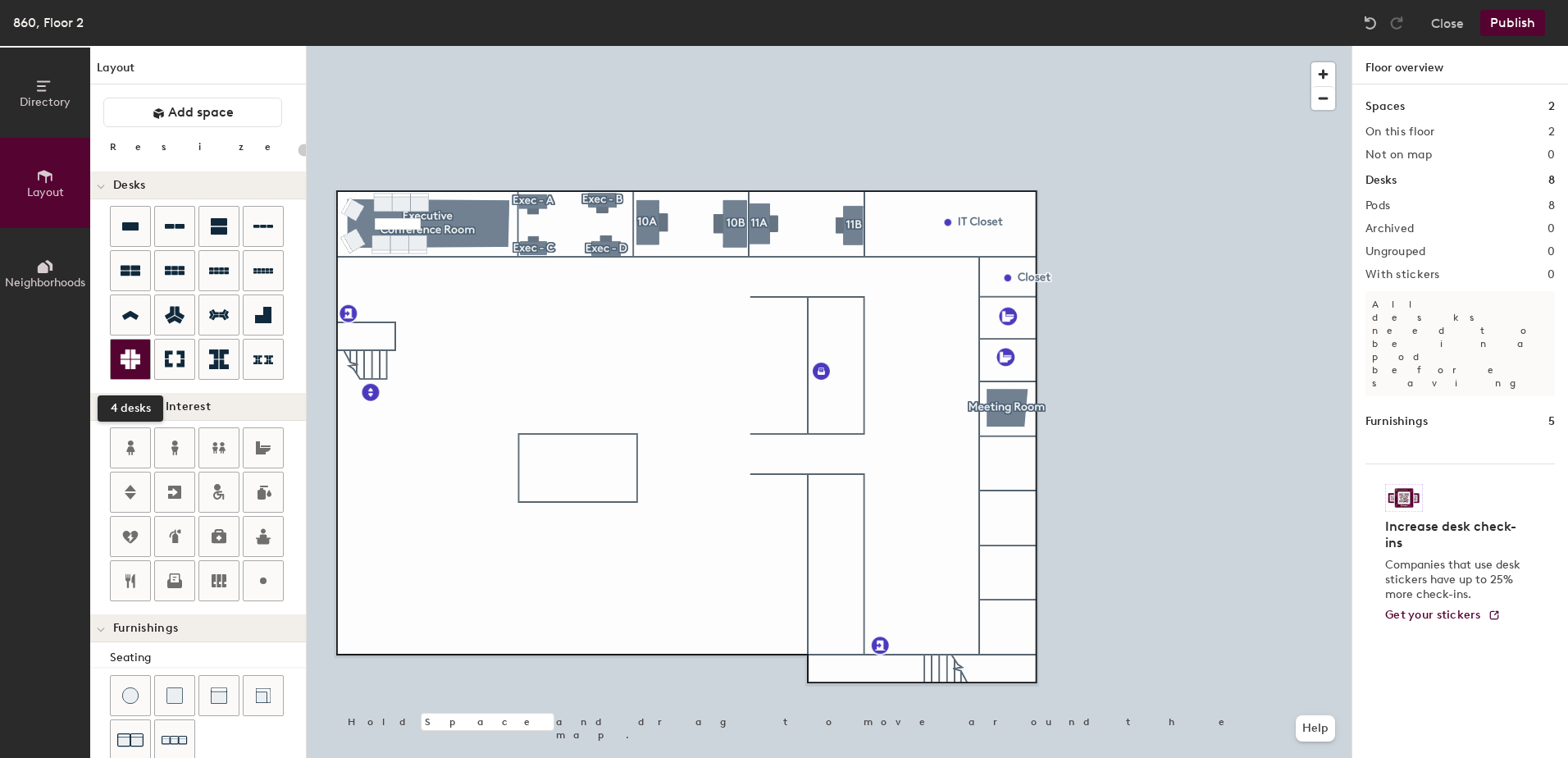
click at [128, 362] on icon at bounding box center [130, 359] width 20 height 20
type input "140"
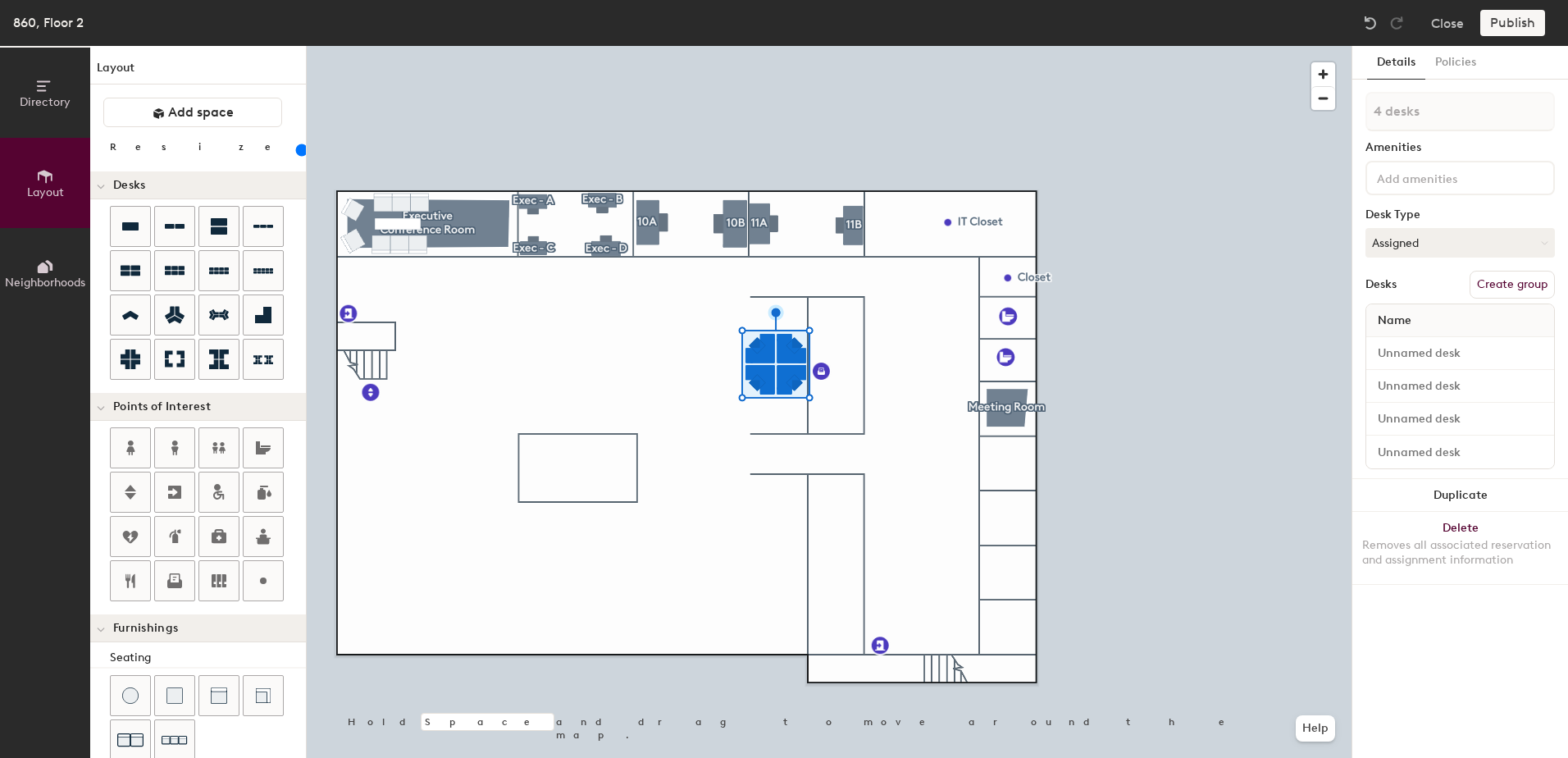
type input "1 desk"
click at [774, 46] on div at bounding box center [828, 46] width 1044 height 0
click at [783, 46] on div at bounding box center [828, 46] width 1044 height 0
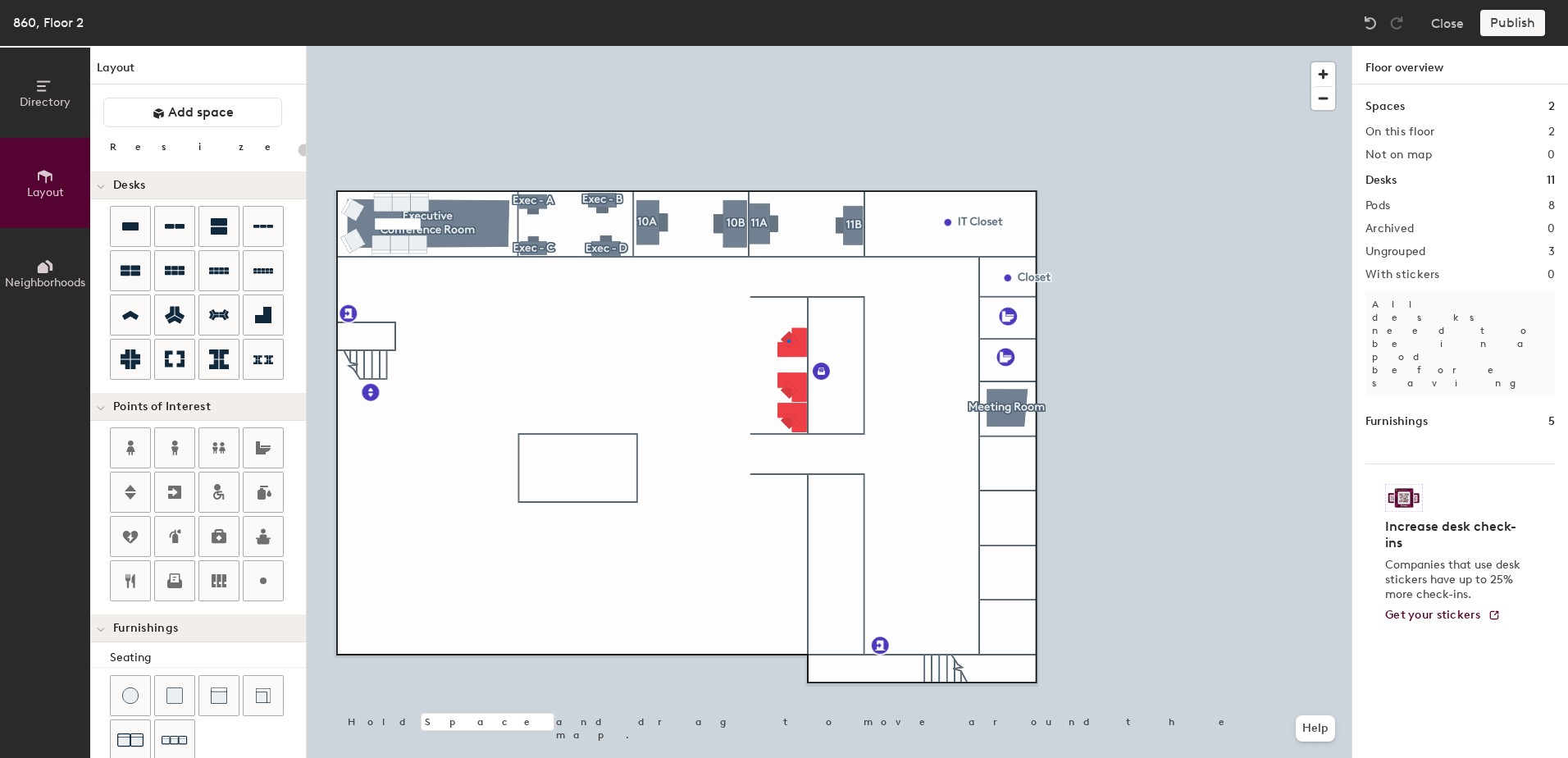
click at [787, 46] on div at bounding box center [828, 46] width 1044 height 0
click at [790, 46] on div at bounding box center [828, 46] width 1044 height 0
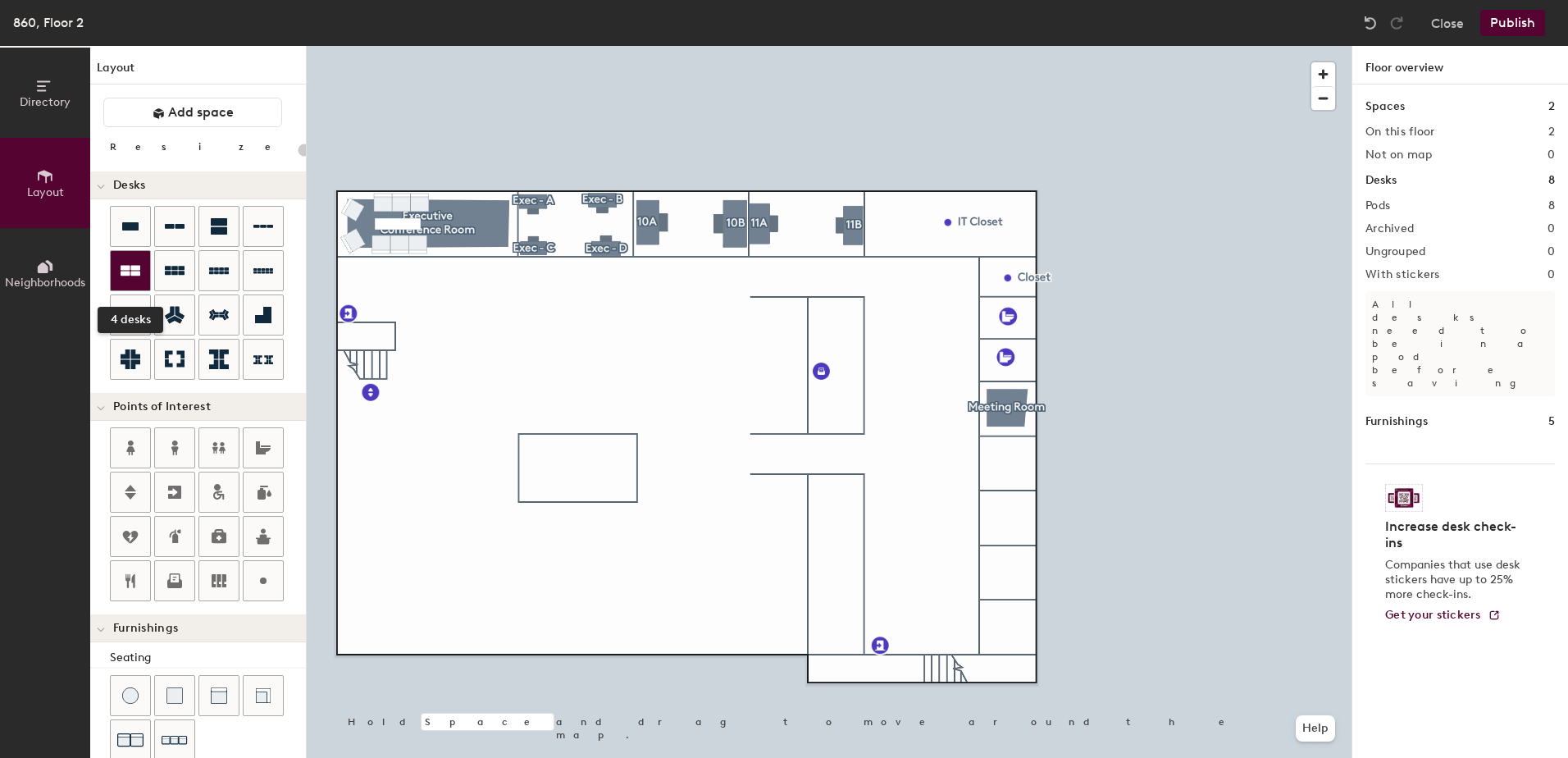
click at [124, 268] on icon at bounding box center [130, 270] width 20 height 20
type input "140"
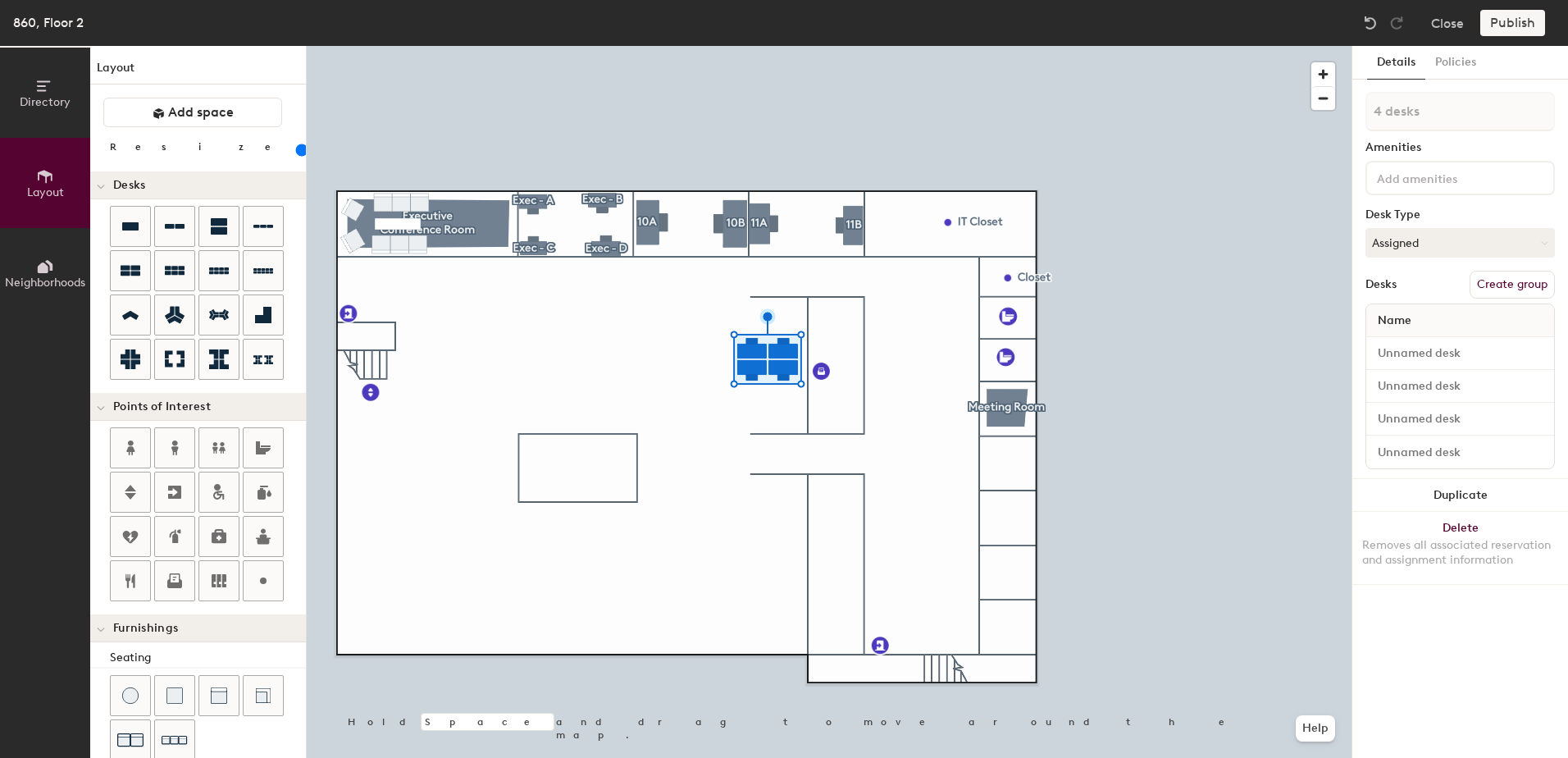
type input "1 desk"
click at [783, 46] on div at bounding box center [828, 46] width 1044 height 0
click at [753, 46] on div at bounding box center [828, 46] width 1044 height 0
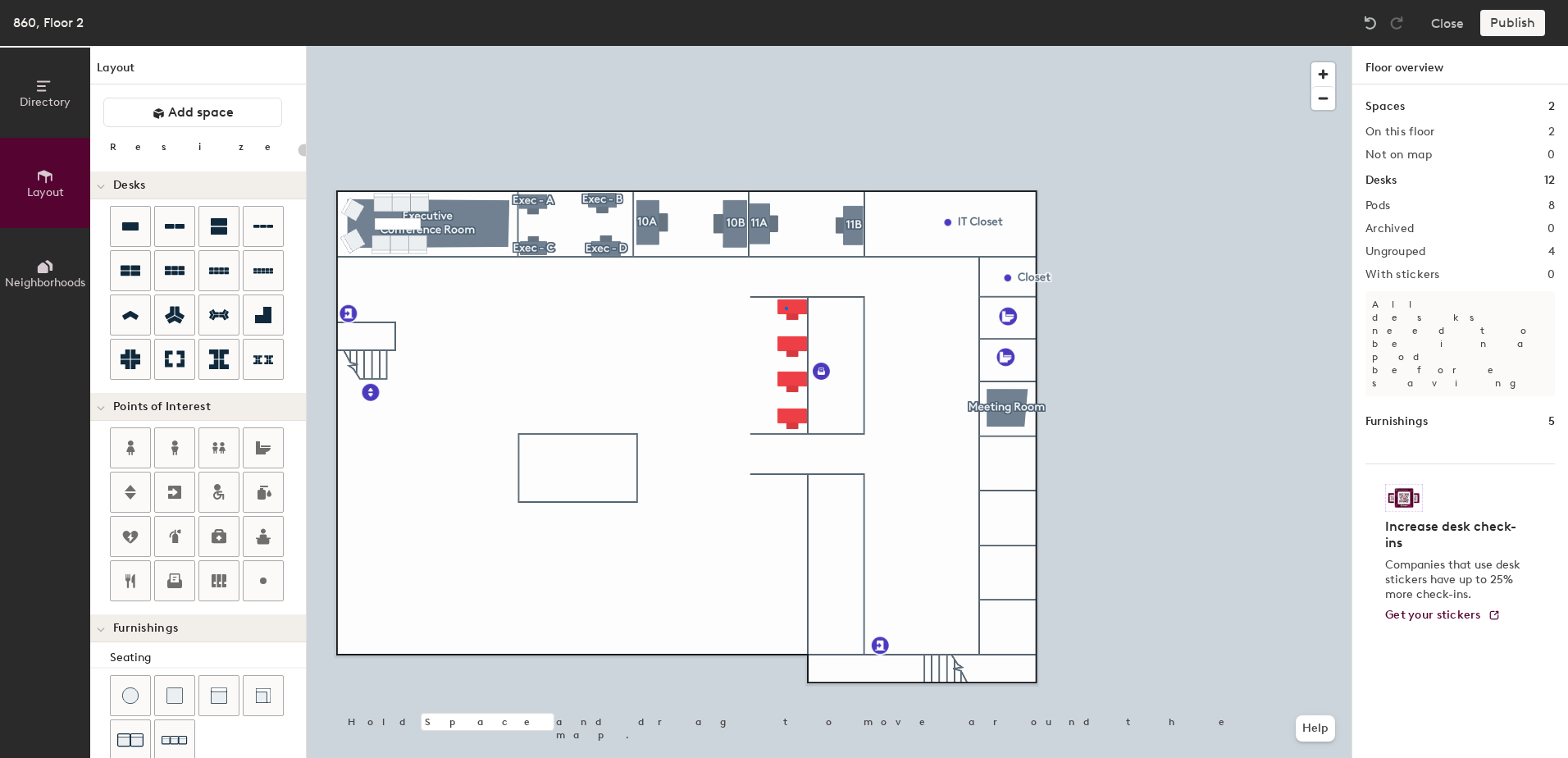
click at [787, 46] on div at bounding box center [828, 46] width 1044 height 0
type input "140"
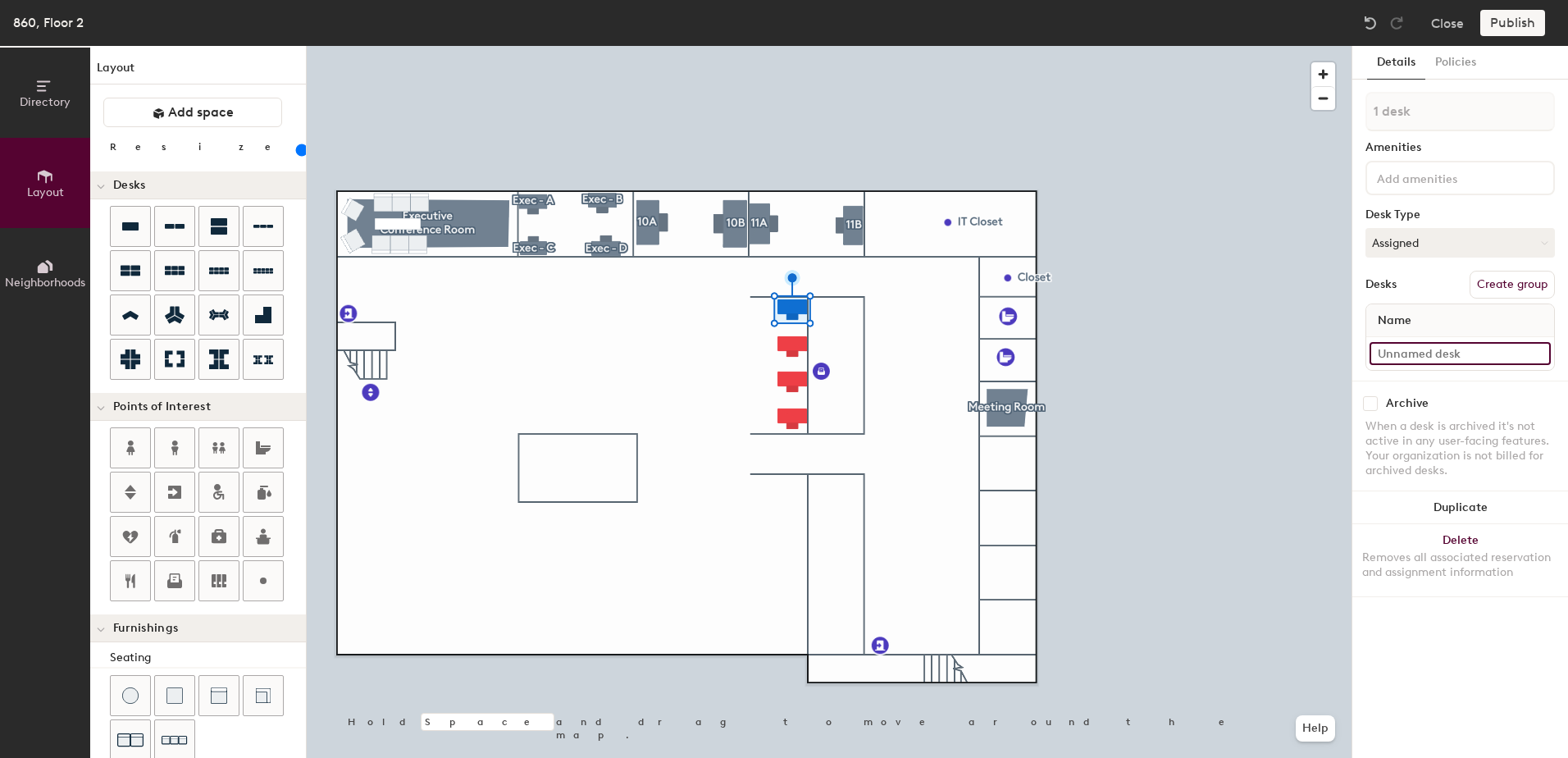
click at [1409, 359] on input at bounding box center [1460, 353] width 181 height 23
type input "860 - Cube 99"
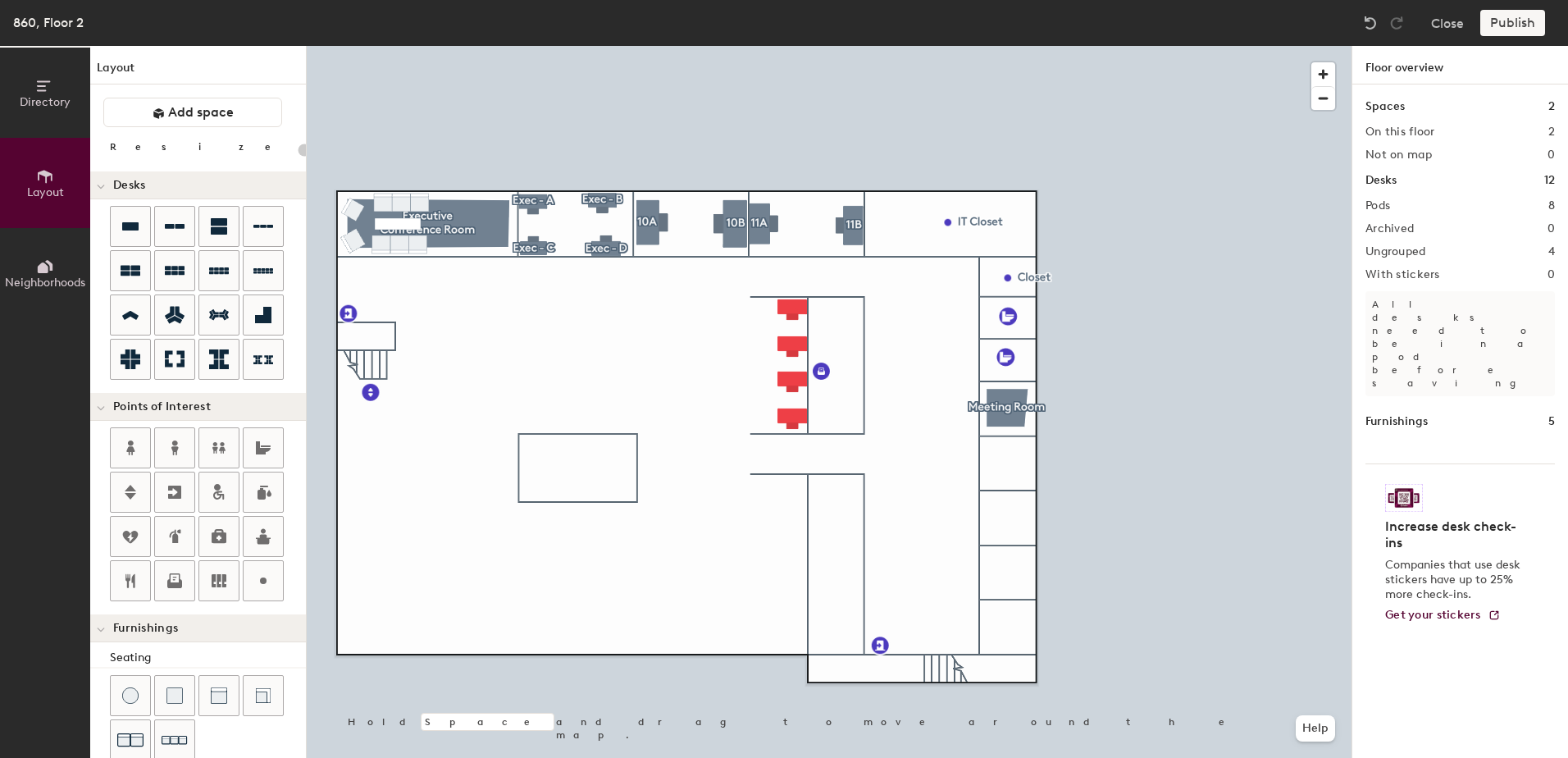
click at [795, 46] on div at bounding box center [828, 46] width 1044 height 0
type input "140"
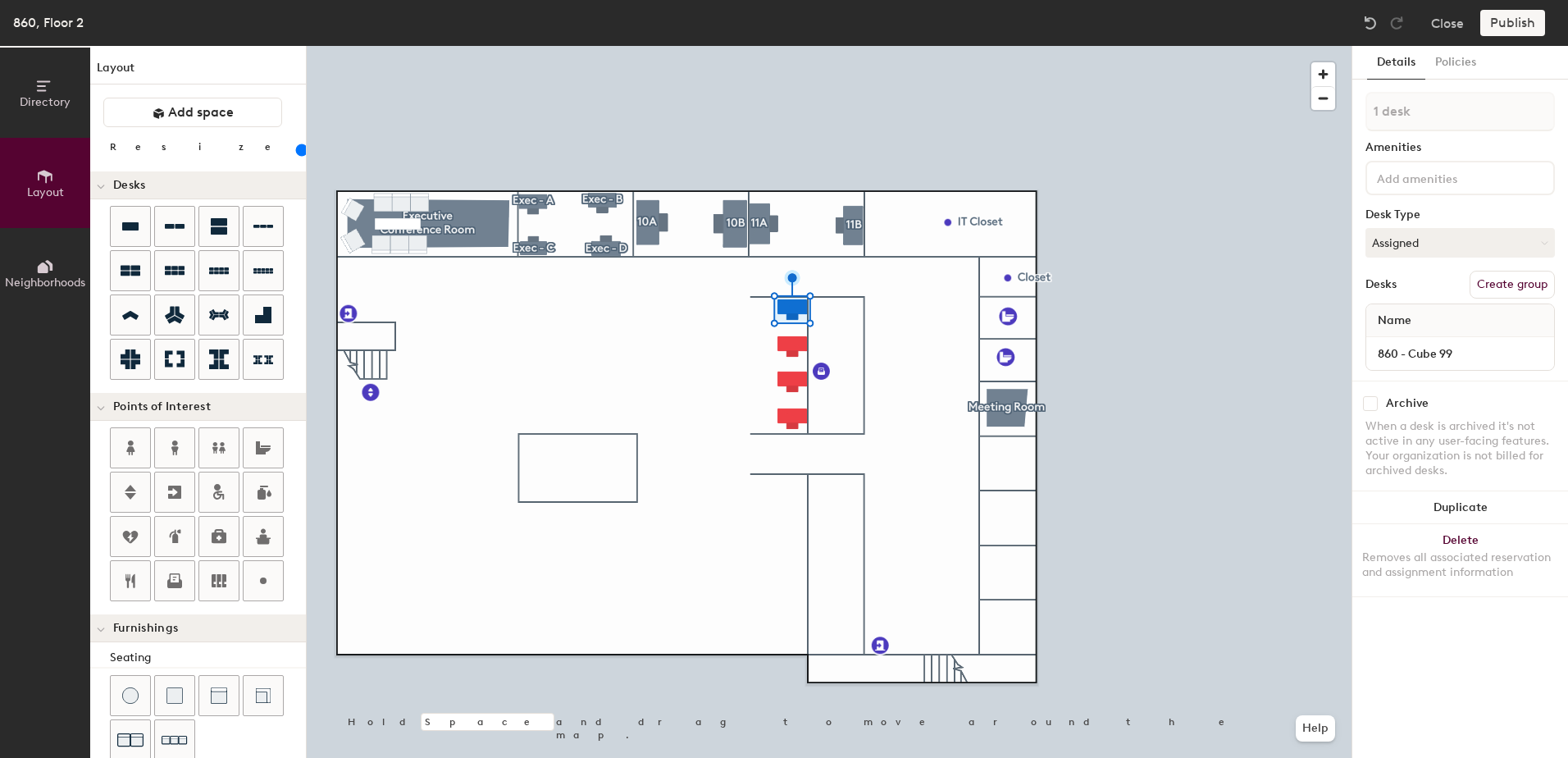
click at [1517, 289] on button "Create group" at bounding box center [1512, 285] width 85 height 28
click at [1279, 123] on div "Directory Layout Neighborhoods Layout Add space Resize Desks Points of Interest…" at bounding box center [784, 403] width 1568 height 713
type input "Cube 99"
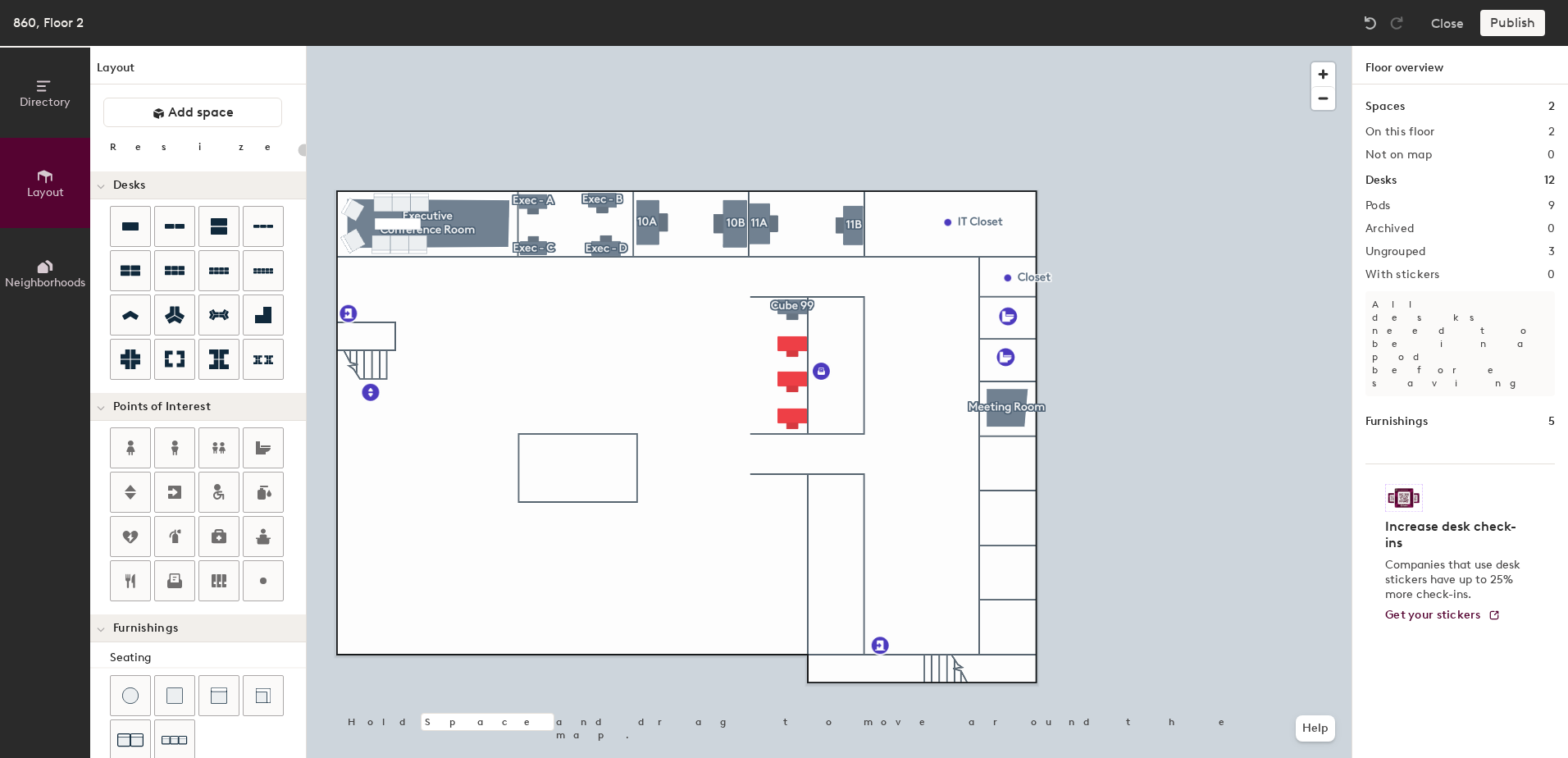
type input "140"
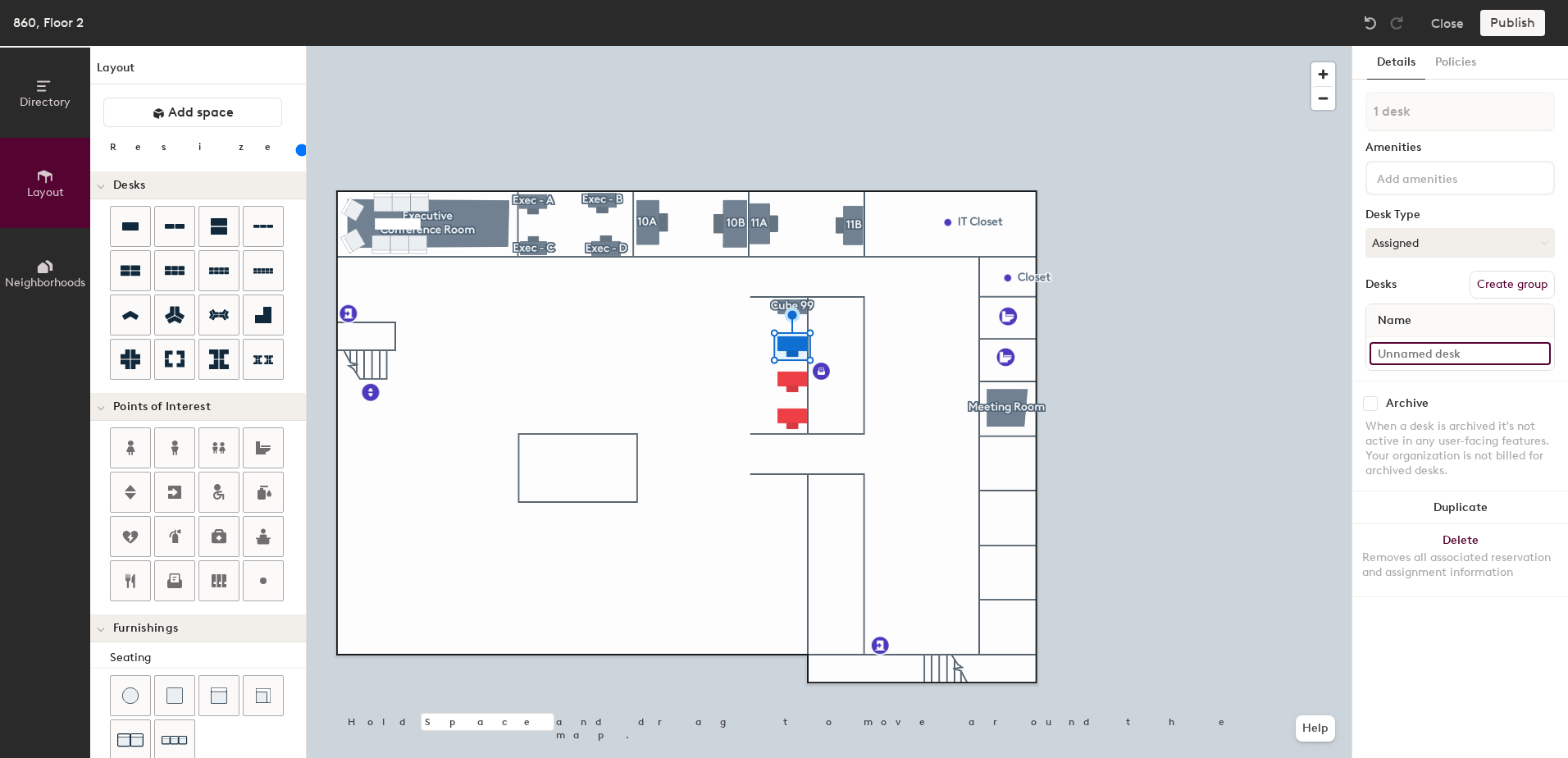
click at [1444, 356] on input at bounding box center [1460, 353] width 181 height 23
type input "860 - Cube 100"
click at [1507, 291] on button "Create group" at bounding box center [1512, 285] width 85 height 28
click at [1302, 119] on div "Directory Layout Neighborhoods Layout Add space Resize Desks Points of Interest…" at bounding box center [784, 403] width 1568 height 713
type input "Cube 100"
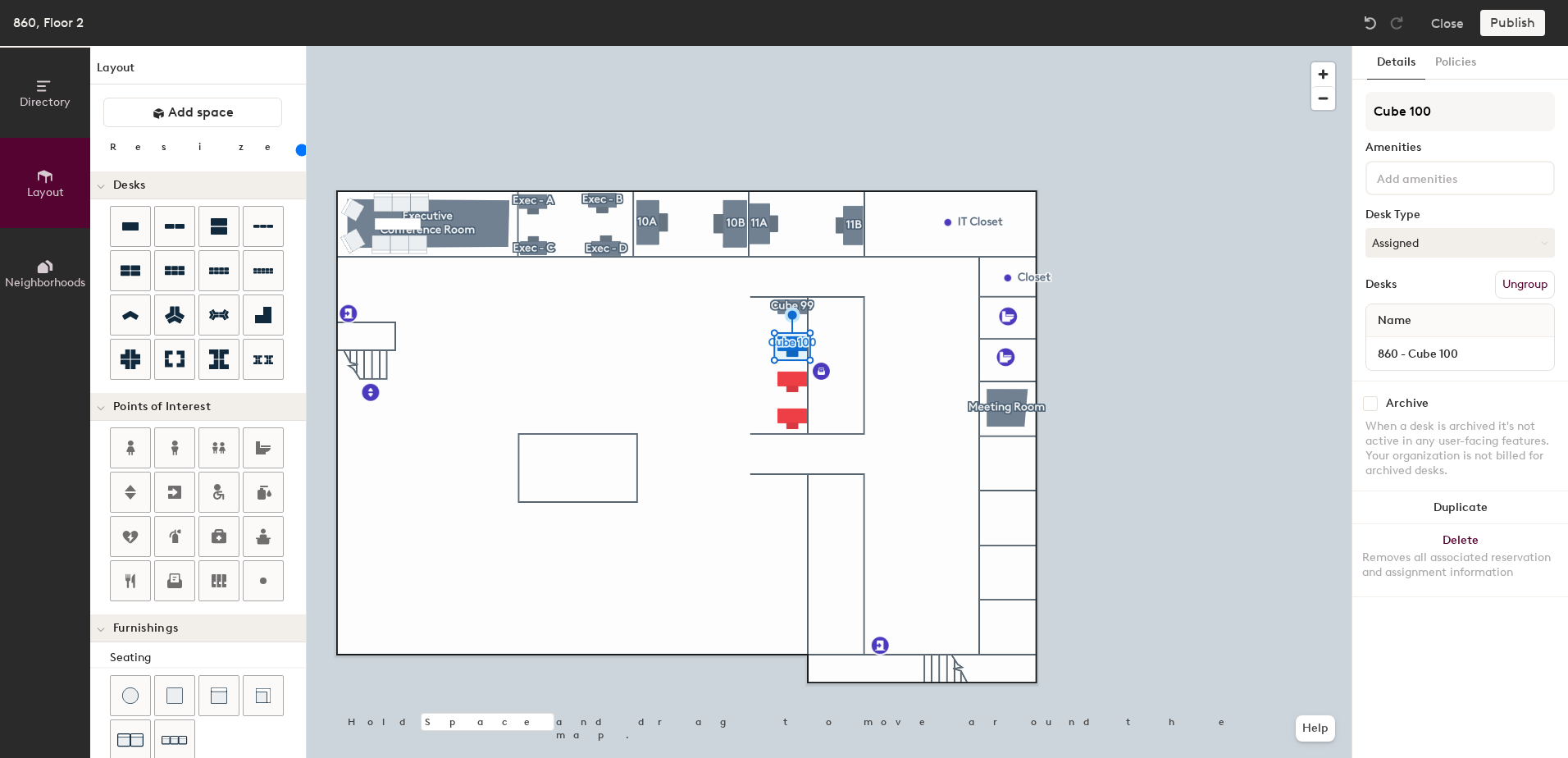
click at [1243, 46] on div at bounding box center [828, 46] width 1044 height 0
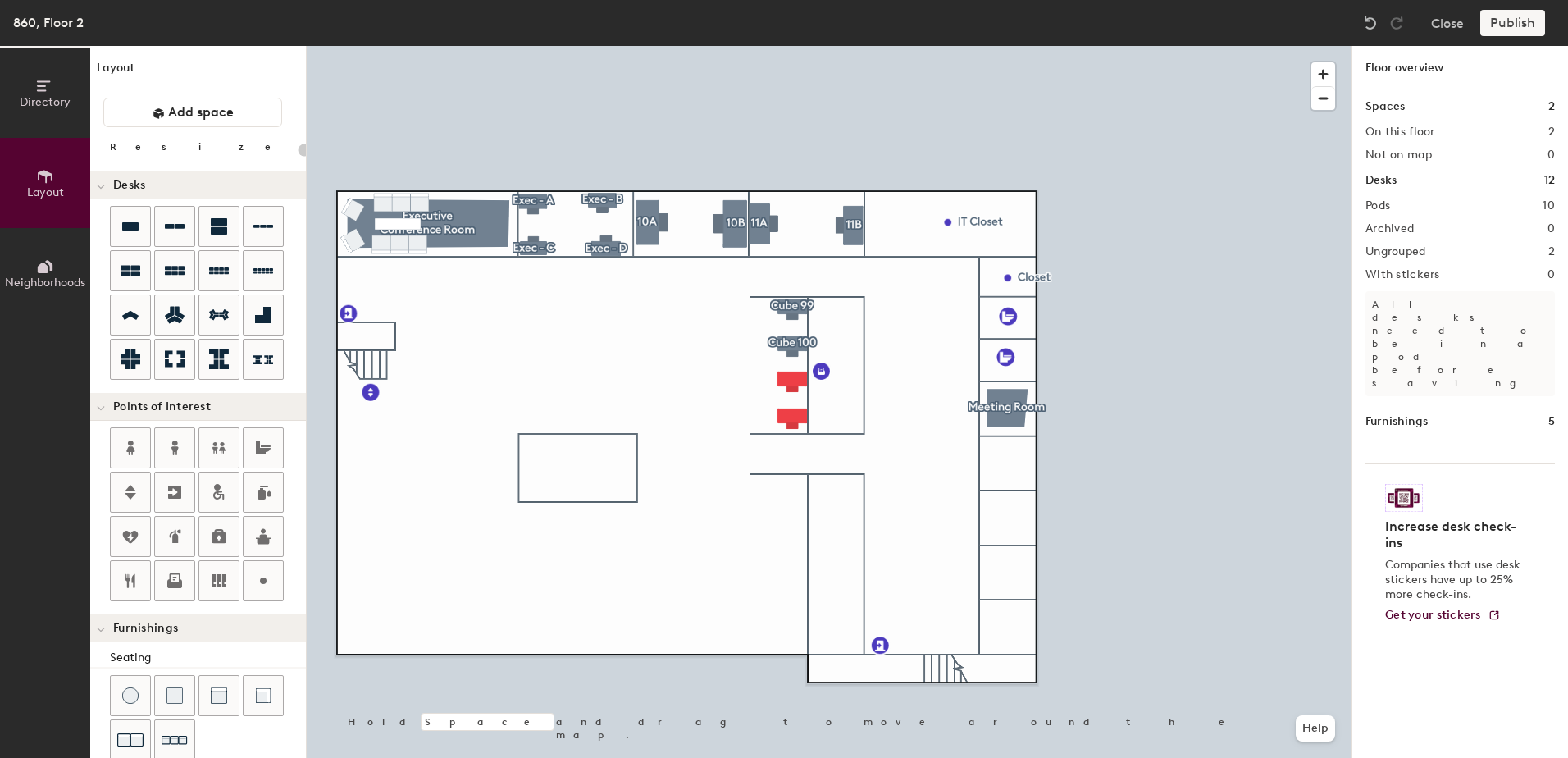
type input "140"
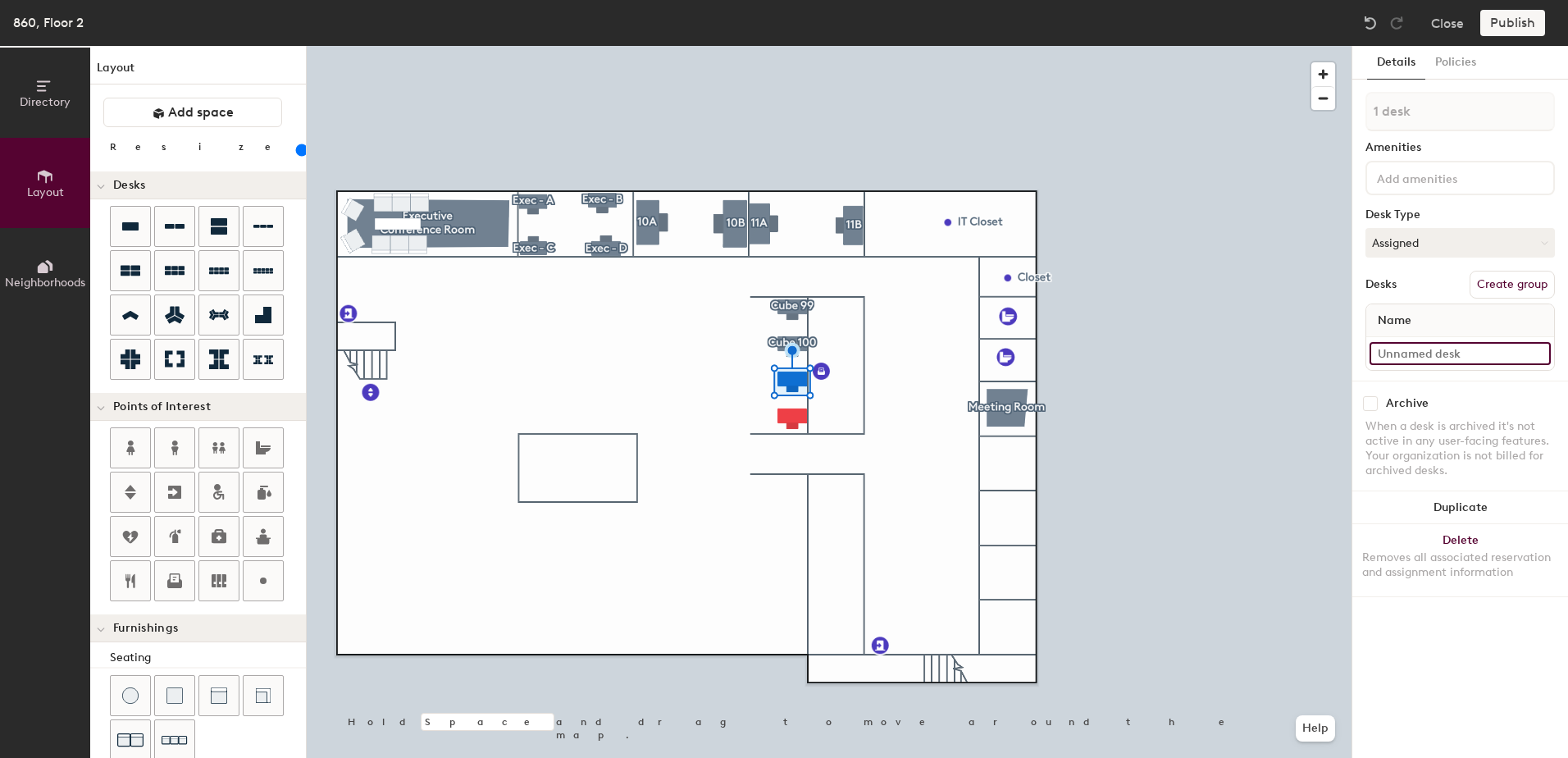
click at [1412, 346] on input at bounding box center [1460, 353] width 181 height 23
type input "860 - Cube 101"
click at [1488, 291] on button "Create group" at bounding box center [1512, 285] width 85 height 28
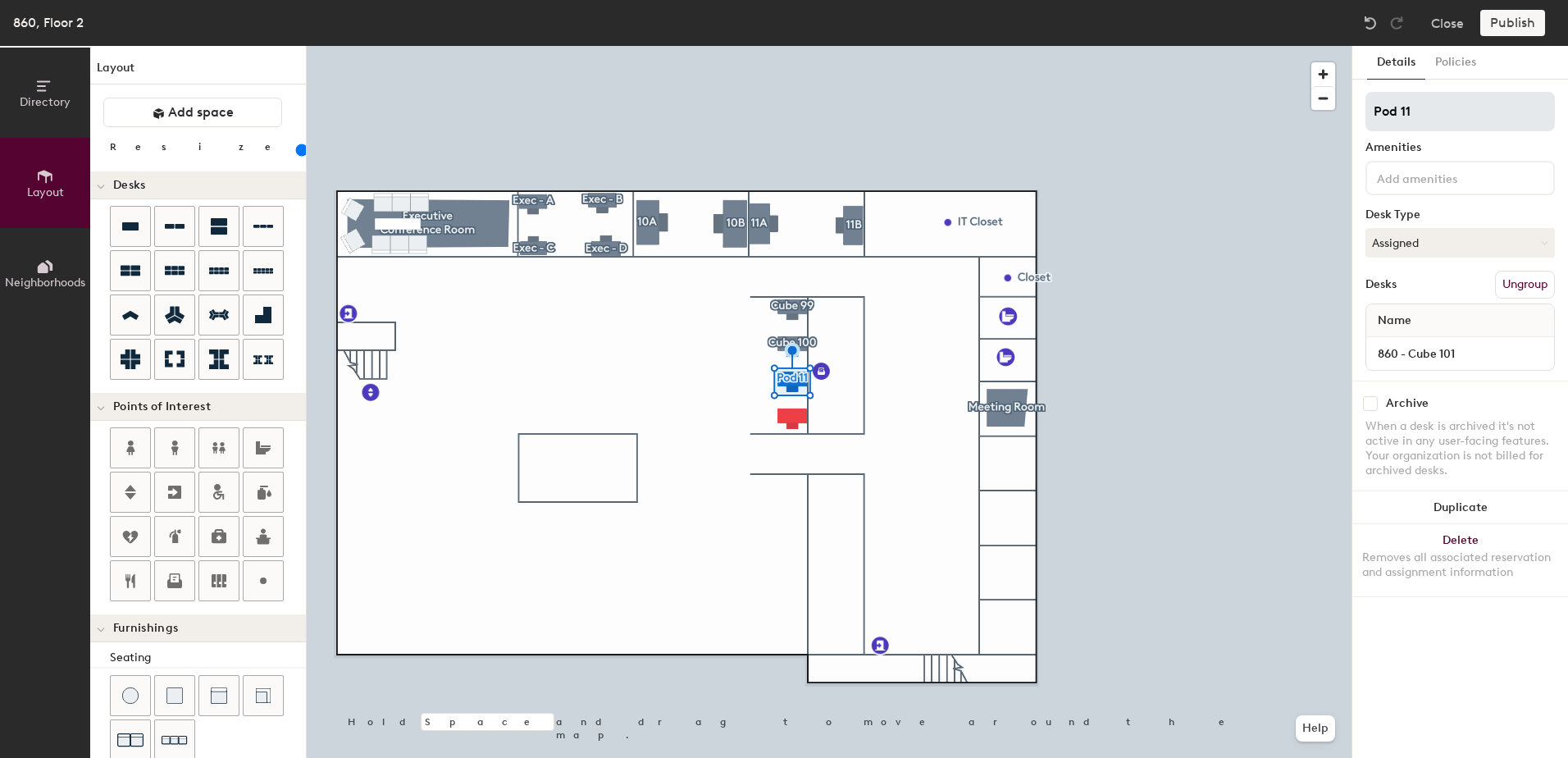
click at [1298, 110] on div "Directory Layout Neighborhoods Layout Add space Resize Desks Points of Interest…" at bounding box center [784, 403] width 1568 height 713
type input "Cube 101"
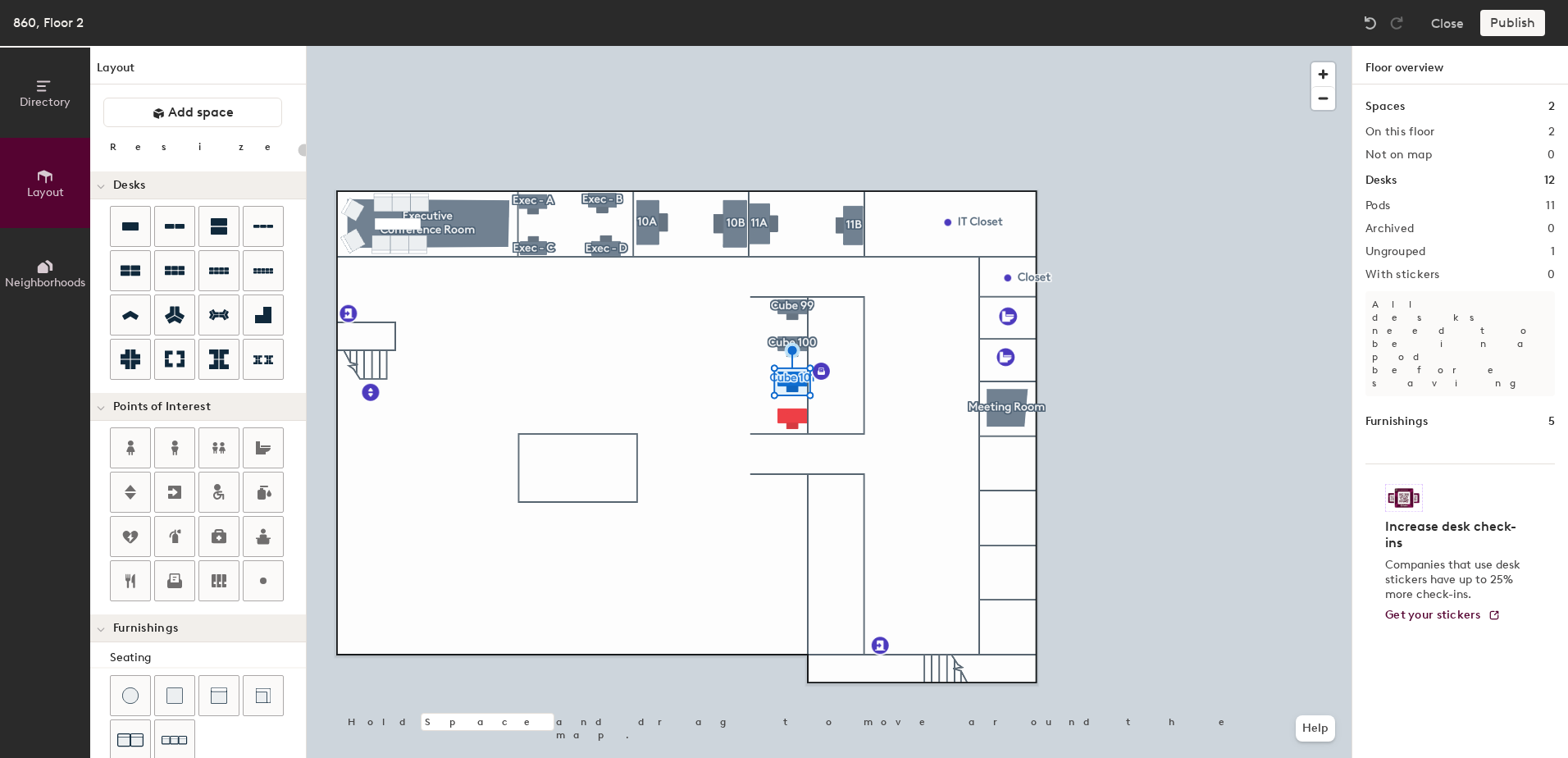
type input "140"
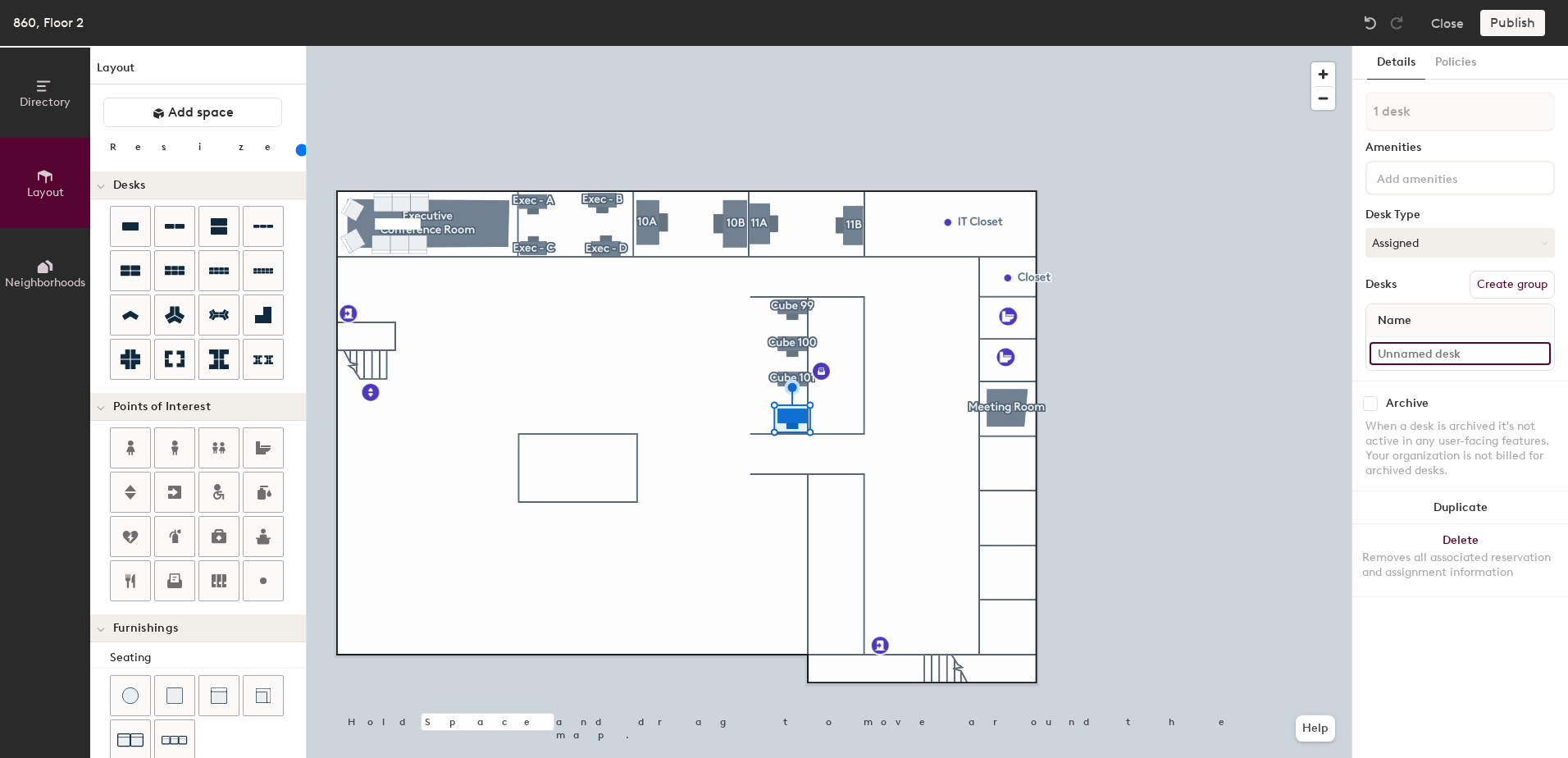
click at [1415, 354] on input at bounding box center [1460, 353] width 181 height 23
type input "860 - Cube 102"
click at [1531, 291] on button "Create group" at bounding box center [1512, 285] width 85 height 28
click at [1325, 120] on div "Directory Layout Neighborhoods Layout Add space Resize Desks Points of Interest…" at bounding box center [784, 403] width 1568 height 713
type input "Cube 102"
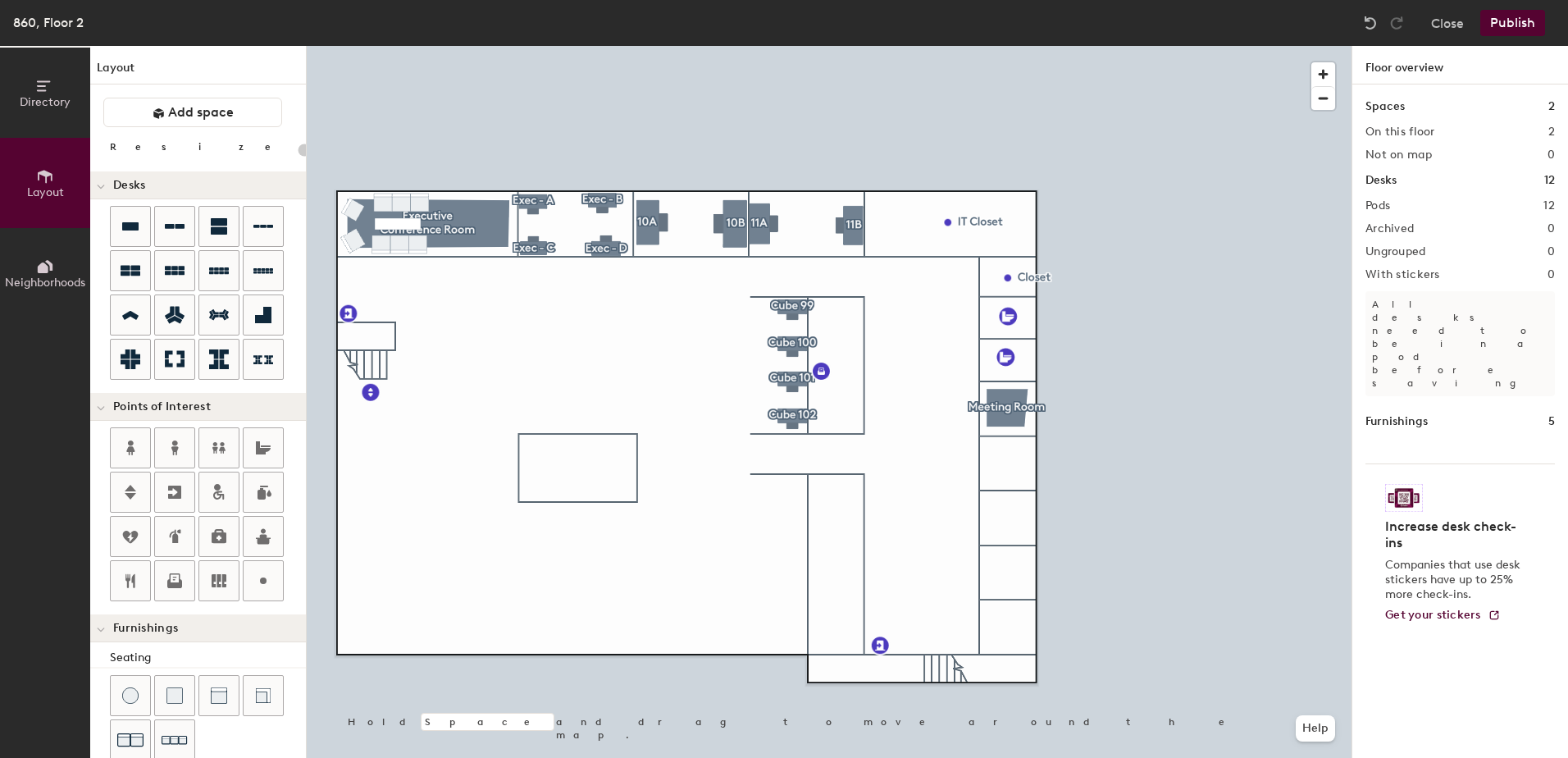
click at [1498, 15] on button "Publish" at bounding box center [1512, 23] width 65 height 26
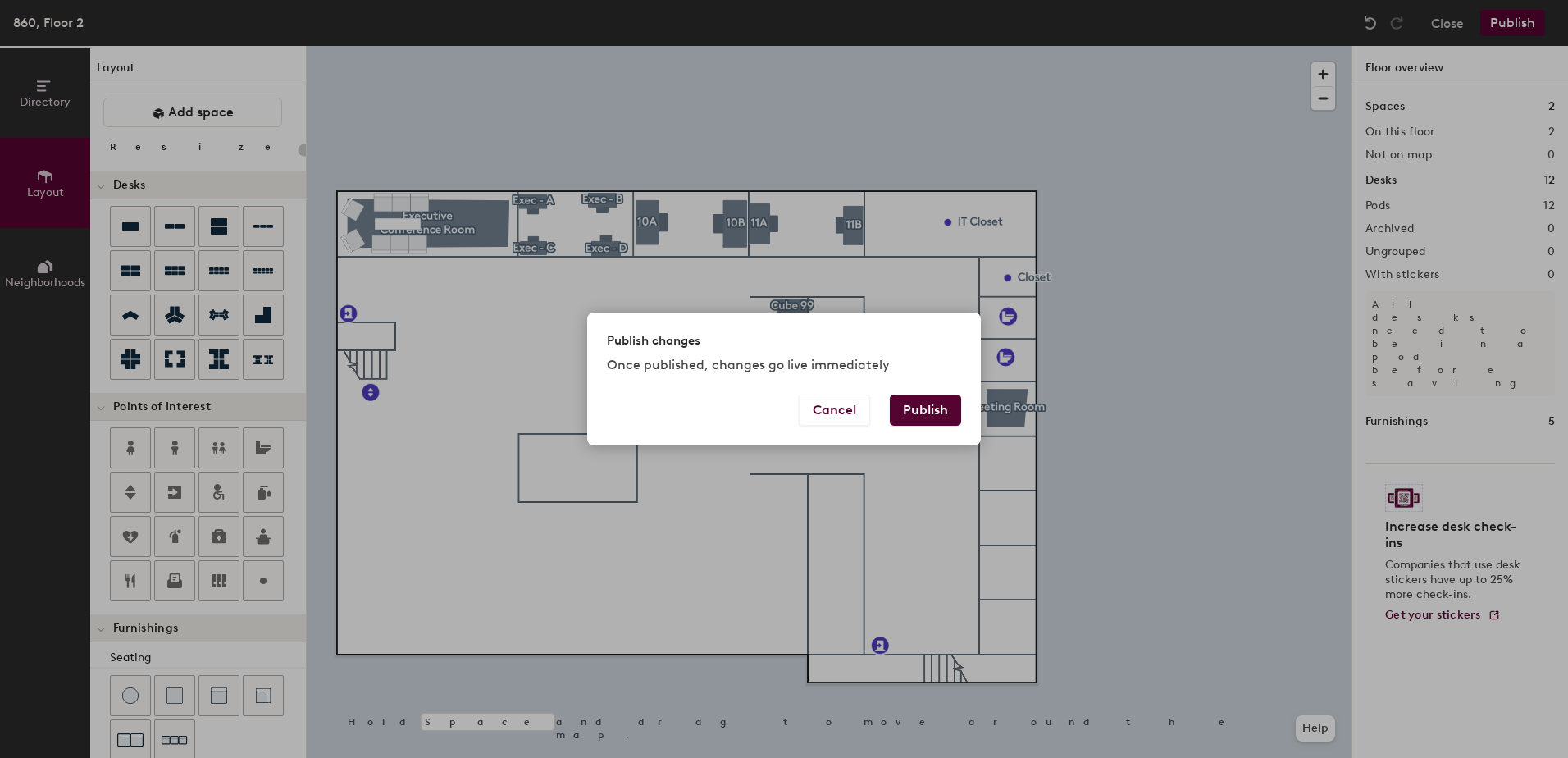
click at [906, 414] on button "Publish" at bounding box center [926, 410] width 72 height 31
type input "20"
